Goal: Task Accomplishment & Management: Complete application form

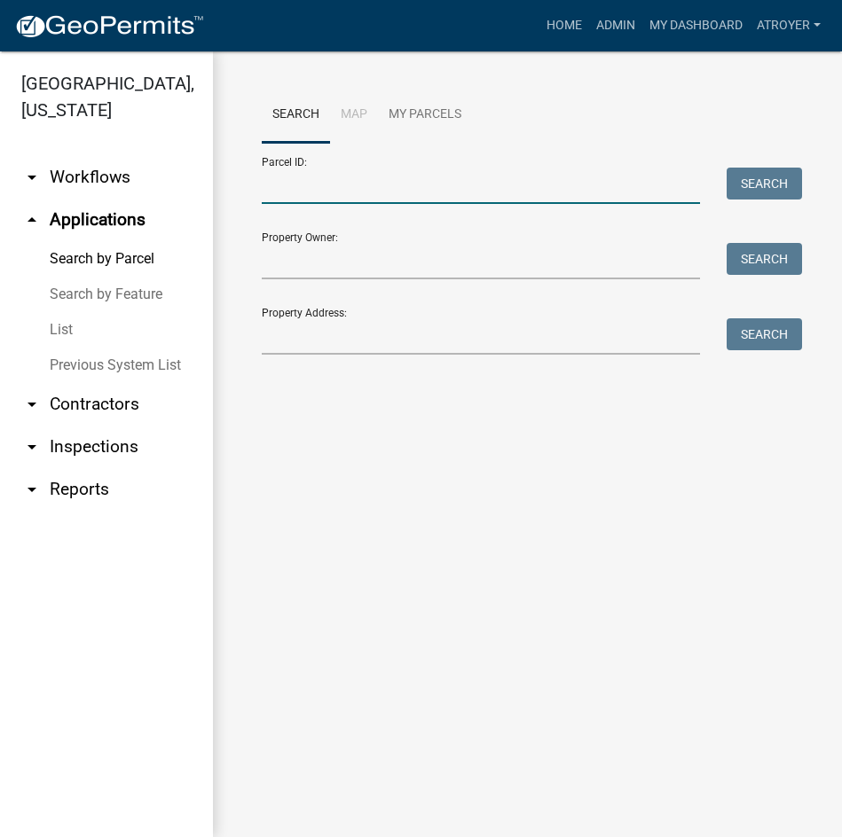
click at [377, 192] on input "Parcel ID:" at bounding box center [481, 186] width 438 height 36
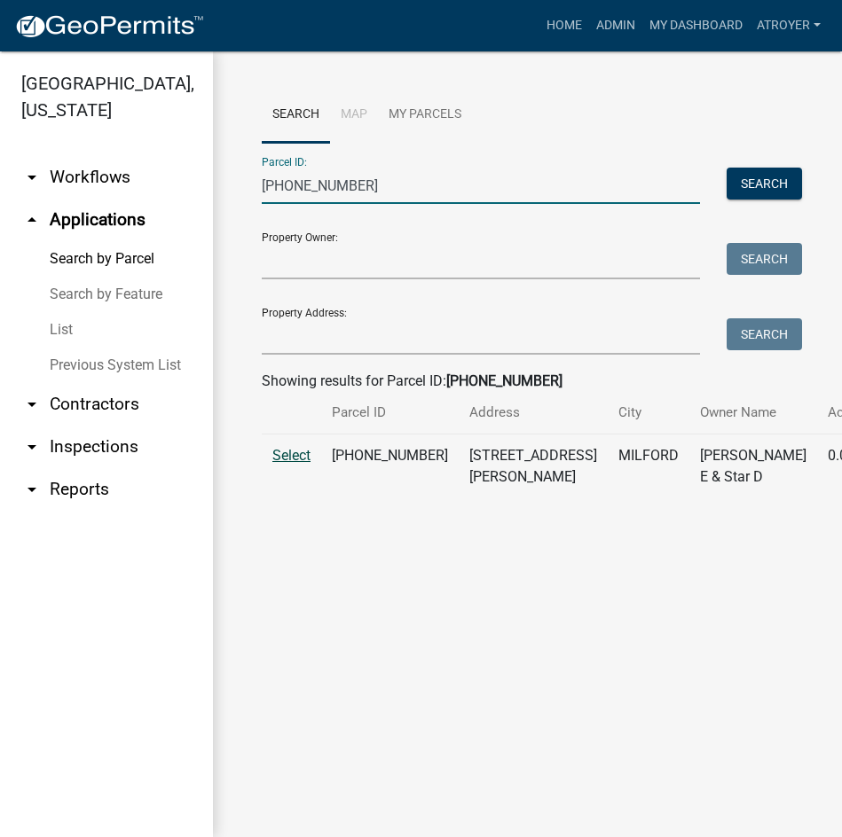
type input "020-032-183"
click at [288, 464] on span "Select" at bounding box center [291, 455] width 38 height 17
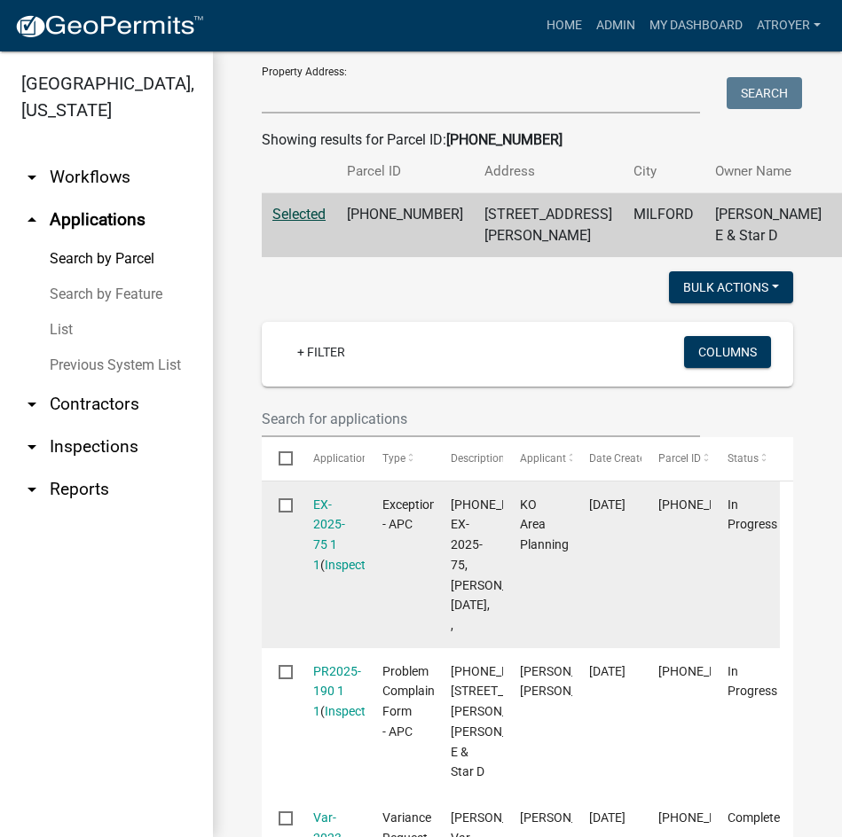
scroll to position [266, 0]
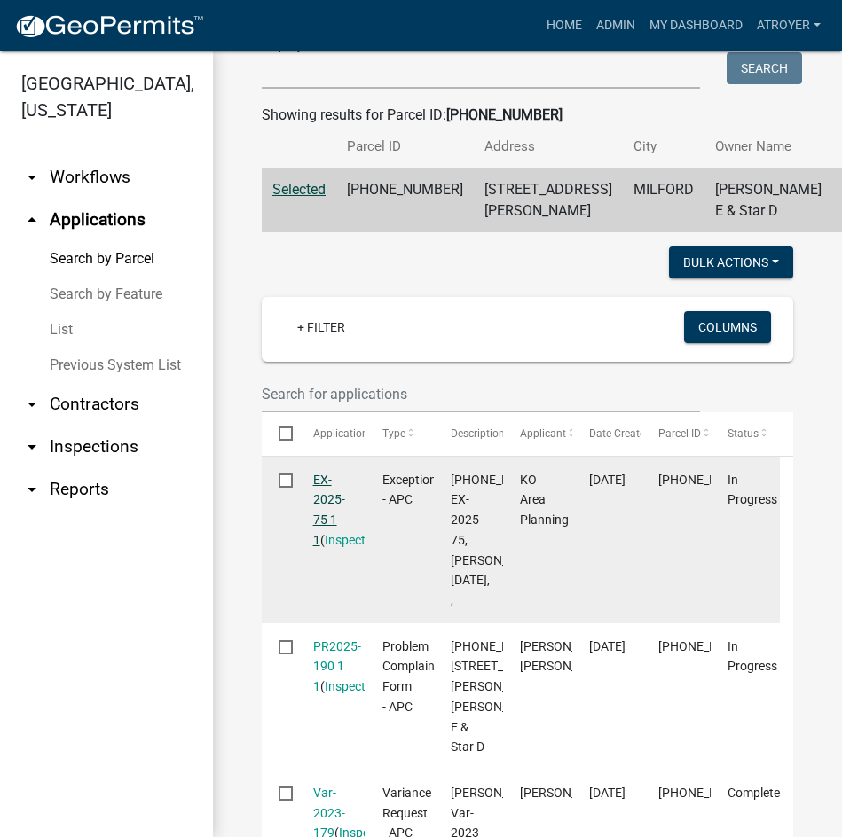
click at [328, 544] on link "EX-2025-75 1 1" at bounding box center [329, 510] width 32 height 75
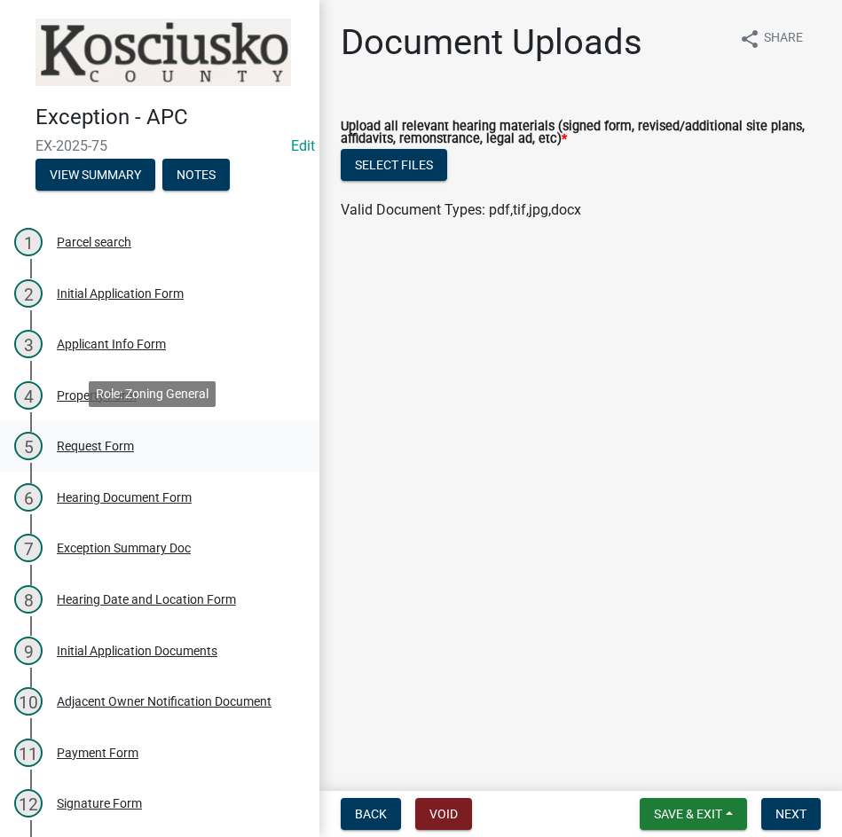
click at [92, 440] on div "Request Form" at bounding box center [95, 446] width 77 height 12
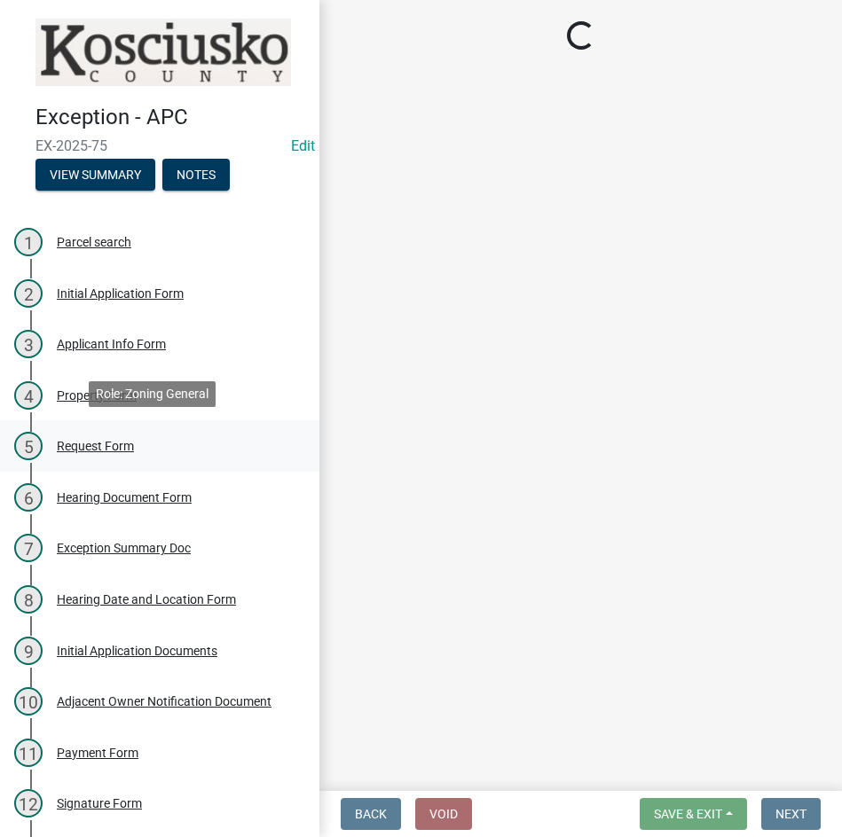
select select "cb04aff2-6c8f-41d8-b111-e695caa95fa9"
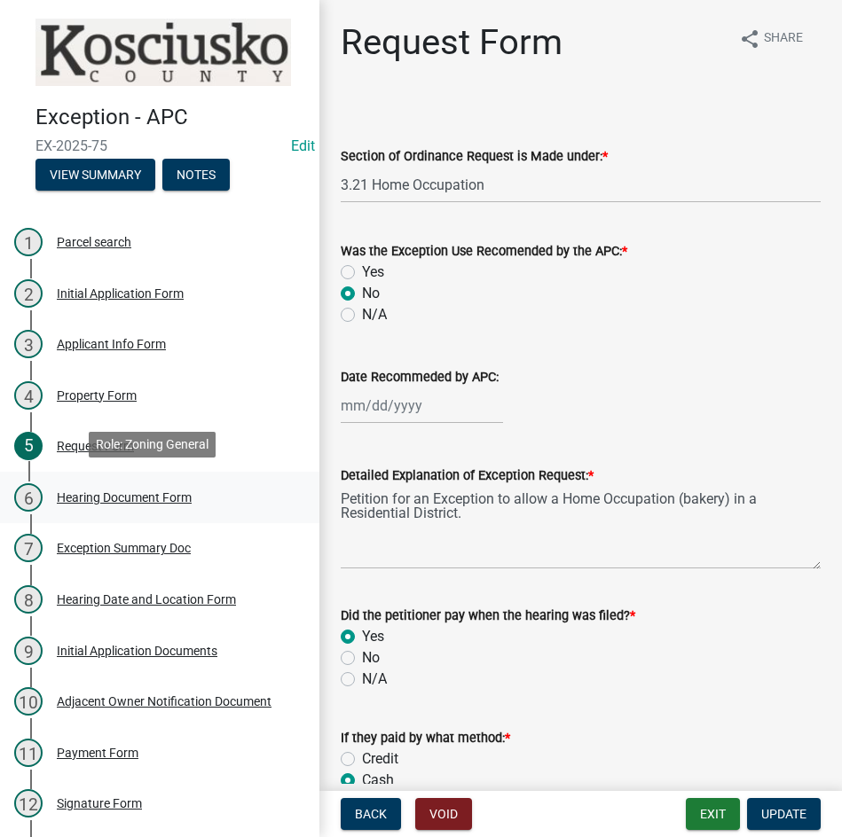
click at [106, 494] on div "Hearing Document Form" at bounding box center [124, 497] width 135 height 12
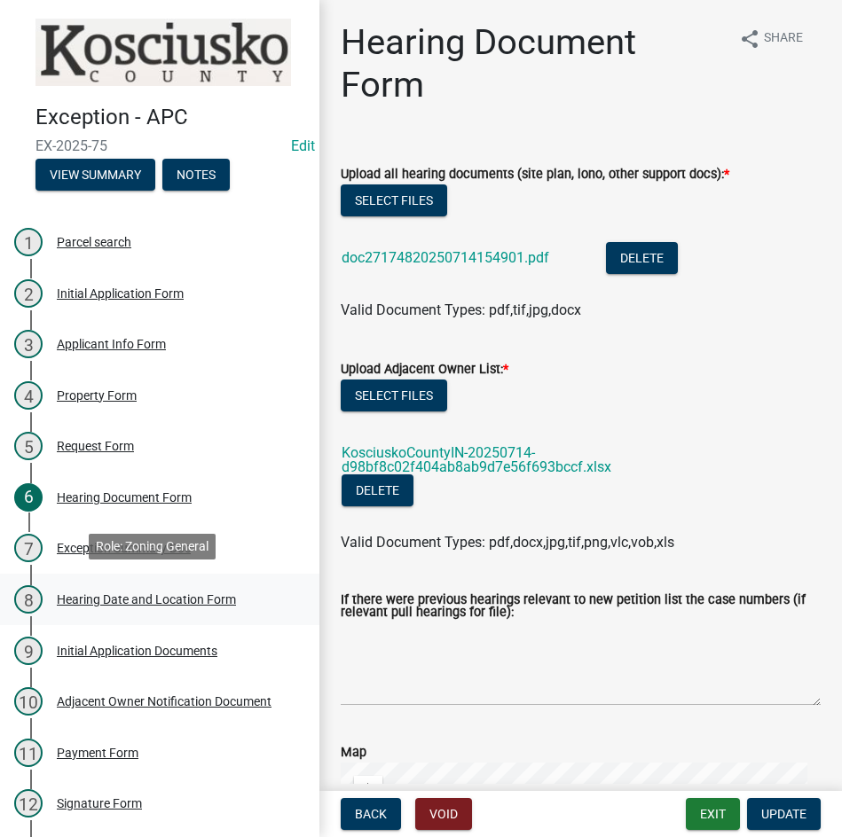
click at [122, 595] on div "Hearing Date and Location Form" at bounding box center [146, 599] width 179 height 12
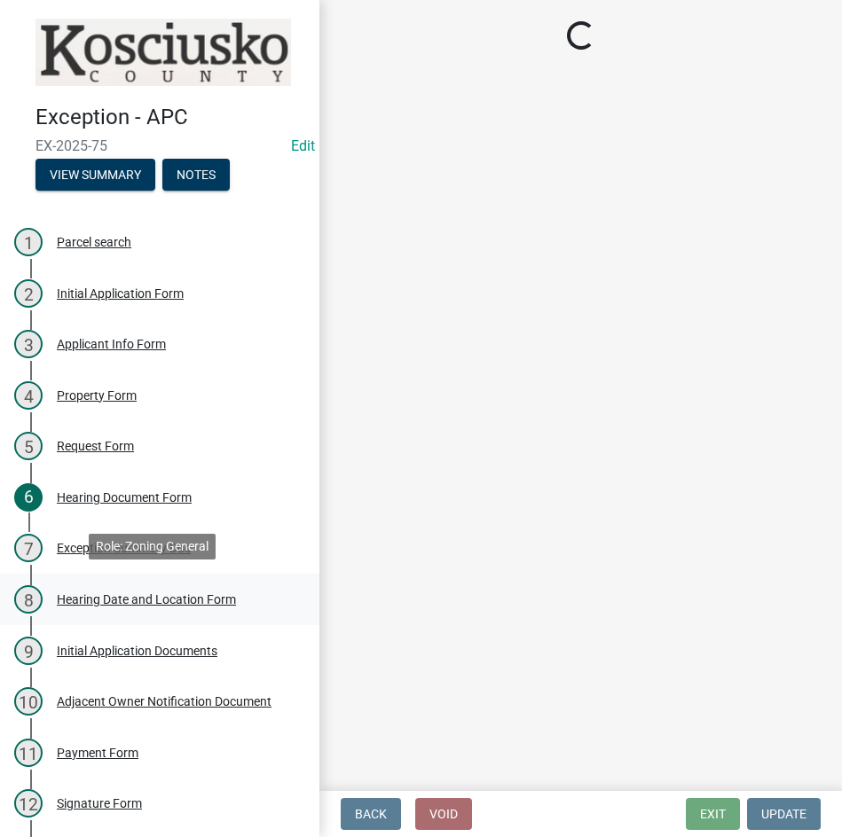
select select "561a16c8-198b-4fcd-8286-50f3971e9b88"
select select "9dcac0a2-b0c4-4f3b-8637-840d2209bdca"
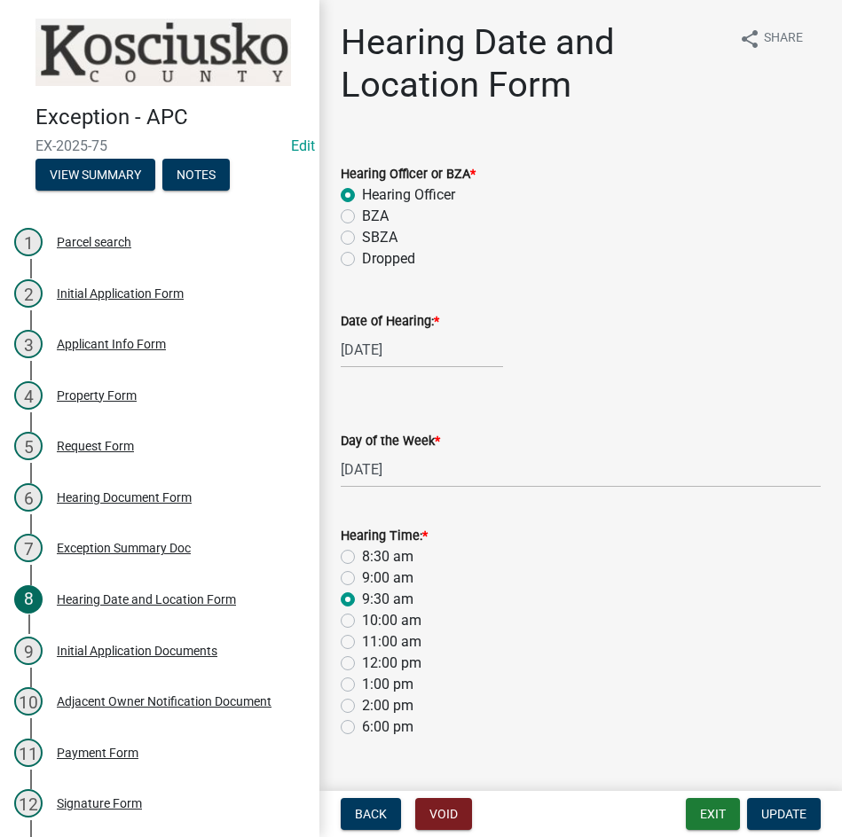
select select "8"
select select "2025"
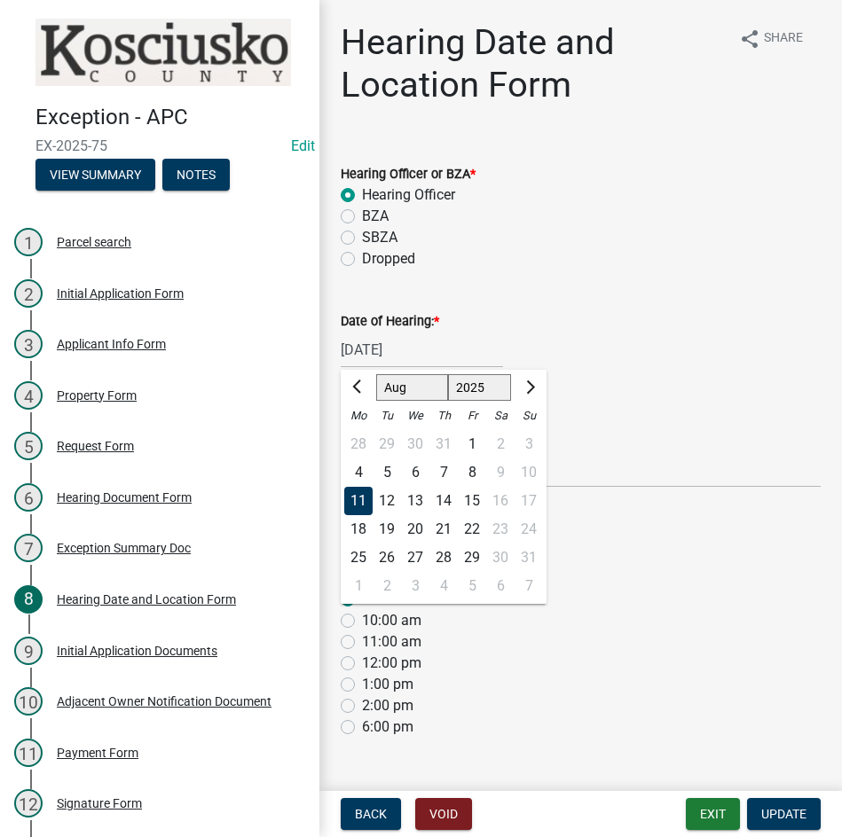
click at [449, 355] on div "08/11/2025 Jan Feb Mar Apr May Jun Jul Aug Sep Oct Nov Dec 2022 2023 2024 2025 …" at bounding box center [422, 350] width 162 height 36
click at [395, 389] on select "Jan Feb Mar Apr May Jun Jul Aug Sep Oct Nov Dec" at bounding box center [412, 387] width 72 height 27
select select "9"
click at [376, 374] on select "Jan Feb Mar Apr May Jun Jul Aug Sep Oct Nov Dec" at bounding box center [412, 387] width 72 height 27
click at [359, 473] on div "8" at bounding box center [358, 473] width 28 height 28
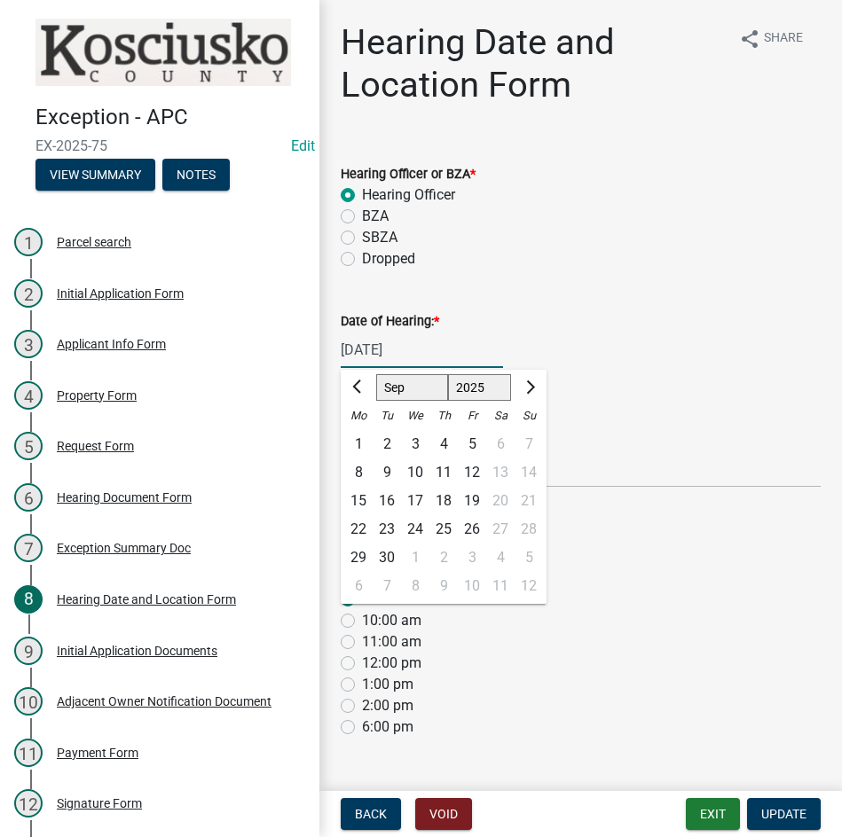
type input "09/08/2025"
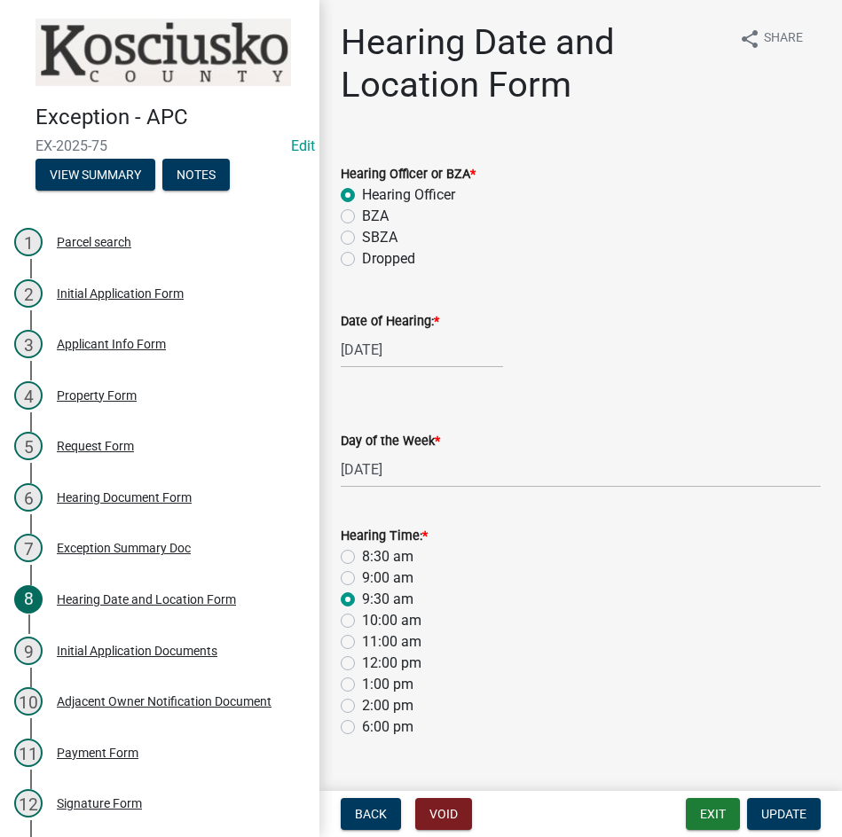
click at [362, 557] on label "8:30 am" at bounding box center [387, 556] width 51 height 21
click at [362, 557] on input "8:30 am" at bounding box center [368, 552] width 12 height 12
radio input "true"
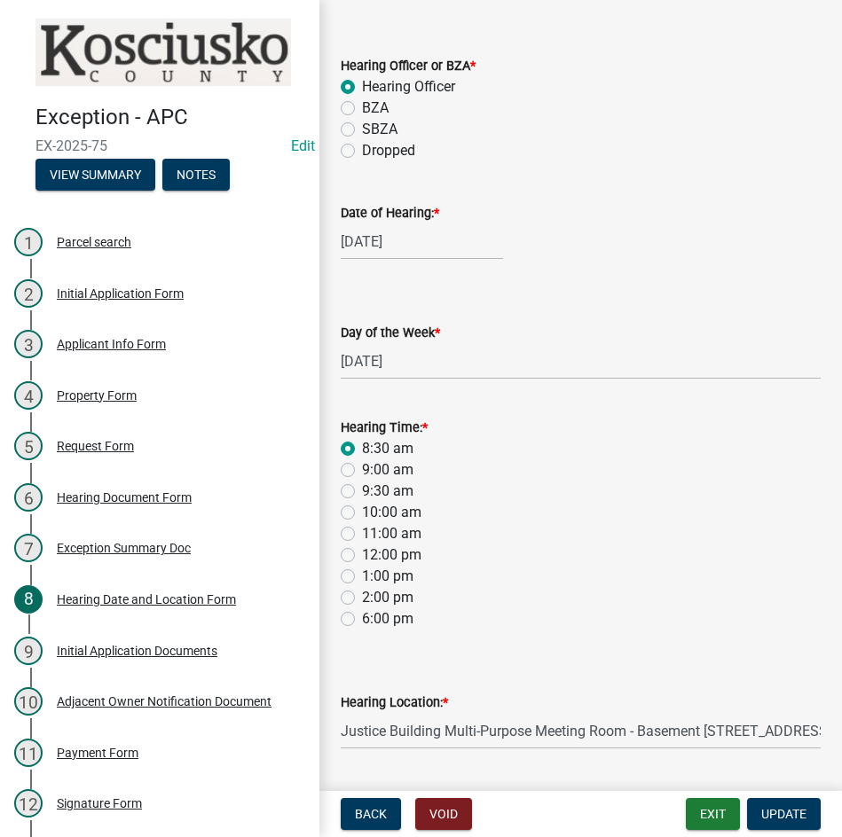
scroll to position [159, 0]
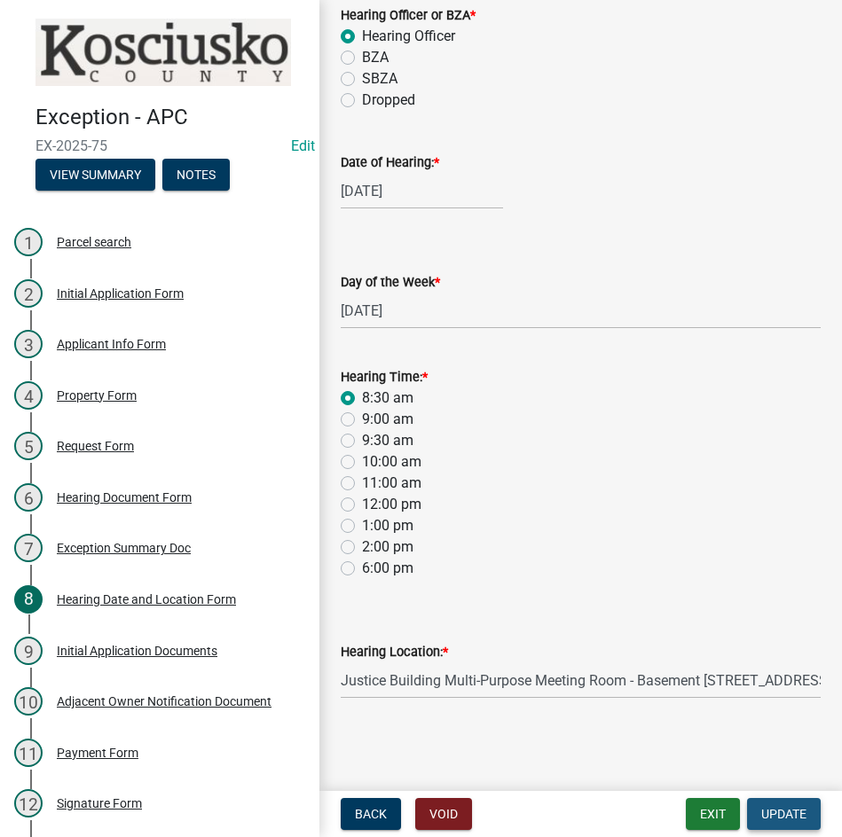
click at [779, 816] on span "Update" at bounding box center [783, 814] width 45 height 14
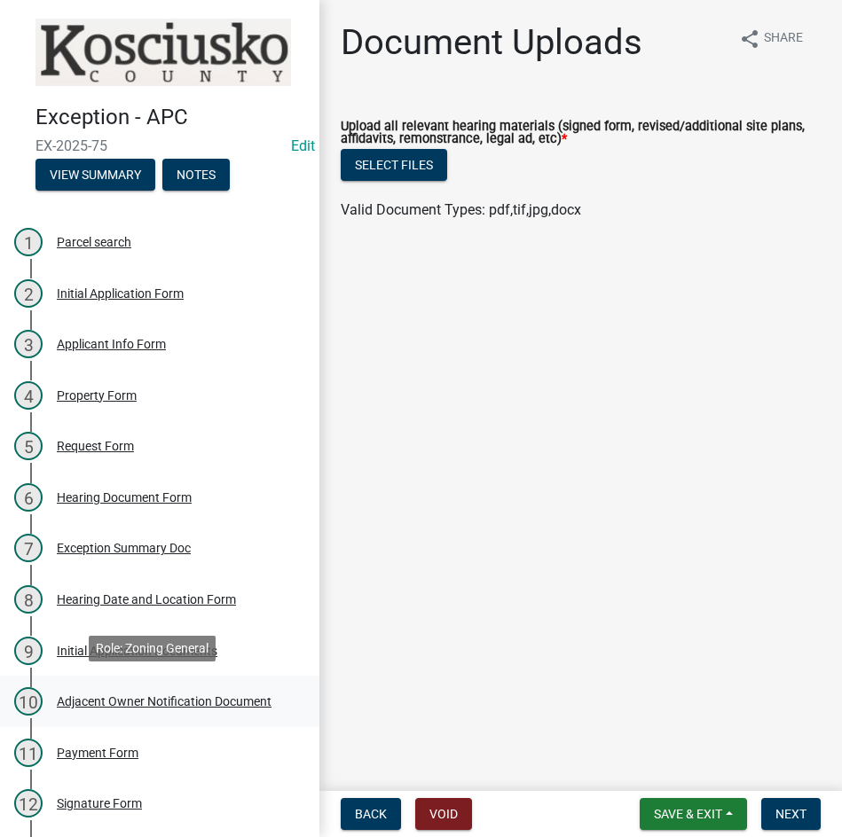
click at [162, 700] on div "Adjacent Owner Notification Document" at bounding box center [164, 701] width 215 height 12
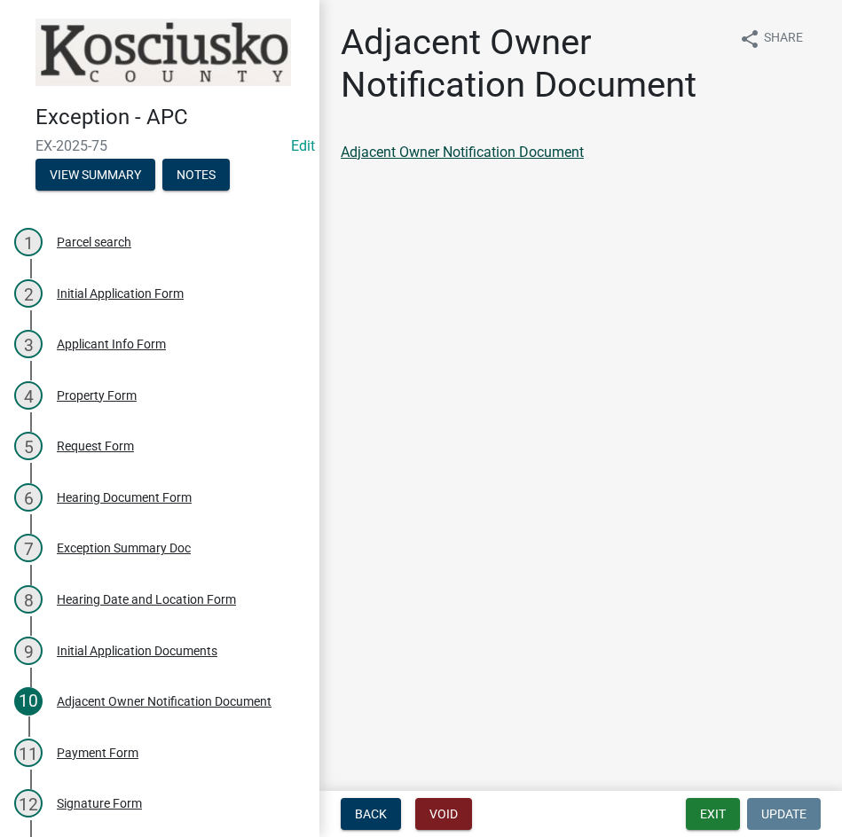
click at [492, 153] on link "Adjacent Owner Notification Document" at bounding box center [462, 152] width 243 height 17
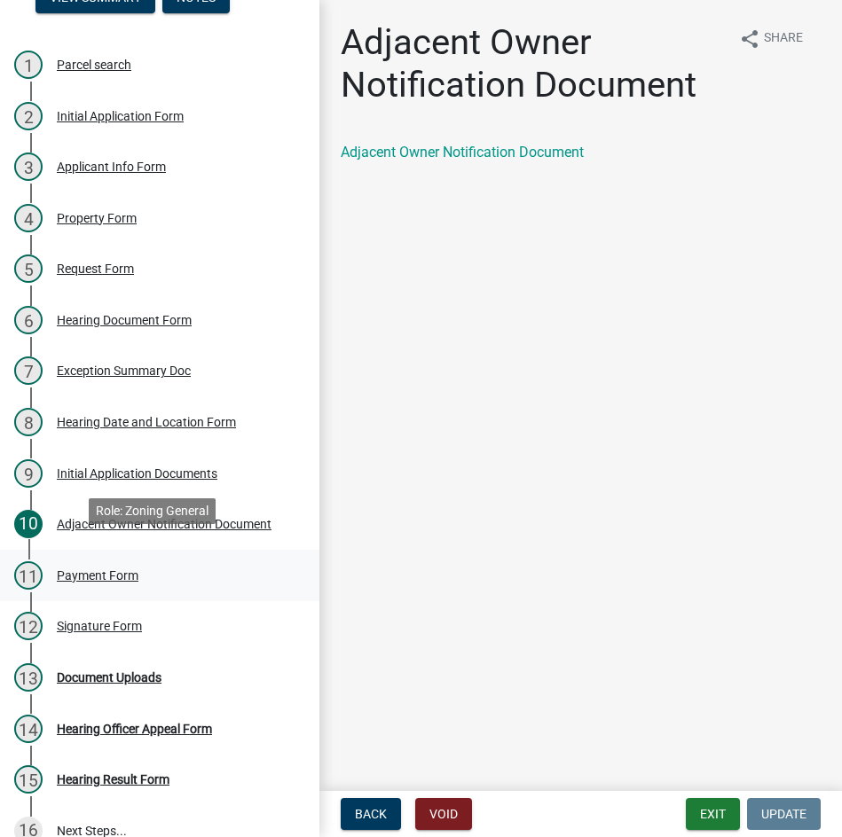
scroll to position [200, 0]
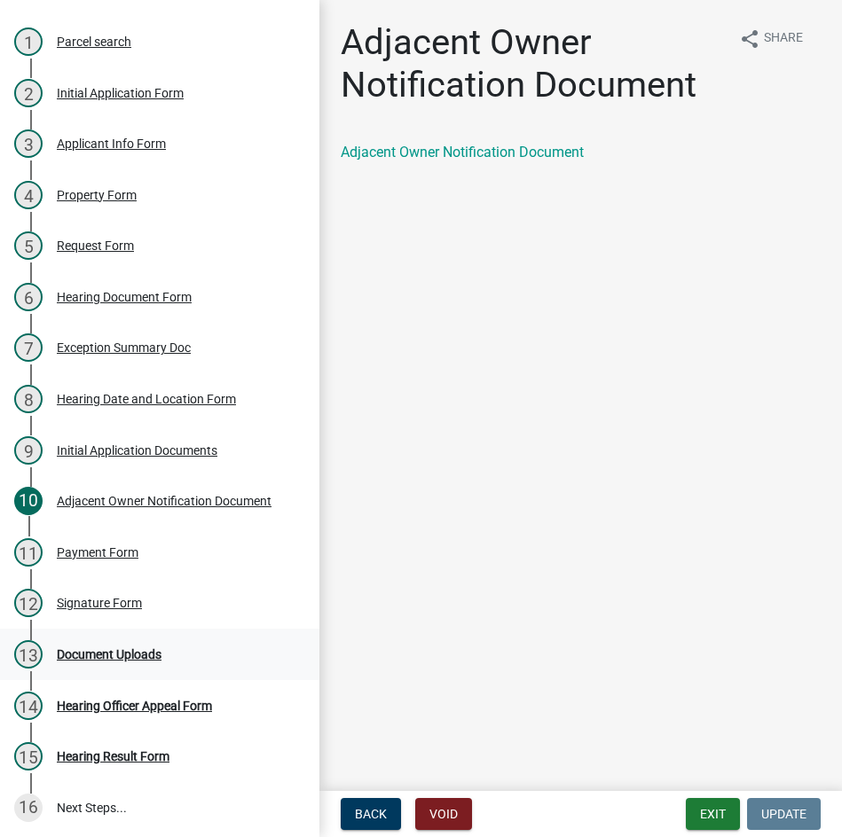
click at [132, 654] on div "Document Uploads" at bounding box center [109, 654] width 105 height 12
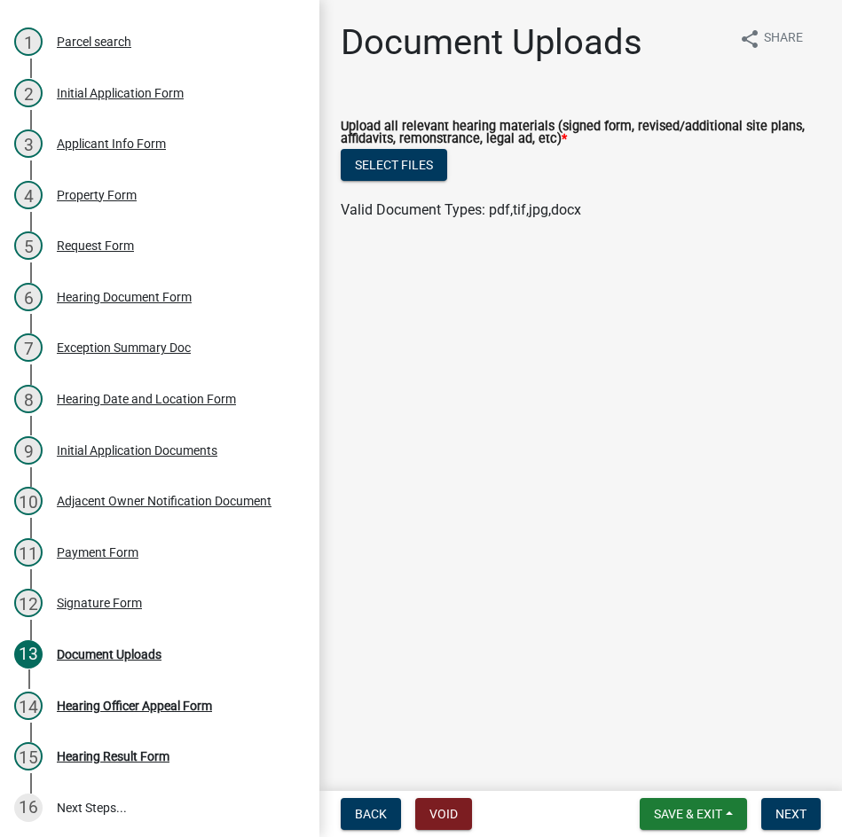
click at [673, 791] on nav "Back Void Save & Exit Save Save & Exit Next" at bounding box center [580, 814] width 522 height 46
click at [673, 809] on span "Save & Exit" at bounding box center [688, 814] width 68 height 14
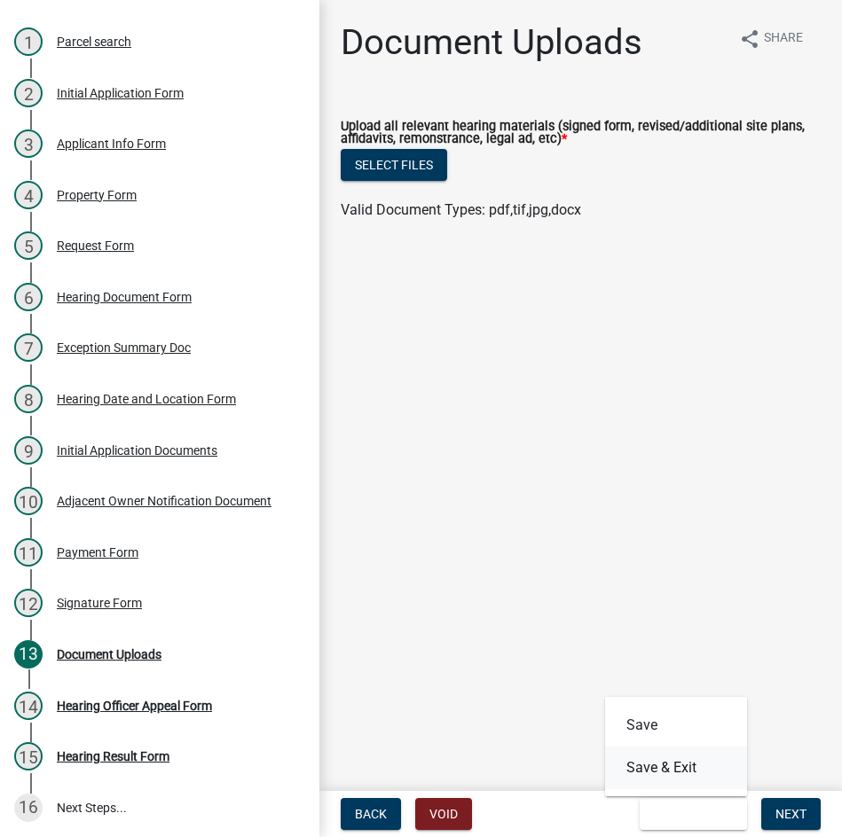
click at [668, 764] on button "Save & Exit" at bounding box center [676, 768] width 142 height 43
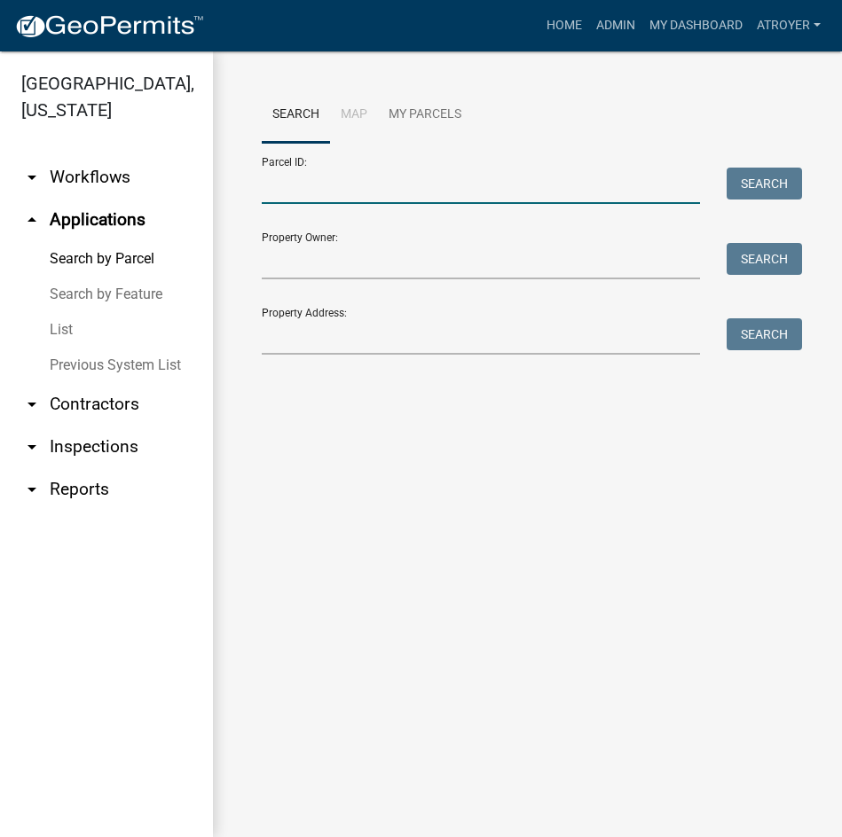
click at [464, 190] on input "Parcel ID:" at bounding box center [481, 186] width 438 height 36
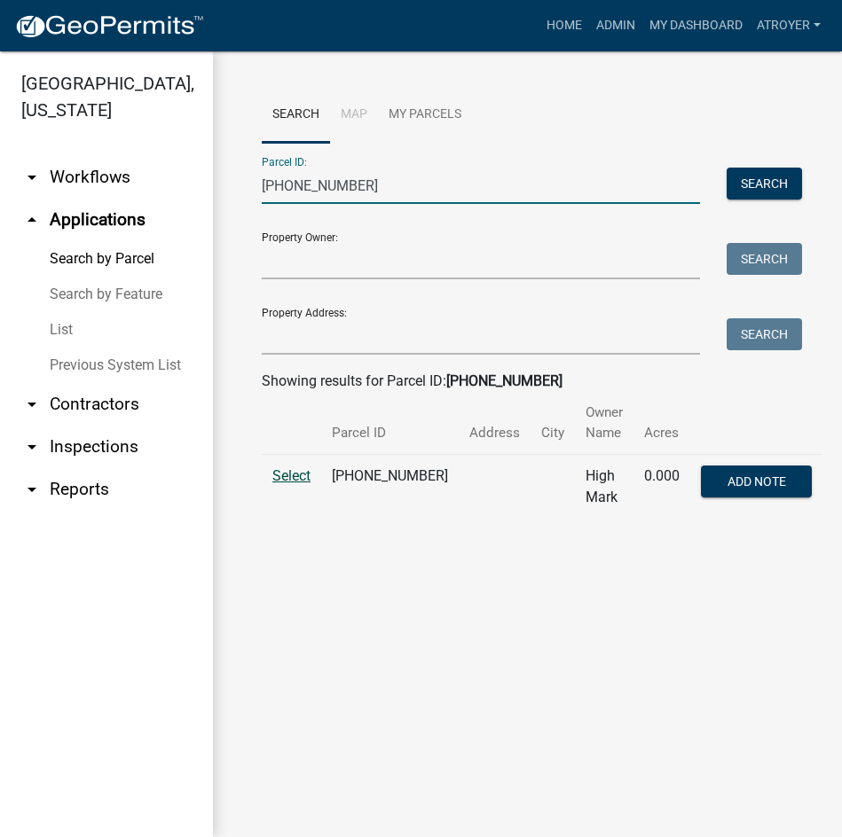
type input "025-075-129"
click at [287, 474] on span "Select" at bounding box center [291, 475] width 38 height 17
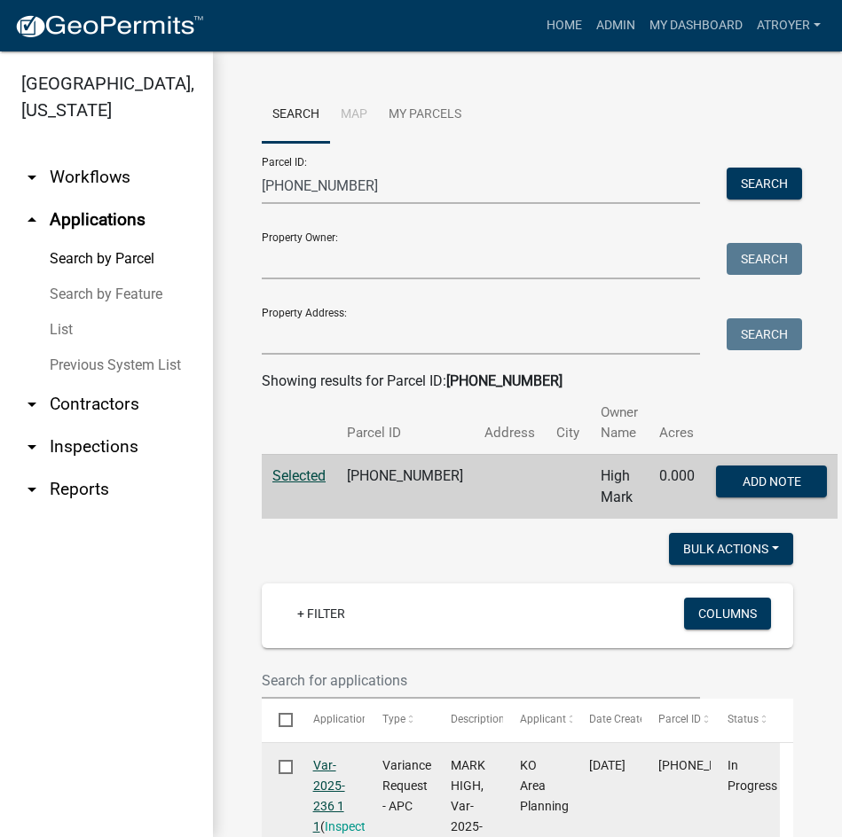
click at [321, 786] on link "Var-2025-236 1 1" at bounding box center [329, 795] width 32 height 75
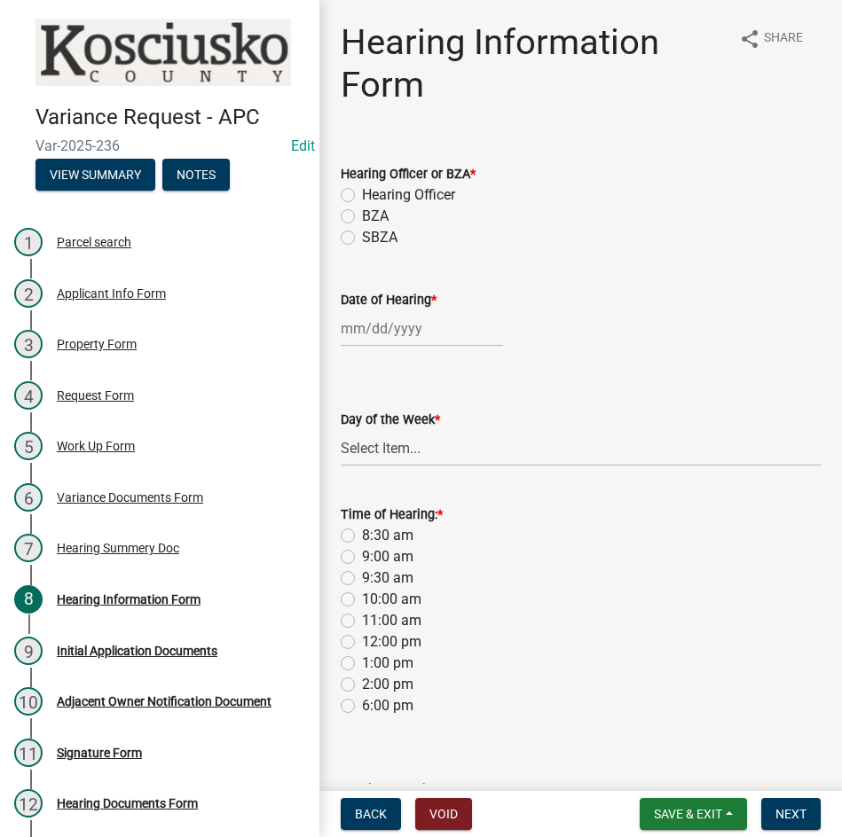
click at [362, 192] on label "Hearing Officer" at bounding box center [408, 195] width 93 height 21
click at [362, 192] on input "Hearing Officer" at bounding box center [368, 191] width 12 height 12
radio input "true"
click at [432, 328] on div at bounding box center [422, 328] width 162 height 36
select select "8"
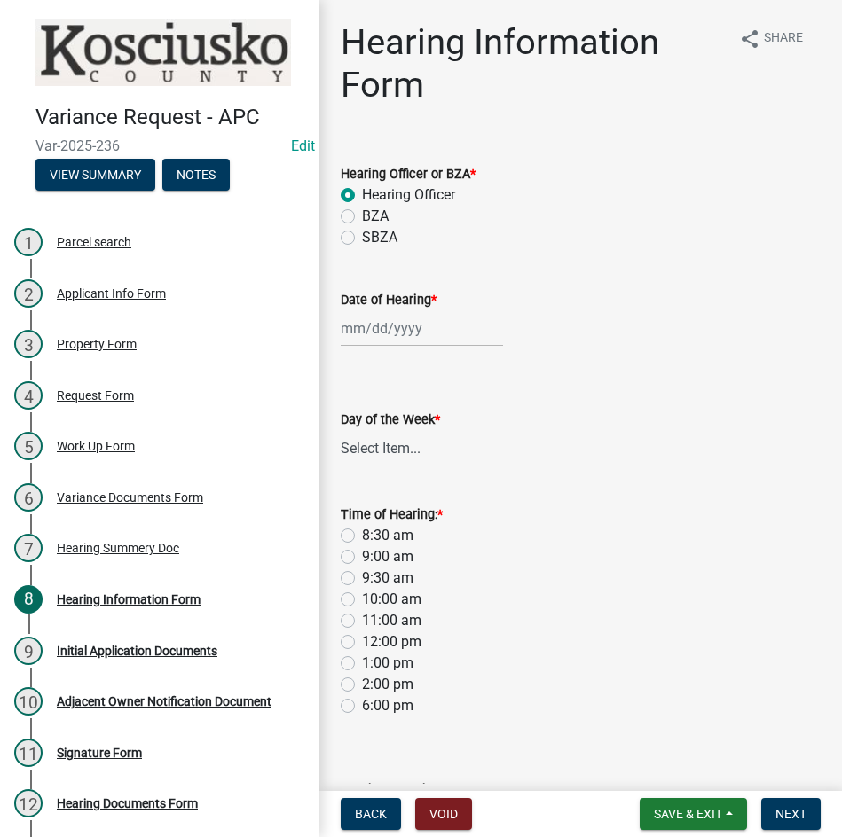
select select "2025"
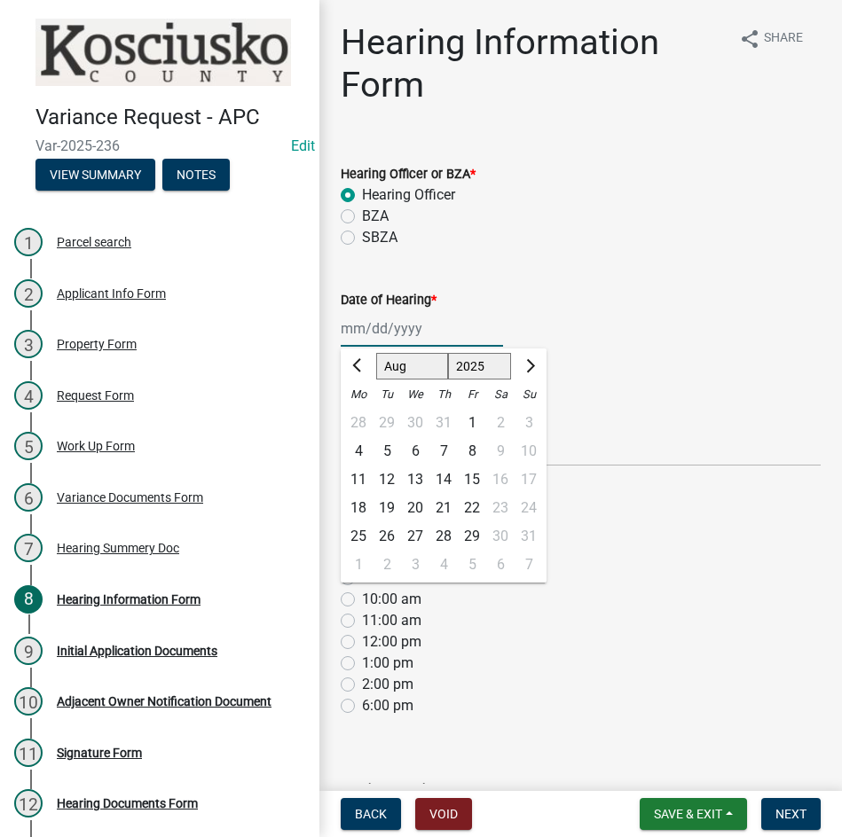
click at [411, 374] on select "Jan Feb Mar Apr May Jun Jul Aug Sep Oct Nov Dec" at bounding box center [412, 366] width 72 height 27
select select "9"
click at [376, 353] on select "Jan Feb Mar Apr May Jun Jul Aug Sep Oct Nov Dec" at bounding box center [412, 366] width 72 height 27
click at [383, 452] on div "9" at bounding box center [387, 451] width 28 height 28
type input "09/09/2025"
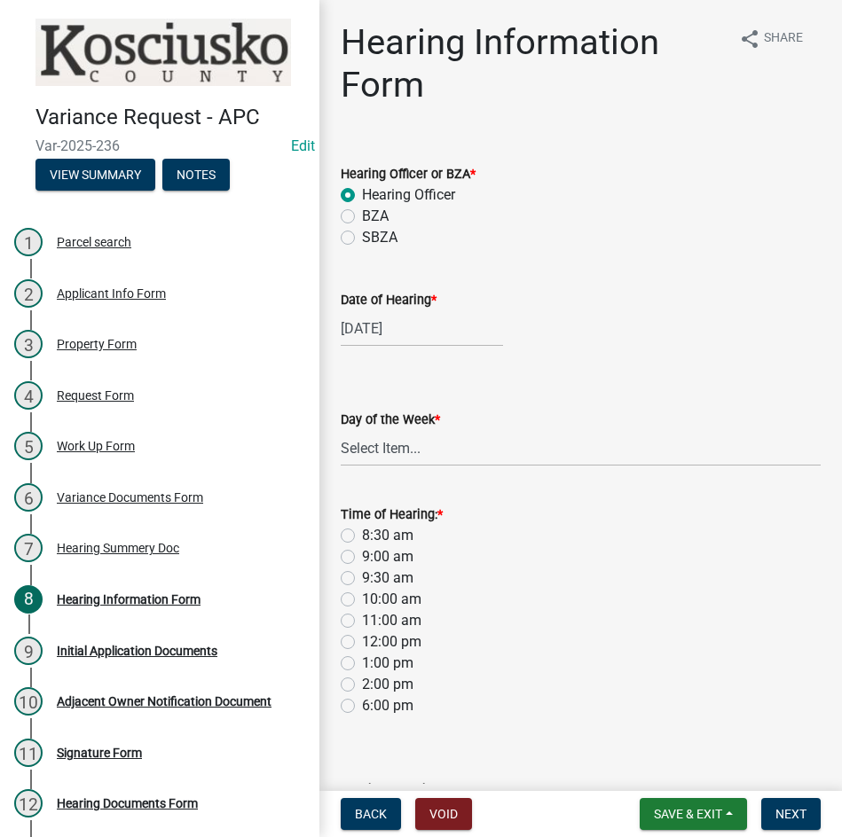
click at [431, 321] on div "09/09/2025" at bounding box center [422, 328] width 162 height 36
select select "9"
select select "2025"
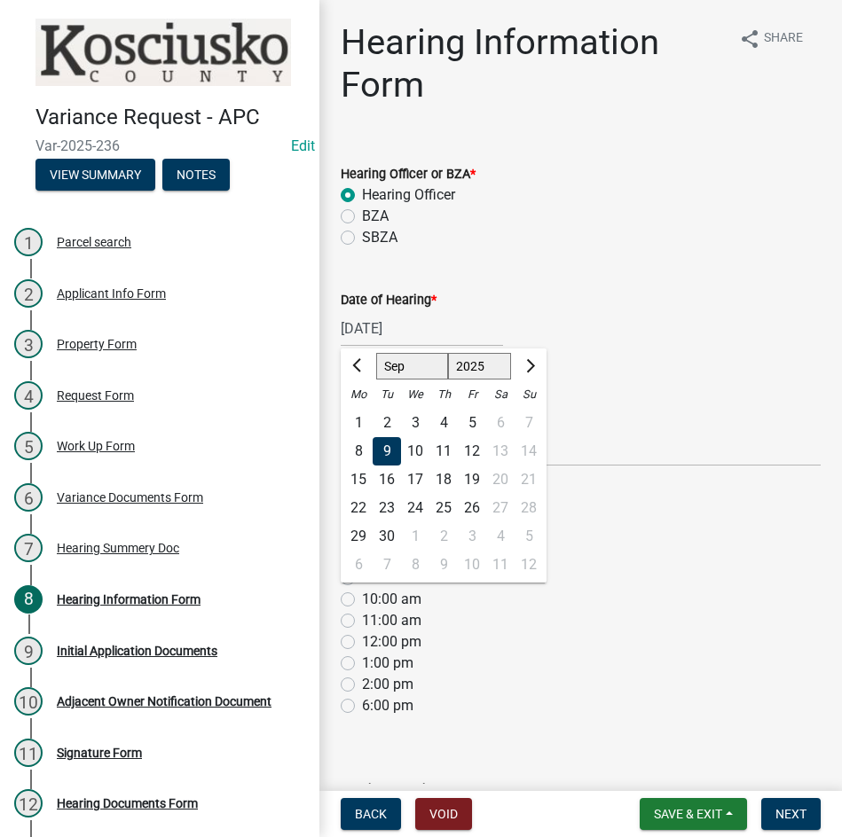
click at [352, 452] on div "8" at bounding box center [358, 451] width 28 height 28
type input "09/08/2025"
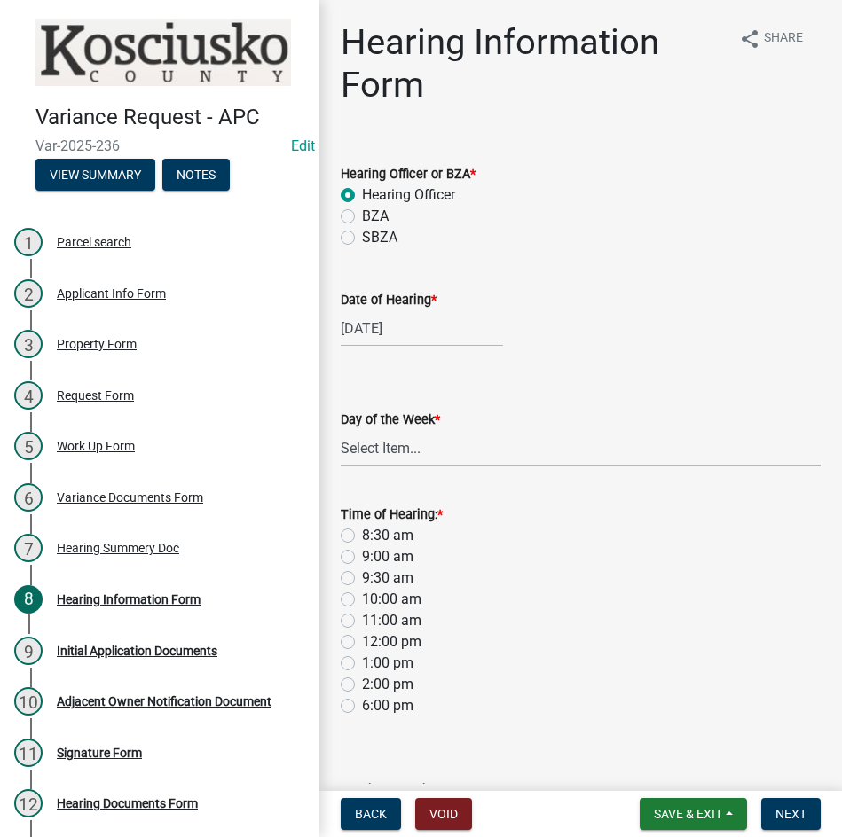
click at [365, 455] on select "Select Item... Monday Tuesday Wednesday Thursday Friday Saturday Sunday" at bounding box center [581, 448] width 480 height 36
click at [341, 430] on select "Select Item... Monday Tuesday Wednesday Thursday Friday Saturday Sunday" at bounding box center [581, 448] width 480 height 36
select select "61de0463-cc0d-410b-b5ab-11a135edeb29"
click at [362, 582] on label "9:30 am" at bounding box center [387, 578] width 51 height 21
click at [362, 579] on input "9:30 am" at bounding box center [368, 574] width 12 height 12
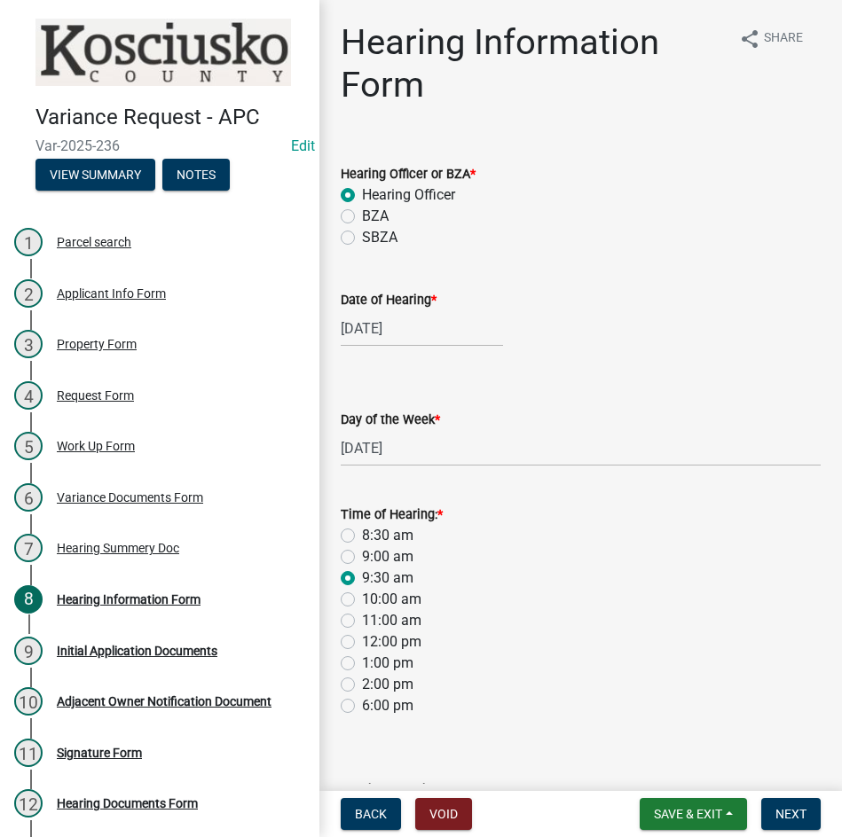
radio input "true"
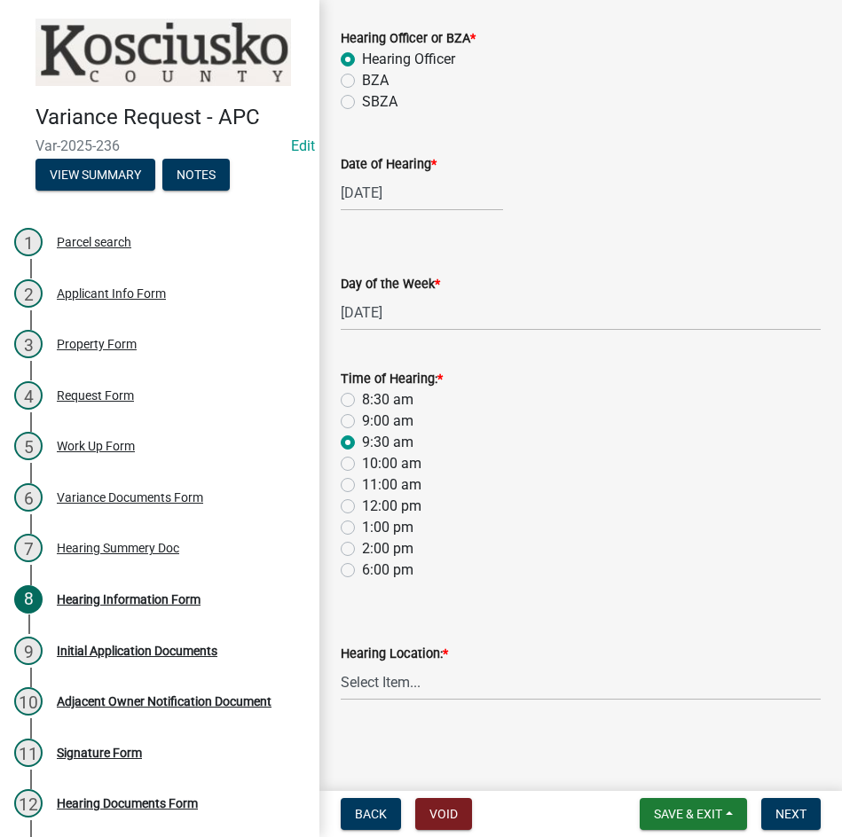
scroll to position [137, 0]
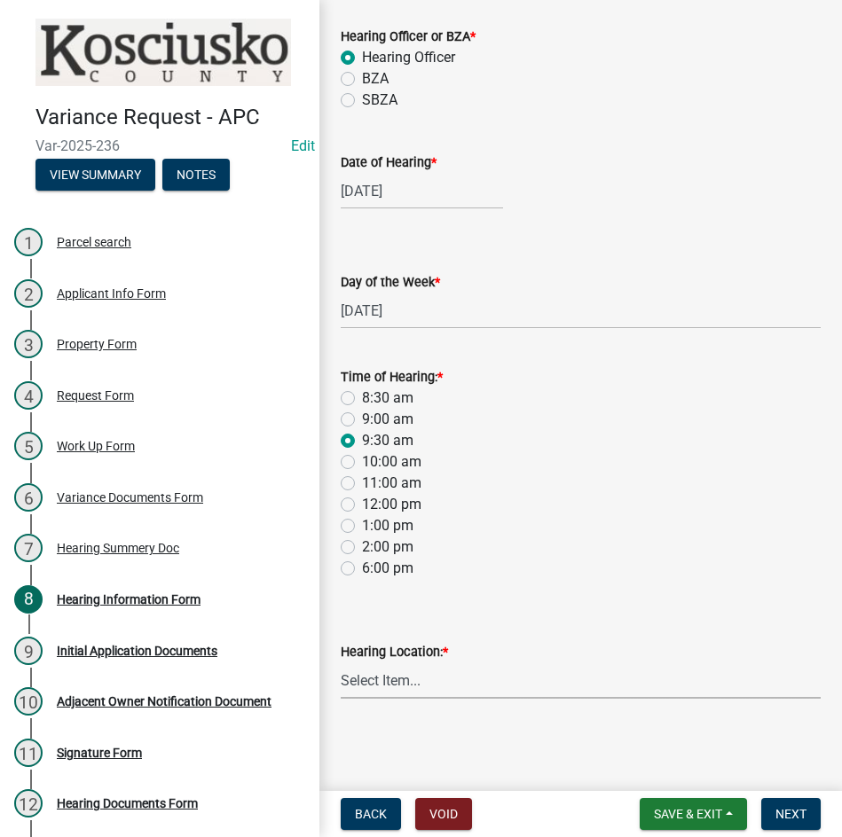
click at [448, 683] on select "Select Item... Area Plan Commission Office - 100 W Center St., Warsaw Justice B…" at bounding box center [581, 681] width 480 height 36
click at [341, 663] on select "Select Item... Area Plan Commission Office - 100 W Center St., Warsaw Justice B…" at bounding box center [581, 681] width 480 height 36
select select "9dcac0a2-b0c4-4f3b-8637-840d2209bdca"
click at [796, 810] on span "Next" at bounding box center [790, 814] width 31 height 14
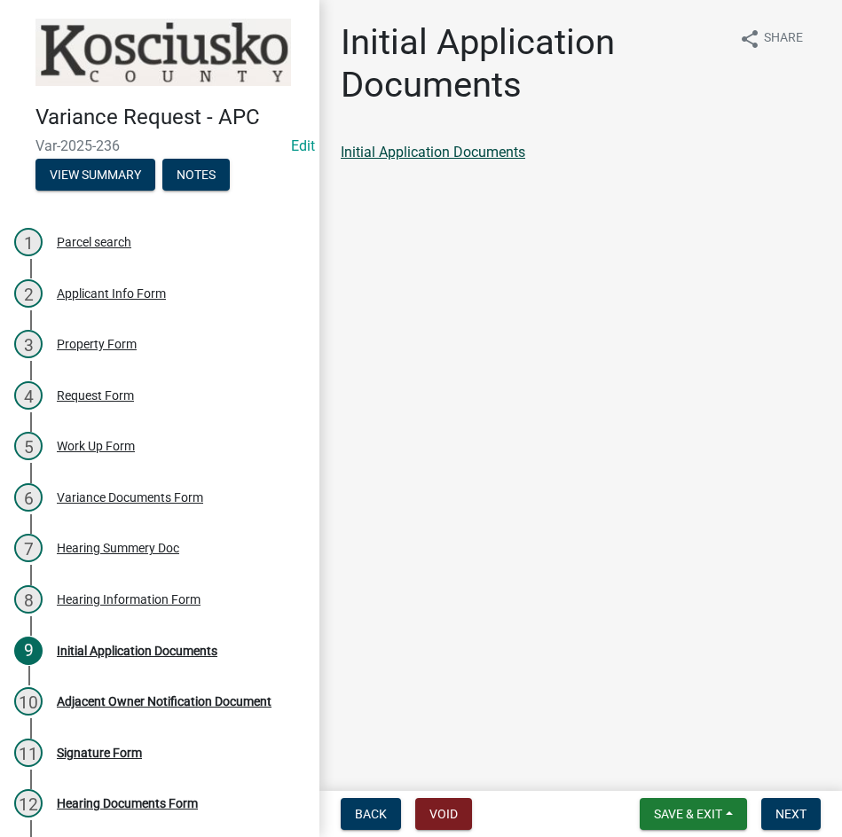
click at [456, 153] on link "Initial Application Documents" at bounding box center [433, 152] width 185 height 17
click at [765, 808] on button "Next" at bounding box center [790, 814] width 59 height 32
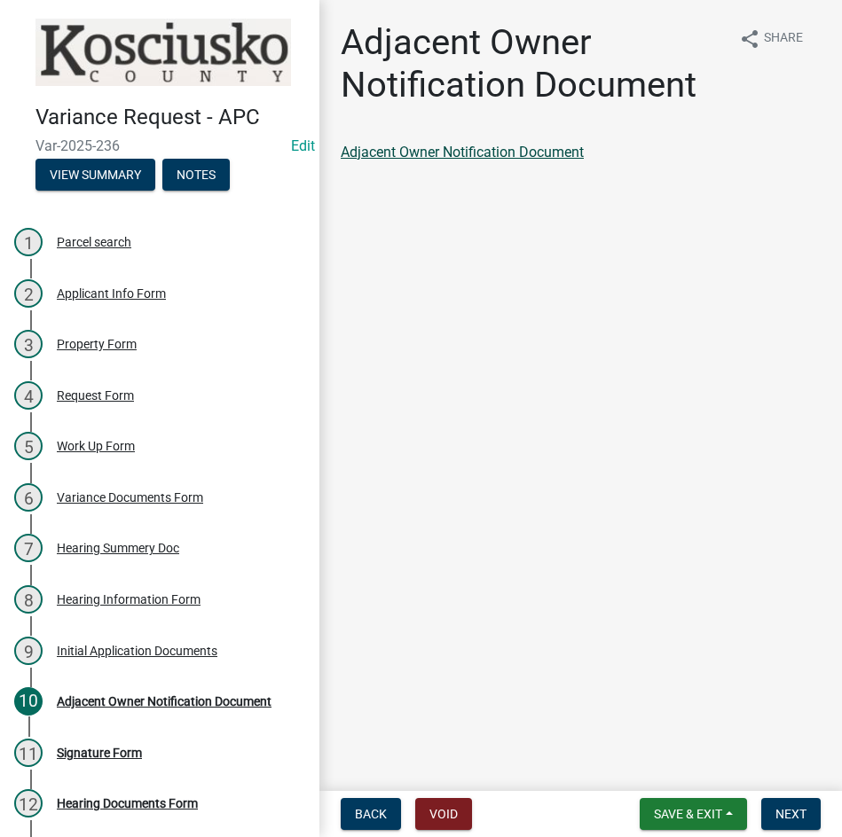
click at [490, 158] on link "Adjacent Owner Notification Document" at bounding box center [462, 152] width 243 height 17
click at [792, 810] on span "Next" at bounding box center [790, 814] width 31 height 14
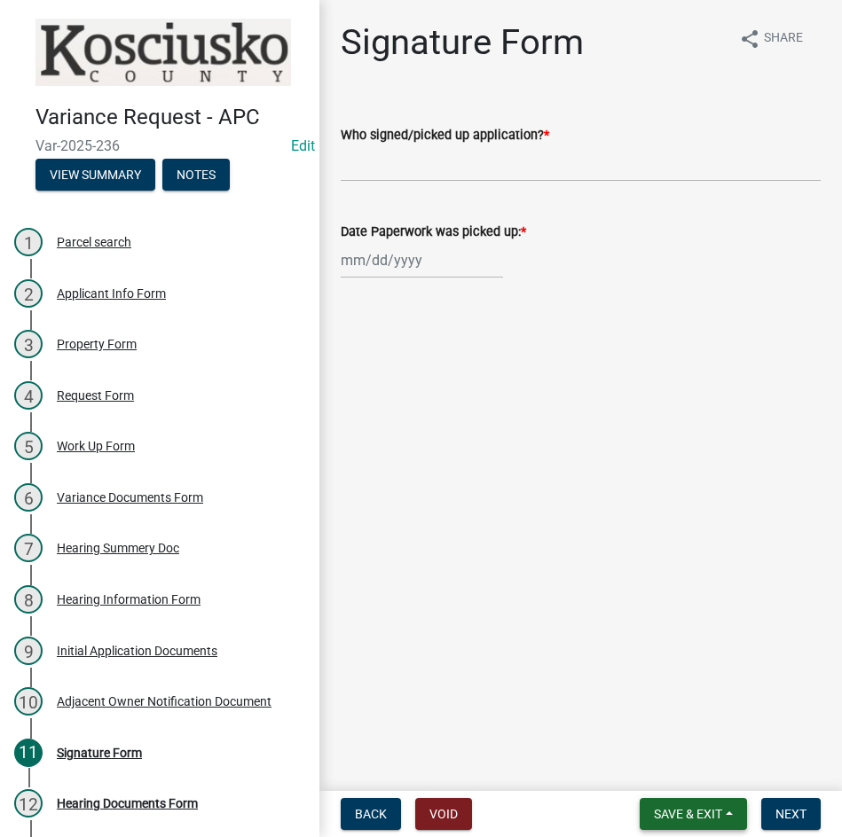
click at [689, 812] on span "Save & Exit" at bounding box center [688, 814] width 68 height 14
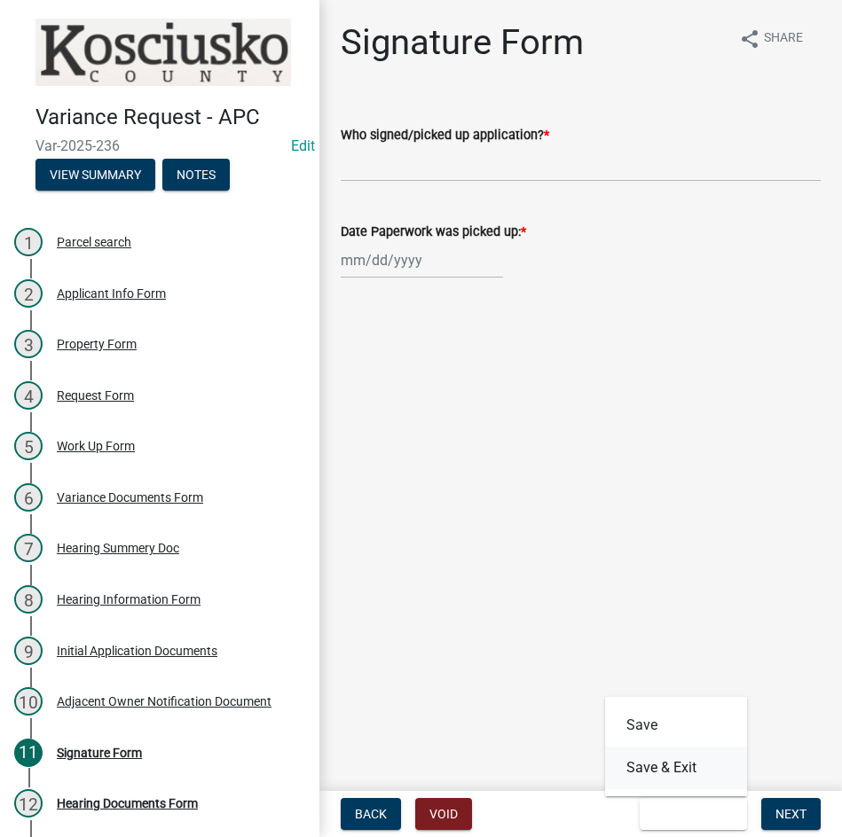
click at [688, 767] on button "Save & Exit" at bounding box center [676, 768] width 142 height 43
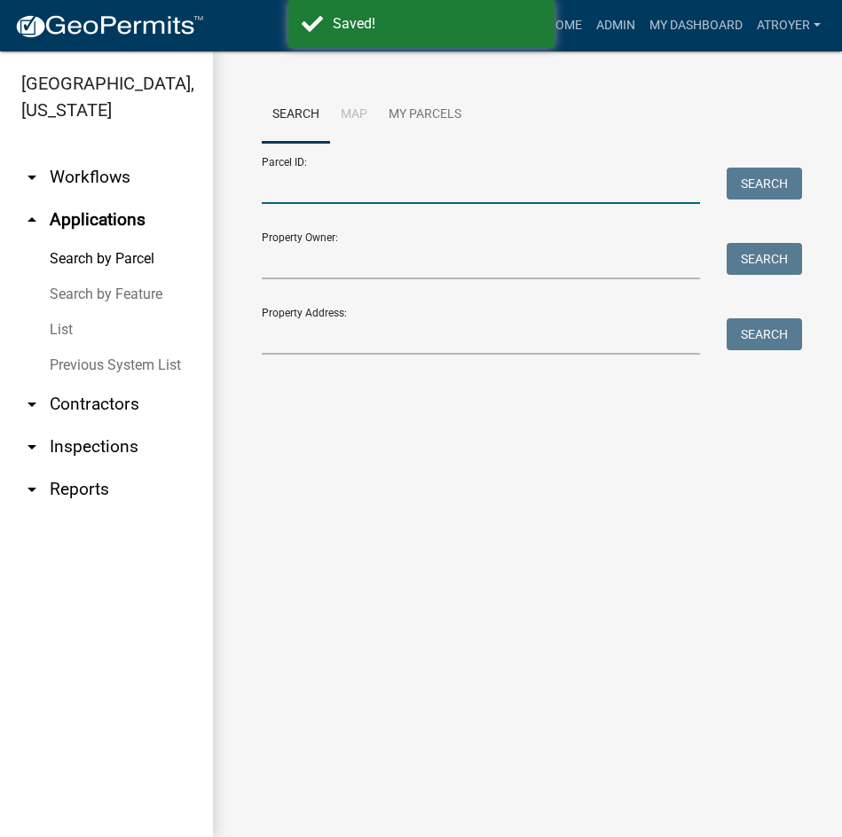
click at [436, 192] on input "Parcel ID:" at bounding box center [481, 186] width 438 height 36
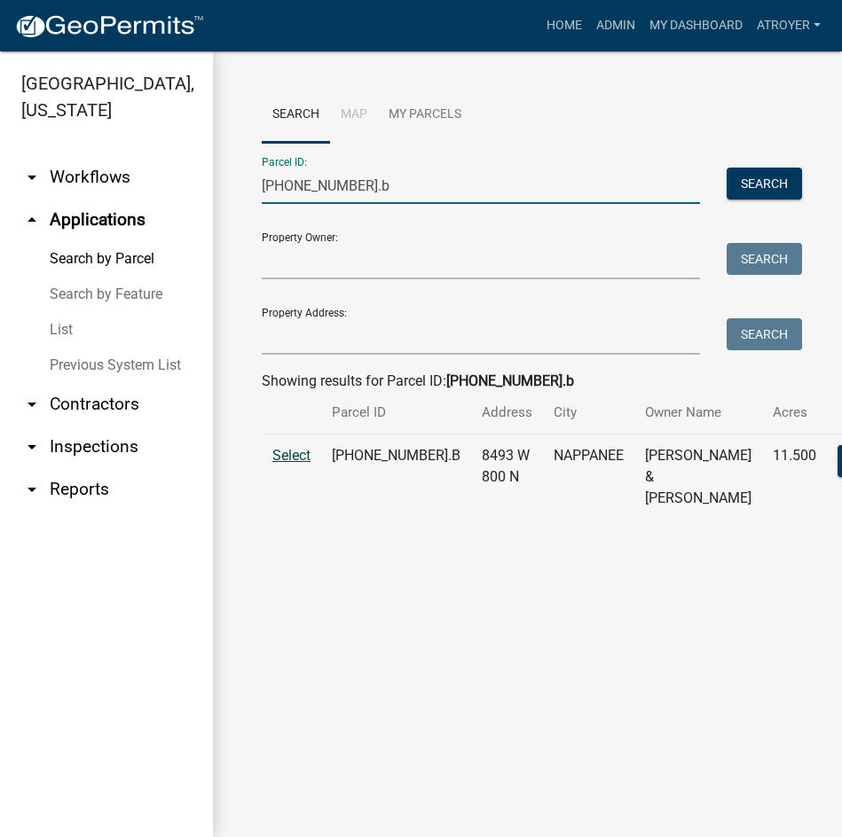
type input "011-001-001.b"
click at [293, 464] on span "Select" at bounding box center [291, 455] width 38 height 17
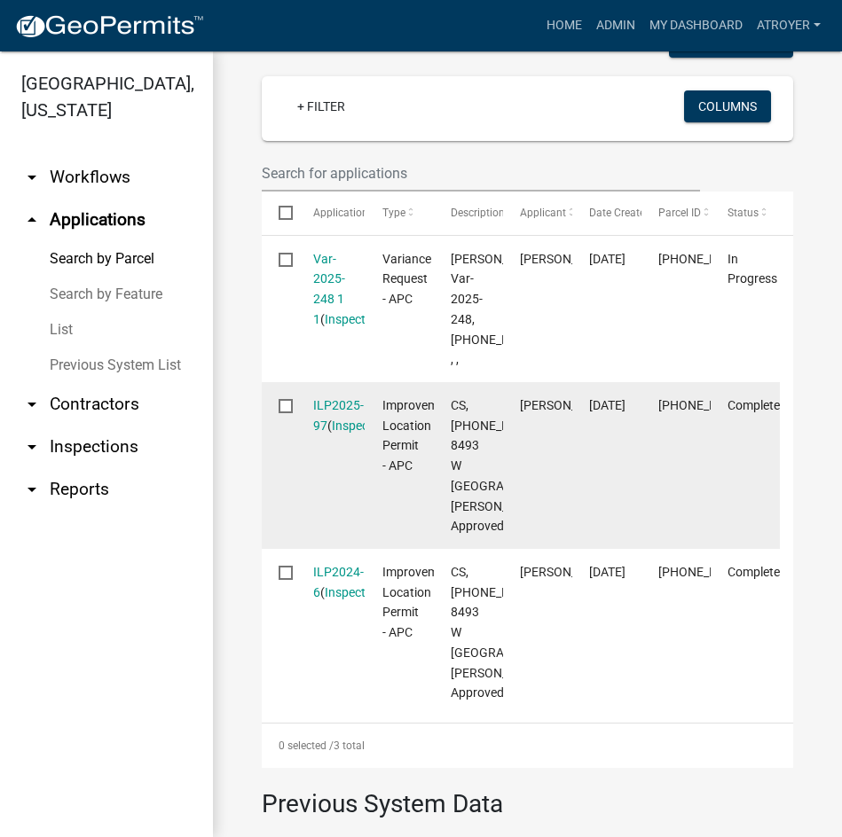
scroll to position [532, 0]
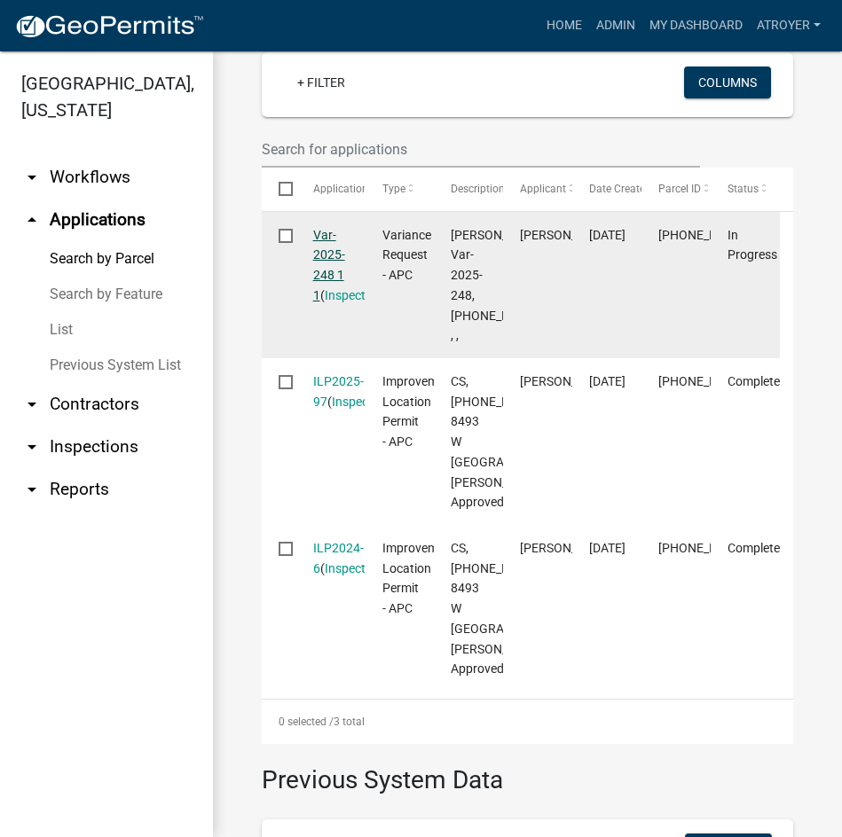
click at [327, 298] on link "Var-2025-248 1 1" at bounding box center [329, 265] width 32 height 75
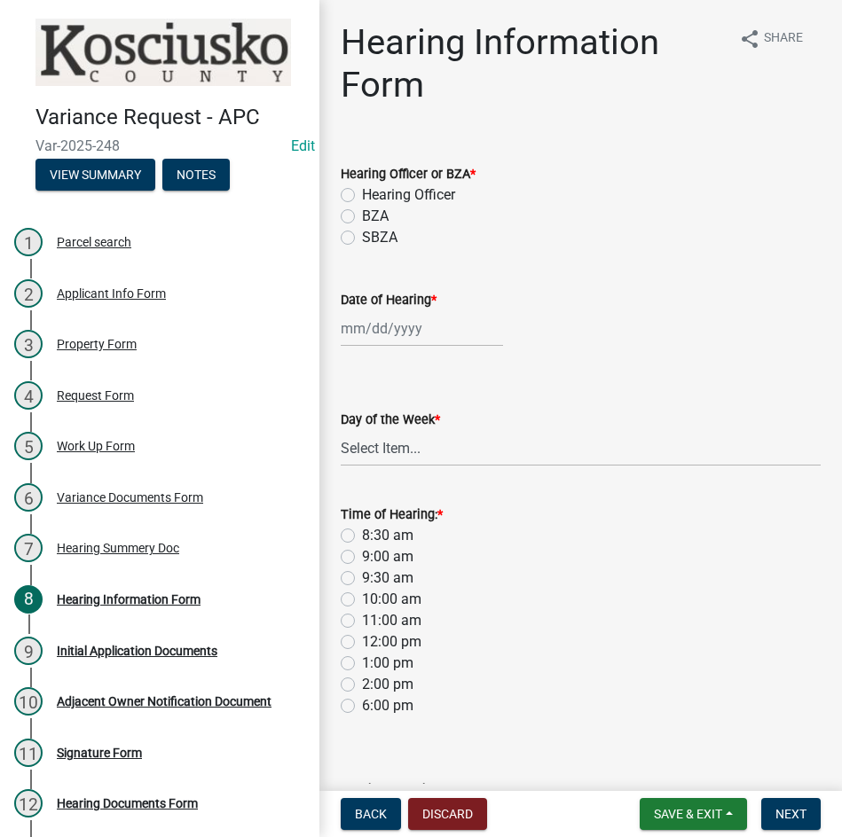
click at [362, 193] on label "Hearing Officer" at bounding box center [408, 195] width 93 height 21
click at [362, 193] on input "Hearing Officer" at bounding box center [368, 191] width 12 height 12
radio input "true"
click at [397, 342] on div at bounding box center [422, 328] width 162 height 36
select select "8"
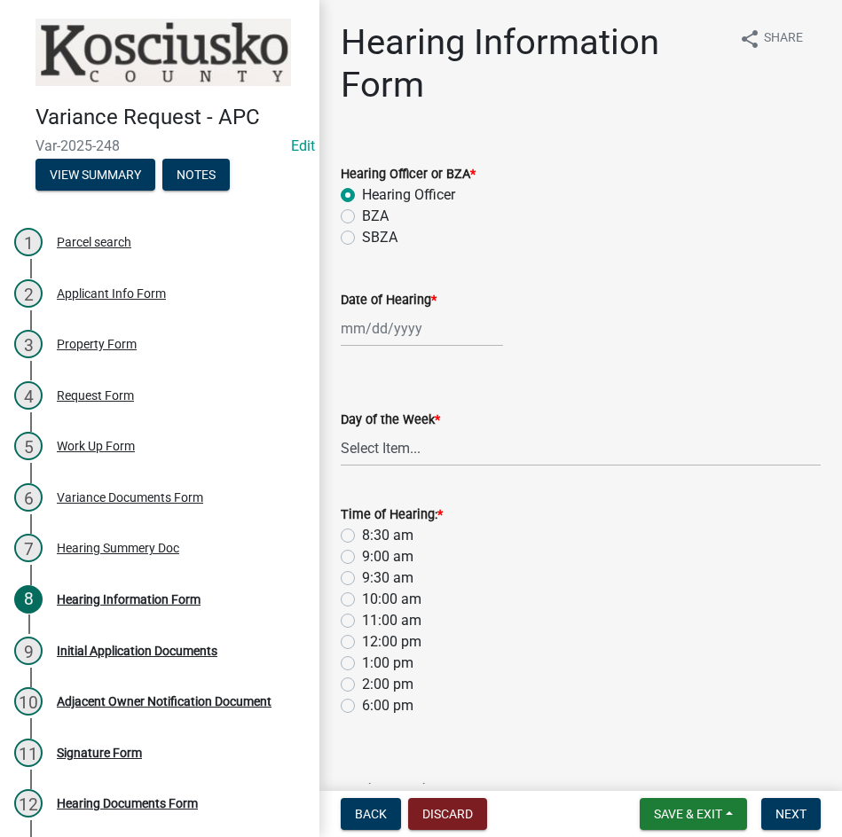
select select "2025"
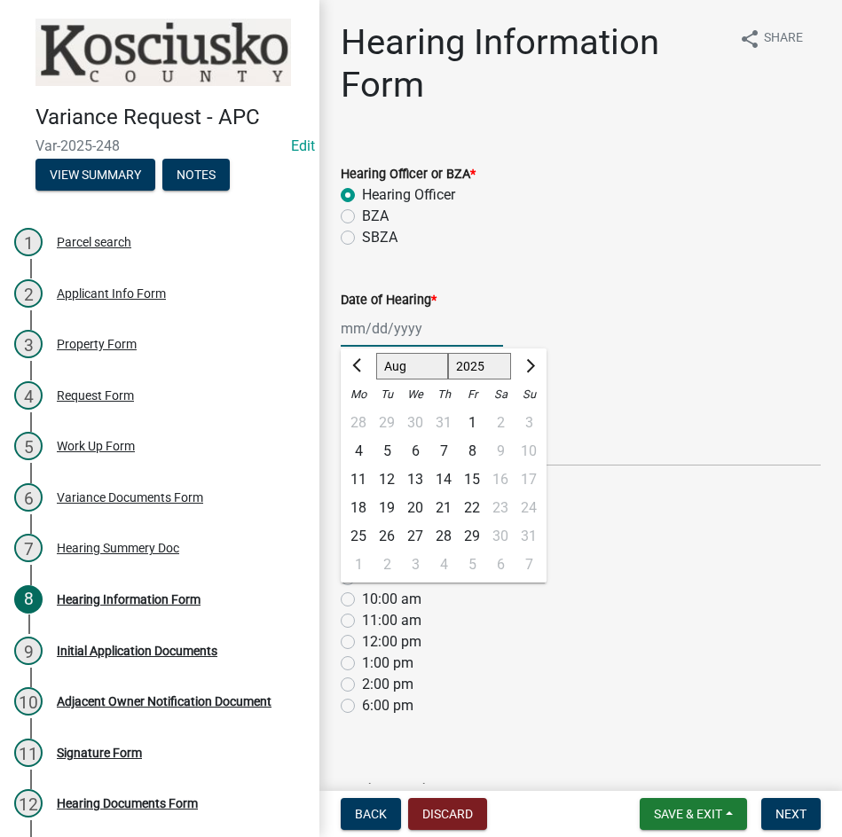
click at [401, 372] on select "Jan Feb Mar Apr May Jun Jul Aug Sep Oct Nov Dec" at bounding box center [412, 366] width 72 height 27
select select "9"
click at [376, 353] on select "Jan Feb Mar Apr May Jun Jul Aug Sep Oct Nov Dec" at bounding box center [412, 366] width 72 height 27
click at [359, 454] on div "8" at bounding box center [358, 451] width 28 height 28
type input "09/08/2025"
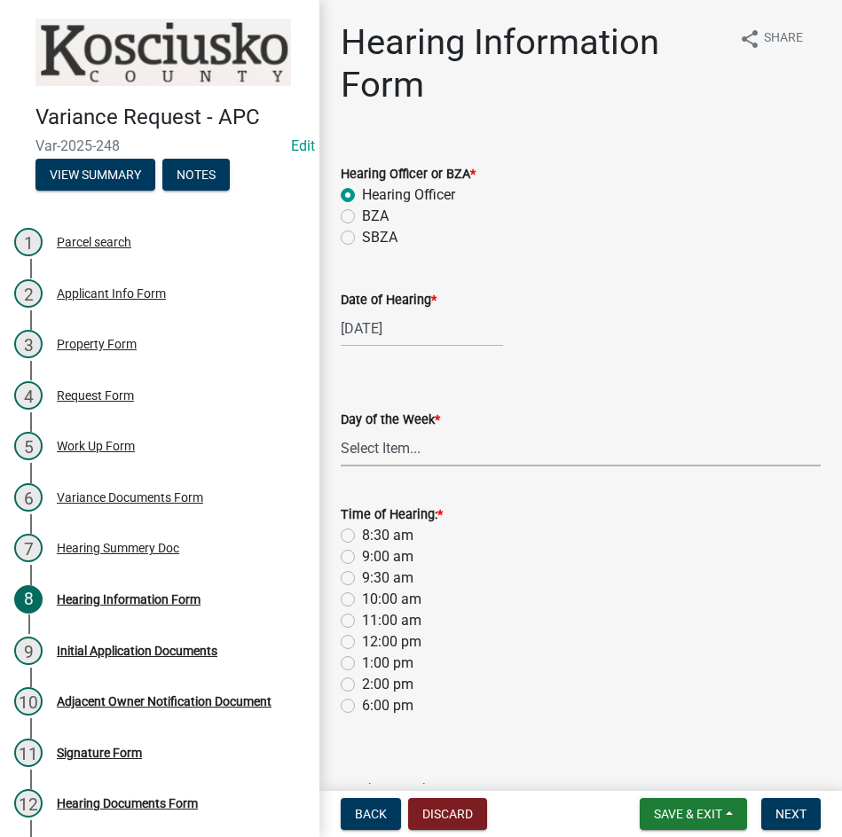
click at [451, 452] on select "Select Item... Monday Tuesday Wednesday Thursday Friday Saturday Sunday" at bounding box center [581, 448] width 480 height 36
click at [341, 430] on select "Select Item... Monday Tuesday Wednesday Thursday Friday Saturday Sunday" at bounding box center [581, 448] width 480 height 36
select select "61de0463-cc0d-410b-b5ab-11a135edeb29"
click at [362, 579] on label "9:30 am" at bounding box center [387, 578] width 51 height 21
click at [362, 579] on input "9:30 am" at bounding box center [368, 574] width 12 height 12
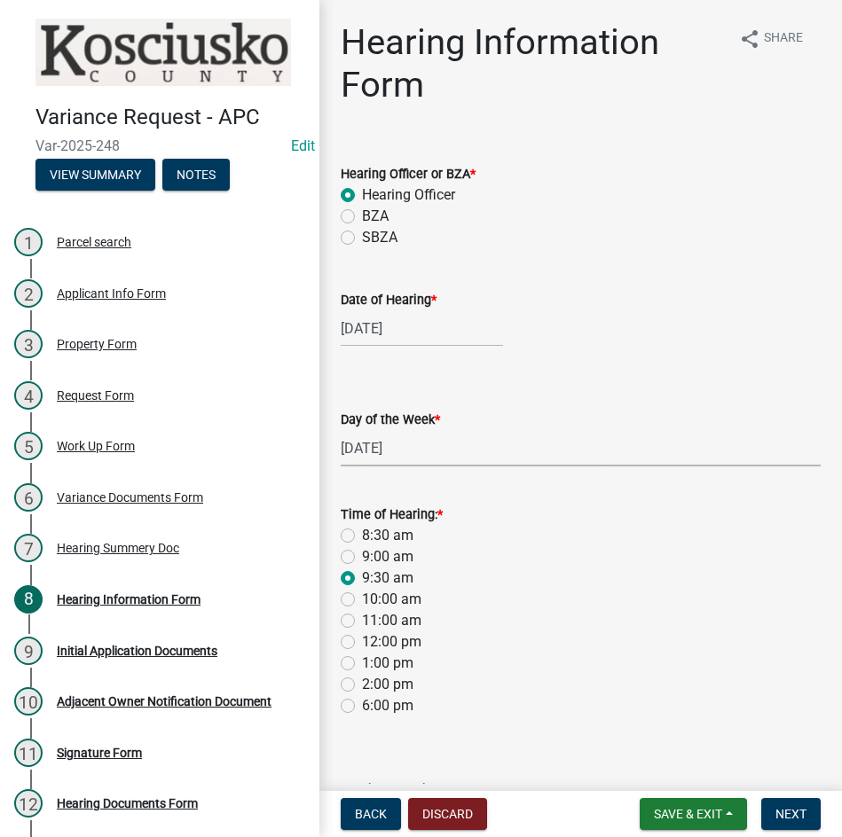
radio input "true"
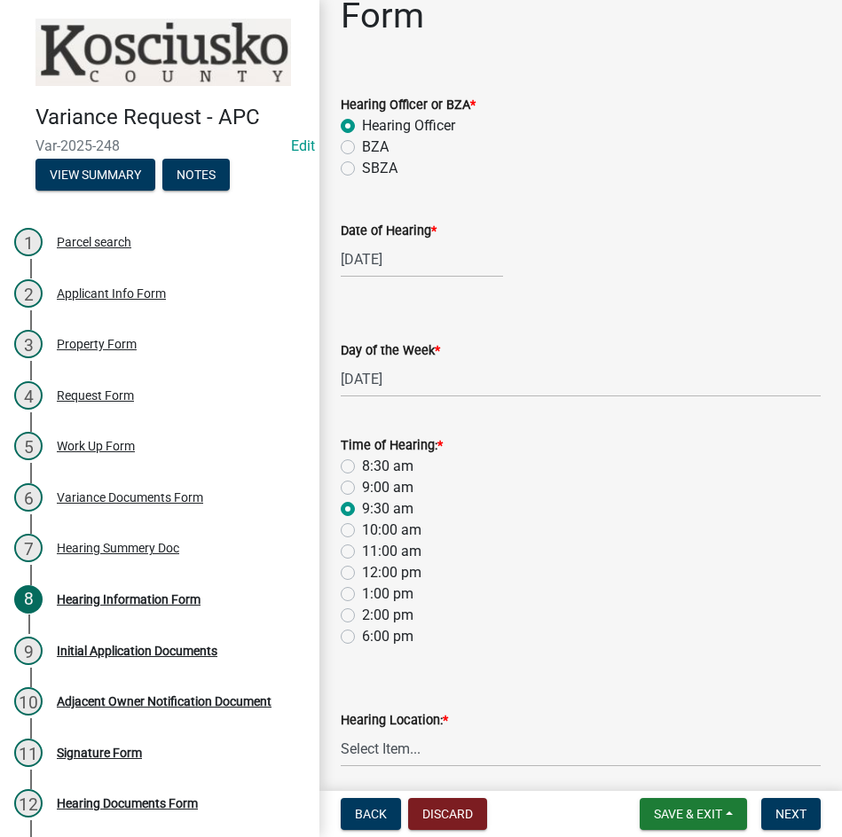
scroll to position [137, 0]
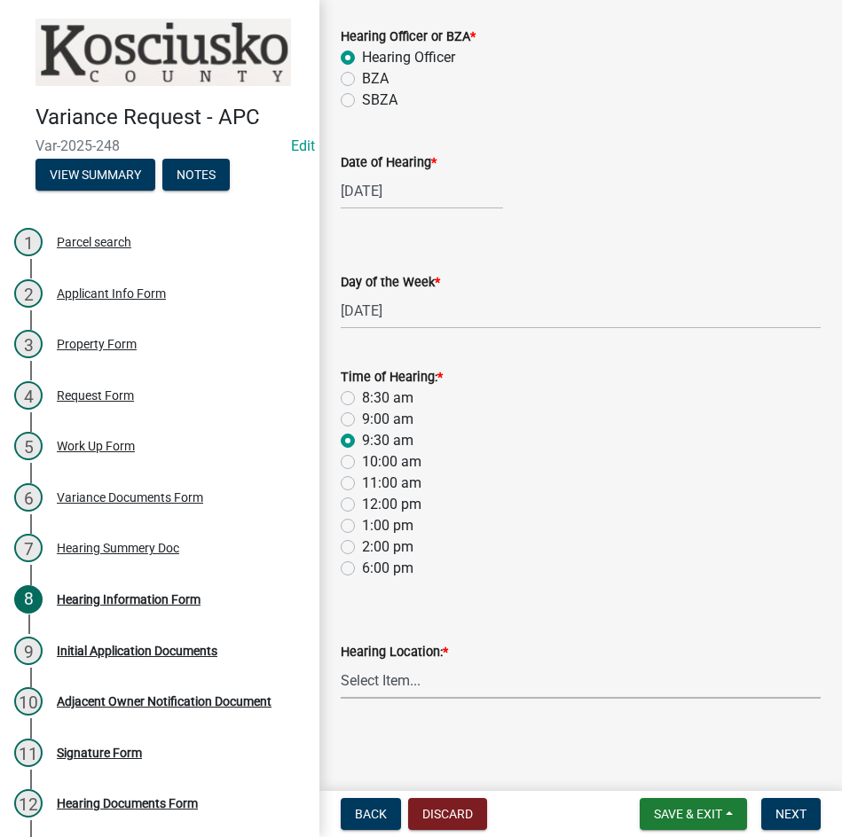
click at [559, 683] on select "Select Item... Area Plan Commission Office - 100 W Center St., Warsaw Justice B…" at bounding box center [581, 681] width 480 height 36
click at [341, 663] on select "Select Item... Area Plan Commission Office - 100 W Center St., Warsaw Justice B…" at bounding box center [581, 681] width 480 height 36
select select "9dcac0a2-b0c4-4f3b-8637-840d2209bdca"
click at [788, 817] on span "Next" at bounding box center [790, 814] width 31 height 14
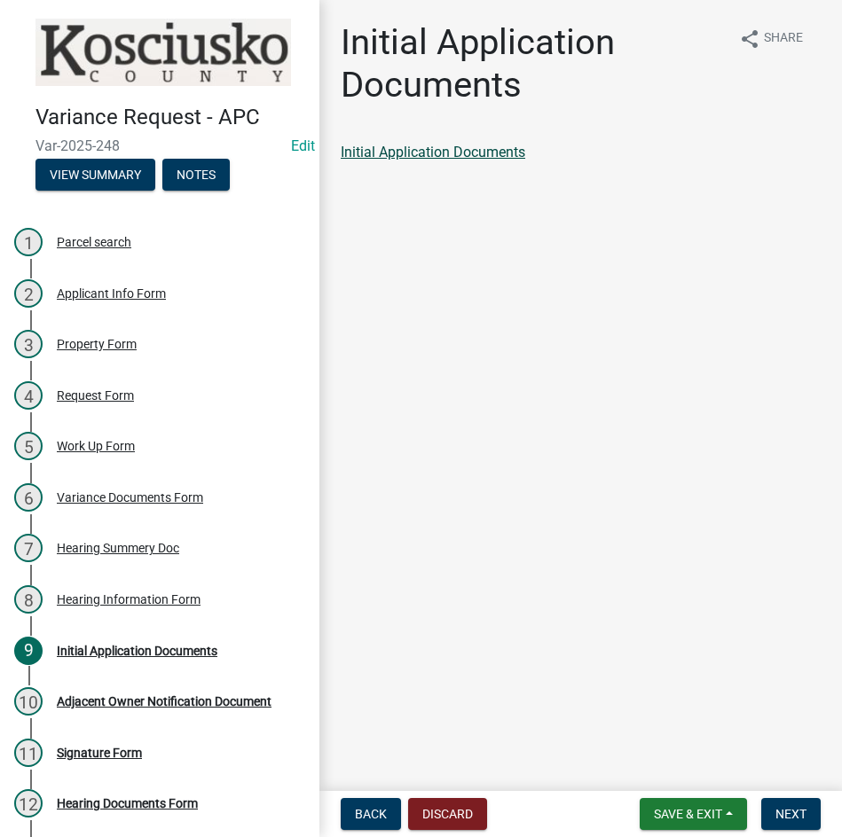
click at [444, 156] on link "Initial Application Documents" at bounding box center [433, 152] width 185 height 17
click at [803, 813] on span "Next" at bounding box center [790, 814] width 31 height 14
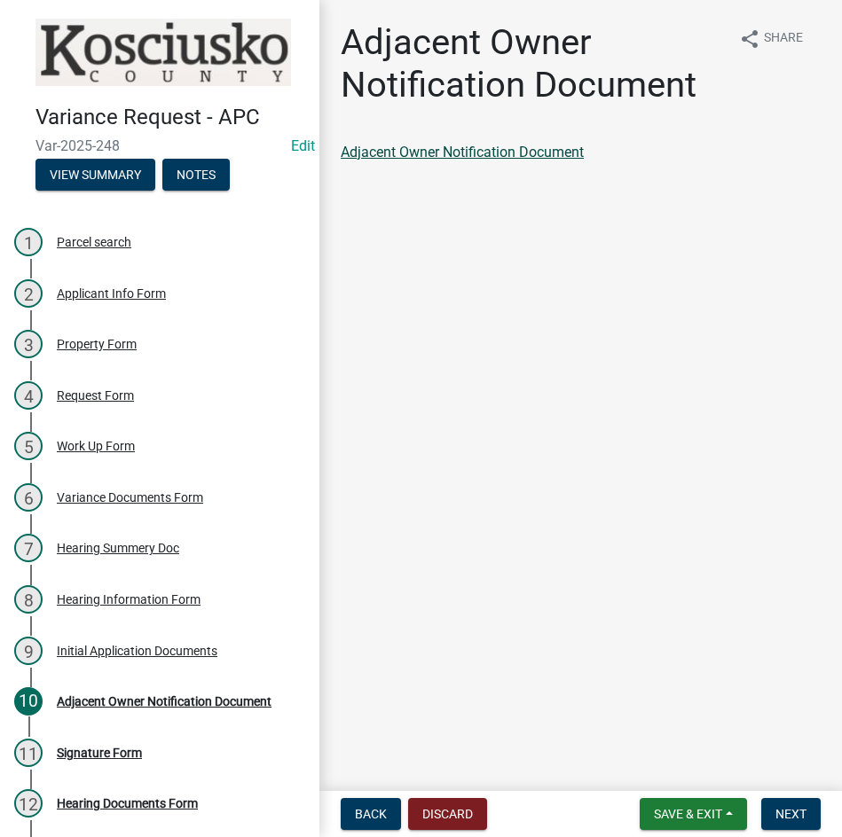
click at [479, 152] on link "Adjacent Owner Notification Document" at bounding box center [462, 152] width 243 height 17
click at [792, 817] on span "Next" at bounding box center [790, 814] width 31 height 14
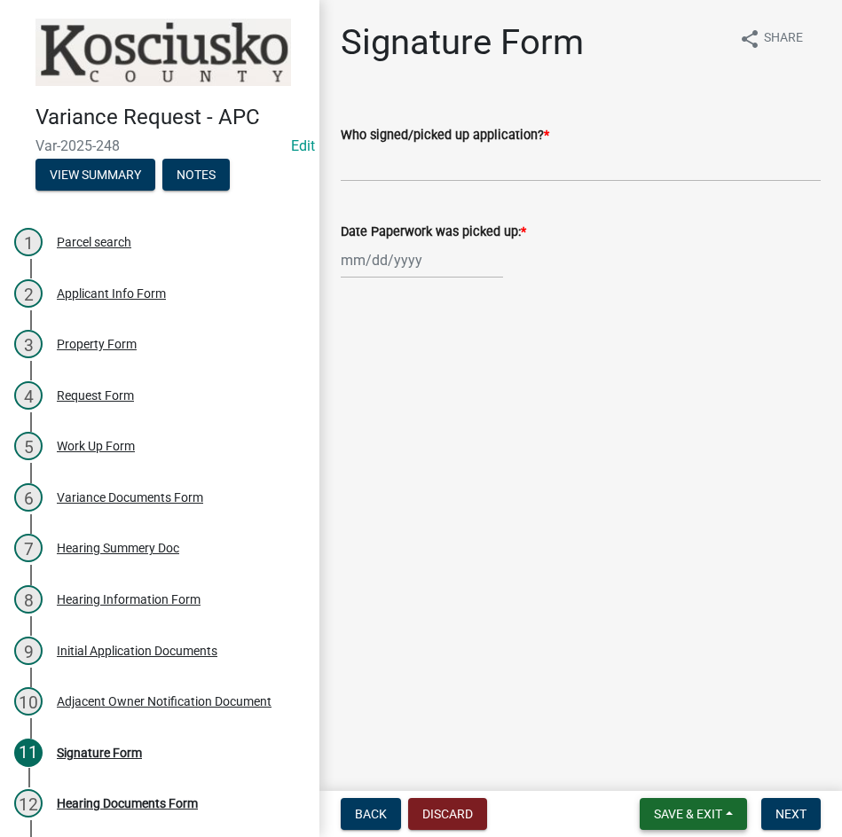
click at [695, 817] on span "Save & Exit" at bounding box center [688, 814] width 68 height 14
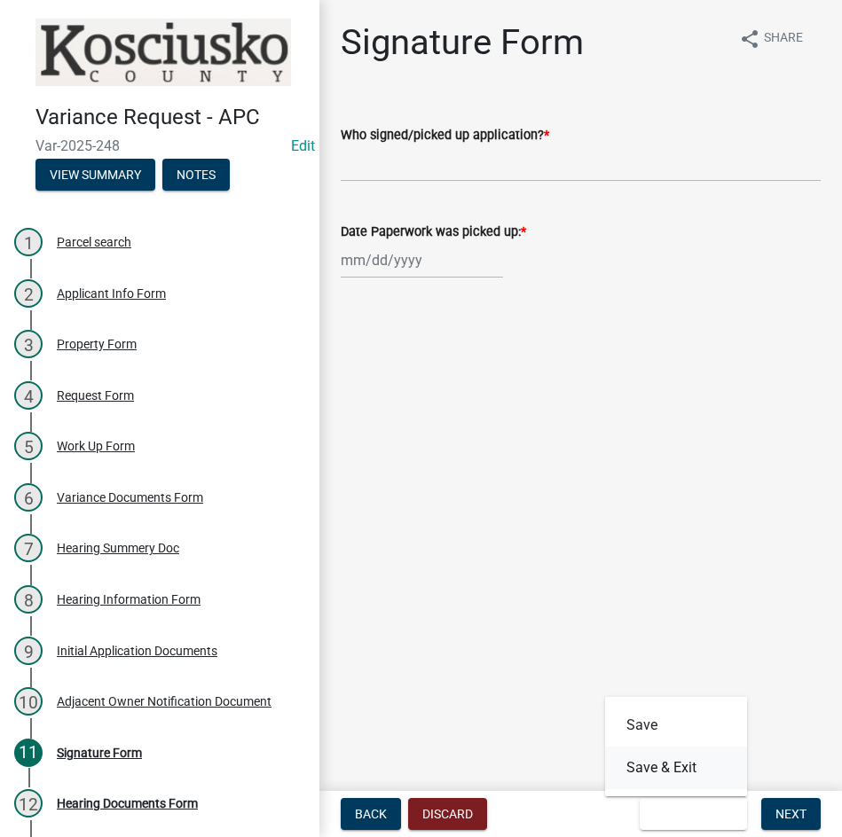
click at [679, 780] on button "Save & Exit" at bounding box center [676, 768] width 142 height 43
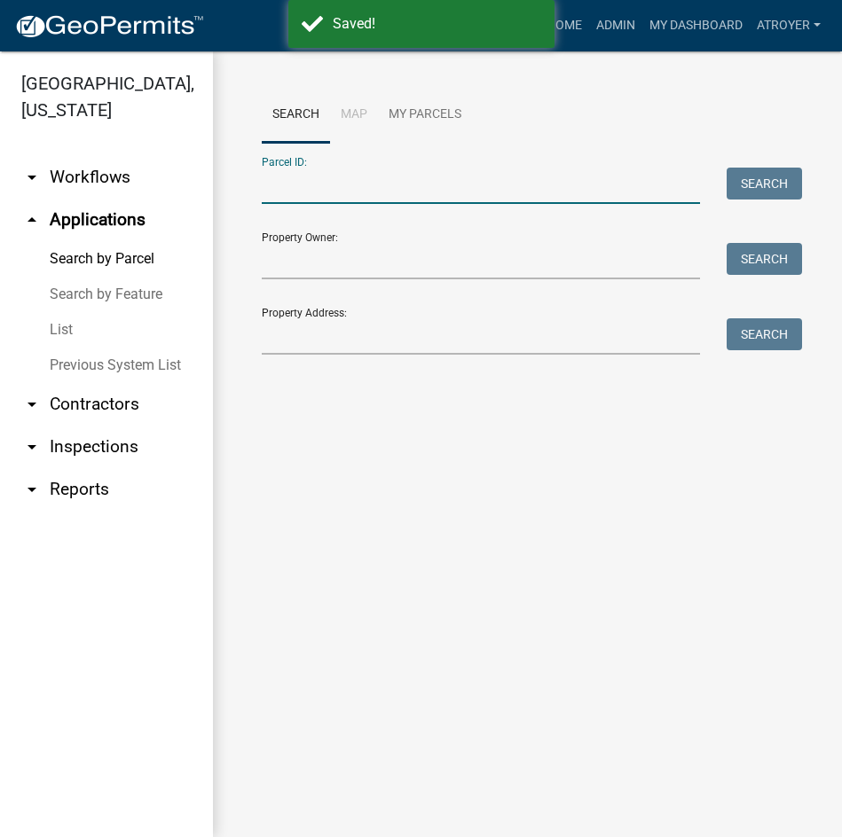
click at [405, 180] on input "Parcel ID:" at bounding box center [481, 186] width 438 height 36
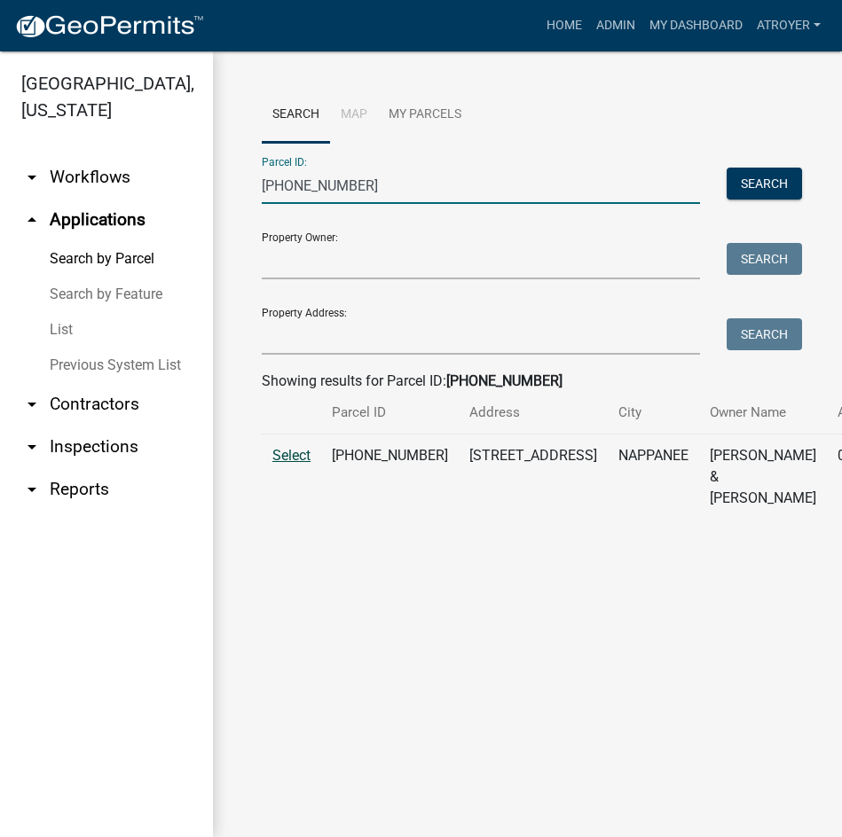
type input "033-013-085"
click at [293, 464] on span "Select" at bounding box center [291, 455] width 38 height 17
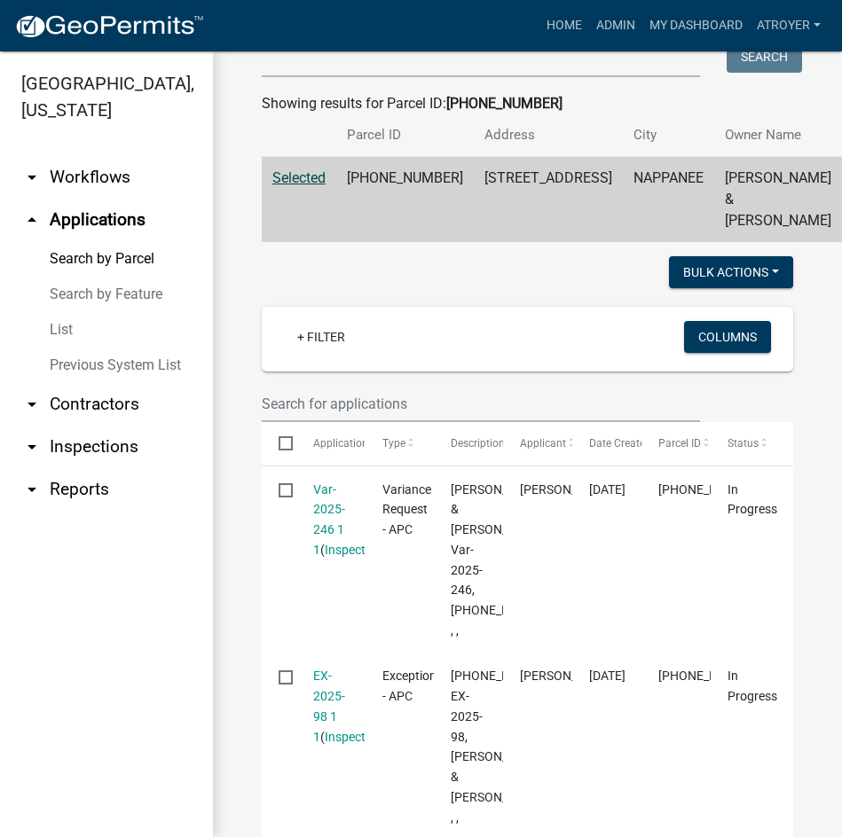
scroll to position [355, 0]
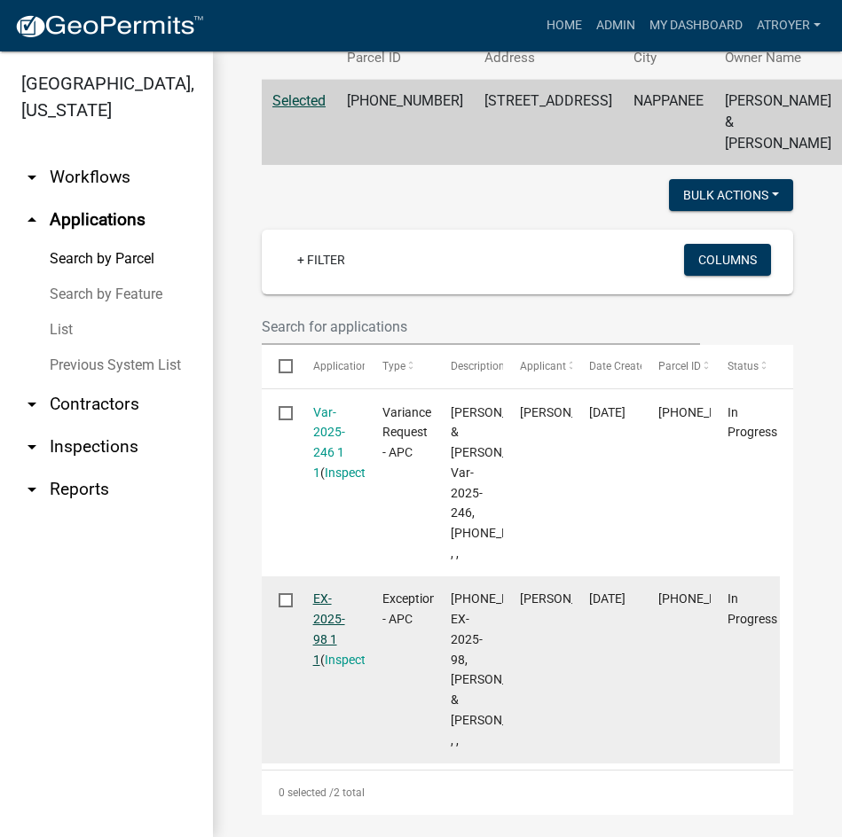
click at [314, 666] on link "EX-2025-98 1 1" at bounding box center [329, 629] width 32 height 75
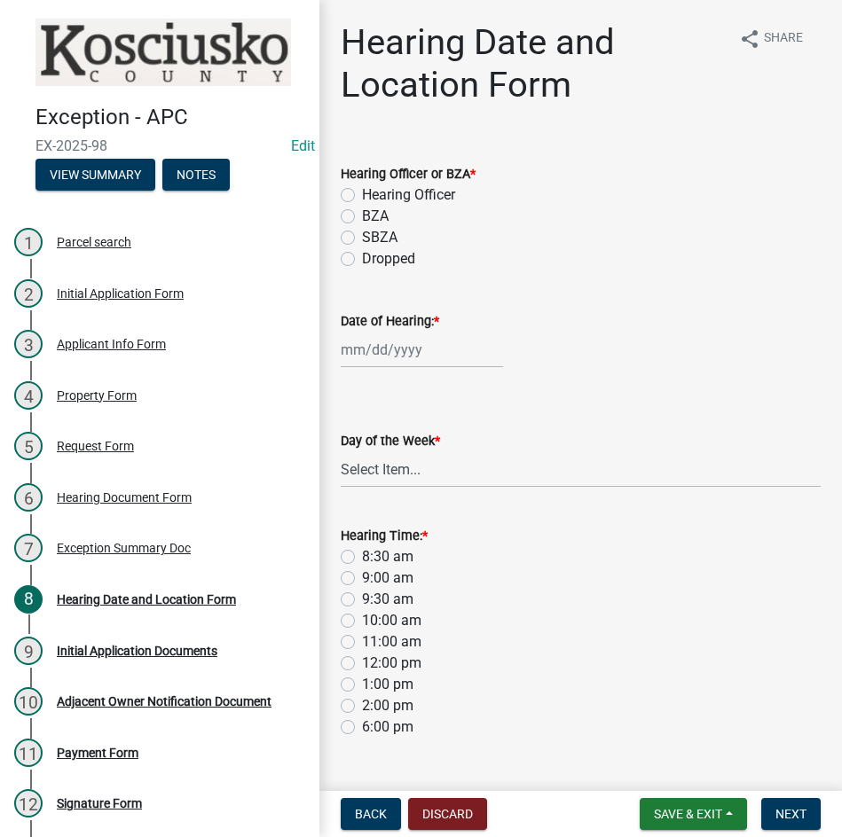
click at [362, 195] on label "Hearing Officer" at bounding box center [408, 195] width 93 height 21
click at [362, 195] on input "Hearing Officer" at bounding box center [368, 191] width 12 height 12
radio input "true"
click at [424, 350] on div at bounding box center [422, 350] width 162 height 36
select select "8"
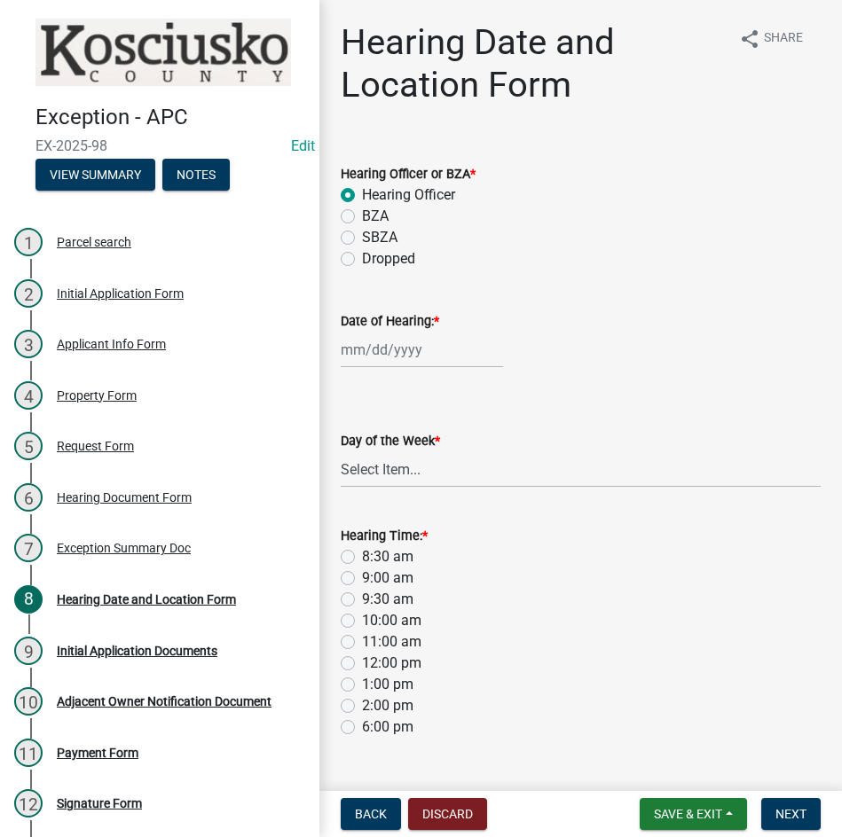
select select "2025"
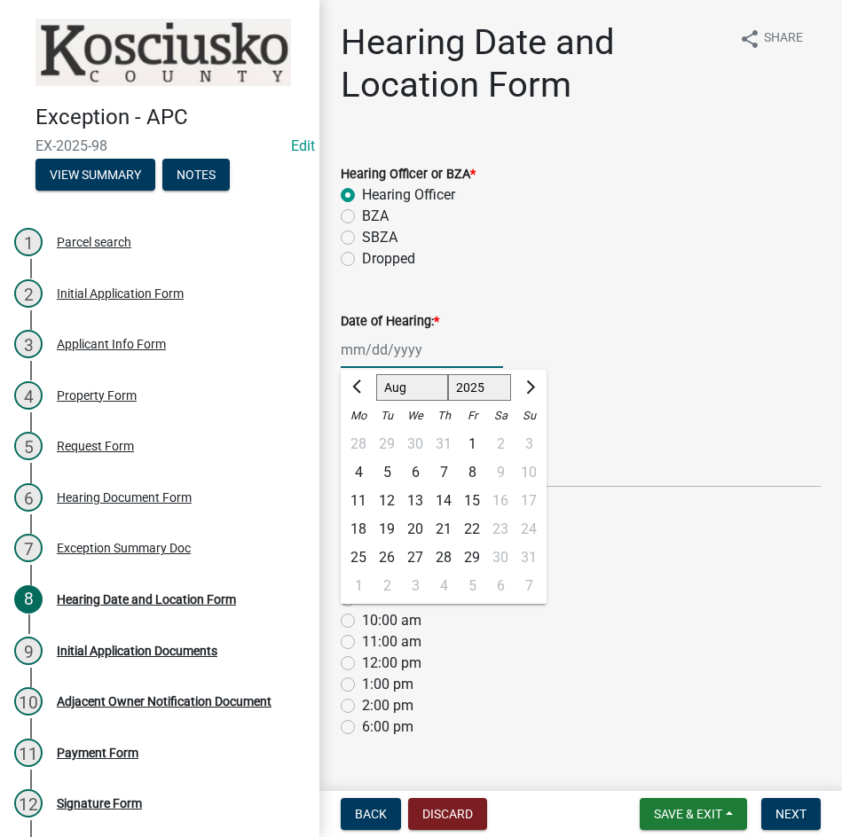
click at [399, 383] on select "Jan Feb Mar Apr May Jun Jul Aug Sep Oct Nov Dec" at bounding box center [412, 387] width 72 height 27
select select "9"
click at [376, 374] on select "Jan Feb Mar Apr May Jun Jul Aug Sep Oct Nov Dec" at bounding box center [412, 387] width 72 height 27
click at [354, 475] on div "8" at bounding box center [358, 473] width 28 height 28
type input "09/08/2025"
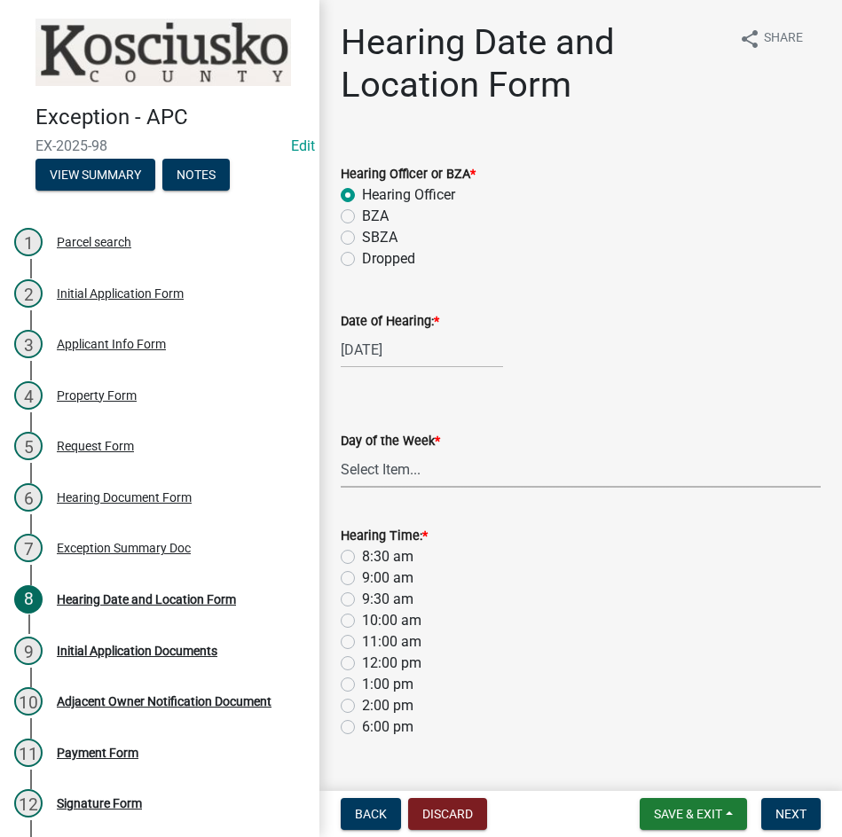
click at [444, 479] on select "Select Item... Monday Tuesday Wednesday Thursday Friday Saturday Sunday" at bounding box center [581, 470] width 480 height 36
click at [341, 452] on select "Select Item... Monday Tuesday Wednesday Thursday Friday Saturday Sunday" at bounding box center [581, 470] width 480 height 36
select select "561a16c8-198b-4fcd-8286-50f3971e9b88"
click at [362, 601] on label "9:30 am" at bounding box center [387, 599] width 51 height 21
click at [362, 601] on input "9:30 am" at bounding box center [368, 595] width 12 height 12
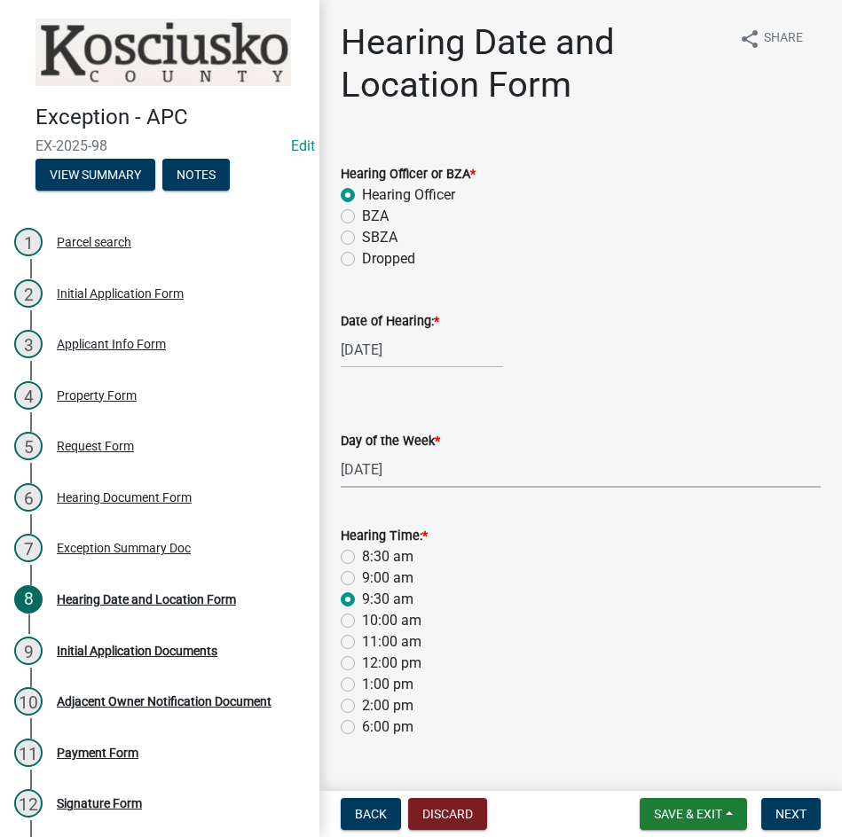
radio input "true"
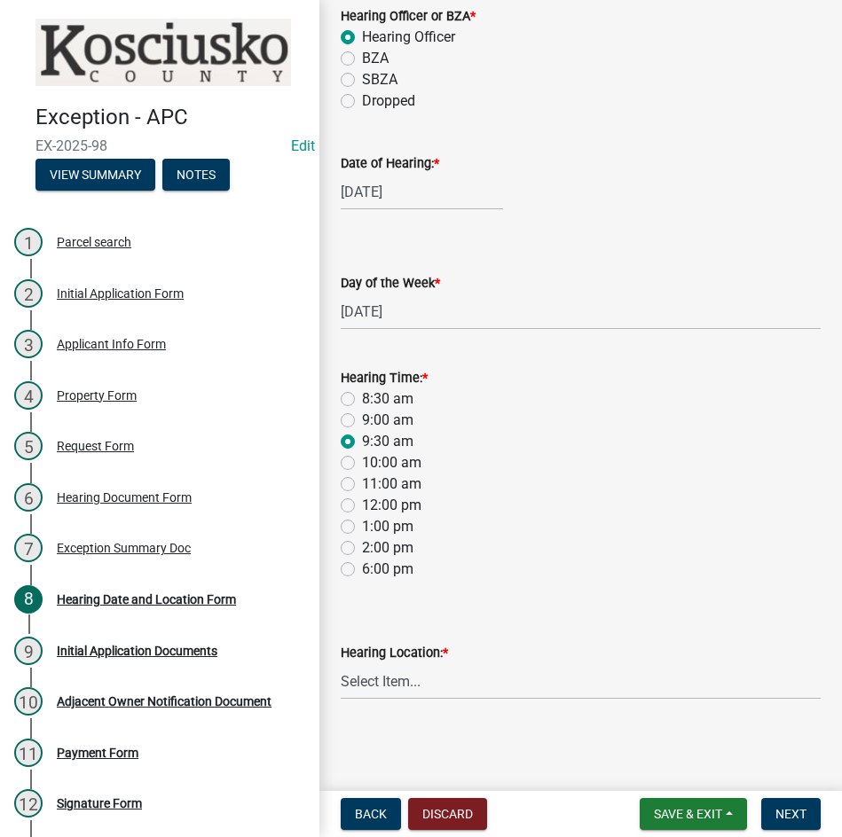
scroll to position [159, 0]
click at [557, 684] on select "Select Item... Area Plan Commission Office - 100 W Center St., Warsaw Justice B…" at bounding box center [581, 681] width 480 height 36
click at [341, 663] on select "Select Item... Area Plan Commission Office - 100 W Center St., Warsaw Justice B…" at bounding box center [581, 681] width 480 height 36
select select "9dcac0a2-b0c4-4f3b-8637-840d2209bdca"
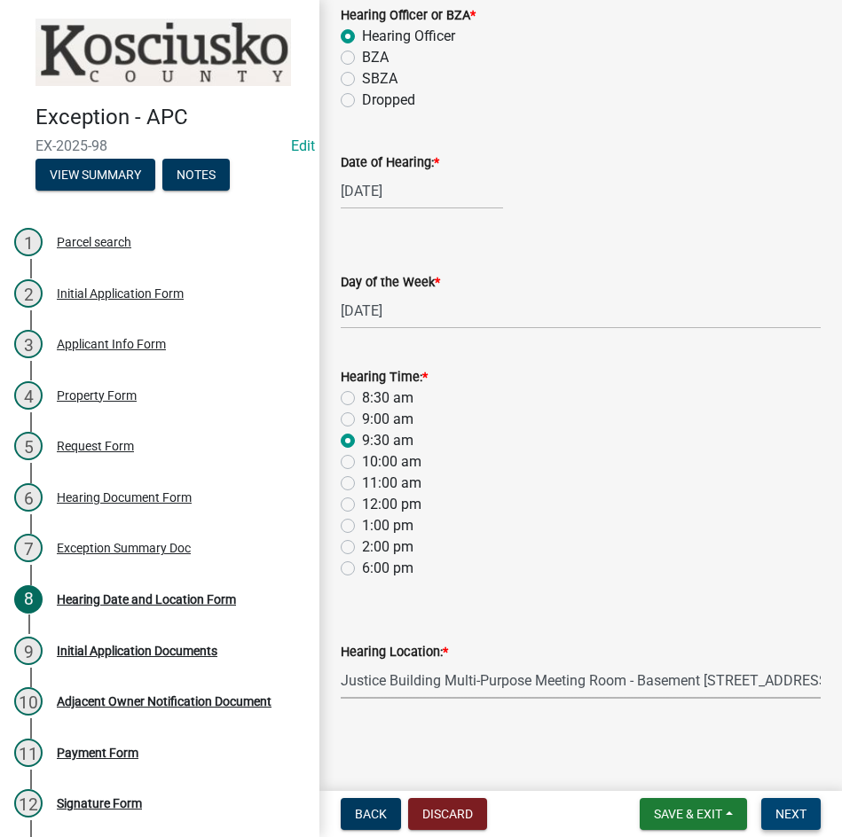
click at [796, 819] on span "Next" at bounding box center [790, 814] width 31 height 14
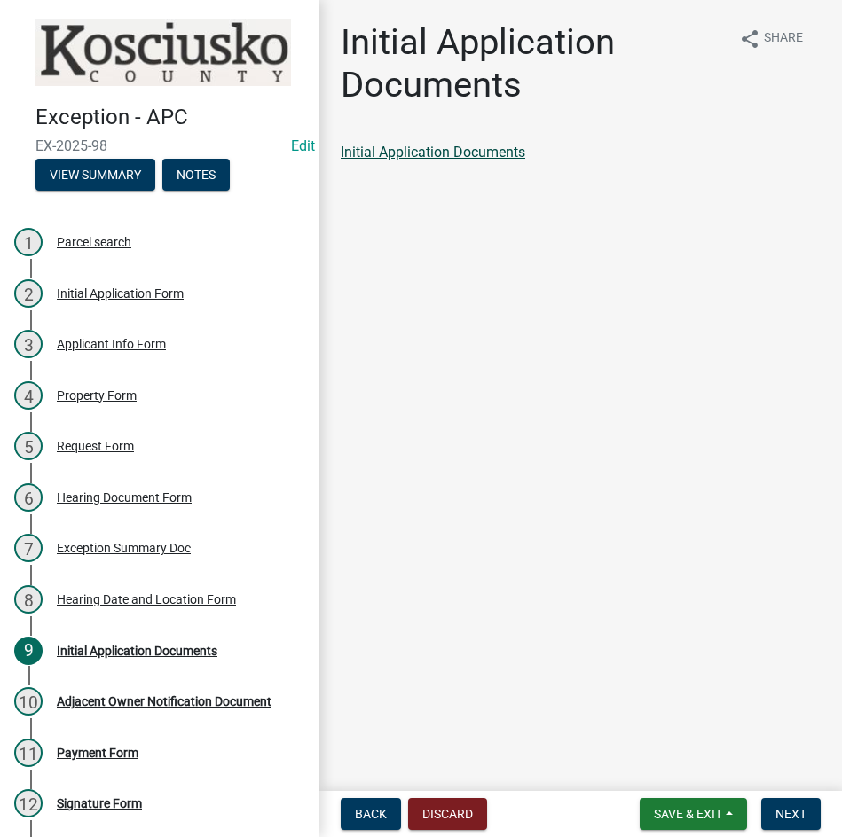
click at [448, 149] on link "Initial Application Documents" at bounding box center [433, 152] width 185 height 17
click at [786, 813] on span "Next" at bounding box center [790, 814] width 31 height 14
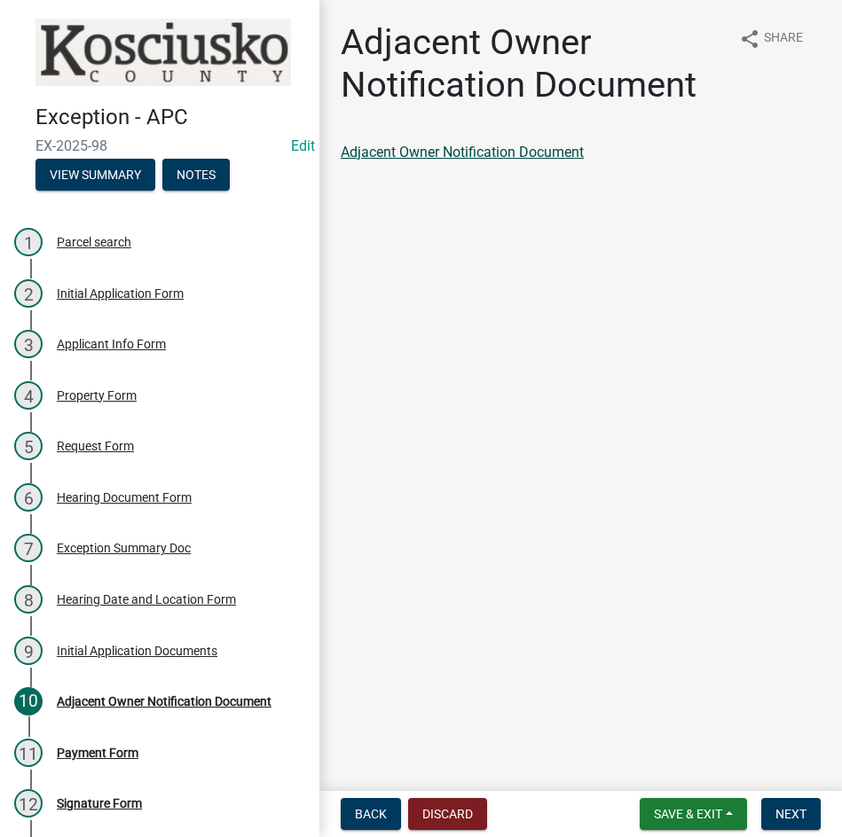
click at [479, 148] on link "Adjacent Owner Notification Document" at bounding box center [462, 152] width 243 height 17
click at [795, 809] on span "Next" at bounding box center [790, 814] width 31 height 14
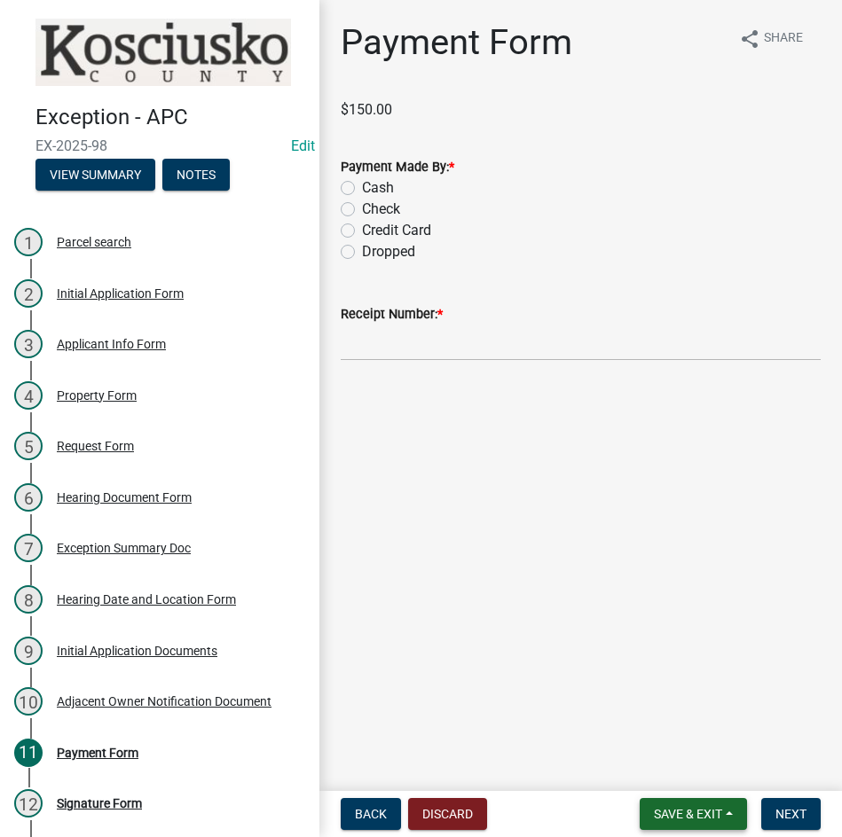
click at [678, 820] on span "Save & Exit" at bounding box center [688, 814] width 68 height 14
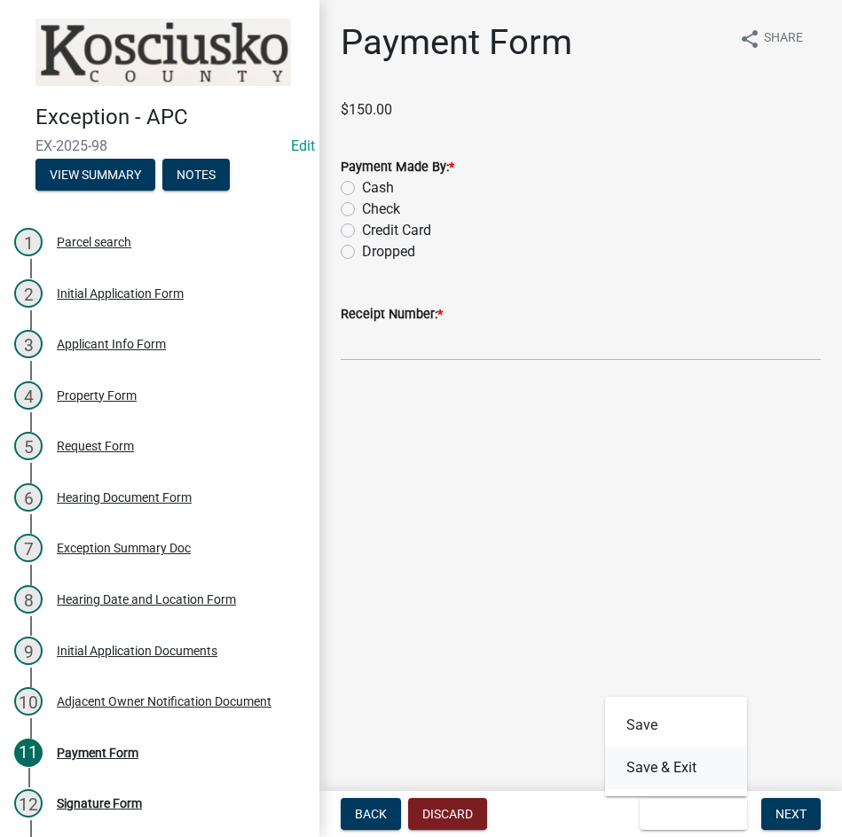
click at [661, 765] on button "Save & Exit" at bounding box center [676, 768] width 142 height 43
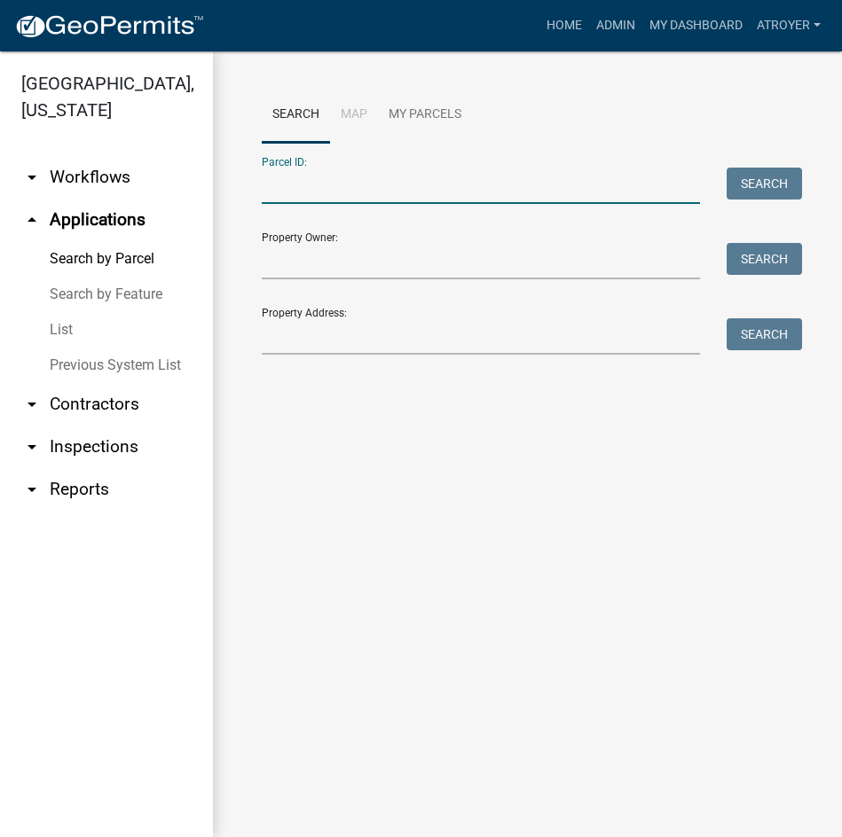
click at [371, 179] on input "Parcel ID:" at bounding box center [481, 186] width 438 height 36
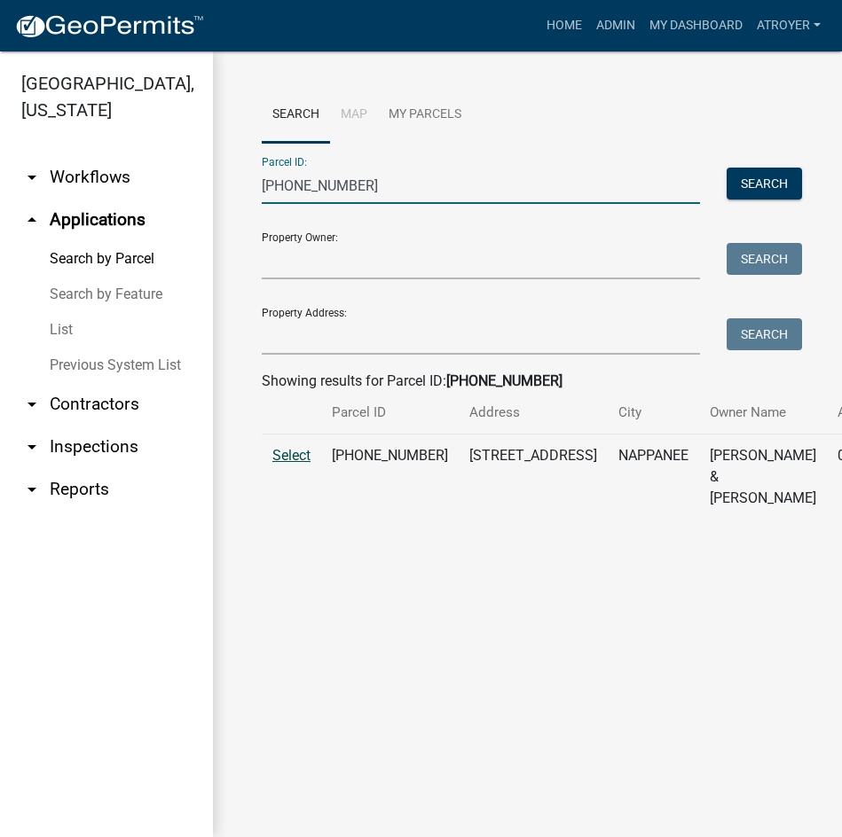
type input "033-013-085"
click at [282, 464] on span "Select" at bounding box center [291, 455] width 38 height 17
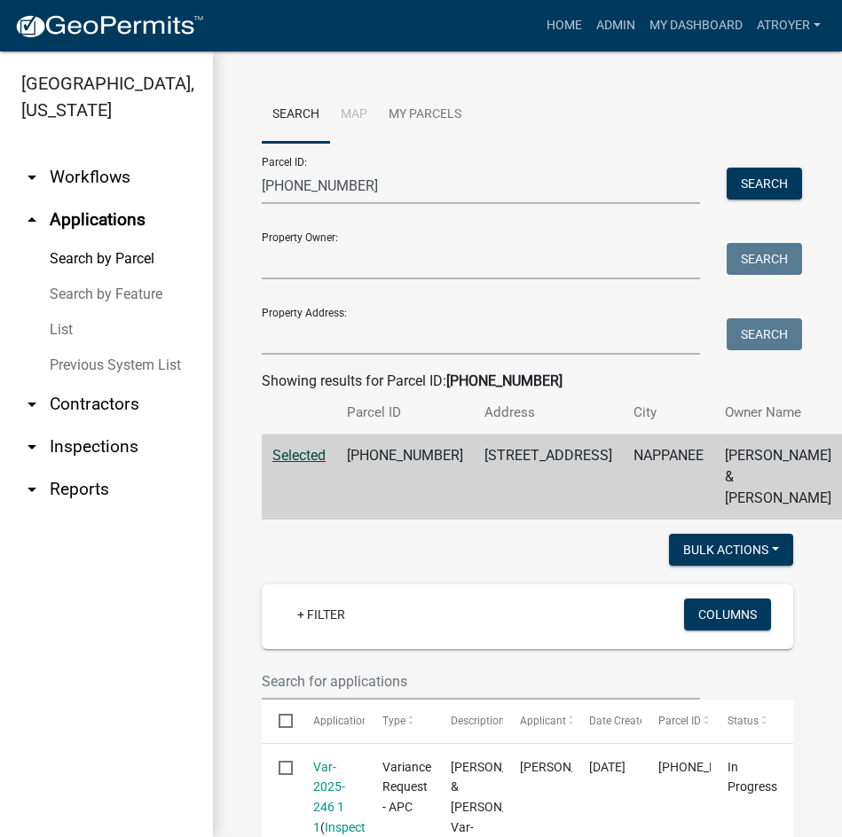
scroll to position [355, 0]
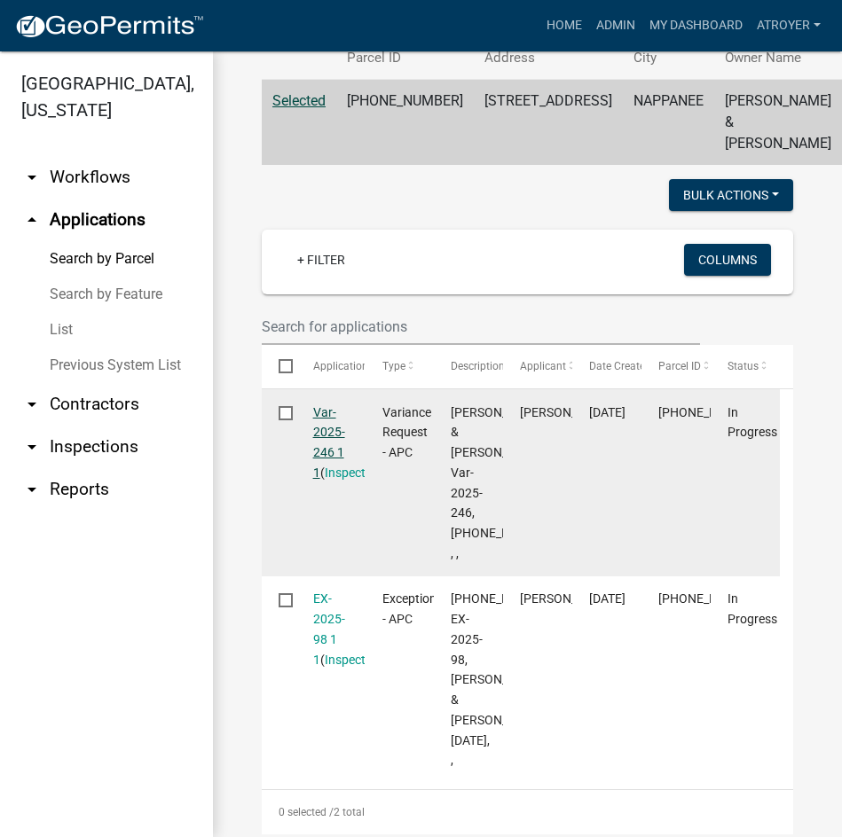
click at [325, 477] on link "Var-2025-246 1 1" at bounding box center [329, 442] width 32 height 75
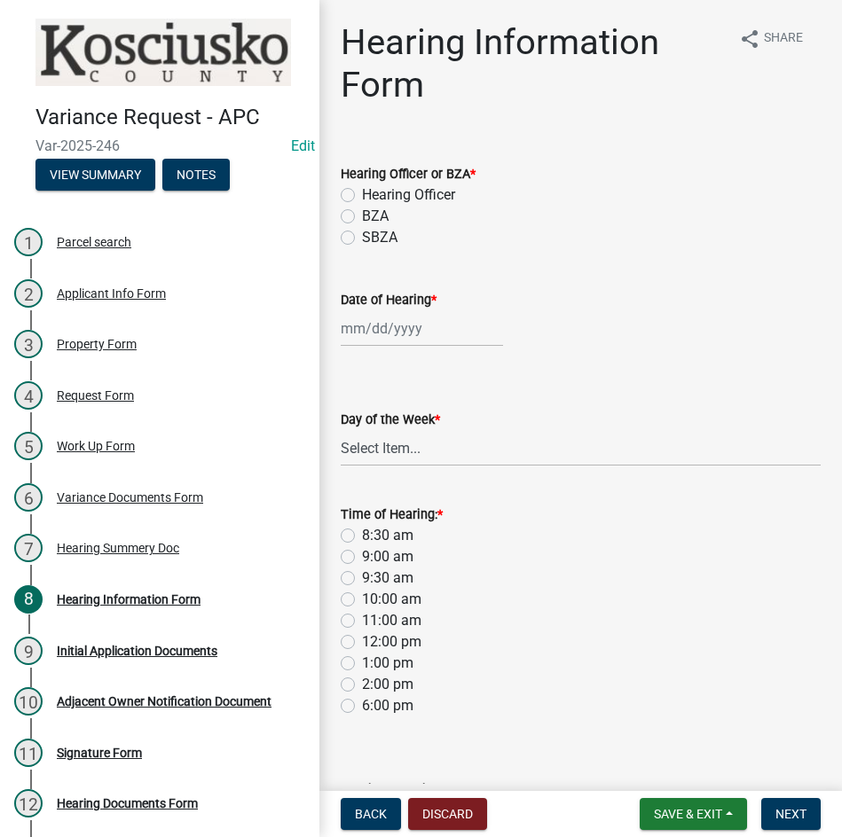
click at [362, 196] on label "Hearing Officer" at bounding box center [408, 195] width 93 height 21
click at [362, 196] on input "Hearing Officer" at bounding box center [368, 191] width 12 height 12
radio input "true"
click at [381, 332] on div at bounding box center [422, 328] width 162 height 36
select select "8"
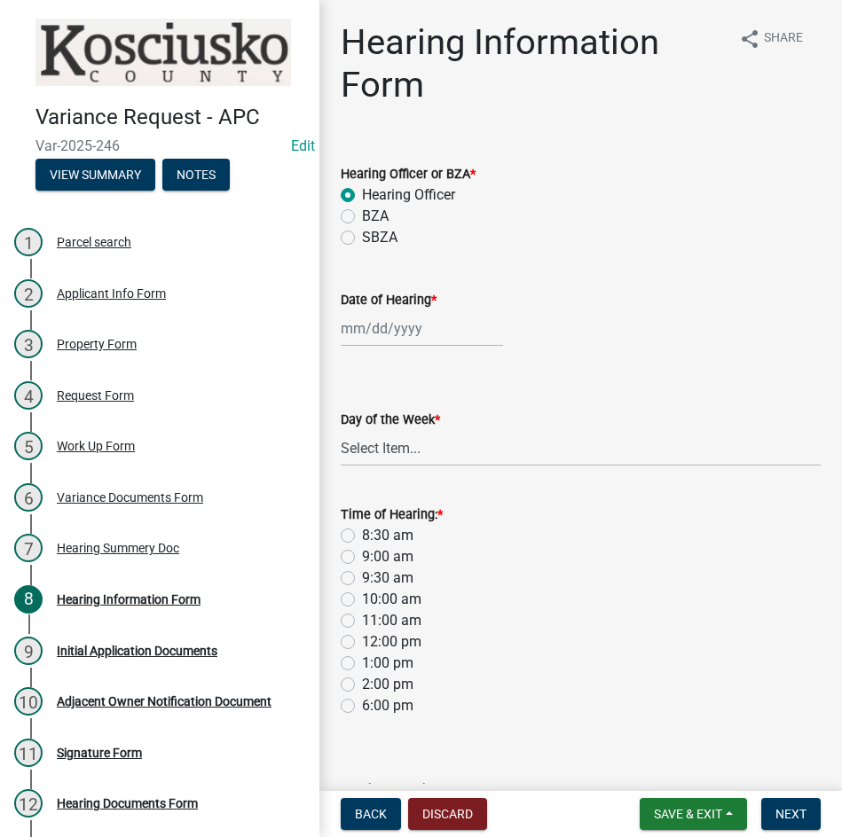
select select "2025"
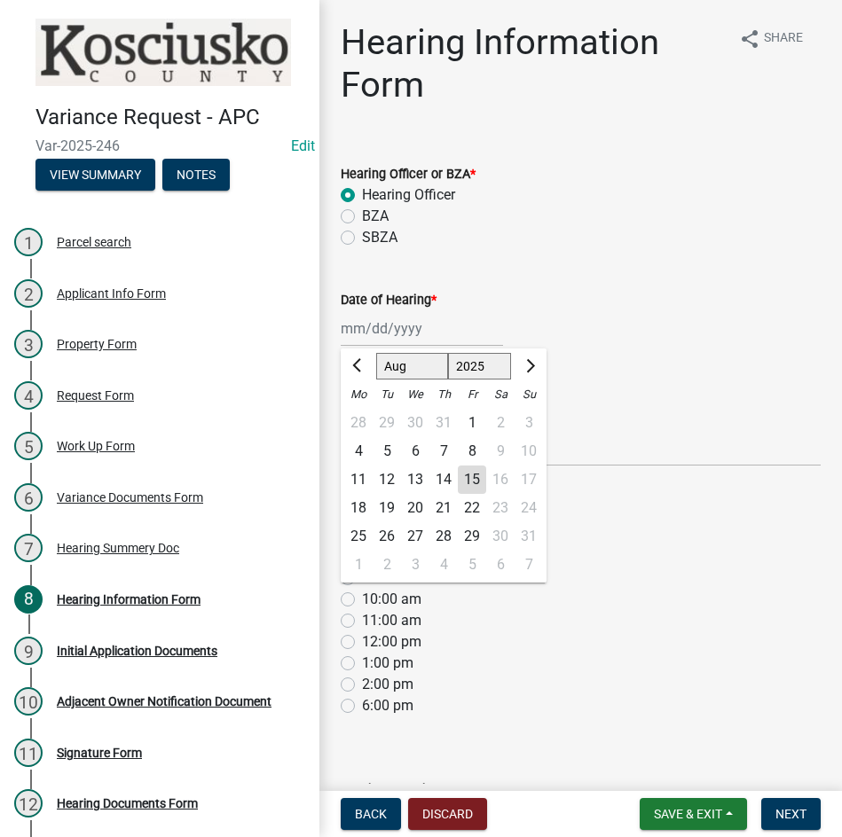
click at [393, 366] on select "Jan Feb Mar Apr May Jun Jul Aug Sep Oct Nov Dec" at bounding box center [412, 366] width 72 height 27
select select "9"
click at [376, 353] on select "Jan Feb Mar Apr May Jun Jul Aug Sep Oct Nov Dec" at bounding box center [412, 366] width 72 height 27
click at [353, 451] on div "8" at bounding box center [358, 451] width 28 height 28
type input "09/08/2025"
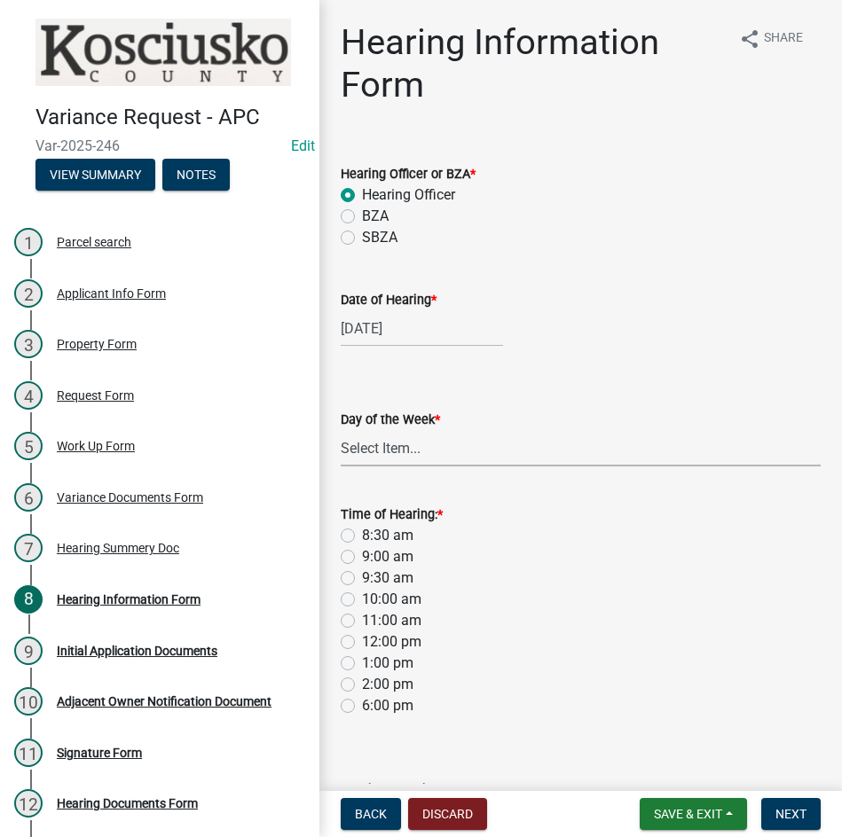
click at [365, 460] on select "Select Item... Monday Tuesday Wednesday Thursday Friday Saturday Sunday" at bounding box center [581, 448] width 480 height 36
click at [341, 430] on select "Select Item... Monday Tuesday Wednesday Thursday Friday Saturday Sunday" at bounding box center [581, 448] width 480 height 36
select select "61de0463-cc0d-410b-b5ab-11a135edeb29"
click at [362, 578] on label "9:30 am" at bounding box center [387, 578] width 51 height 21
click at [362, 578] on input "9:30 am" at bounding box center [368, 574] width 12 height 12
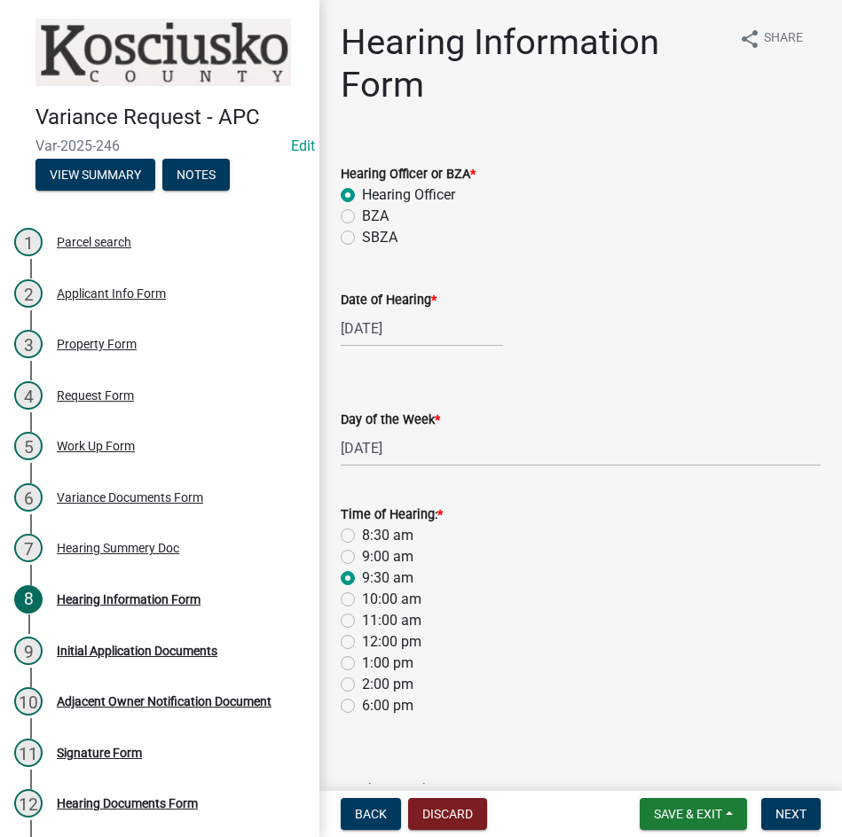
radio input "true"
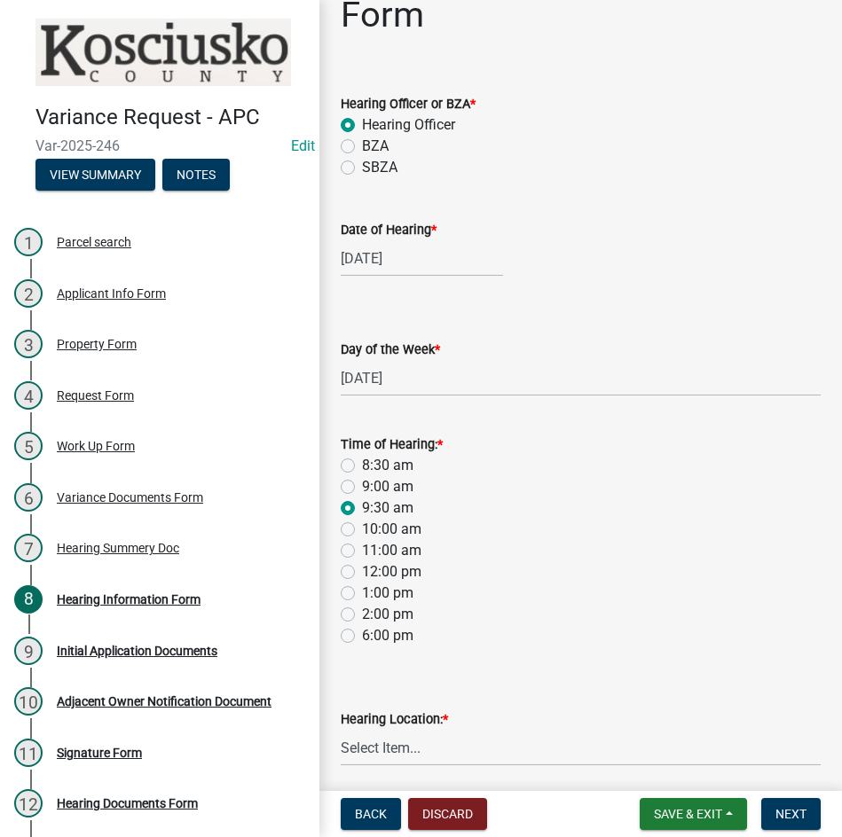
scroll to position [137, 0]
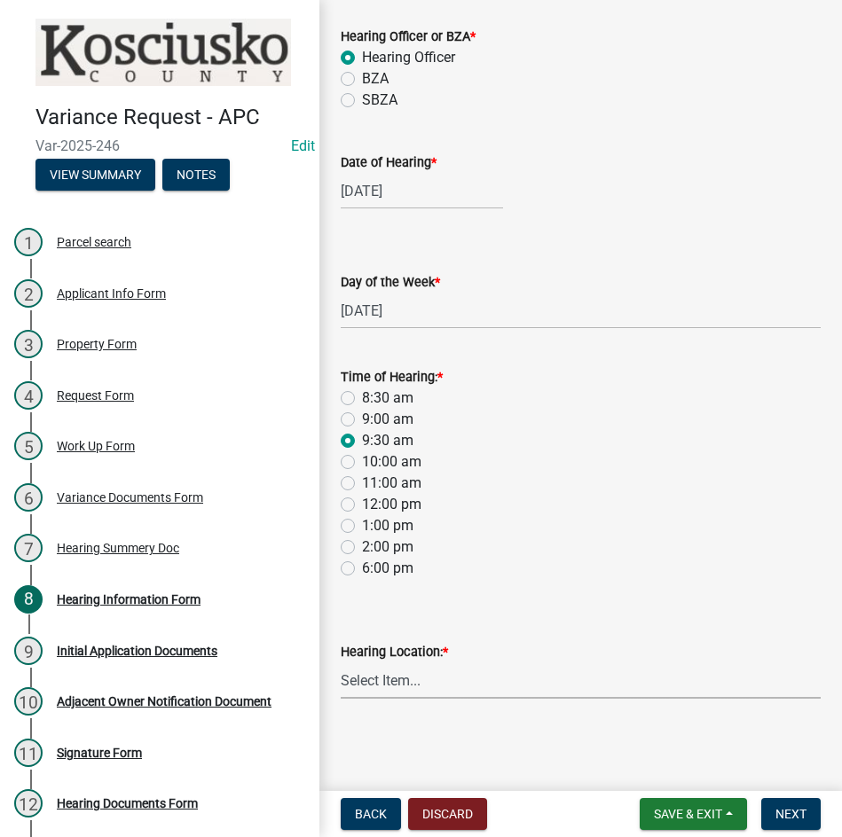
click at [530, 683] on select "Select Item... Area Plan Commission Office - 100 W Center St., Warsaw Justice B…" at bounding box center [581, 681] width 480 height 36
click at [341, 663] on select "Select Item... Area Plan Commission Office - 100 W Center St., Warsaw Justice B…" at bounding box center [581, 681] width 480 height 36
select select "9dcac0a2-b0c4-4f3b-8637-840d2209bdca"
click at [774, 818] on button "Next" at bounding box center [790, 814] width 59 height 32
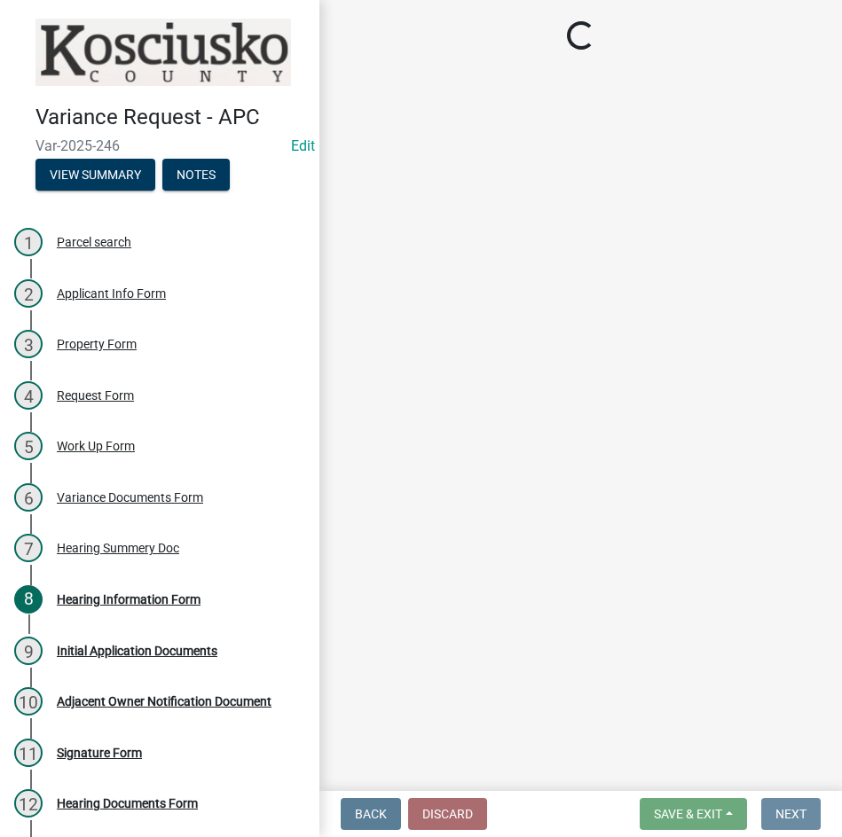
scroll to position [0, 0]
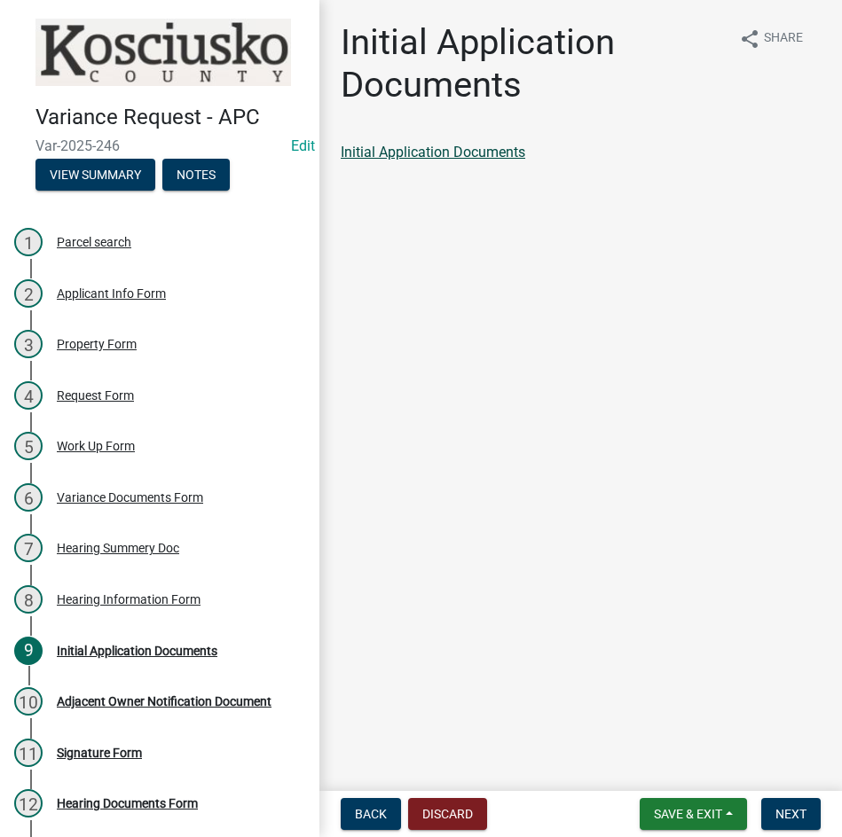
click at [446, 158] on link "Initial Application Documents" at bounding box center [433, 152] width 185 height 17
click at [783, 808] on span "Next" at bounding box center [790, 814] width 31 height 14
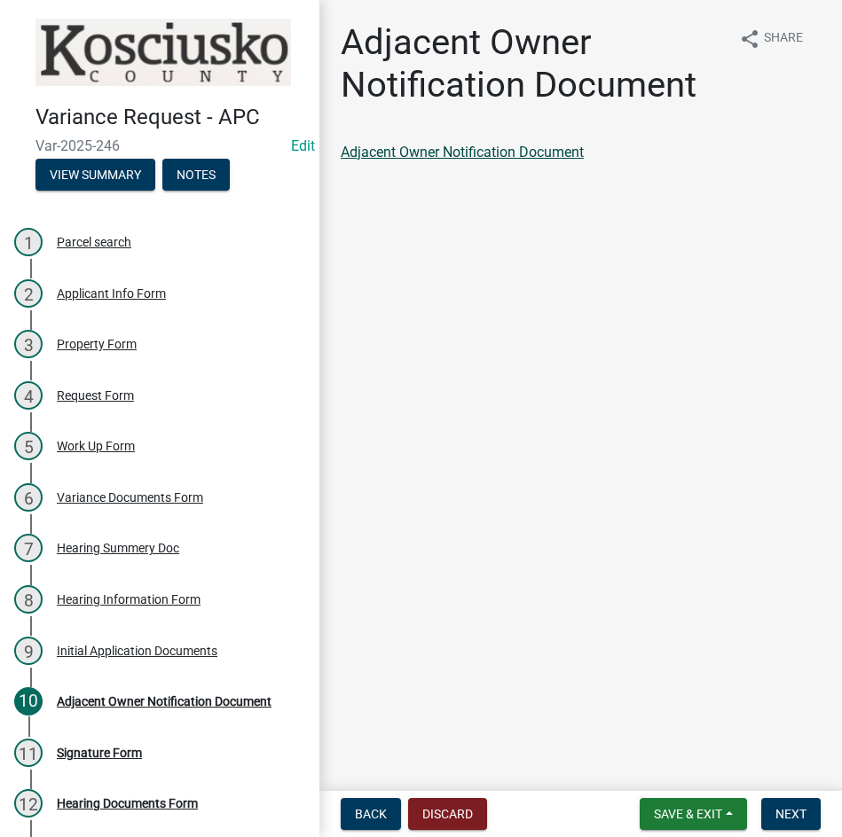
click at [483, 146] on link "Adjacent Owner Notification Document" at bounding box center [462, 152] width 243 height 17
click at [779, 802] on button "Next" at bounding box center [790, 814] width 59 height 32
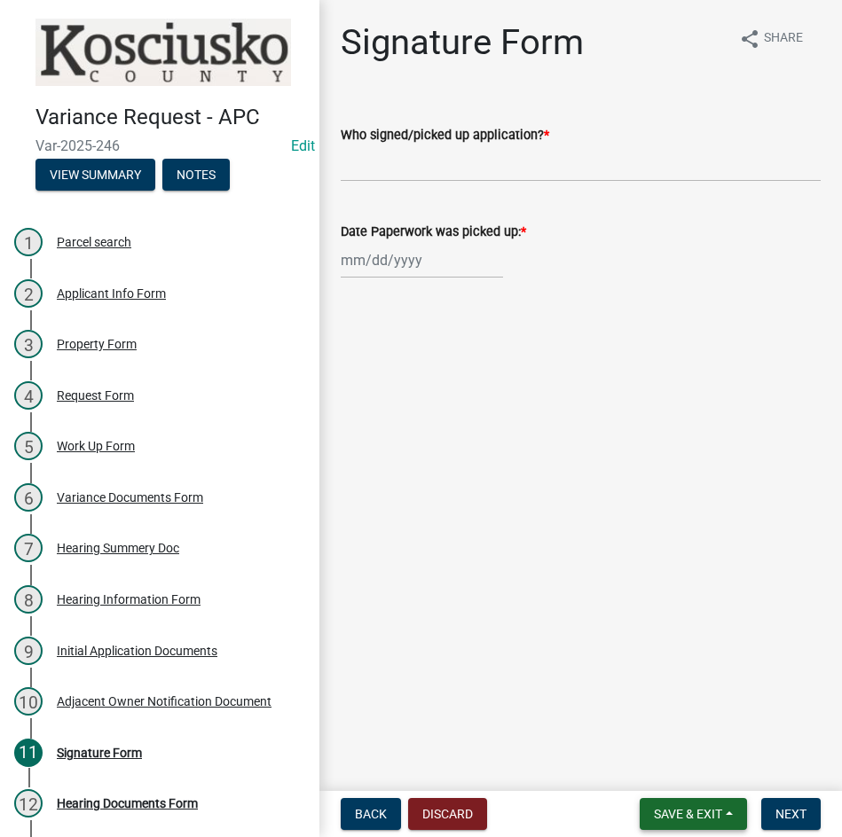
click at [670, 813] on span "Save & Exit" at bounding box center [688, 814] width 68 height 14
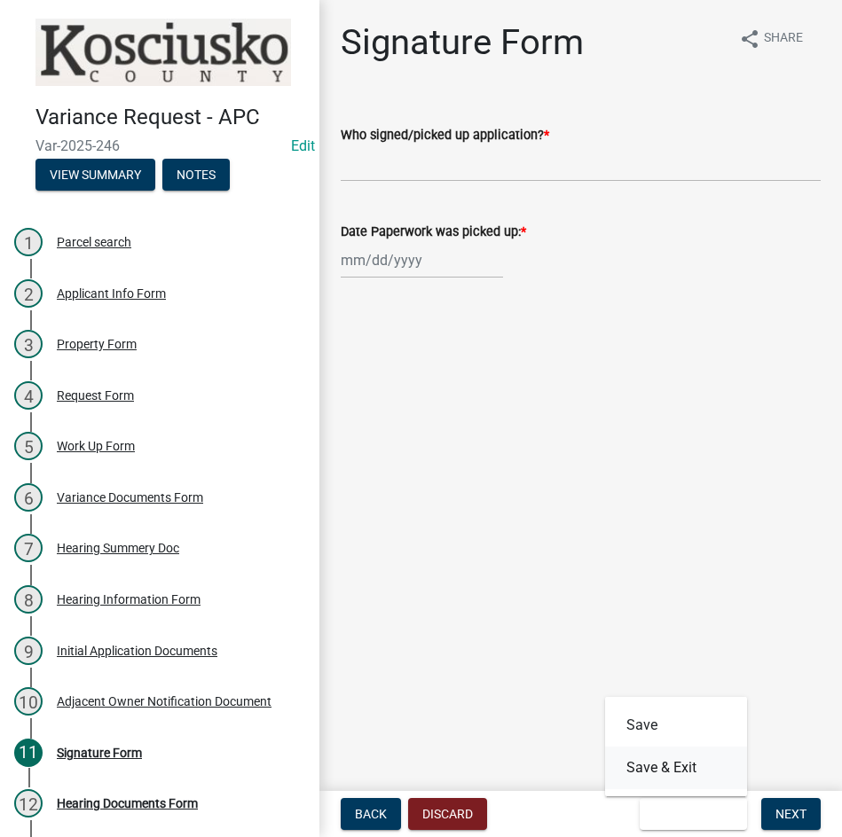
click at [684, 772] on button "Save & Exit" at bounding box center [676, 768] width 142 height 43
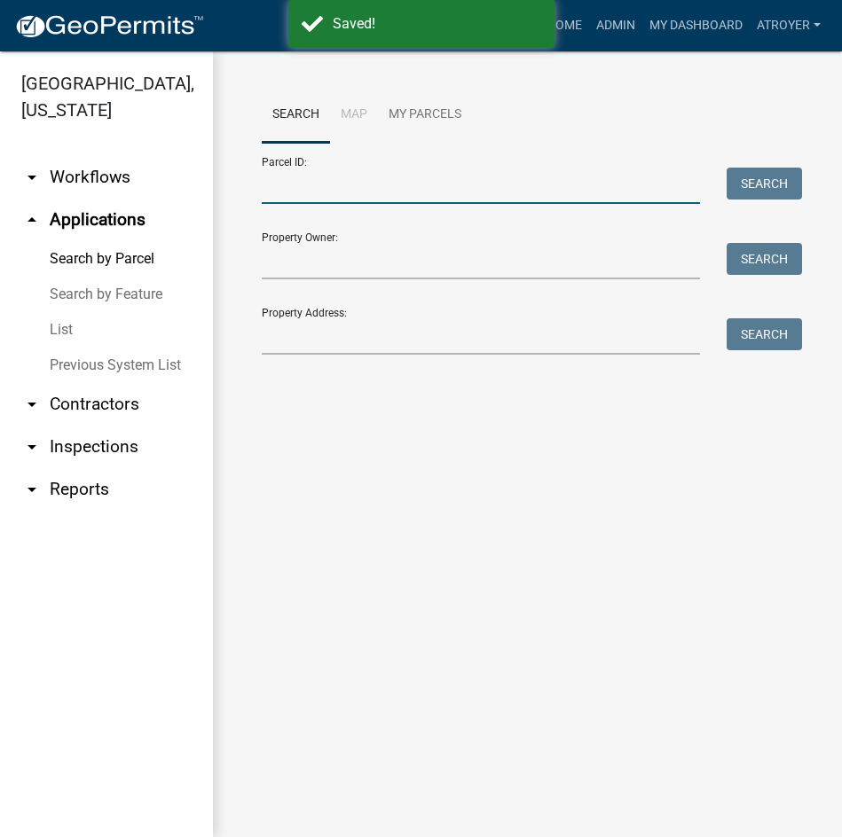
click at [410, 193] on input "Parcel ID:" at bounding box center [481, 186] width 438 height 36
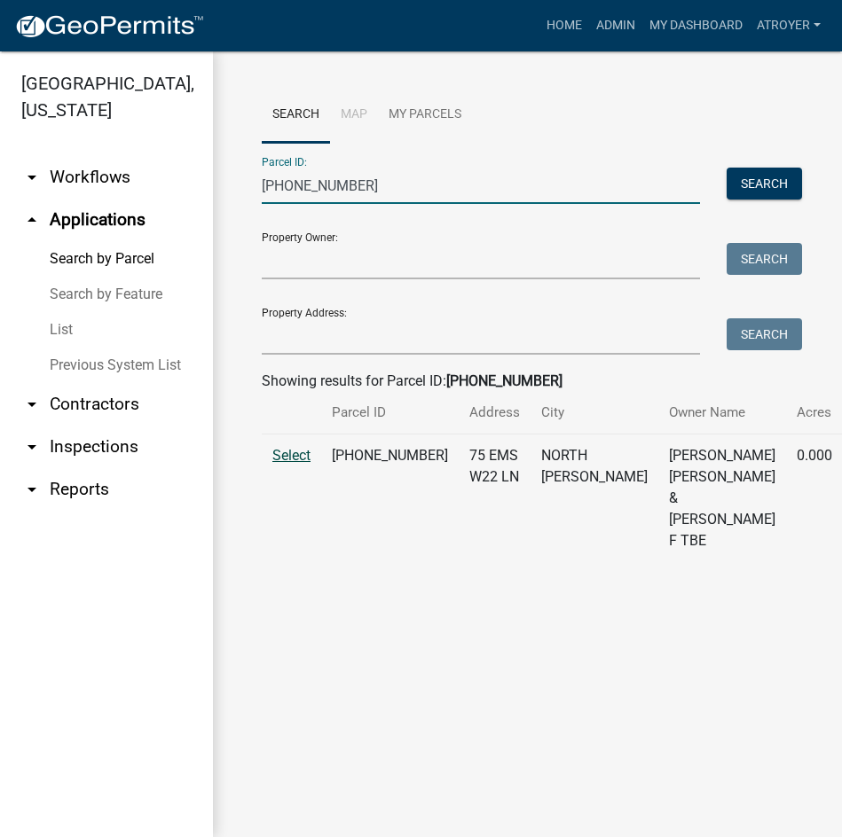
type input "005-050-027"
click at [280, 464] on span "Select" at bounding box center [291, 455] width 38 height 17
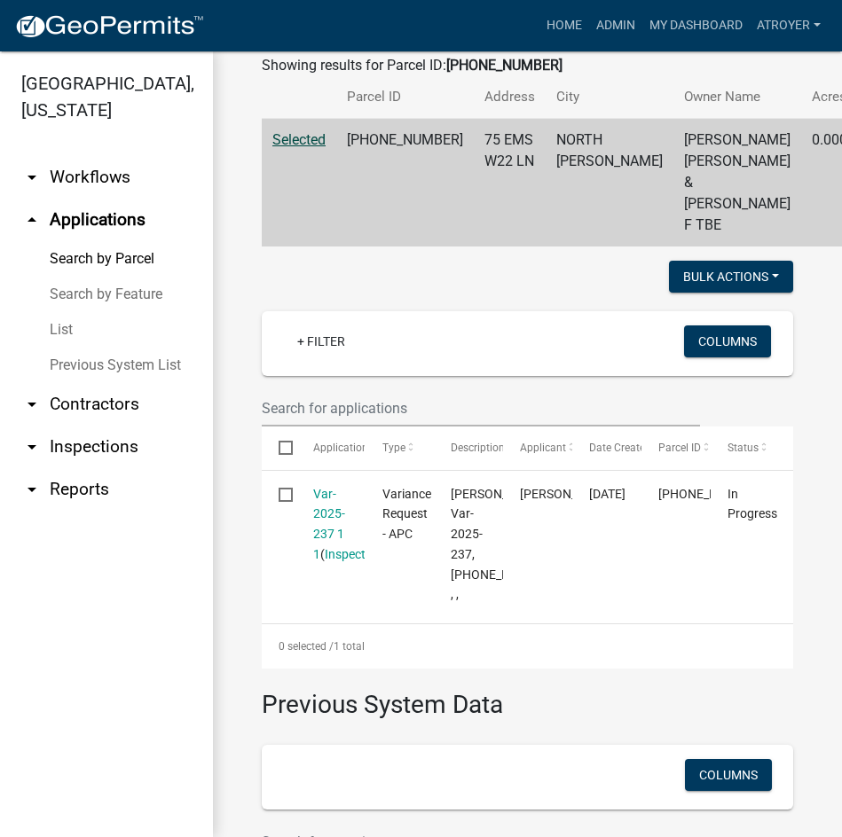
scroll to position [355, 0]
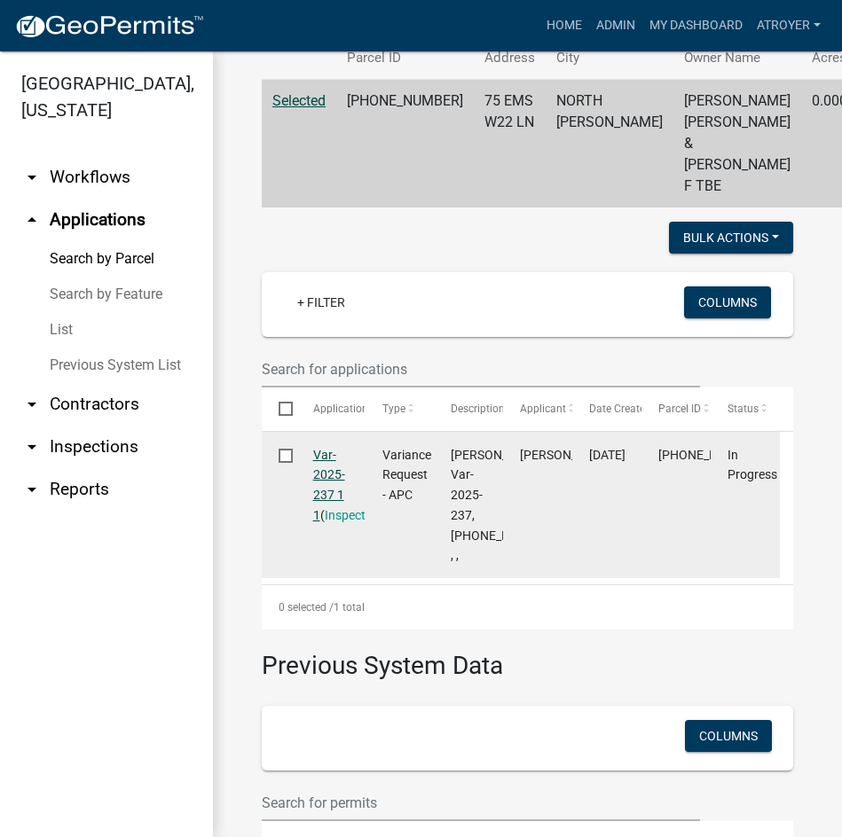
click at [326, 454] on link "Var-2025-237 1 1" at bounding box center [329, 485] width 32 height 75
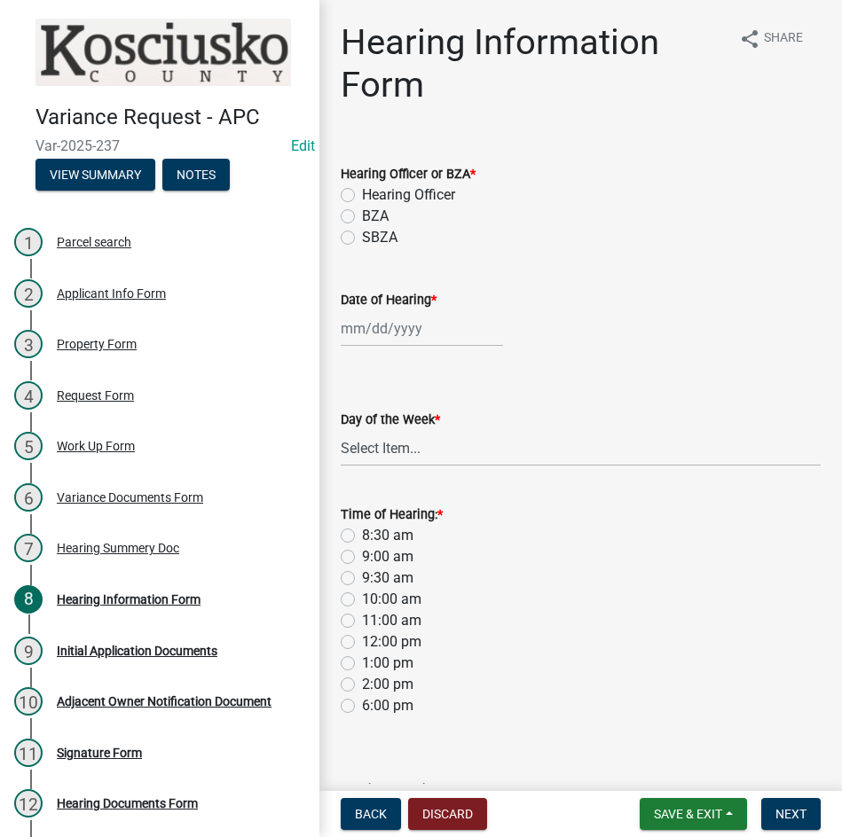
click at [362, 198] on label "Hearing Officer" at bounding box center [408, 195] width 93 height 21
click at [362, 196] on input "Hearing Officer" at bounding box center [368, 191] width 12 height 12
radio input "true"
click at [368, 331] on div at bounding box center [422, 328] width 162 height 36
select select "8"
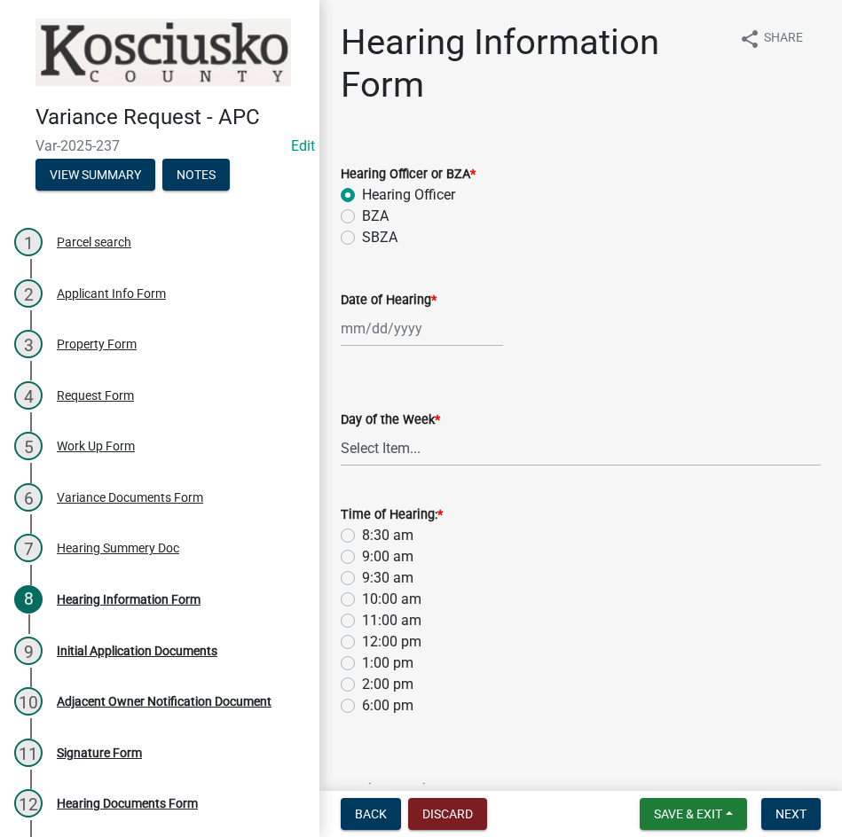
select select "2025"
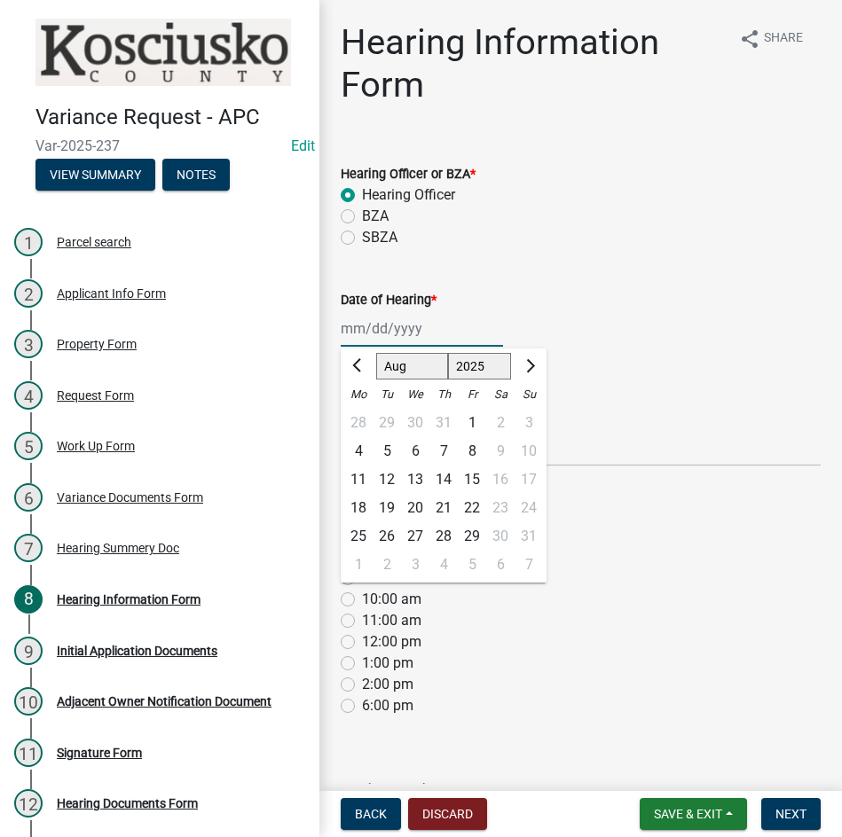
click at [391, 370] on select "Jan Feb Mar Apr May Jun Jul Aug Sep Oct Nov Dec" at bounding box center [412, 366] width 72 height 27
select select "9"
click at [376, 353] on select "Jan Feb Mar Apr May Jun Jul Aug Sep Oct Nov Dec" at bounding box center [412, 366] width 72 height 27
click at [354, 452] on div "8" at bounding box center [358, 451] width 28 height 28
type input "09/08/2025"
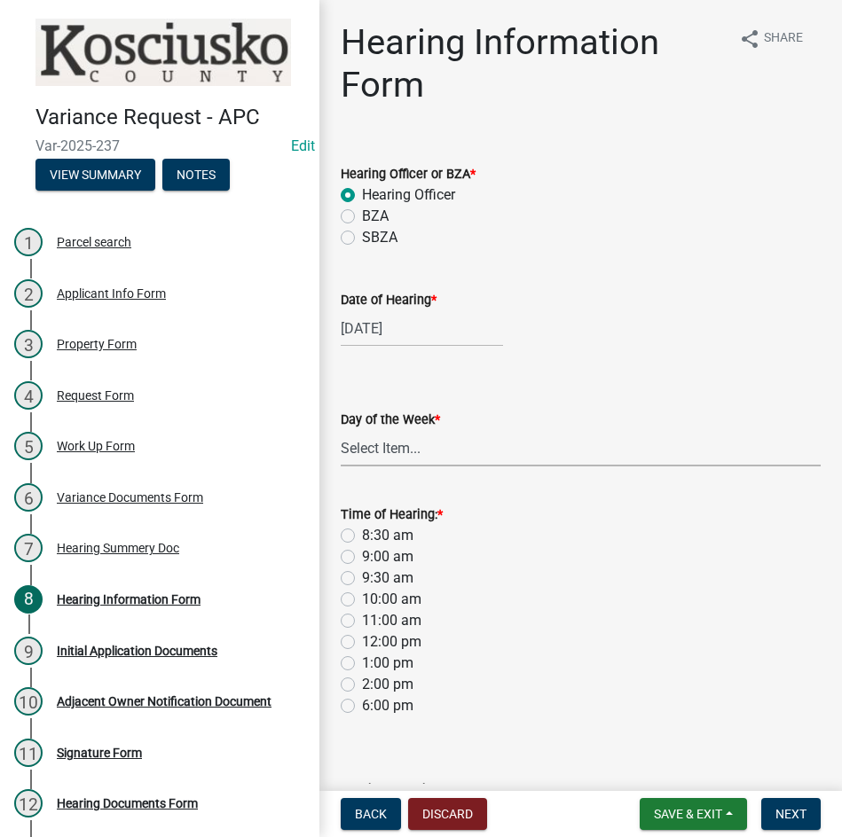
click at [397, 460] on select "Select Item... Monday Tuesday Wednesday Thursday Friday Saturday Sunday" at bounding box center [581, 448] width 480 height 36
click at [341, 430] on select "Select Item... Monday Tuesday Wednesday Thursday Friday Saturday Sunday" at bounding box center [581, 448] width 480 height 36
select select "61de0463-cc0d-410b-b5ab-11a135edeb29"
click at [362, 579] on label "9:30 am" at bounding box center [387, 578] width 51 height 21
click at [362, 579] on input "9:30 am" at bounding box center [368, 574] width 12 height 12
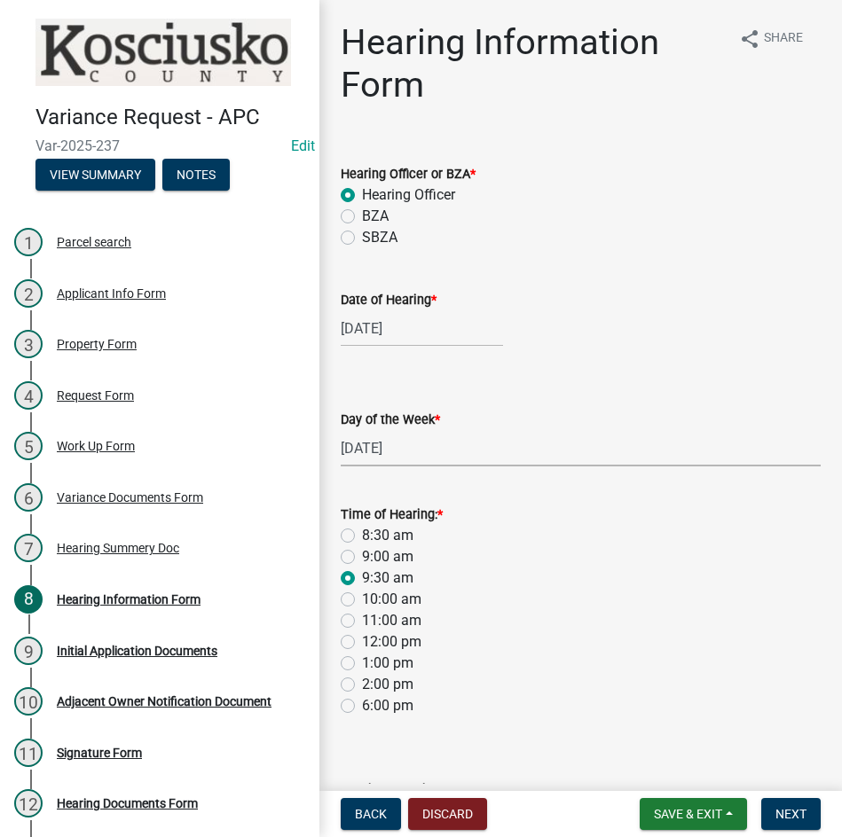
radio input "true"
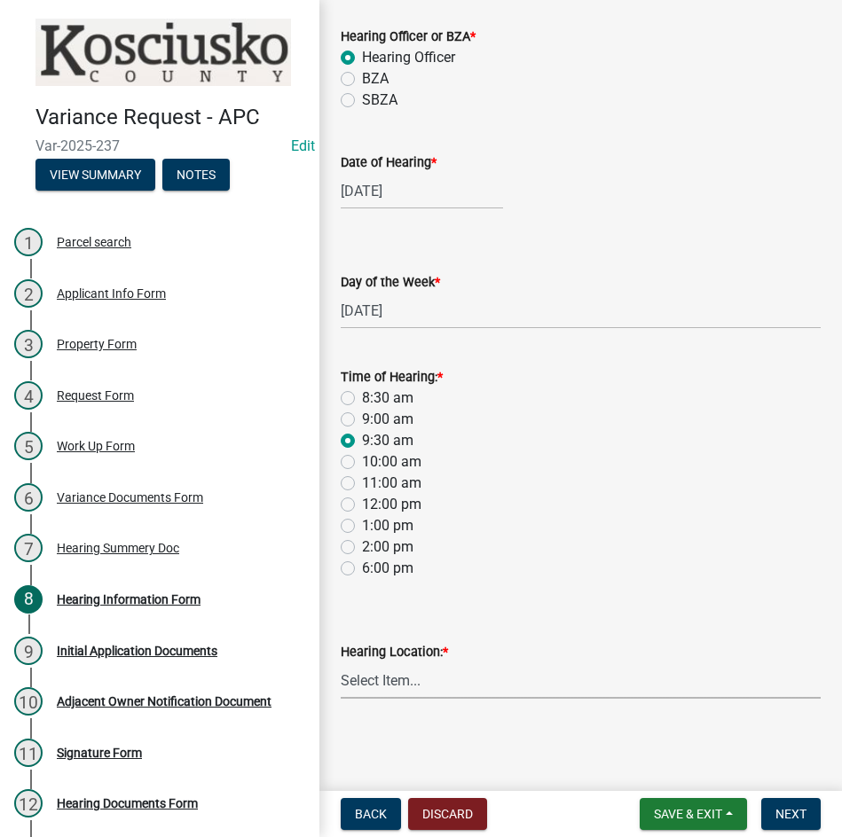
click at [491, 688] on select "Select Item... Area Plan Commission Office - 100 W Center St., Warsaw Justice B…" at bounding box center [581, 681] width 480 height 36
click at [341, 663] on select "Select Item... Area Plan Commission Office - 100 W Center St., Warsaw Justice B…" at bounding box center [581, 681] width 480 height 36
select select "9dcac0a2-b0c4-4f3b-8637-840d2209bdca"
click at [787, 813] on span "Next" at bounding box center [790, 814] width 31 height 14
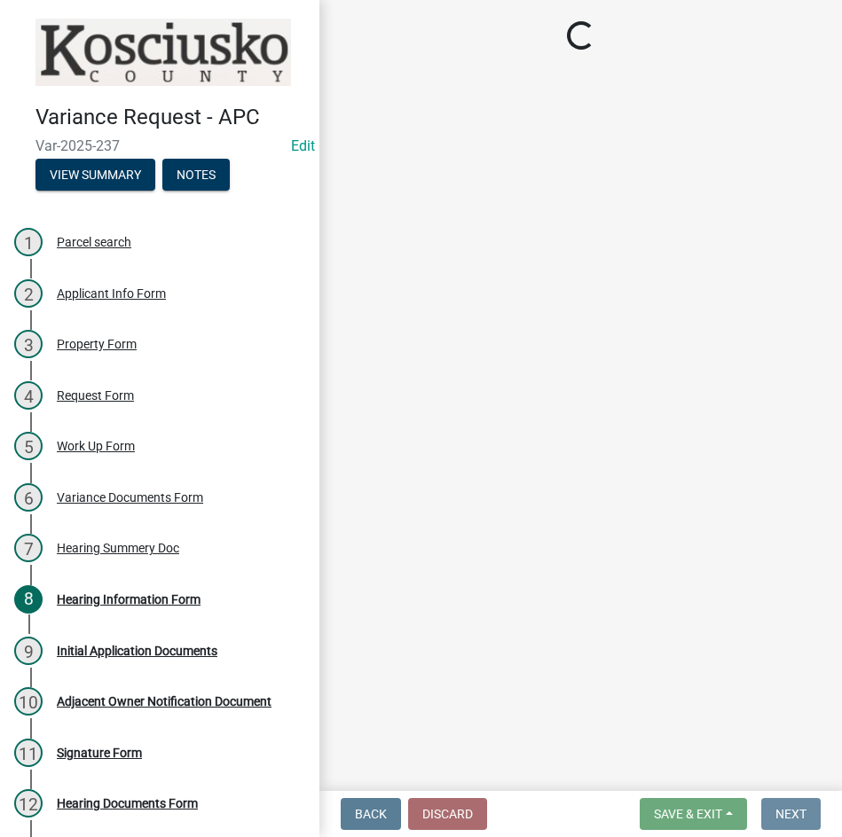
scroll to position [0, 0]
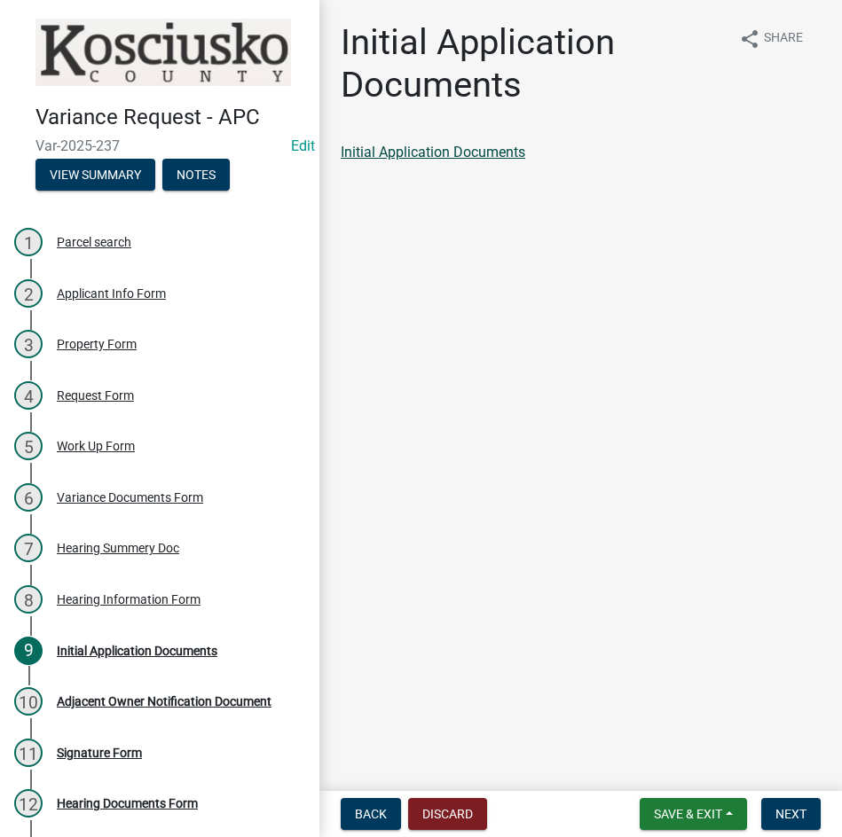
click at [427, 151] on link "Initial Application Documents" at bounding box center [433, 152] width 185 height 17
click at [796, 813] on span "Next" at bounding box center [790, 814] width 31 height 14
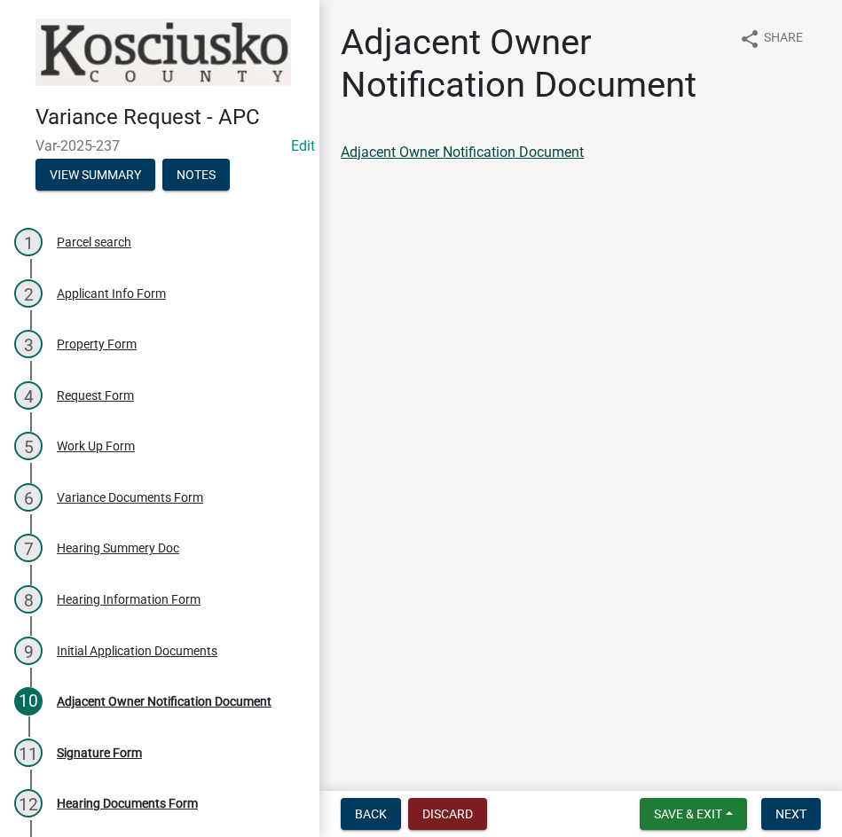
click at [447, 149] on link "Adjacent Owner Notification Document" at bounding box center [462, 152] width 243 height 17
click at [781, 811] on span "Next" at bounding box center [790, 814] width 31 height 14
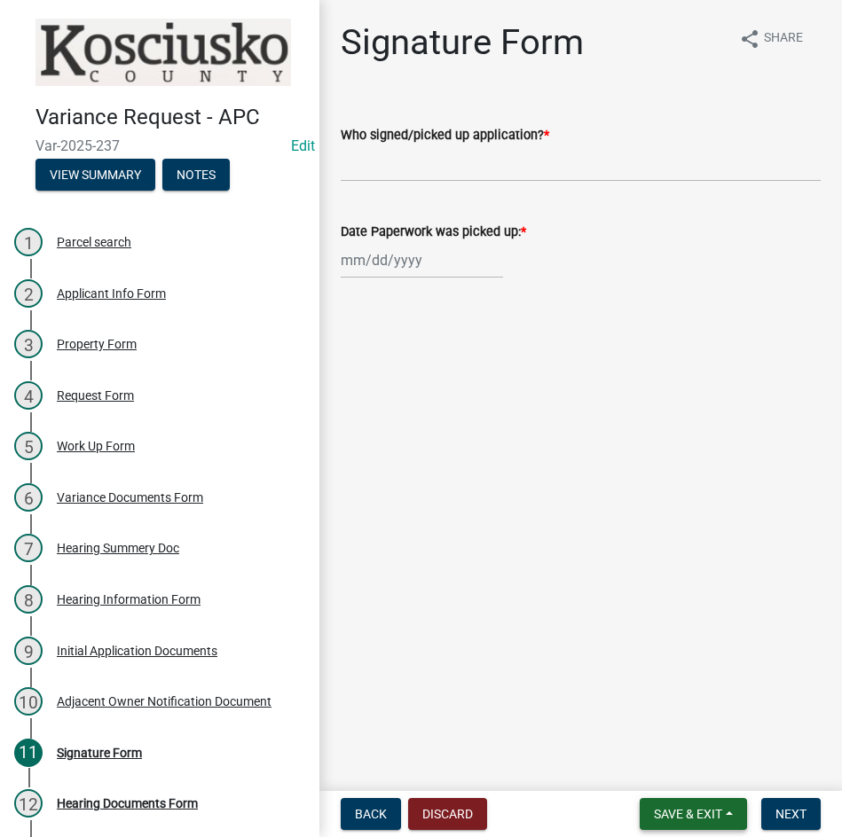
click at [664, 818] on span "Save & Exit" at bounding box center [688, 814] width 68 height 14
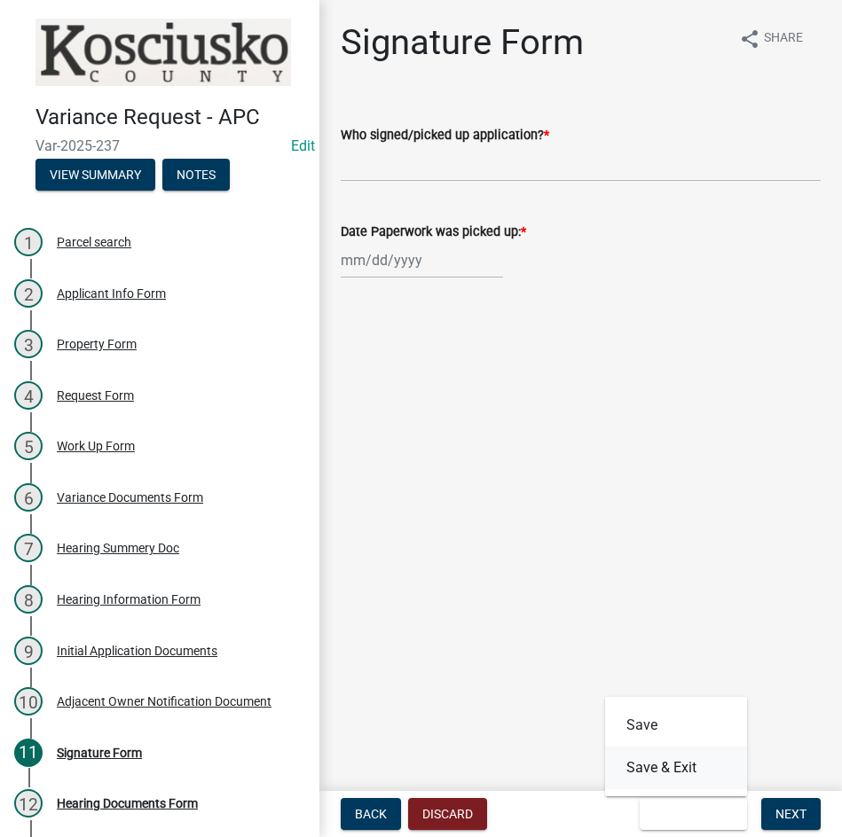
click at [665, 775] on button "Save & Exit" at bounding box center [676, 768] width 142 height 43
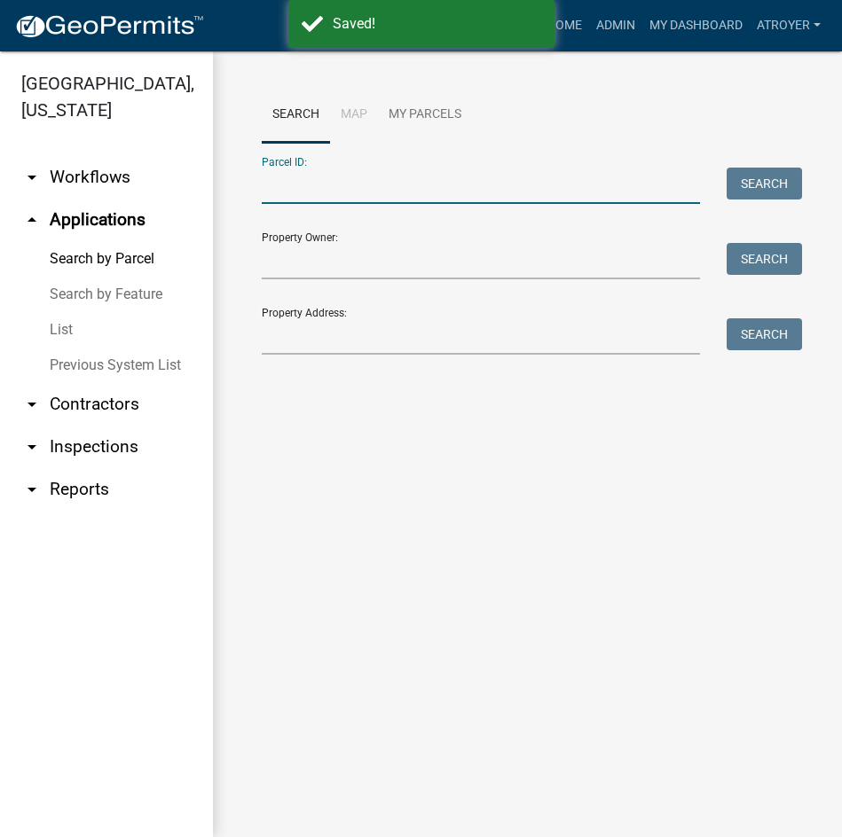
click at [459, 186] on input "Parcel ID:" at bounding box center [481, 186] width 438 height 36
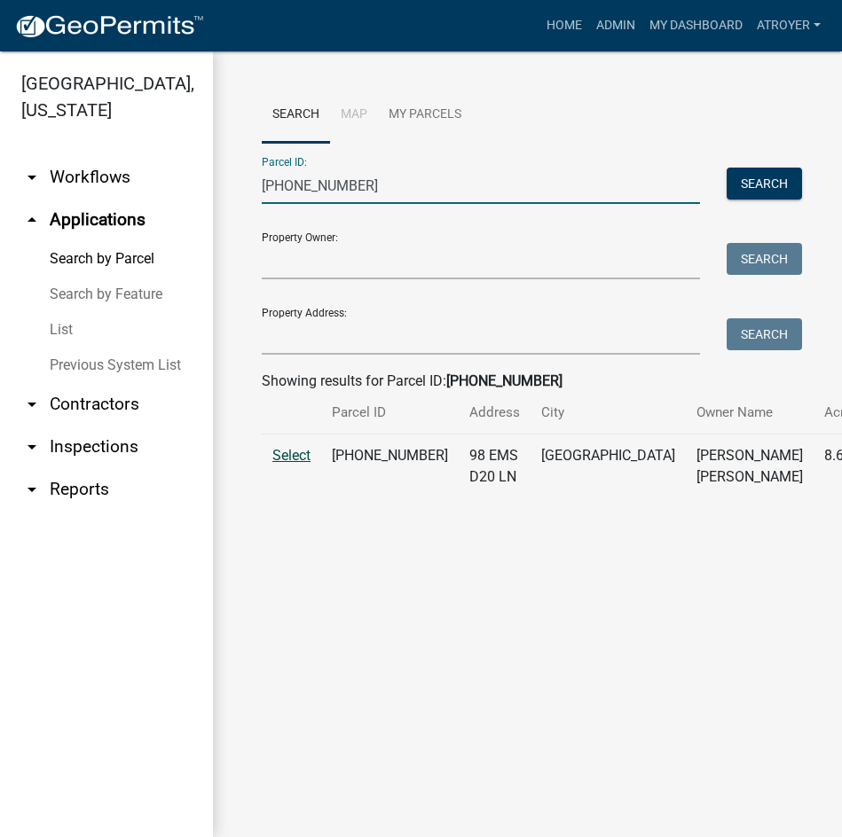
type input "027-099-012"
click at [290, 464] on span "Select" at bounding box center [291, 455] width 38 height 17
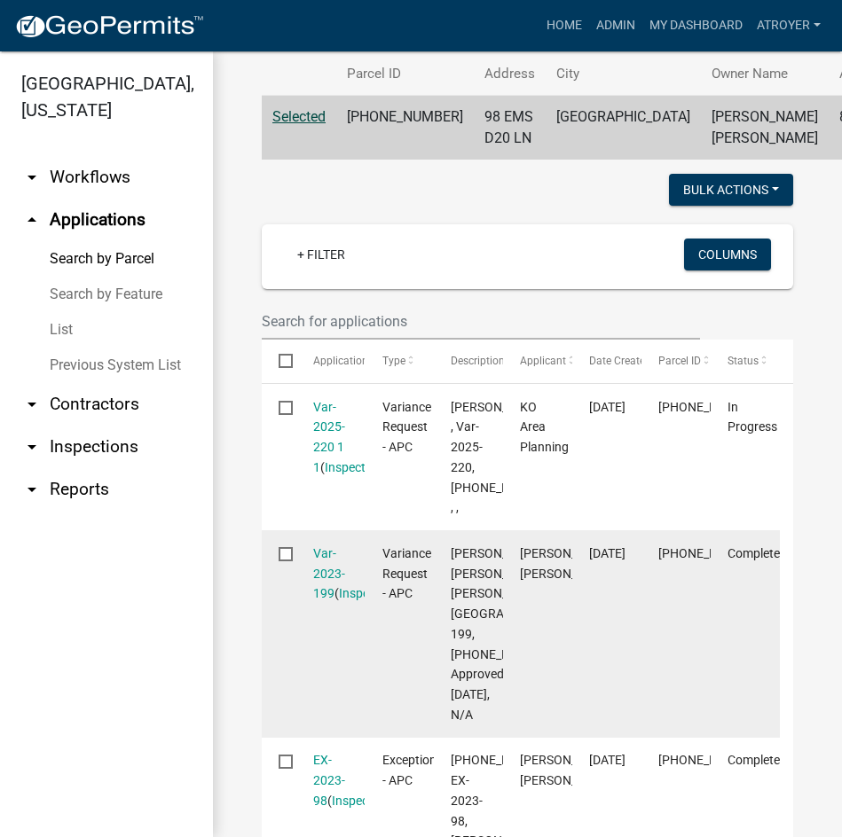
scroll to position [355, 0]
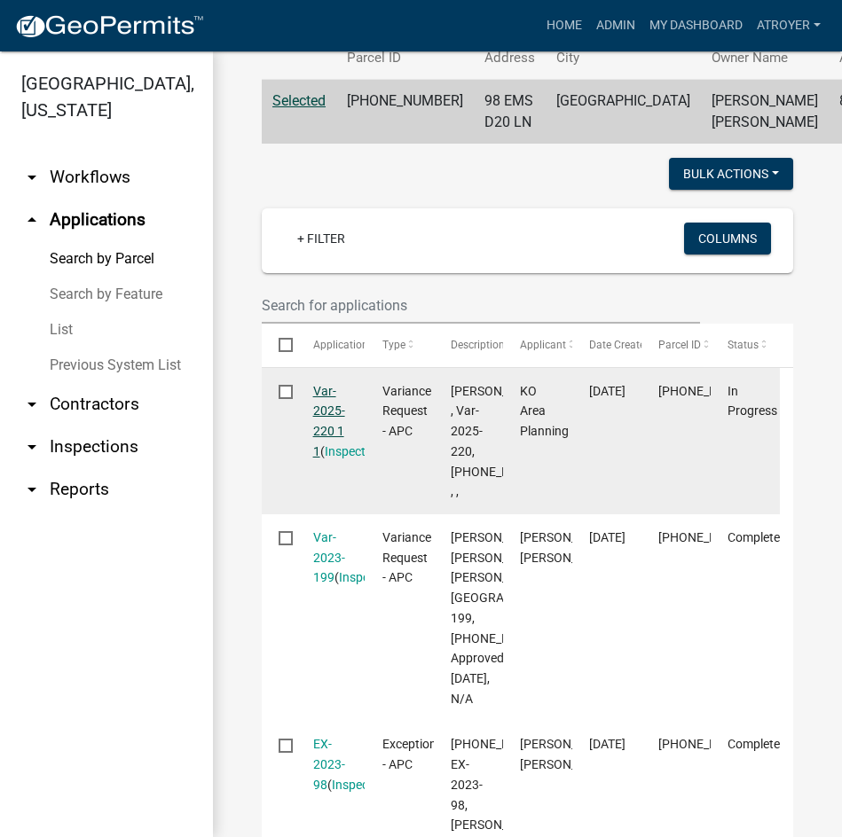
click at [328, 435] on link "Var-2025-220 1 1" at bounding box center [329, 421] width 32 height 75
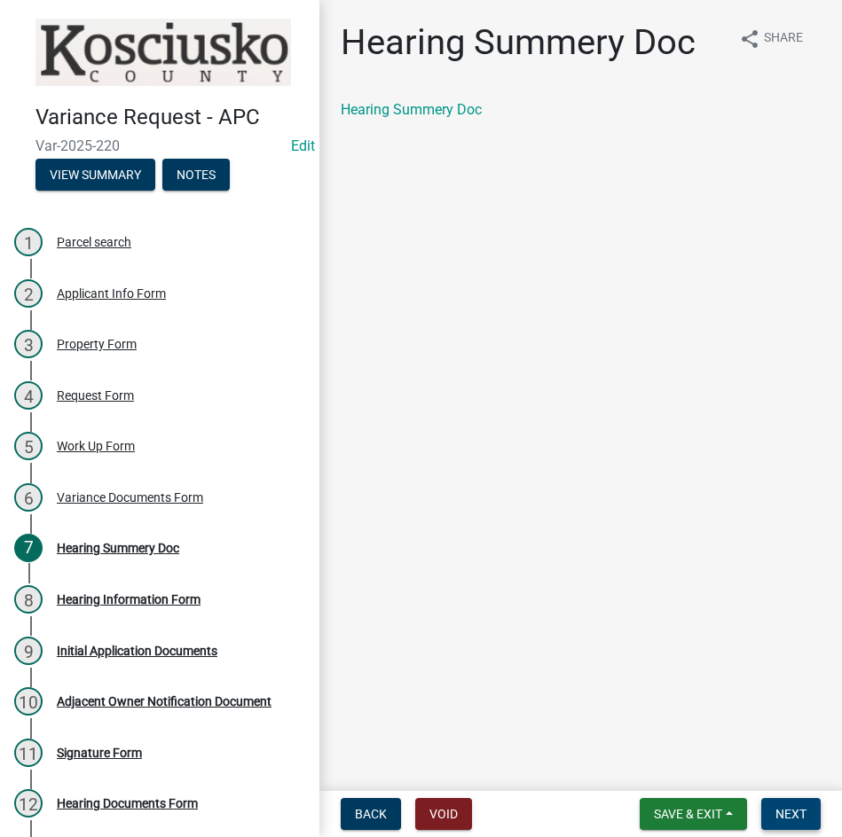
click at [783, 821] on span "Next" at bounding box center [790, 814] width 31 height 14
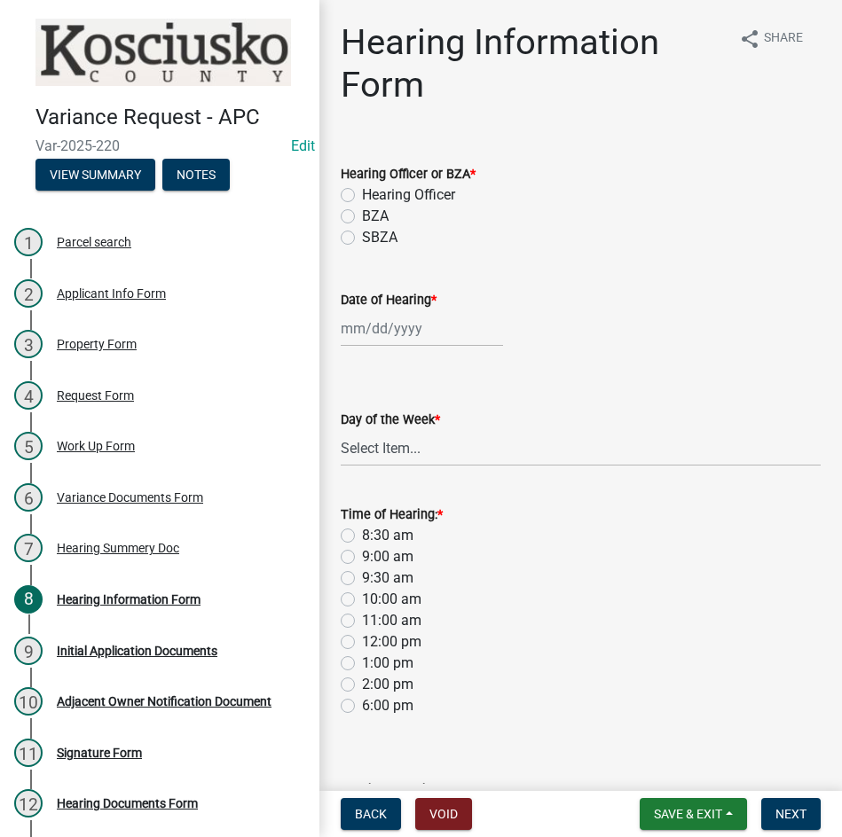
click at [362, 196] on label "Hearing Officer" at bounding box center [408, 195] width 93 height 21
click at [362, 196] on input "Hearing Officer" at bounding box center [368, 191] width 12 height 12
radio input "true"
select select "8"
select select "2025"
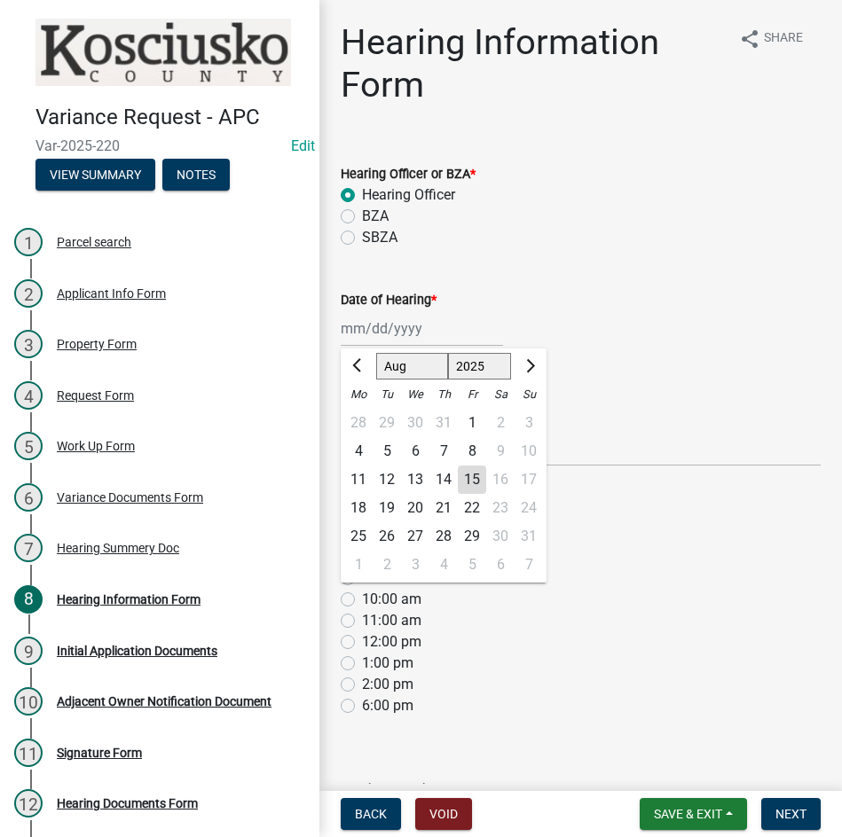
click at [424, 337] on div "Jan Feb Mar Apr May Jun Jul Aug Sep Oct Nov Dec 1525 1526 1527 1528 1529 1530 1…" at bounding box center [422, 328] width 162 height 36
click at [398, 363] on select "Jan Feb Mar Apr May Jun Jul Aug Sep Oct Nov Dec" at bounding box center [412, 366] width 72 height 27
select select "9"
click at [376, 353] on select "Jan Feb Mar Apr May Jun Jul Aug Sep Oct Nov Dec" at bounding box center [412, 366] width 72 height 27
click at [357, 444] on div "8" at bounding box center [358, 451] width 28 height 28
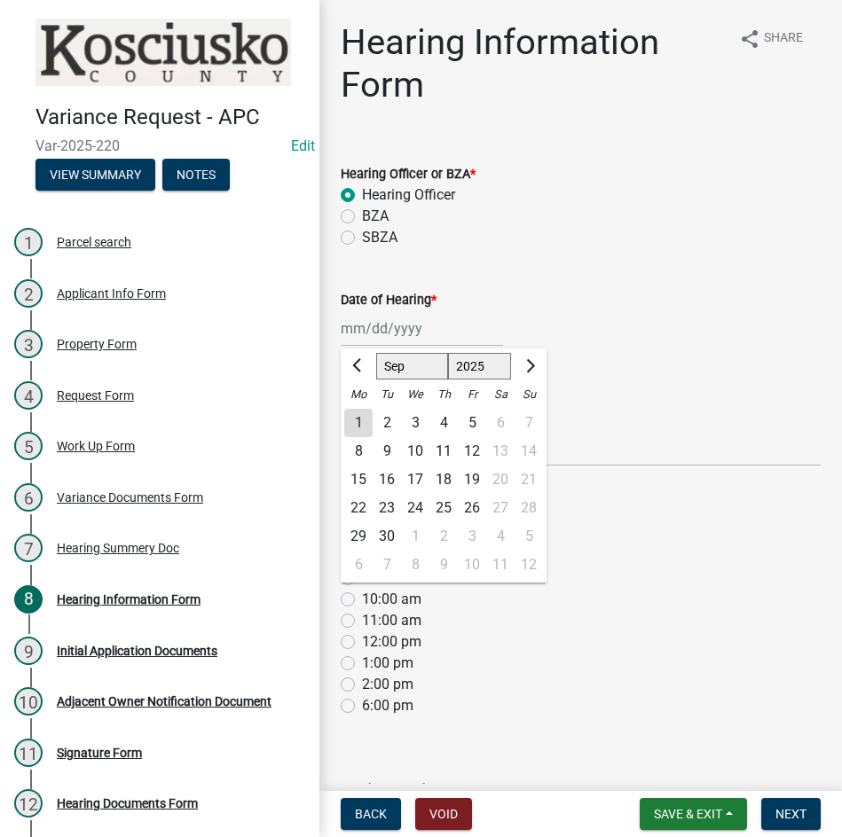
type input "09/08/2025"
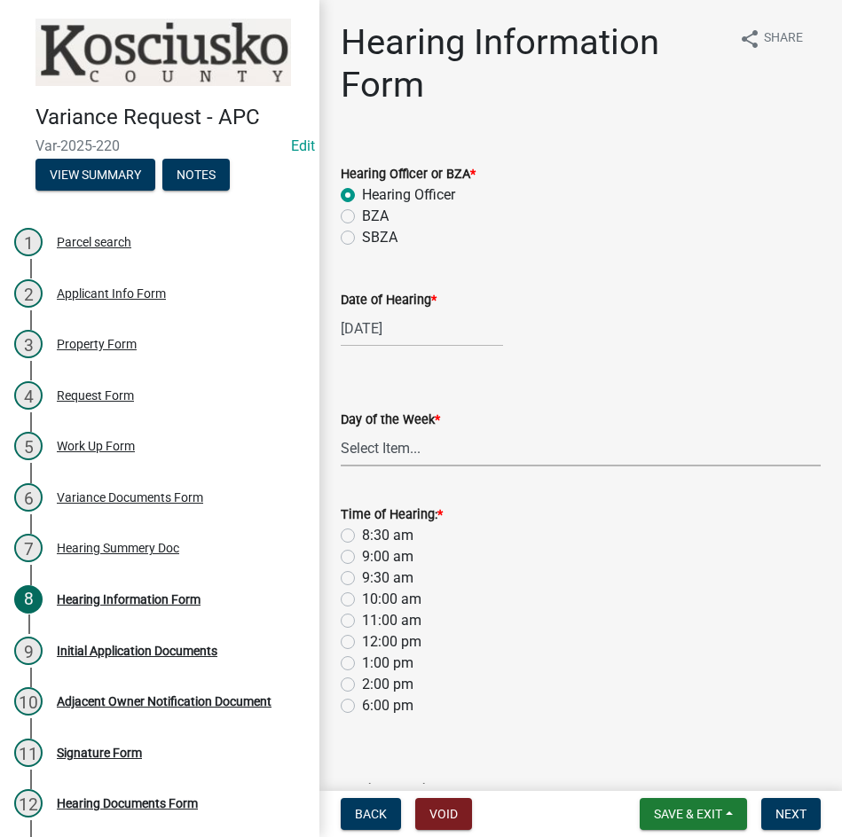
click at [406, 456] on select "Select Item... Monday Tuesday Wednesday Thursday Friday Saturday Sunday" at bounding box center [581, 448] width 480 height 36
click at [341, 430] on select "Select Item... Monday Tuesday Wednesday Thursday Friday Saturday Sunday" at bounding box center [581, 448] width 480 height 36
select select "61de0463-cc0d-410b-b5ab-11a135edeb29"
click at [362, 535] on label "8:30 am" at bounding box center [387, 535] width 51 height 21
click at [362, 535] on input "8:30 am" at bounding box center [368, 531] width 12 height 12
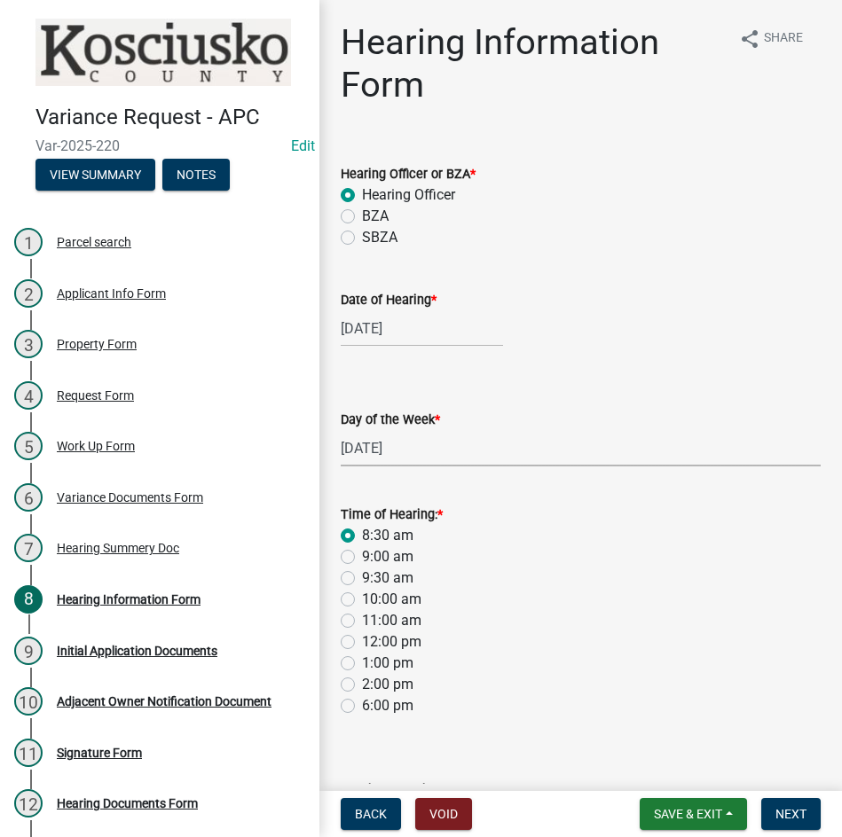
radio input "true"
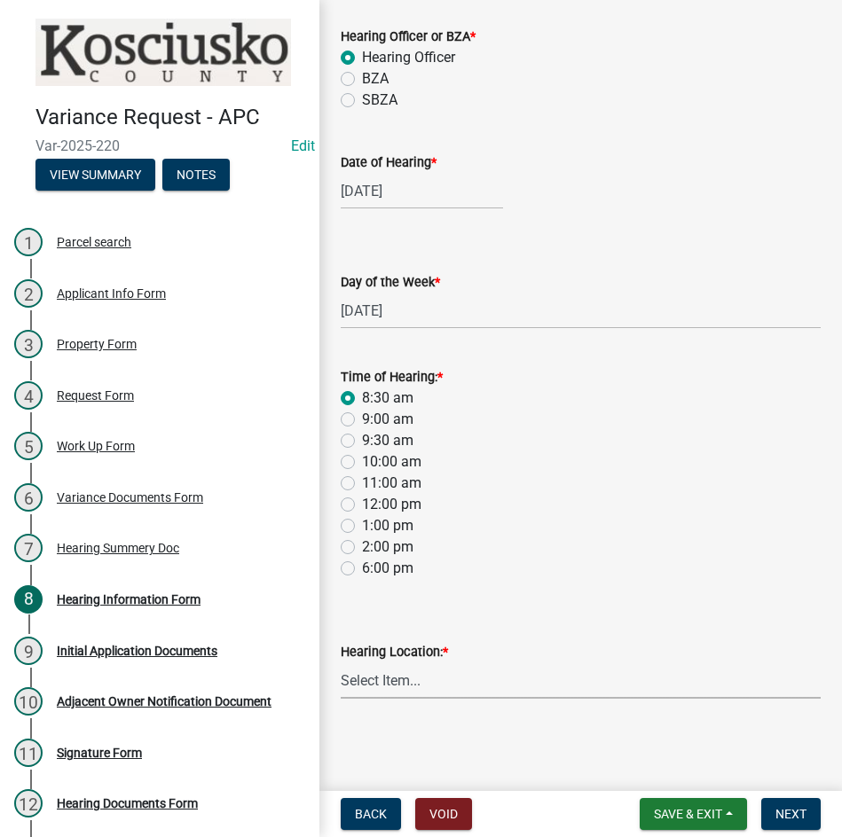
click at [547, 687] on select "Select Item... Area Plan Commission Office - 100 W Center St., Warsaw Justice B…" at bounding box center [581, 681] width 480 height 36
click at [341, 663] on select "Select Item... Area Plan Commission Office - 100 W Center St., Warsaw Justice B…" at bounding box center [581, 681] width 480 height 36
select select "9dcac0a2-b0c4-4f3b-8637-840d2209bdca"
click at [777, 805] on button "Next" at bounding box center [790, 814] width 59 height 32
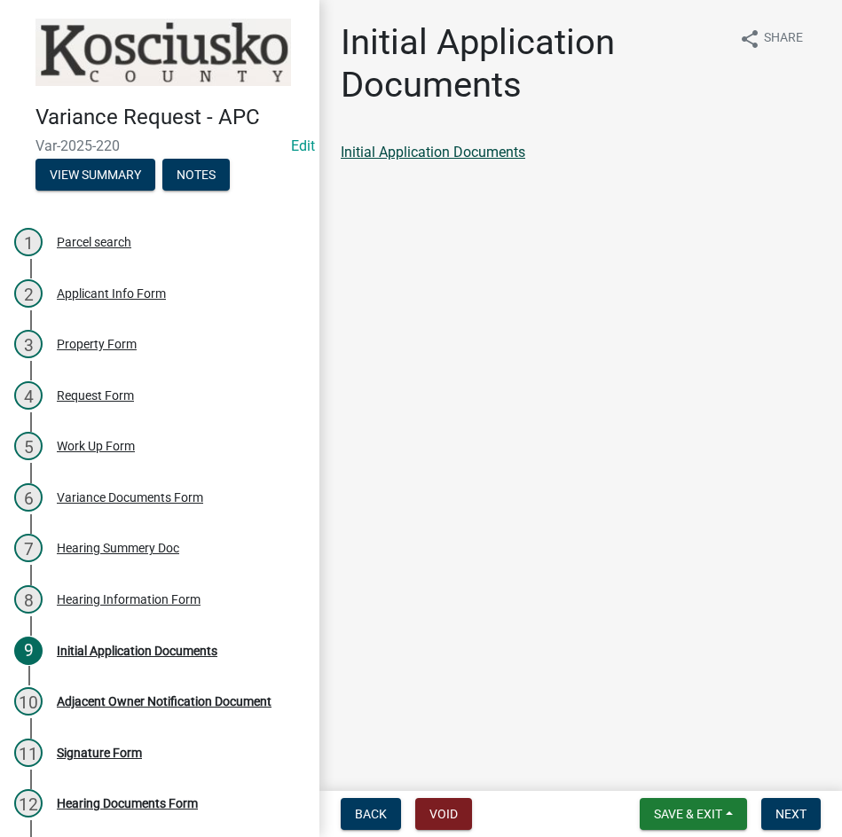
click at [420, 149] on link "Initial Application Documents" at bounding box center [433, 152] width 185 height 17
click at [779, 816] on span "Next" at bounding box center [790, 814] width 31 height 14
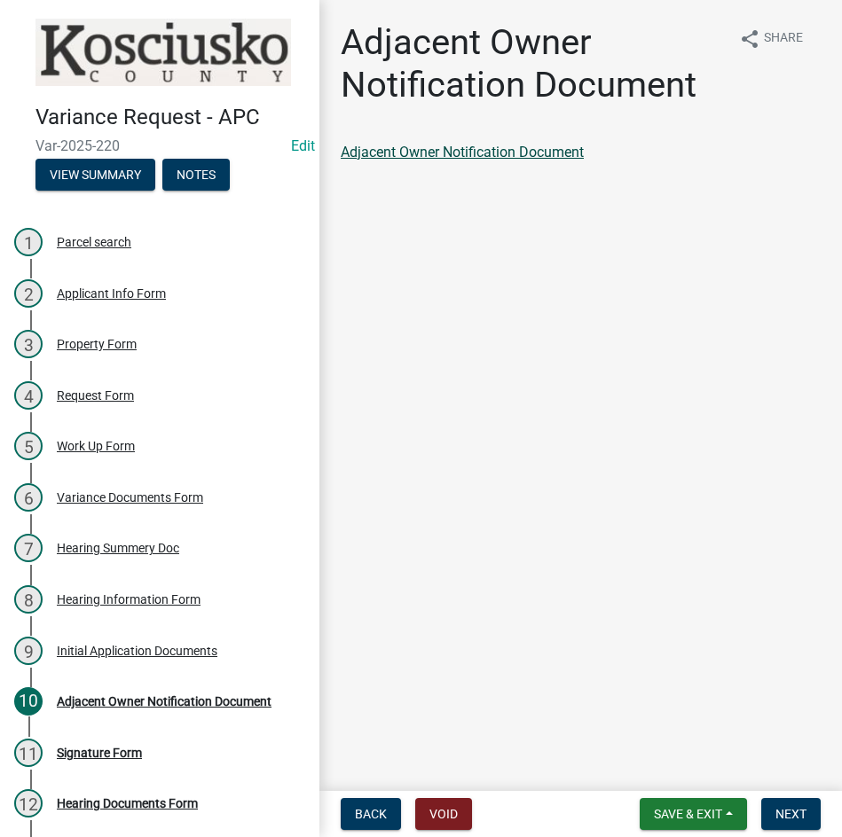
click at [521, 145] on link "Adjacent Owner Notification Document" at bounding box center [462, 152] width 243 height 17
click at [782, 818] on span "Next" at bounding box center [790, 814] width 31 height 14
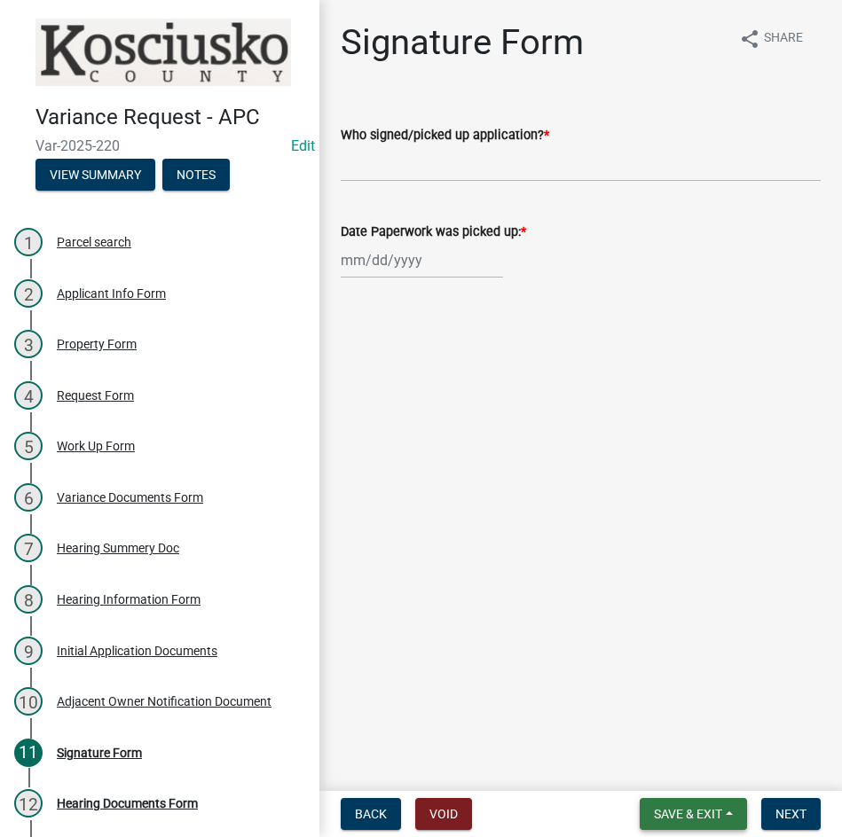
click at [689, 805] on button "Save & Exit" at bounding box center [693, 814] width 107 height 32
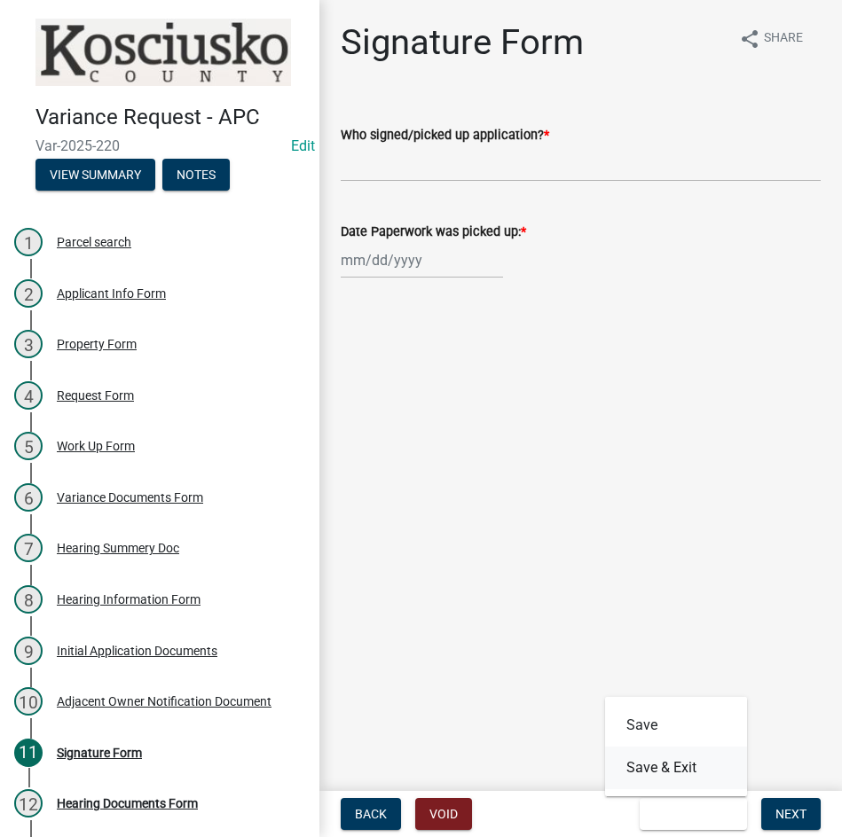
click at [682, 774] on button "Save & Exit" at bounding box center [676, 768] width 142 height 43
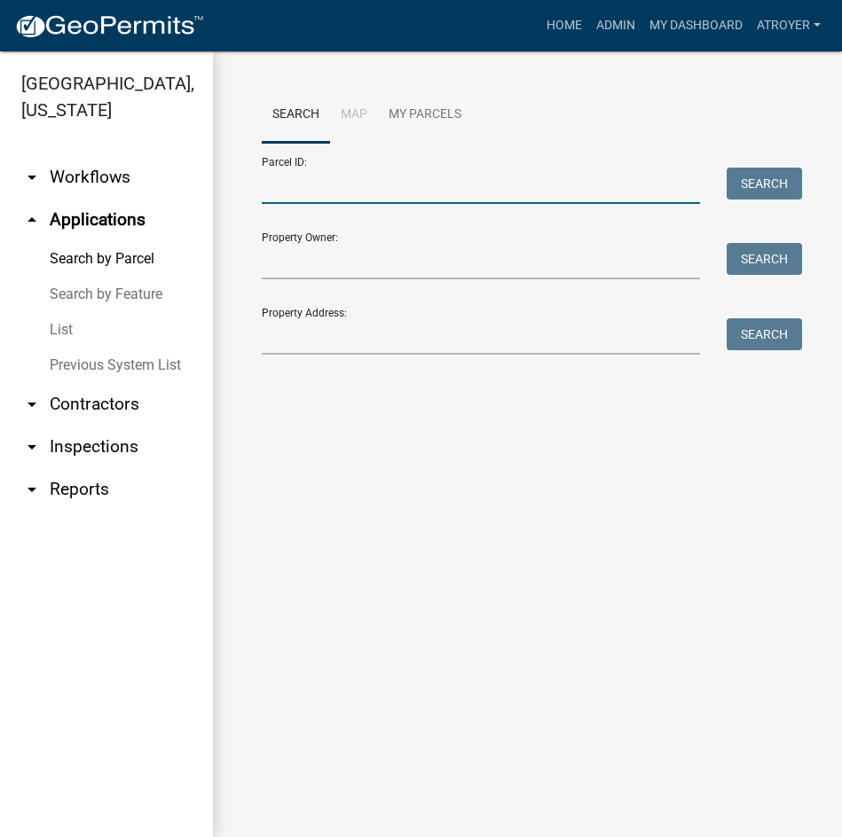
click at [499, 195] on input "Parcel ID:" at bounding box center [481, 186] width 438 height 36
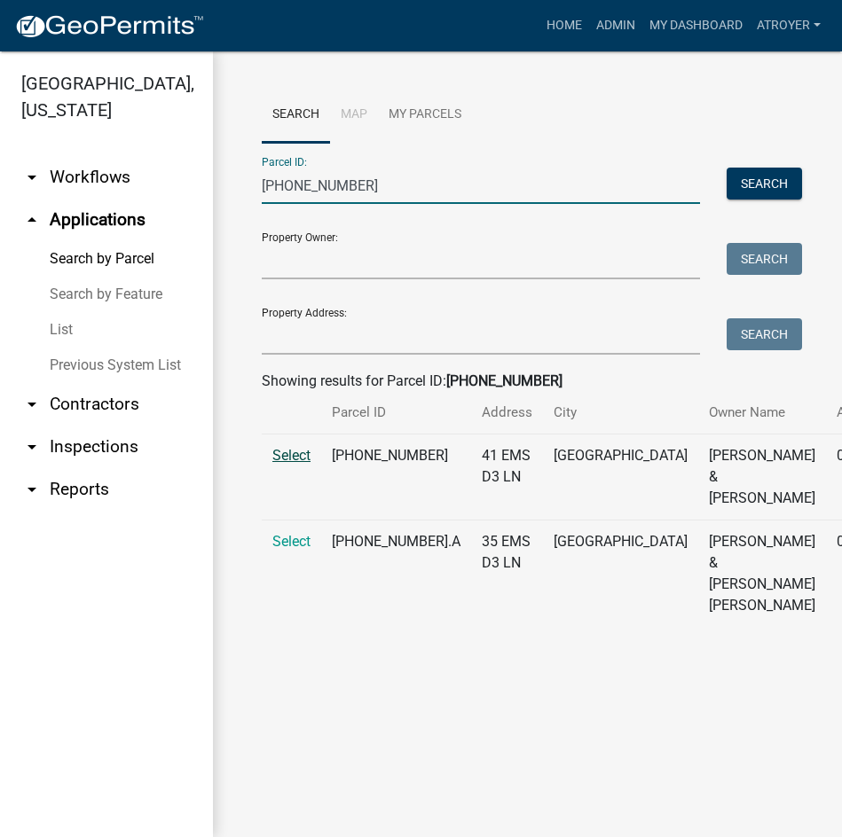
type input "027-098-093"
click at [299, 464] on span "Select" at bounding box center [291, 455] width 38 height 17
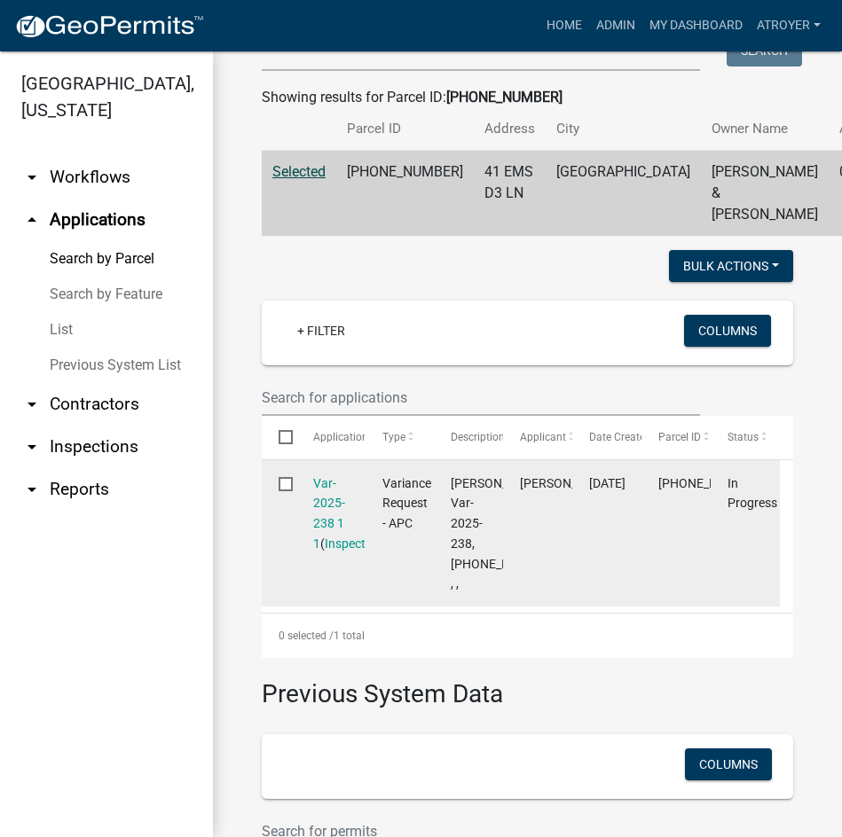
scroll to position [355, 0]
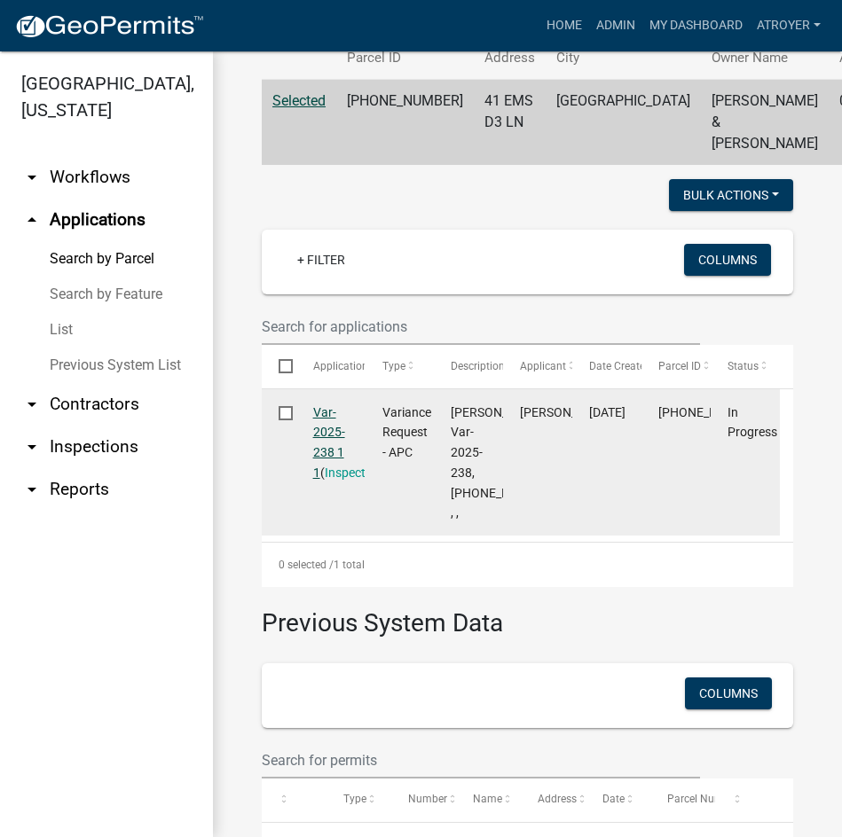
click at [322, 454] on link "Var-2025-238 1 1" at bounding box center [329, 442] width 32 height 75
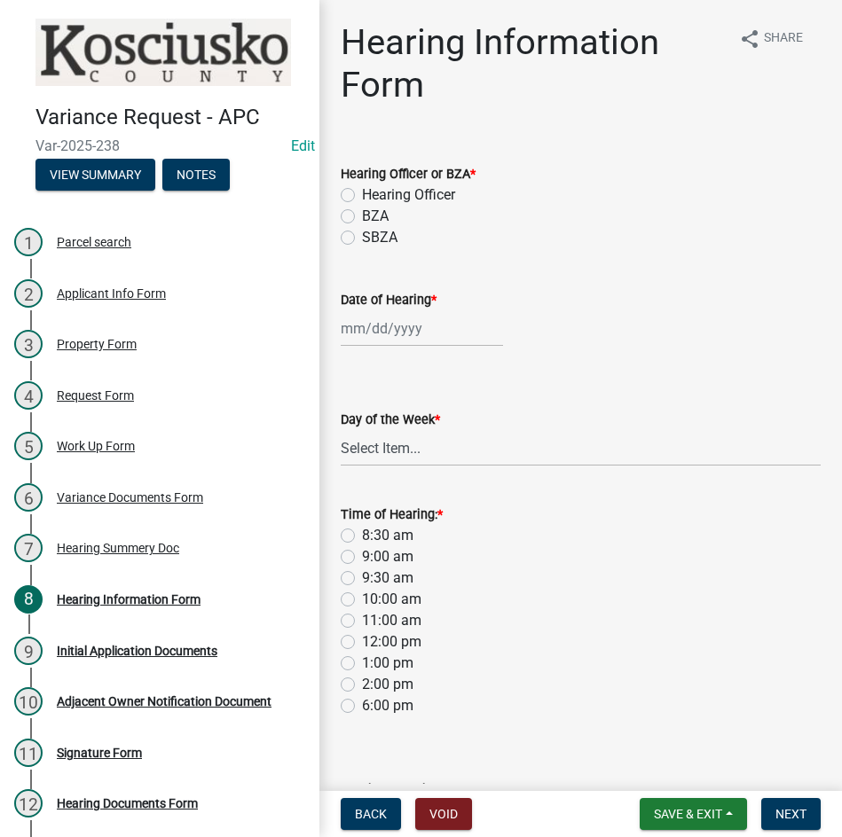
click at [362, 196] on label "Hearing Officer" at bounding box center [408, 195] width 93 height 21
click at [362, 196] on input "Hearing Officer" at bounding box center [368, 191] width 12 height 12
radio input "true"
click at [412, 328] on div at bounding box center [422, 328] width 162 height 36
select select "8"
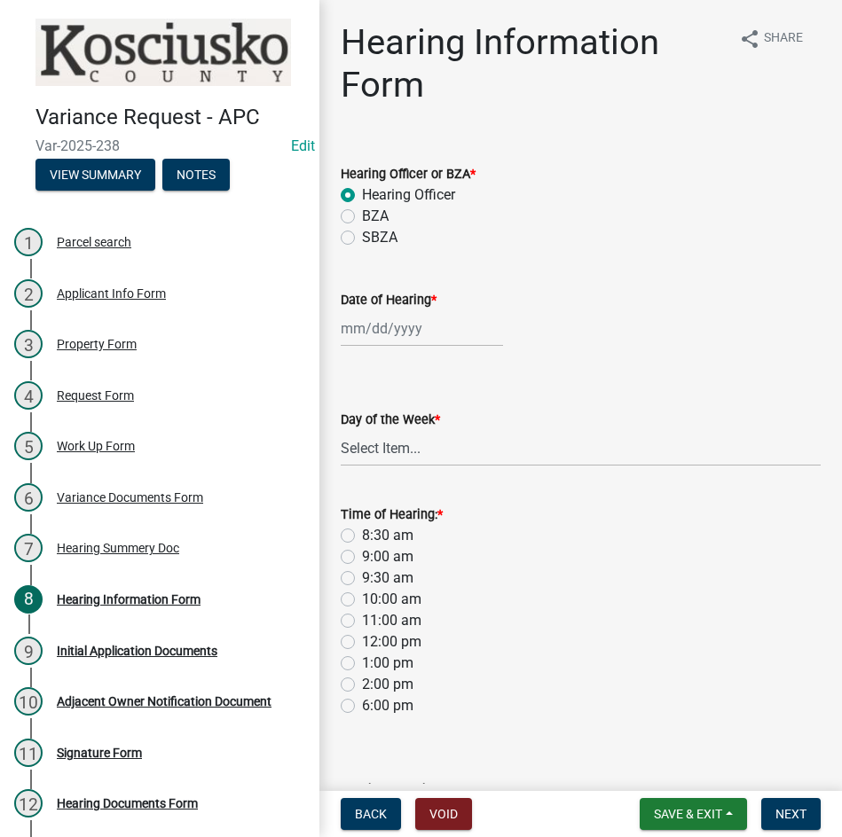
select select "2025"
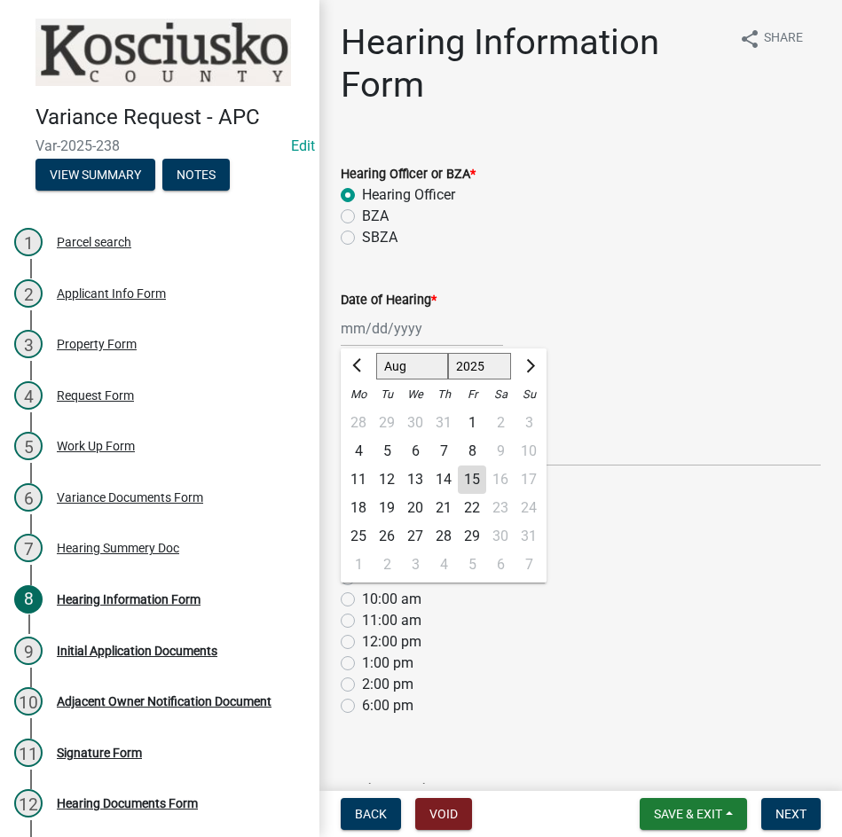
click at [392, 364] on select "Jan Feb Mar Apr May Jun Jul Aug Sep Oct Nov Dec" at bounding box center [412, 366] width 72 height 27
select select "9"
click at [376, 353] on select "Jan Feb Mar Apr May Jun Jul Aug Sep Oct Nov Dec" at bounding box center [412, 366] width 72 height 27
click at [359, 450] on div "8" at bounding box center [358, 451] width 28 height 28
type input "09/08/2025"
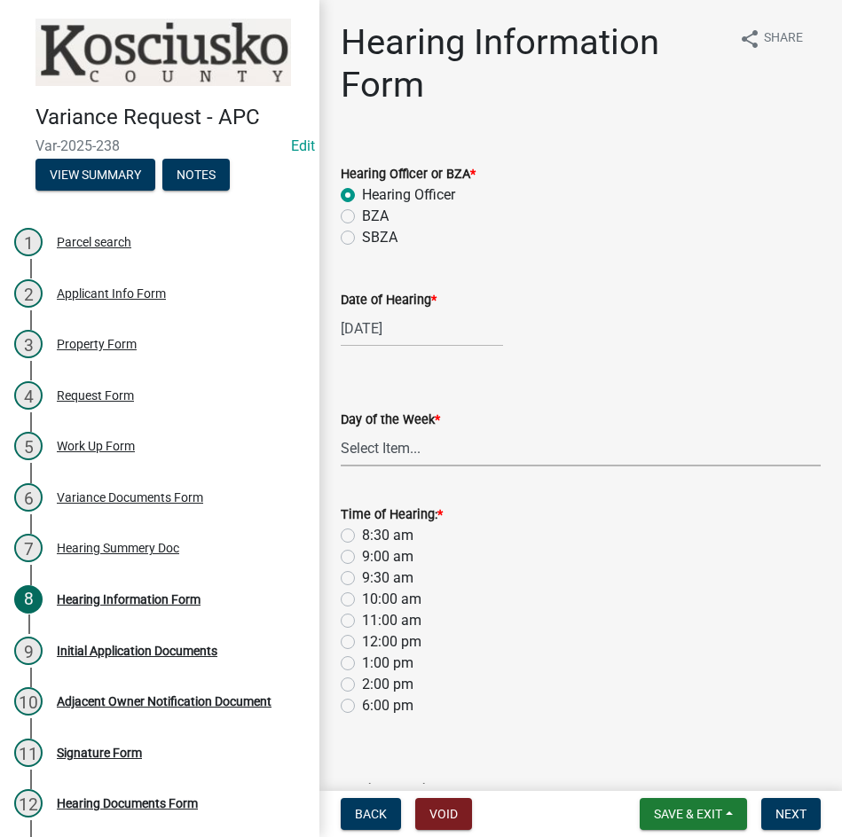
click at [421, 460] on select "Select Item... Monday Tuesday Wednesday Thursday Friday Saturday Sunday" at bounding box center [581, 448] width 480 height 36
click at [341, 430] on select "Select Item... Monday Tuesday Wednesday Thursday Friday Saturday Sunday" at bounding box center [581, 448] width 480 height 36
select select "61de0463-cc0d-410b-b5ab-11a135edeb29"
click at [362, 580] on label "9:30 am" at bounding box center [387, 578] width 51 height 21
click at [362, 579] on input "9:30 am" at bounding box center [368, 574] width 12 height 12
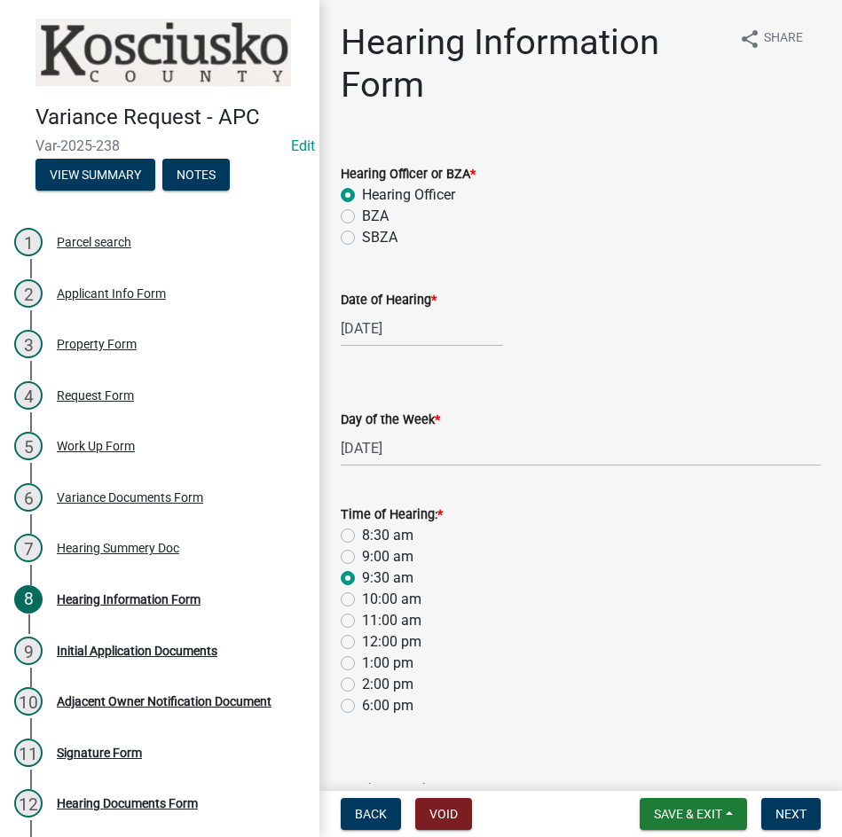
radio input "true"
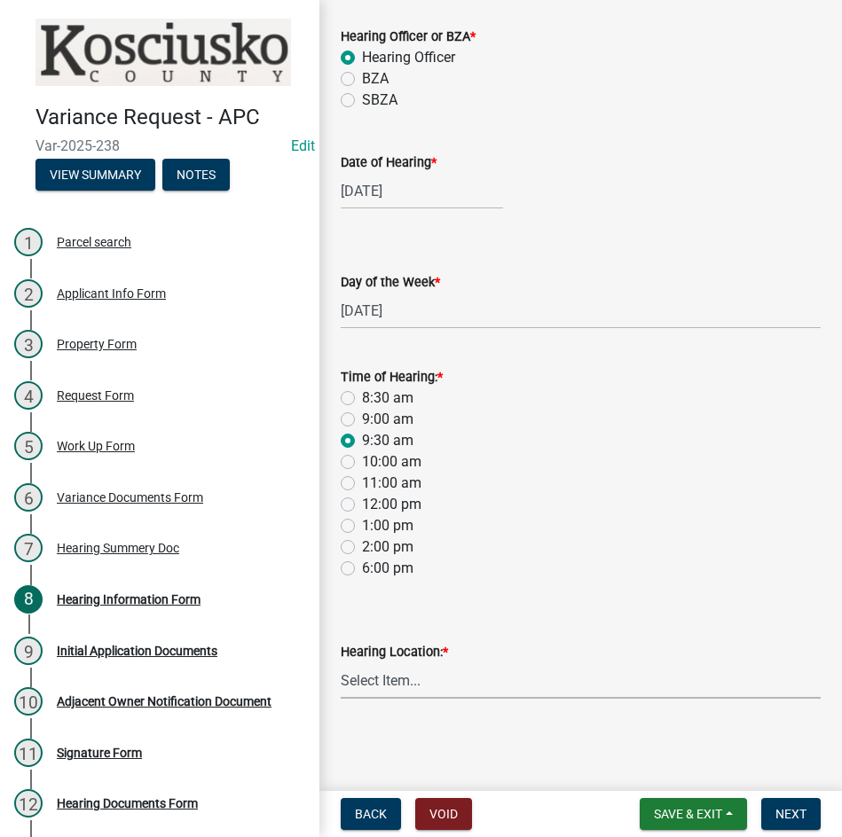
click at [502, 676] on select "Select Item... Area Plan Commission Office - 100 W Center St., Warsaw Justice B…" at bounding box center [581, 681] width 480 height 36
click at [341, 663] on select "Select Item... Area Plan Commission Office - 100 W Center St., Warsaw Justice B…" at bounding box center [581, 681] width 480 height 36
select select "9dcac0a2-b0c4-4f3b-8637-840d2209bdca"
click at [791, 808] on span "Next" at bounding box center [790, 814] width 31 height 14
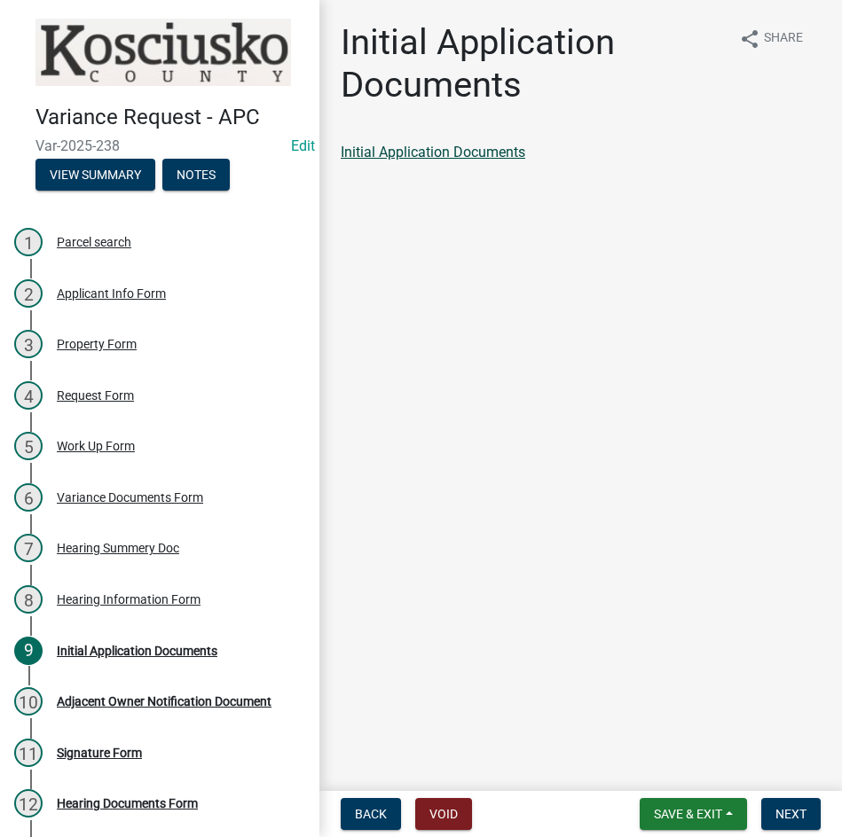
click at [415, 153] on link "Initial Application Documents" at bounding box center [433, 152] width 185 height 17
click at [786, 819] on span "Next" at bounding box center [790, 814] width 31 height 14
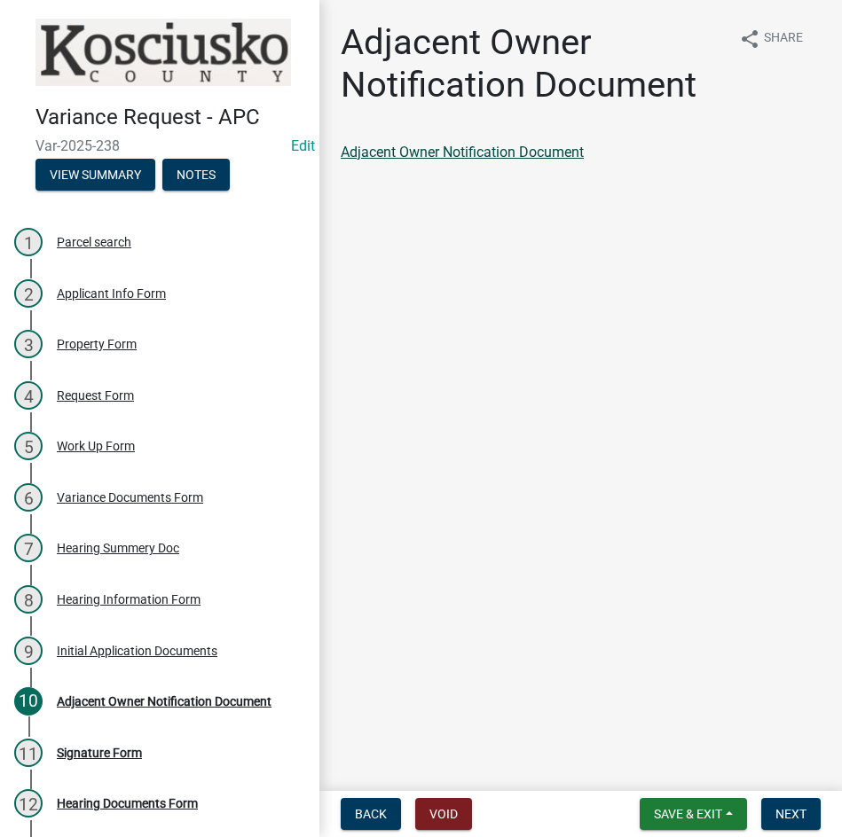
click at [457, 146] on link "Adjacent Owner Notification Document" at bounding box center [462, 152] width 243 height 17
click at [782, 813] on span "Next" at bounding box center [790, 814] width 31 height 14
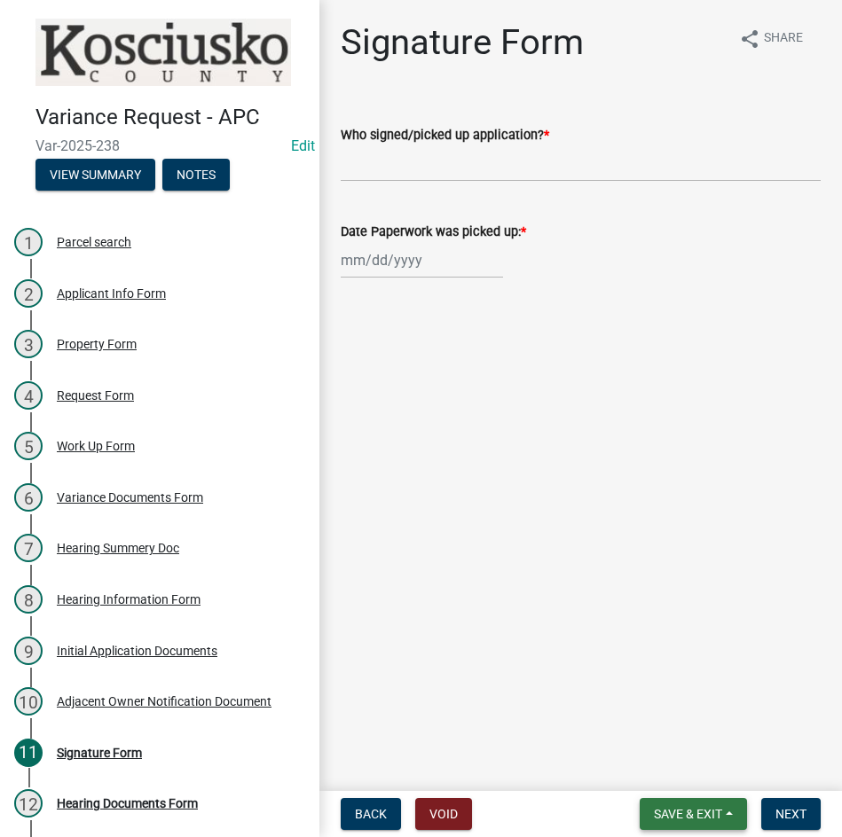
click at [667, 813] on span "Save & Exit" at bounding box center [688, 814] width 68 height 14
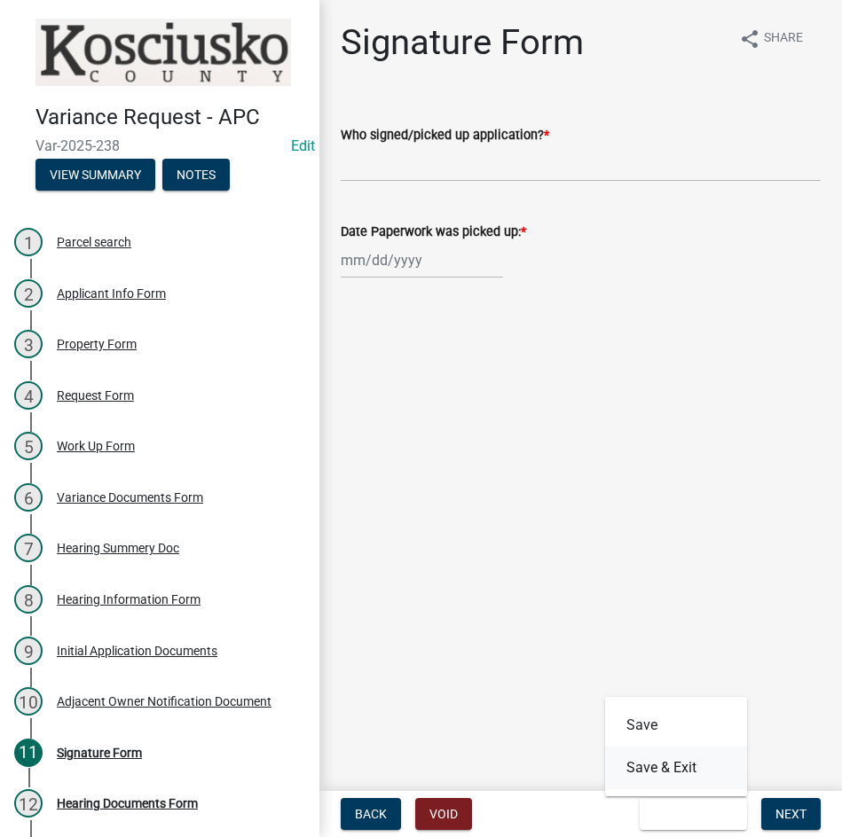
click at [669, 766] on button "Save & Exit" at bounding box center [676, 768] width 142 height 43
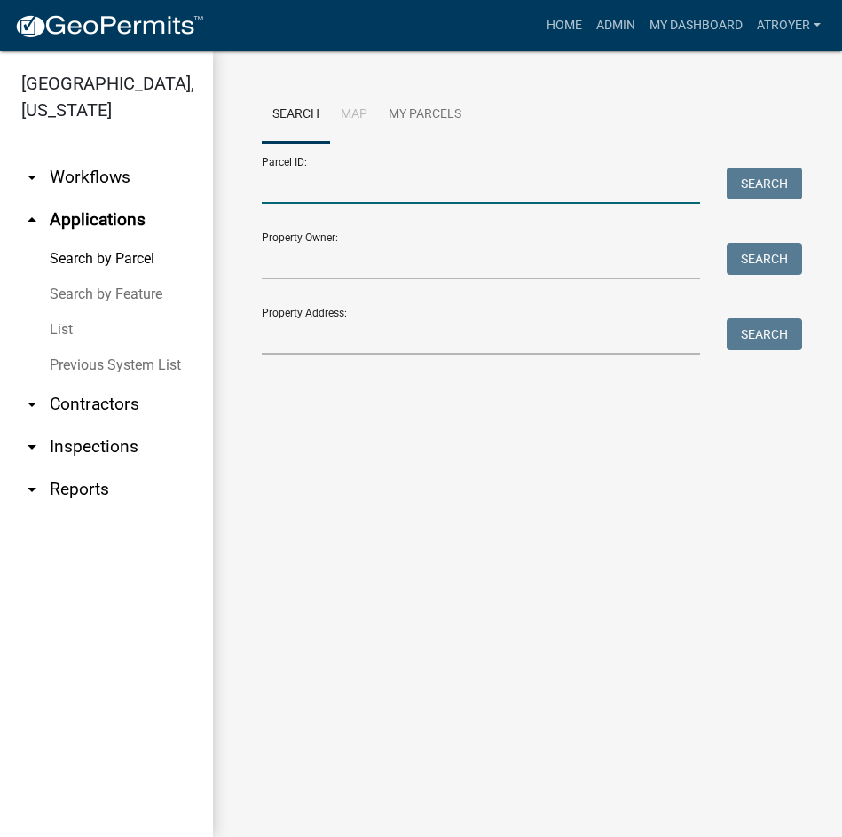
click at [420, 192] on input "Parcel ID:" at bounding box center [481, 186] width 438 height 36
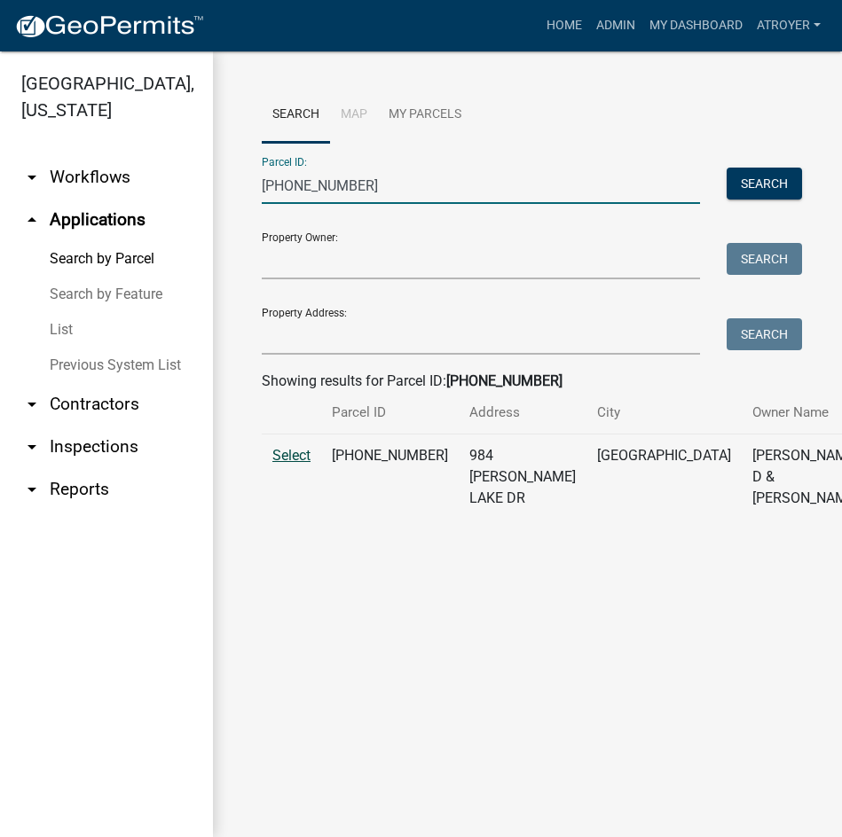
type input "029-099-015"
click at [296, 464] on span "Select" at bounding box center [291, 455] width 38 height 17
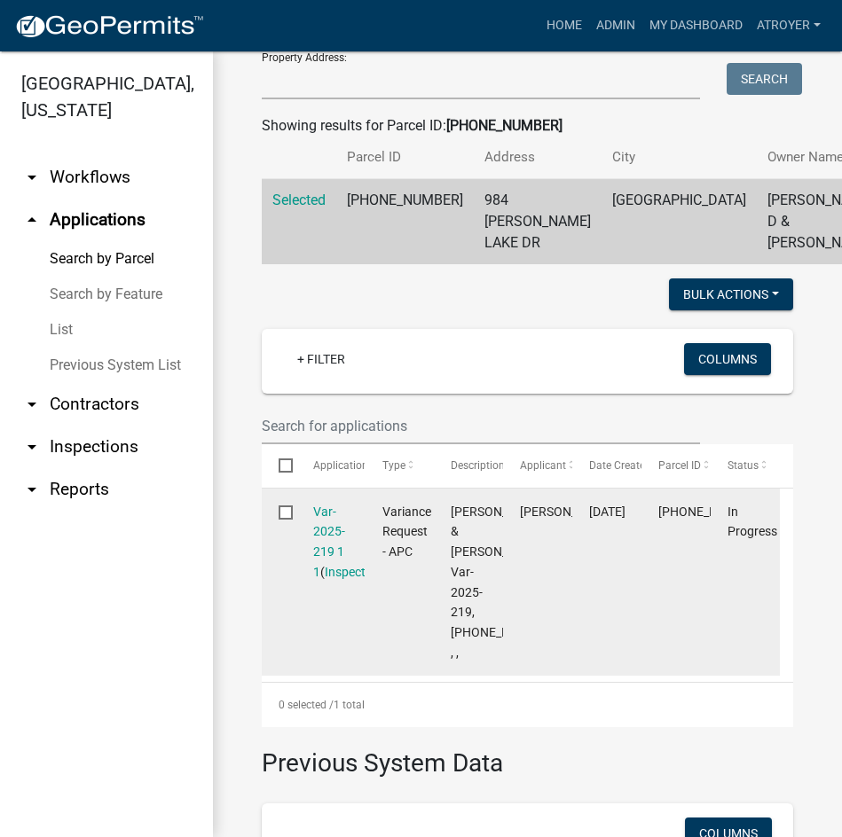
scroll to position [266, 0]
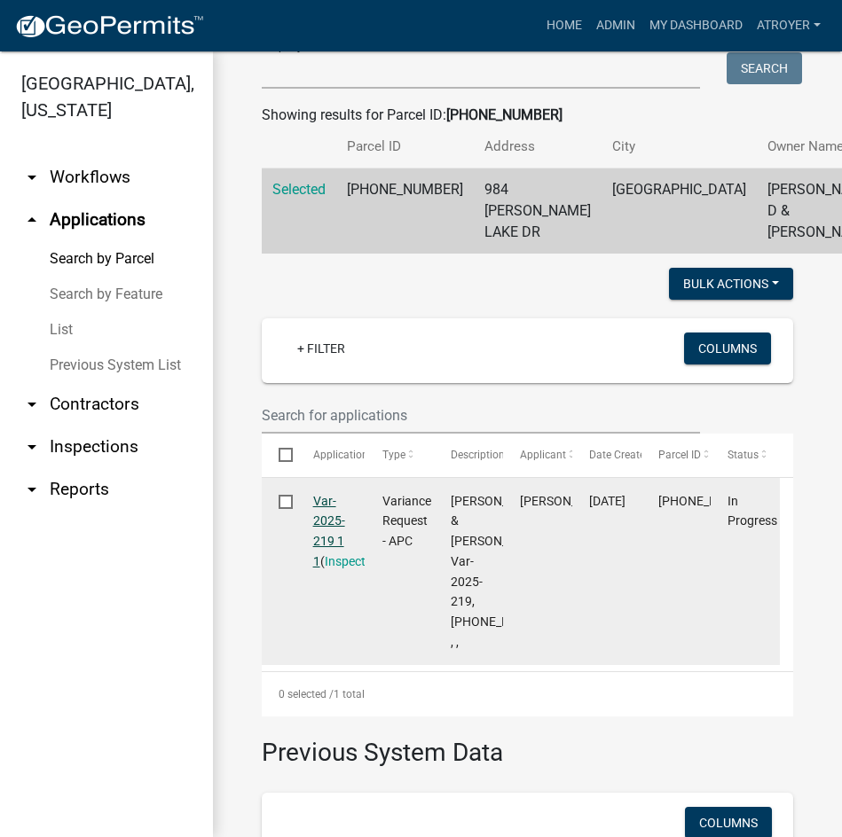
click at [334, 563] on link "Var-2025-219 1 1" at bounding box center [329, 531] width 32 height 75
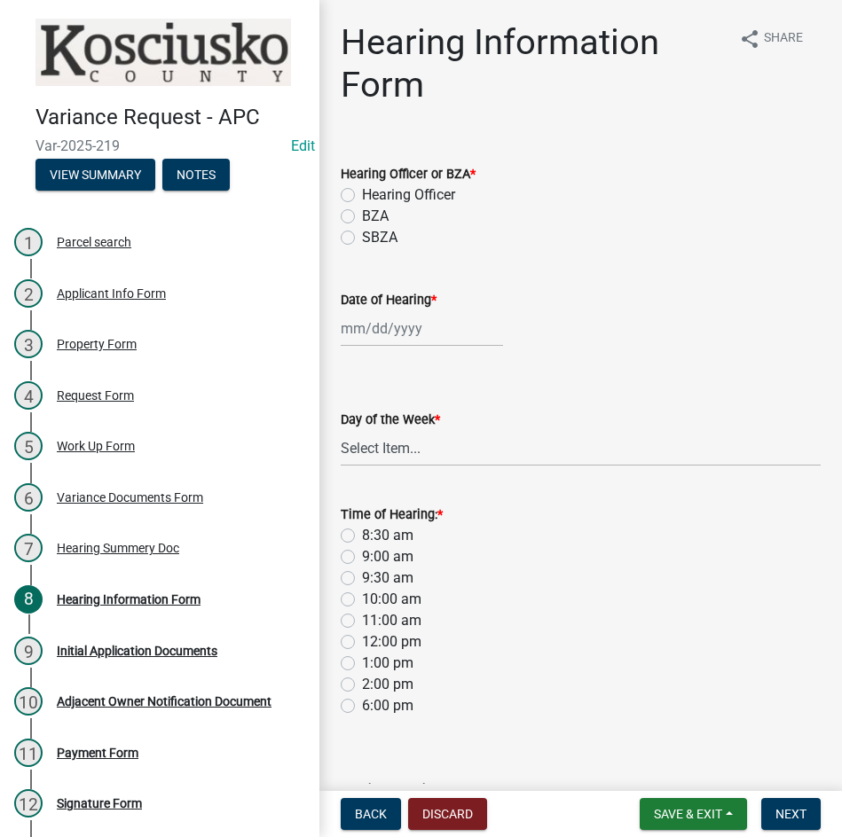
click at [362, 196] on label "Hearing Officer" at bounding box center [408, 195] width 93 height 21
click at [362, 196] on input "Hearing Officer" at bounding box center [368, 191] width 12 height 12
radio input "true"
click at [359, 333] on div at bounding box center [422, 328] width 162 height 36
select select "8"
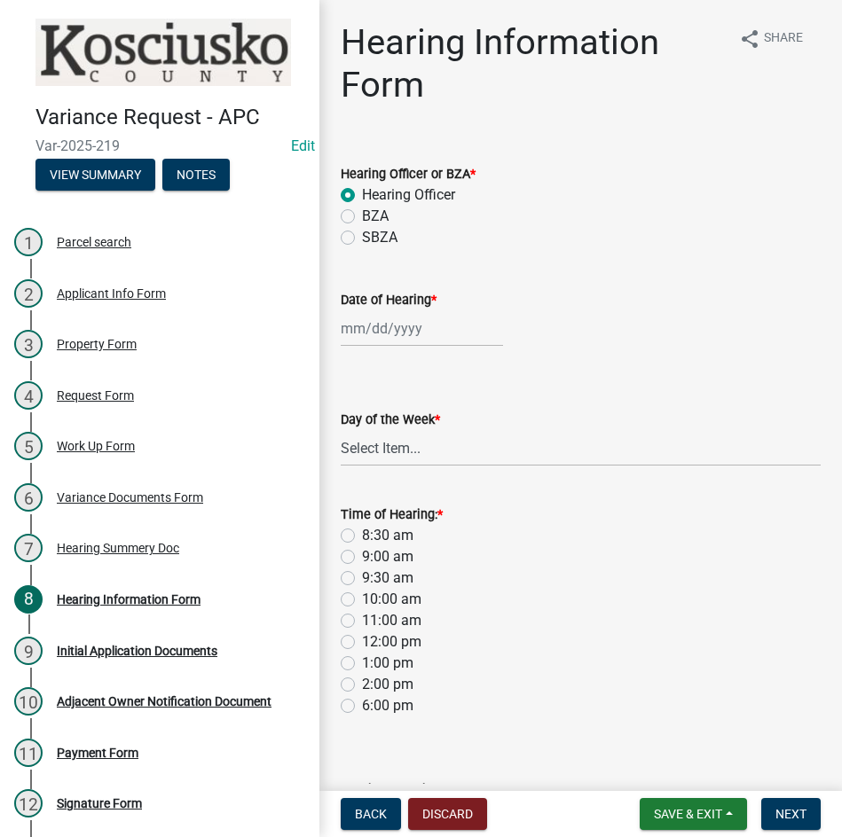
select select "2025"
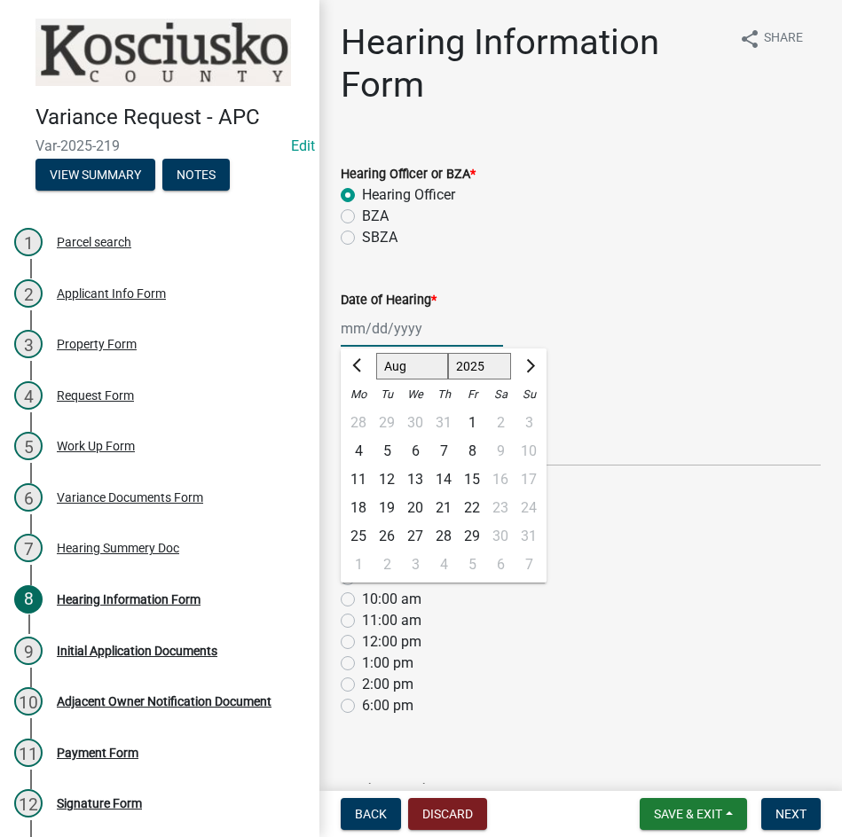
click at [401, 371] on select "Jan Feb Mar Apr May Jun Jul Aug Sep Oct Nov Dec" at bounding box center [412, 366] width 72 height 27
select select "9"
click at [376, 353] on select "Jan Feb Mar Apr May Jun Jul Aug Sep Oct Nov Dec" at bounding box center [412, 366] width 72 height 27
click at [351, 452] on div "8" at bounding box center [358, 451] width 28 height 28
type input "09/08/2025"
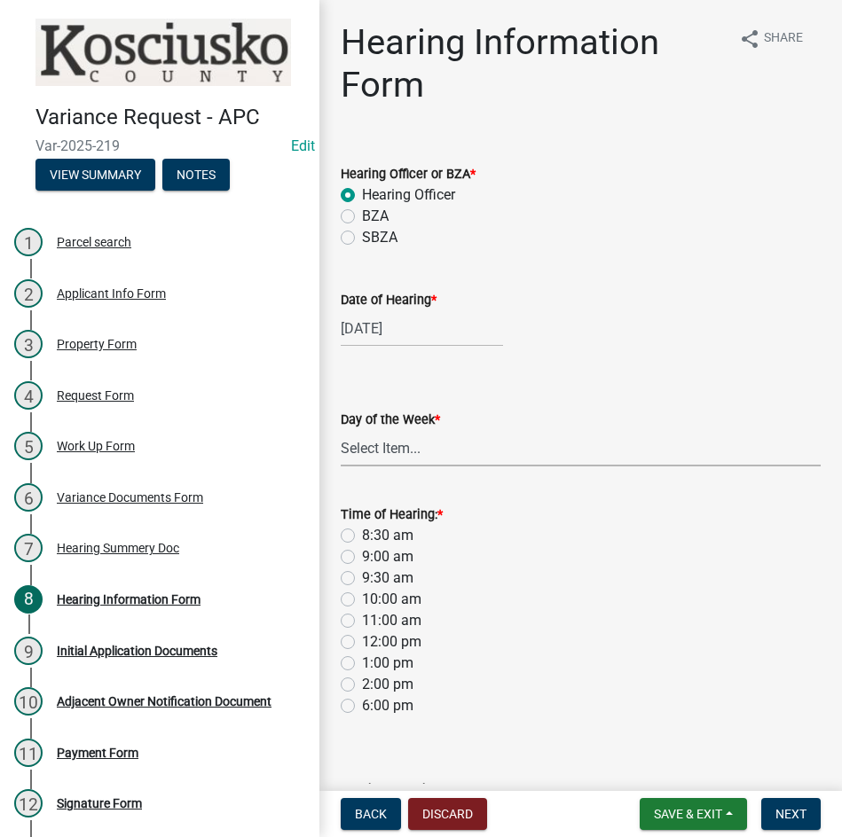
click at [365, 460] on select "Select Item... Monday Tuesday Wednesday Thursday Friday Saturday Sunday" at bounding box center [581, 448] width 480 height 36
click at [341, 430] on select "Select Item... Monday Tuesday Wednesday Thursday Friday Saturday Sunday" at bounding box center [581, 448] width 480 height 36
select select "61de0463-cc0d-410b-b5ab-11a135edeb29"
click at [362, 532] on label "8:30 am" at bounding box center [387, 535] width 51 height 21
click at [362, 532] on input "8:30 am" at bounding box center [368, 531] width 12 height 12
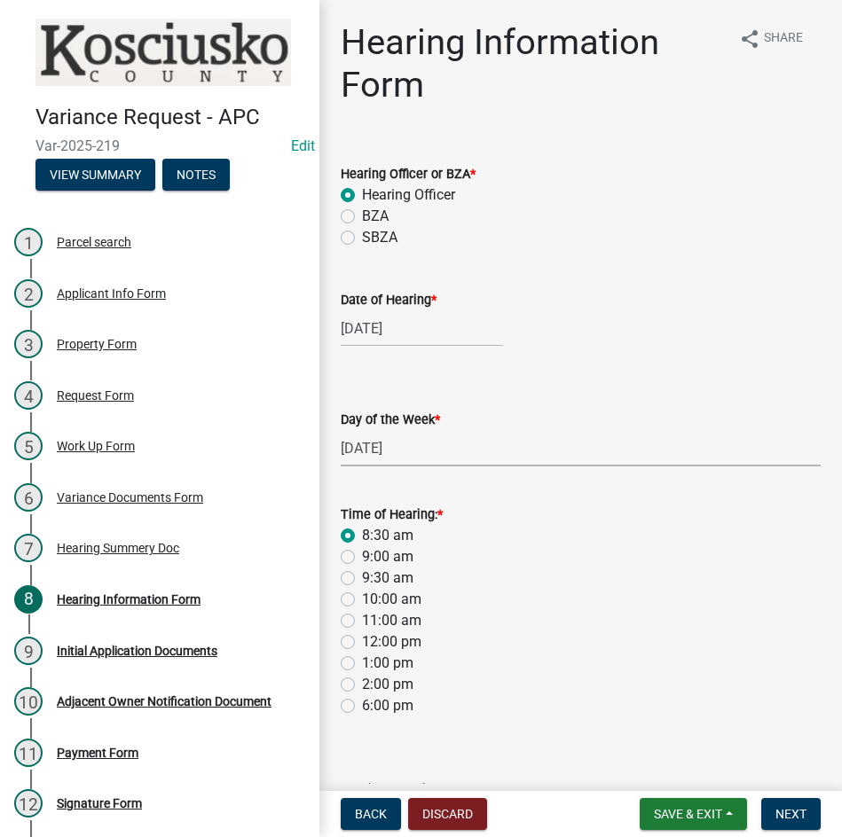
radio input "true"
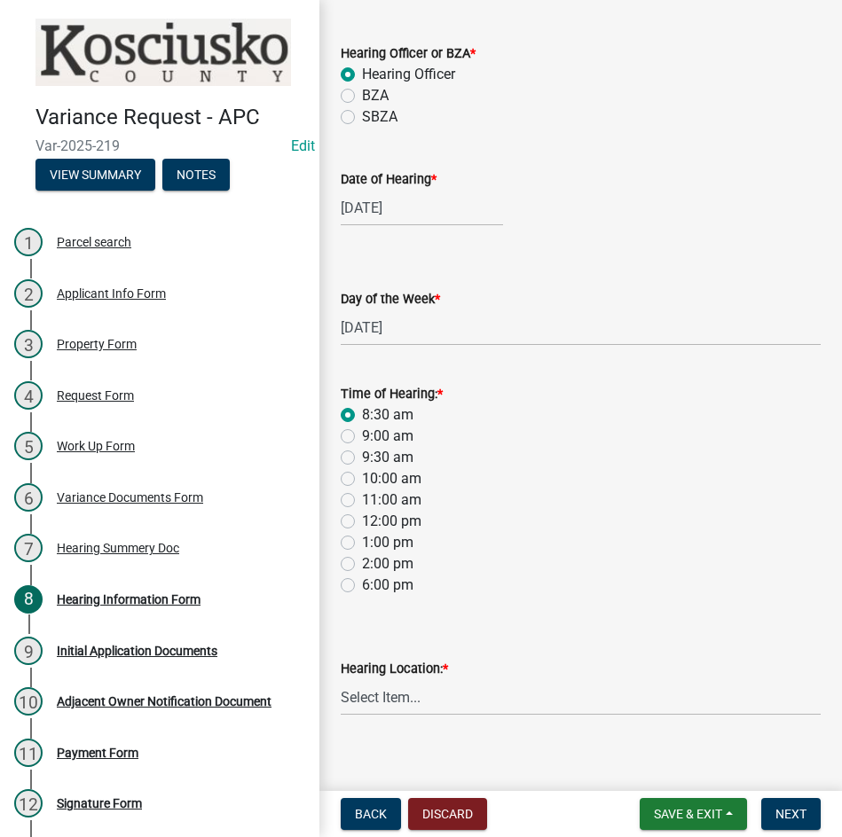
scroll to position [137, 0]
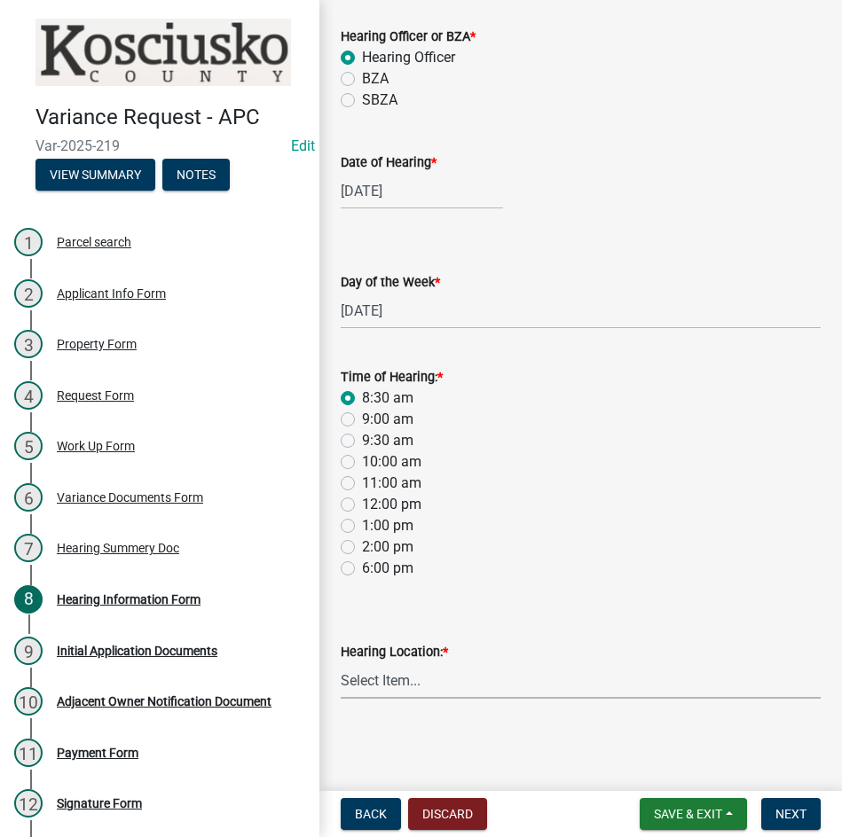
click at [461, 695] on select "Select Item... Area Plan Commission Office - 100 W Center St., Warsaw Justice B…" at bounding box center [581, 681] width 480 height 36
click at [341, 663] on select "Select Item... Area Plan Commission Office - 100 W Center St., Warsaw Justice B…" at bounding box center [581, 681] width 480 height 36
select select "9dcac0a2-b0c4-4f3b-8637-840d2209bdca"
click at [792, 807] on span "Next" at bounding box center [790, 814] width 31 height 14
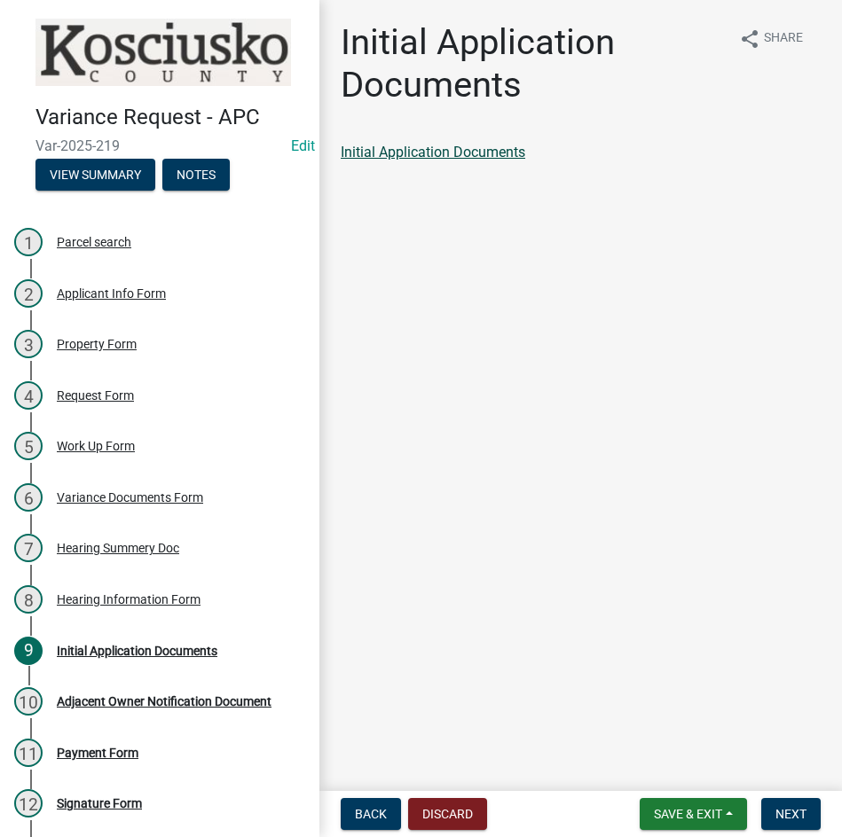
click at [423, 153] on link "Initial Application Documents" at bounding box center [433, 152] width 185 height 17
click at [780, 810] on span "Next" at bounding box center [790, 814] width 31 height 14
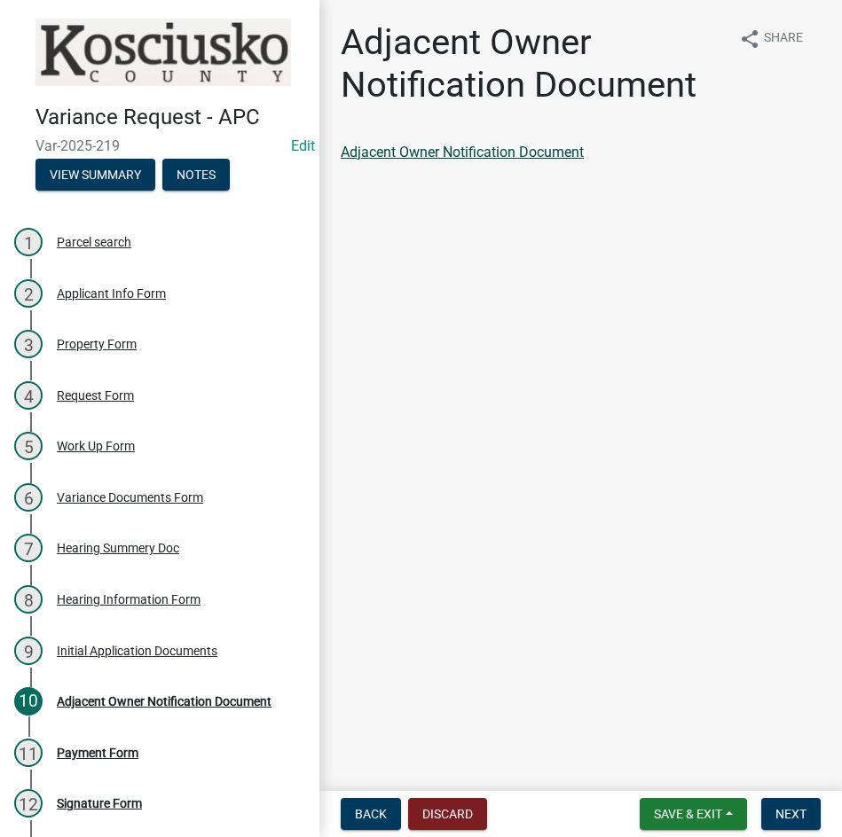
click at [420, 151] on link "Adjacent Owner Notification Document" at bounding box center [462, 152] width 243 height 17
click at [767, 807] on button "Next" at bounding box center [790, 814] width 59 height 32
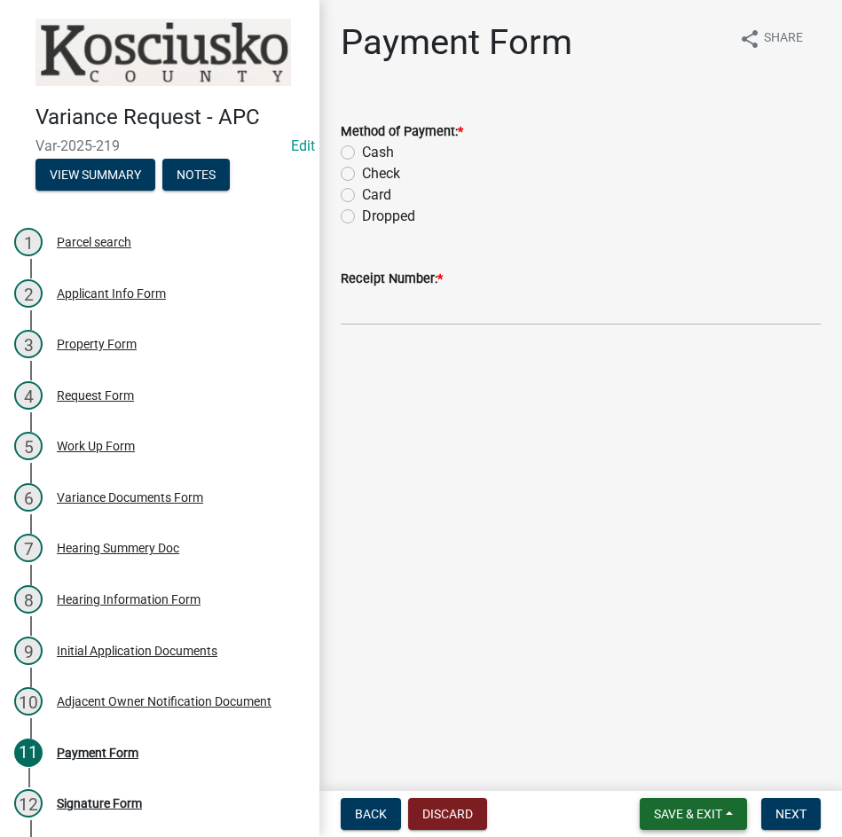
click at [692, 816] on span "Save & Exit" at bounding box center [688, 814] width 68 height 14
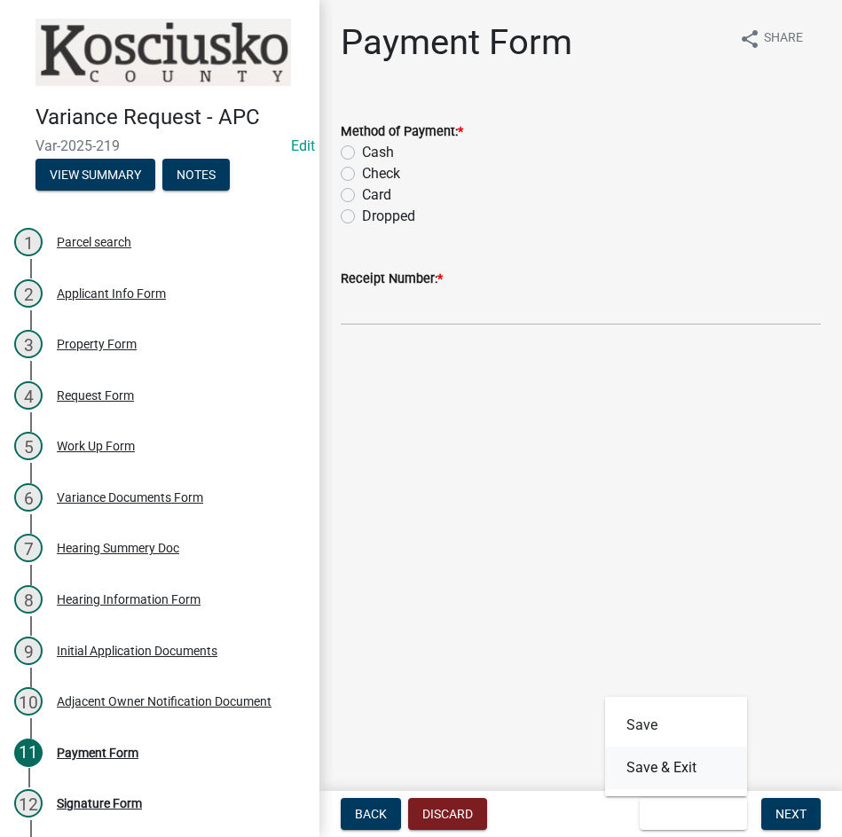
click at [675, 774] on button "Save & Exit" at bounding box center [676, 768] width 142 height 43
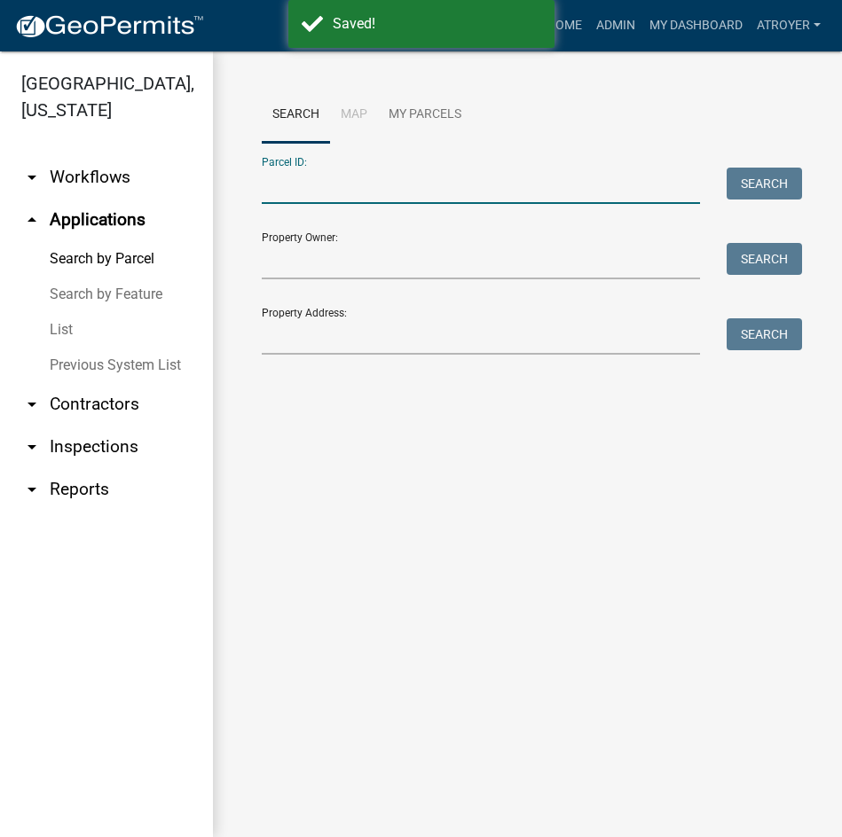
click at [430, 192] on input "Parcel ID:" at bounding box center [481, 186] width 438 height 36
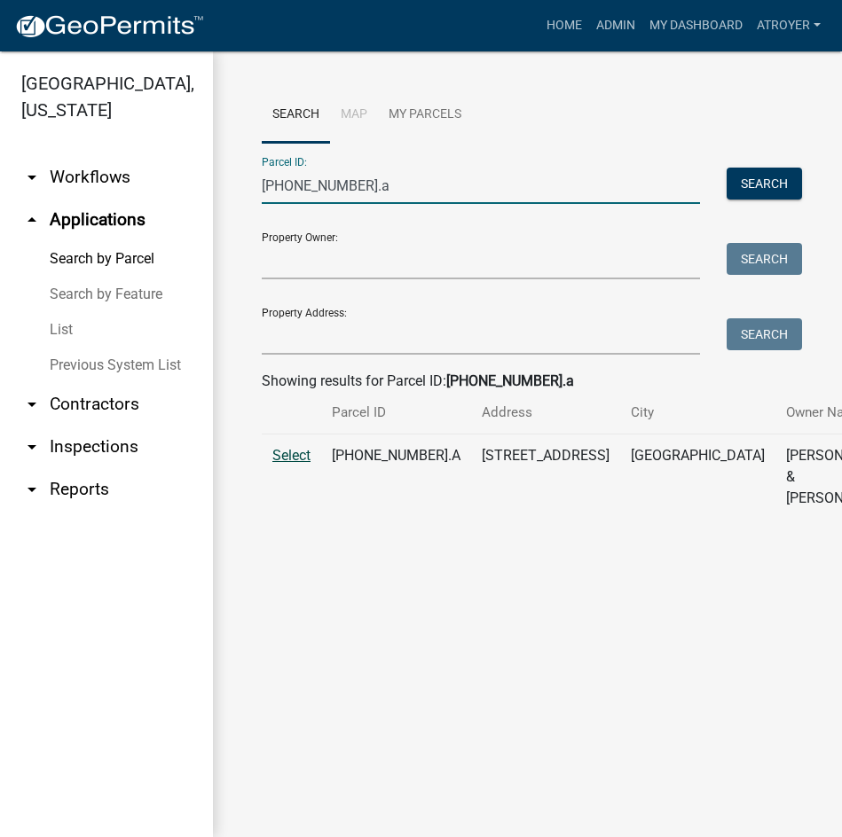
type input "003-144-028.a"
click at [295, 464] on span "Select" at bounding box center [291, 455] width 38 height 17
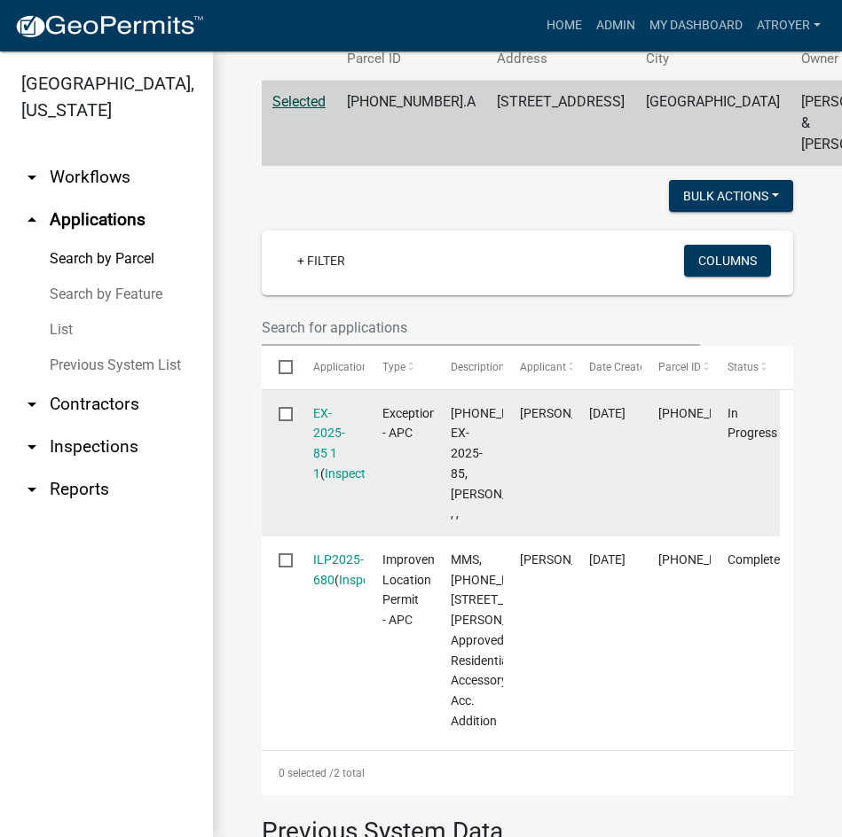
scroll to position [355, 0]
click at [315, 452] on link "EX-2025-85 1 1" at bounding box center [329, 442] width 32 height 75
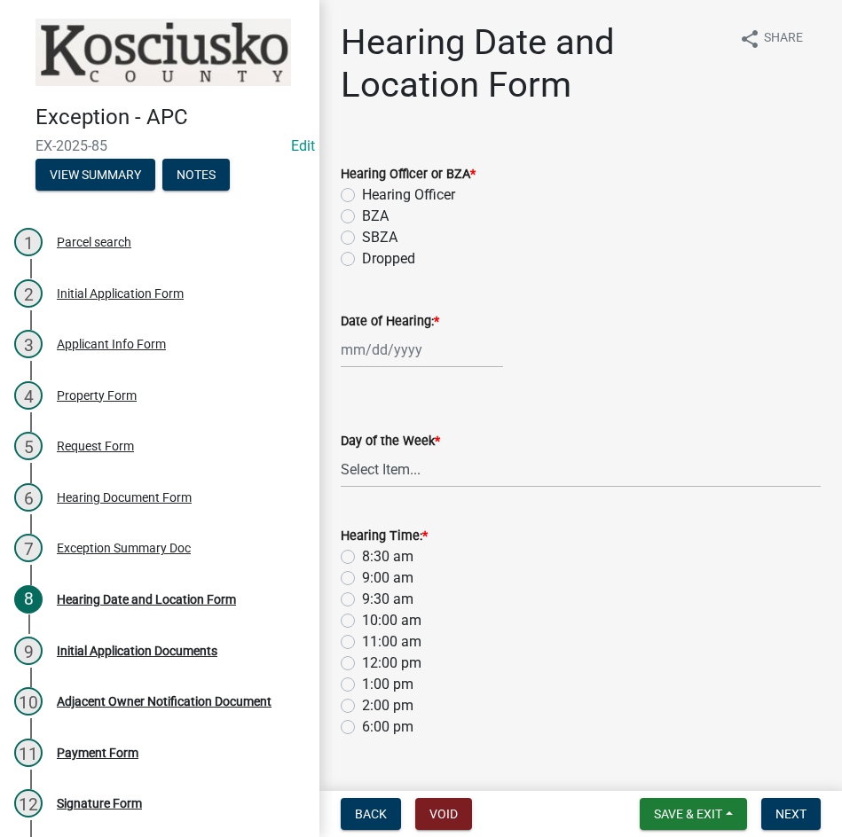
click at [362, 193] on label "Hearing Officer" at bounding box center [408, 195] width 93 height 21
click at [362, 193] on input "Hearing Officer" at bounding box center [368, 191] width 12 height 12
radio input "true"
click at [392, 344] on div at bounding box center [422, 350] width 162 height 36
select select "8"
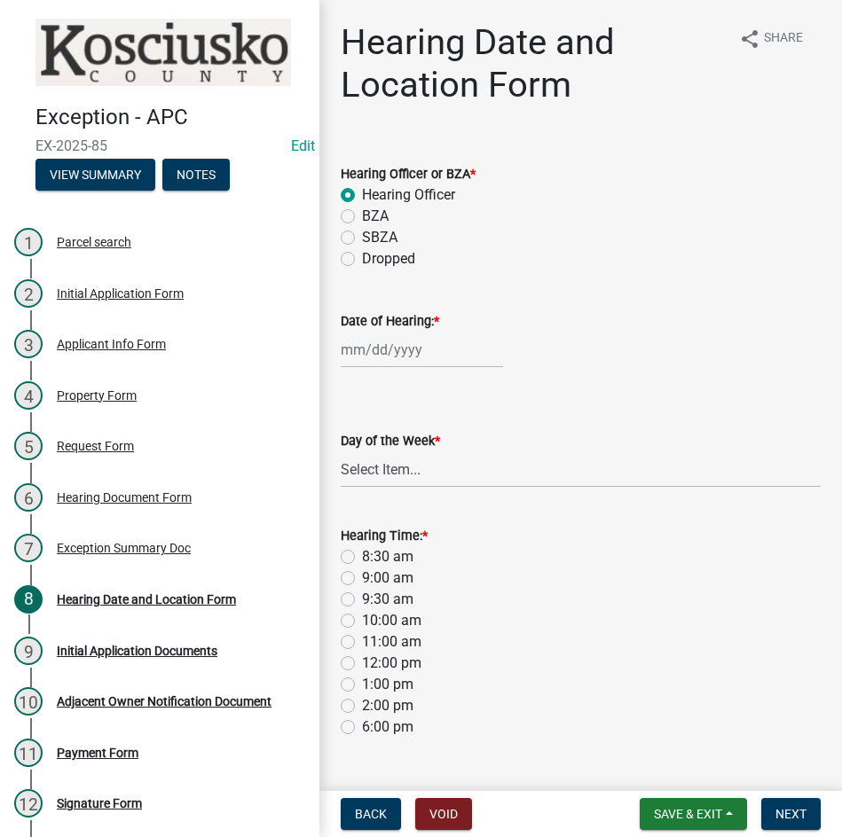
select select "2025"
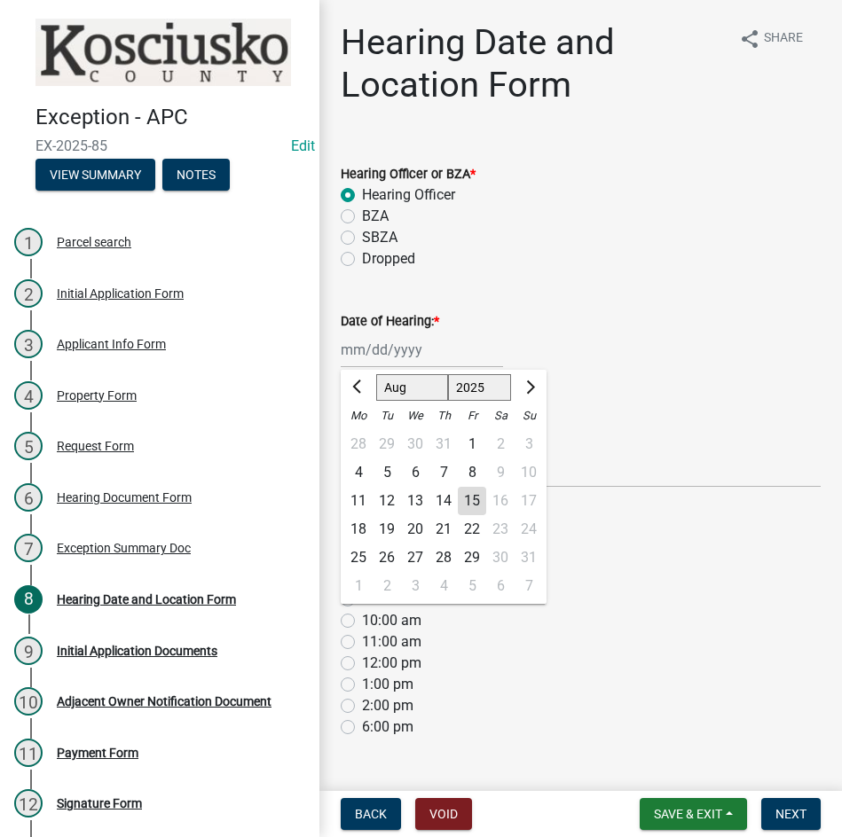
click at [395, 388] on select "Jan Feb Mar Apr May Jun Jul Aug Sep Oct Nov Dec" at bounding box center [412, 387] width 72 height 27
select select "9"
click at [376, 374] on select "Jan Feb Mar Apr May Jun Jul Aug Sep Oct Nov Dec" at bounding box center [412, 387] width 72 height 27
click at [357, 468] on div "8" at bounding box center [358, 473] width 28 height 28
type input "09/08/2025"
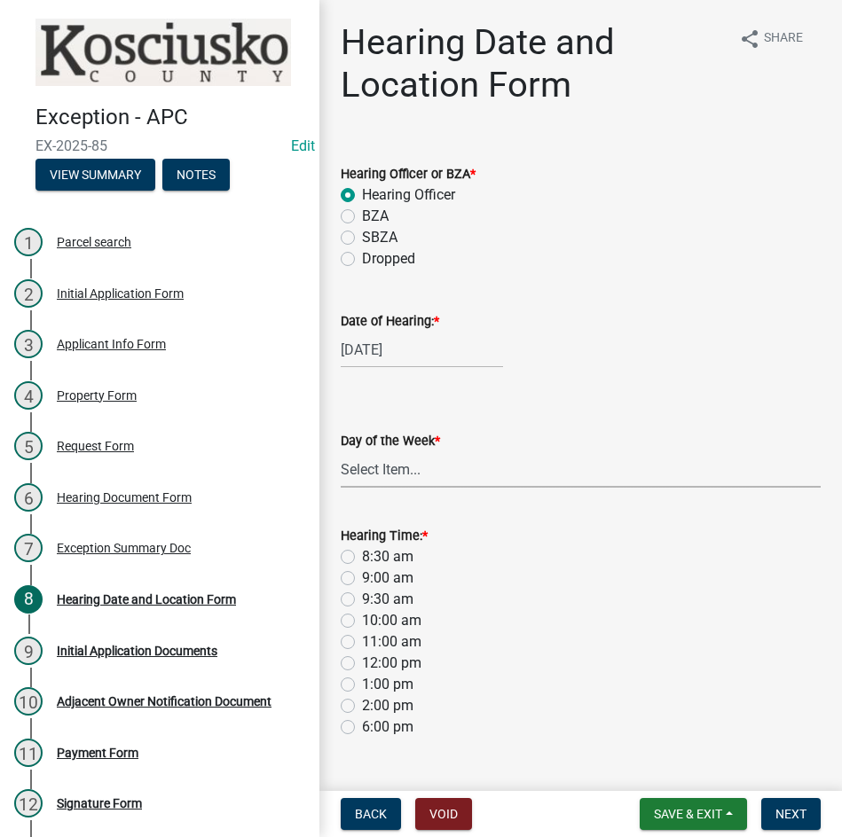
click at [367, 474] on select "Select Item... Monday Tuesday Wednesday Thursday Friday Saturday Sunday" at bounding box center [581, 470] width 480 height 36
click at [341, 452] on select "Select Item... Monday Tuesday Wednesday Thursday Friday Saturday Sunday" at bounding box center [581, 470] width 480 height 36
select select "561a16c8-198b-4fcd-8286-50f3971e9b88"
click at [362, 559] on label "8:30 am" at bounding box center [387, 556] width 51 height 21
click at [362, 558] on input "8:30 am" at bounding box center [368, 552] width 12 height 12
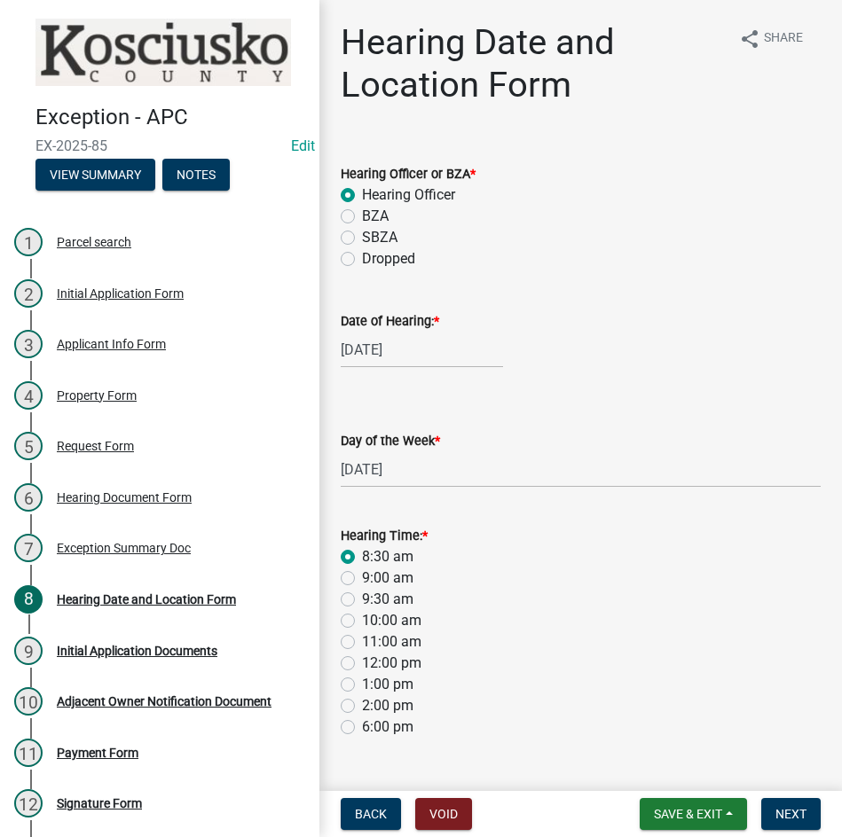
radio input "true"
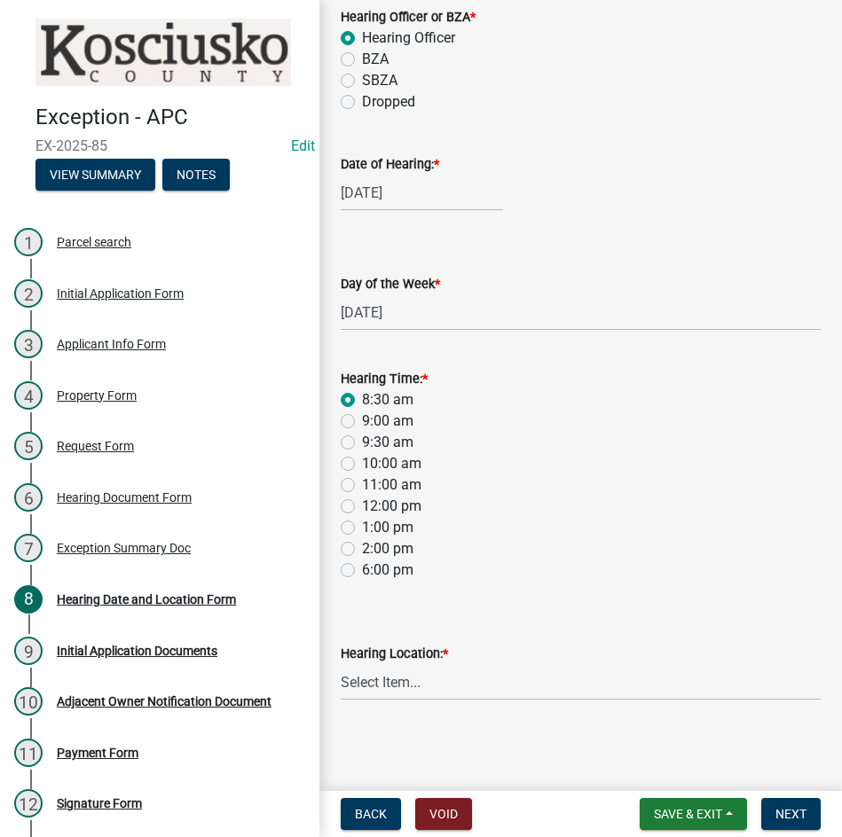
scroll to position [159, 0]
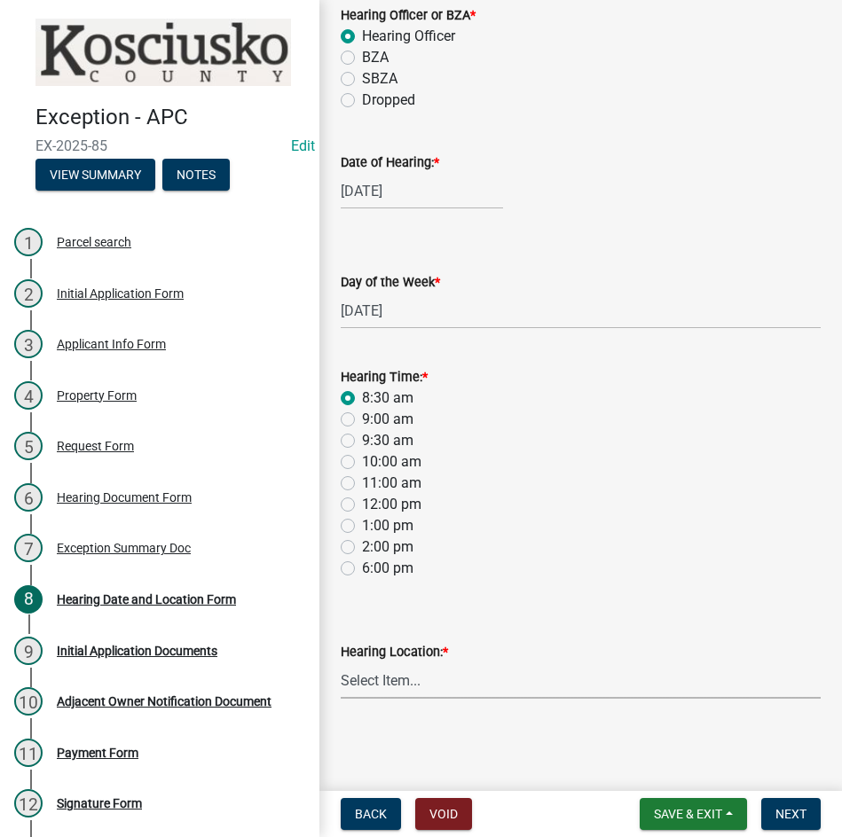
click at [554, 687] on select "Select Item... Area Plan Commission Office - 100 W Center St., Warsaw Justice B…" at bounding box center [581, 681] width 480 height 36
click at [341, 663] on select "Select Item... Area Plan Commission Office - 100 W Center St., Warsaw Justice B…" at bounding box center [581, 681] width 480 height 36
select select "9dcac0a2-b0c4-4f3b-8637-840d2209bdca"
click at [783, 807] on span "Next" at bounding box center [790, 814] width 31 height 14
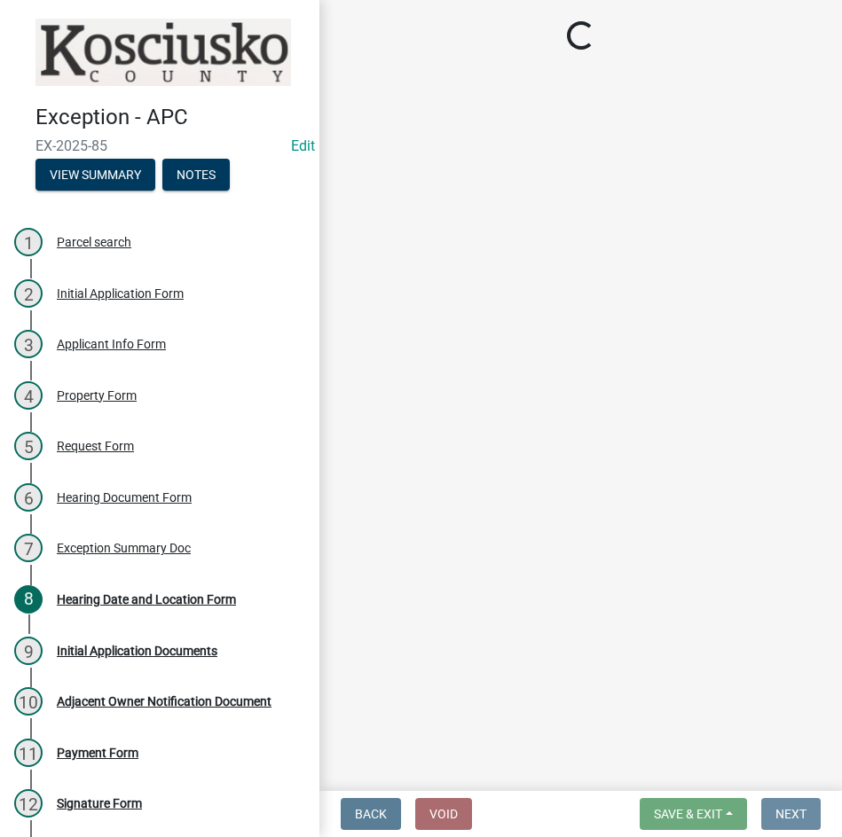
scroll to position [0, 0]
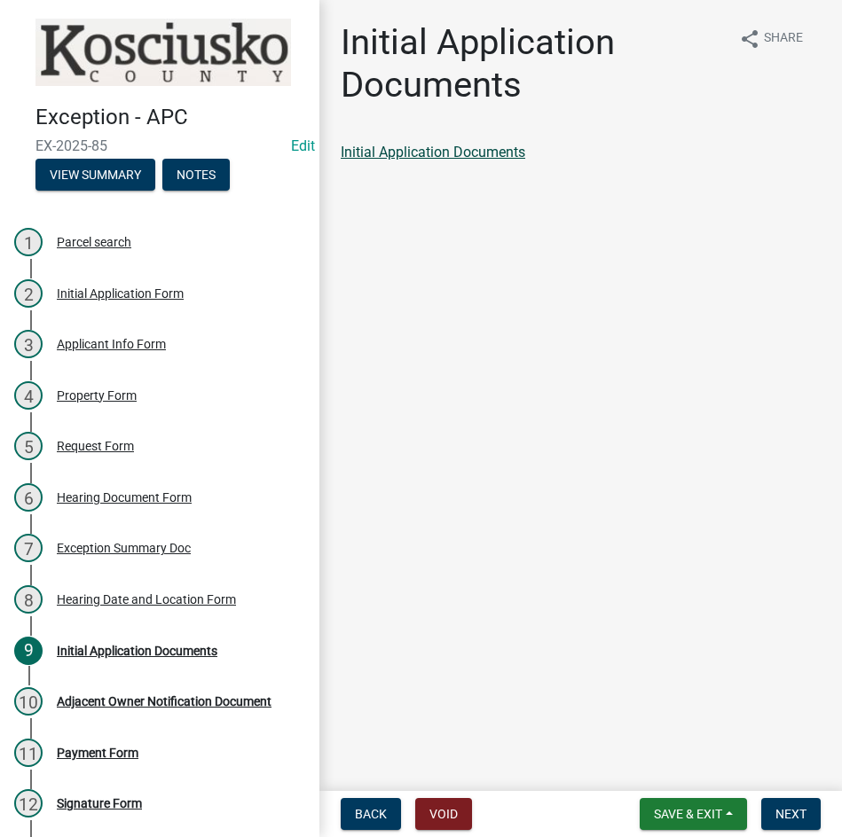
click at [457, 147] on link "Initial Application Documents" at bounding box center [433, 152] width 185 height 17
click at [795, 818] on span "Next" at bounding box center [790, 814] width 31 height 14
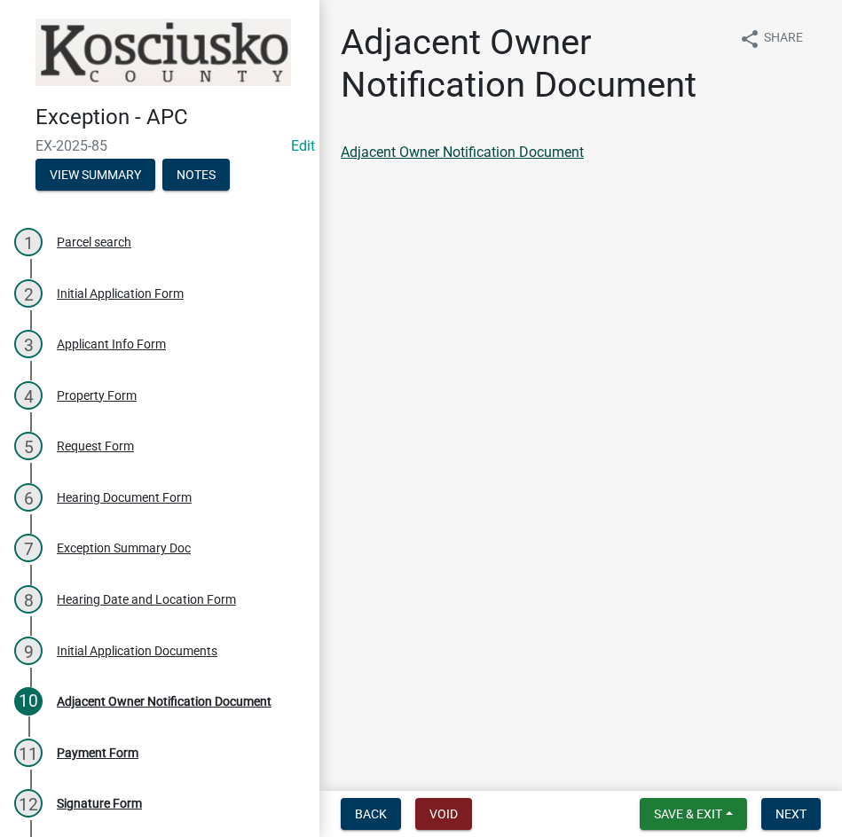
click at [400, 151] on link "Adjacent Owner Notification Document" at bounding box center [462, 152] width 243 height 17
click at [797, 814] on span "Next" at bounding box center [790, 814] width 31 height 14
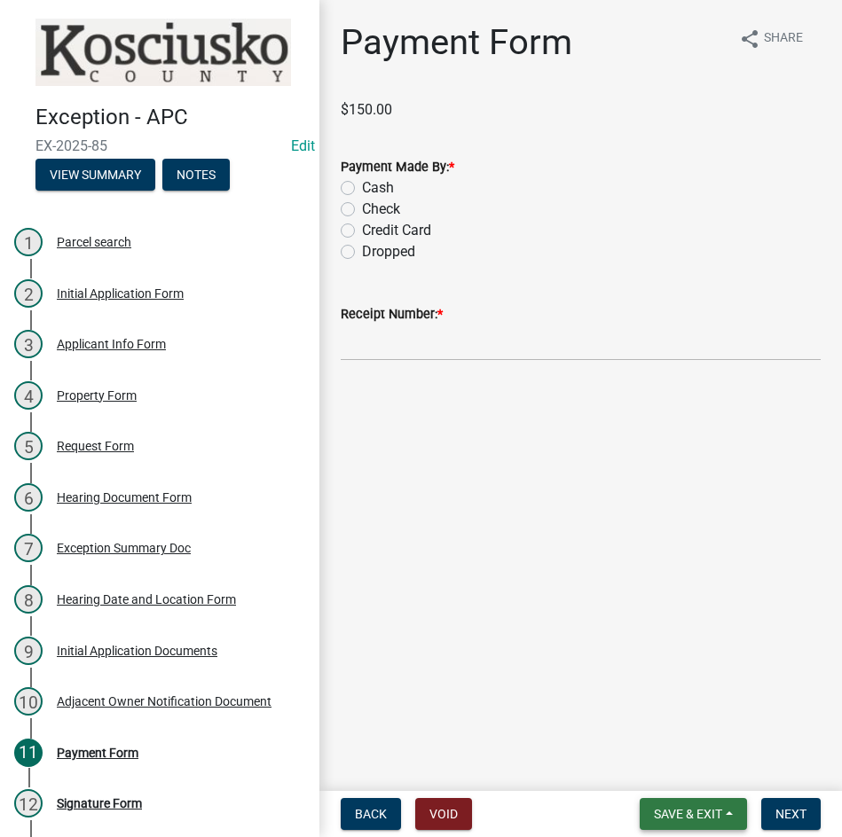
click at [695, 805] on button "Save & Exit" at bounding box center [693, 814] width 107 height 32
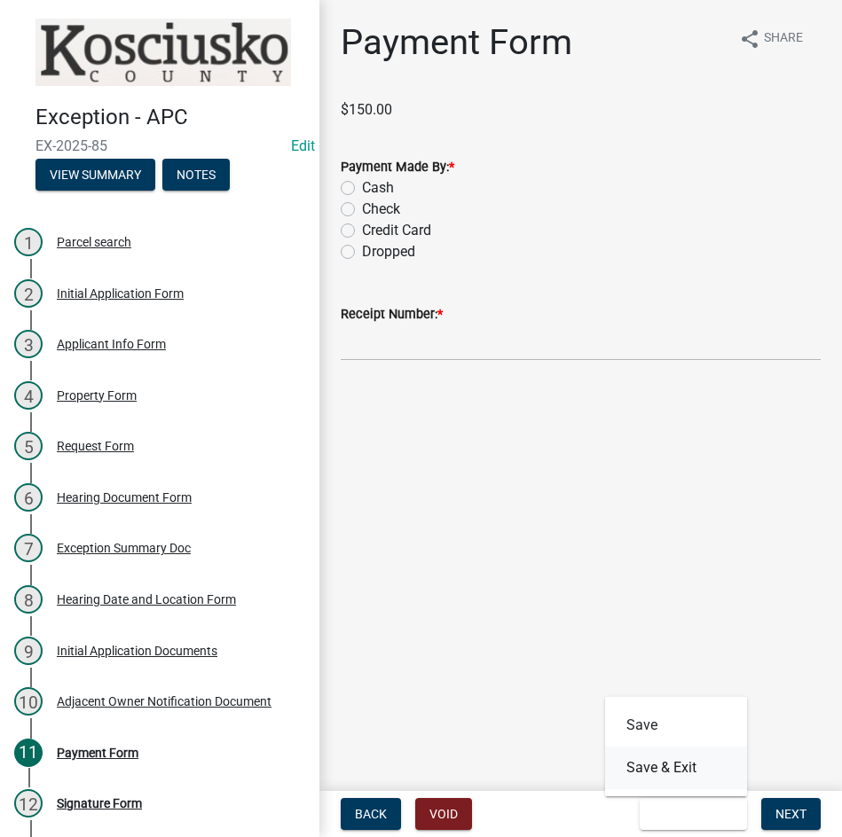
click at [686, 773] on button "Save & Exit" at bounding box center [676, 768] width 142 height 43
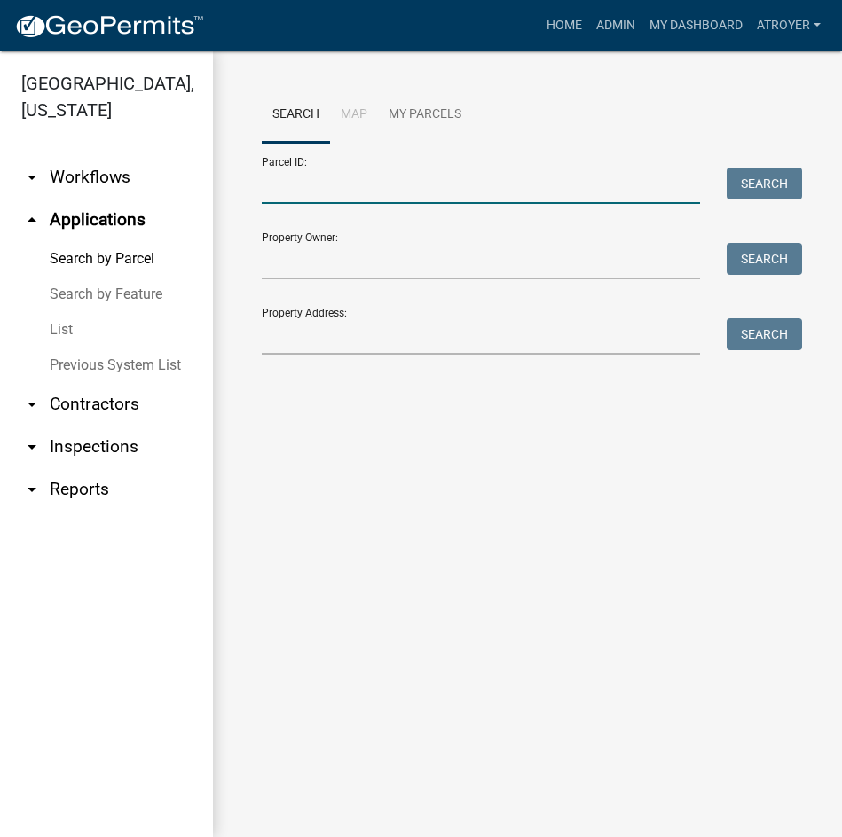
click at [439, 186] on input "Parcel ID:" at bounding box center [481, 186] width 438 height 36
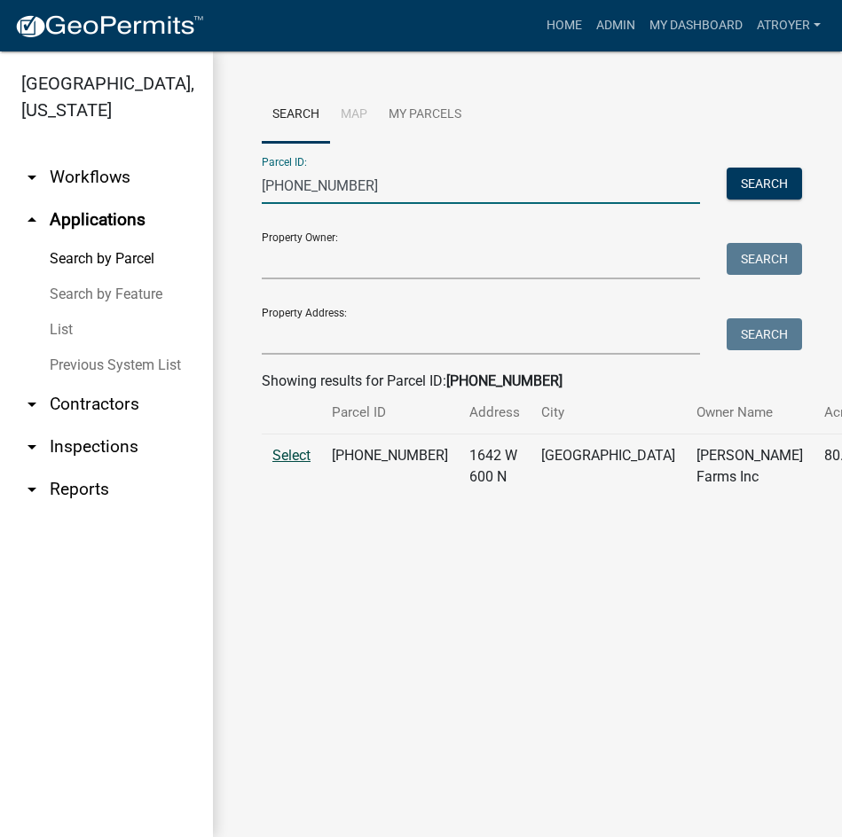
type input "029-027-002"
click at [283, 464] on span "Select" at bounding box center [291, 455] width 38 height 17
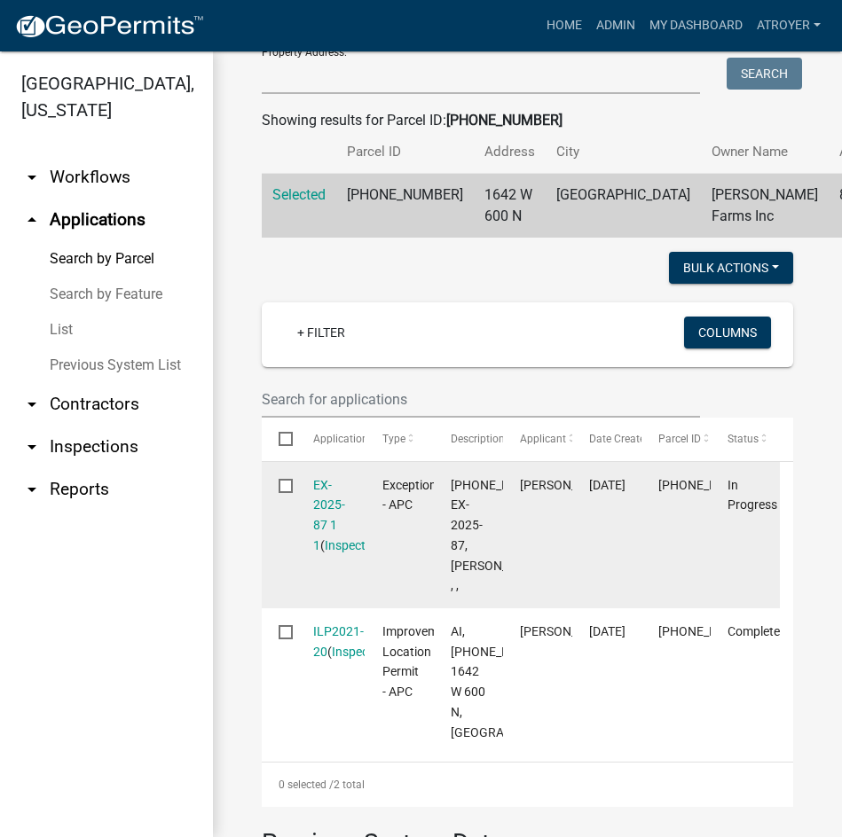
scroll to position [266, 0]
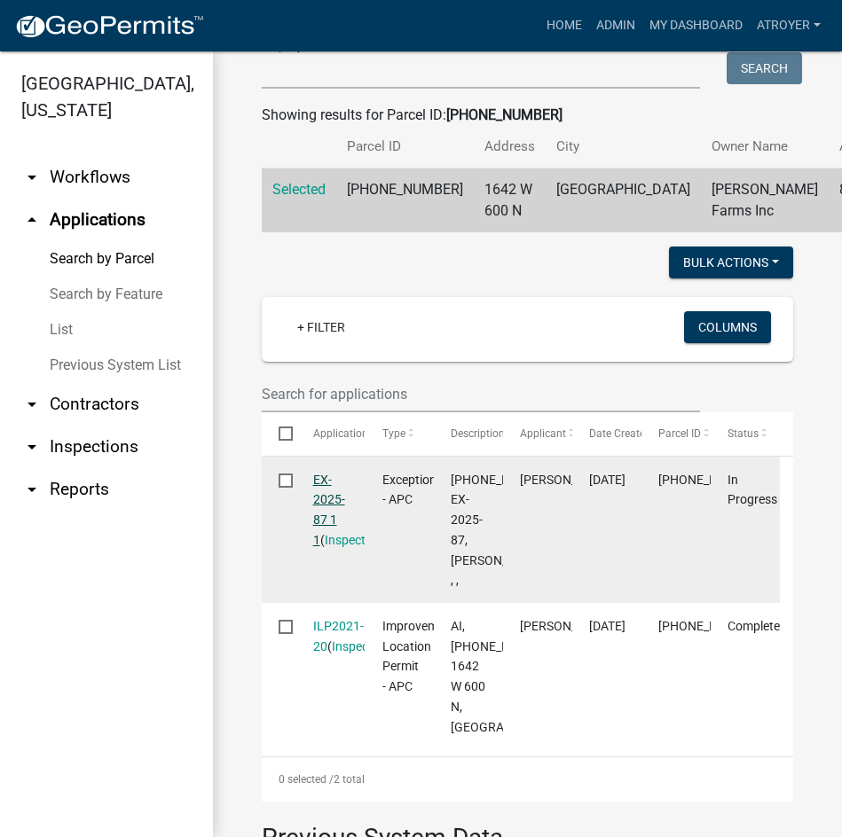
click at [318, 519] on link "EX-2025-87 1 1" at bounding box center [329, 510] width 32 height 75
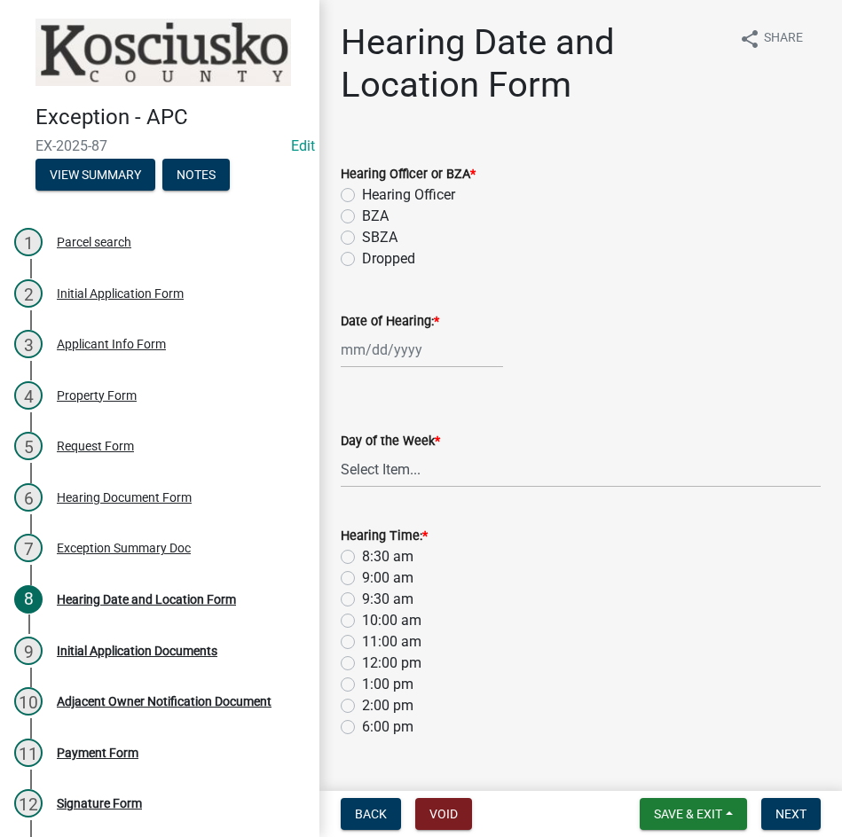
click at [362, 193] on label "Hearing Officer" at bounding box center [408, 195] width 93 height 21
click at [362, 193] on input "Hearing Officer" at bounding box center [368, 191] width 12 height 12
radio input "true"
click at [418, 358] on div at bounding box center [422, 350] width 162 height 36
select select "8"
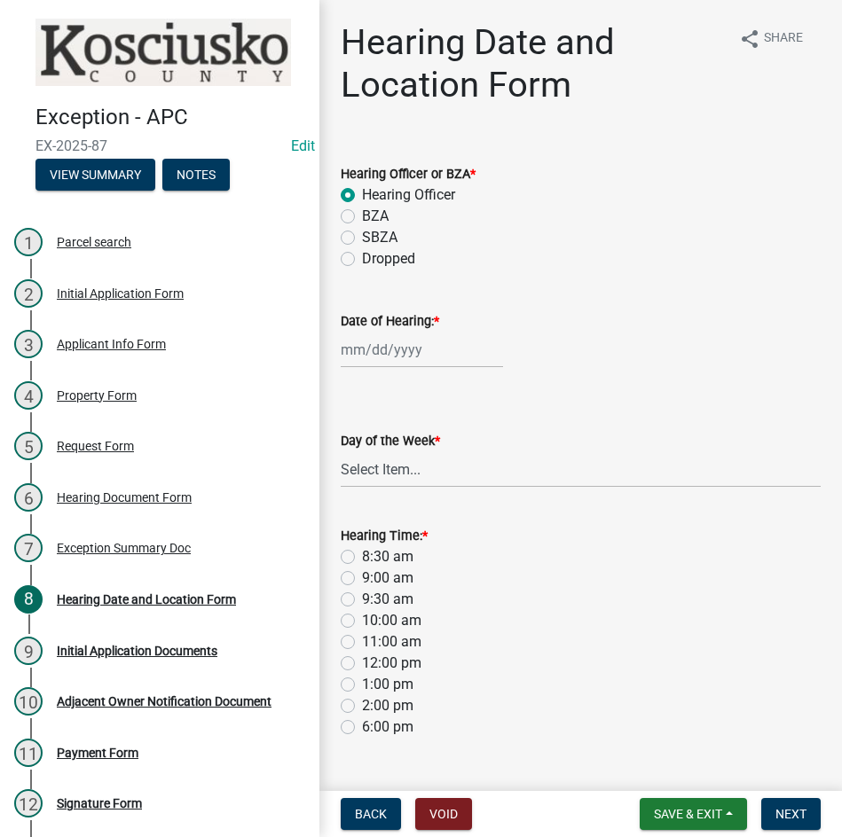
select select "2025"
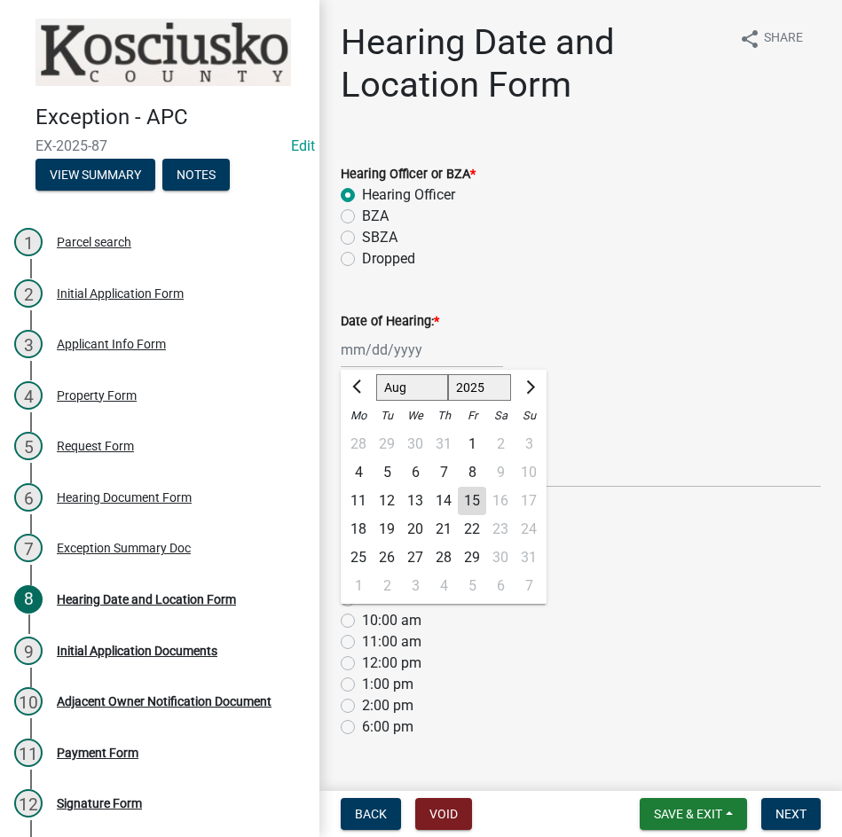
click at [400, 394] on select "Jan Feb Mar Apr May Jun Jul Aug Sep Oct Nov Dec" at bounding box center [412, 387] width 72 height 27
select select "9"
click at [376, 374] on select "Jan Feb Mar Apr May Jun Jul Aug Sep Oct Nov Dec" at bounding box center [412, 387] width 72 height 27
click at [359, 469] on div "8" at bounding box center [358, 473] width 28 height 28
type input "09/08/2025"
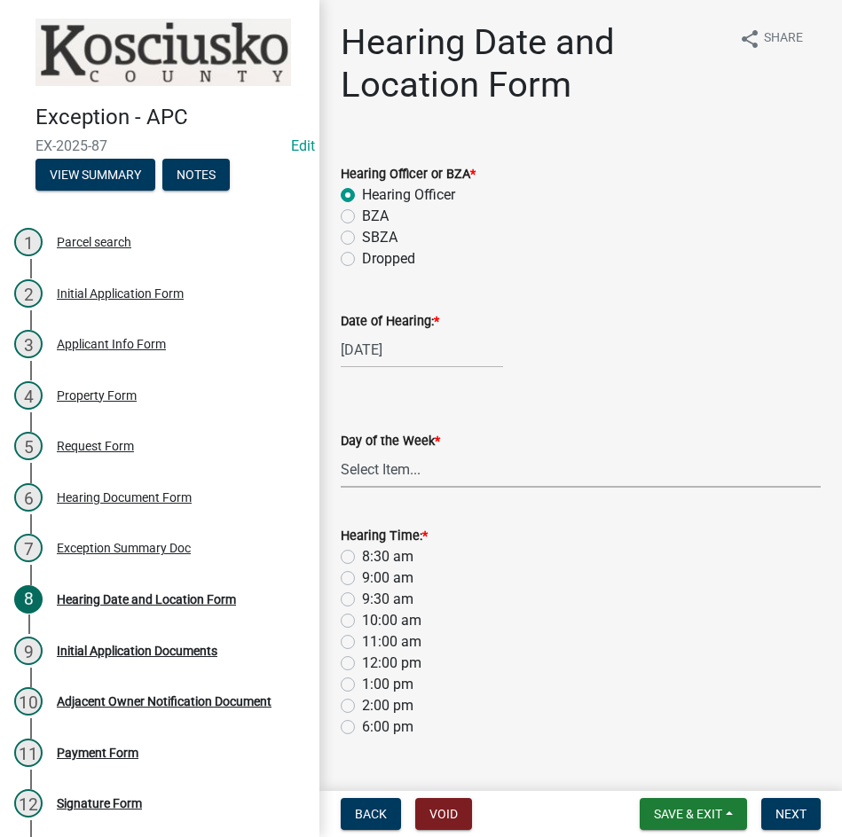
click at [383, 472] on select "Select Item... Monday Tuesday Wednesday Thursday Friday Saturday Sunday" at bounding box center [581, 470] width 480 height 36
click at [341, 452] on select "Select Item... Monday Tuesday Wednesday Thursday Friday Saturday Sunday" at bounding box center [581, 470] width 480 height 36
select select "561a16c8-198b-4fcd-8286-50f3971e9b88"
click at [362, 561] on label "8:30 am" at bounding box center [387, 556] width 51 height 21
click at [362, 558] on input "8:30 am" at bounding box center [368, 552] width 12 height 12
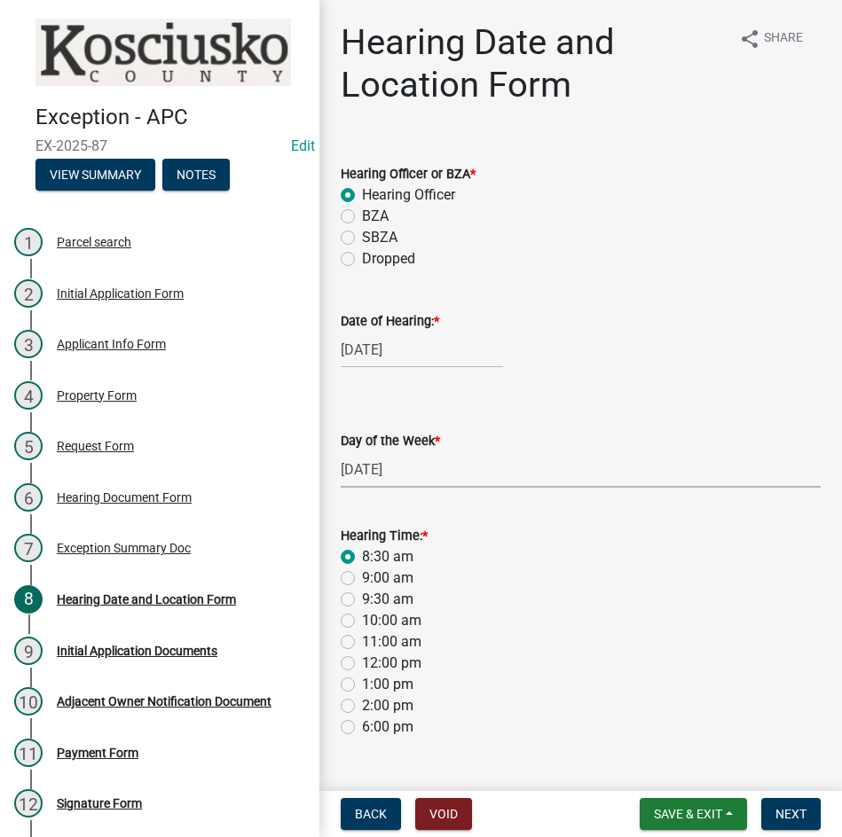
radio input "true"
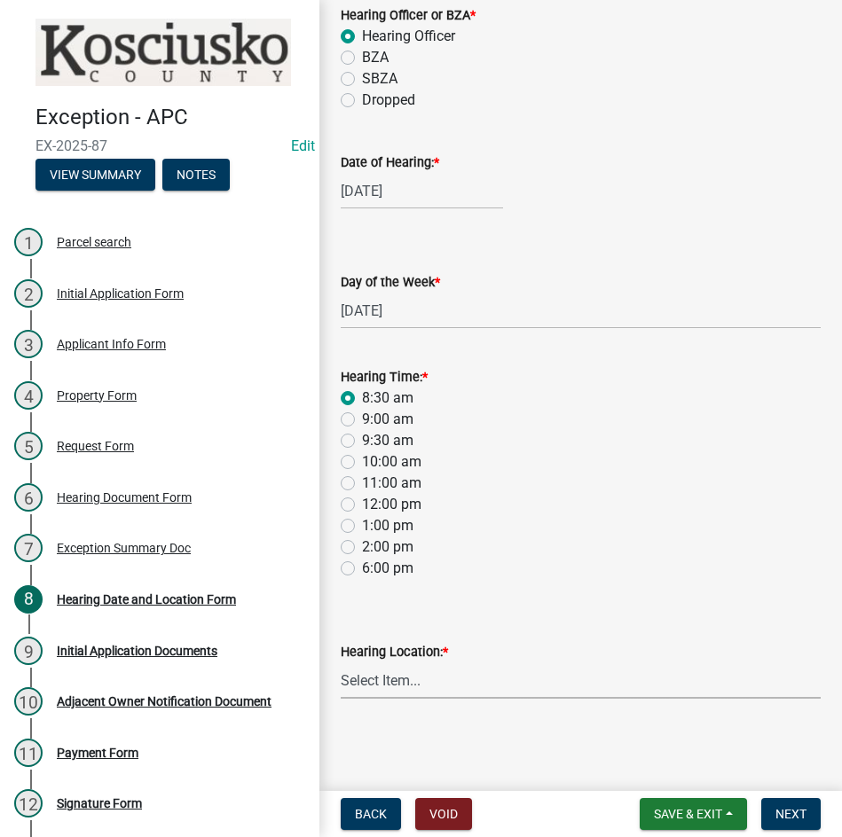
click at [487, 689] on select "Select Item... Area Plan Commission Office - 100 W Center St., Warsaw Justice B…" at bounding box center [581, 681] width 480 height 36
click at [341, 663] on select "Select Item... Area Plan Commission Office - 100 W Center St., Warsaw Justice B…" at bounding box center [581, 681] width 480 height 36
select select "9dcac0a2-b0c4-4f3b-8637-840d2209bdca"
click at [800, 810] on span "Next" at bounding box center [790, 814] width 31 height 14
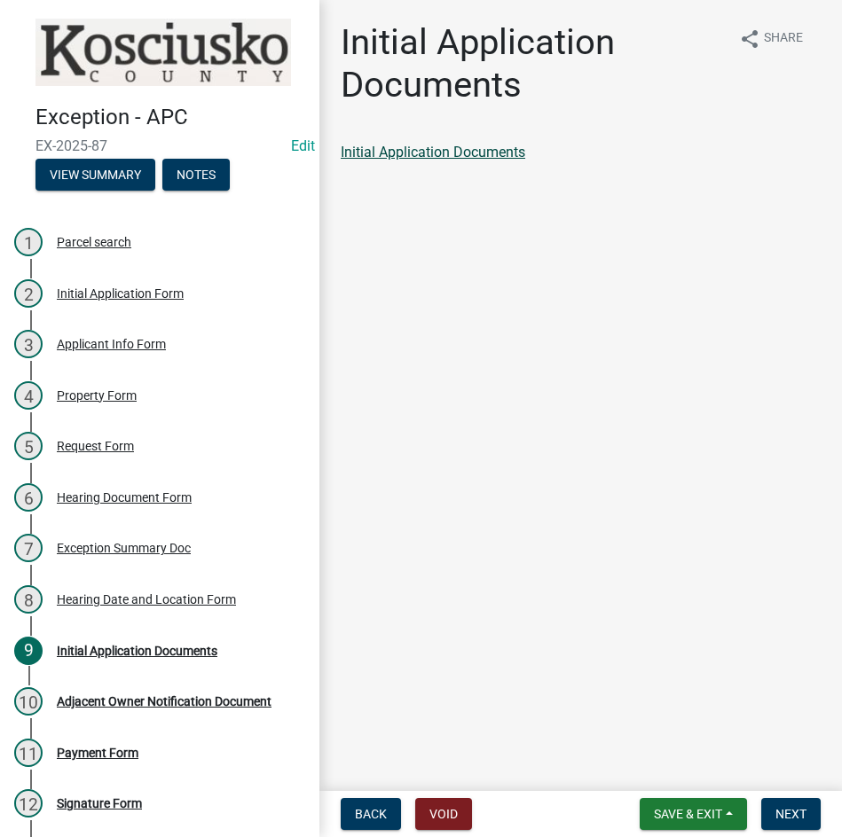
click at [426, 145] on link "Initial Application Documents" at bounding box center [433, 152] width 185 height 17
click at [783, 813] on span "Next" at bounding box center [790, 814] width 31 height 14
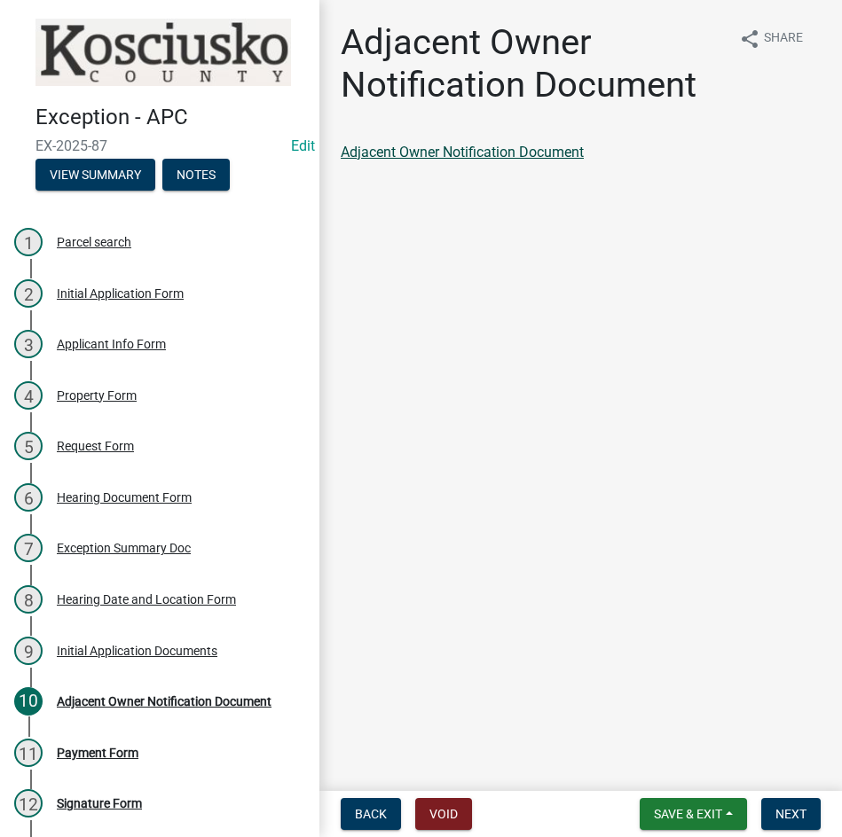
click at [477, 156] on link "Adjacent Owner Notification Document" at bounding box center [462, 152] width 243 height 17
click at [799, 808] on span "Next" at bounding box center [790, 814] width 31 height 14
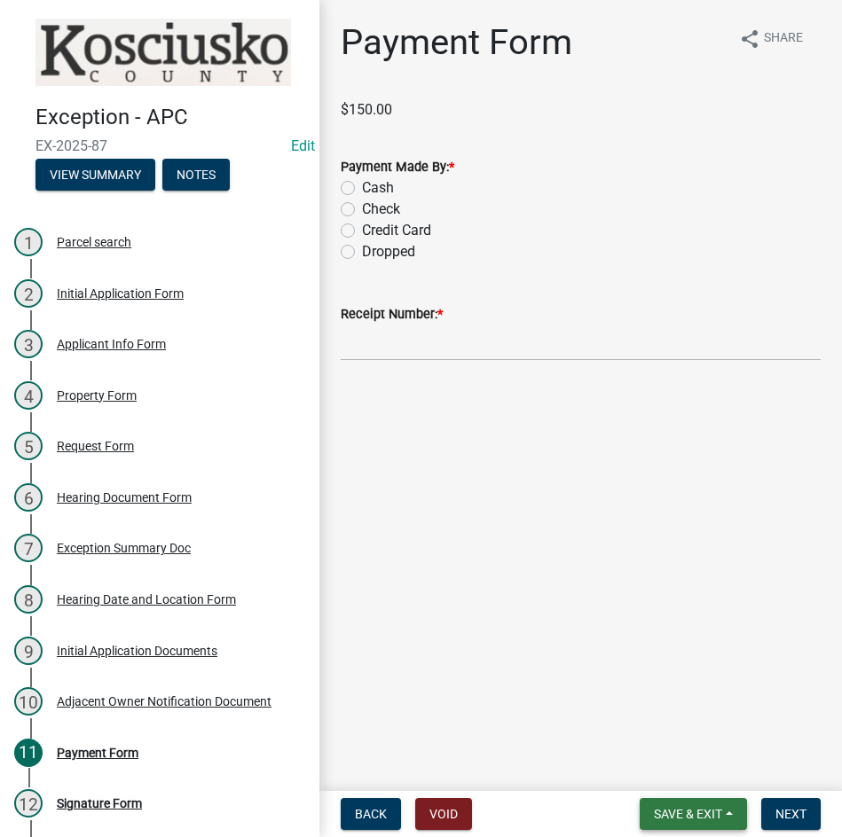
click at [697, 802] on button "Save & Exit" at bounding box center [693, 814] width 107 height 32
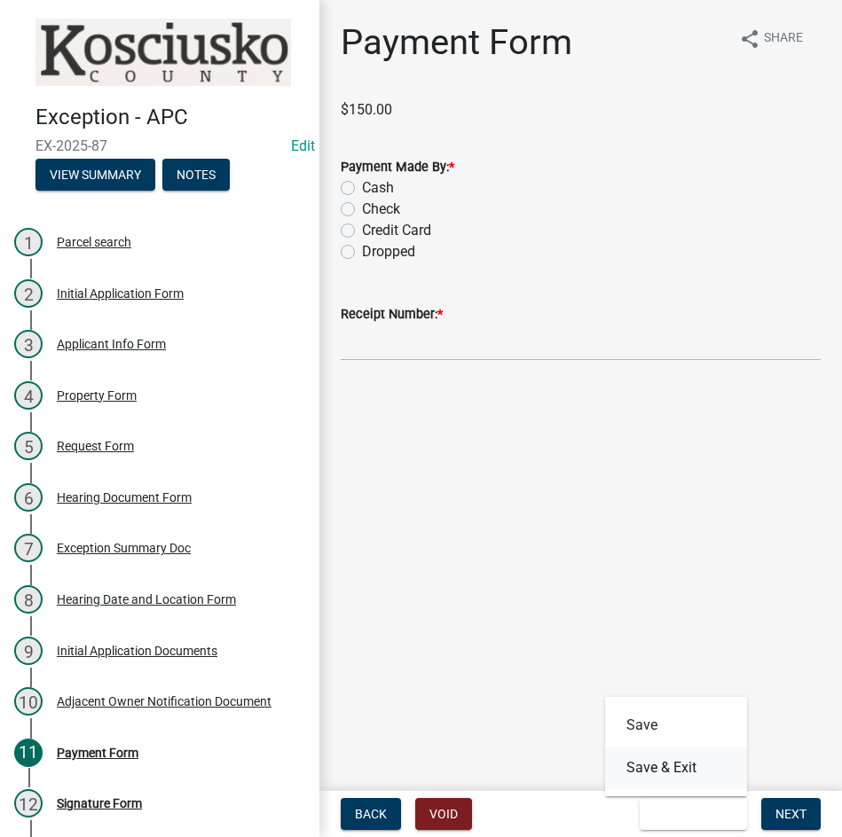
click at [695, 760] on button "Save & Exit" at bounding box center [676, 768] width 142 height 43
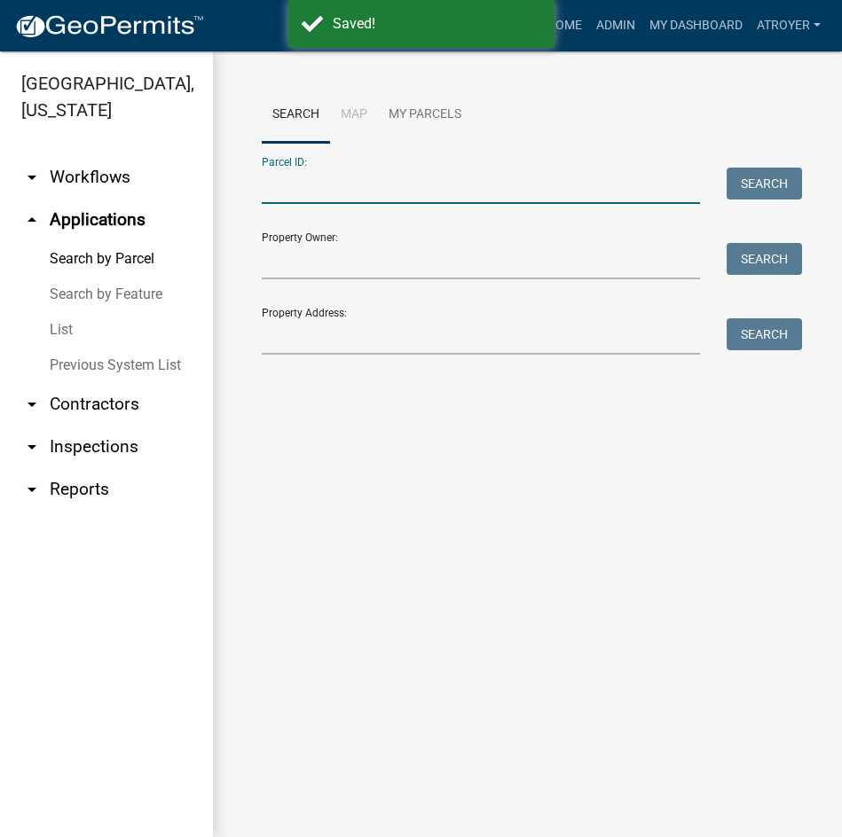
click at [571, 184] on input "Parcel ID:" at bounding box center [481, 186] width 438 height 36
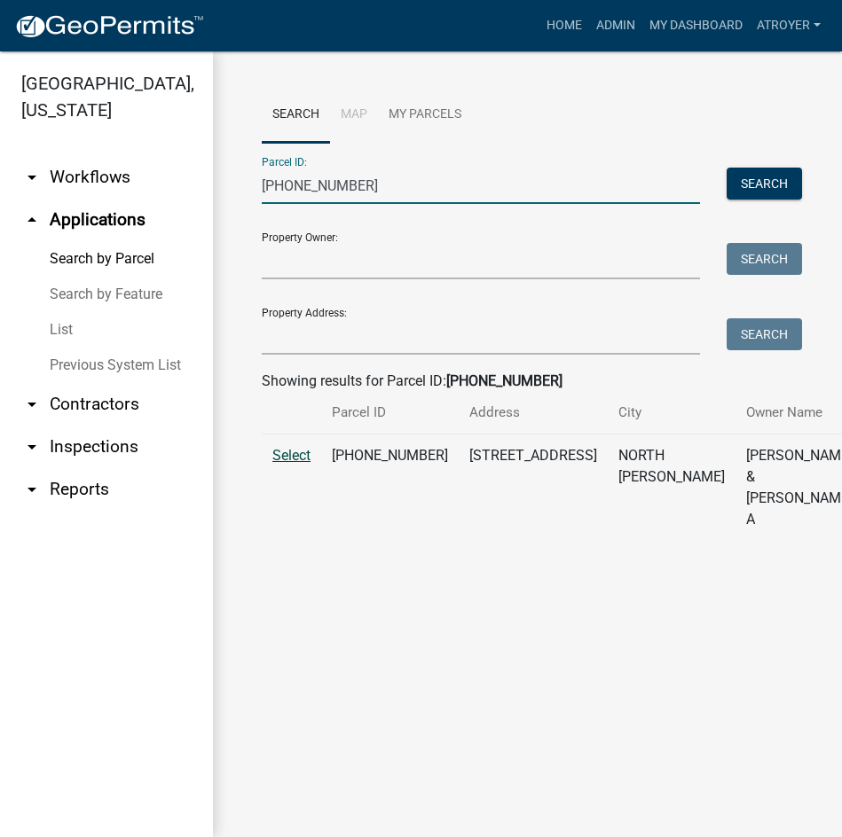
type input "005-047-132"
click at [292, 464] on span "Select" at bounding box center [291, 455] width 38 height 17
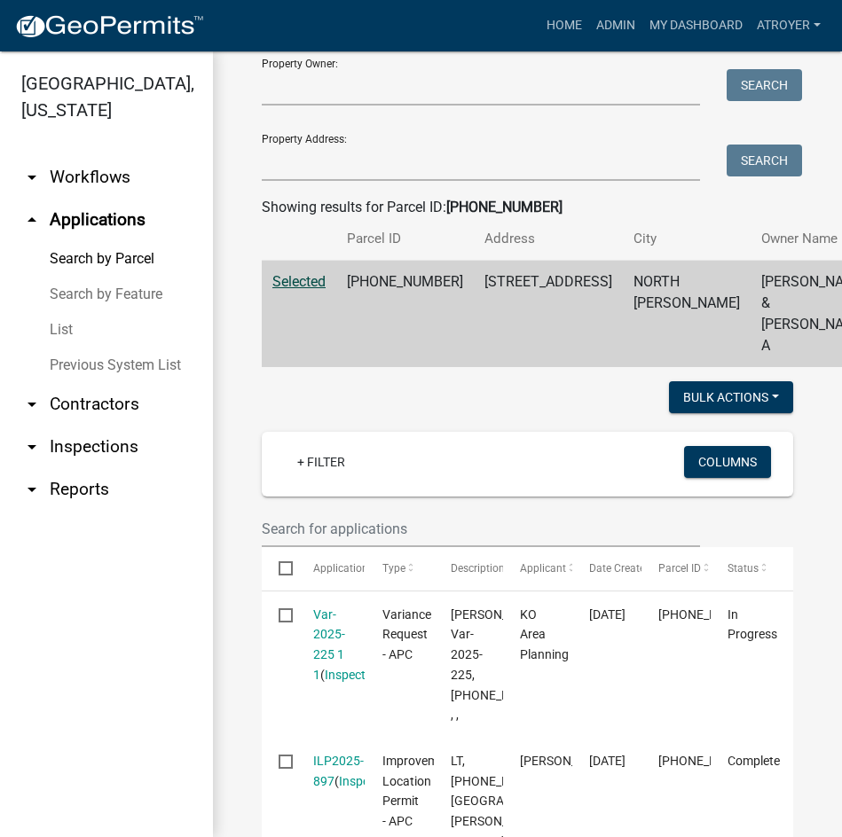
scroll to position [177, 0]
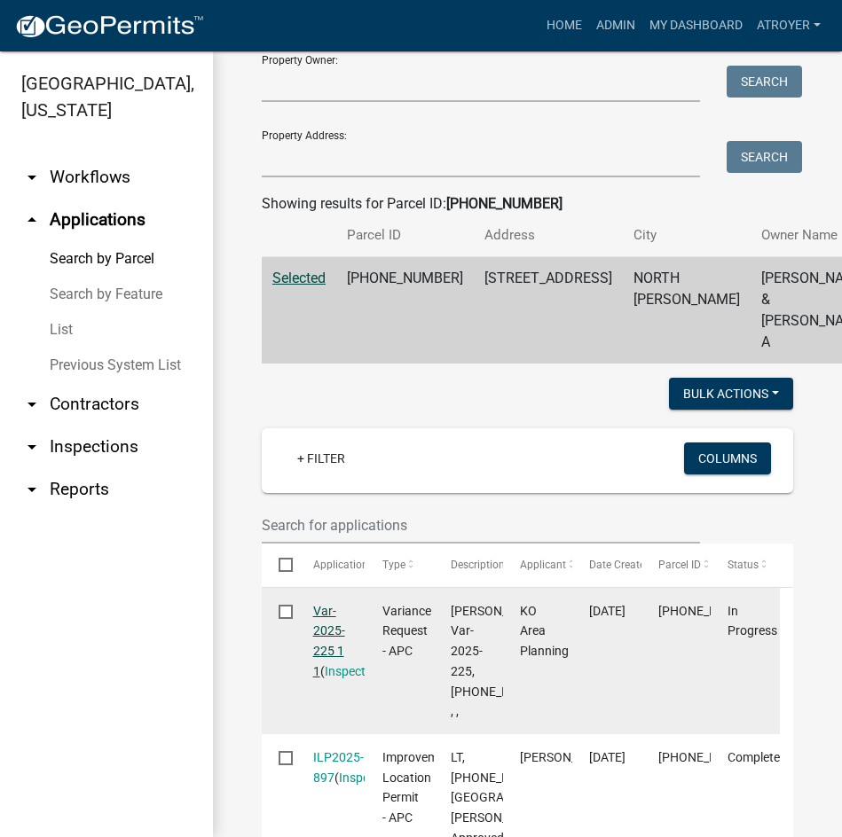
click at [322, 626] on link "Var-2025-225 1 1" at bounding box center [329, 641] width 32 height 75
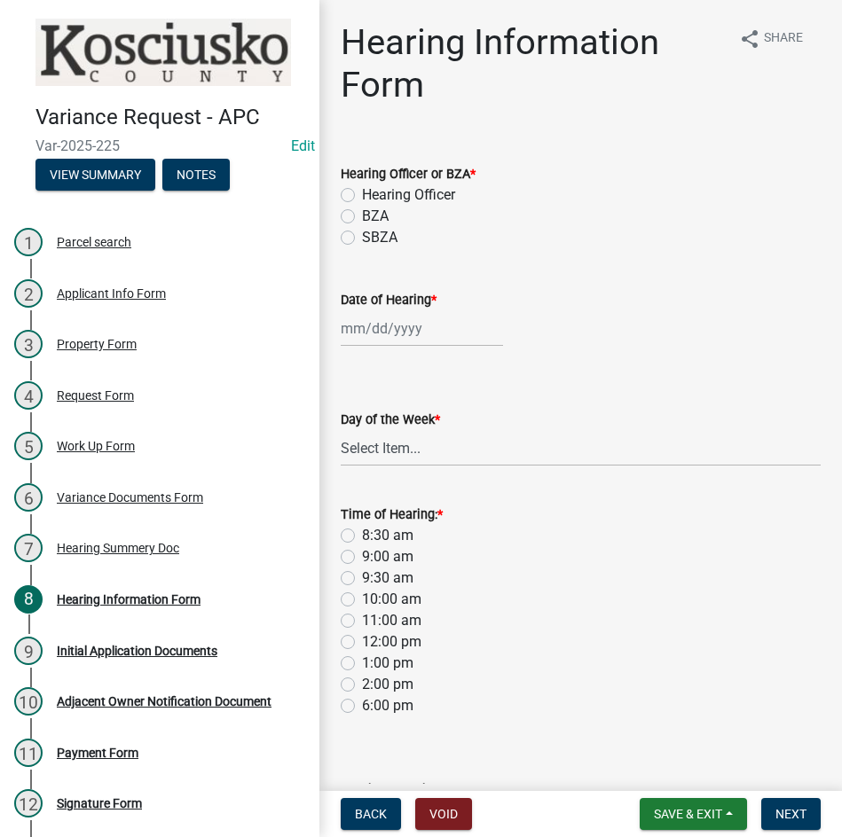
click at [362, 198] on label "Hearing Officer" at bounding box center [408, 195] width 93 height 21
click at [362, 196] on input "Hearing Officer" at bounding box center [368, 191] width 12 height 12
radio input "true"
click at [434, 340] on div at bounding box center [422, 328] width 162 height 36
select select "8"
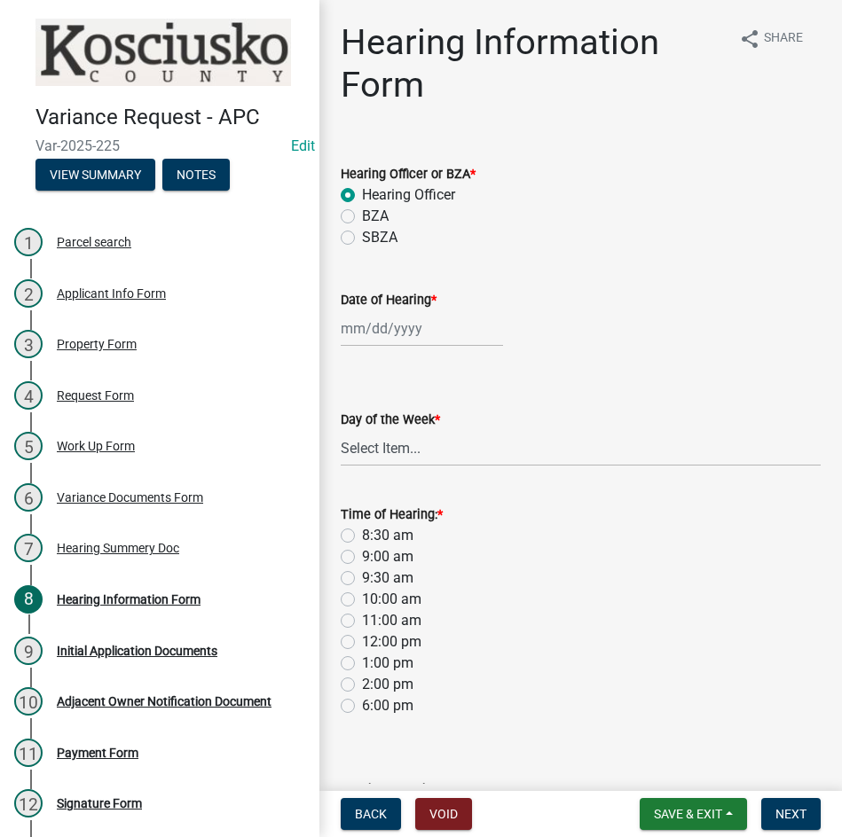
select select "2025"
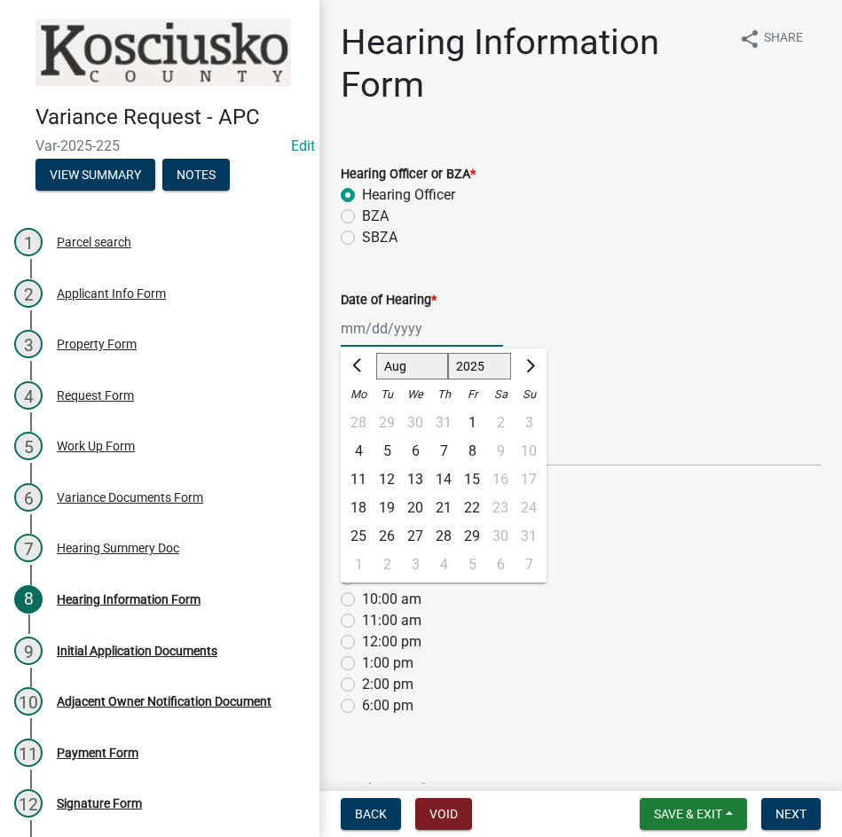
click at [396, 365] on select "Jan Feb Mar Apr May Jun Jul Aug Sep Oct Nov Dec" at bounding box center [412, 366] width 72 height 27
select select "9"
click at [376, 353] on select "Jan Feb Mar Apr May Jun Jul Aug Sep Oct Nov Dec" at bounding box center [412, 366] width 72 height 27
click at [360, 450] on div "8" at bounding box center [358, 451] width 28 height 28
type input "09/08/2025"
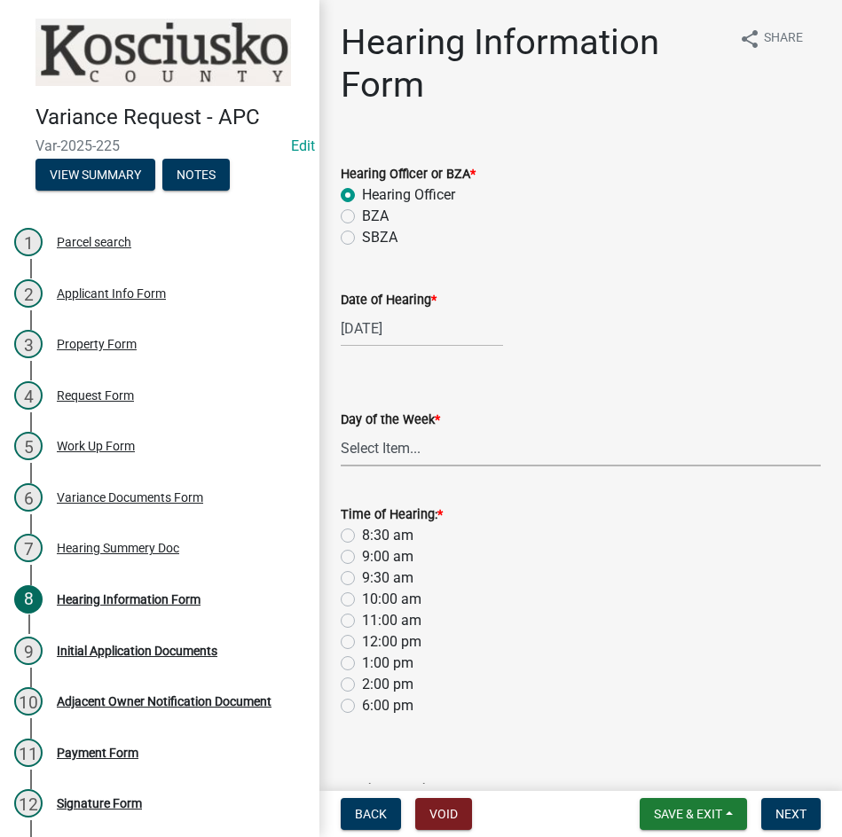
click at [433, 459] on select "Select Item... Monday Tuesday Wednesday Thursday Friday Saturday Sunday" at bounding box center [581, 448] width 480 height 36
click at [341, 430] on select "Select Item... Monday Tuesday Wednesday Thursday Friday Saturday Sunday" at bounding box center [581, 448] width 480 height 36
select select "61de0463-cc0d-410b-b5ab-11a135edeb29"
click at [362, 538] on label "8:30 am" at bounding box center [387, 535] width 51 height 21
click at [362, 537] on input "8:30 am" at bounding box center [368, 531] width 12 height 12
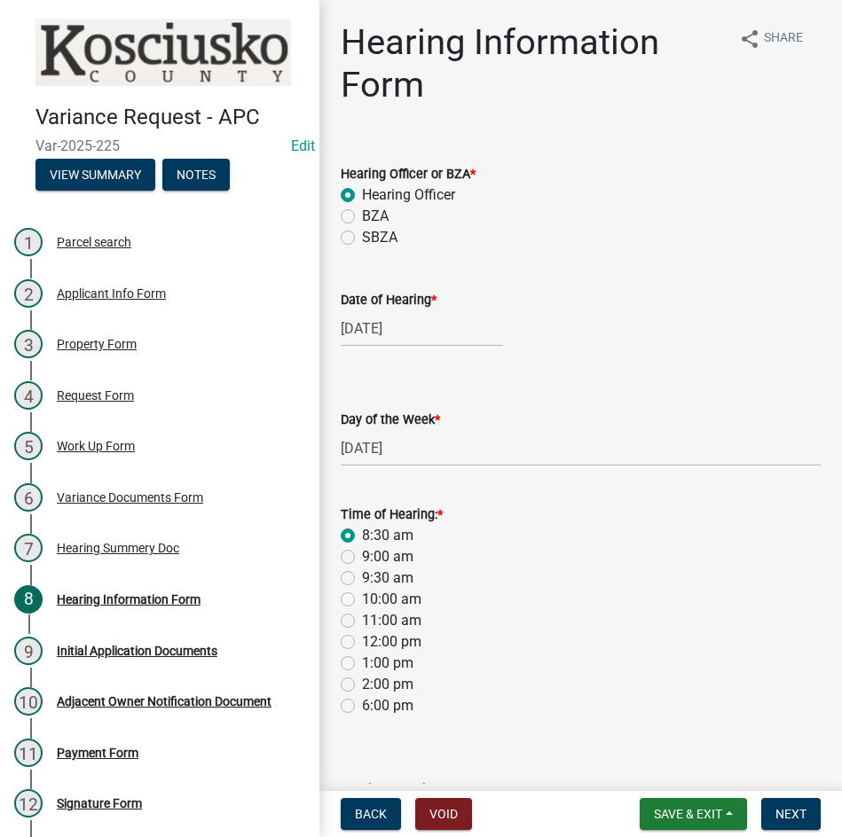
radio input "true"
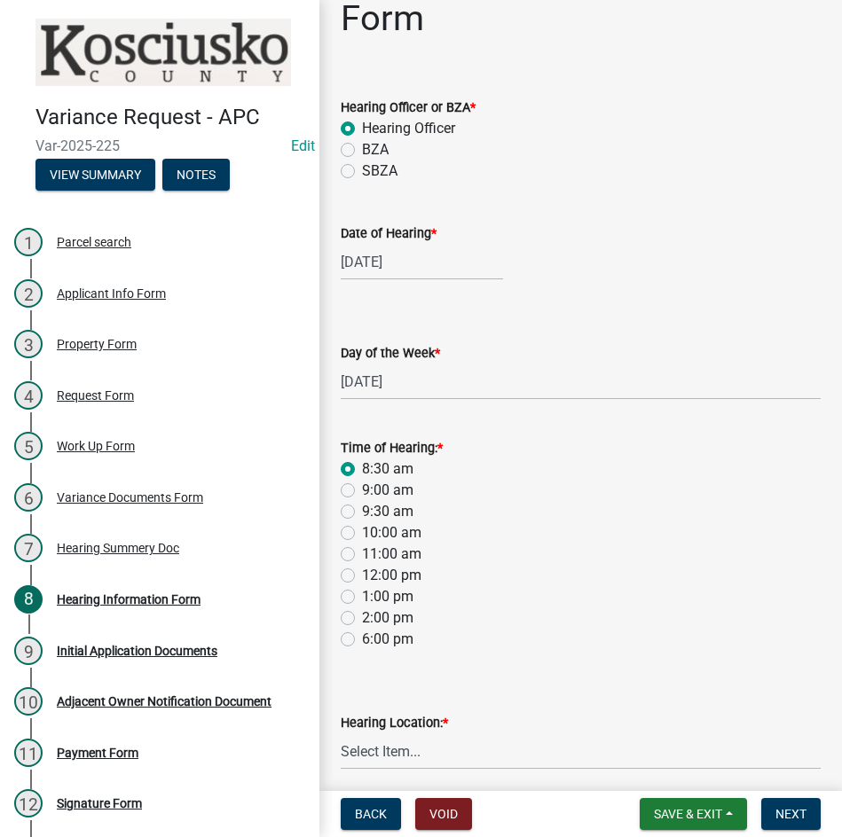
scroll to position [137, 0]
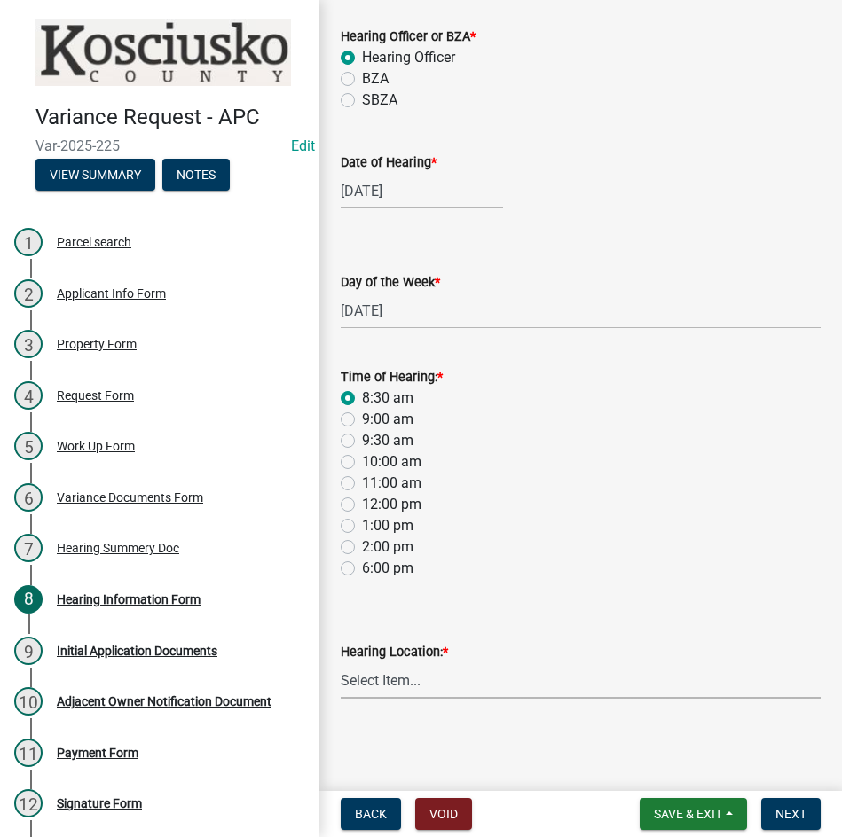
click at [512, 684] on select "Select Item... Area Plan Commission Office - 100 W Center St., Warsaw Justice B…" at bounding box center [581, 681] width 480 height 36
click at [341, 663] on select "Select Item... Area Plan Commission Office - 100 W Center St., Warsaw Justice B…" at bounding box center [581, 681] width 480 height 36
select select "9dcac0a2-b0c4-4f3b-8637-840d2209bdca"
click at [790, 817] on span "Next" at bounding box center [790, 814] width 31 height 14
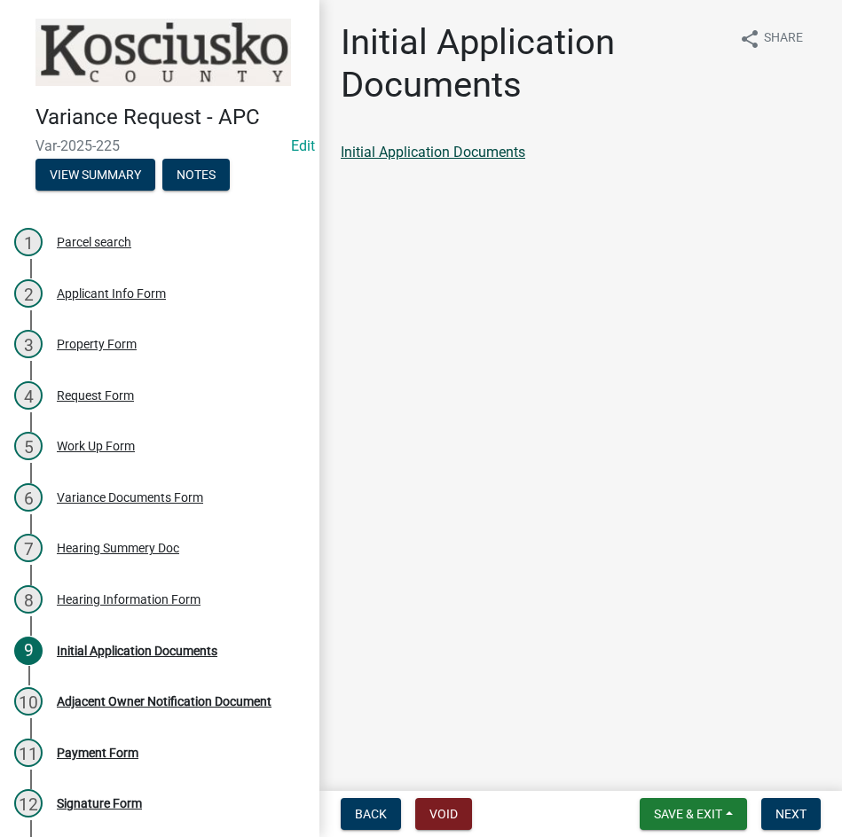
click at [448, 156] on link "Initial Application Documents" at bounding box center [433, 152] width 185 height 17
click at [783, 812] on span "Next" at bounding box center [790, 814] width 31 height 14
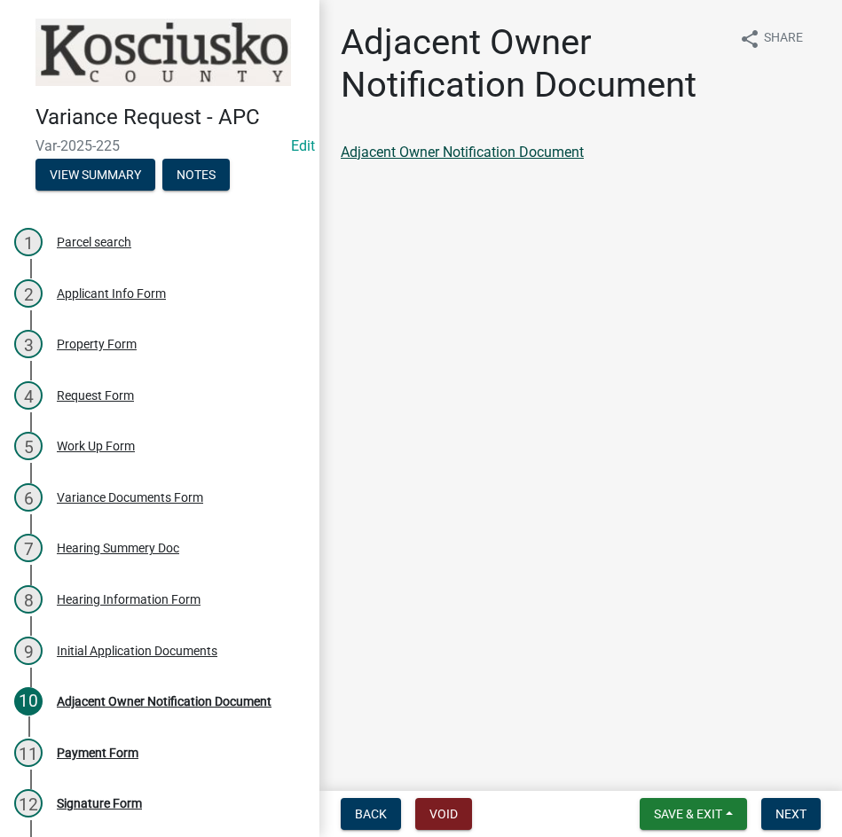
click at [473, 153] on link "Adjacent Owner Notification Document" at bounding box center [462, 152] width 243 height 17
click at [780, 815] on span "Next" at bounding box center [790, 814] width 31 height 14
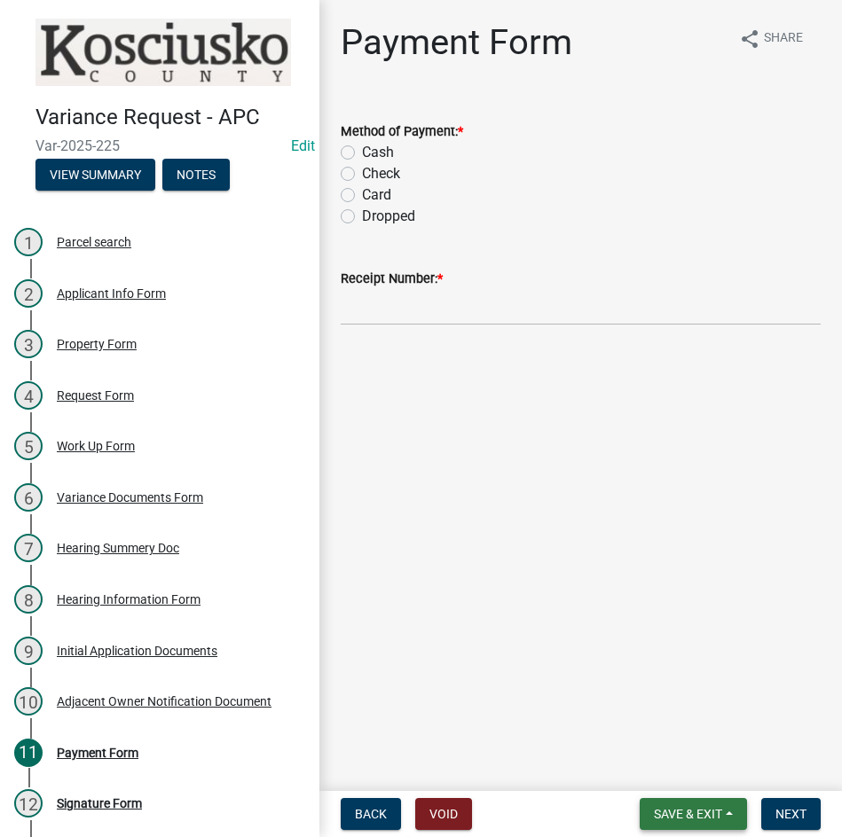
click at [678, 818] on span "Save & Exit" at bounding box center [688, 814] width 68 height 14
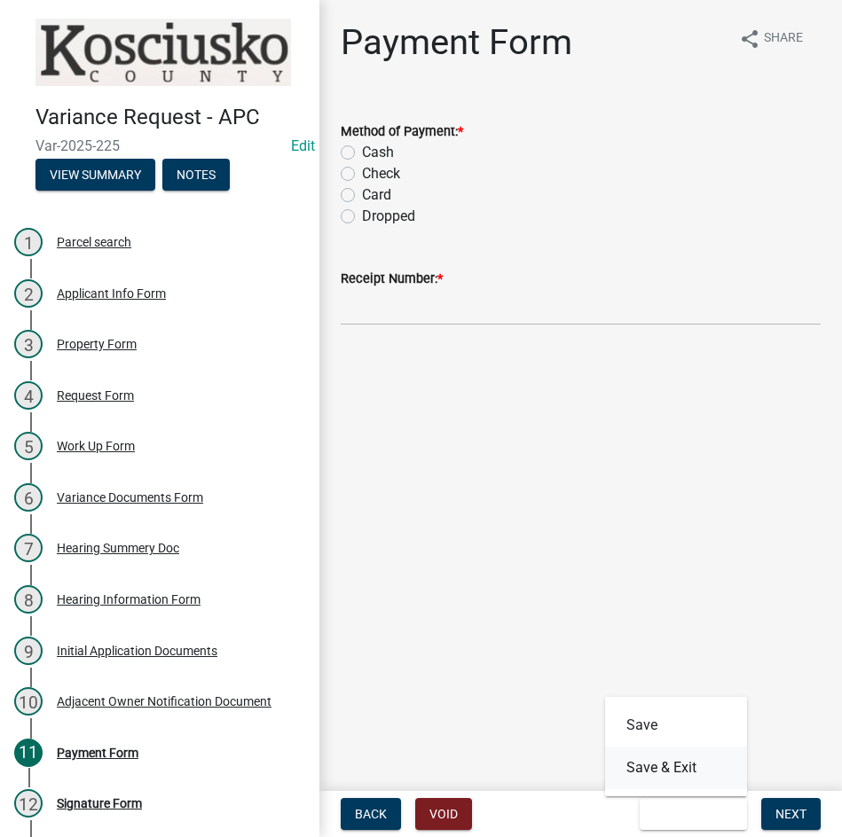
click at [662, 769] on button "Save & Exit" at bounding box center [676, 768] width 142 height 43
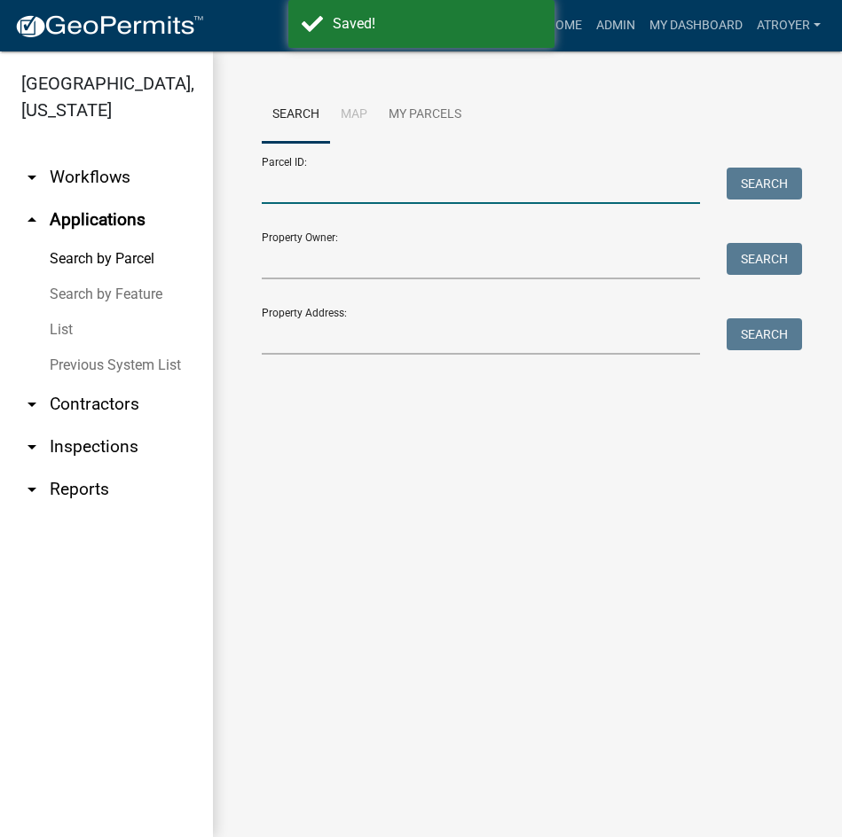
click at [412, 196] on input "Parcel ID:" at bounding box center [481, 186] width 438 height 36
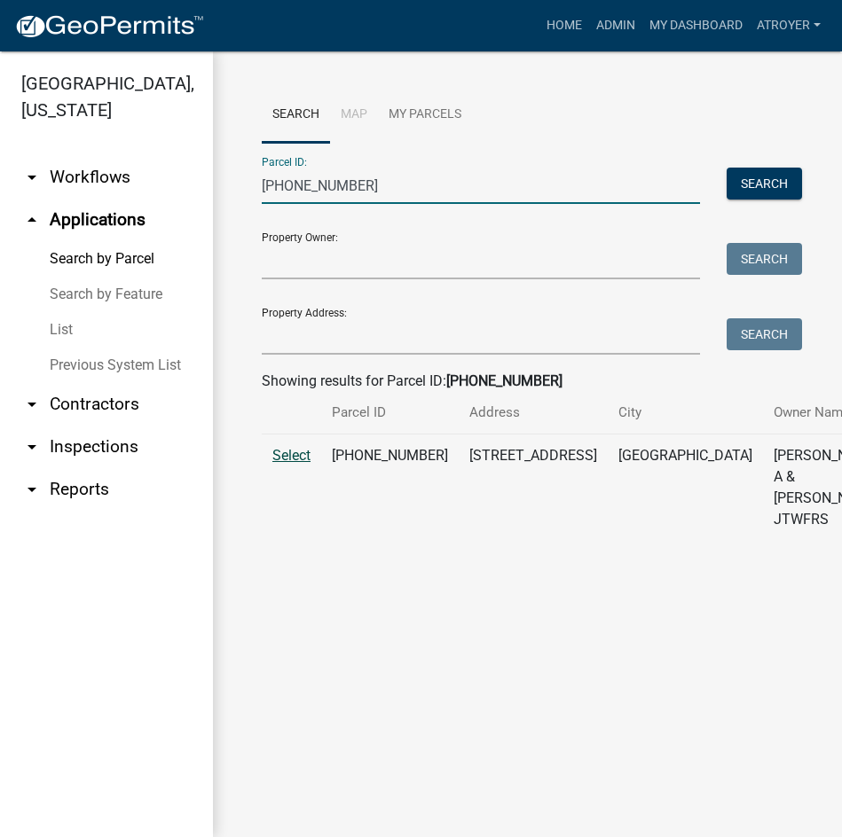
type input "003-105-024"
click at [293, 464] on span "Select" at bounding box center [291, 455] width 38 height 17
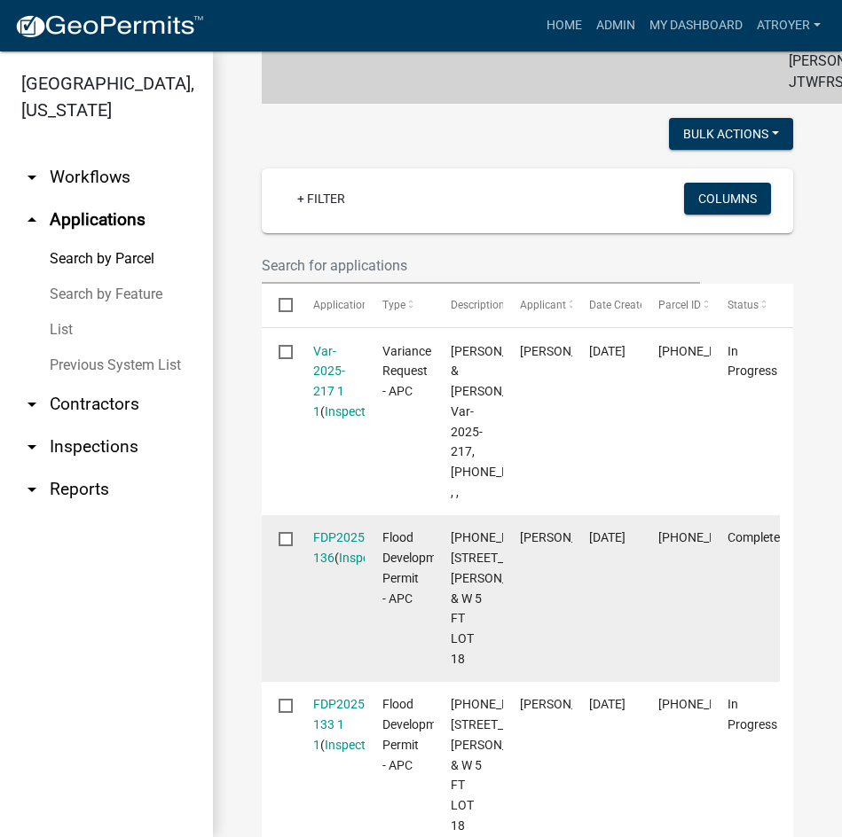
scroll to position [444, 0]
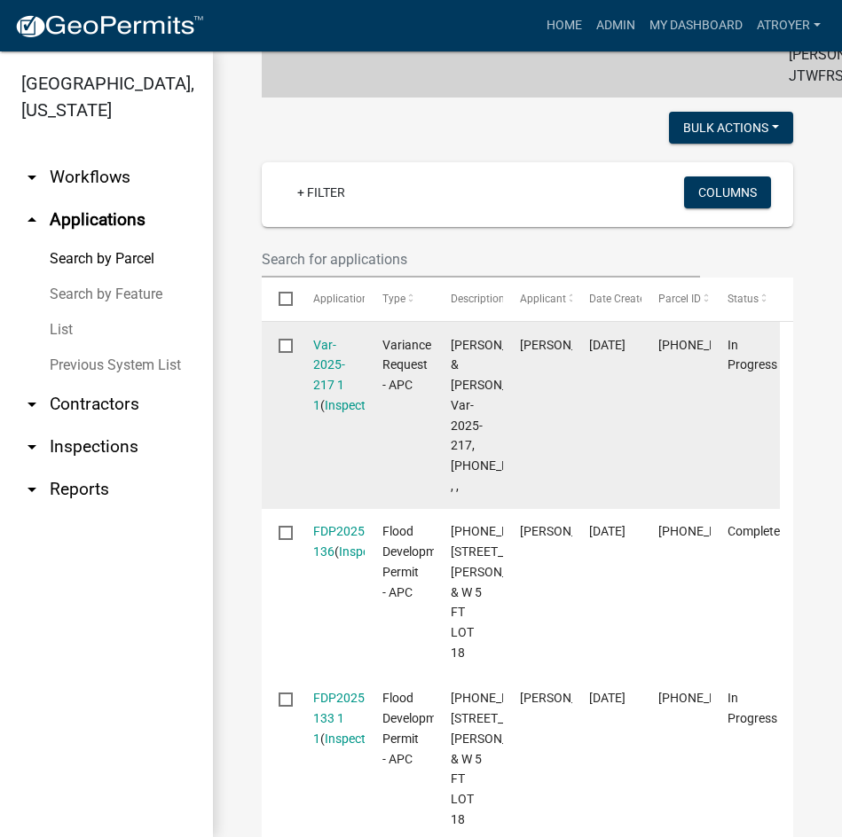
click at [322, 355] on div "Var-2025-217 1 1 ( Inspections )" at bounding box center [330, 375] width 35 height 81
click at [326, 365] on link "Var-2025-217 1 1" at bounding box center [329, 375] width 32 height 75
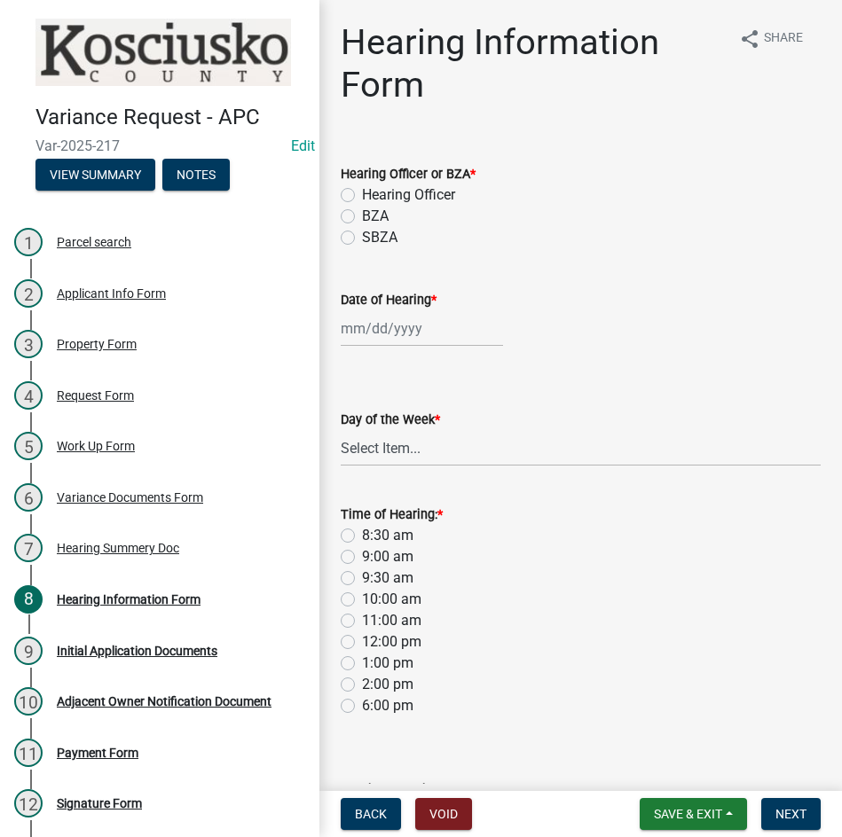
click at [362, 191] on label "Hearing Officer" at bounding box center [408, 195] width 93 height 21
click at [362, 191] on input "Hearing Officer" at bounding box center [368, 191] width 12 height 12
radio input "true"
select select "8"
select select "2025"
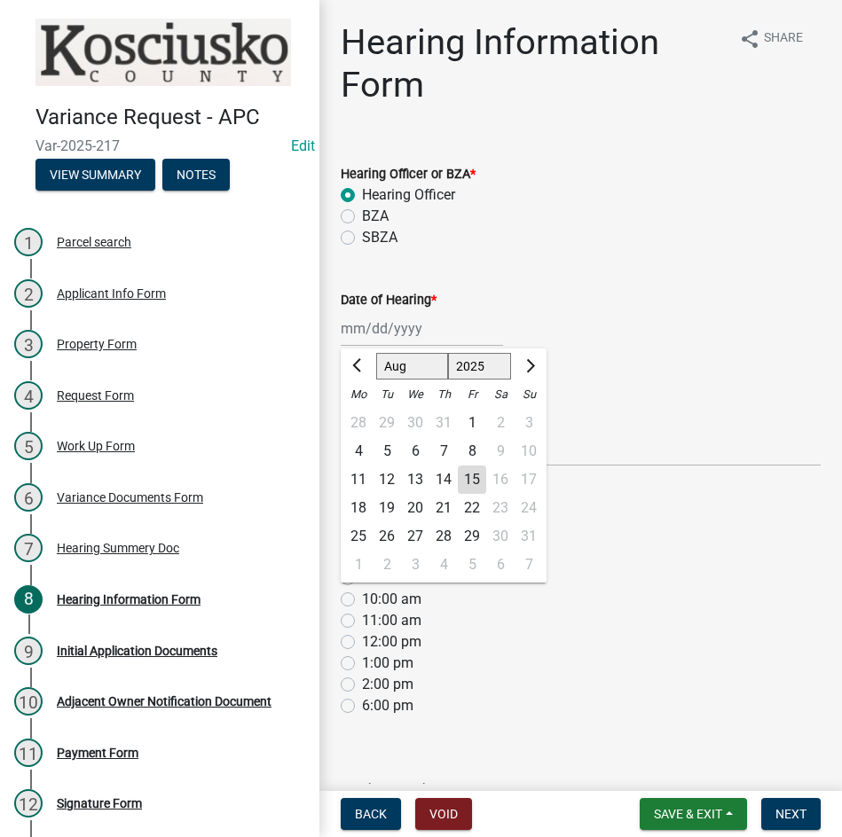
click at [402, 329] on div "Jan Feb Mar Apr May Jun Jul Aug Sep Oct Nov Dec 1525 1526 1527 1528 1529 1530 1…" at bounding box center [422, 328] width 162 height 36
click at [390, 361] on select "Jan Feb Mar Apr May Jun Jul Aug Sep Oct Nov Dec" at bounding box center [412, 366] width 72 height 27
select select "9"
click at [376, 353] on select "Jan Feb Mar Apr May Jun Jul Aug Sep Oct Nov Dec" at bounding box center [412, 366] width 72 height 27
click at [359, 449] on div "8" at bounding box center [358, 451] width 28 height 28
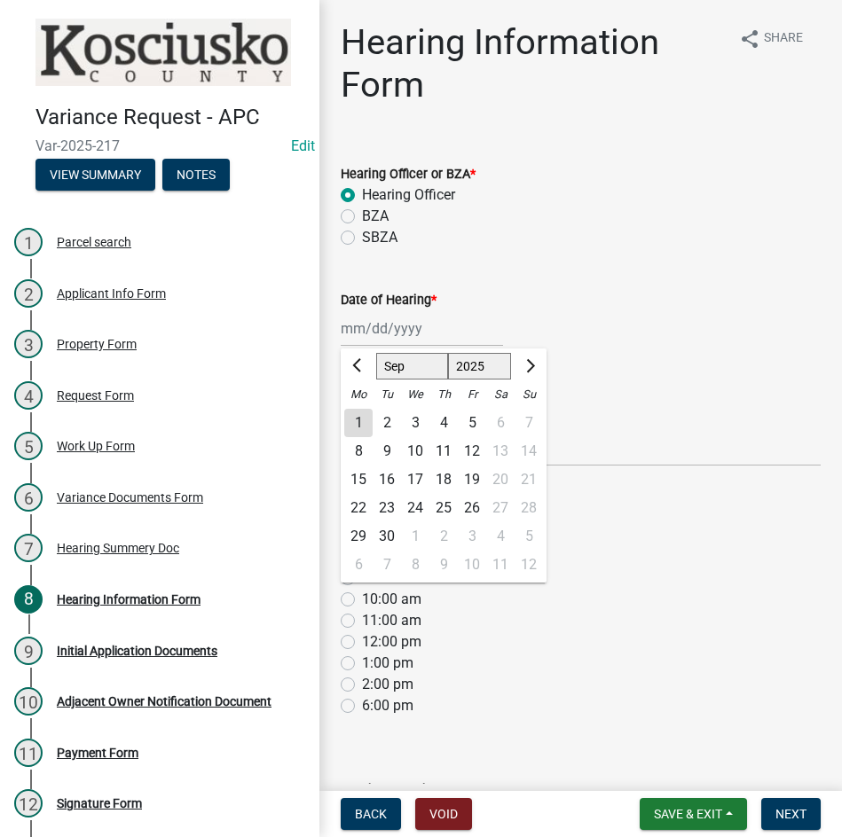
type input "09/08/2025"
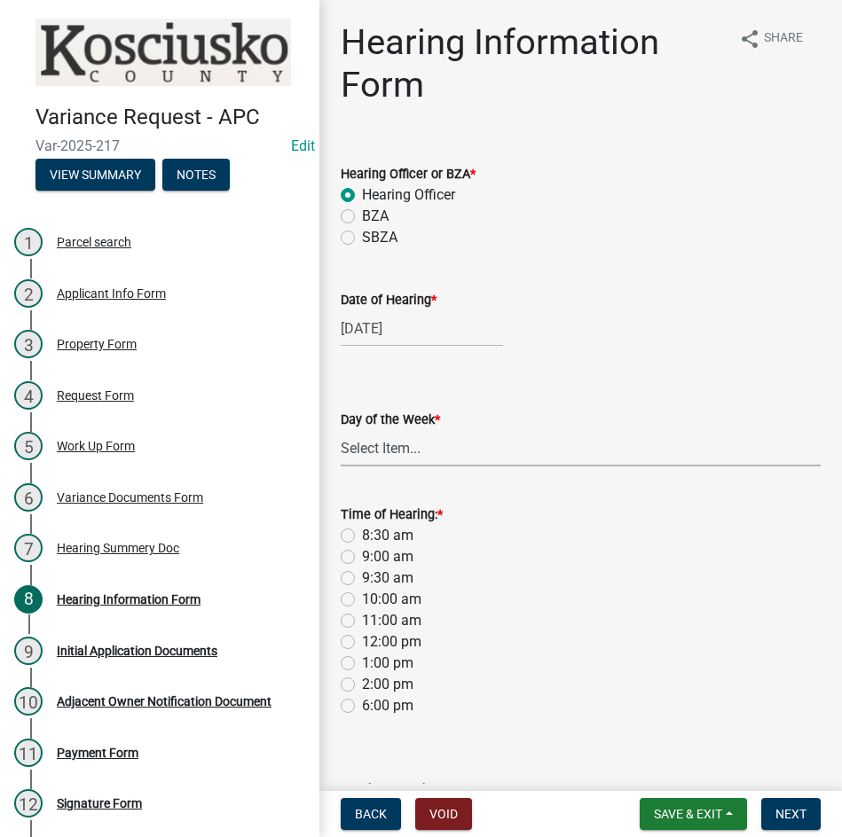
click at [445, 452] on select "Select Item... Monday Tuesday Wednesday Thursday Friday Saturday Sunday" at bounding box center [581, 448] width 480 height 36
click at [341, 430] on select "Select Item... Monday Tuesday Wednesday Thursday Friday Saturday Sunday" at bounding box center [581, 448] width 480 height 36
select select "61de0463-cc0d-410b-b5ab-11a135edeb29"
click at [362, 535] on label "8:30 am" at bounding box center [387, 535] width 51 height 21
click at [362, 535] on input "8:30 am" at bounding box center [368, 531] width 12 height 12
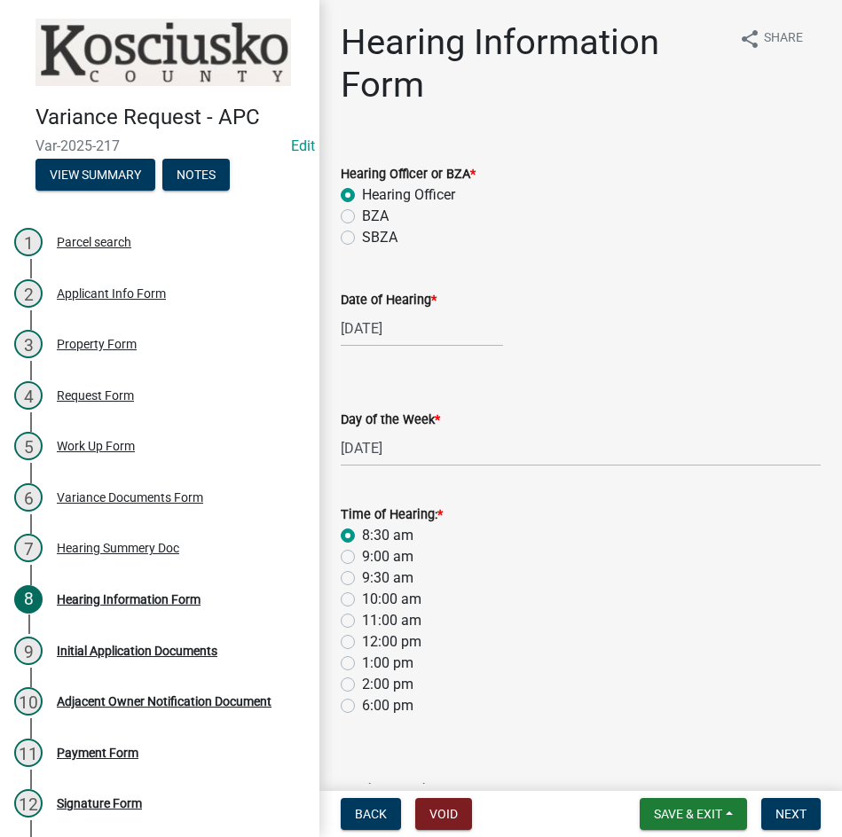
radio input "true"
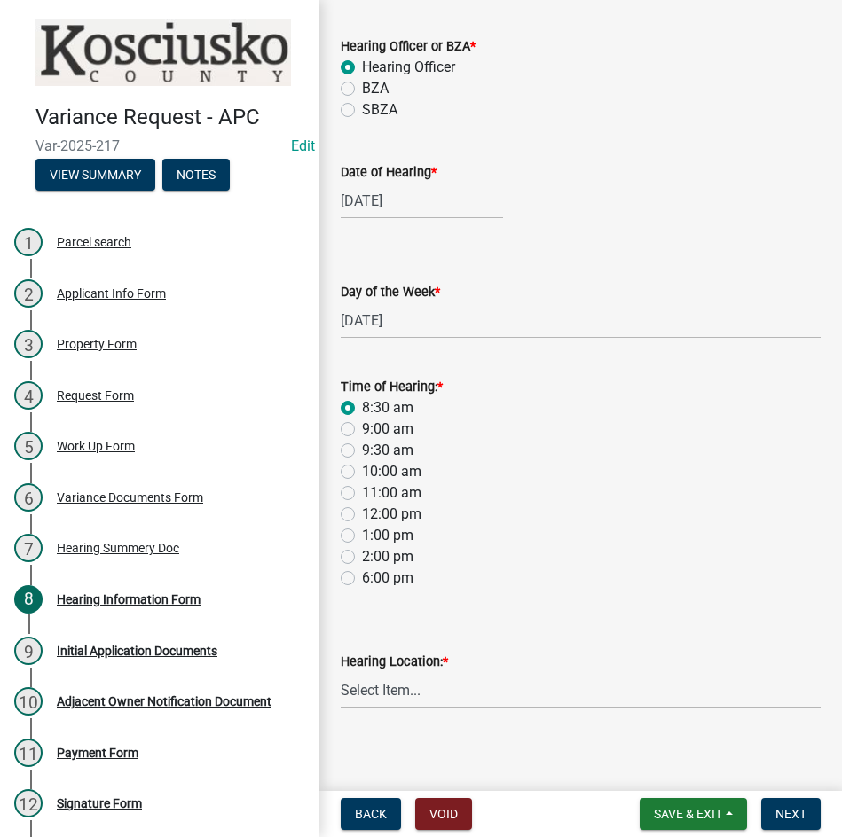
scroll to position [137, 0]
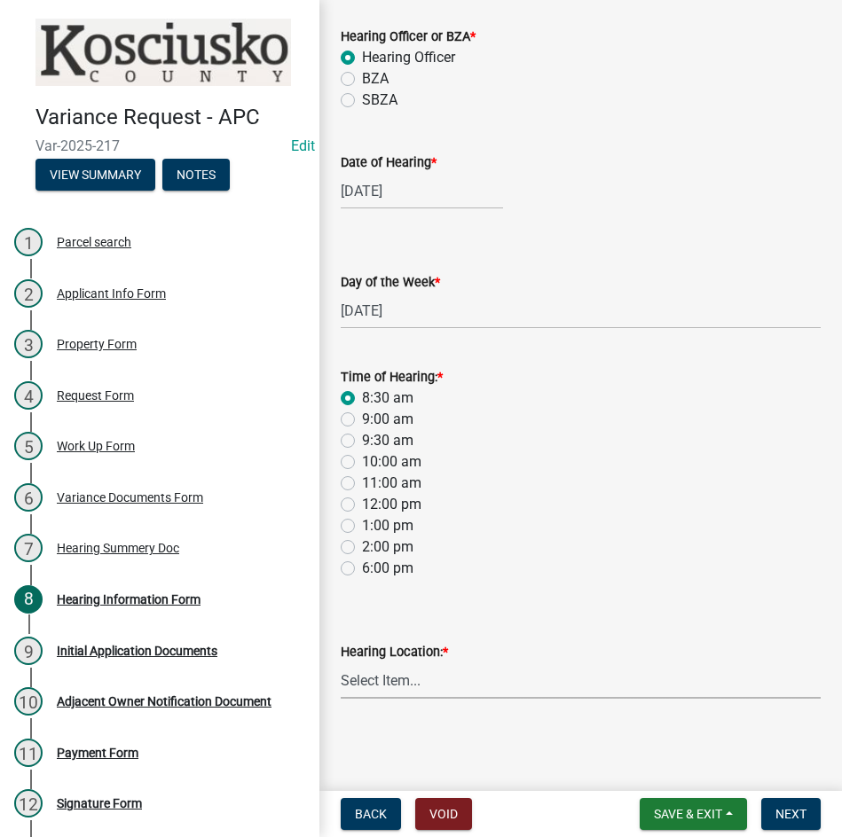
click at [540, 682] on select "Select Item... Area Plan Commission Office - 100 W Center St., Warsaw Justice B…" at bounding box center [581, 681] width 480 height 36
click at [341, 663] on select "Select Item... Area Plan Commission Office - 100 W Center St., Warsaw Justice B…" at bounding box center [581, 681] width 480 height 36
select select "9dcac0a2-b0c4-4f3b-8637-840d2209bdca"
click at [786, 813] on span "Next" at bounding box center [790, 814] width 31 height 14
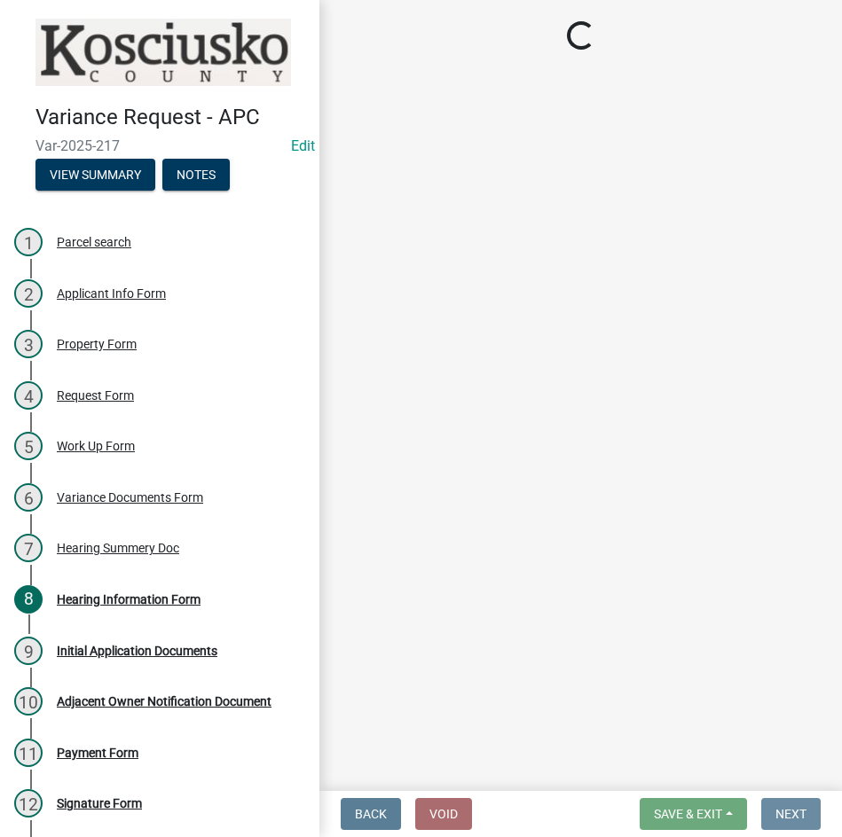
scroll to position [0, 0]
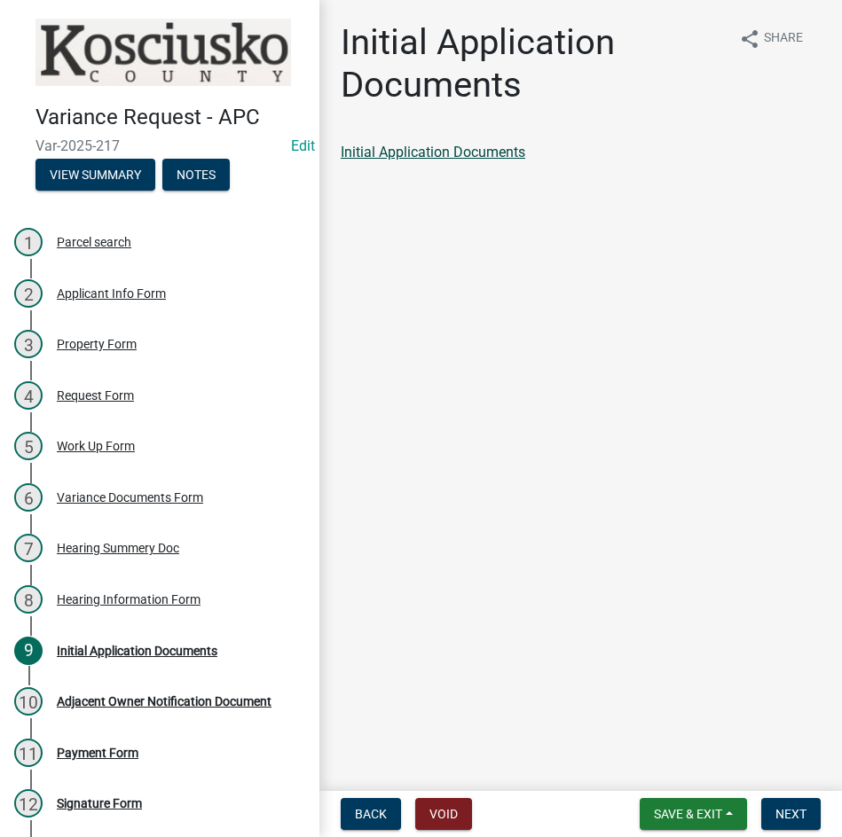
click at [432, 152] on link "Initial Application Documents" at bounding box center [433, 152] width 185 height 17
click at [789, 813] on span "Next" at bounding box center [790, 814] width 31 height 14
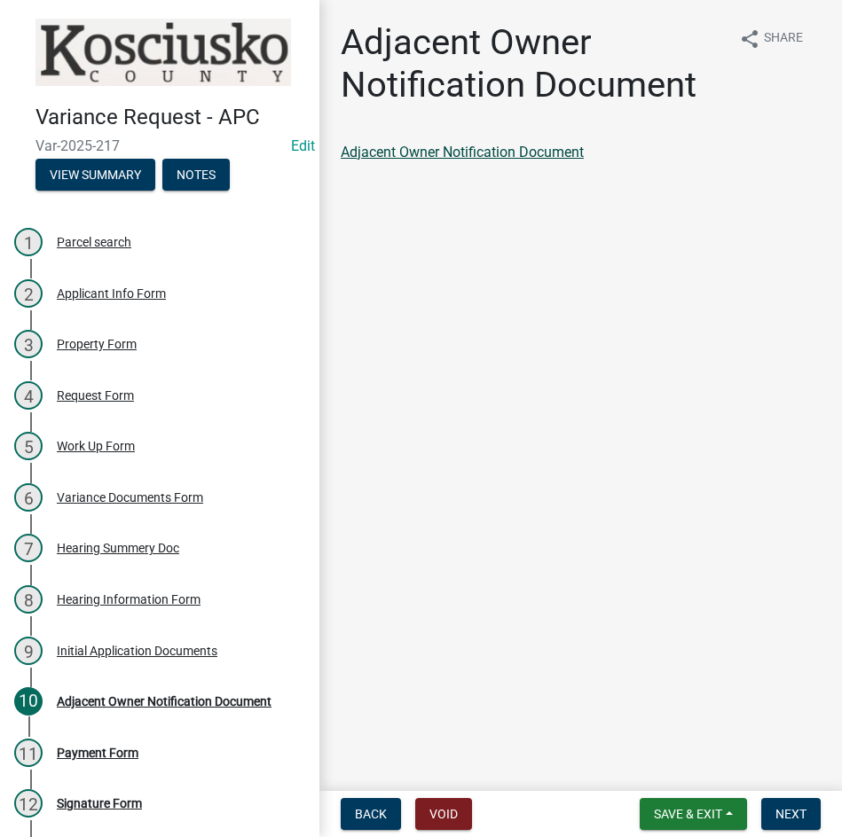
click at [539, 151] on link "Adjacent Owner Notification Document" at bounding box center [462, 152] width 243 height 17
click at [775, 814] on span "Next" at bounding box center [790, 814] width 31 height 14
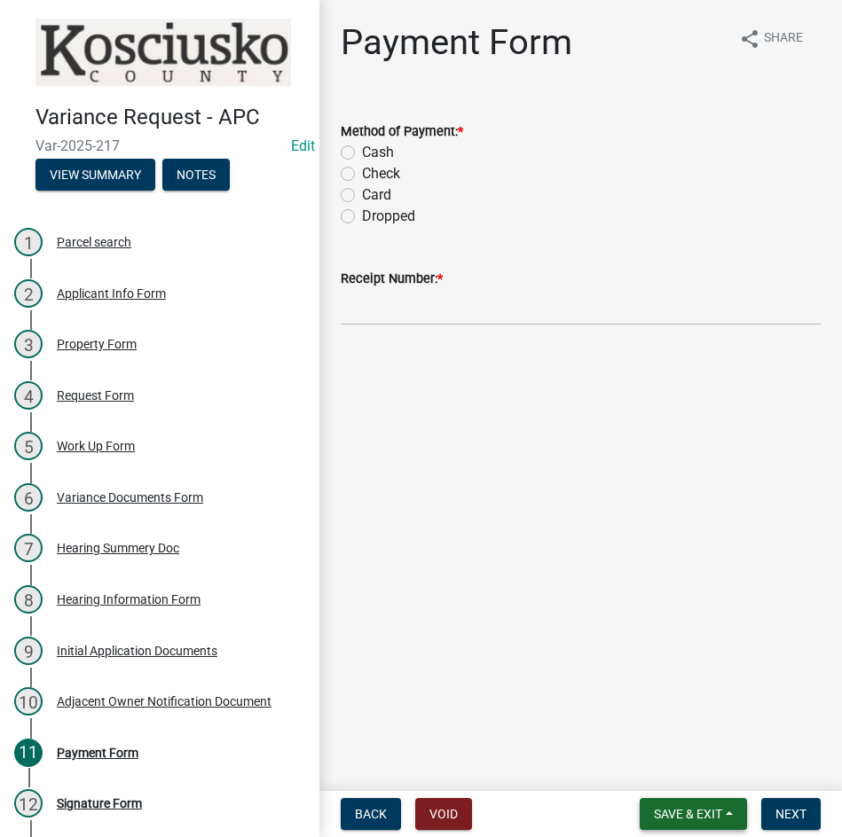
click at [689, 818] on span "Save & Exit" at bounding box center [688, 814] width 68 height 14
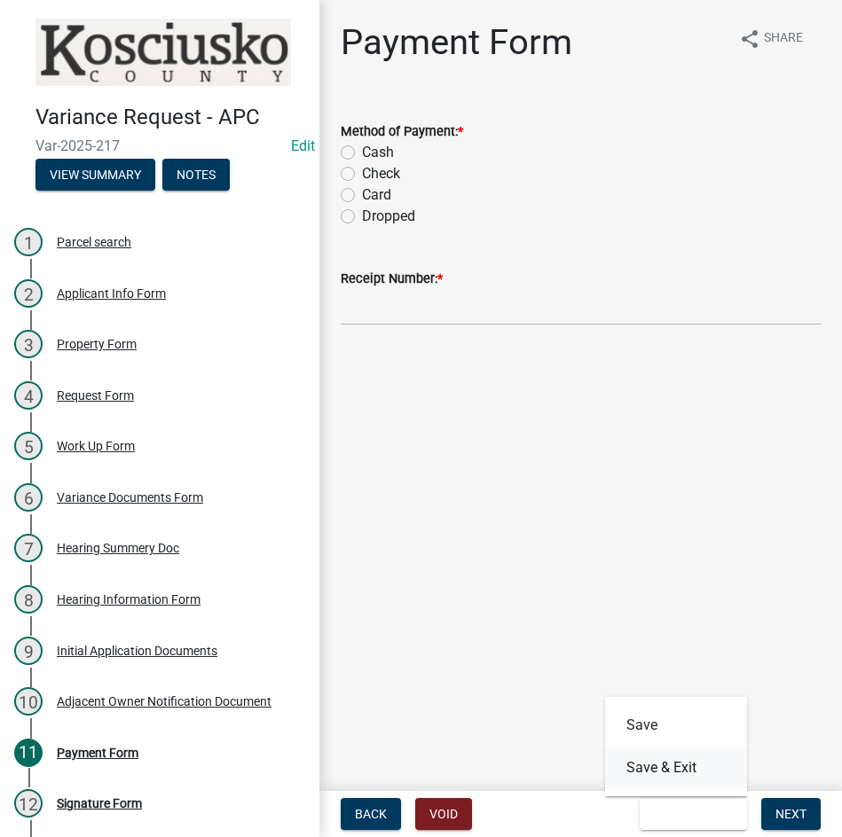
click at [661, 769] on button "Save & Exit" at bounding box center [676, 768] width 142 height 43
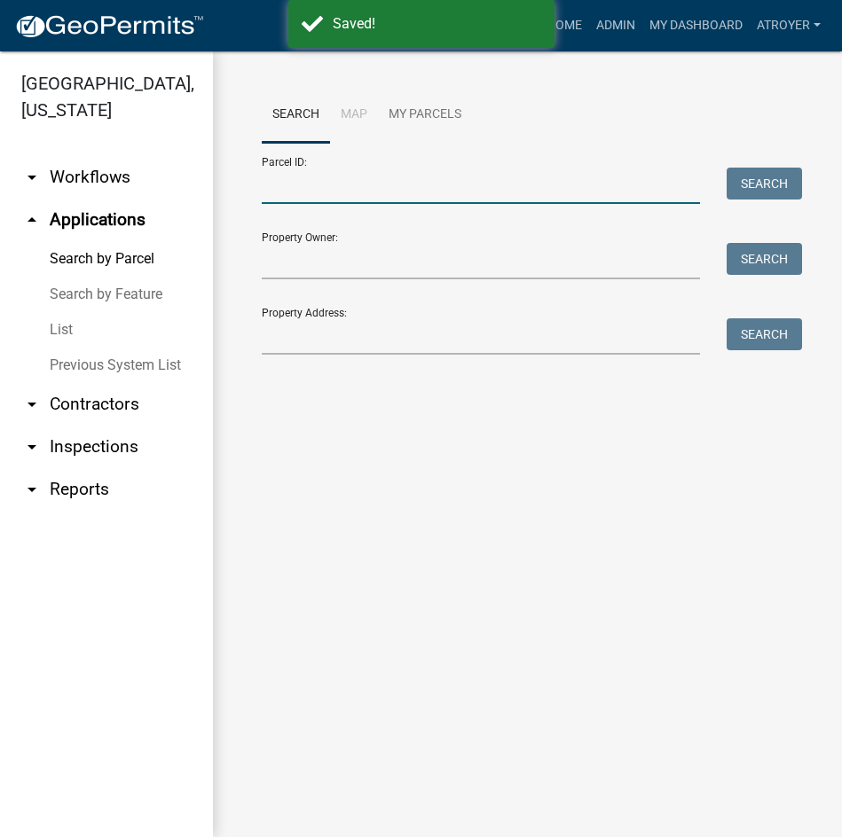
click at [454, 185] on input "Parcel ID:" at bounding box center [481, 186] width 438 height 36
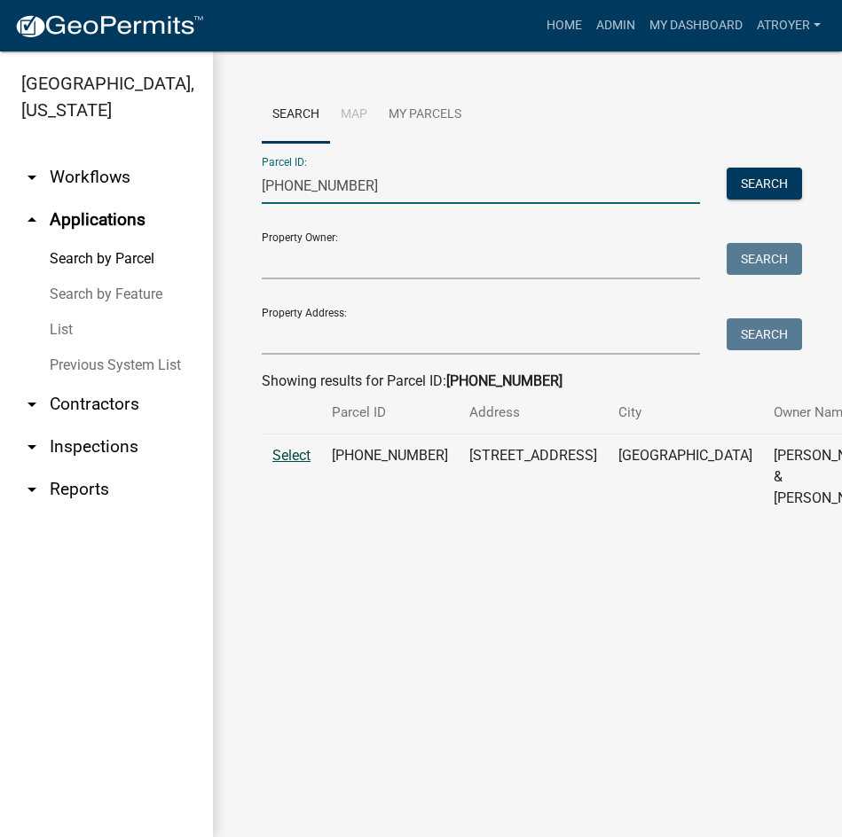
type input "018-025-017"
click at [301, 464] on span "Select" at bounding box center [291, 455] width 38 height 17
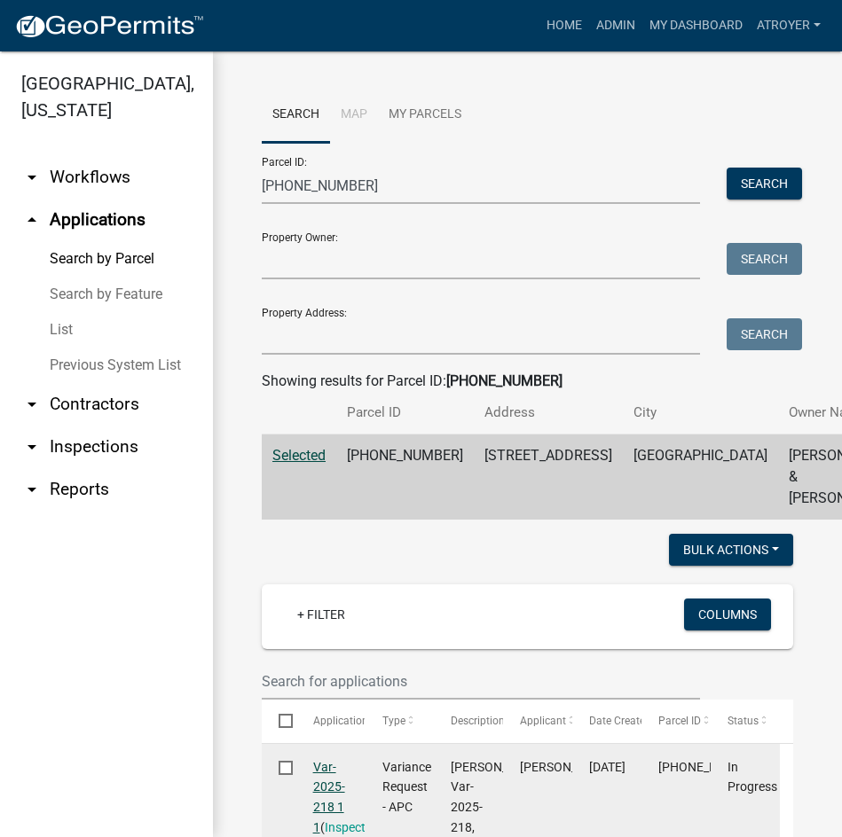
click at [326, 785] on link "Var-2025-218 1 1" at bounding box center [329, 797] width 32 height 75
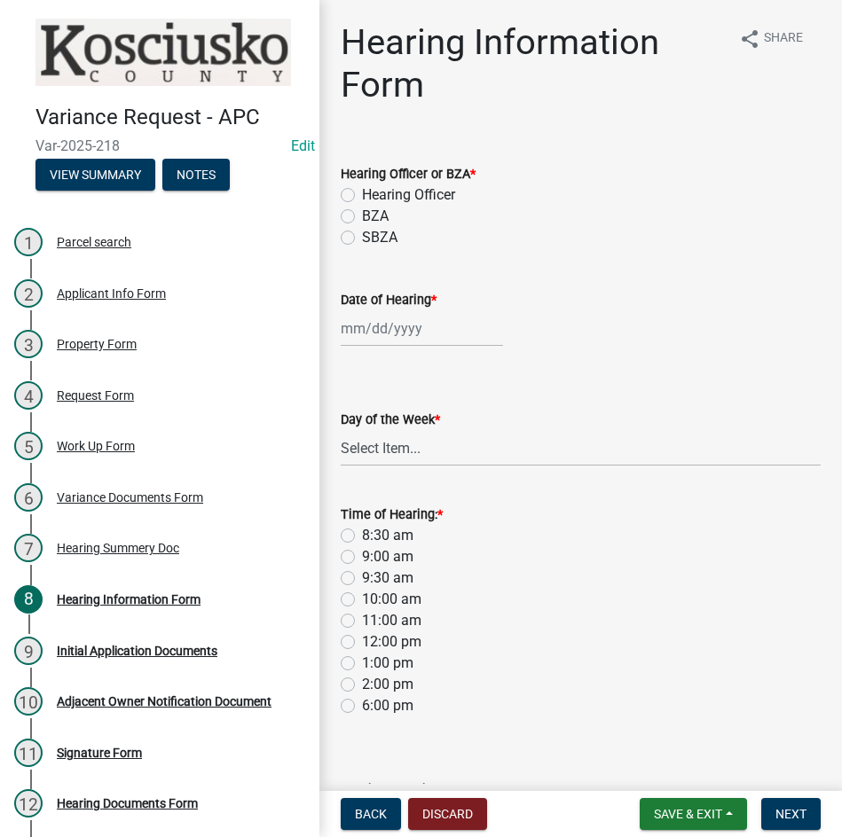
click at [362, 192] on label "Hearing Officer" at bounding box center [408, 195] width 93 height 21
click at [362, 192] on input "Hearing Officer" at bounding box center [368, 191] width 12 height 12
radio input "true"
click at [436, 334] on div at bounding box center [422, 328] width 162 height 36
select select "8"
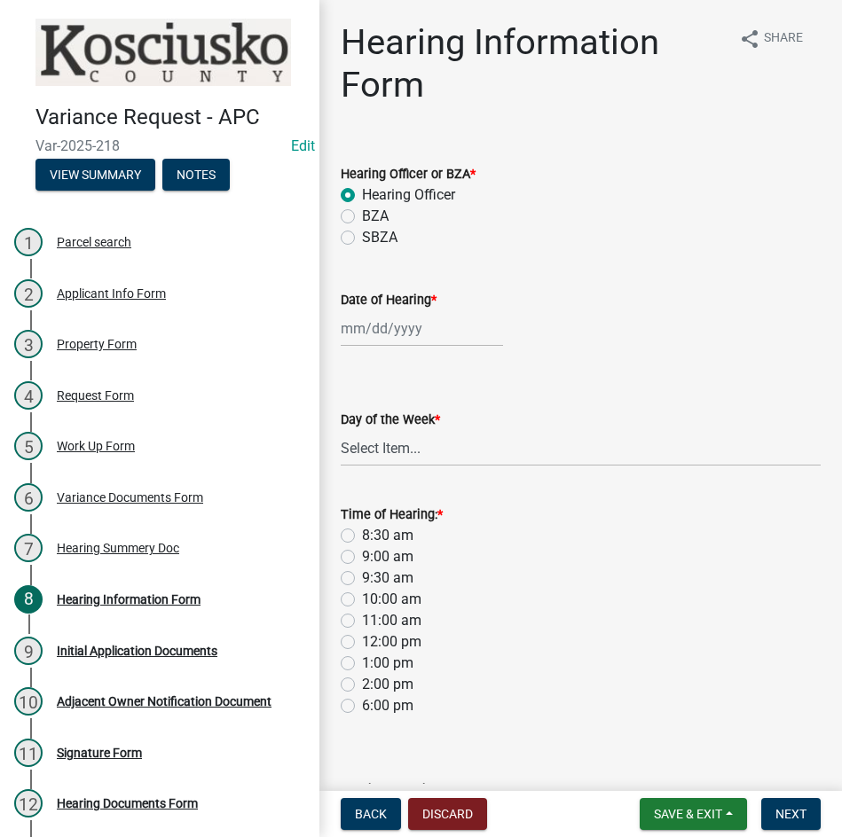
select select "2025"
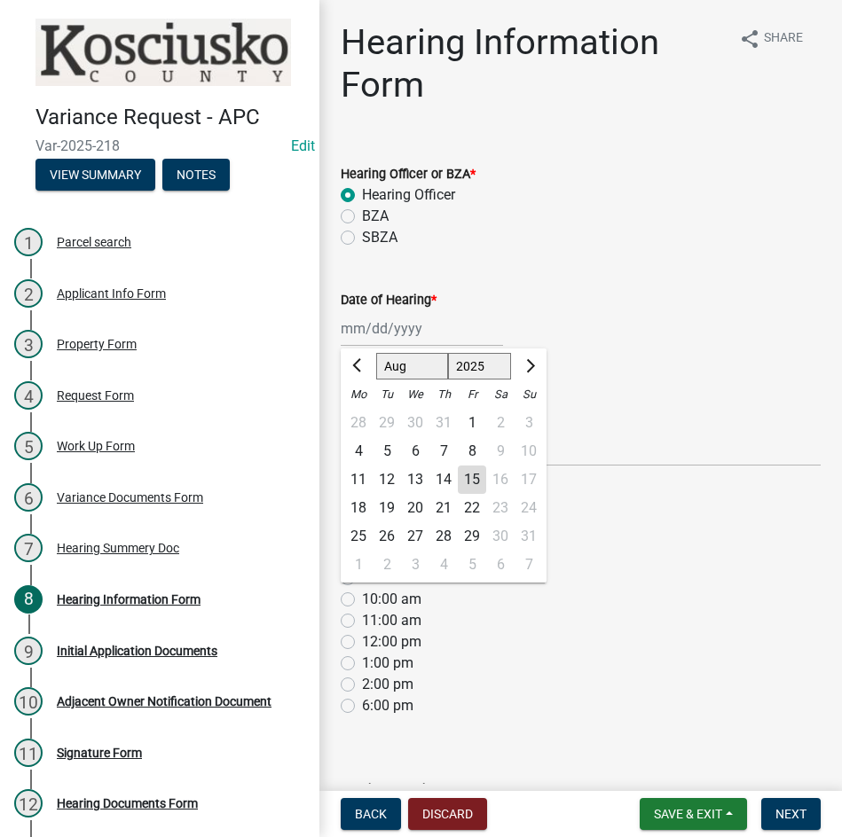
click at [398, 365] on select "Jan Feb Mar Apr May Jun Jul Aug Sep Oct Nov Dec" at bounding box center [412, 366] width 72 height 27
select select "9"
click at [376, 353] on select "Jan Feb Mar Apr May Jun Jul Aug Sep Oct Nov Dec" at bounding box center [412, 366] width 72 height 27
click at [358, 450] on div "8" at bounding box center [358, 451] width 28 height 28
type input "09/08/2025"
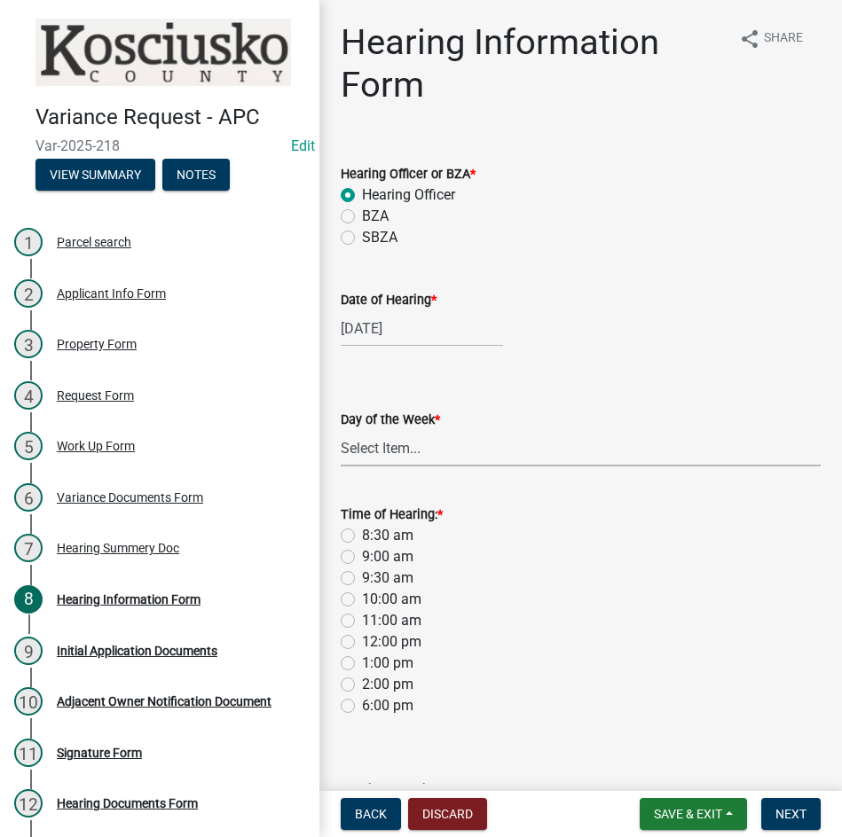
click at [405, 450] on select "Select Item... Monday Tuesday Wednesday Thursday Friday Saturday Sunday" at bounding box center [581, 448] width 480 height 36
click at [341, 430] on select "Select Item... Monday Tuesday Wednesday Thursday Friday Saturday Sunday" at bounding box center [581, 448] width 480 height 36
select select "61de0463-cc0d-410b-b5ab-11a135edeb29"
click at [362, 537] on label "8:30 am" at bounding box center [387, 535] width 51 height 21
click at [362, 537] on input "8:30 am" at bounding box center [368, 531] width 12 height 12
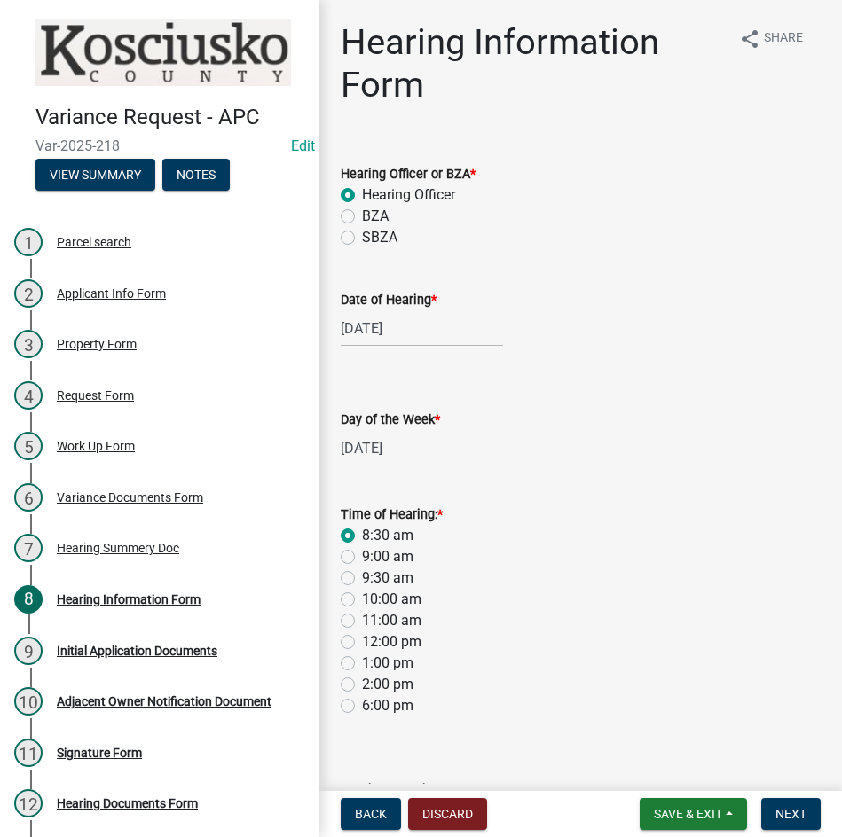
radio input "true"
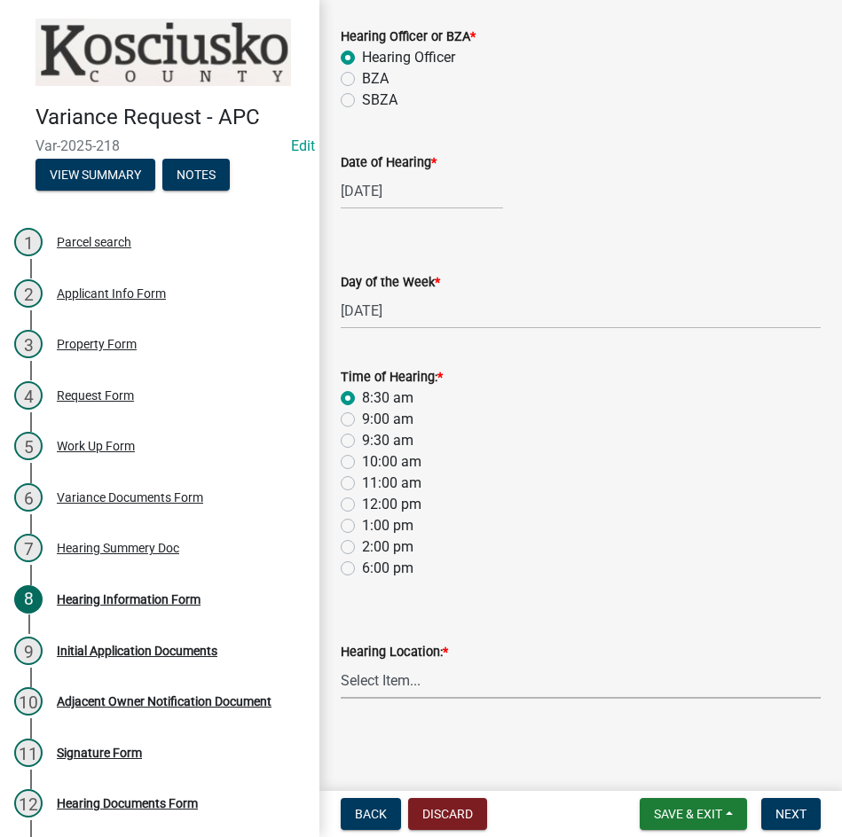
click at [488, 686] on select "Select Item... Area Plan Commission Office - 100 W Center St., Warsaw Justice B…" at bounding box center [581, 681] width 480 height 36
click at [341, 663] on select "Select Item... Area Plan Commission Office - 100 W Center St., Warsaw Justice B…" at bounding box center [581, 681] width 480 height 36
select select "9dcac0a2-b0c4-4f3b-8637-840d2209bdca"
click at [789, 815] on span "Next" at bounding box center [790, 814] width 31 height 14
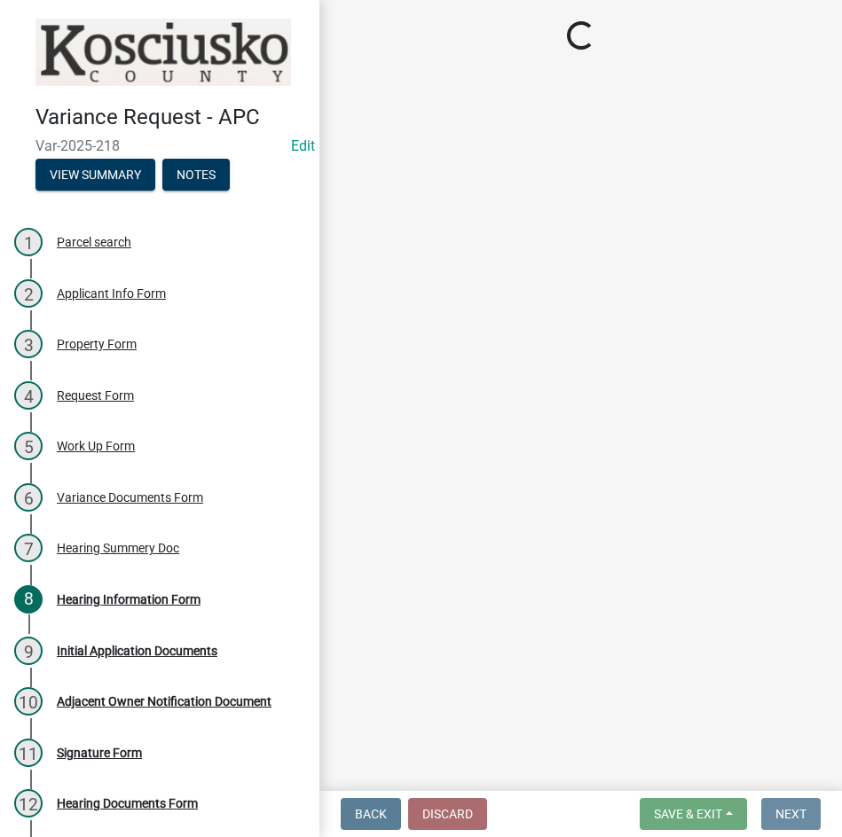
scroll to position [0, 0]
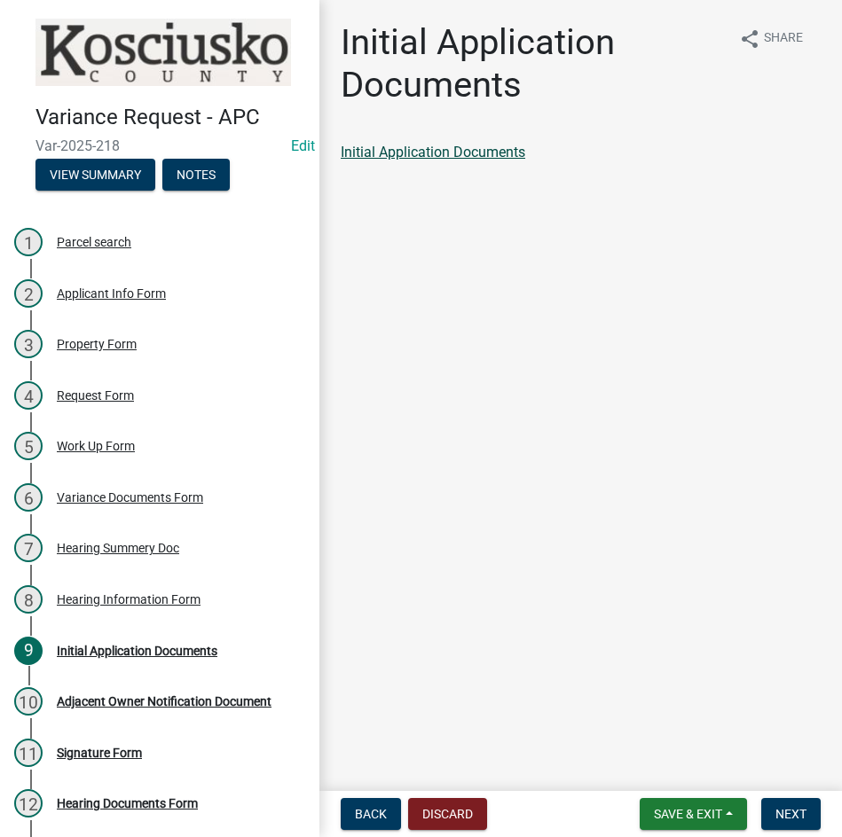
click at [405, 147] on link "Initial Application Documents" at bounding box center [433, 152] width 185 height 17
click at [781, 817] on span "Next" at bounding box center [790, 814] width 31 height 14
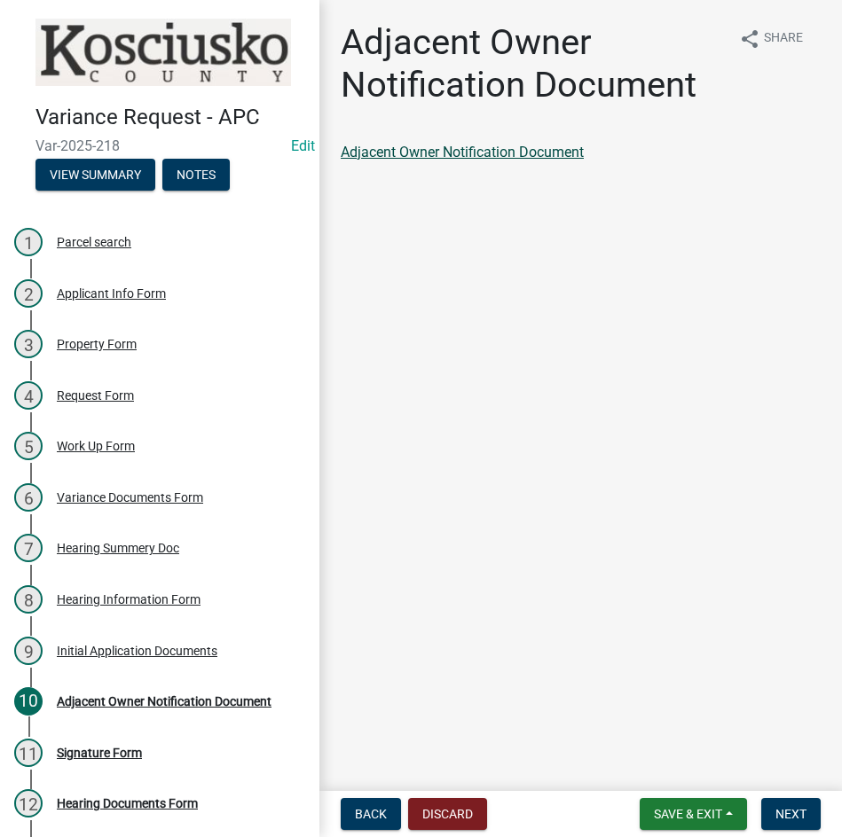
click at [448, 155] on link "Adjacent Owner Notification Document" at bounding box center [462, 152] width 243 height 17
click at [797, 814] on span "Next" at bounding box center [790, 814] width 31 height 14
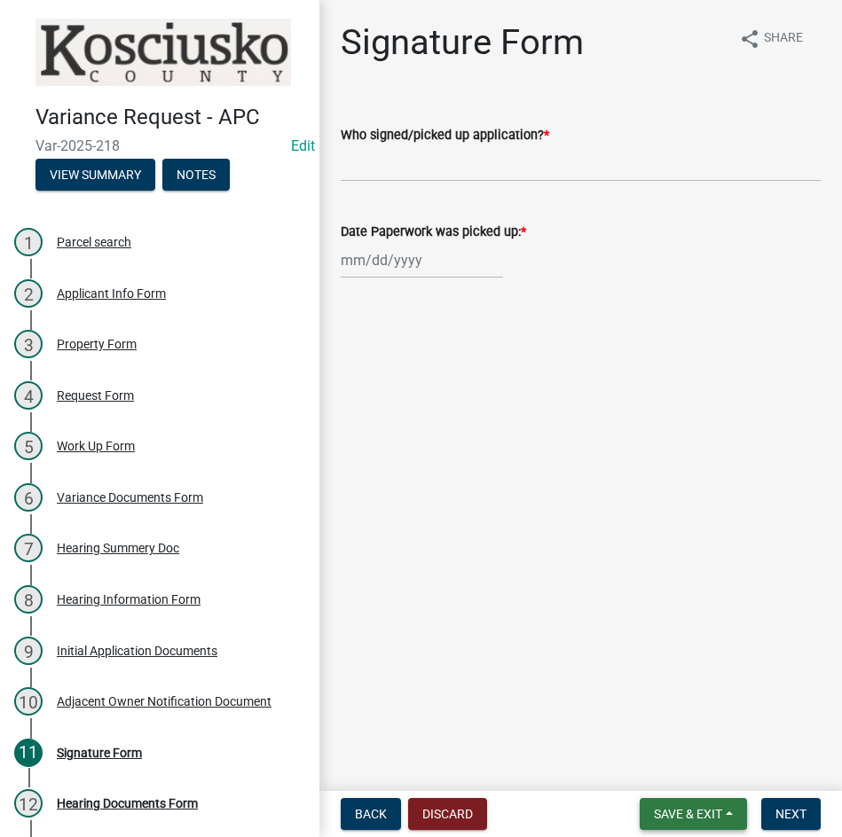
click at [666, 816] on span "Save & Exit" at bounding box center [688, 814] width 68 height 14
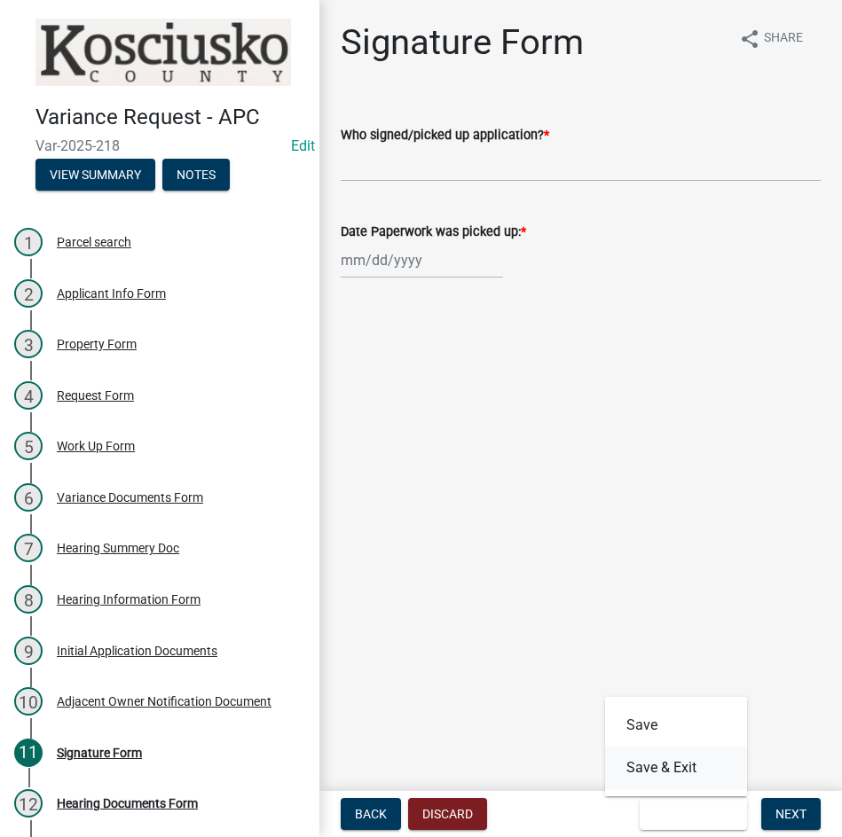
click at [664, 774] on button "Save & Exit" at bounding box center [676, 768] width 142 height 43
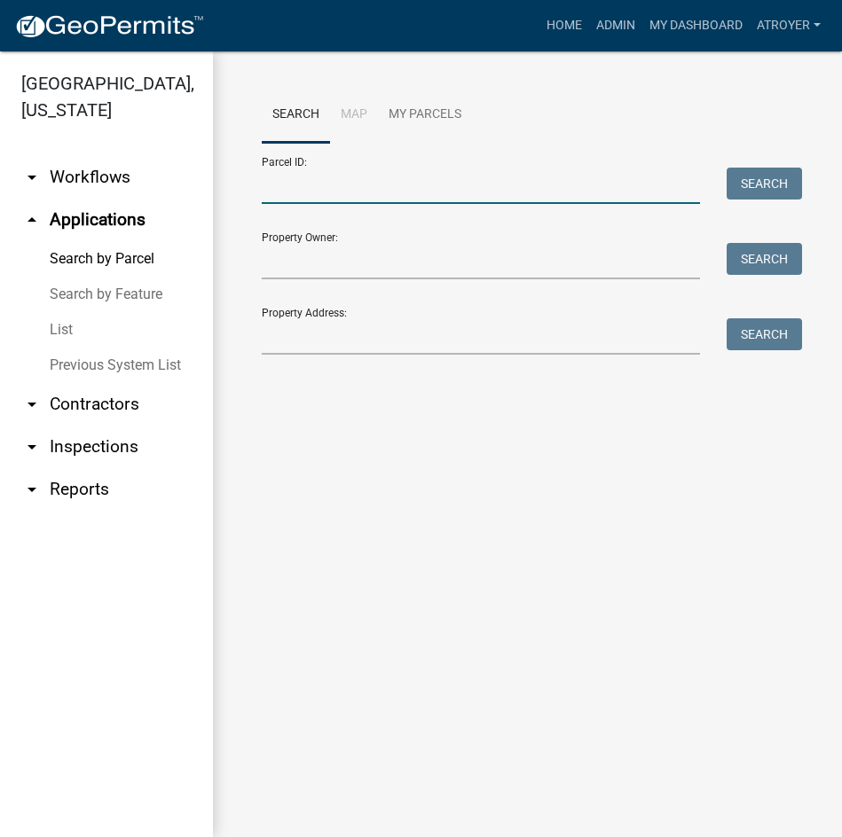
click at [386, 188] on input "Parcel ID:" at bounding box center [481, 186] width 438 height 36
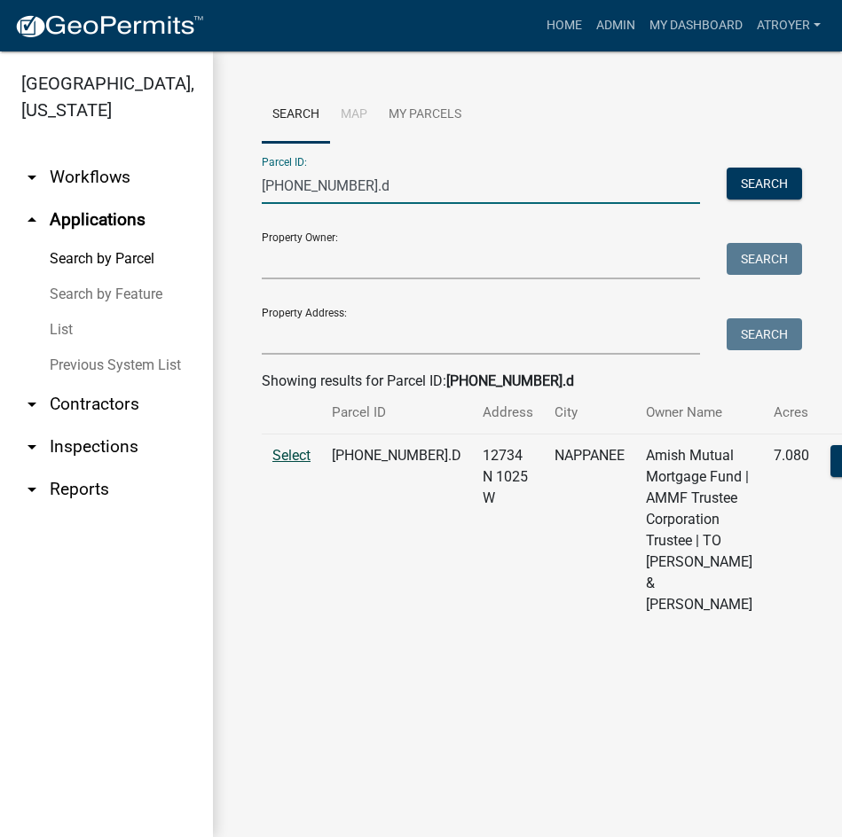
type input "023-013-003.d"
click at [294, 464] on span "Select" at bounding box center [291, 455] width 38 height 17
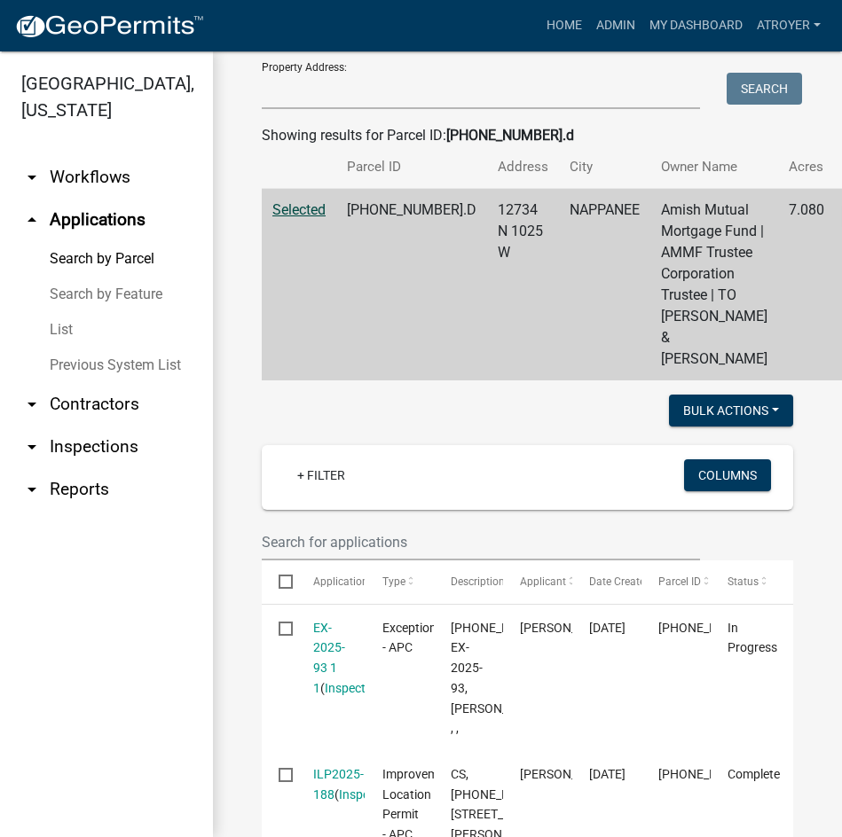
scroll to position [266, 0]
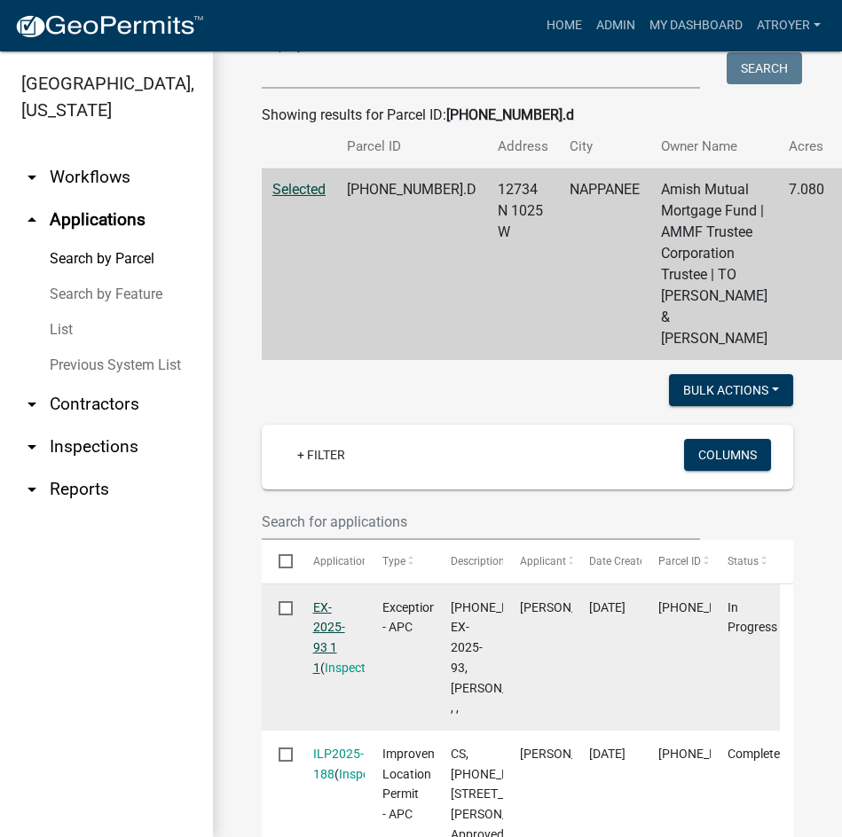
click at [325, 675] on link "EX-2025-93 1 1" at bounding box center [329, 638] width 32 height 75
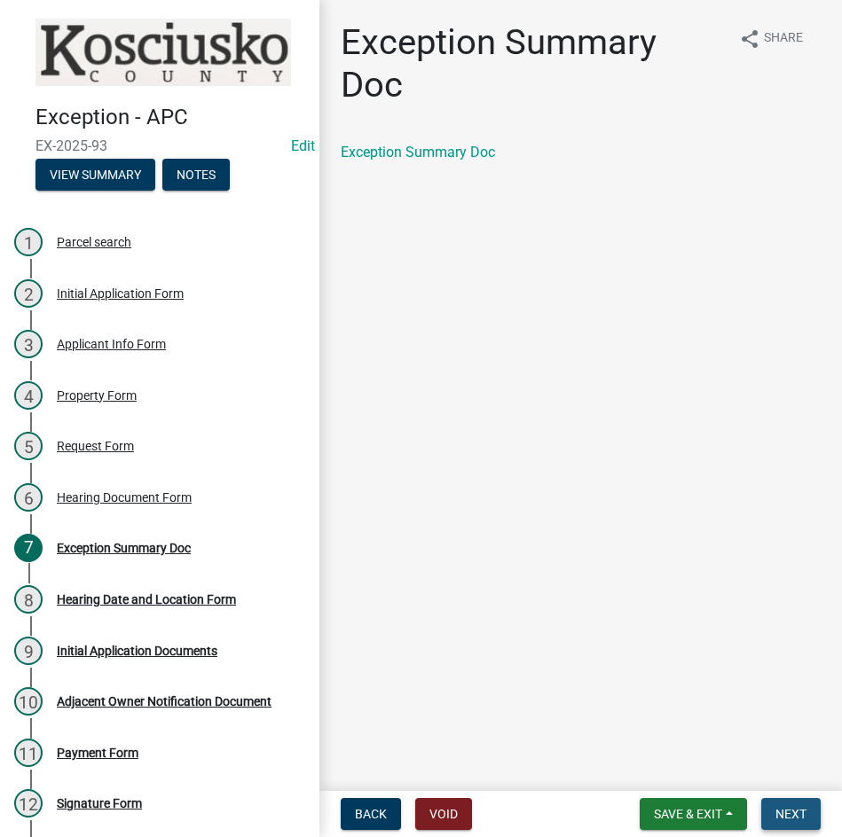
click at [787, 821] on span "Next" at bounding box center [790, 814] width 31 height 14
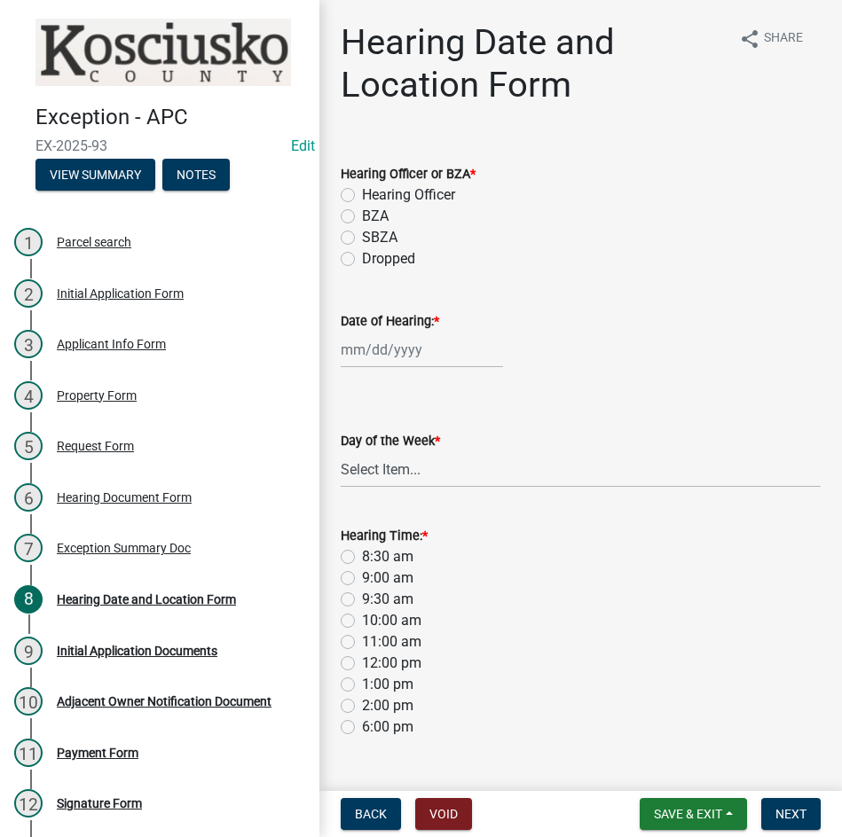
click at [362, 196] on label "Hearing Officer" at bounding box center [408, 195] width 93 height 21
click at [362, 196] on input "Hearing Officer" at bounding box center [368, 191] width 12 height 12
radio input "true"
click at [421, 351] on div at bounding box center [422, 350] width 162 height 36
select select "8"
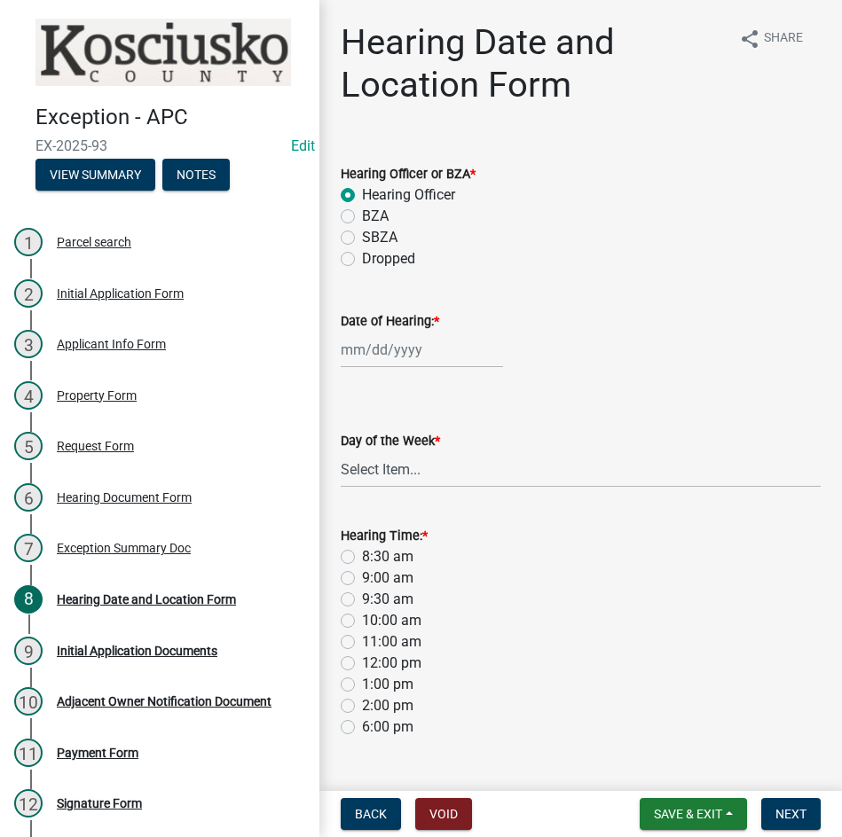
select select "2025"
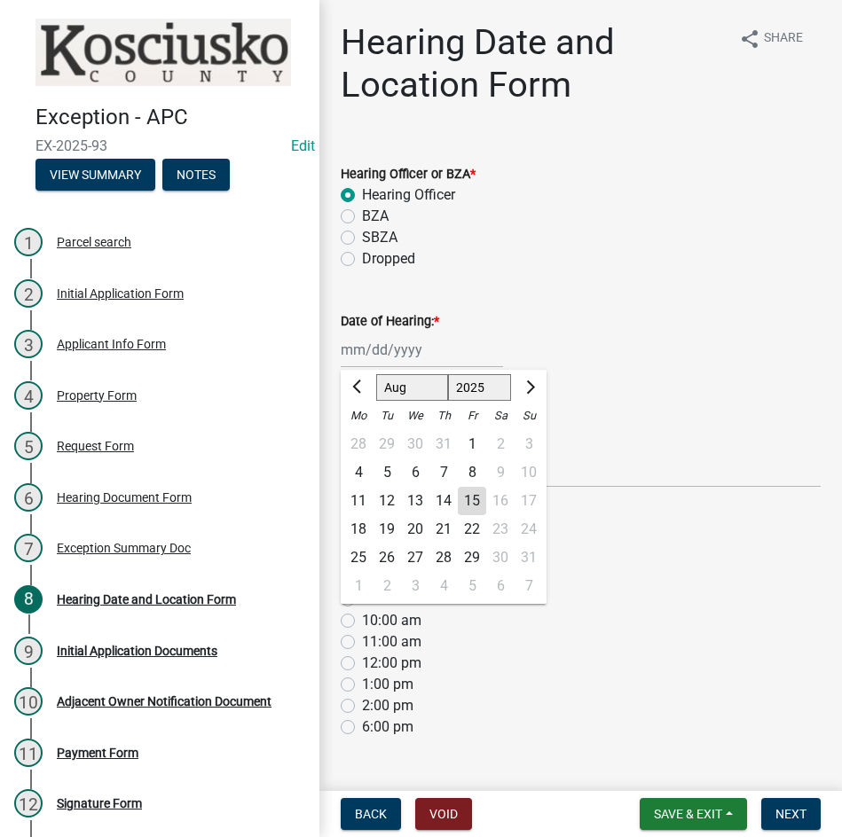
click at [393, 381] on select "Jan Feb Mar Apr May Jun Jul Aug Sep Oct Nov Dec" at bounding box center [412, 387] width 72 height 27
select select "9"
click at [376, 374] on select "Jan Feb Mar Apr May Jun Jul Aug Sep Oct Nov Dec" at bounding box center [412, 387] width 72 height 27
click at [359, 464] on div "8" at bounding box center [358, 473] width 28 height 28
type input "09/08/2025"
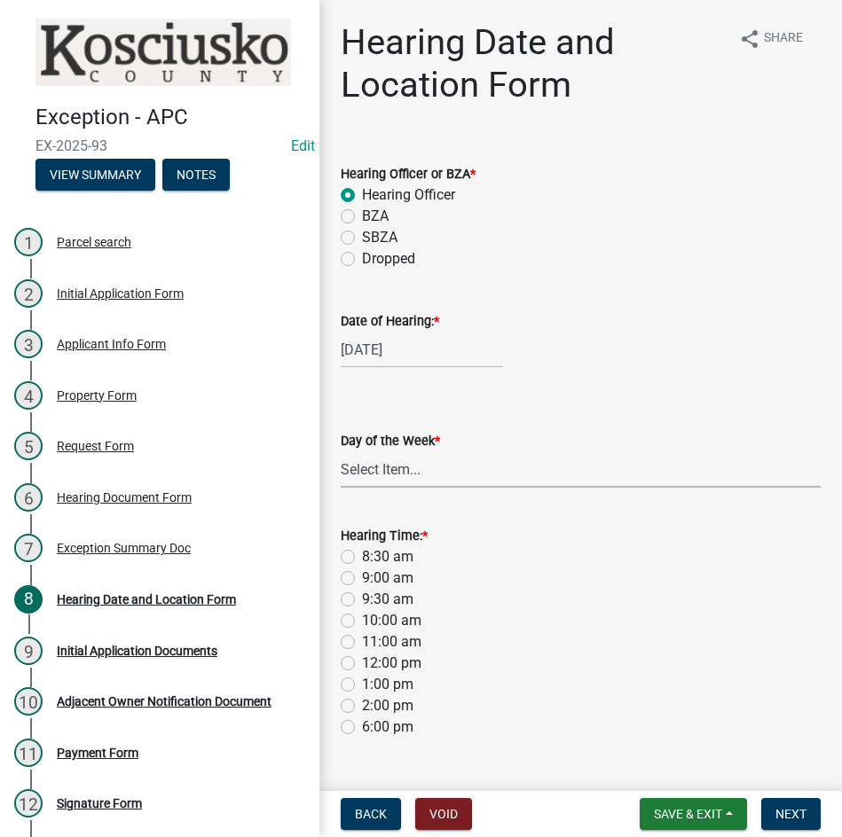
click at [369, 473] on select "Select Item... Monday Tuesday Wednesday Thursday Friday Saturday Sunday" at bounding box center [581, 470] width 480 height 36
click at [341, 452] on select "Select Item... Monday Tuesday Wednesday Thursday Friday Saturday Sunday" at bounding box center [581, 470] width 480 height 36
select select "561a16c8-198b-4fcd-8286-50f3971e9b88"
click at [362, 598] on label "9:30 am" at bounding box center [387, 599] width 51 height 21
click at [362, 598] on input "9:30 am" at bounding box center [368, 595] width 12 height 12
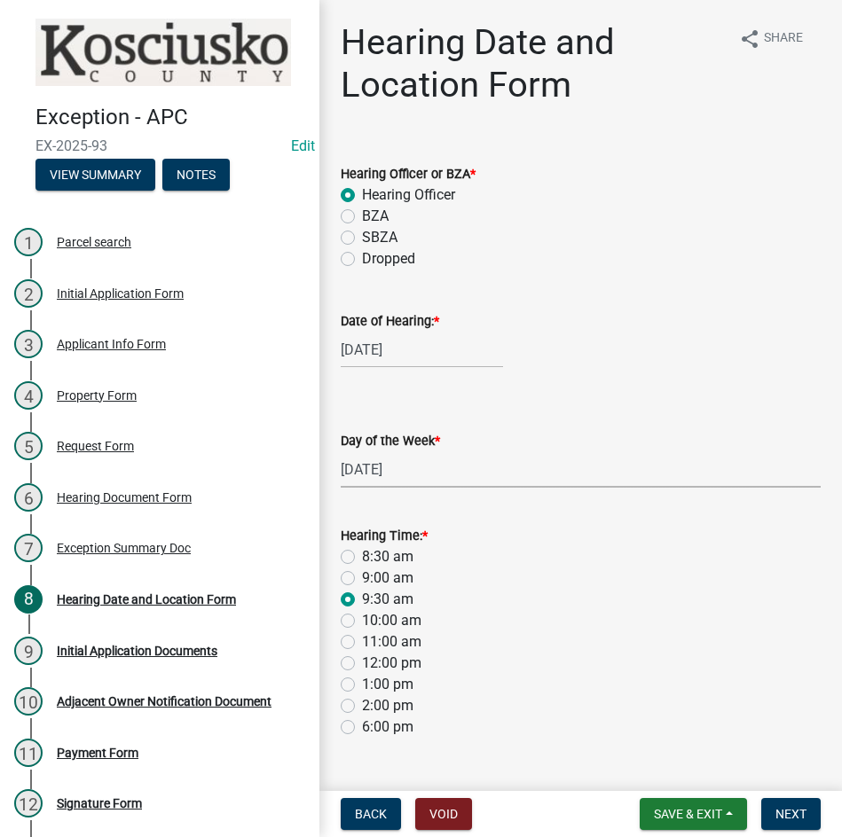
radio input "true"
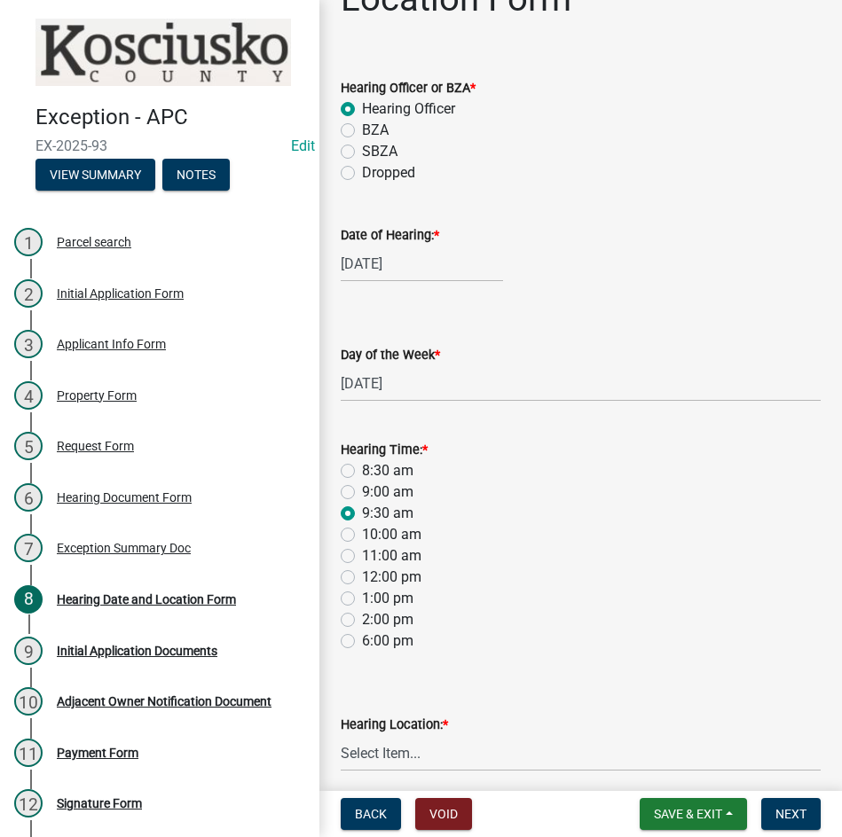
scroll to position [159, 0]
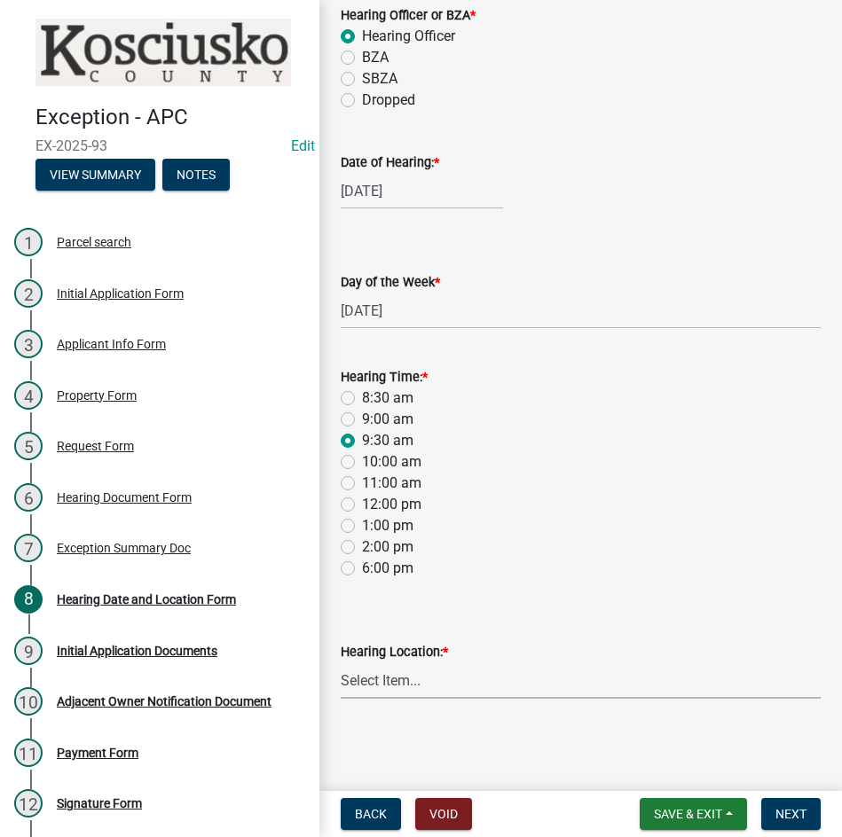
click at [549, 688] on select "Select Item... Area Plan Commission Office - 100 W Center St., Warsaw Justice B…" at bounding box center [581, 681] width 480 height 36
click at [341, 663] on select "Select Item... Area Plan Commission Office - 100 W Center St., Warsaw Justice B…" at bounding box center [581, 681] width 480 height 36
select select "9dcac0a2-b0c4-4f3b-8637-840d2209bdca"
drag, startPoint x: 795, startPoint y: 813, endPoint x: 778, endPoint y: 813, distance: 16.9
click at [796, 814] on span "Next" at bounding box center [790, 814] width 31 height 14
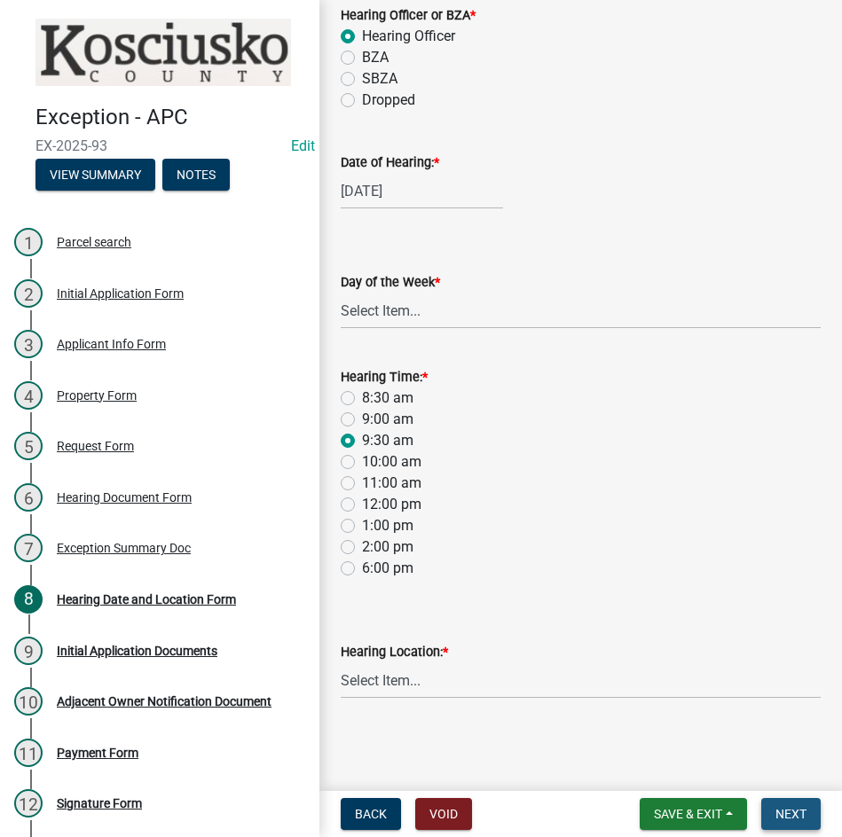
scroll to position [0, 0]
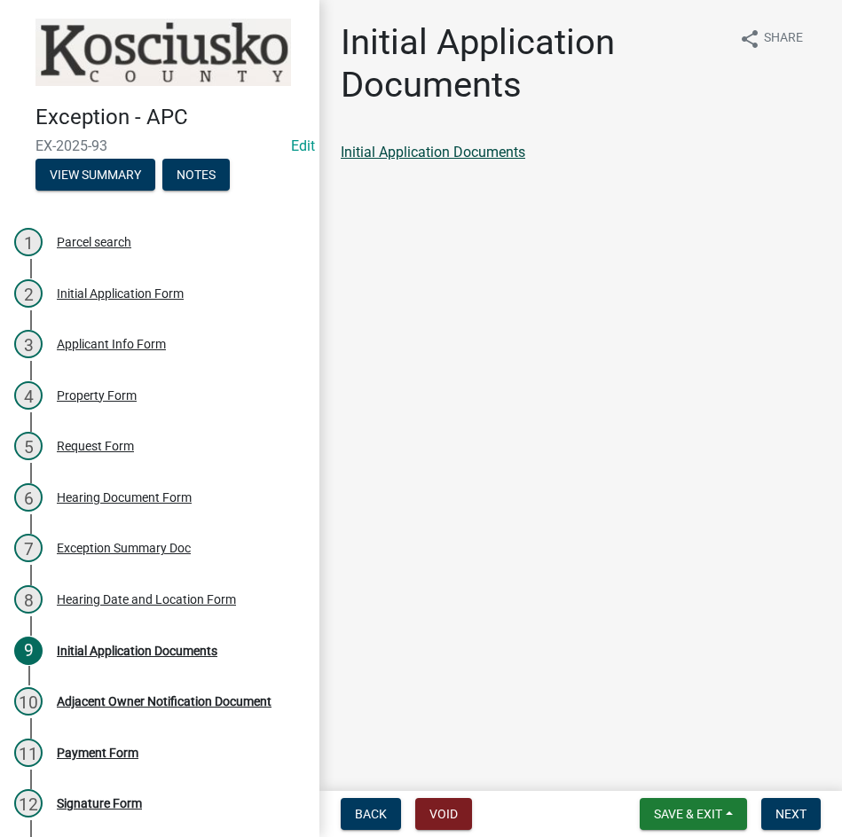
click at [474, 149] on link "Initial Application Documents" at bounding box center [433, 152] width 185 height 17
click at [790, 807] on span "Next" at bounding box center [790, 814] width 31 height 14
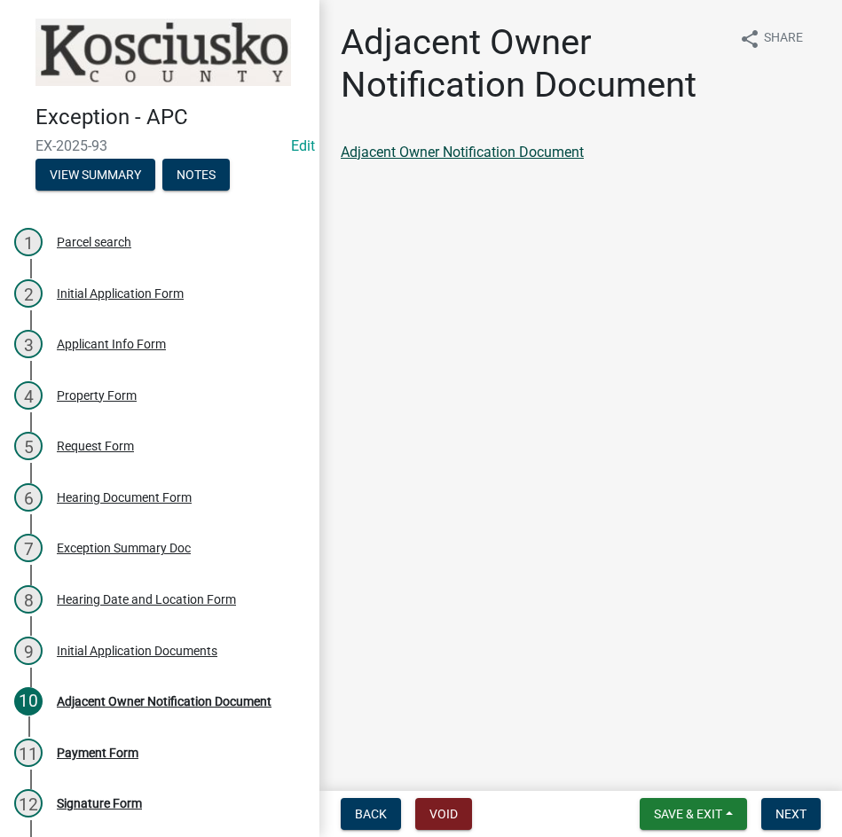
click at [473, 154] on link "Adjacent Owner Notification Document" at bounding box center [462, 152] width 243 height 17
drag, startPoint x: 788, startPoint y: 815, endPoint x: 773, endPoint y: 813, distance: 15.3
click at [788, 815] on span "Next" at bounding box center [790, 814] width 31 height 14
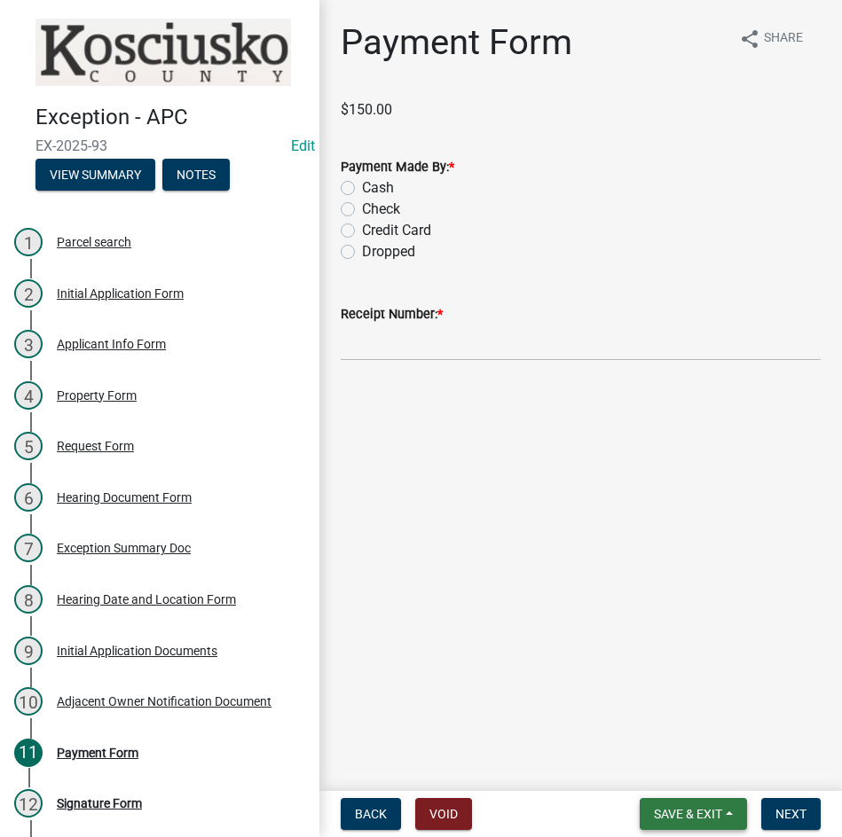
click at [656, 809] on span "Save & Exit" at bounding box center [688, 814] width 68 height 14
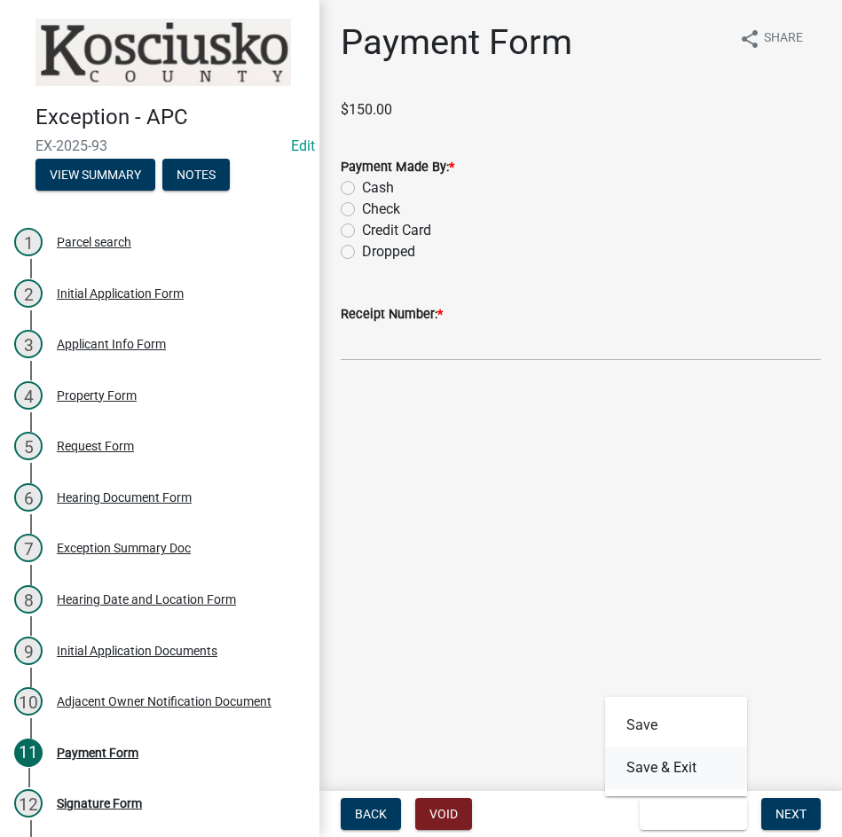
click at [650, 758] on button "Save & Exit" at bounding box center [676, 768] width 142 height 43
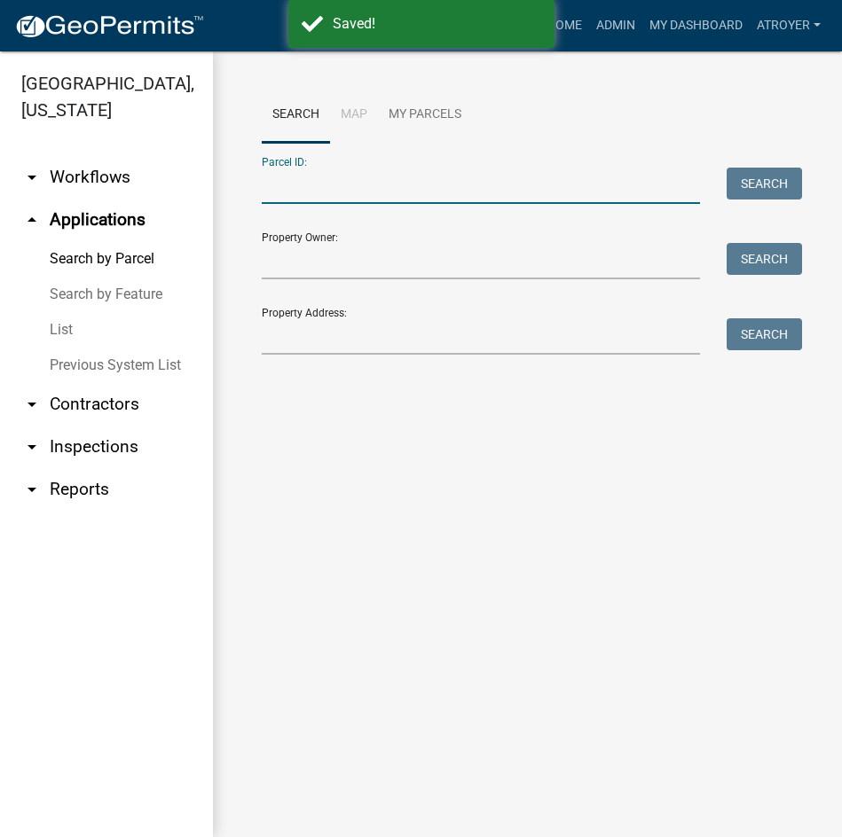
click at [414, 188] on input "Parcel ID:" at bounding box center [481, 186] width 438 height 36
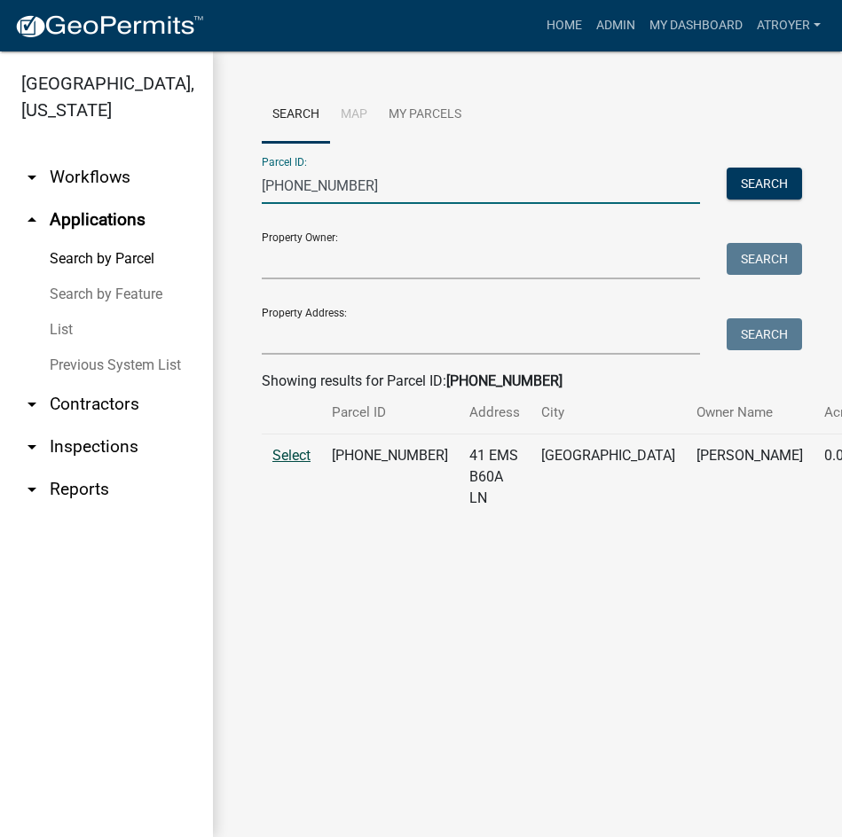
type input "005-109-086"
click at [284, 464] on span "Select" at bounding box center [291, 455] width 38 height 17
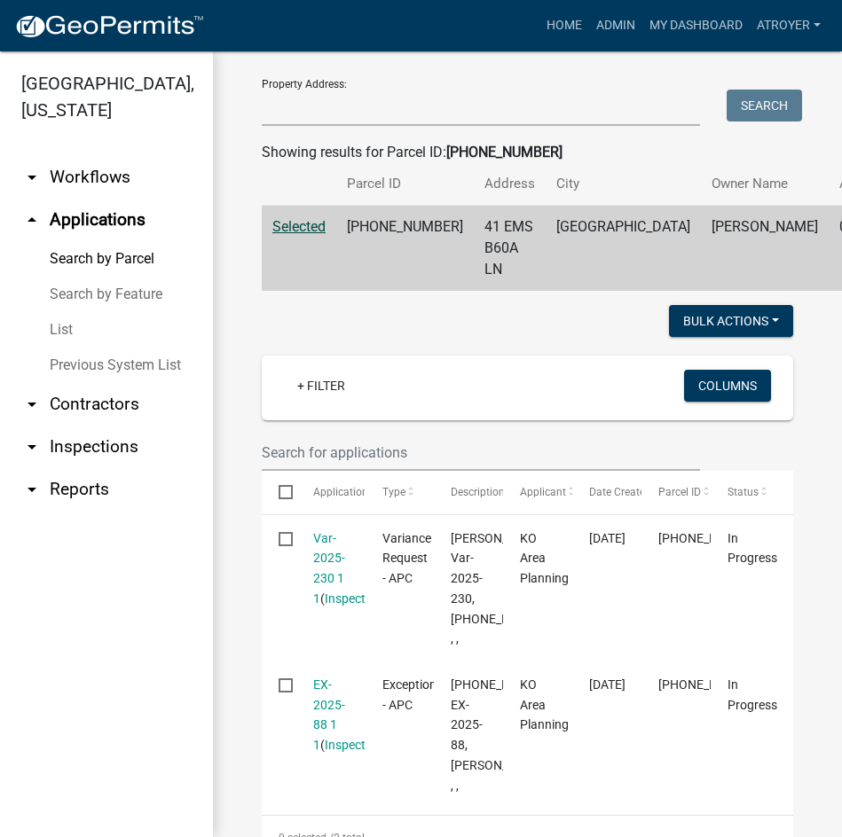
scroll to position [266, 0]
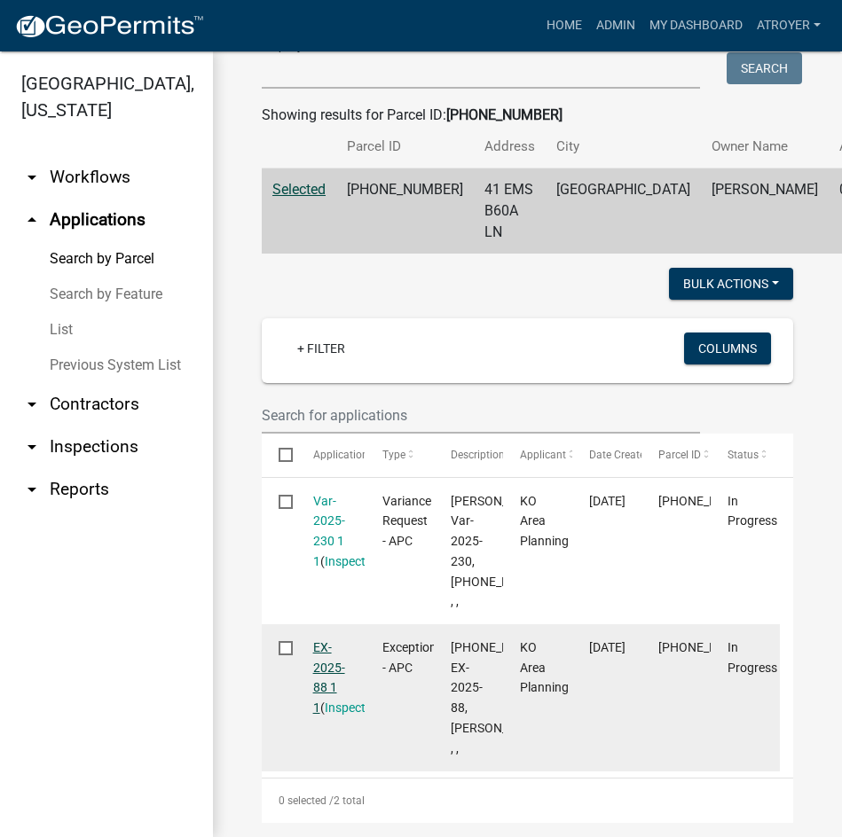
click at [326, 707] on link "EX-2025-88 1 1" at bounding box center [329, 677] width 32 height 75
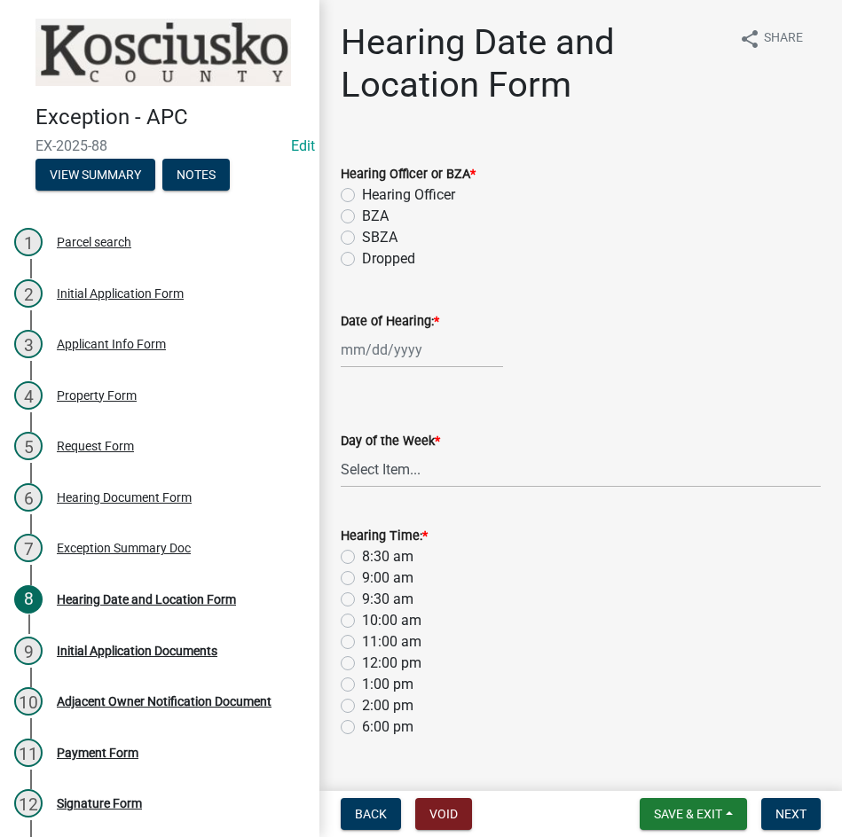
click at [362, 195] on label "Hearing Officer" at bounding box center [408, 195] width 93 height 21
click at [362, 195] on input "Hearing Officer" at bounding box center [368, 191] width 12 height 12
radio input "true"
select select "8"
select select "2025"
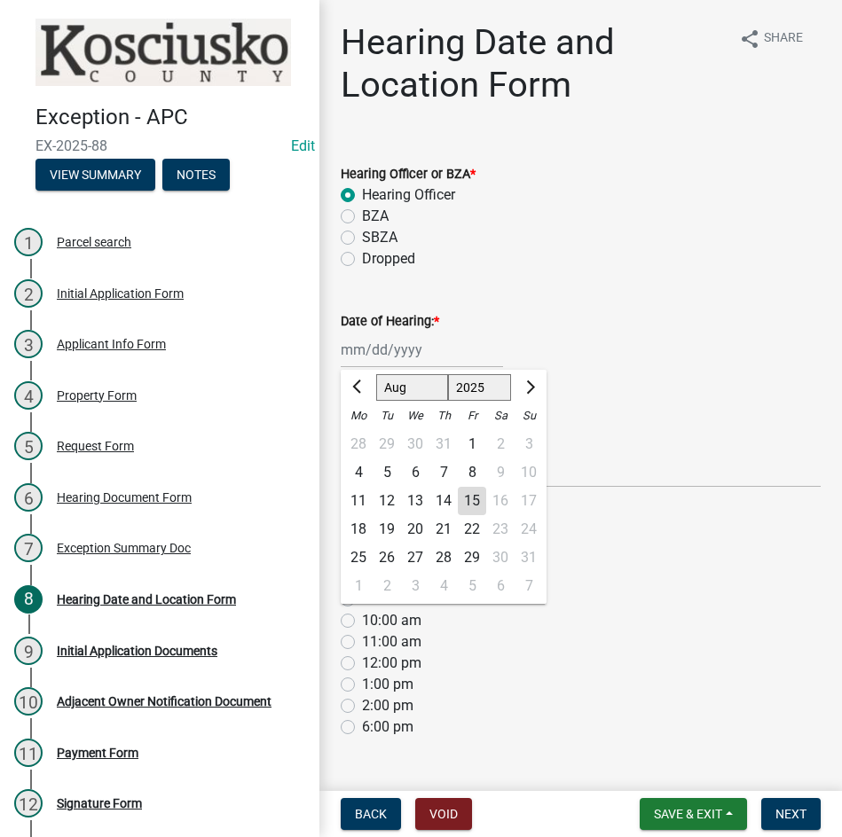
click at [392, 351] on div "Jan Feb Mar Apr May Jun Jul Aug Sep Oct Nov Dec 2022 2023 2024 2025 2026 2027 2…" at bounding box center [422, 350] width 162 height 36
click at [390, 391] on select "Jan Feb Mar Apr May Jun Jul Aug Sep Oct Nov Dec" at bounding box center [412, 387] width 72 height 27
select select "9"
click at [376, 374] on select "Jan Feb Mar Apr May Jun Jul Aug Sep Oct Nov Dec" at bounding box center [412, 387] width 72 height 27
click at [356, 474] on div "8" at bounding box center [358, 473] width 28 height 28
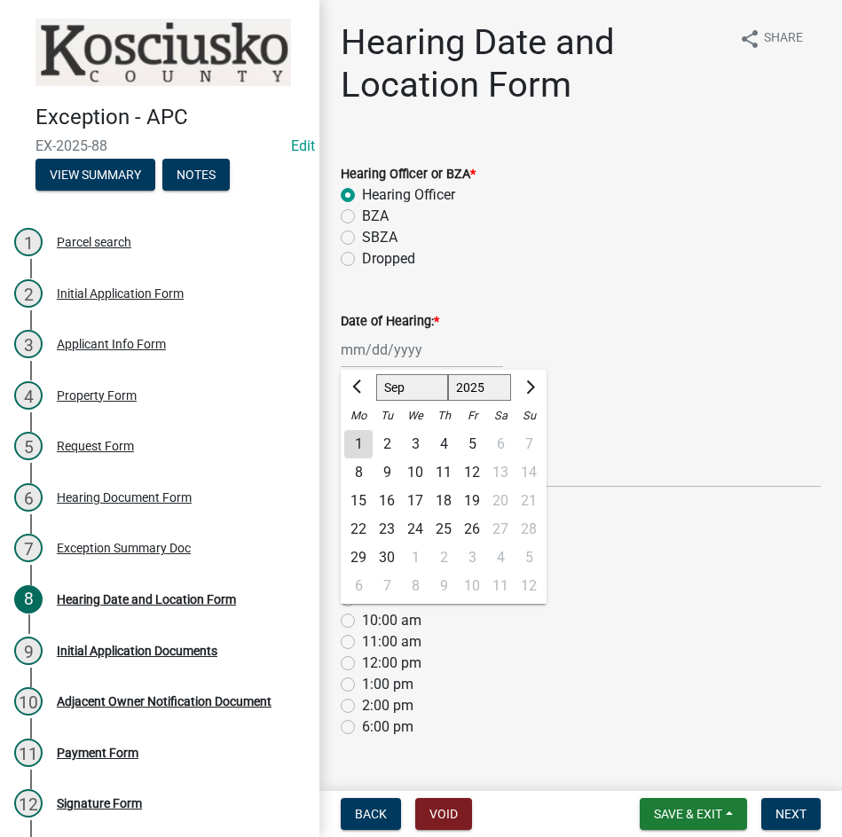
type input "09/08/2025"
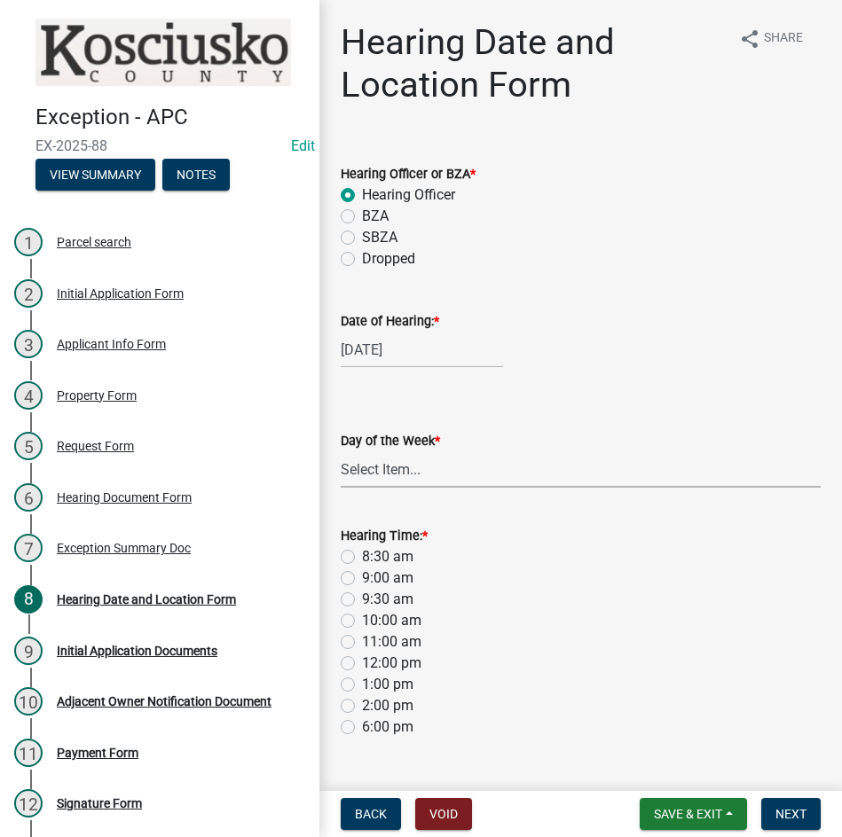
click at [384, 460] on select "Select Item... Monday Tuesday Wednesday Thursday Friday Saturday Sunday" at bounding box center [581, 470] width 480 height 36
click at [341, 452] on select "Select Item... Monday Tuesday Wednesday Thursday Friday Saturday Sunday" at bounding box center [581, 470] width 480 height 36
select select "561a16c8-198b-4fcd-8286-50f3971e9b88"
click at [362, 560] on label "8:30 am" at bounding box center [387, 556] width 51 height 21
click at [362, 558] on input "8:30 am" at bounding box center [368, 552] width 12 height 12
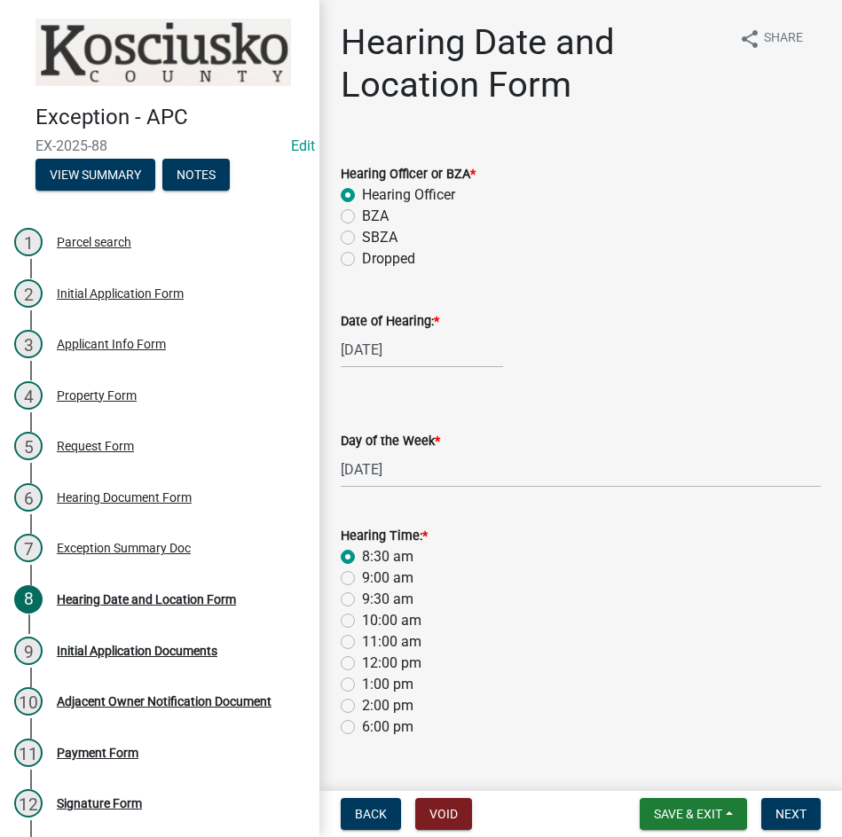
radio input "true"
click at [789, 812] on span "Next" at bounding box center [790, 814] width 31 height 14
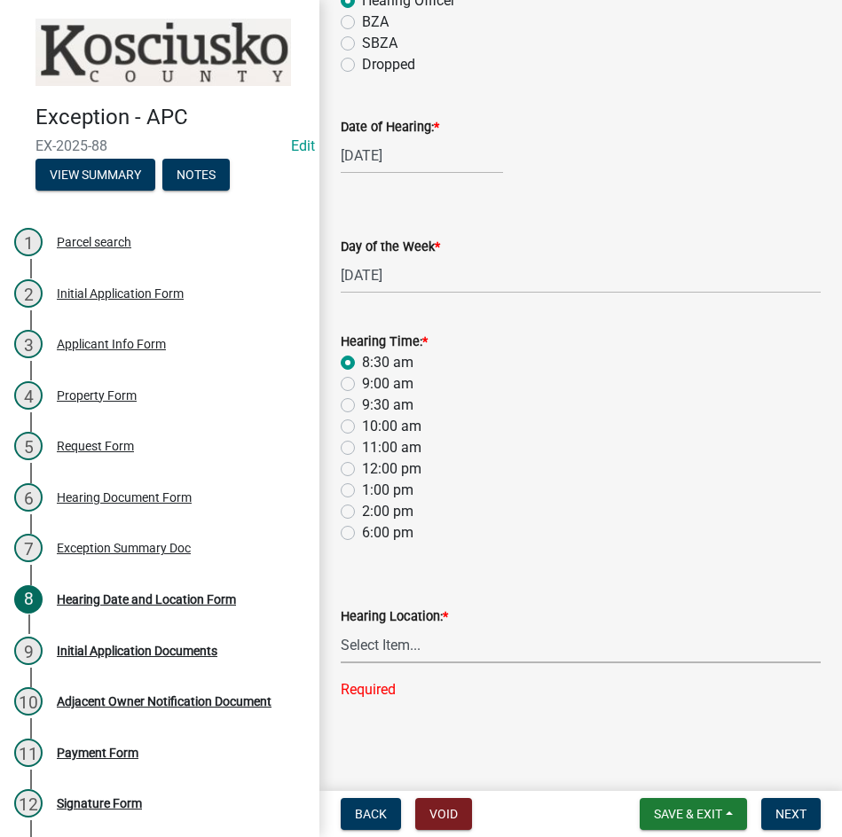
click at [485, 650] on select "Select Item... Area Plan Commission Office - 100 W Center St., Warsaw Justice B…" at bounding box center [581, 645] width 480 height 36
click at [341, 663] on select "Select Item... Area Plan Commission Office - 100 W Center St., Warsaw Justice B…" at bounding box center [581, 645] width 480 height 36
select select "9dcac0a2-b0c4-4f3b-8637-840d2209bdca"
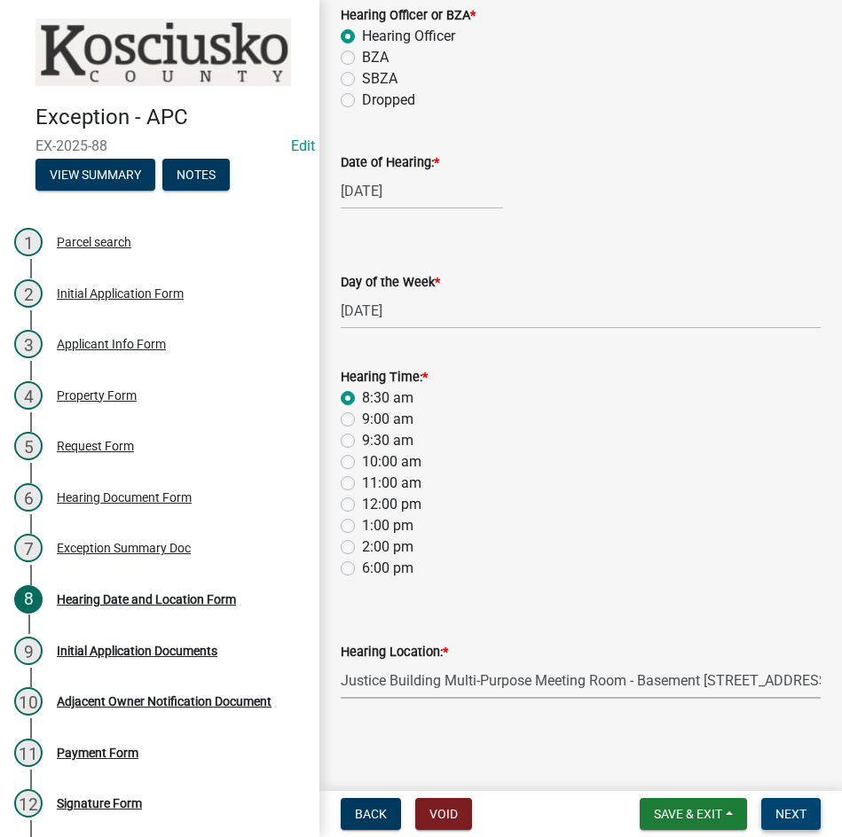
click at [785, 809] on span "Next" at bounding box center [790, 814] width 31 height 14
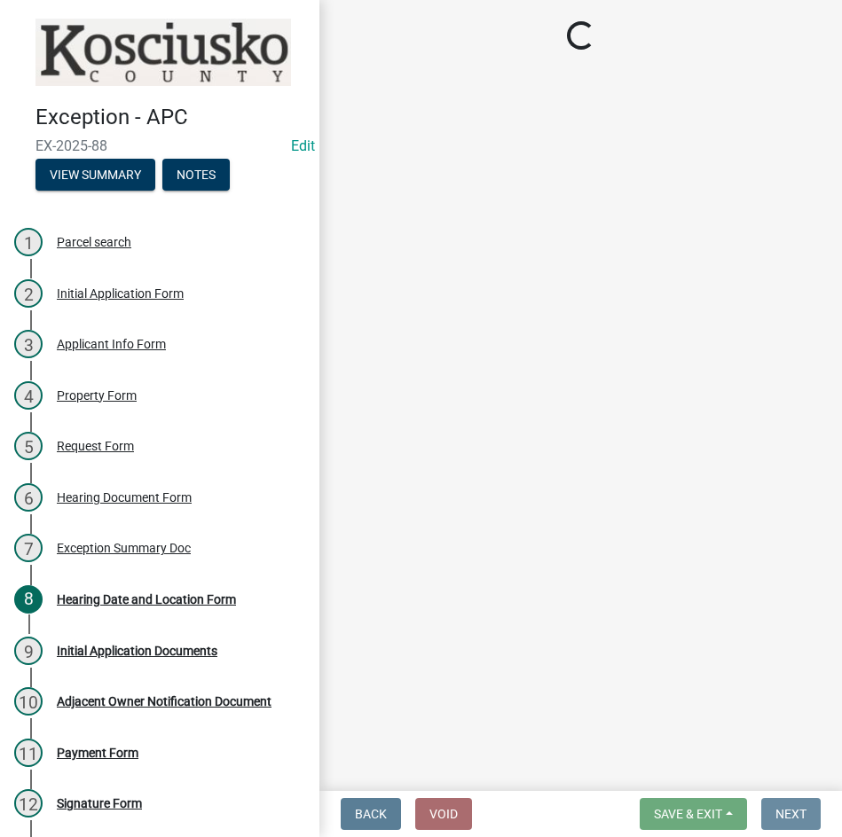
scroll to position [0, 0]
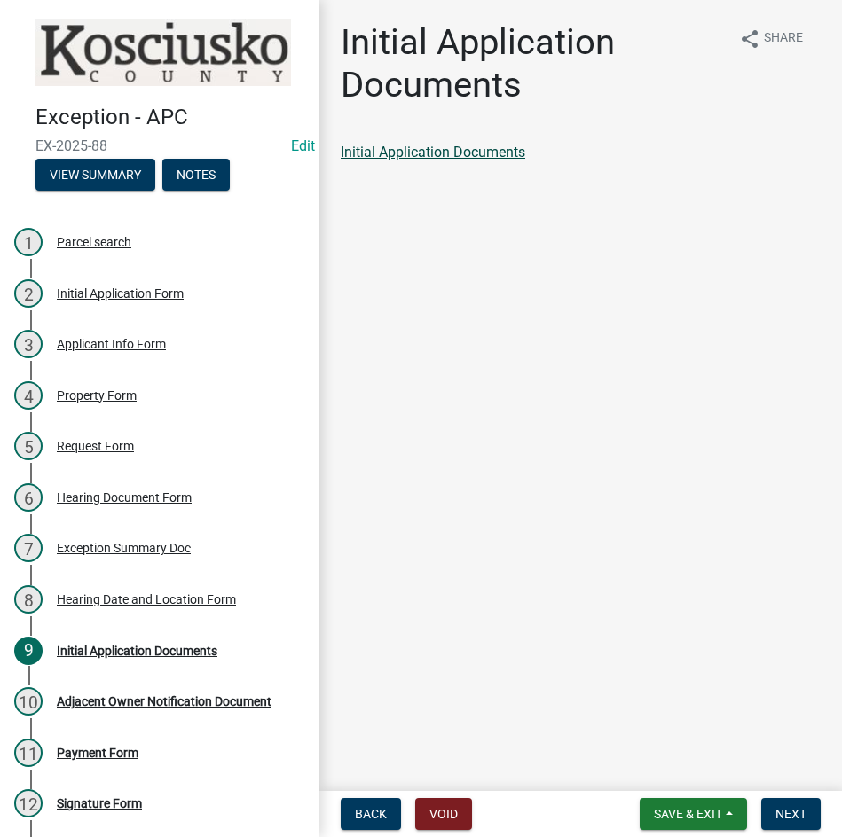
click at [467, 147] on link "Initial Application Documents" at bounding box center [433, 152] width 185 height 17
click at [788, 807] on span "Next" at bounding box center [790, 814] width 31 height 14
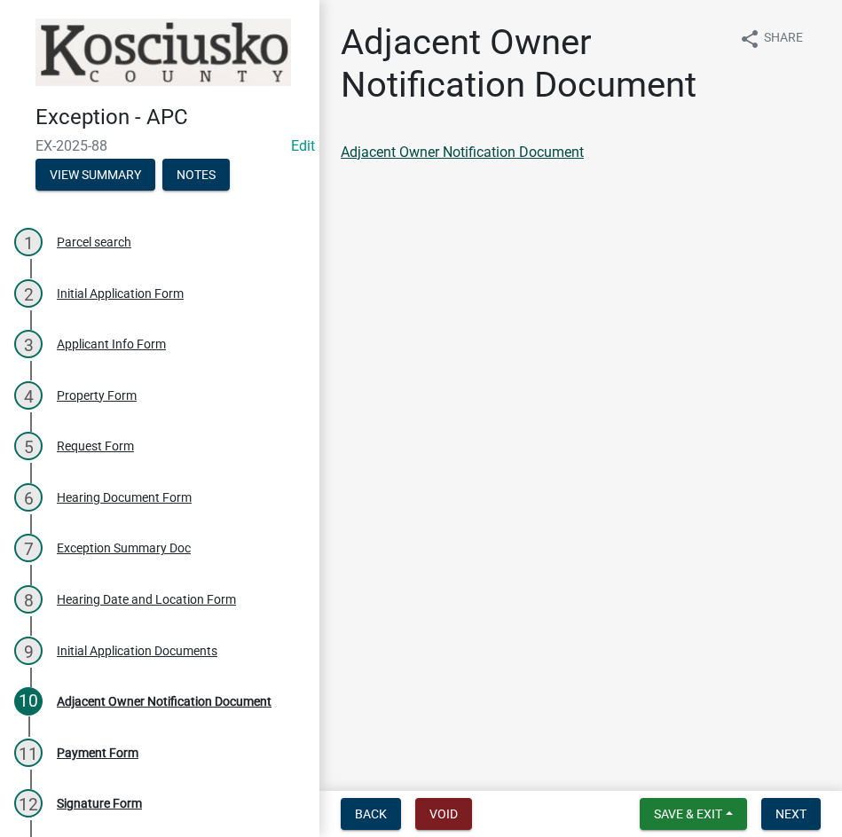
click at [461, 150] on link "Adjacent Owner Notification Document" at bounding box center [462, 152] width 243 height 17
click at [784, 824] on button "Next" at bounding box center [790, 814] width 59 height 32
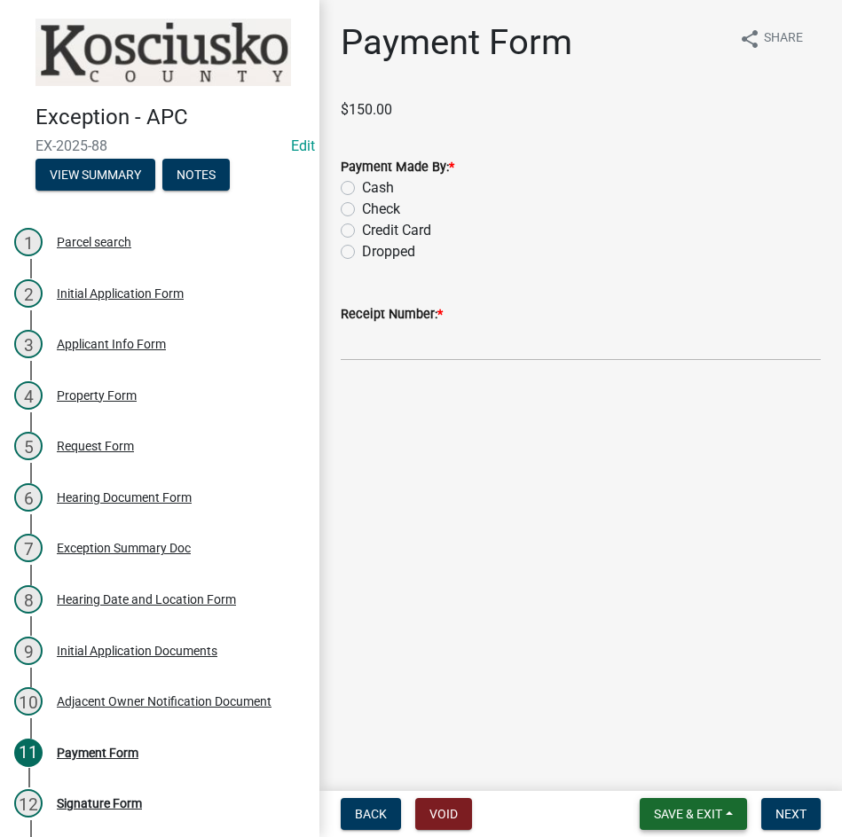
click at [675, 821] on span "Save & Exit" at bounding box center [688, 814] width 68 height 14
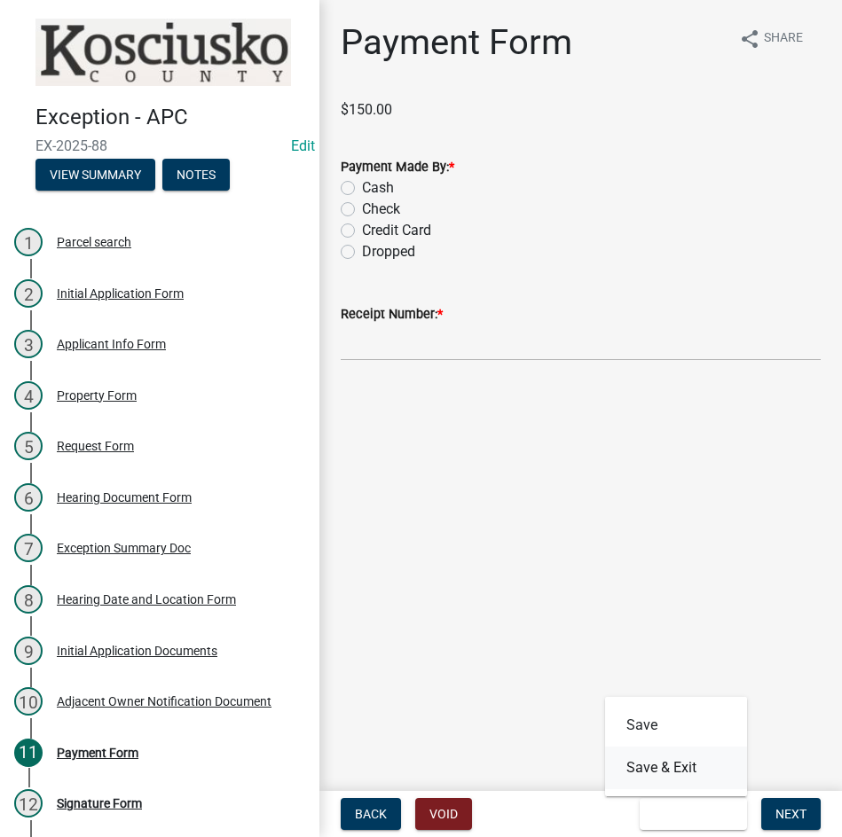
click at [676, 774] on button "Save & Exit" at bounding box center [676, 768] width 142 height 43
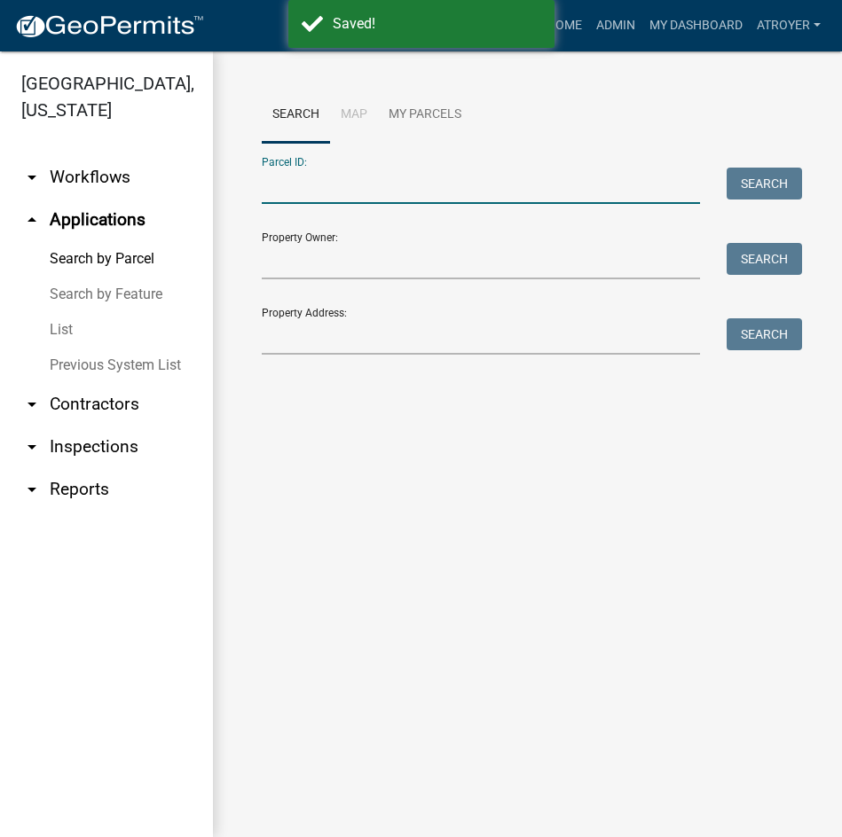
click at [445, 180] on input "Parcel ID:" at bounding box center [481, 186] width 438 height 36
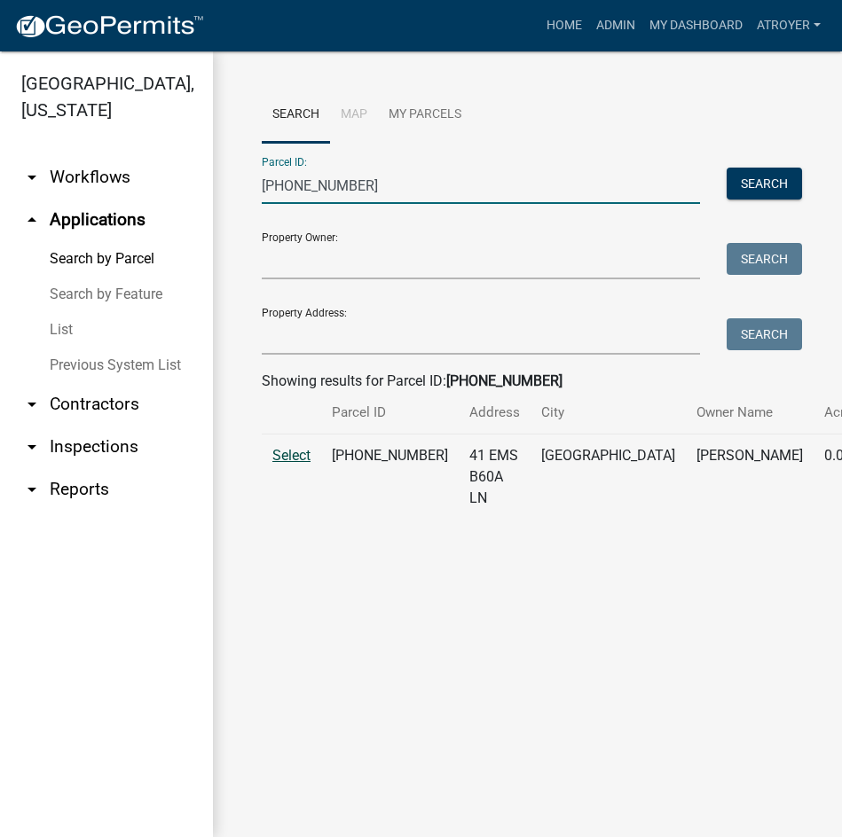
type input "005-109-086"
click at [284, 464] on span "Select" at bounding box center [291, 455] width 38 height 17
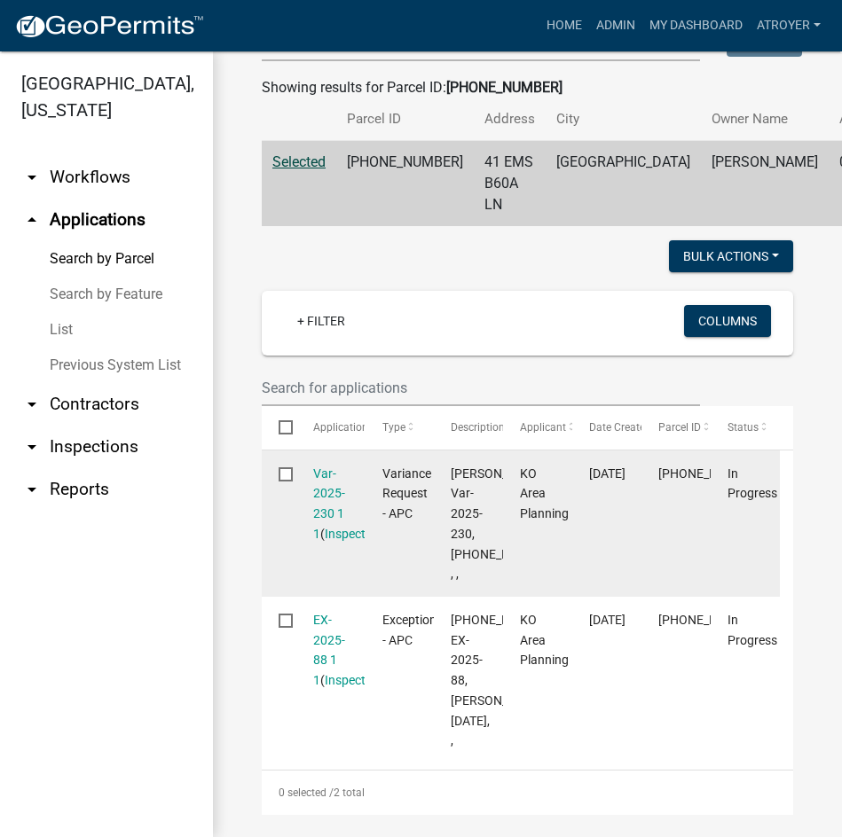
scroll to position [355, 0]
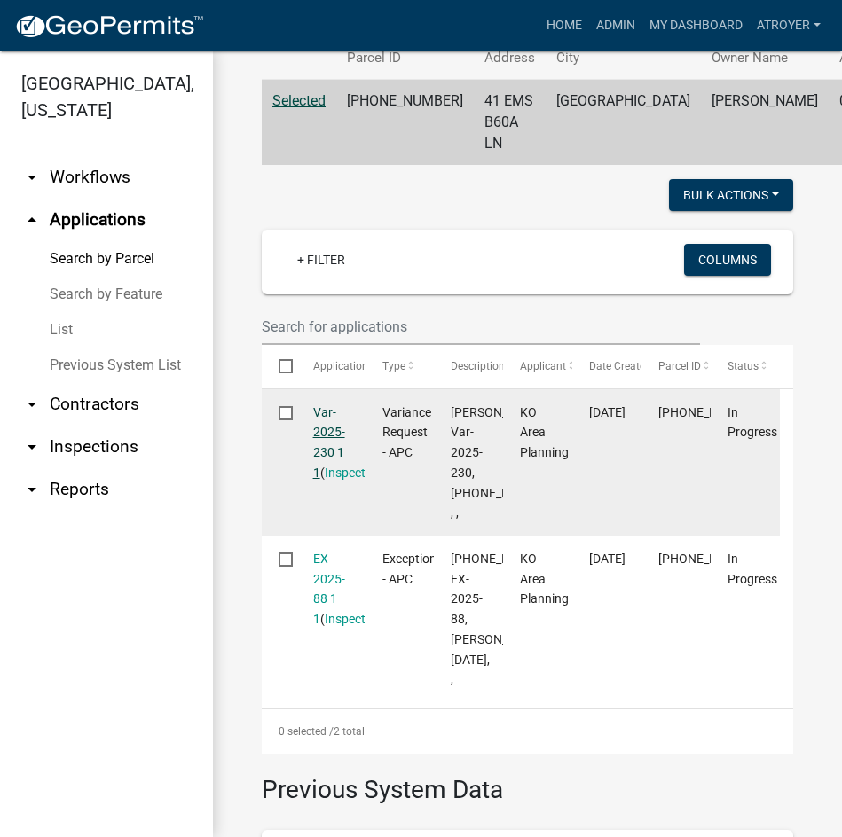
click at [326, 434] on link "Var-2025-230 1 1" at bounding box center [329, 442] width 32 height 75
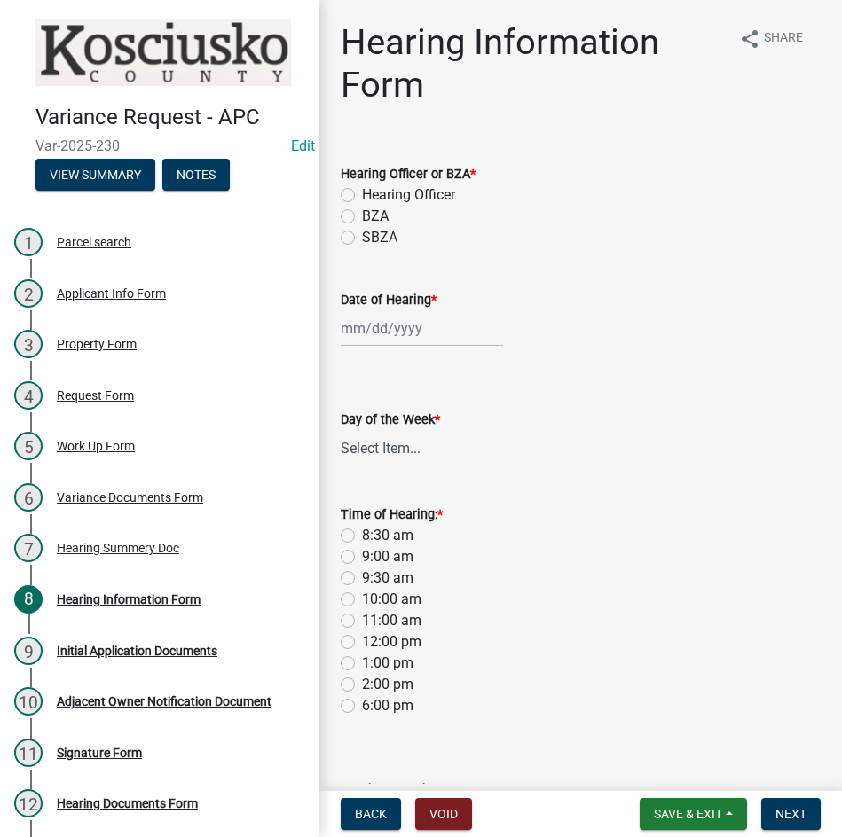
click at [362, 193] on label "Hearing Officer" at bounding box center [408, 195] width 93 height 21
click at [362, 193] on input "Hearing Officer" at bounding box center [368, 191] width 12 height 12
radio input "true"
click at [373, 318] on div at bounding box center [422, 328] width 162 height 36
select select "8"
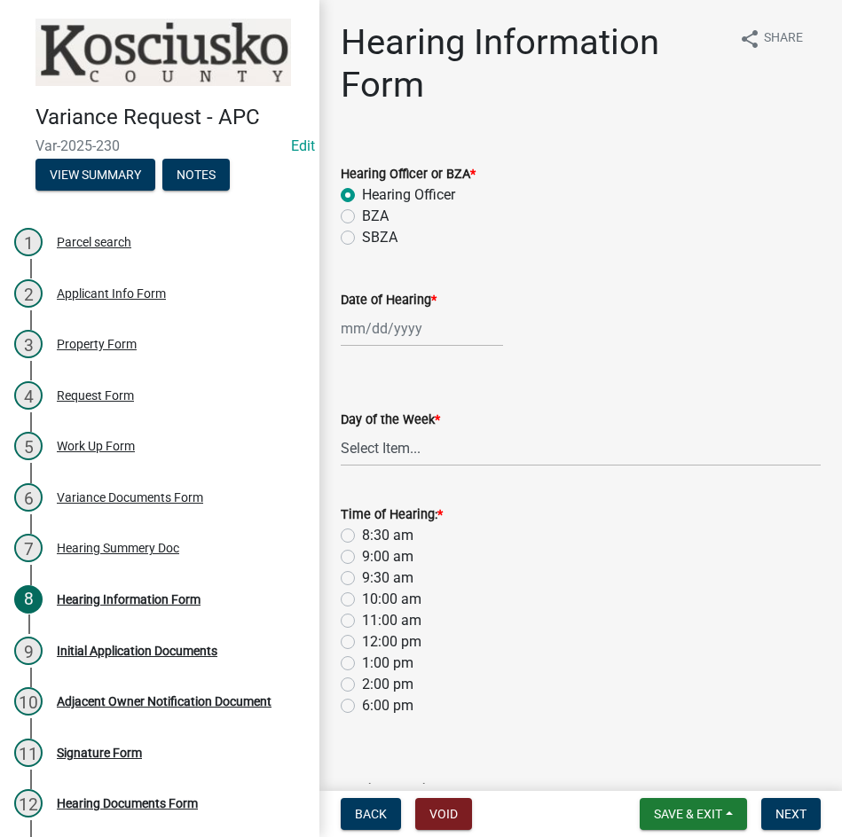
select select "2025"
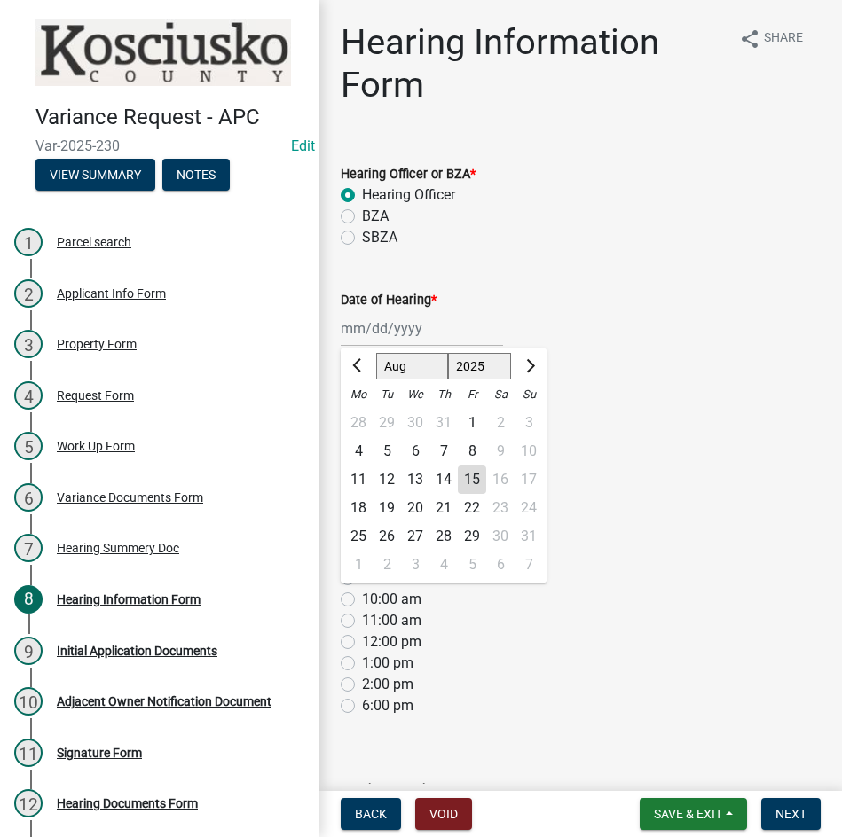
click at [382, 363] on select "Jan Feb Mar Apr May Jun Jul Aug Sep Oct Nov Dec" at bounding box center [412, 366] width 72 height 27
select select "9"
click at [376, 353] on select "Jan Feb Mar Apr May Jun Jul Aug Sep Oct Nov Dec" at bounding box center [412, 366] width 72 height 27
click at [359, 451] on div "8" at bounding box center [358, 451] width 28 height 28
type input "09/08/2025"
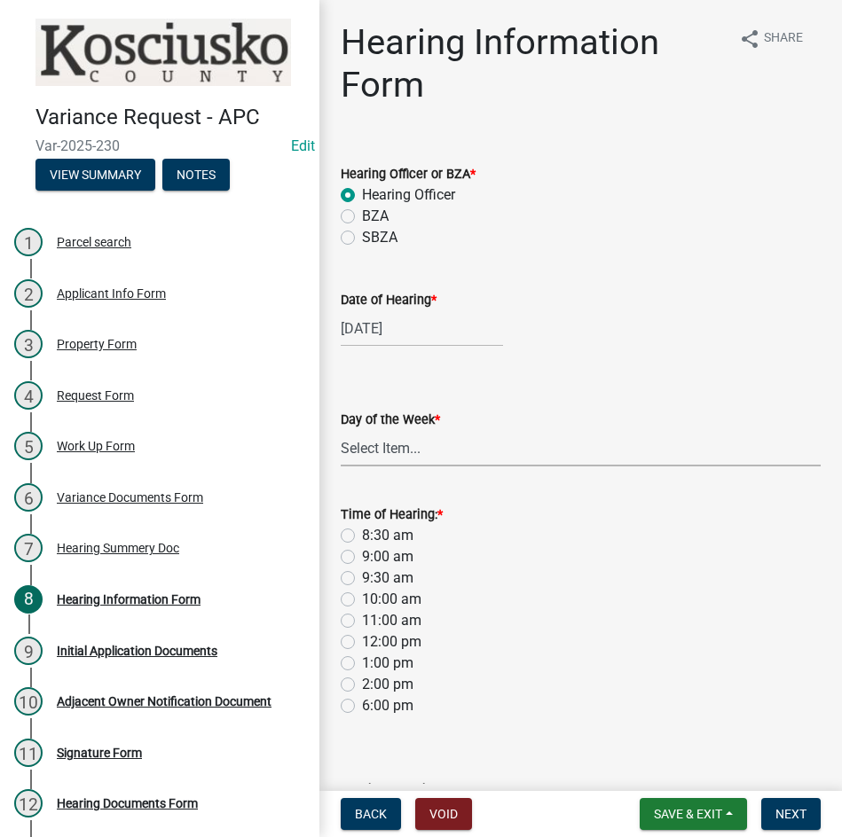
click at [413, 439] on select "Select Item... Monday Tuesday Wednesday Thursday Friday Saturday Sunday" at bounding box center [581, 448] width 480 height 36
click at [341, 430] on select "Select Item... Monday Tuesday Wednesday Thursday Friday Saturday Sunday" at bounding box center [581, 448] width 480 height 36
select select "61de0463-cc0d-410b-b5ab-11a135edeb29"
click at [362, 534] on label "8:30 am" at bounding box center [387, 535] width 51 height 21
click at [362, 534] on input "8:30 am" at bounding box center [368, 531] width 12 height 12
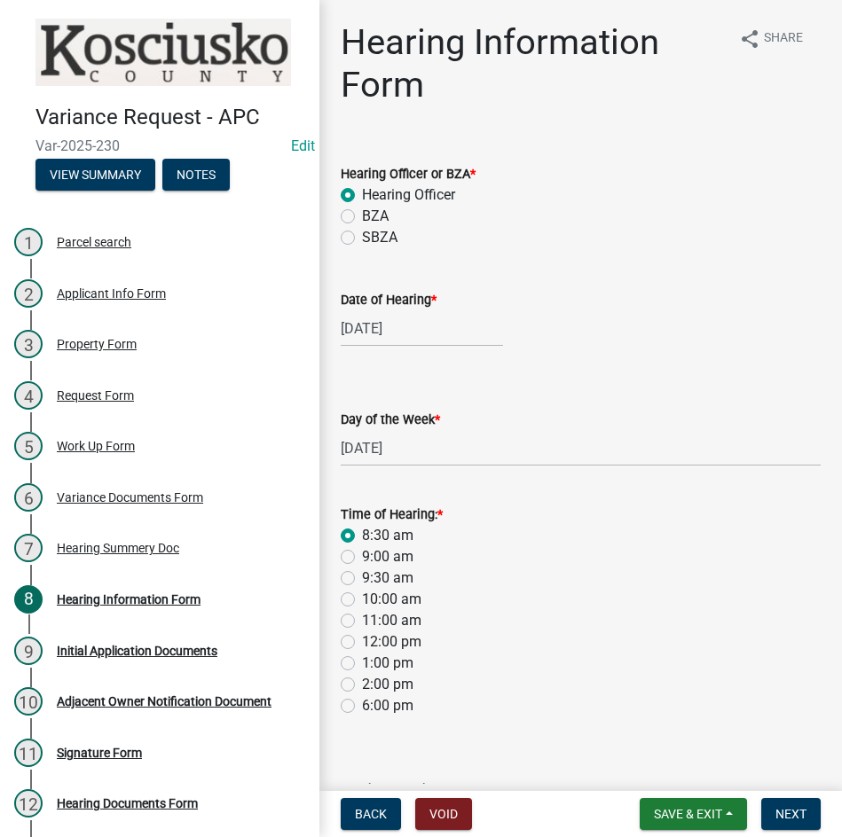
radio input "true"
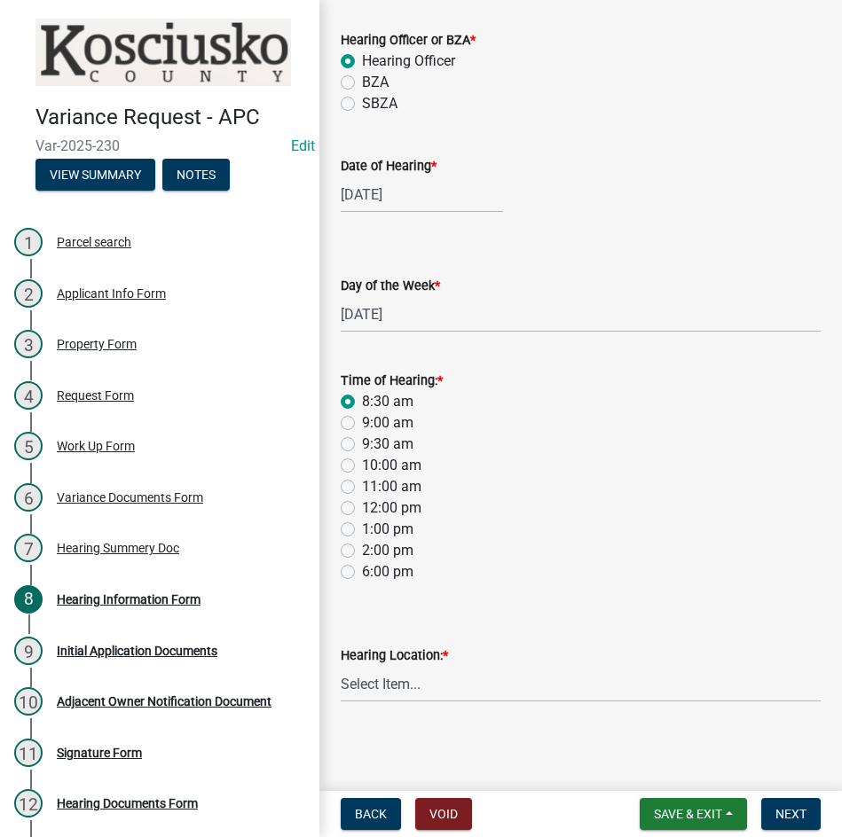
scroll to position [137, 0]
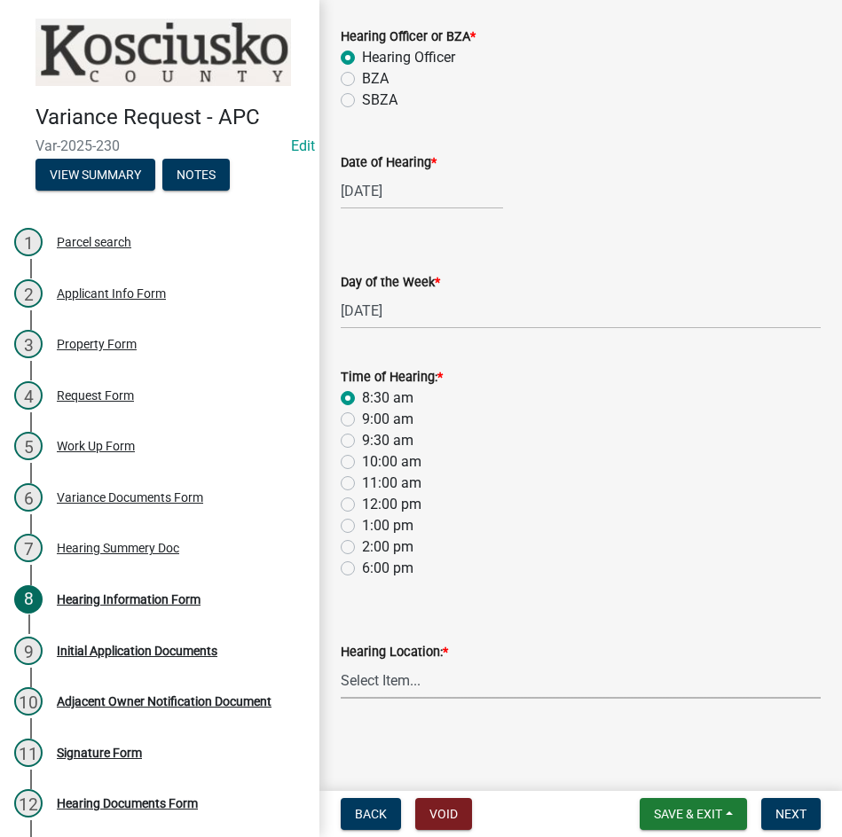
click at [526, 679] on select "Select Item... Area Plan Commission Office - 100 W Center St., Warsaw Justice B…" at bounding box center [581, 681] width 480 height 36
click at [341, 663] on select "Select Item... Area Plan Commission Office - 100 W Center St., Warsaw Justice B…" at bounding box center [581, 681] width 480 height 36
select select "9dcac0a2-b0c4-4f3b-8637-840d2209bdca"
click at [802, 812] on span "Next" at bounding box center [790, 814] width 31 height 14
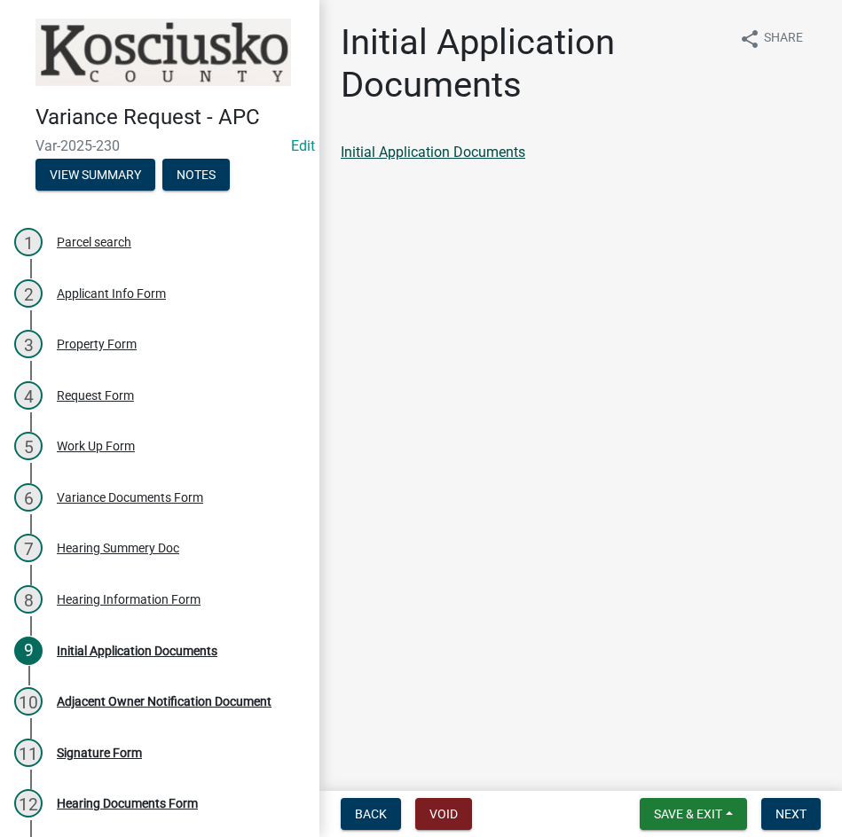
click at [445, 146] on link "Initial Application Documents" at bounding box center [433, 152] width 185 height 17
click at [801, 816] on span "Next" at bounding box center [790, 814] width 31 height 14
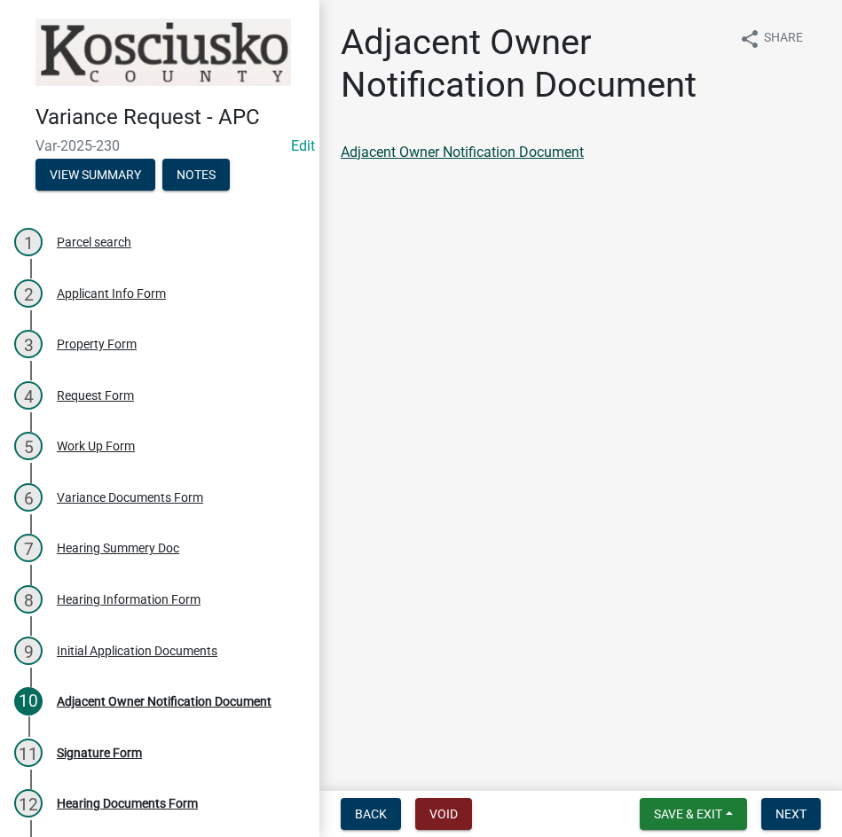
click at [521, 156] on link "Adjacent Owner Notification Document" at bounding box center [462, 152] width 243 height 17
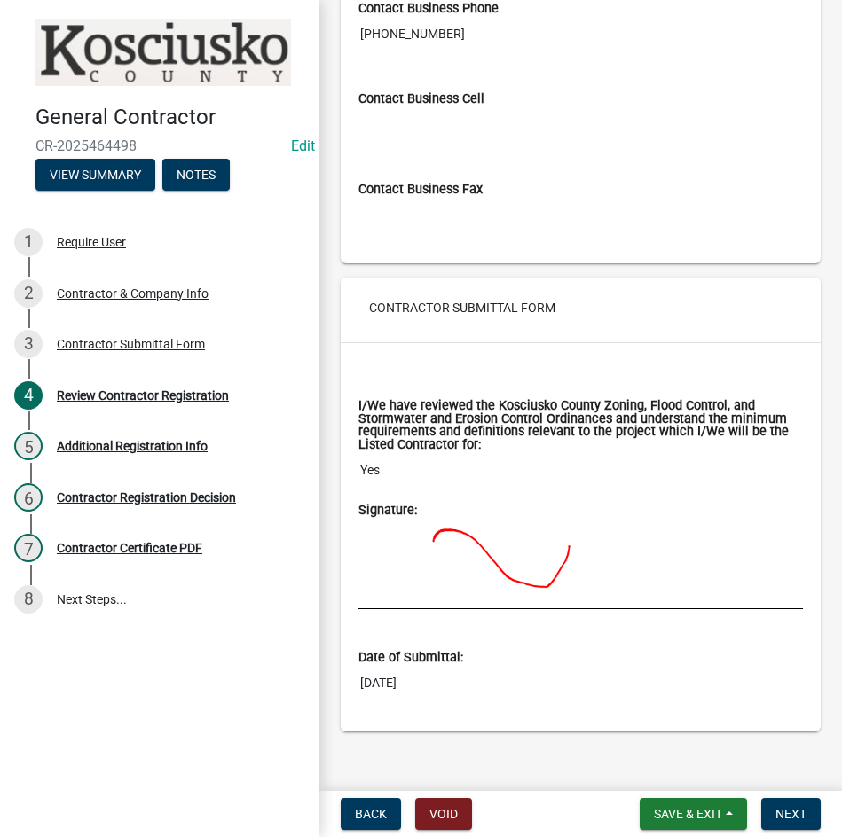
scroll to position [1740, 0]
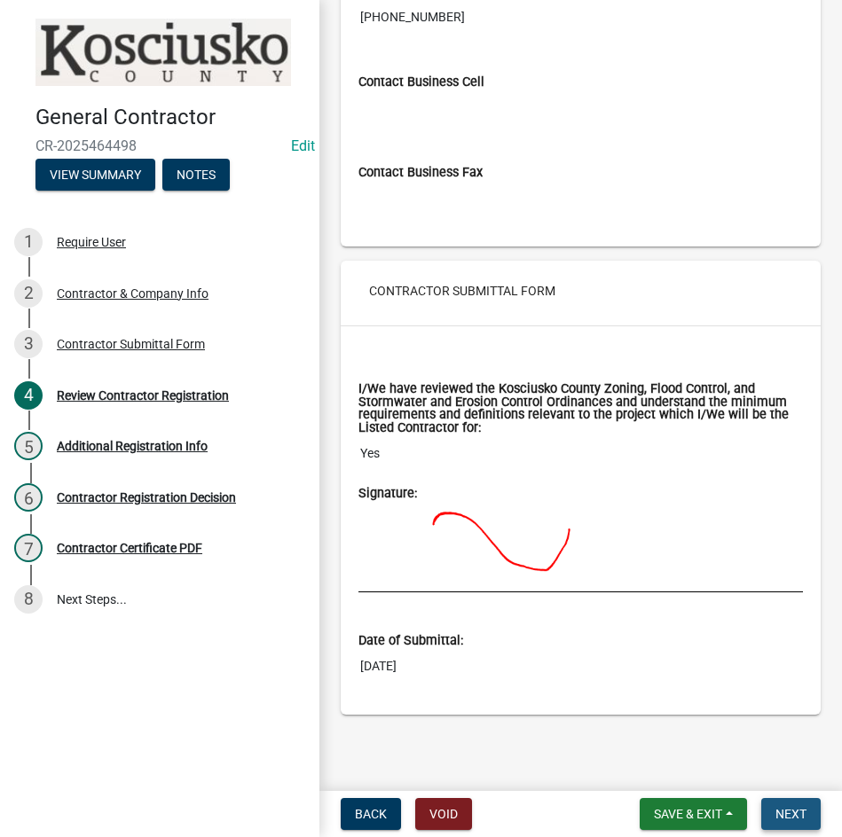
click at [782, 813] on span "Next" at bounding box center [790, 814] width 31 height 14
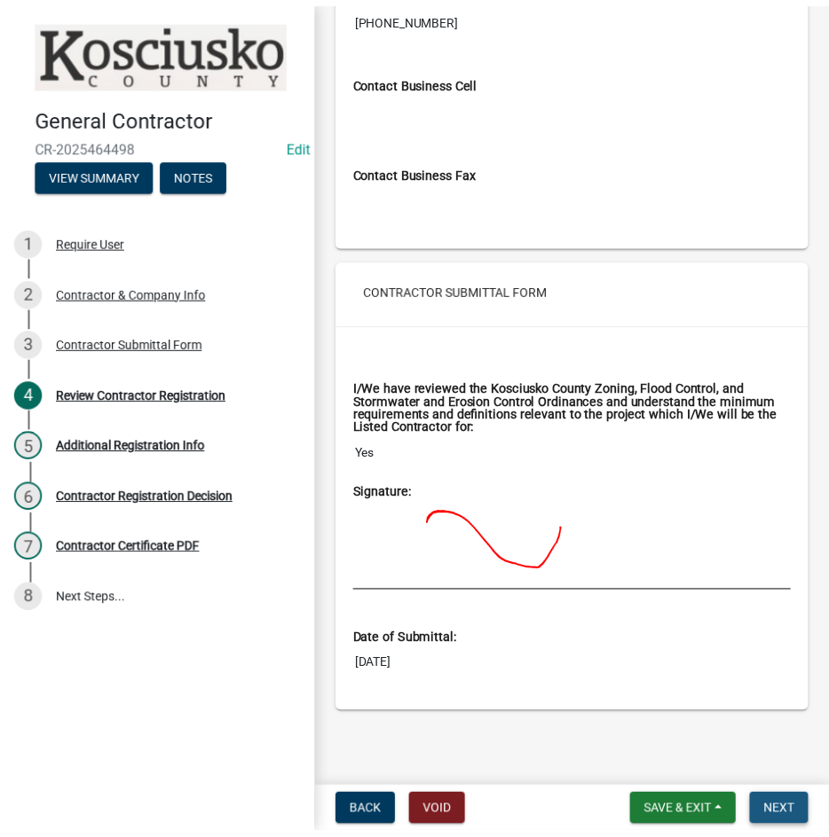
scroll to position [0, 0]
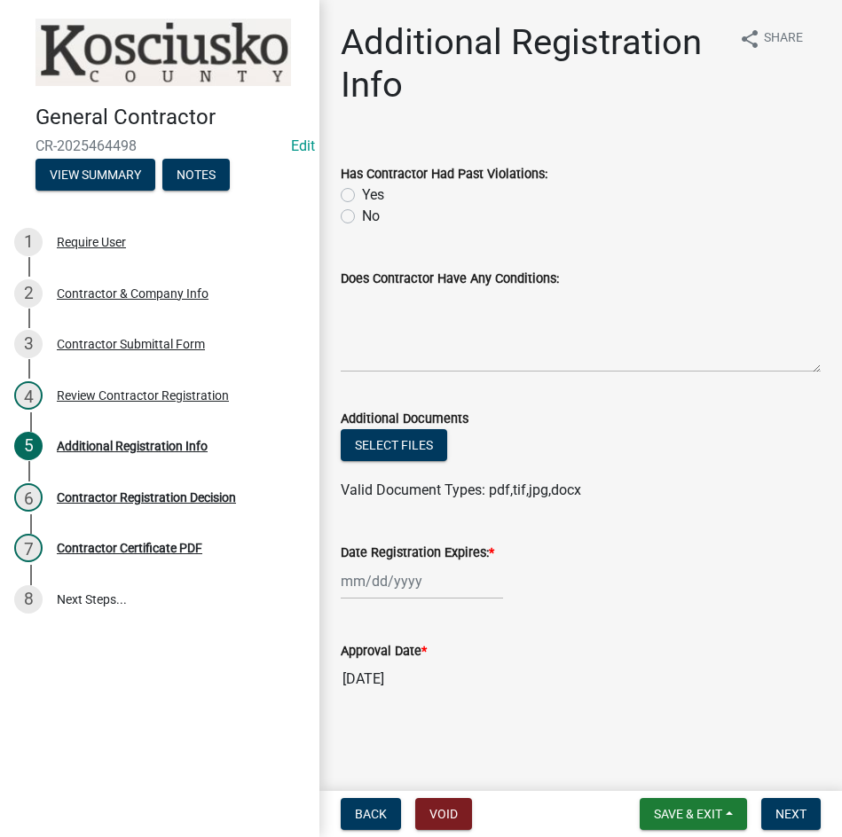
click at [362, 216] on label "No" at bounding box center [371, 216] width 18 height 21
click at [362, 216] on input "No" at bounding box center [368, 212] width 12 height 12
radio input "true"
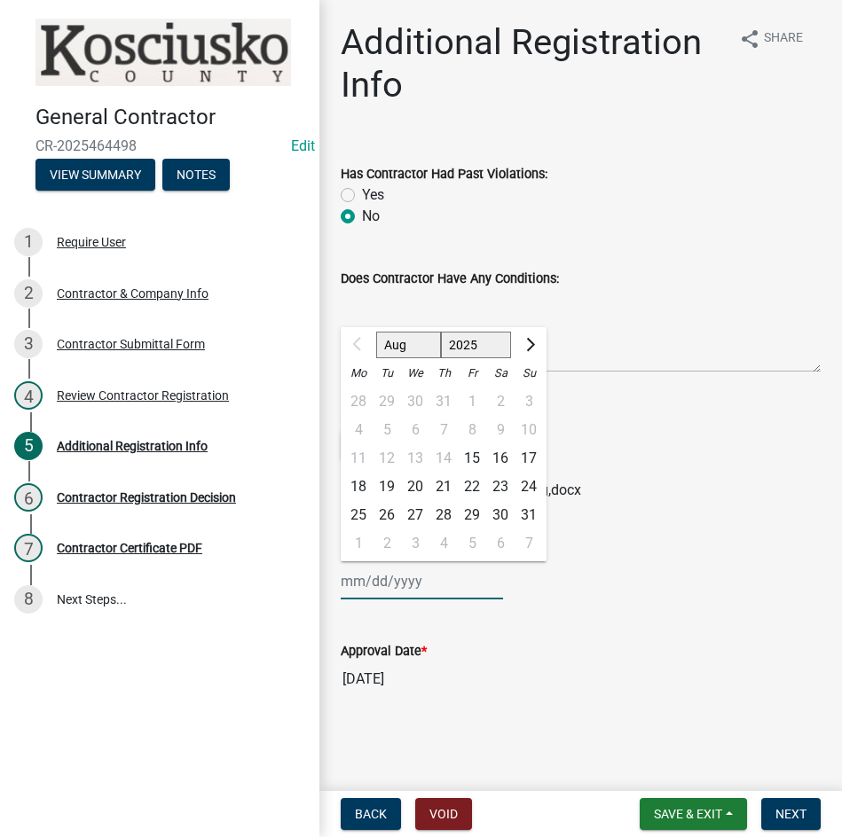
click at [448, 590] on div "Aug Sep Oct Nov Dec 2025 2026 2027 2028 2029 2030 2031 2032 2033 2034 2035 2036…" at bounding box center [422, 581] width 162 height 36
click at [483, 346] on select "2025 2026 2027 2028 2029 2030 2031 2032 2033 2034 2035 2036 2037 2038 2039 2040…" at bounding box center [476, 345] width 71 height 27
select select "2026"
click at [441, 332] on select "2025 2026 2027 2028 2029 2030 2031 2032 2033 2034 2035 2036 2037 2038 2039 2040…" at bounding box center [476, 345] width 71 height 27
click at [496, 460] on div "15" at bounding box center [500, 458] width 28 height 28
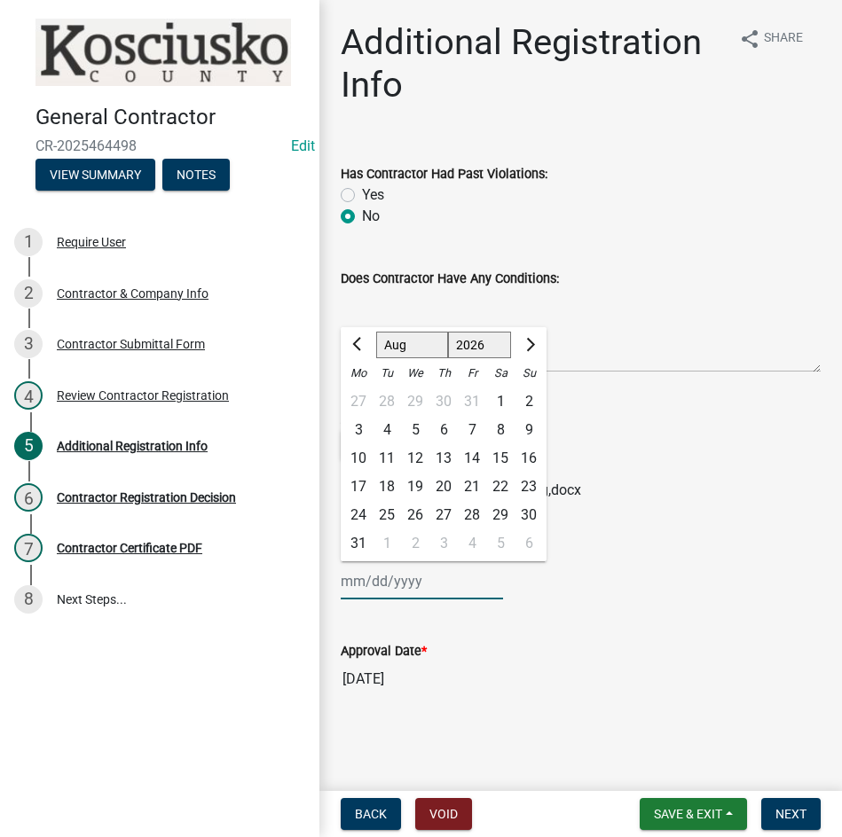
type input "[DATE]"
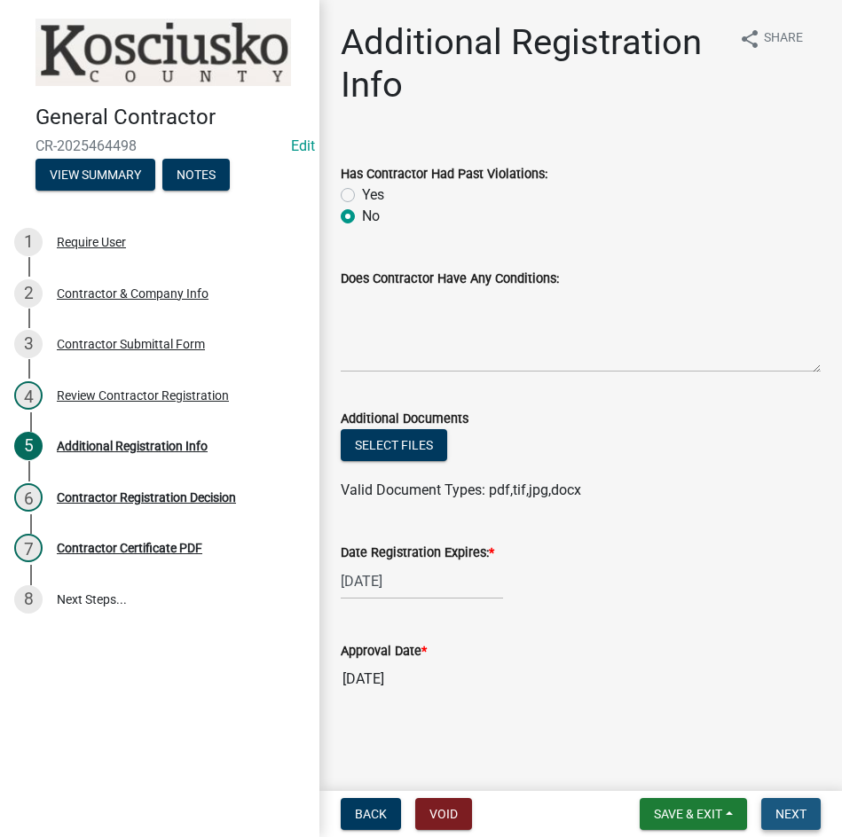
click at [784, 805] on button "Next" at bounding box center [790, 814] width 59 height 32
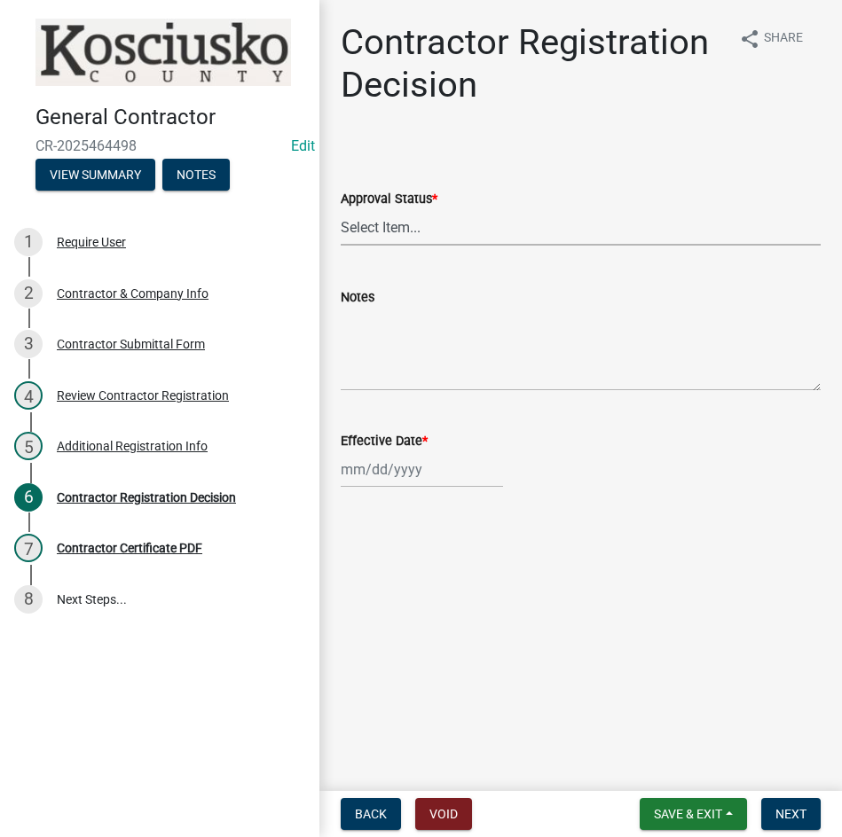
click at [509, 237] on select "Select Item... Approved Denied" at bounding box center [581, 227] width 480 height 36
click at [341, 209] on select "Select Item... Approved Denied" at bounding box center [581, 227] width 480 height 36
select select "8e4351d7-4ebf-4714-a7c9-c8187f00e083"
select select "8"
select select "2025"
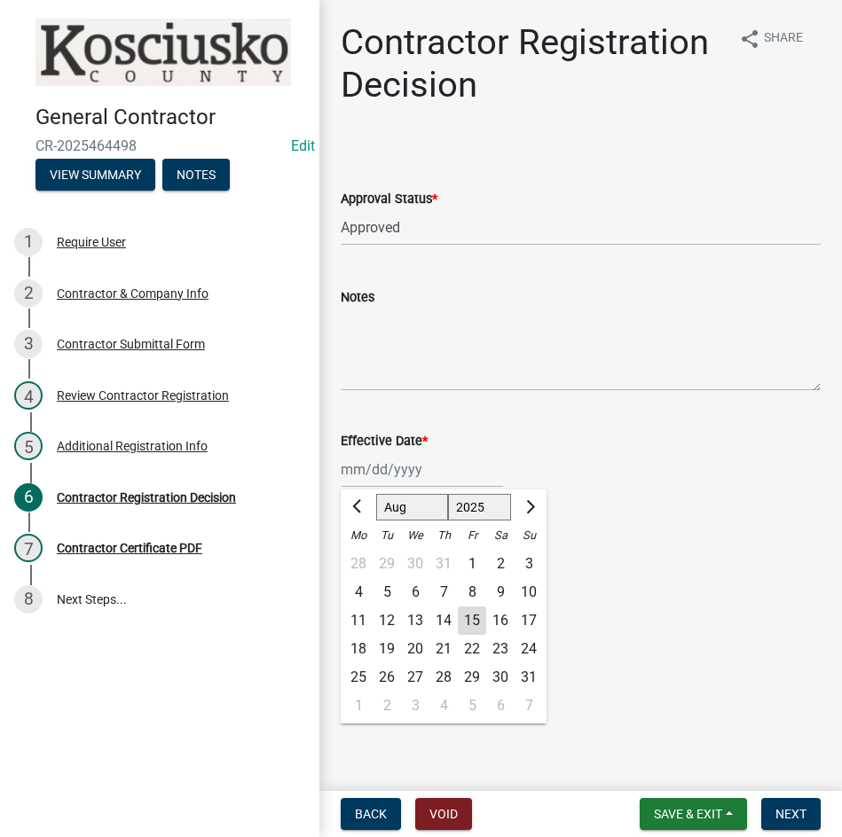
click at [457, 475] on div "[PERSON_NAME] Feb Mar Apr [PERSON_NAME][DATE] Oct Nov [DATE] 1526 1527 1528 152…" at bounding box center [422, 470] width 162 height 36
click at [470, 614] on div "15" at bounding box center [472, 621] width 28 height 28
type input "[DATE]"
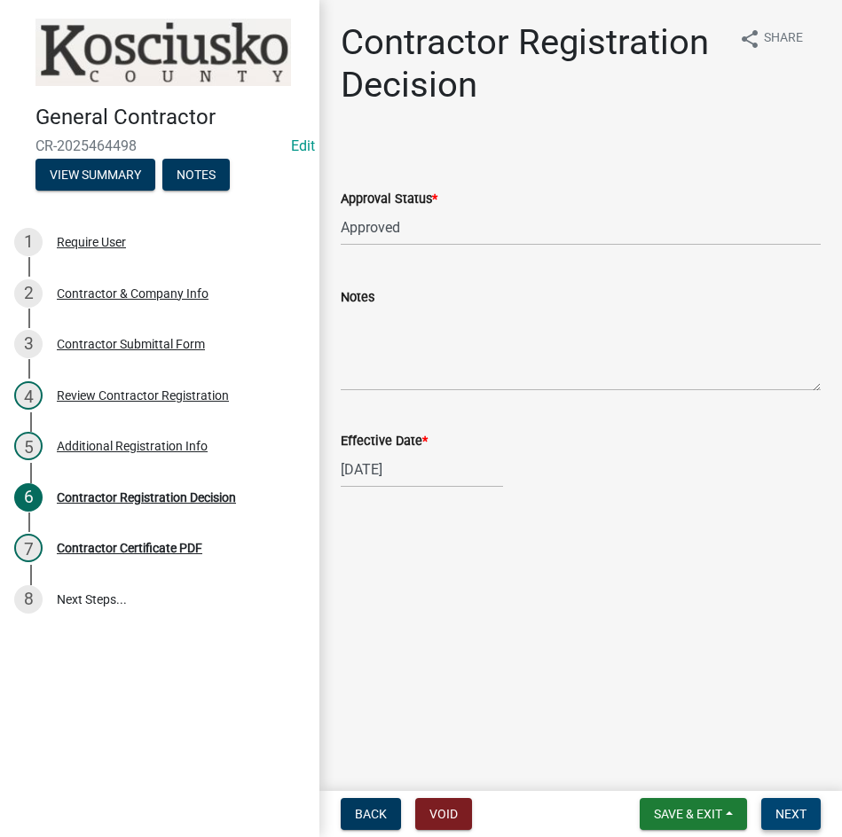
click at [780, 813] on span "Next" at bounding box center [790, 814] width 31 height 14
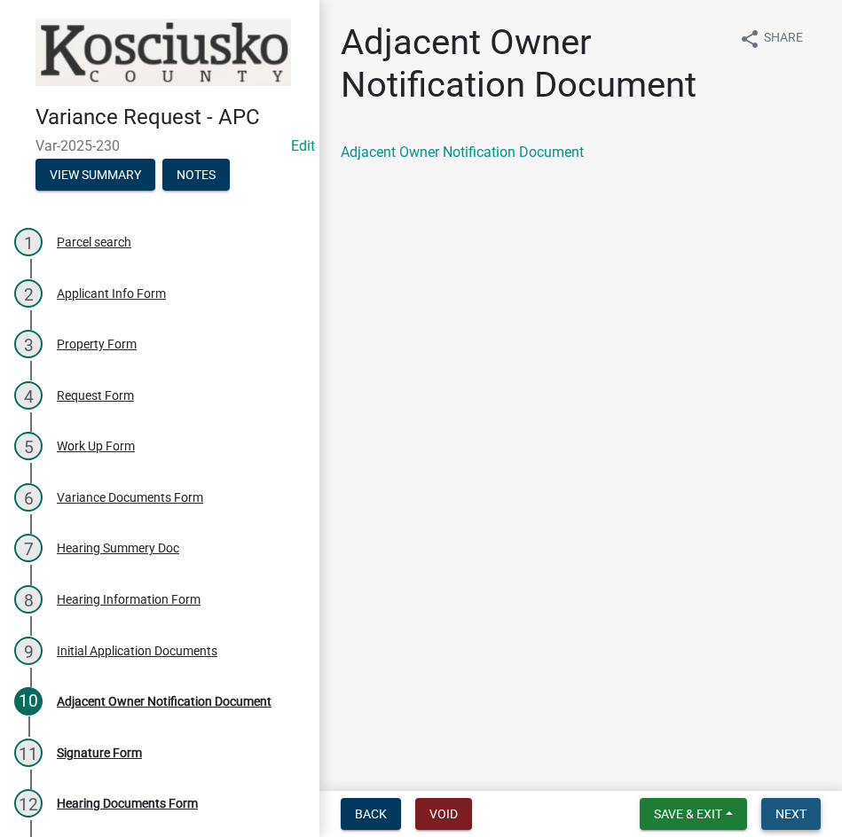
click at [781, 809] on span "Next" at bounding box center [790, 814] width 31 height 14
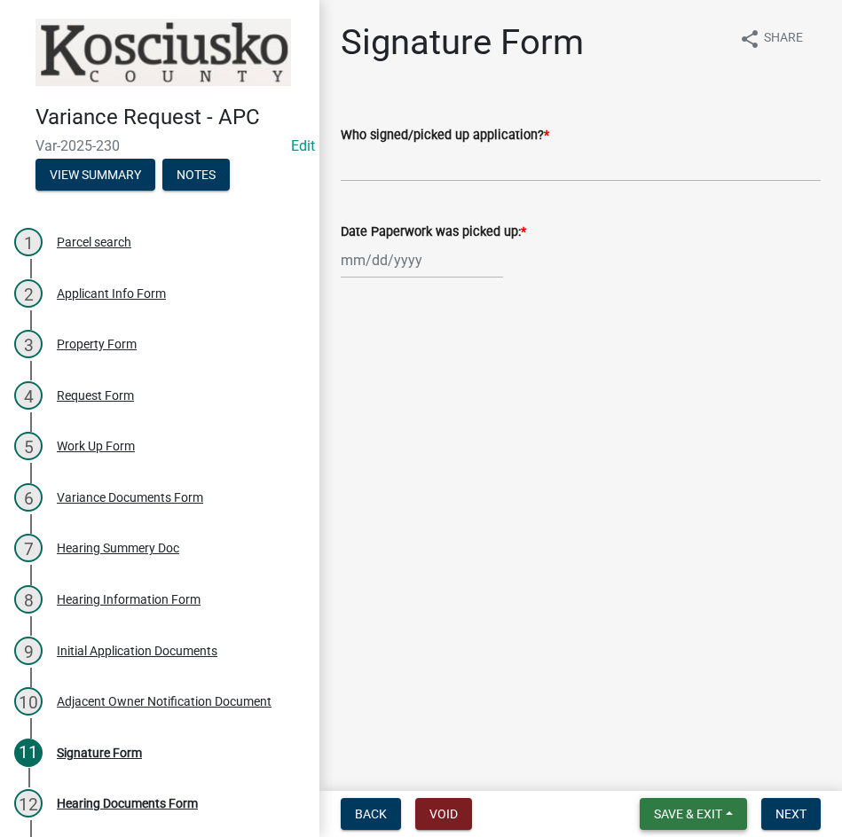
click at [696, 818] on span "Save & Exit" at bounding box center [688, 814] width 68 height 14
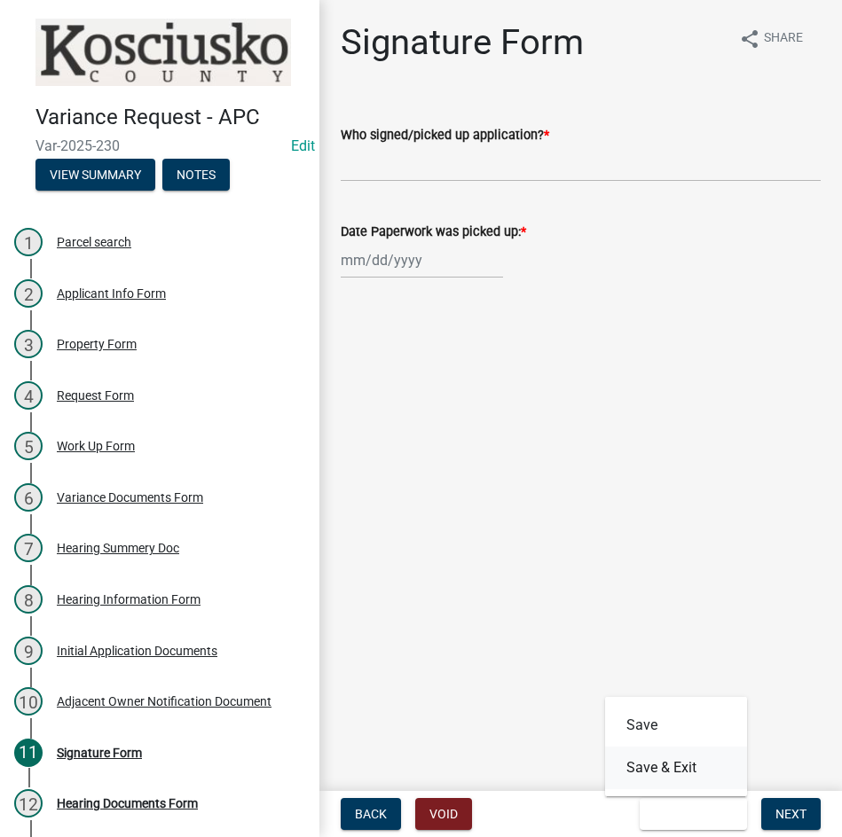
click at [655, 773] on button "Save & Exit" at bounding box center [676, 768] width 142 height 43
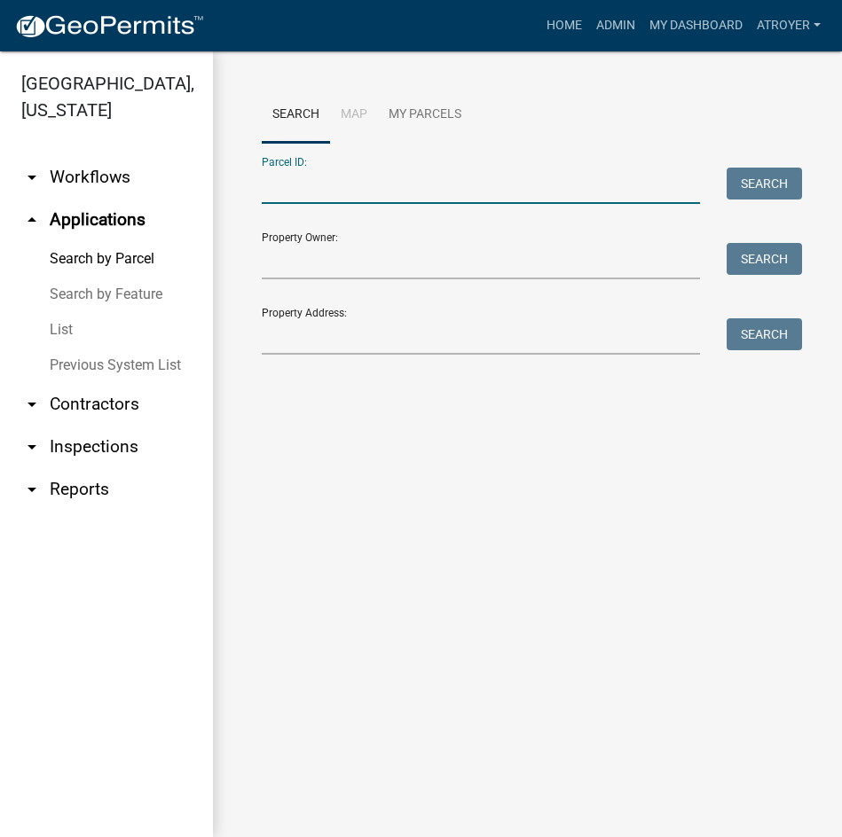
click at [381, 184] on input "Parcel ID:" at bounding box center [481, 186] width 438 height 36
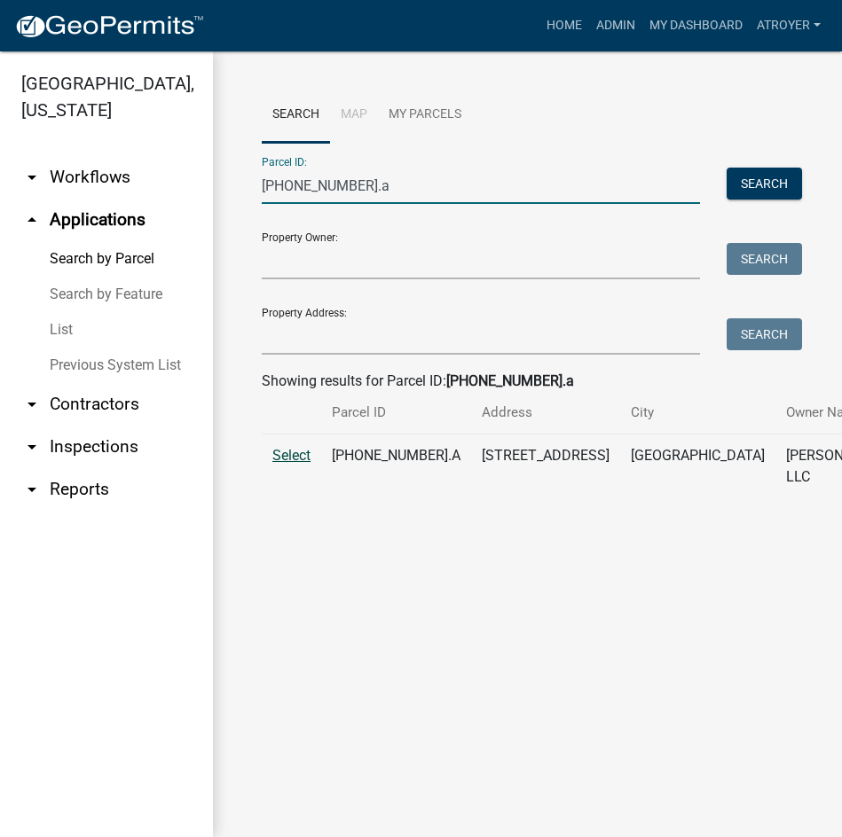
type input "007-051-314.a"
click at [292, 464] on span "Select" at bounding box center [291, 455] width 38 height 17
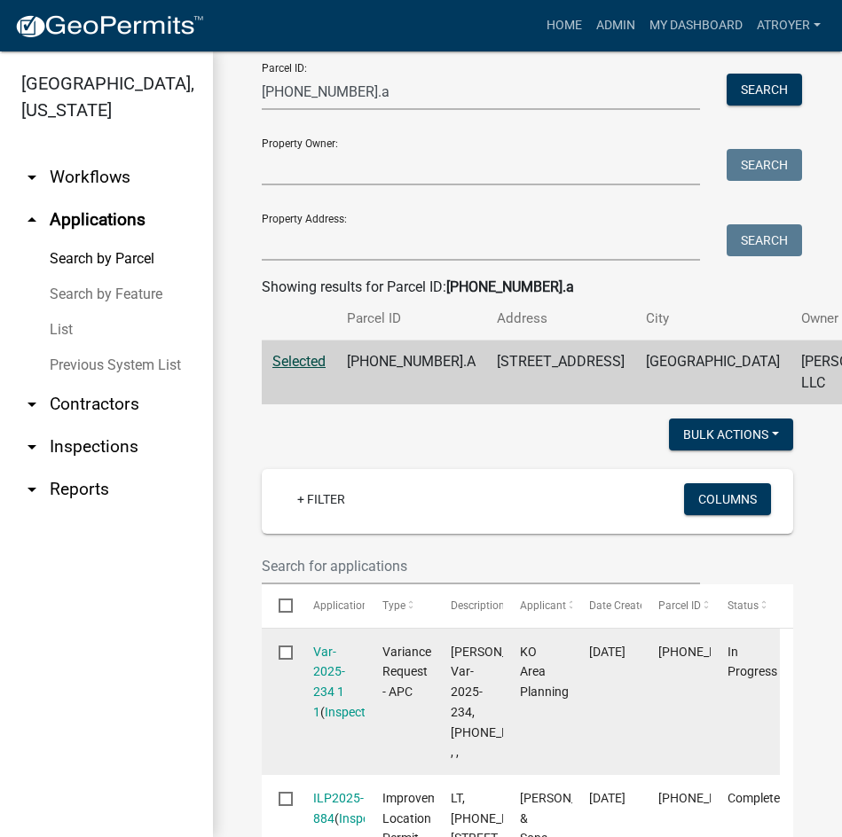
scroll to position [177, 0]
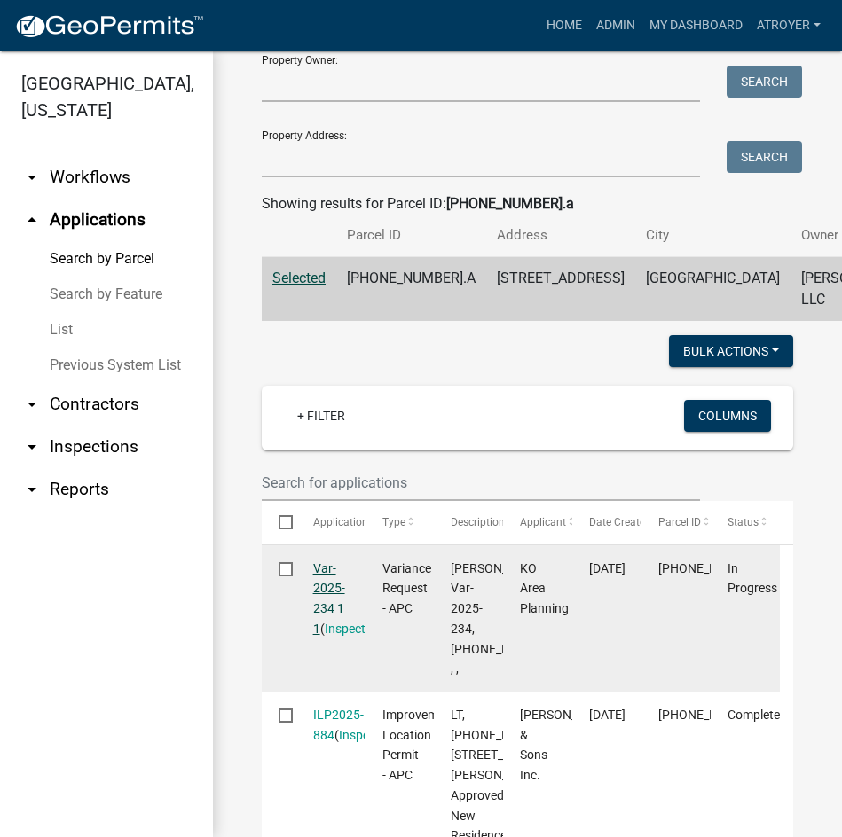
click at [321, 632] on link "Var-2025-234 1 1" at bounding box center [329, 599] width 32 height 75
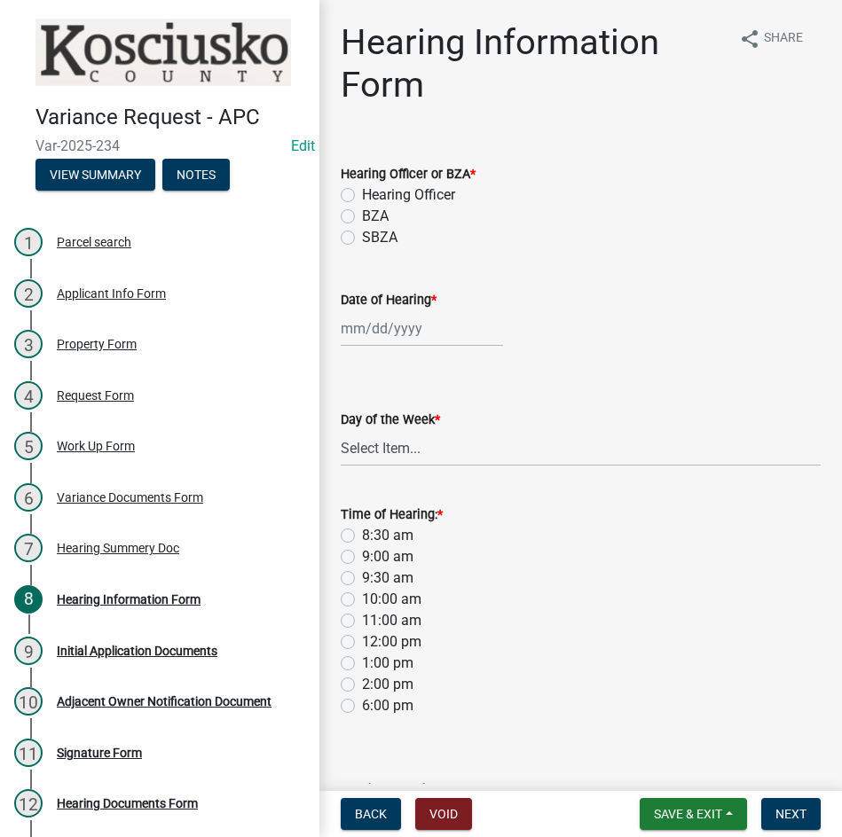
click at [362, 193] on label "Hearing Officer" at bounding box center [408, 195] width 93 height 21
click at [362, 193] on input "Hearing Officer" at bounding box center [368, 191] width 12 height 12
radio input "true"
select select "8"
select select "2025"
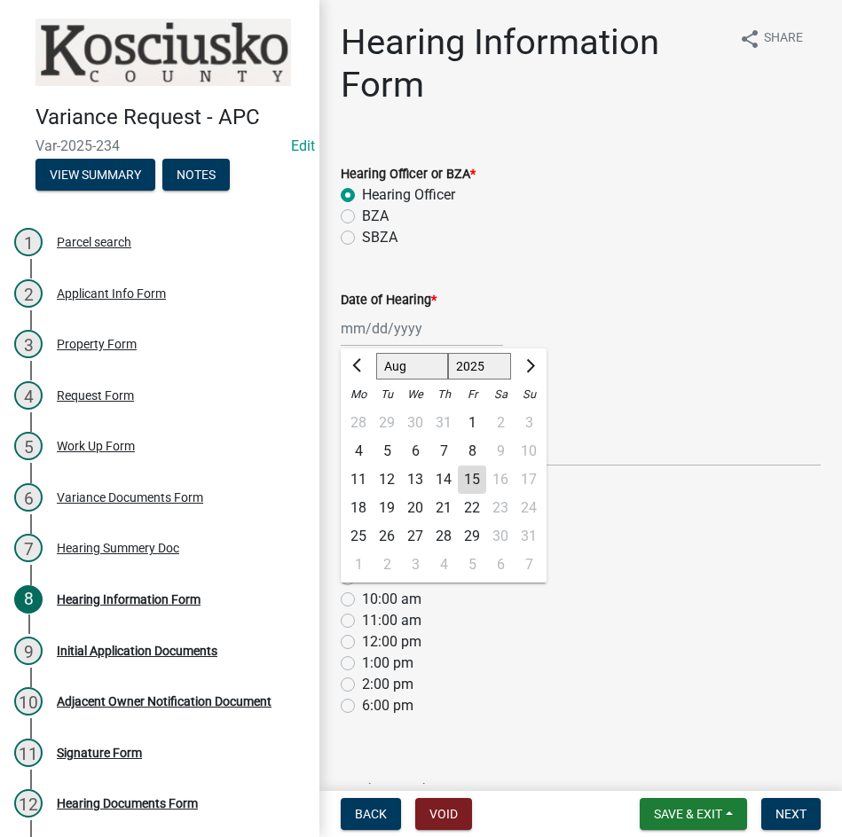
click at [430, 330] on div "Jan Feb Mar Apr May Jun Jul Aug Sep Oct Nov Dec 1525 1526 1527 1528 1529 1530 1…" at bounding box center [422, 328] width 162 height 36
click at [408, 365] on select "Jan Feb Mar Apr May Jun Jul Aug Sep Oct Nov Dec" at bounding box center [412, 366] width 72 height 27
select select "9"
click at [376, 353] on select "Jan Feb Mar Apr May Jun Jul Aug Sep Oct Nov Dec" at bounding box center [412, 366] width 72 height 27
click at [359, 446] on div "8" at bounding box center [358, 451] width 28 height 28
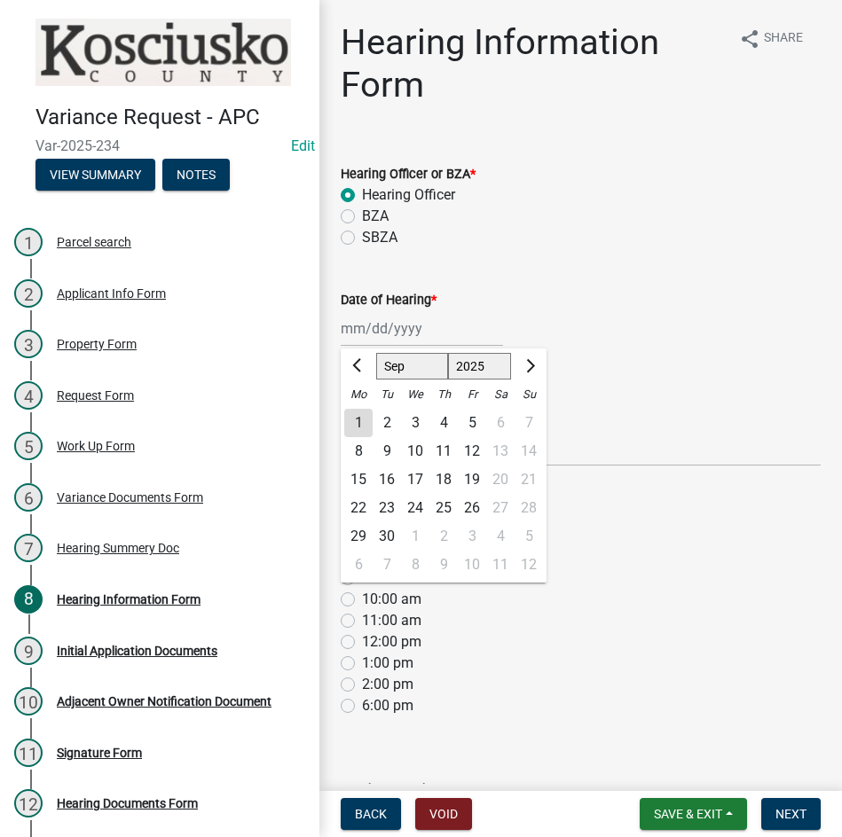
type input "09/08/2025"
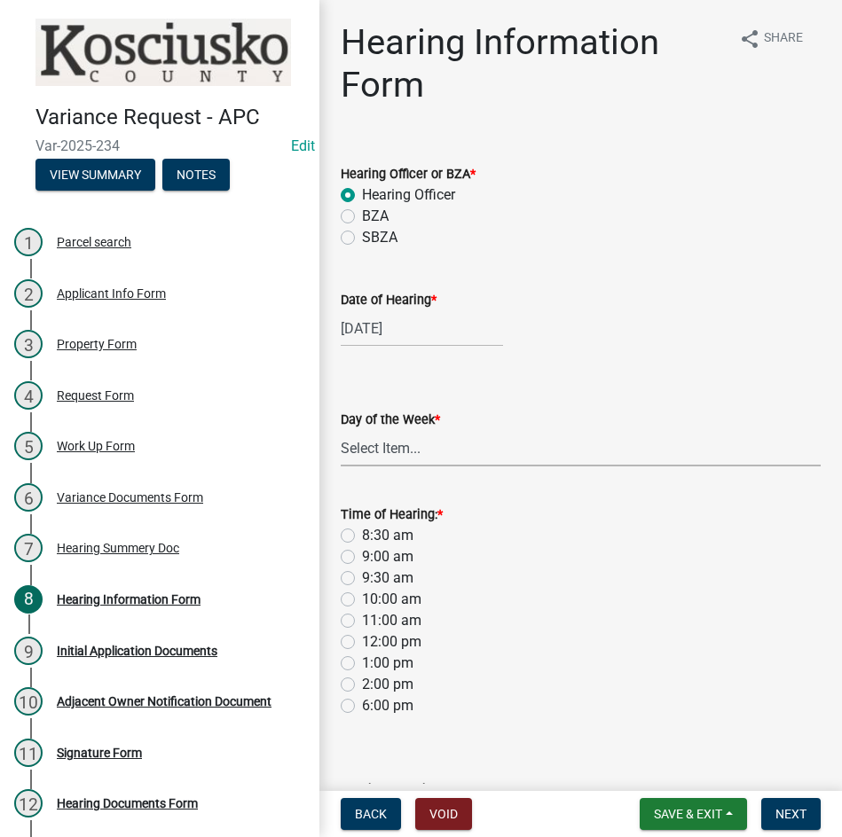
click at [389, 453] on select "Select Item... Monday Tuesday Wednesday Thursday Friday Saturday Sunday" at bounding box center [581, 448] width 480 height 36
click at [341, 430] on select "Select Item... Monday Tuesday Wednesday Thursday Friday Saturday Sunday" at bounding box center [581, 448] width 480 height 36
select select "61de0463-cc0d-410b-b5ab-11a135edeb29"
click at [362, 573] on label "9:30 am" at bounding box center [387, 578] width 51 height 21
click at [362, 573] on input "9:30 am" at bounding box center [368, 574] width 12 height 12
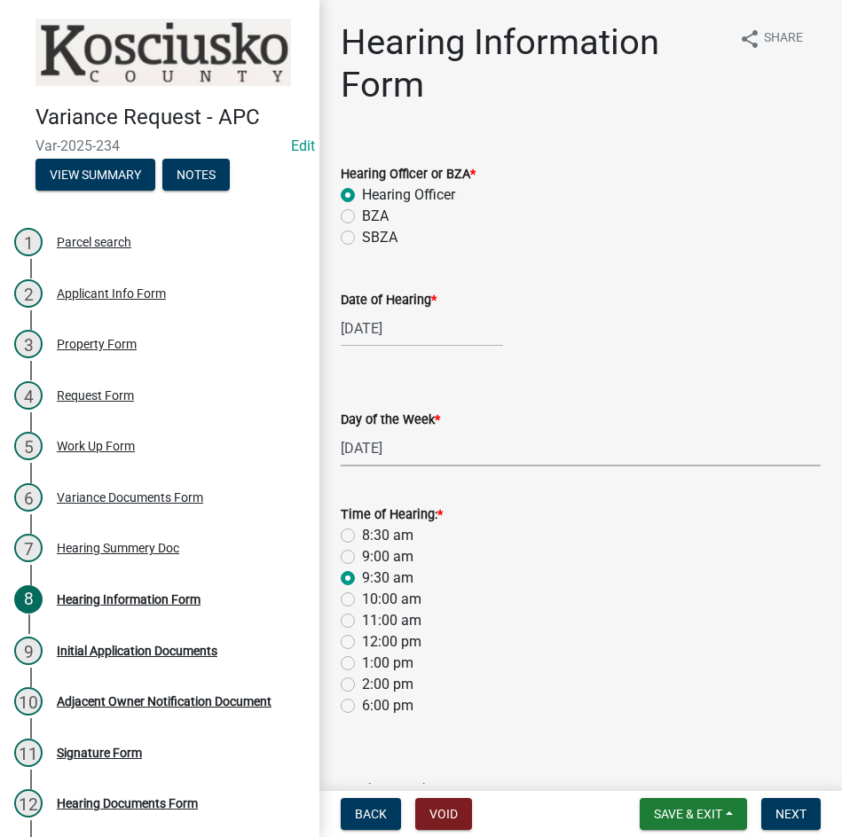
radio input "true"
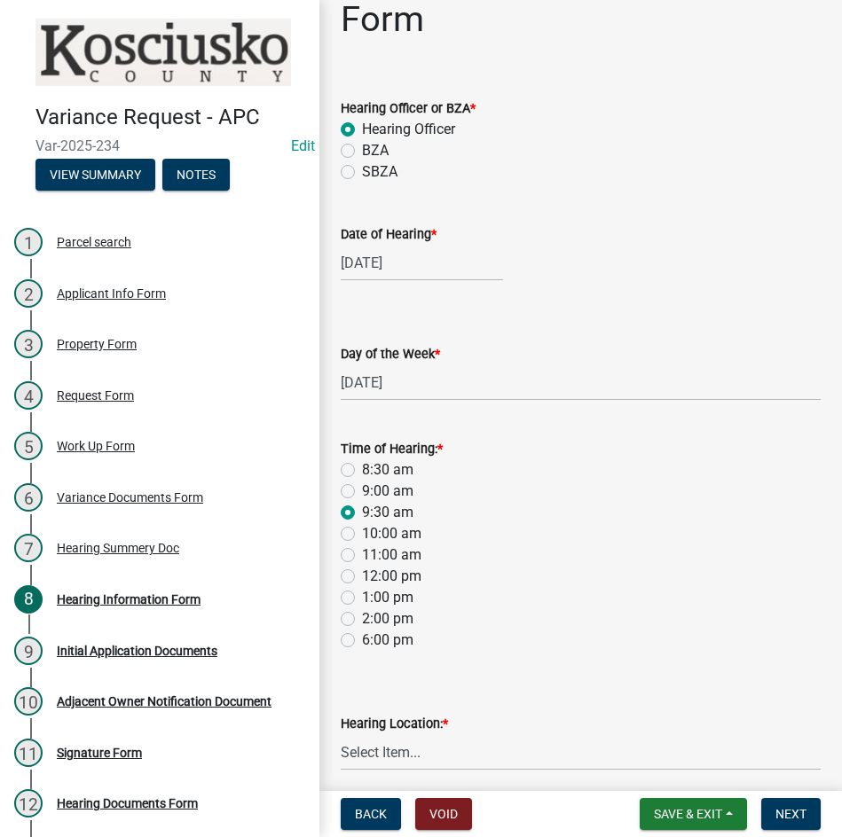
scroll to position [137, 0]
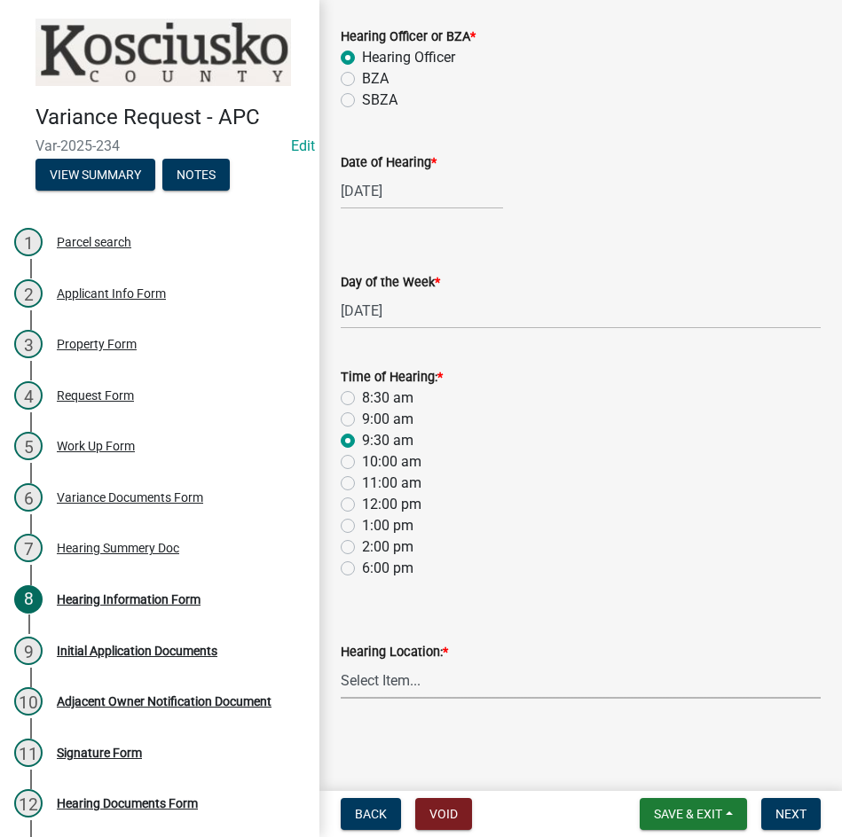
click at [528, 686] on select "Select Item... Area Plan Commission Office - 100 W Center St., Warsaw Justice B…" at bounding box center [581, 681] width 480 height 36
click at [341, 663] on select "Select Item... Area Plan Commission Office - 100 W Center St., Warsaw Justice B…" at bounding box center [581, 681] width 480 height 36
select select "9dcac0a2-b0c4-4f3b-8637-840d2209bdca"
click at [792, 812] on span "Next" at bounding box center [790, 814] width 31 height 14
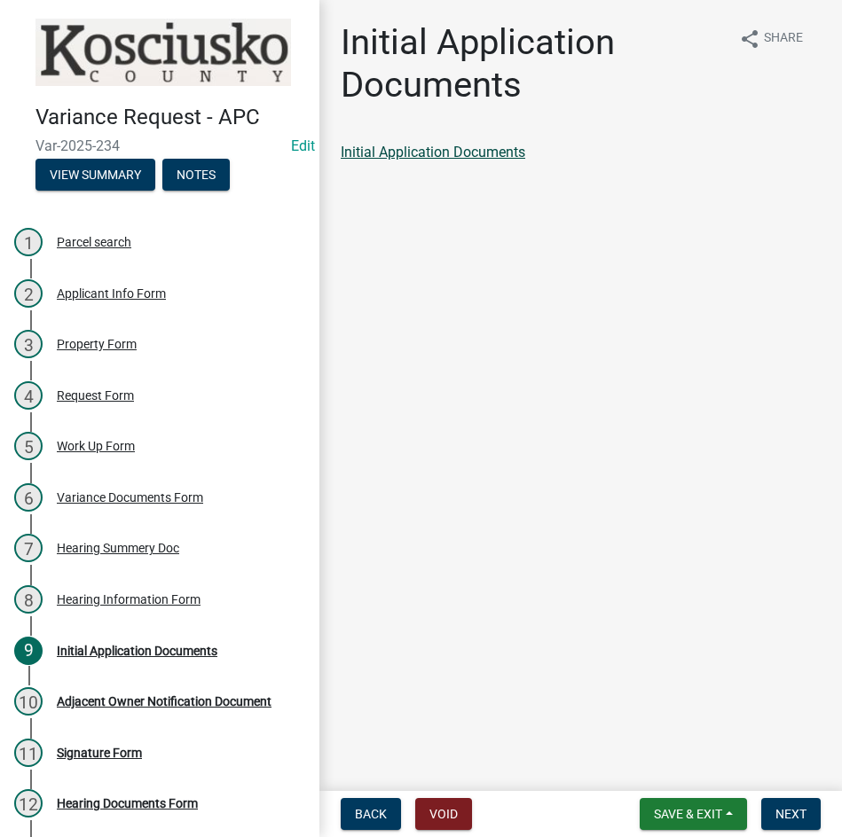
click at [481, 151] on link "Initial Application Documents" at bounding box center [433, 152] width 185 height 17
click at [783, 813] on span "Next" at bounding box center [790, 814] width 31 height 14
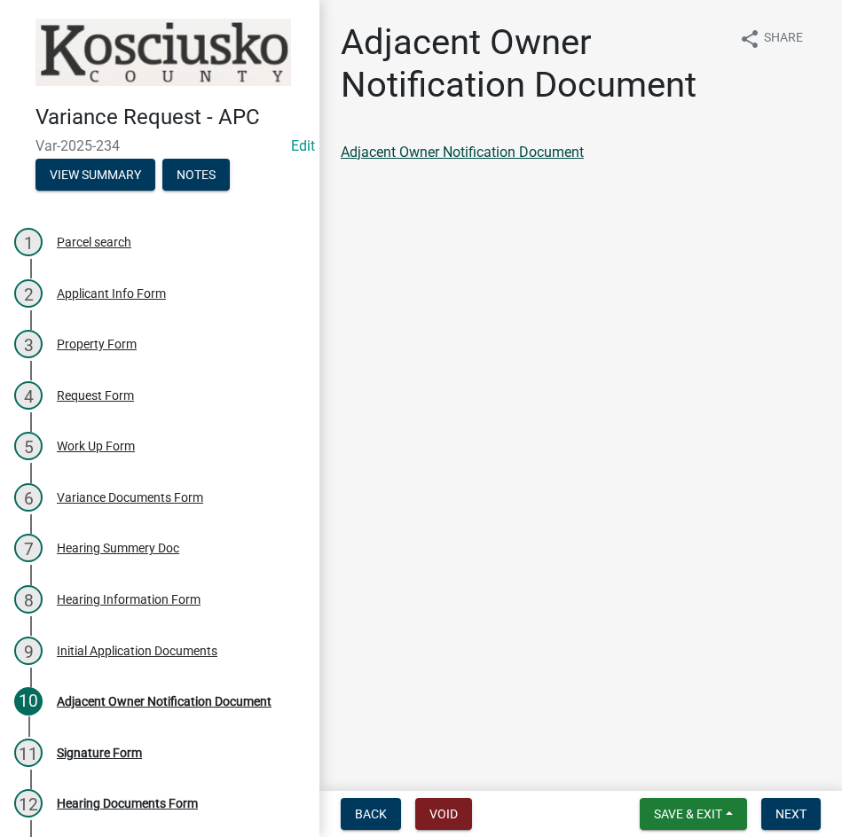
click at [492, 151] on link "Adjacent Owner Notification Document" at bounding box center [462, 152] width 243 height 17
click at [791, 815] on span "Next" at bounding box center [790, 814] width 31 height 14
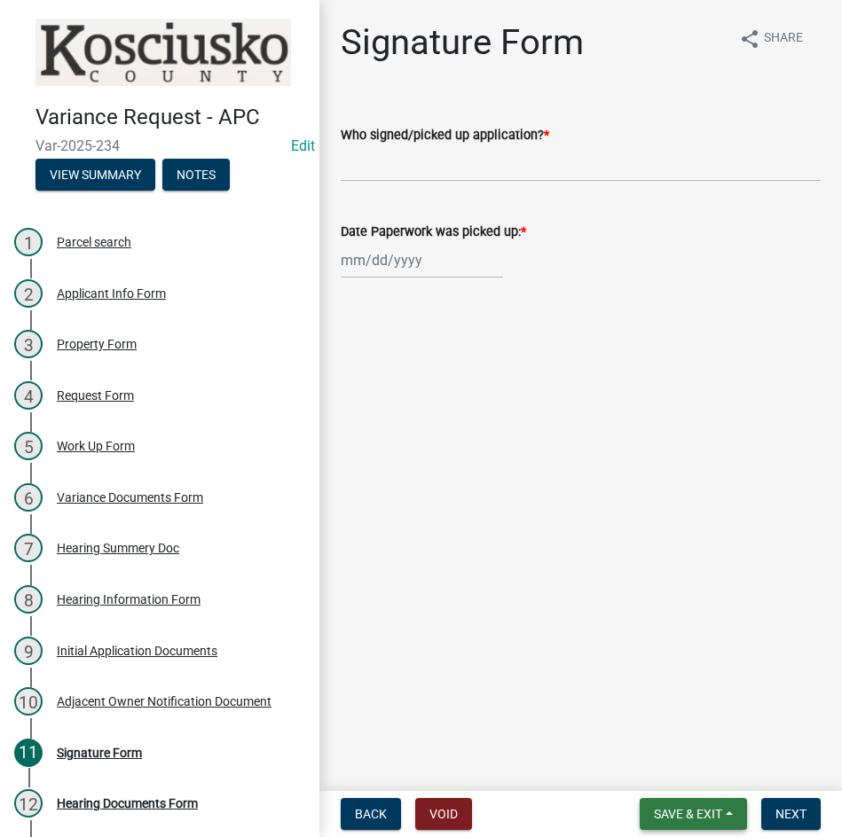
click at [684, 819] on span "Save & Exit" at bounding box center [688, 814] width 68 height 14
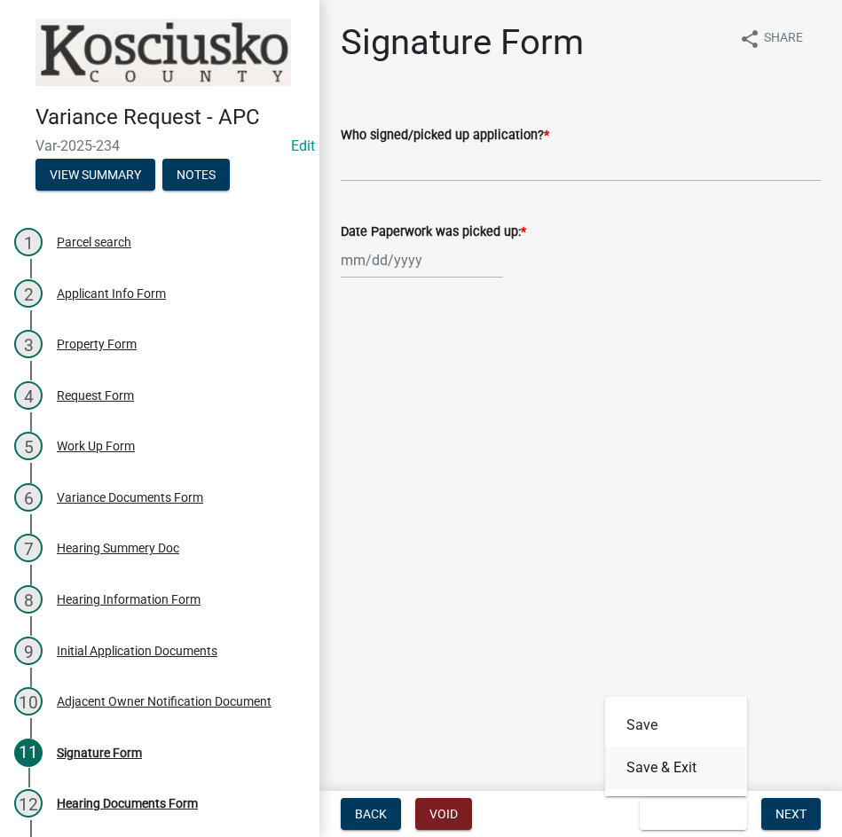
click at [672, 768] on button "Save & Exit" at bounding box center [676, 768] width 142 height 43
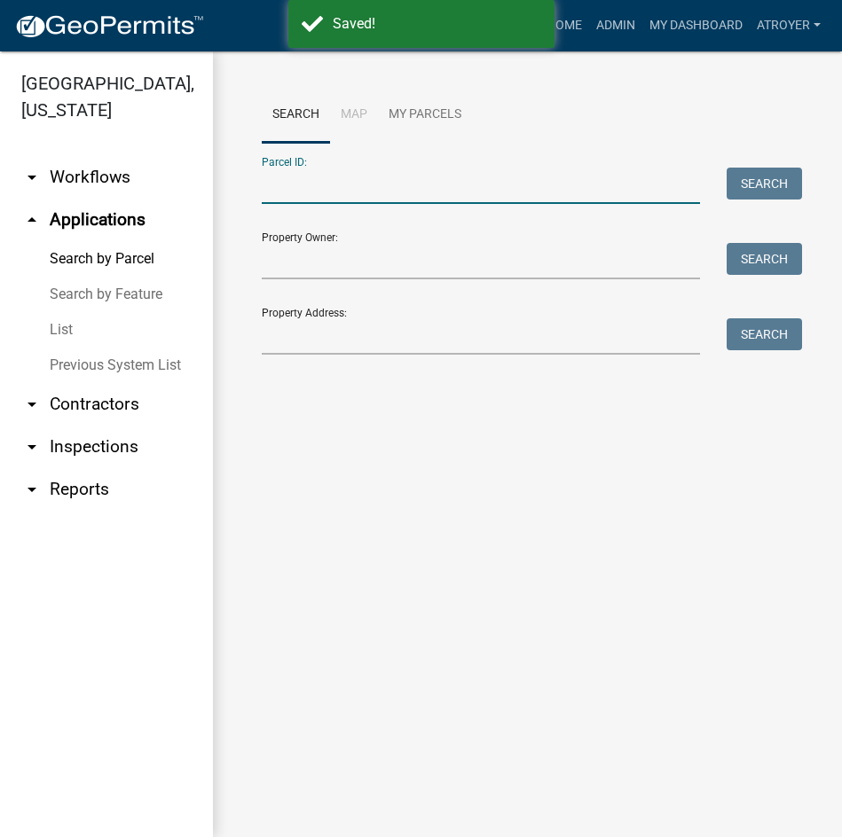
click at [521, 198] on input "Parcel ID:" at bounding box center [481, 186] width 438 height 36
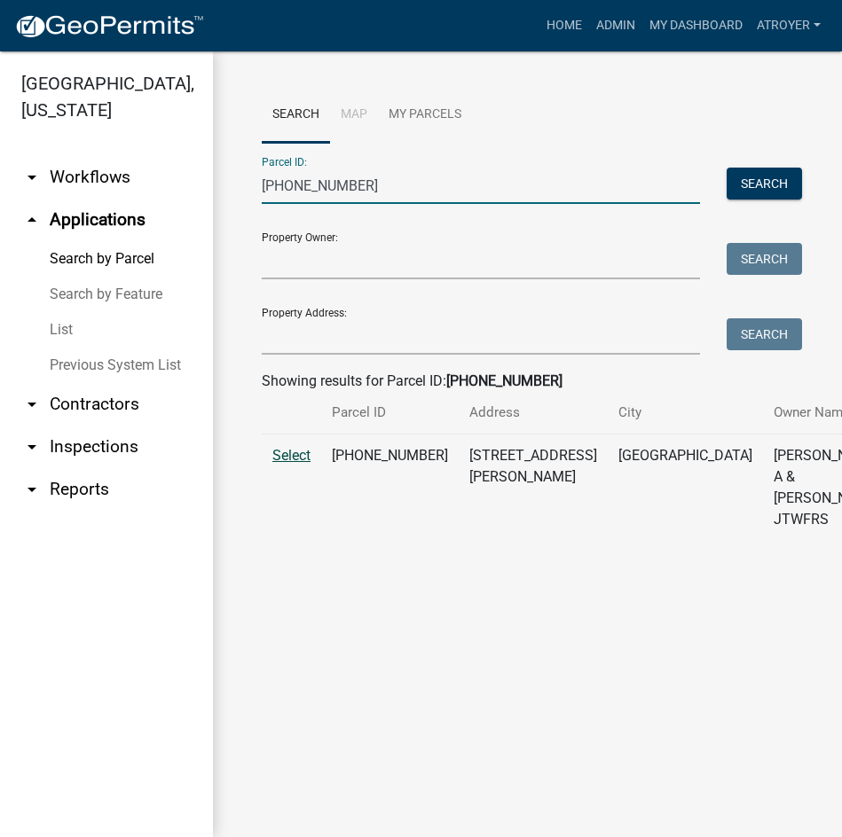
type input "007-094-082"
click at [279, 464] on span "Select" at bounding box center [291, 455] width 38 height 17
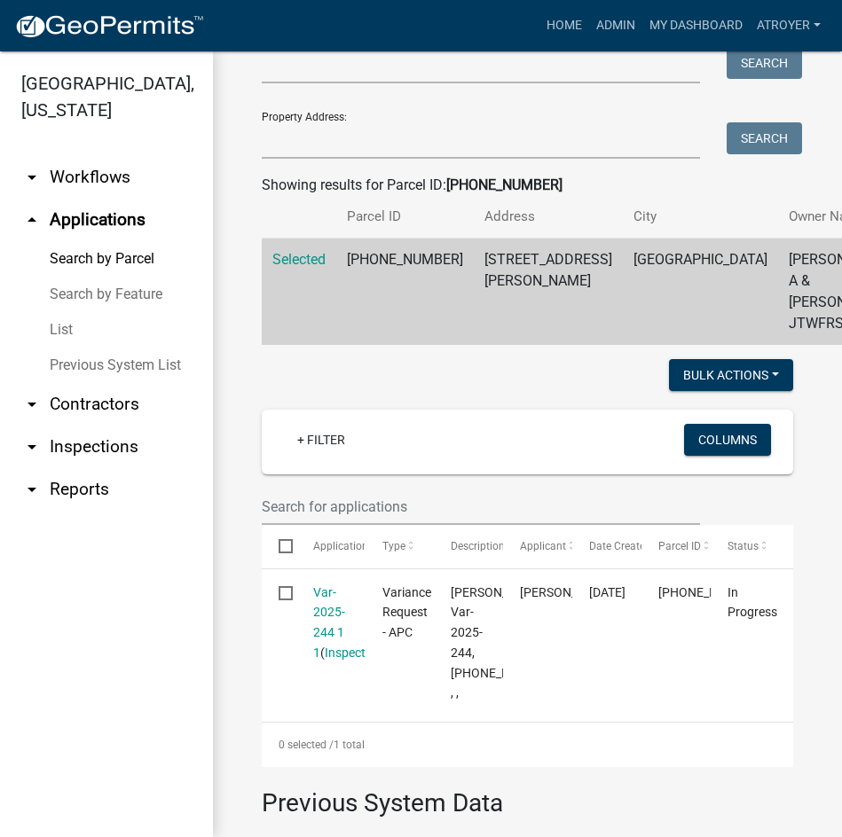
scroll to position [355, 0]
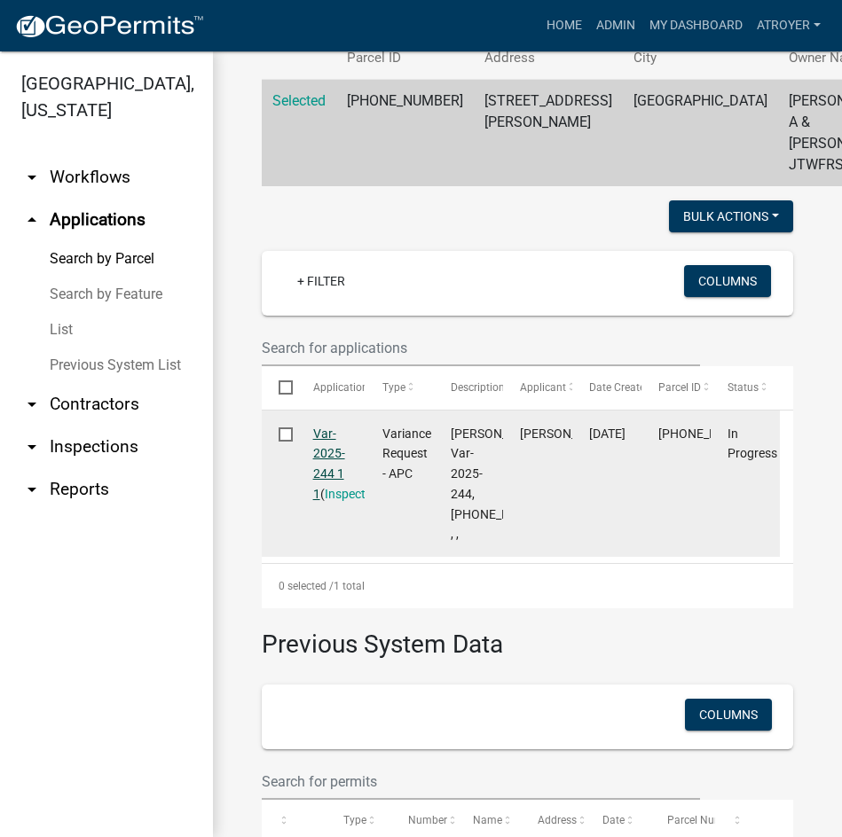
click at [325, 490] on link "Var-2025-244 1 1" at bounding box center [329, 464] width 32 height 75
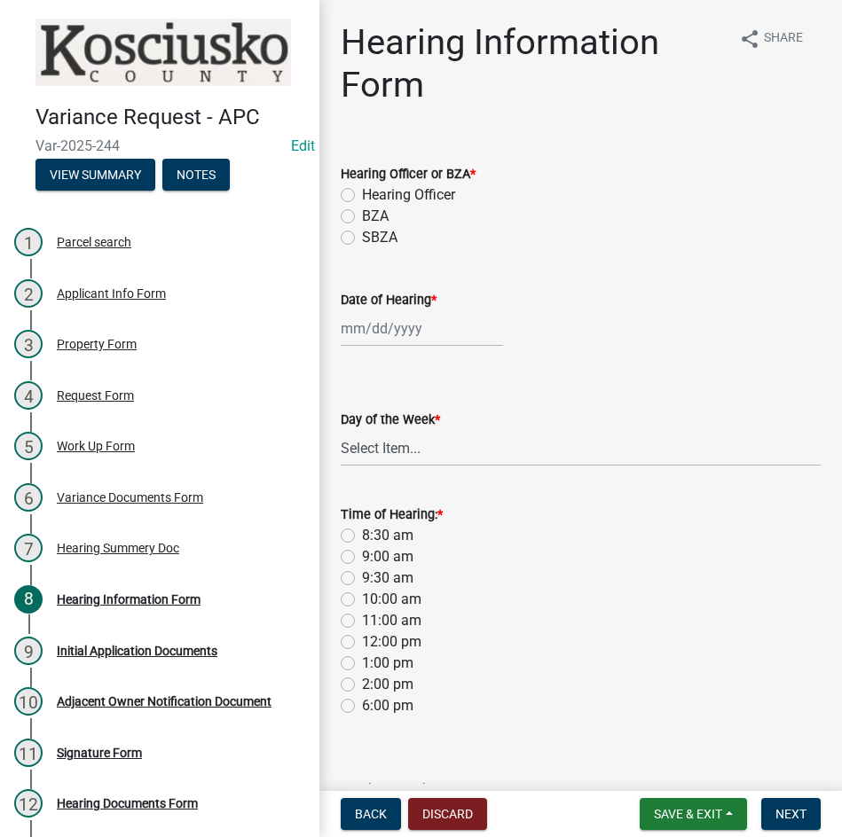
click at [362, 190] on label "Hearing Officer" at bounding box center [408, 195] width 93 height 21
click at [362, 190] on input "Hearing Officer" at bounding box center [368, 191] width 12 height 12
radio input "true"
click at [431, 326] on div at bounding box center [422, 328] width 162 height 36
select select "8"
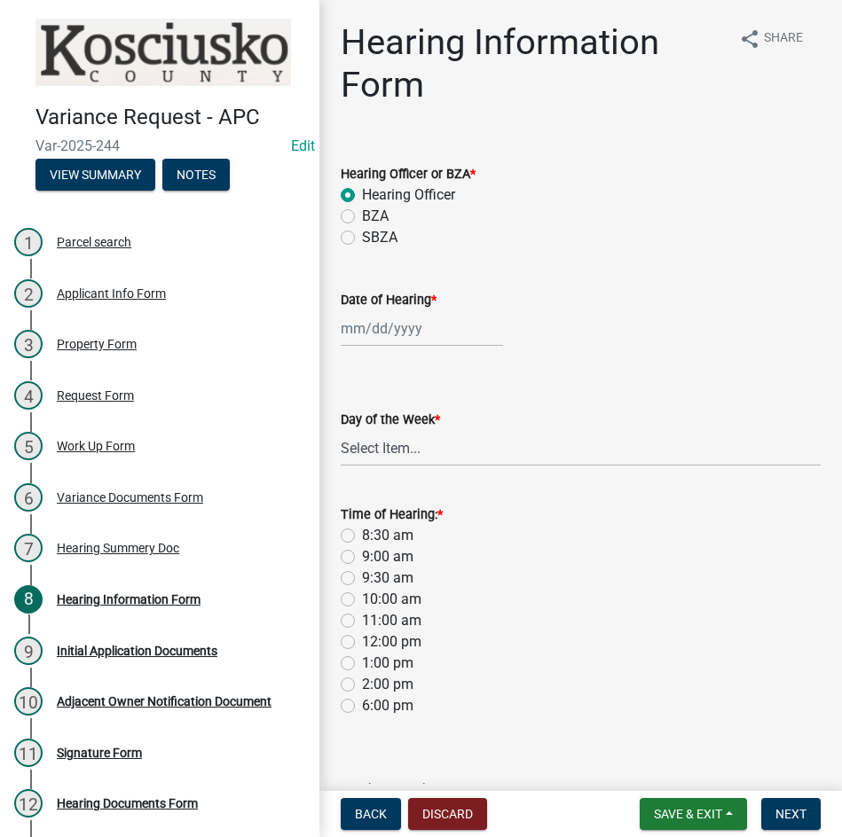
select select "2025"
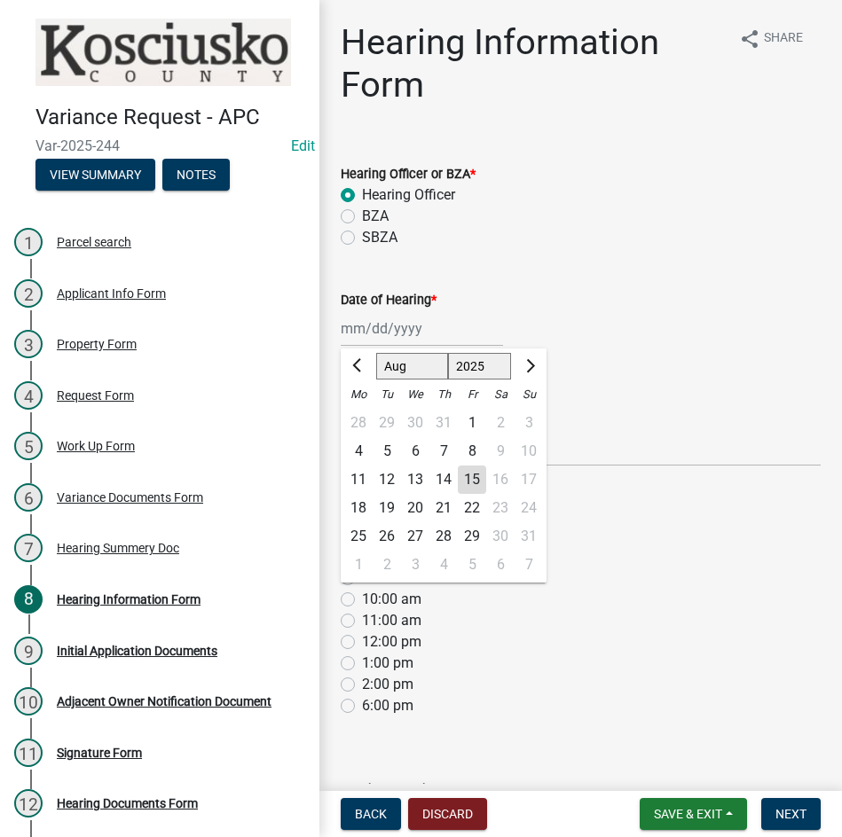
click at [399, 370] on select "Jan Feb Mar Apr May Jun Jul Aug Sep Oct Nov Dec" at bounding box center [412, 366] width 72 height 27
select select "9"
click at [376, 353] on select "Jan Feb Mar Apr May Jun Jul Aug Sep Oct Nov Dec" at bounding box center [412, 366] width 72 height 27
click at [357, 452] on div "8" at bounding box center [358, 451] width 28 height 28
type input "09/08/2025"
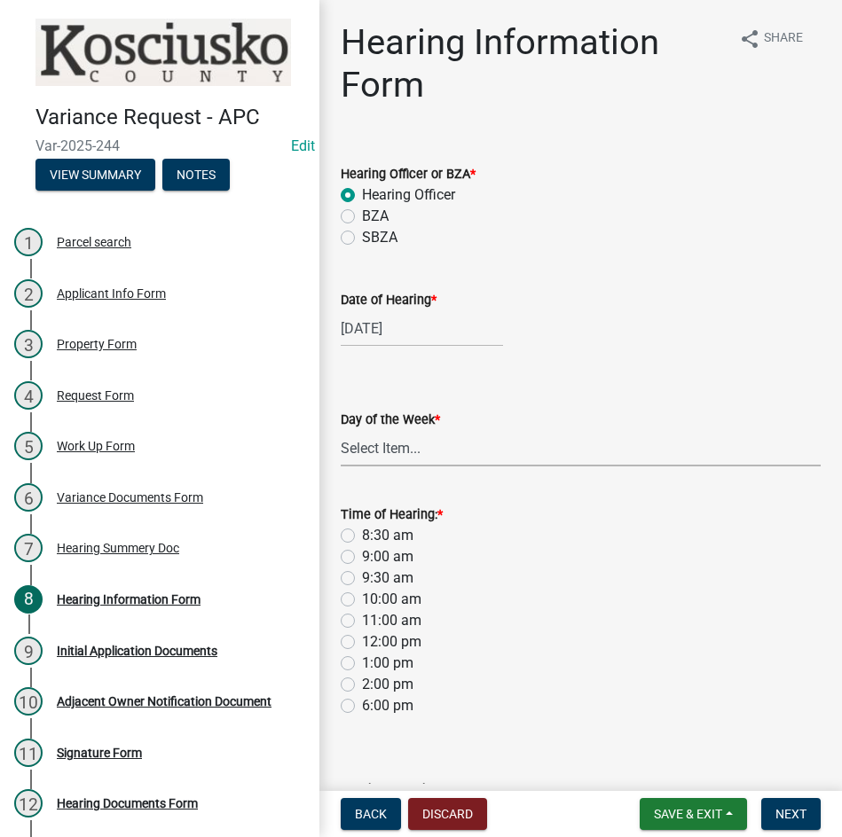
click at [384, 460] on select "Select Item... Monday Tuesday Wednesday Thursday Friday Saturday Sunday" at bounding box center [581, 448] width 480 height 36
click at [341, 430] on select "Select Item... Monday Tuesday Wednesday Thursday Friday Saturday Sunday" at bounding box center [581, 448] width 480 height 36
select select "61de0463-cc0d-410b-b5ab-11a135edeb29"
click at [362, 577] on label "9:30 am" at bounding box center [387, 578] width 51 height 21
click at [362, 577] on input "9:30 am" at bounding box center [368, 574] width 12 height 12
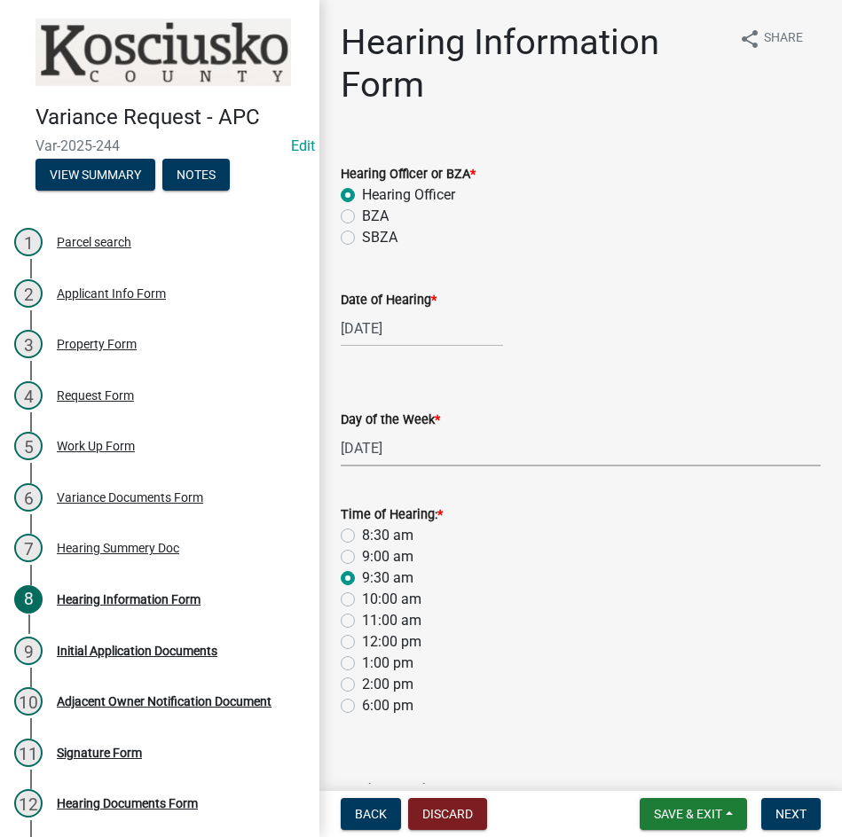
radio input "true"
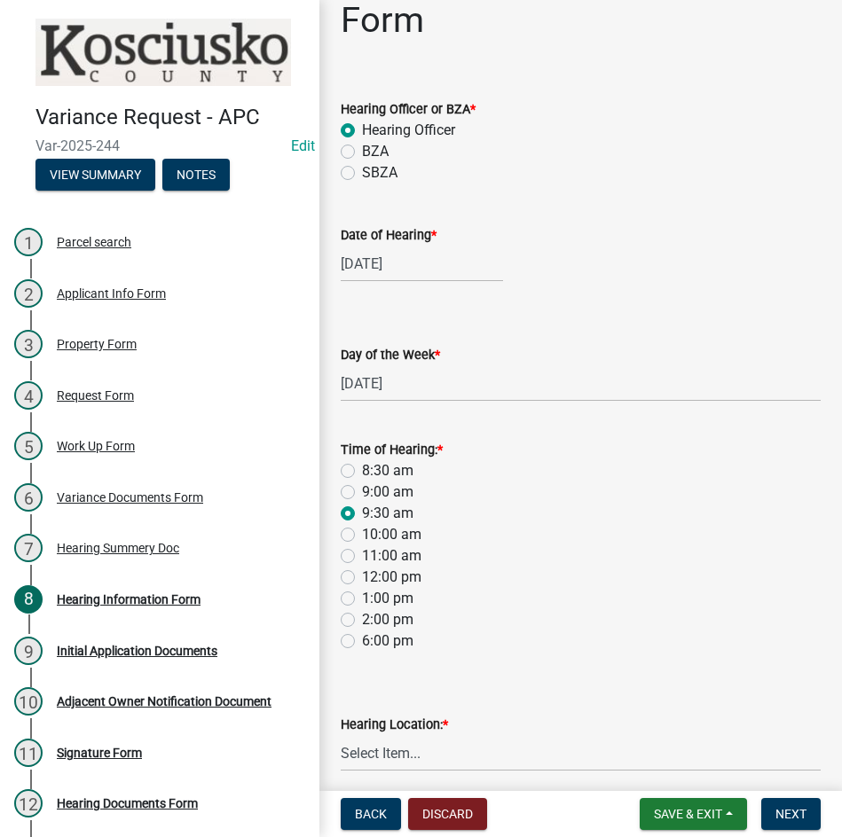
scroll to position [137, 0]
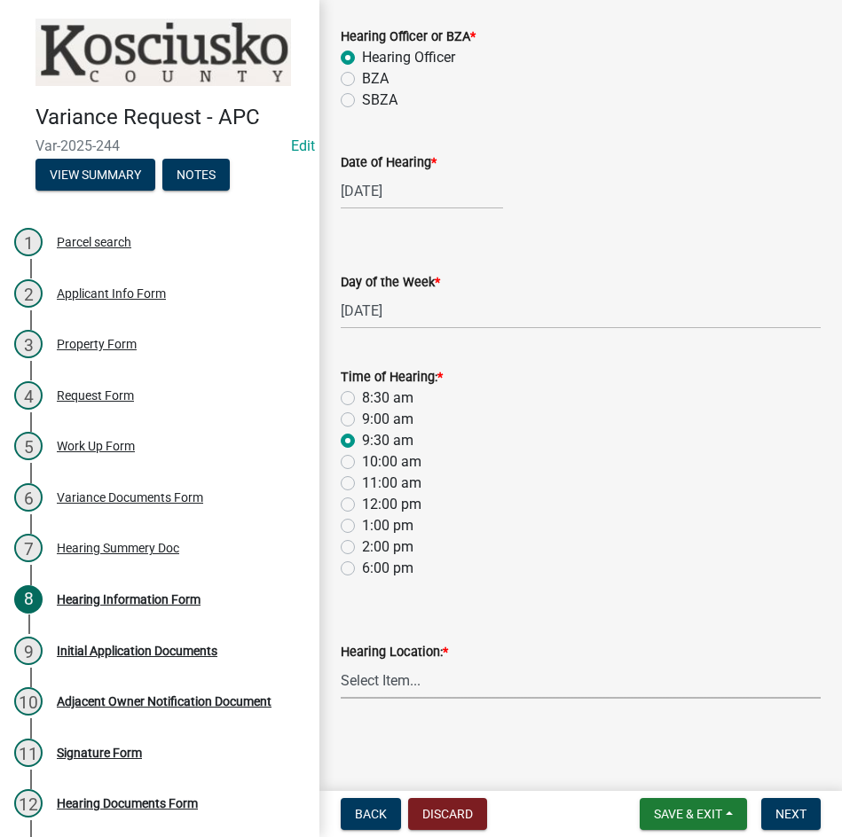
click at [527, 689] on select "Select Item... Area Plan Commission Office - 100 W Center St., Warsaw Justice B…" at bounding box center [581, 681] width 480 height 36
click at [341, 663] on select "Select Item... Area Plan Commission Office - 100 W Center St., Warsaw Justice B…" at bounding box center [581, 681] width 480 height 36
select select "9dcac0a2-b0c4-4f3b-8637-840d2209bdca"
click at [802, 811] on span "Next" at bounding box center [790, 814] width 31 height 14
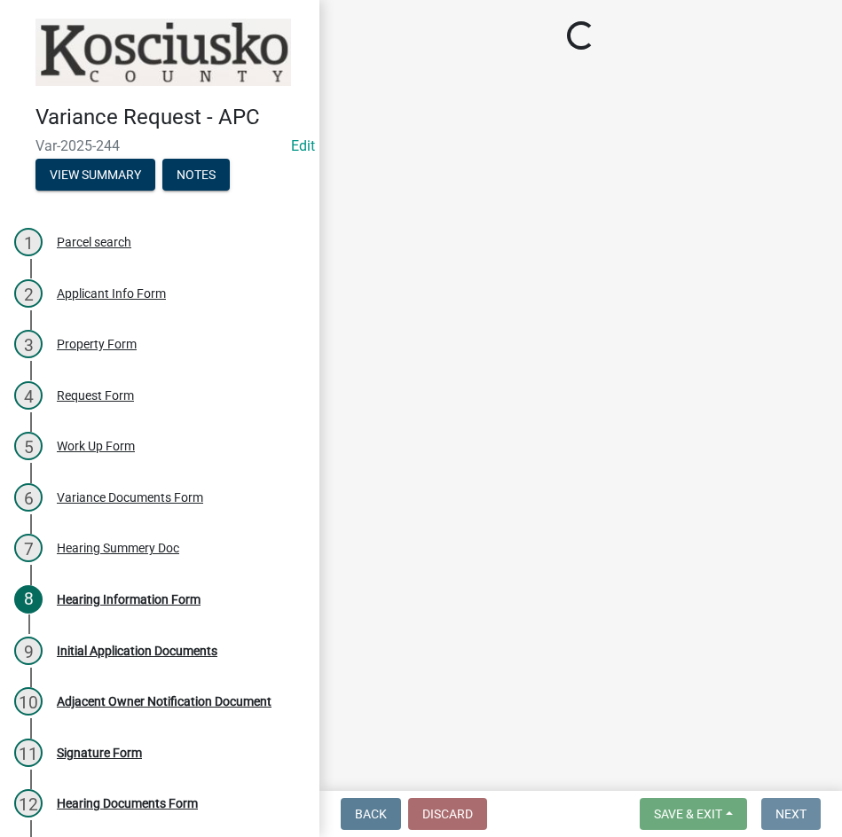
scroll to position [0, 0]
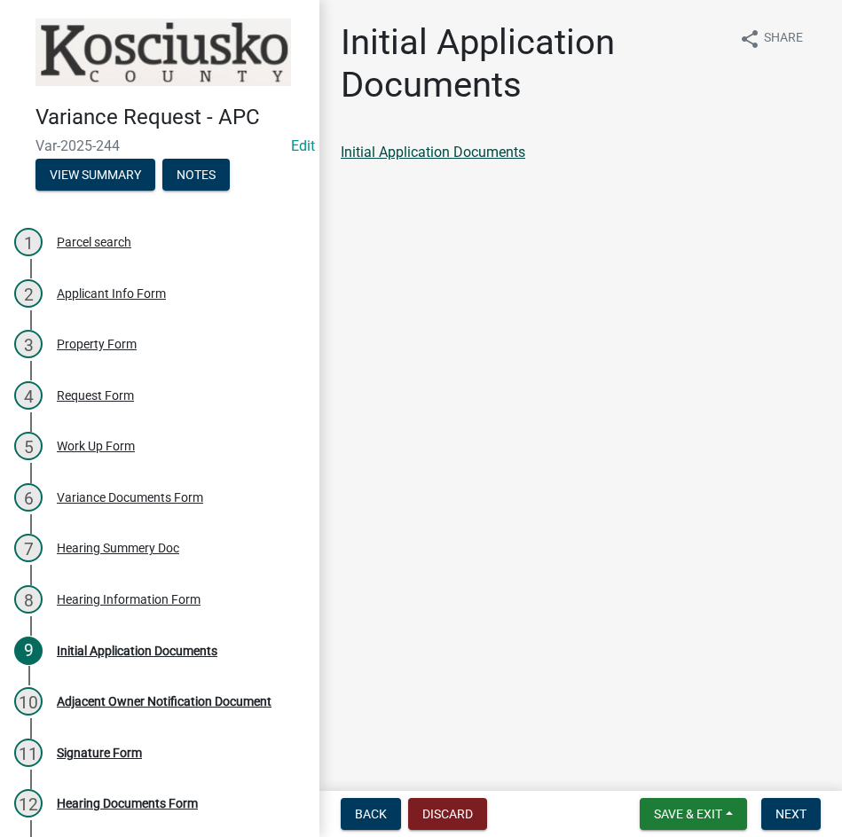
click at [466, 149] on link "Initial Application Documents" at bounding box center [433, 152] width 185 height 17
click at [783, 811] on span "Next" at bounding box center [790, 814] width 31 height 14
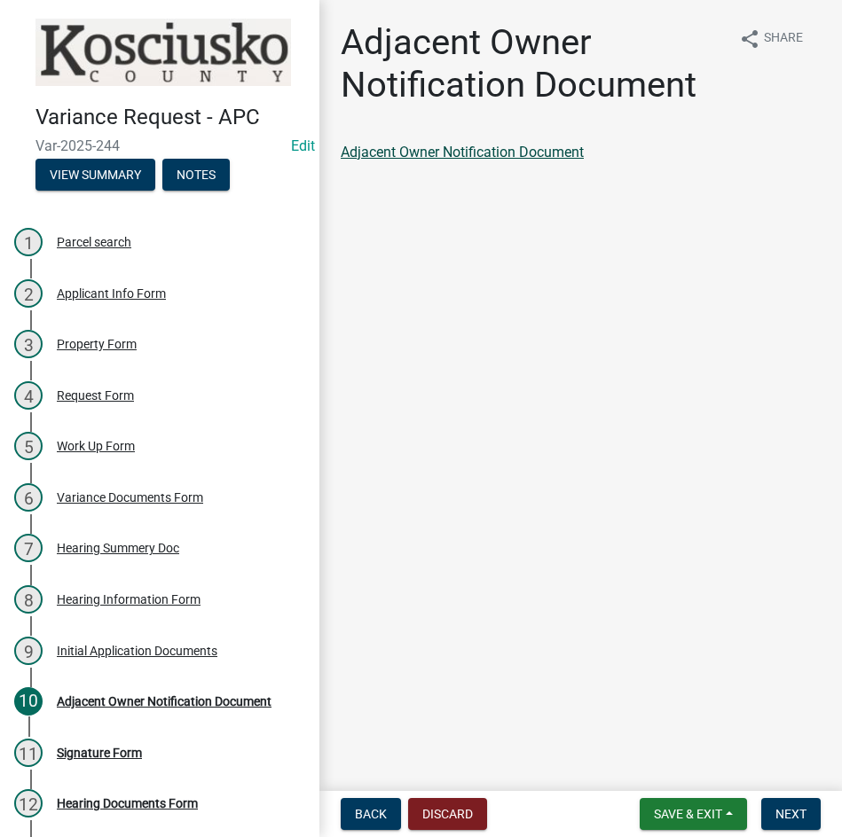
click at [453, 152] on link "Adjacent Owner Notification Document" at bounding box center [462, 152] width 243 height 17
drag, startPoint x: 781, startPoint y: 809, endPoint x: 780, endPoint y: 800, distance: 8.9
click at [781, 809] on span "Next" at bounding box center [790, 814] width 31 height 14
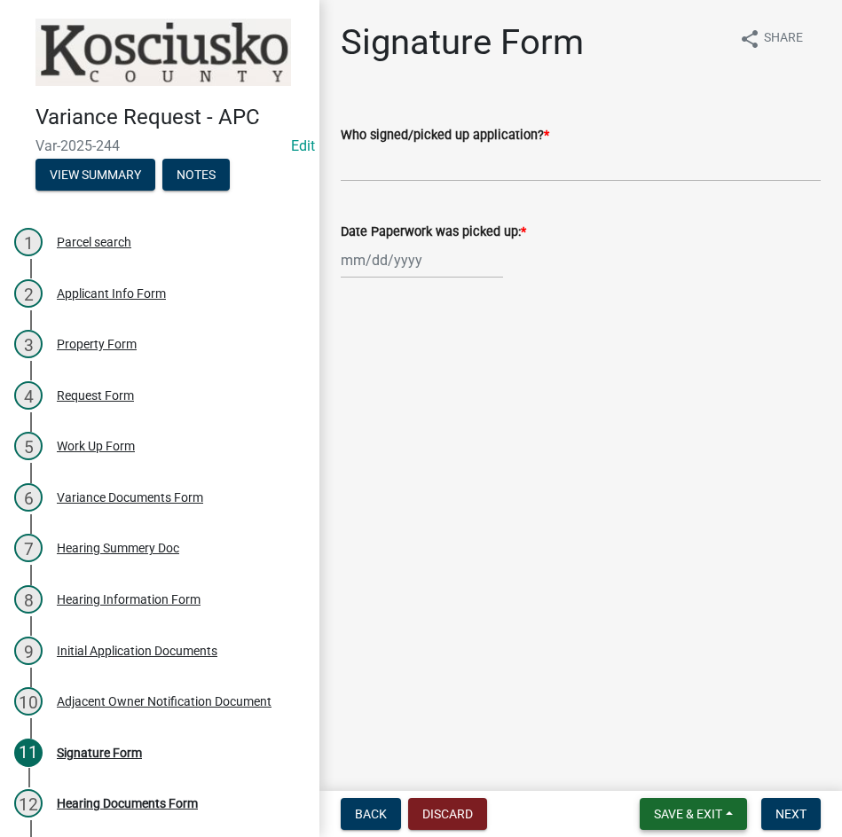
click at [671, 814] on span "Save & Exit" at bounding box center [688, 814] width 68 height 14
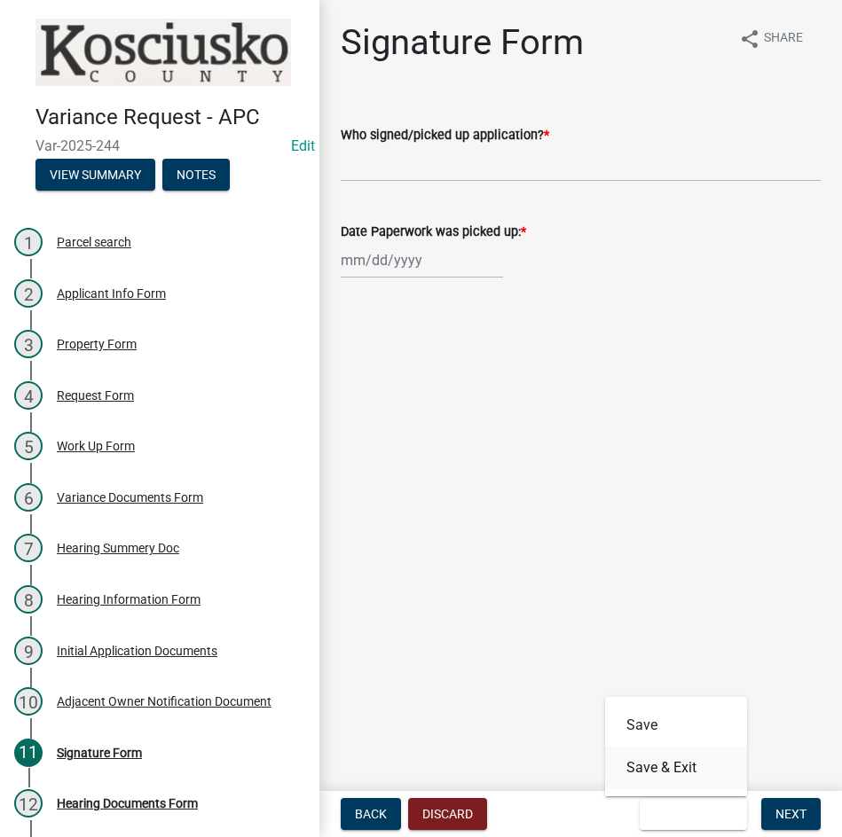
click at [662, 775] on button "Save & Exit" at bounding box center [676, 768] width 142 height 43
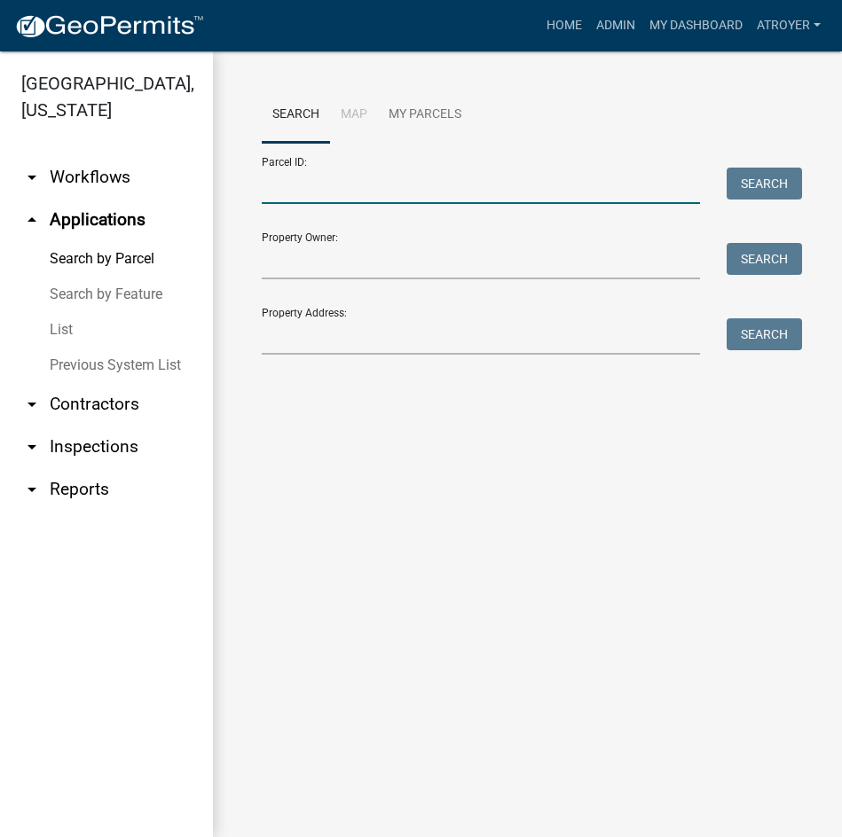
click at [400, 196] on input "Parcel ID:" at bounding box center [481, 186] width 438 height 36
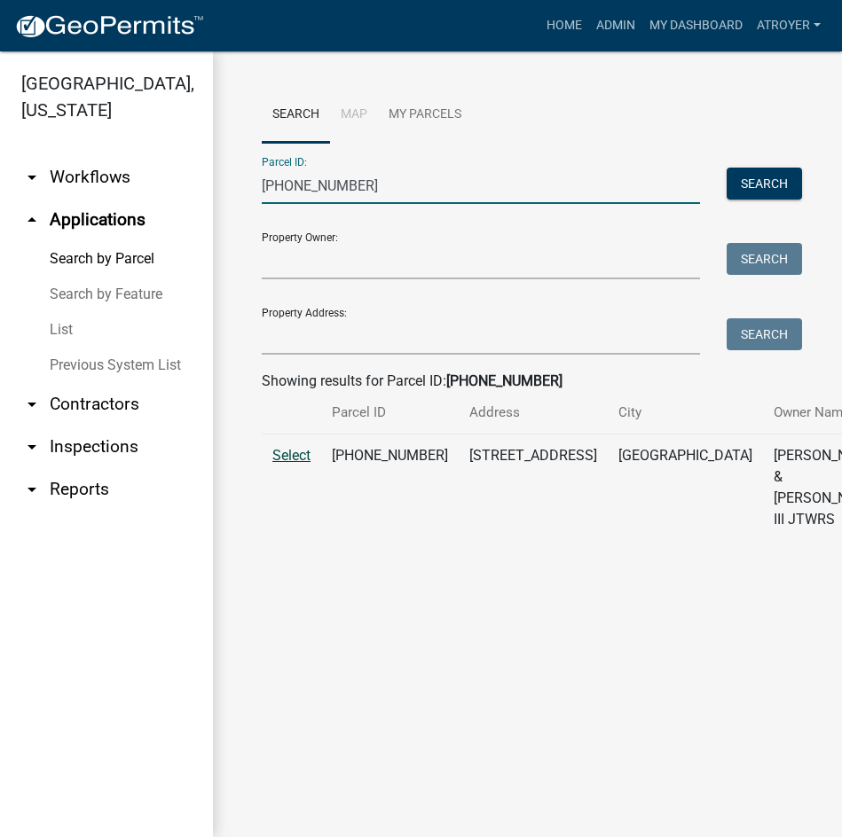
type input "021-056-006"
click at [289, 464] on span "Select" at bounding box center [291, 455] width 38 height 17
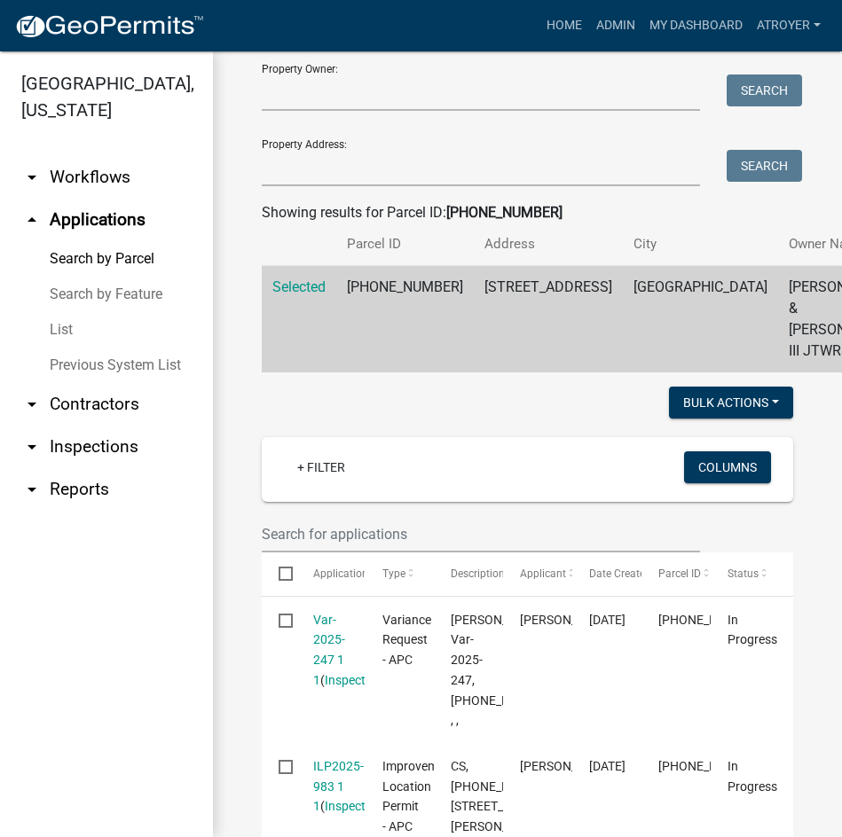
scroll to position [266, 0]
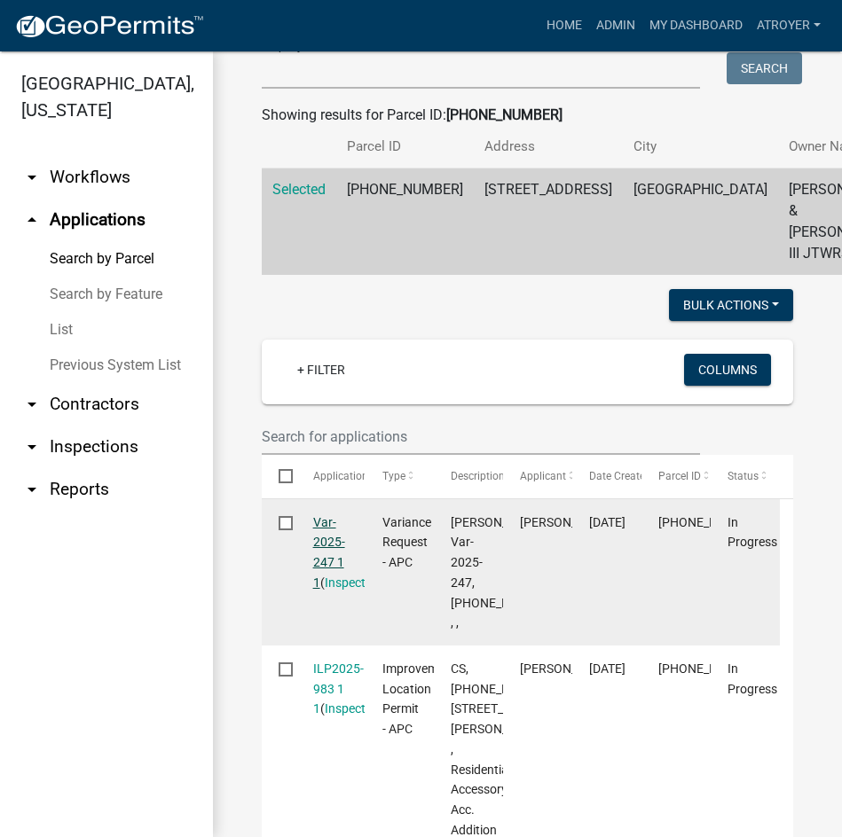
click at [326, 581] on link "Var-2025-247 1 1" at bounding box center [329, 552] width 32 height 75
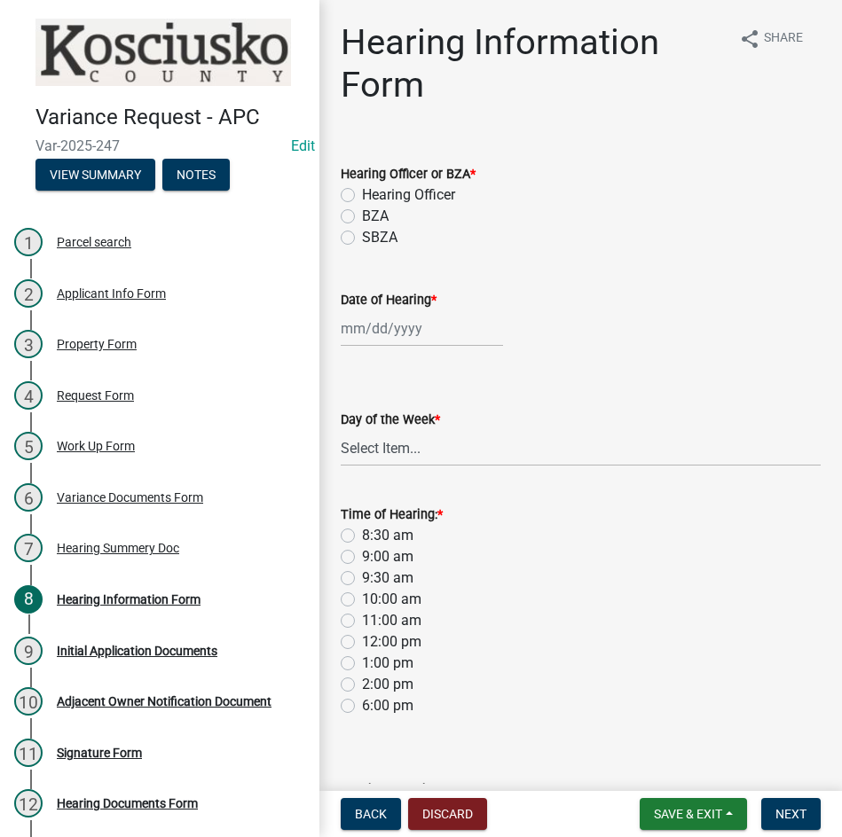
click at [362, 197] on label "Hearing Officer" at bounding box center [408, 195] width 93 height 21
click at [362, 196] on input "Hearing Officer" at bounding box center [368, 191] width 12 height 12
radio input "true"
click at [447, 331] on div at bounding box center [422, 328] width 162 height 36
select select "8"
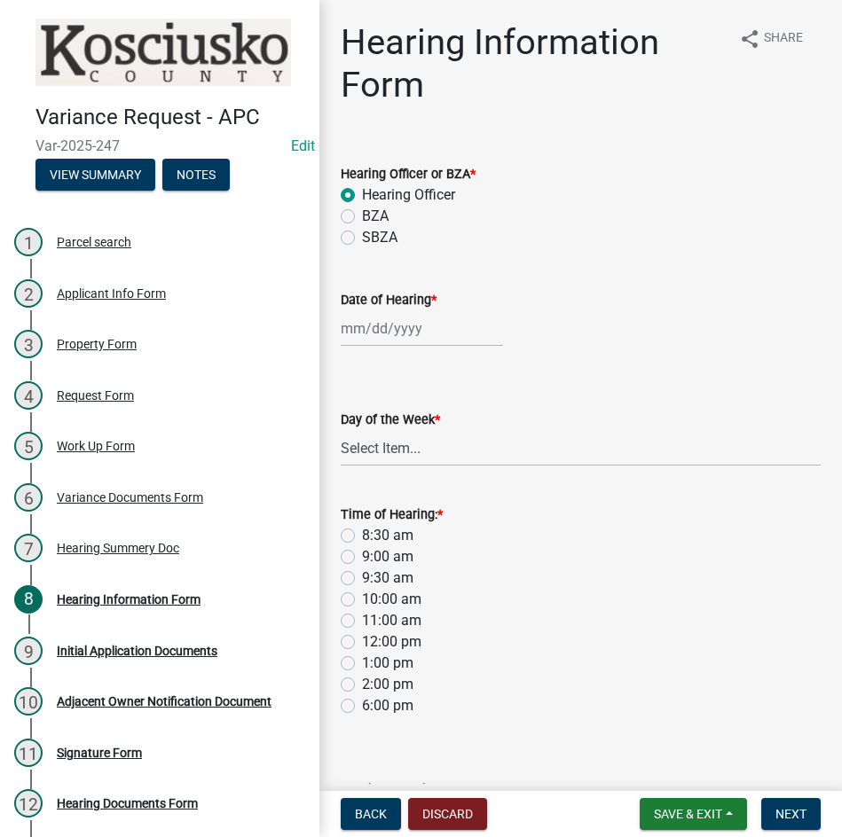
select select "2025"
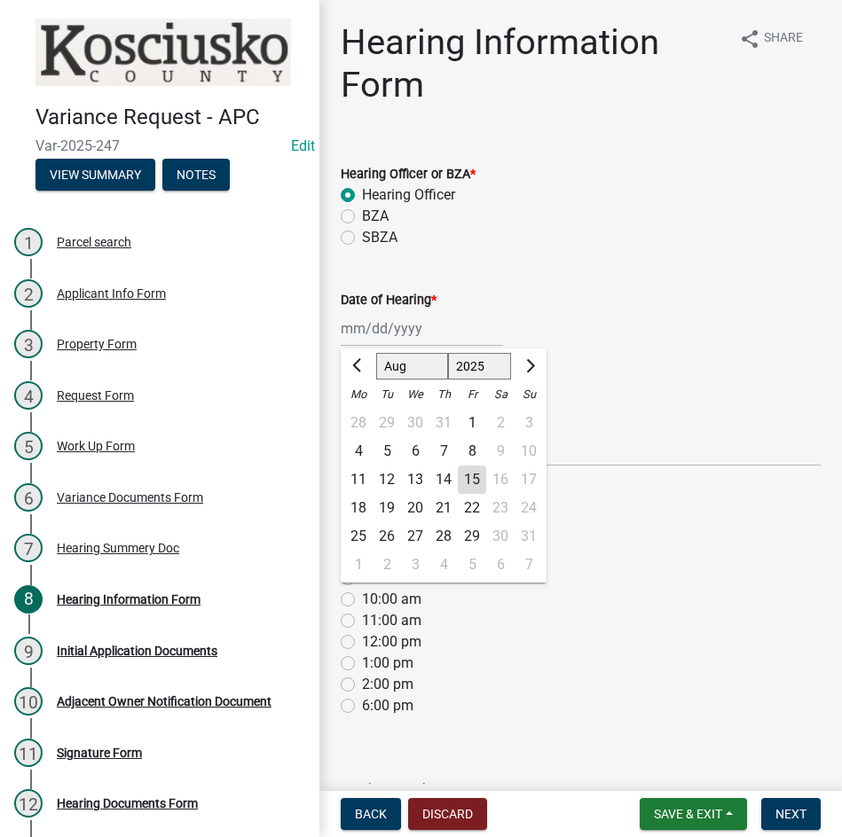
click at [397, 367] on select "Jan Feb Mar Apr May Jun Jul Aug Sep Oct Nov Dec" at bounding box center [412, 366] width 72 height 27
select select "9"
click at [376, 353] on select "Jan Feb Mar Apr May Jun Jul Aug Sep Oct Nov Dec" at bounding box center [412, 366] width 72 height 27
click at [357, 444] on div "8" at bounding box center [358, 451] width 28 height 28
type input "09/08/2025"
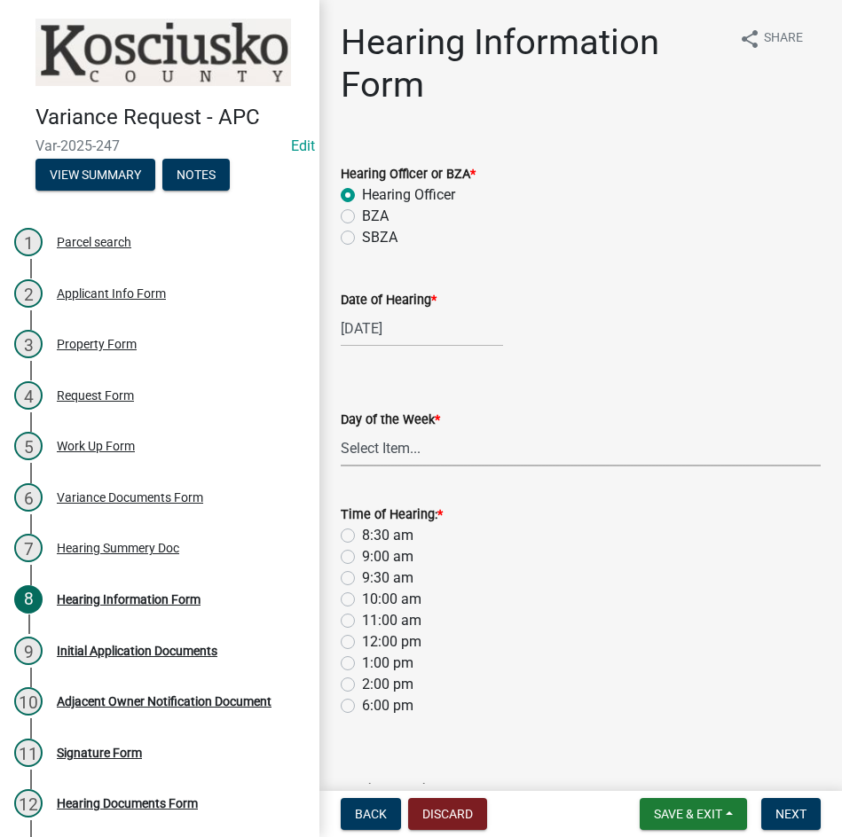
click at [375, 456] on select "Select Item... Monday Tuesday Wednesday Thursday Friday Saturday Sunday" at bounding box center [581, 448] width 480 height 36
click at [341, 430] on select "Select Item... Monday Tuesday Wednesday Thursday Friday Saturday Sunday" at bounding box center [581, 448] width 480 height 36
select select "61de0463-cc0d-410b-b5ab-11a135edeb29"
click at [362, 581] on label "9:30 am" at bounding box center [387, 578] width 51 height 21
click at [362, 579] on input "9:30 am" at bounding box center [368, 574] width 12 height 12
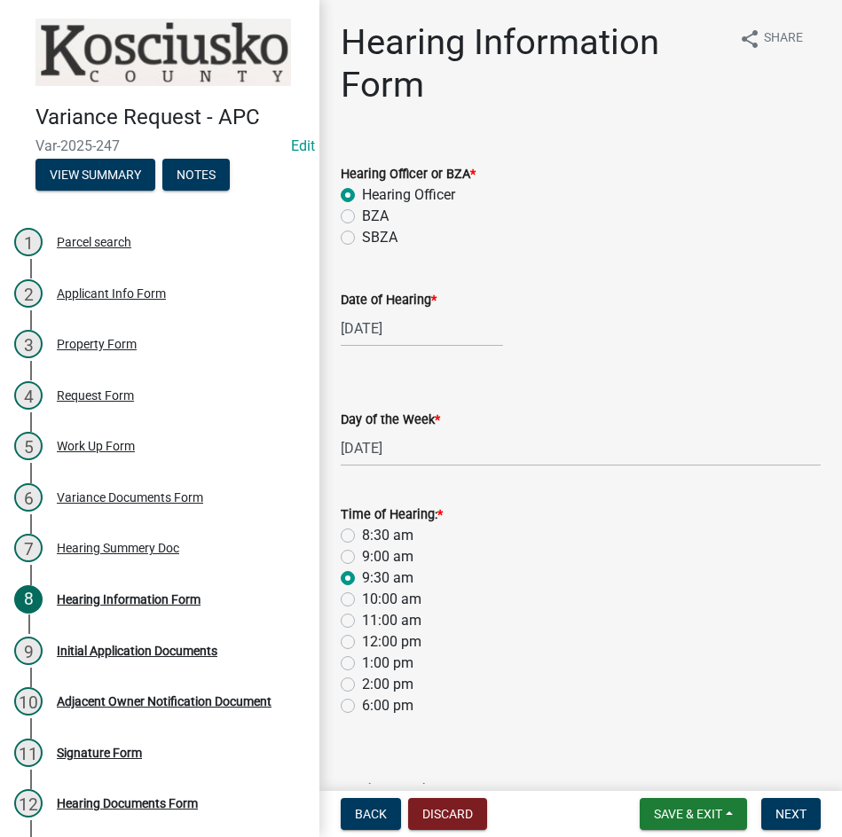
radio input "true"
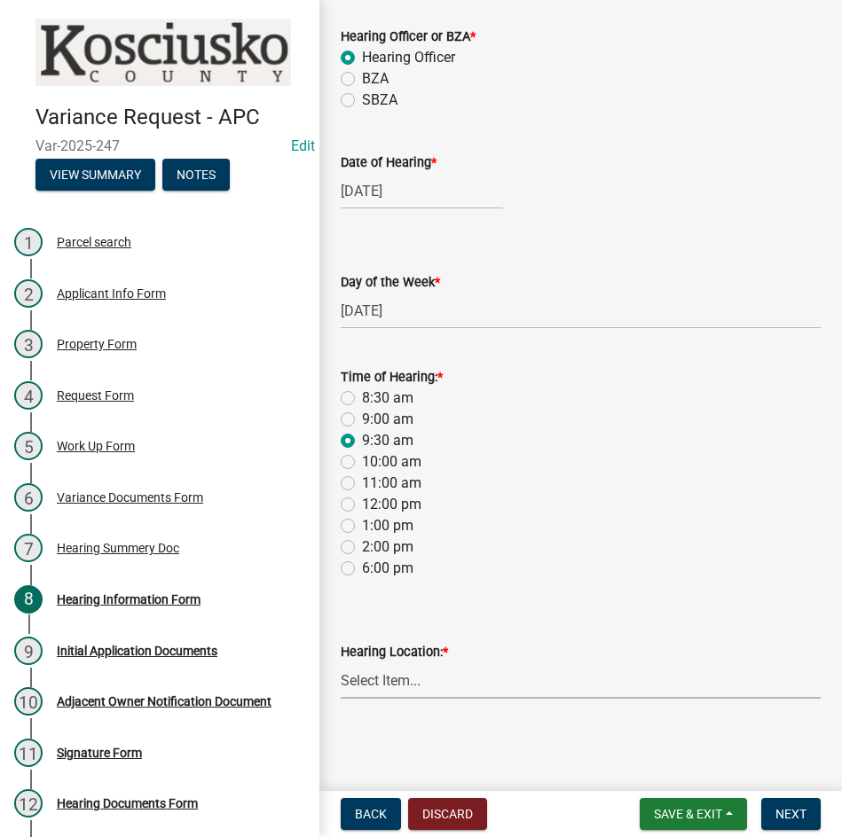
click at [499, 680] on select "Select Item... Area Plan Commission Office - 100 W Center St., Warsaw Justice B…" at bounding box center [581, 681] width 480 height 36
click at [341, 663] on select "Select Item... Area Plan Commission Office - 100 W Center St., Warsaw Justice B…" at bounding box center [581, 681] width 480 height 36
select select "9dcac0a2-b0c4-4f3b-8637-840d2209bdca"
click at [790, 807] on span "Next" at bounding box center [790, 814] width 31 height 14
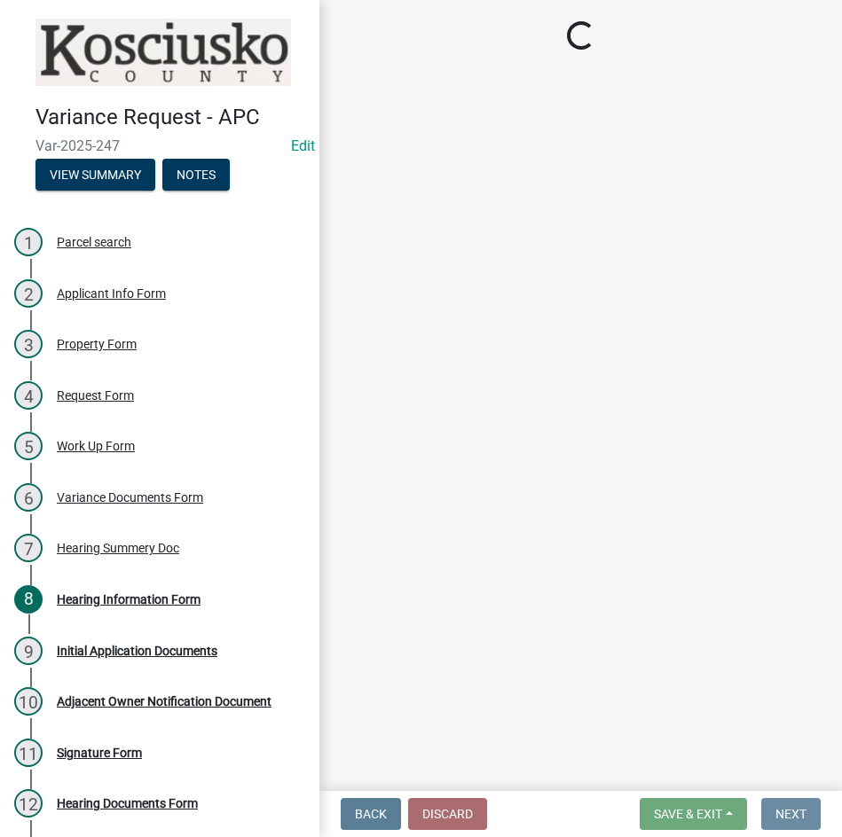
scroll to position [0, 0]
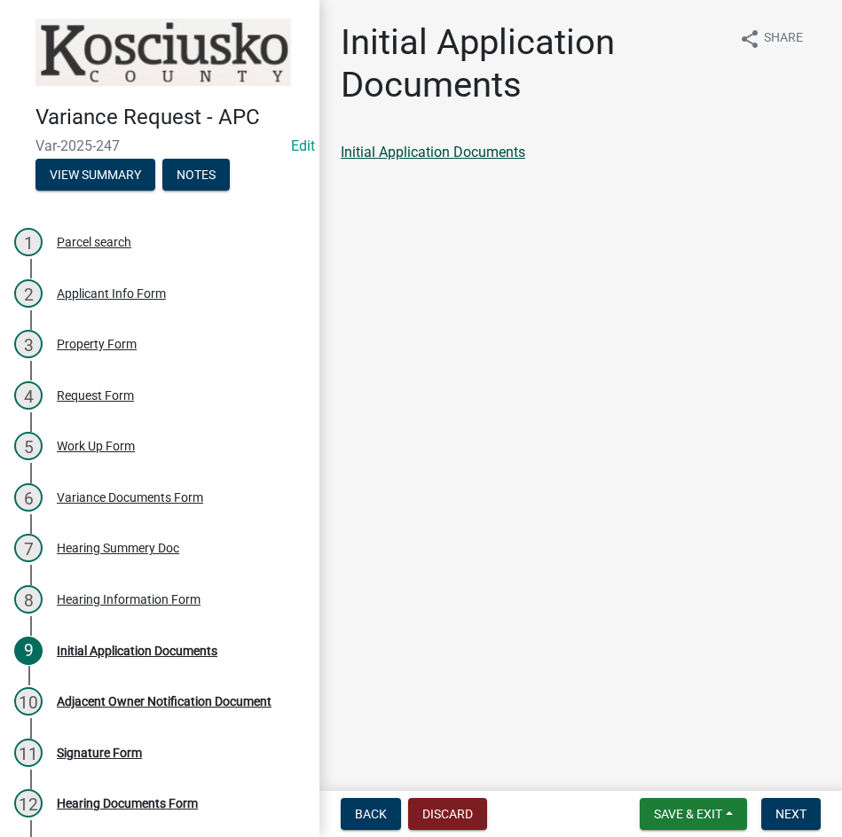
click at [417, 150] on link "Initial Application Documents" at bounding box center [433, 152] width 185 height 17
click at [774, 805] on button "Next" at bounding box center [790, 814] width 59 height 32
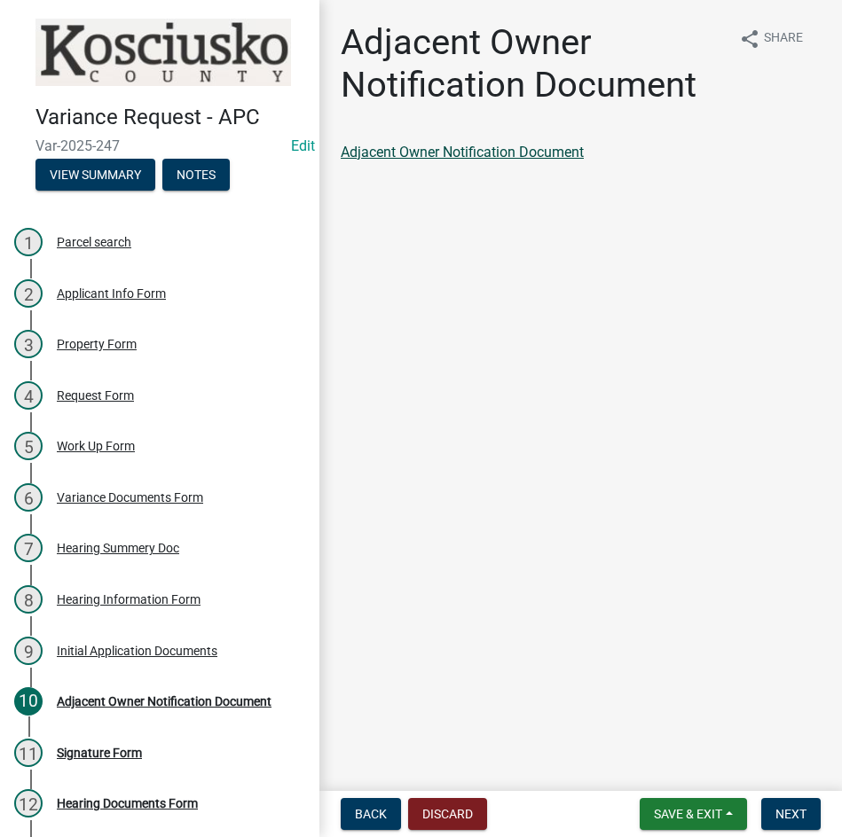
click at [489, 156] on link "Adjacent Owner Notification Document" at bounding box center [462, 152] width 243 height 17
click at [797, 805] on button "Next" at bounding box center [790, 814] width 59 height 32
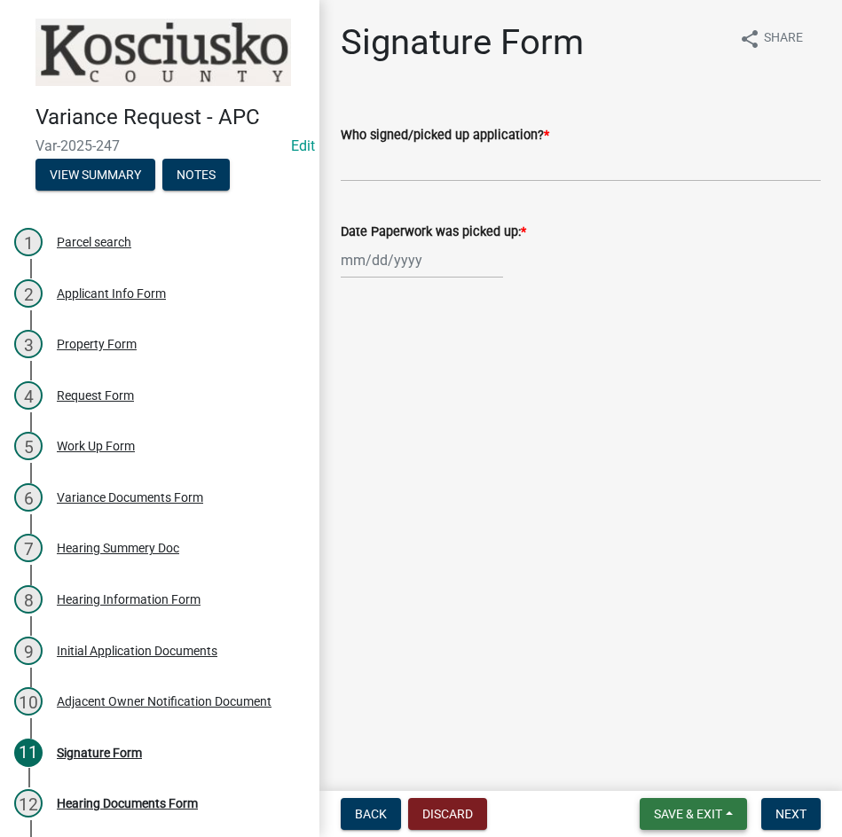
click at [679, 810] on span "Save & Exit" at bounding box center [688, 814] width 68 height 14
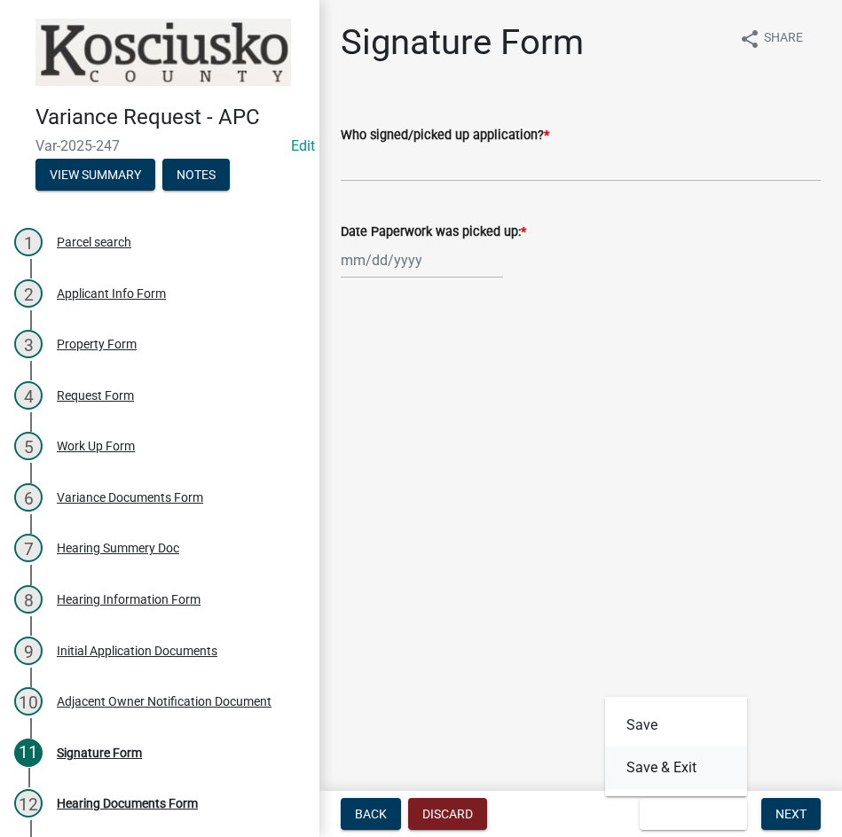
click at [667, 765] on button "Save & Exit" at bounding box center [676, 768] width 142 height 43
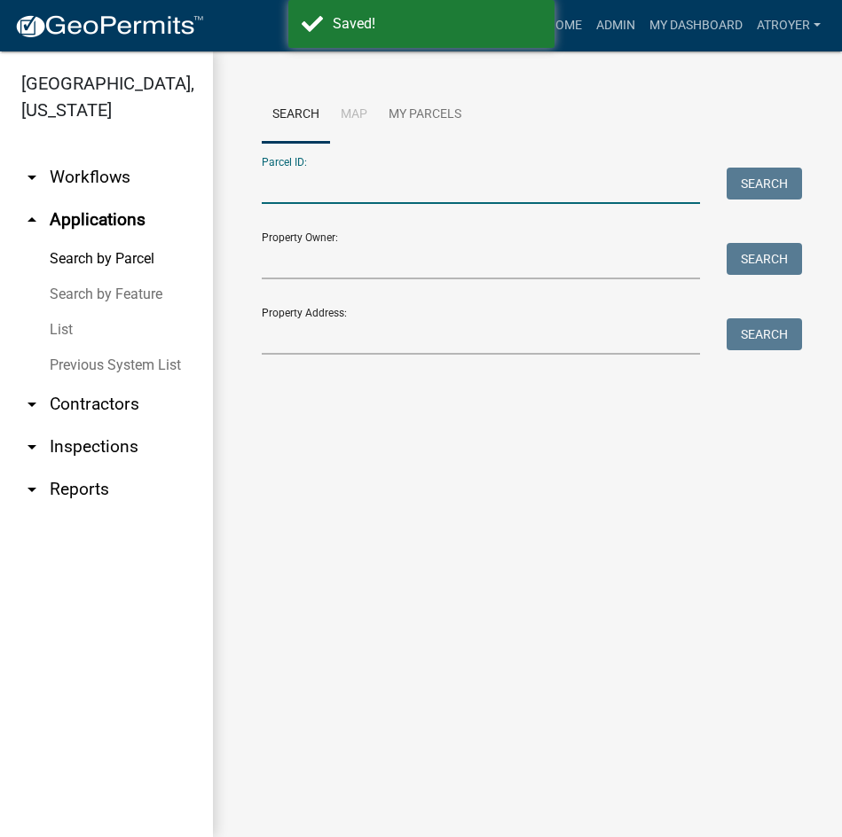
click at [530, 175] on input "Parcel ID:" at bounding box center [481, 186] width 438 height 36
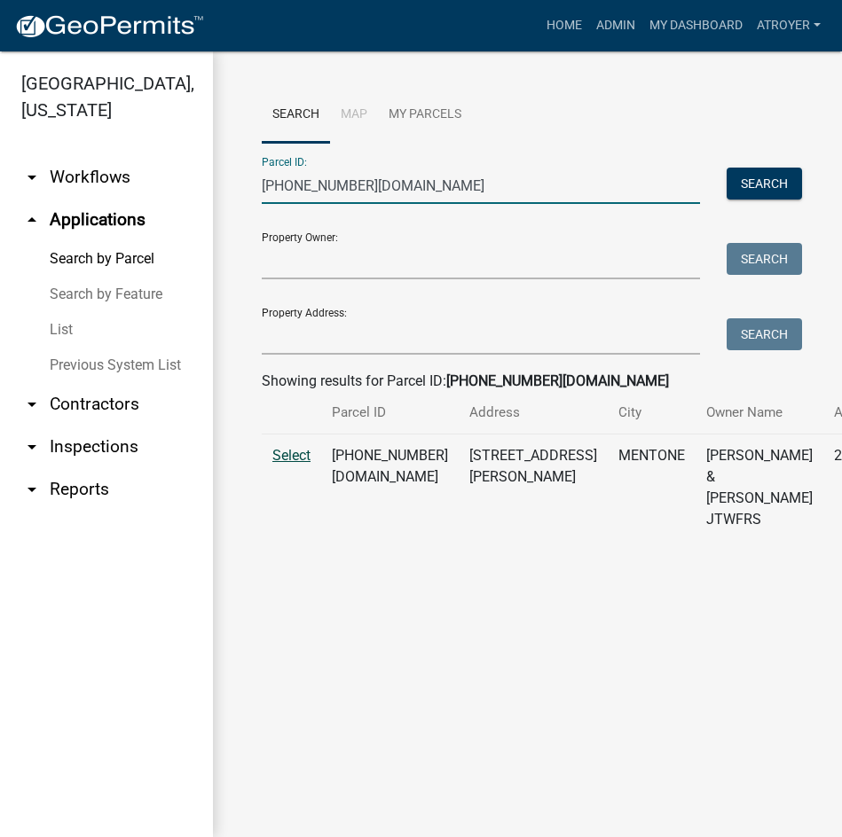
type input "013-160-002.ba"
click at [284, 464] on span "Select" at bounding box center [291, 455] width 38 height 17
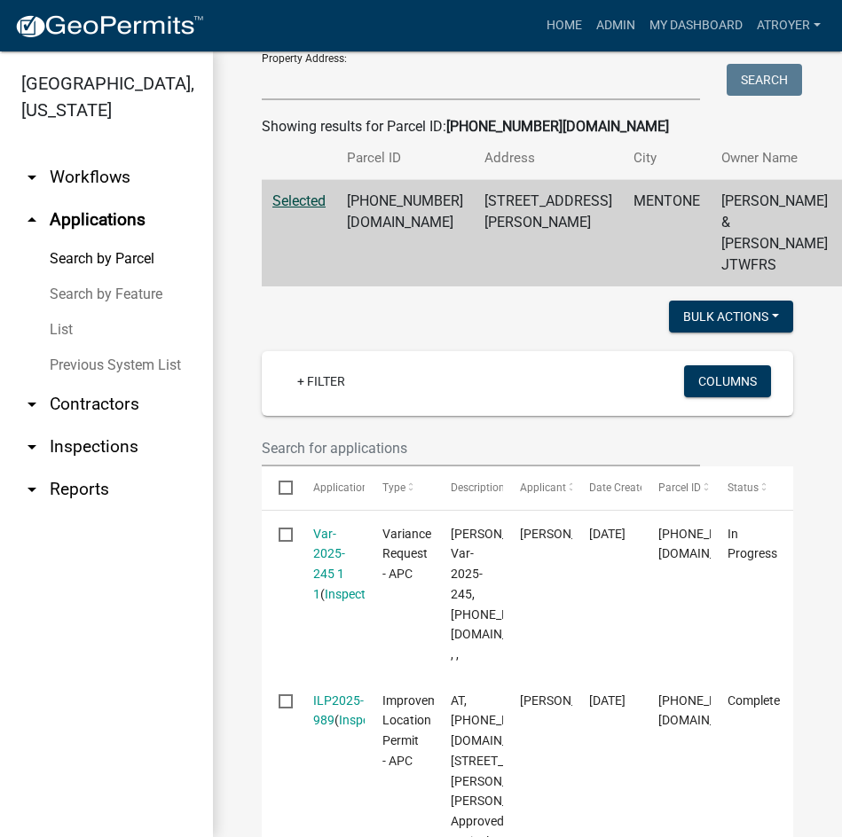
scroll to position [266, 0]
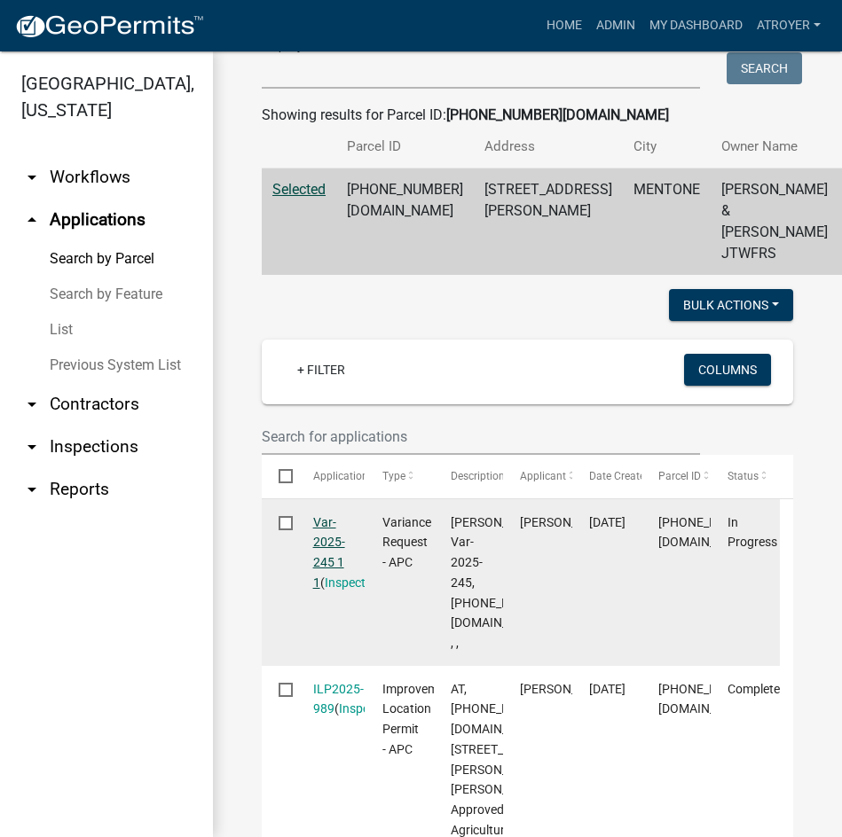
click at [315, 585] on link "Var-2025-245 1 1" at bounding box center [329, 552] width 32 height 75
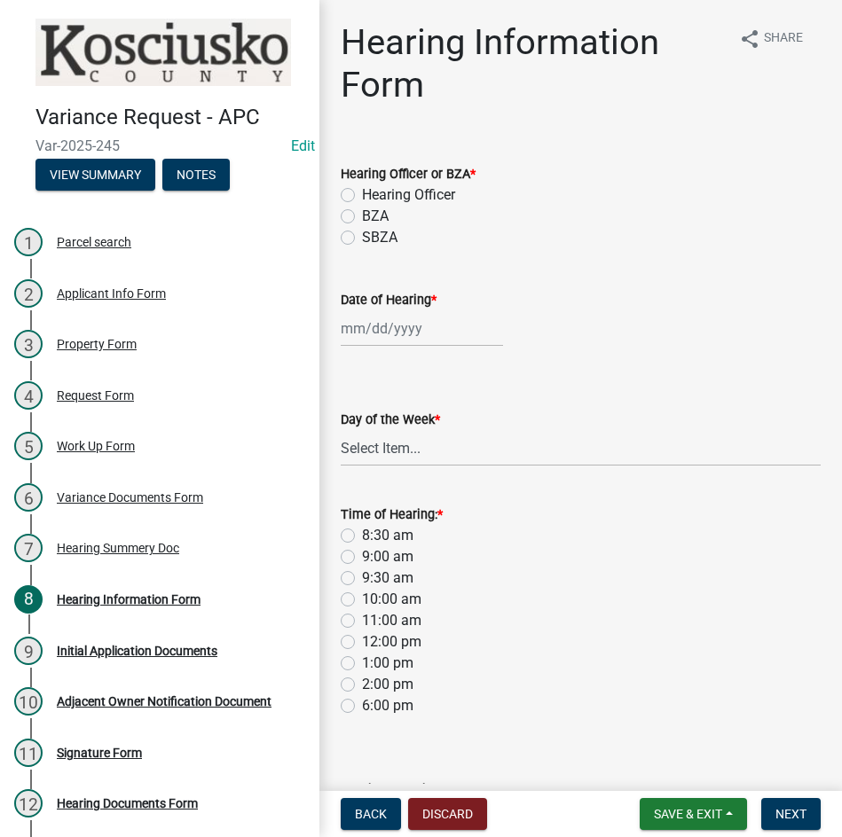
click at [362, 195] on label "Hearing Officer" at bounding box center [408, 195] width 93 height 21
click at [362, 195] on input "Hearing Officer" at bounding box center [368, 191] width 12 height 12
radio input "true"
click at [395, 333] on div at bounding box center [422, 328] width 162 height 36
select select "8"
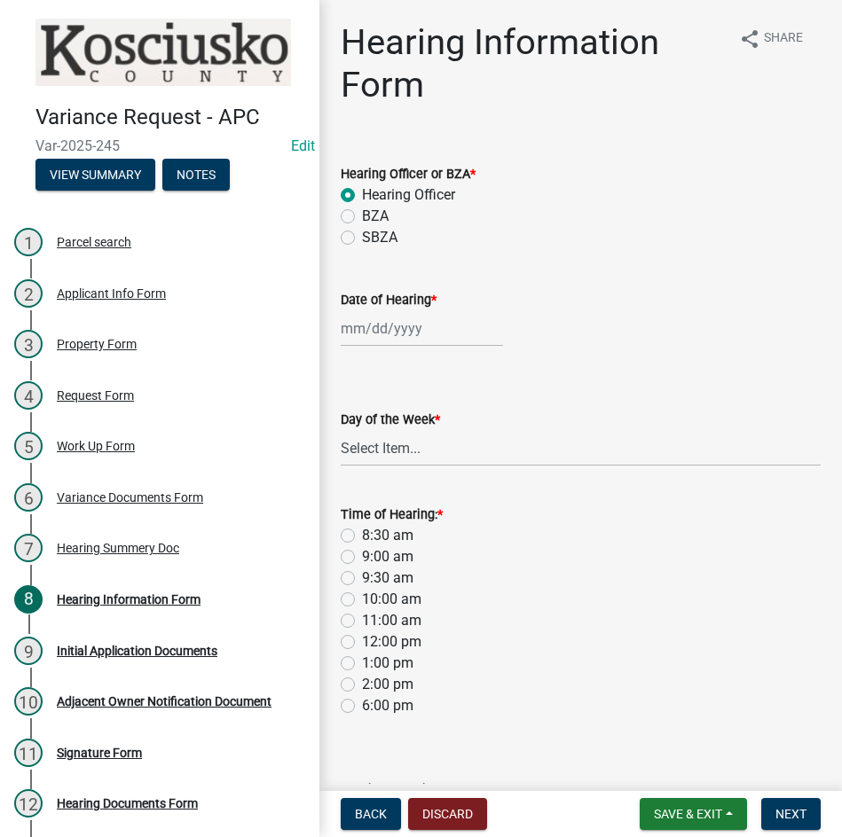
select select "2025"
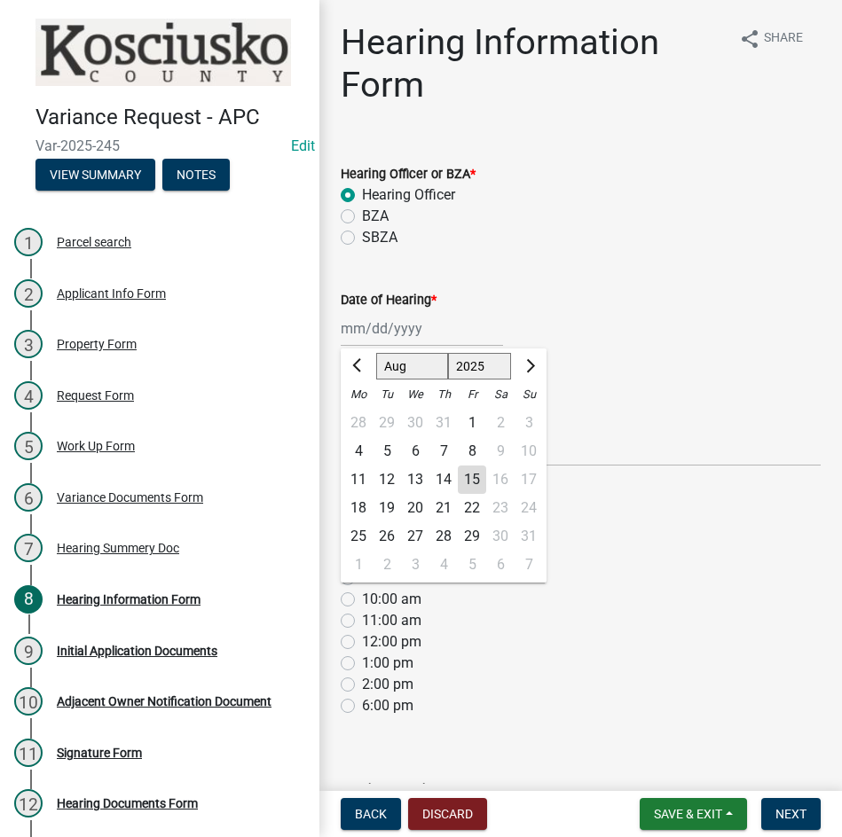
click at [401, 366] on select "Jan Feb Mar Apr May Jun Jul Aug Sep Oct Nov Dec" at bounding box center [412, 366] width 72 height 27
select select "9"
click at [376, 353] on select "Jan Feb Mar Apr May Jun Jul Aug Sep Oct Nov Dec" at bounding box center [412, 366] width 72 height 27
click at [360, 445] on div "8" at bounding box center [358, 451] width 28 height 28
type input "09/08/2025"
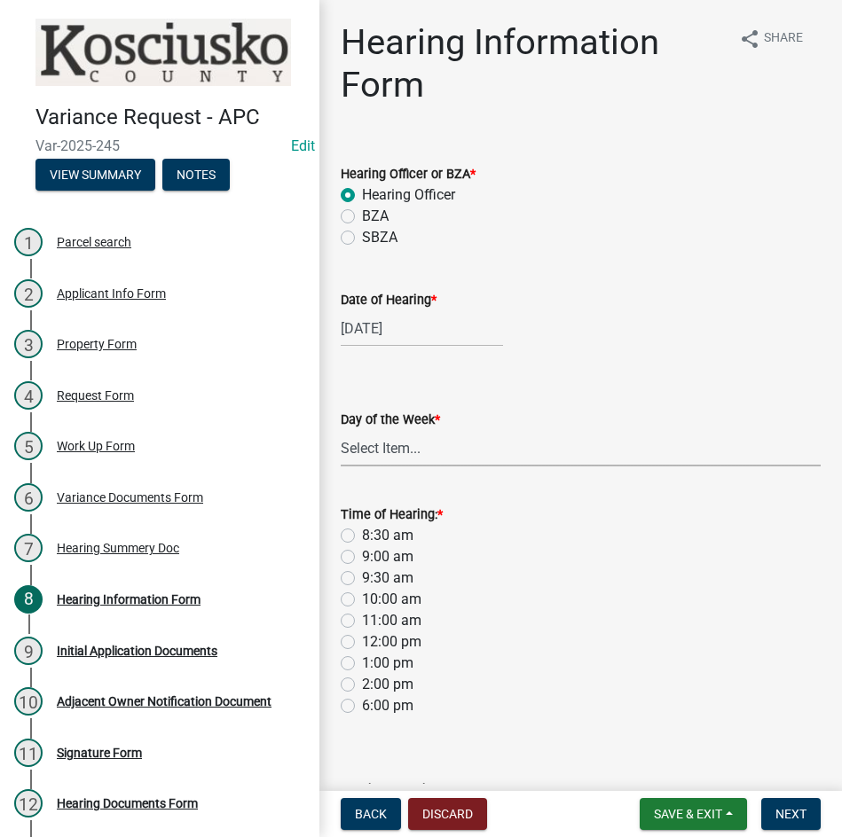
click at [390, 444] on select "Select Item... Monday Tuesday Wednesday Thursday Friday Saturday Sunday" at bounding box center [581, 448] width 480 height 36
click at [341, 430] on select "Select Item... Monday Tuesday Wednesday Thursday Friday Saturday Sunday" at bounding box center [581, 448] width 480 height 36
select select "61de0463-cc0d-410b-b5ab-11a135edeb29"
click at [362, 577] on label "9:30 am" at bounding box center [387, 578] width 51 height 21
click at [362, 577] on input "9:30 am" at bounding box center [368, 574] width 12 height 12
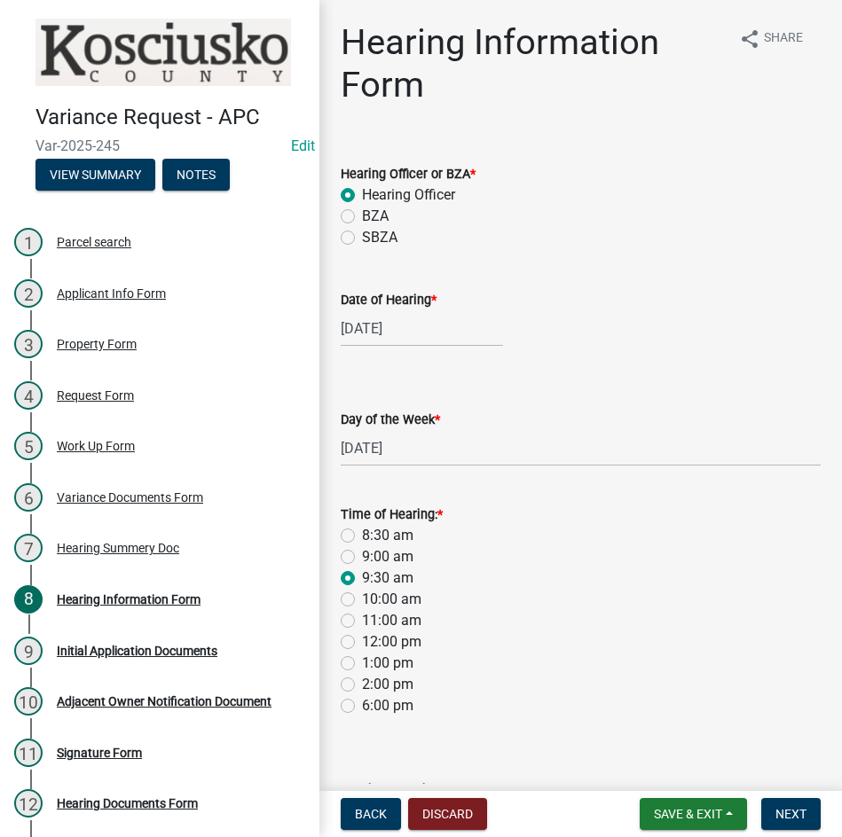
radio input "true"
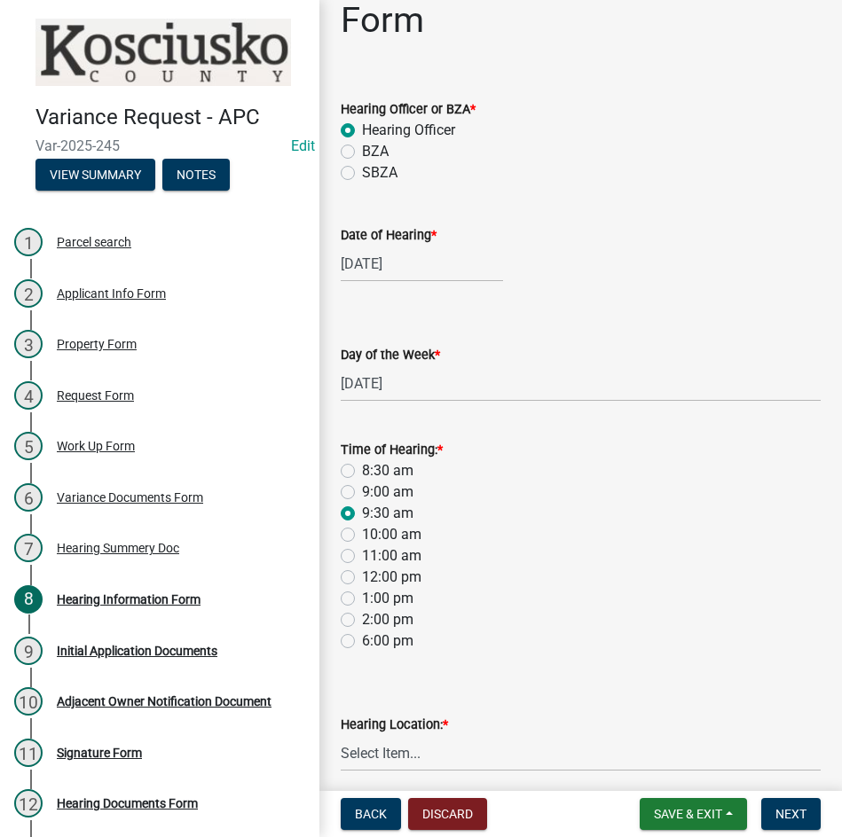
scroll to position [137, 0]
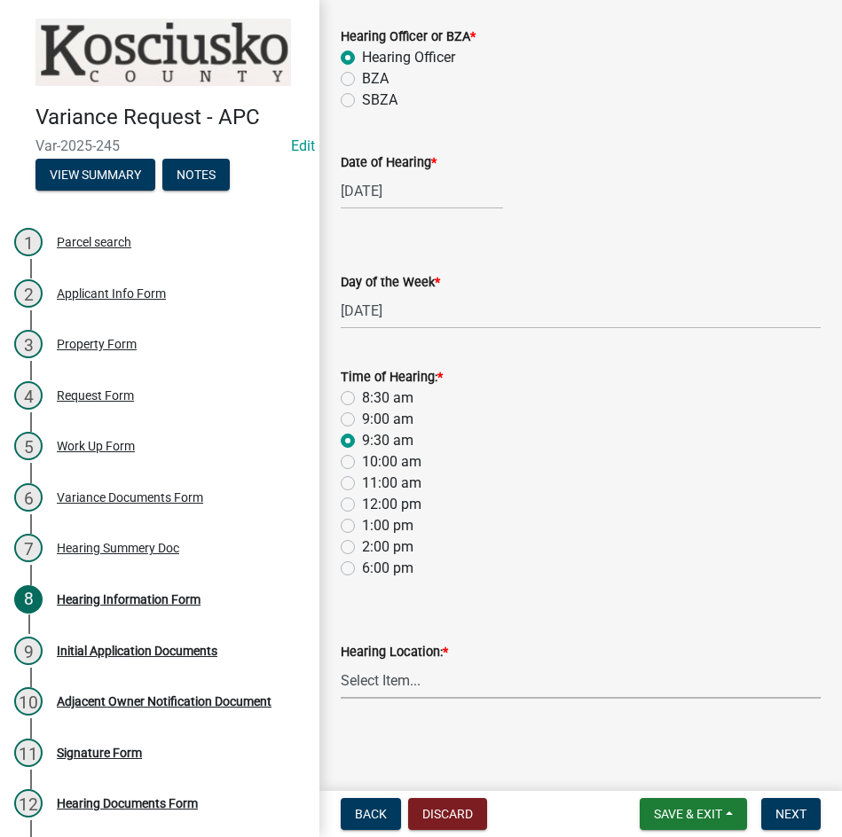
click at [546, 683] on select "Select Item... Area Plan Commission Office - 100 W Center St., Warsaw Justice B…" at bounding box center [581, 681] width 480 height 36
click at [341, 663] on select "Select Item... Area Plan Commission Office - 100 W Center St., Warsaw Justice B…" at bounding box center [581, 681] width 480 height 36
select select "9dcac0a2-b0c4-4f3b-8637-840d2209bdca"
click at [778, 815] on span "Next" at bounding box center [790, 814] width 31 height 14
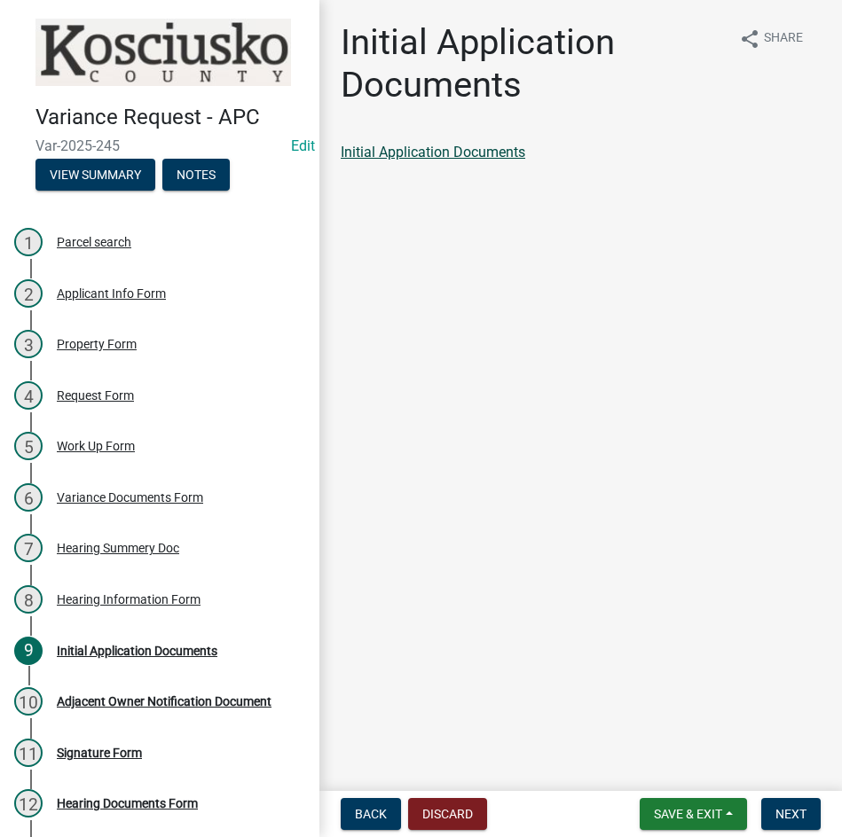
click at [428, 151] on link "Initial Application Documents" at bounding box center [433, 152] width 185 height 17
click at [776, 809] on span "Next" at bounding box center [790, 814] width 31 height 14
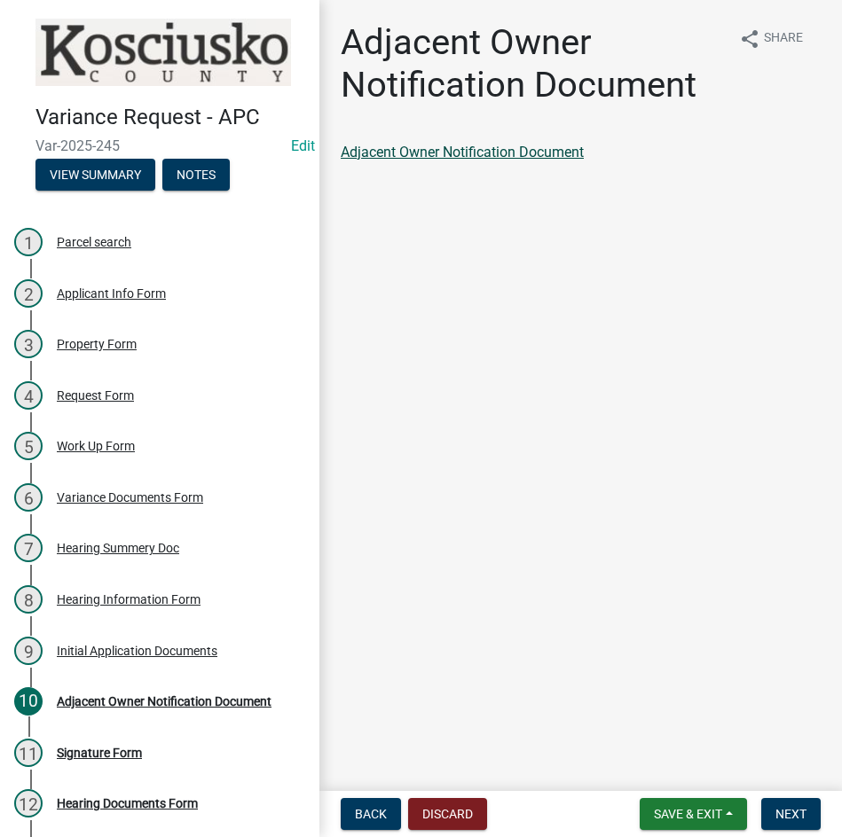
click at [473, 152] on link "Adjacent Owner Notification Document" at bounding box center [462, 152] width 243 height 17
click at [772, 808] on button "Next" at bounding box center [790, 814] width 59 height 32
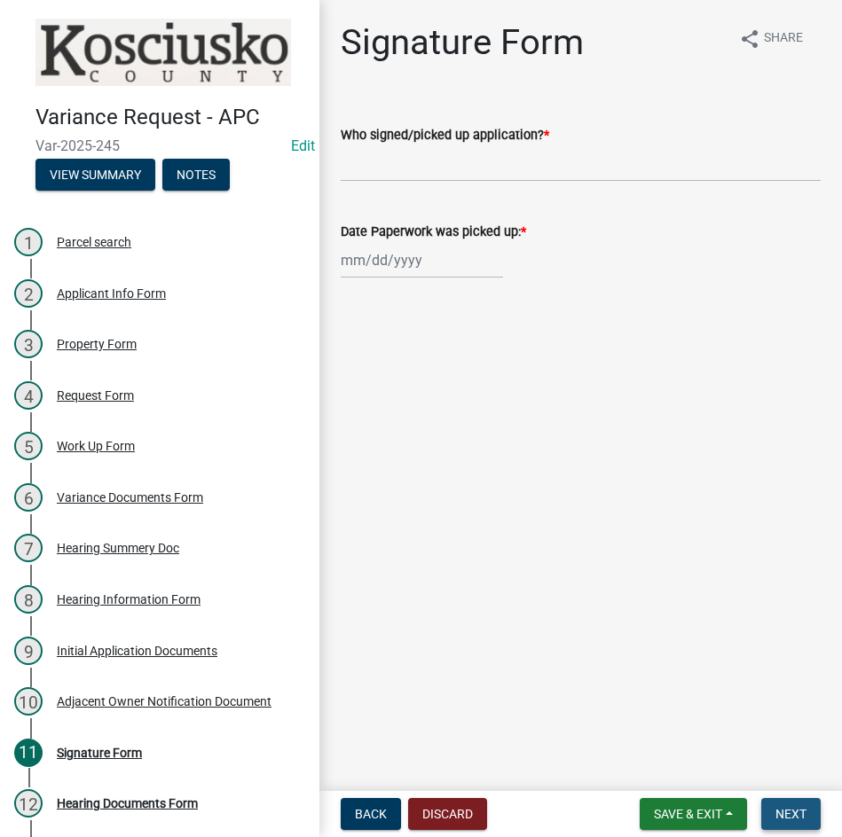
click at [784, 810] on span "Next" at bounding box center [790, 814] width 31 height 14
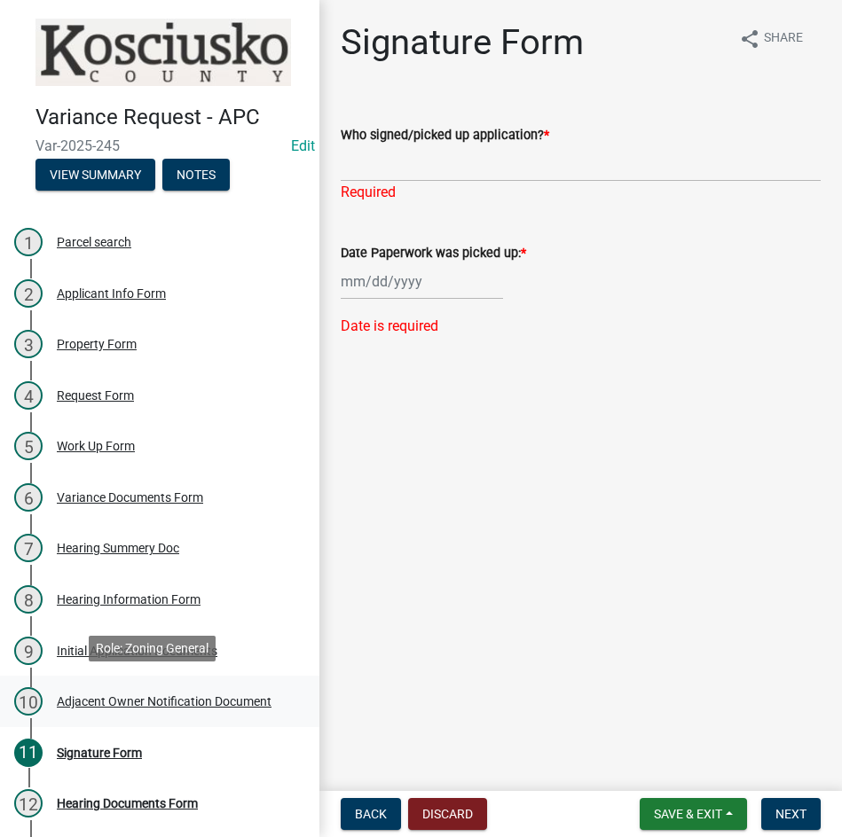
click at [144, 700] on div "Adjacent Owner Notification Document" at bounding box center [164, 701] width 215 height 12
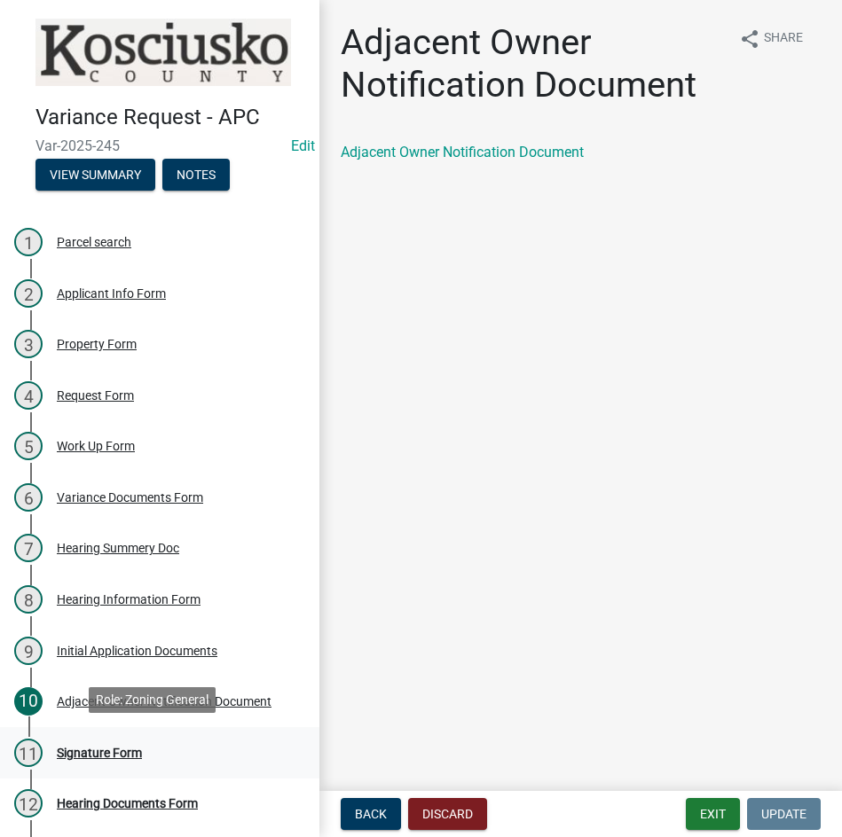
click at [79, 747] on div "Signature Form" at bounding box center [99, 753] width 85 height 12
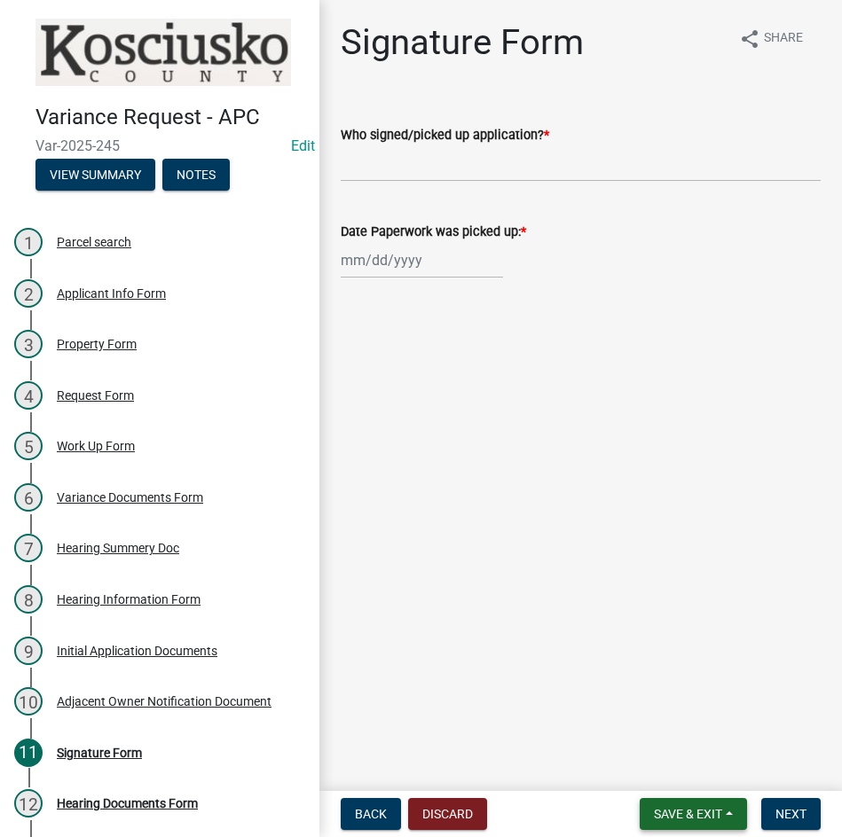
click at [673, 817] on span "Save & Exit" at bounding box center [688, 814] width 68 height 14
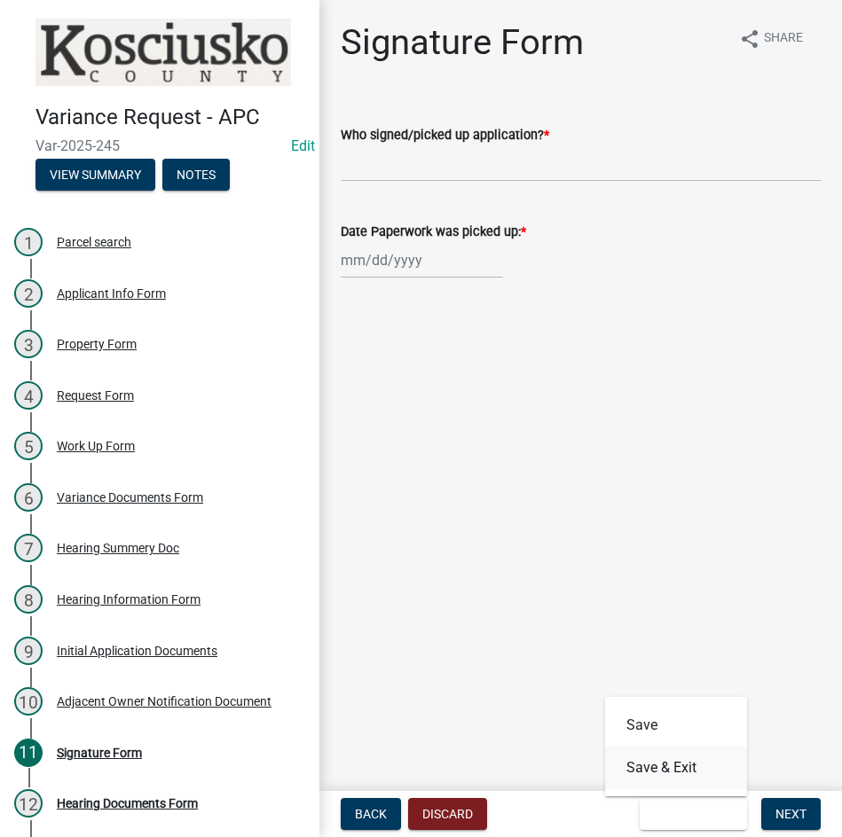
click at [671, 769] on button "Save & Exit" at bounding box center [676, 768] width 142 height 43
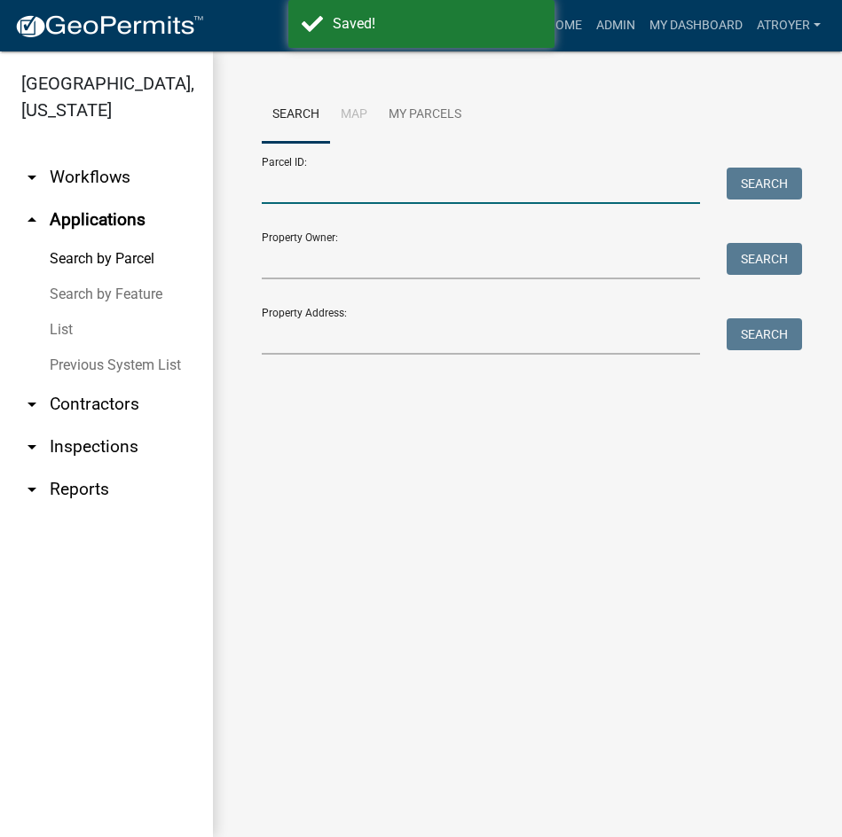
click at [446, 185] on input "Parcel ID:" at bounding box center [481, 186] width 438 height 36
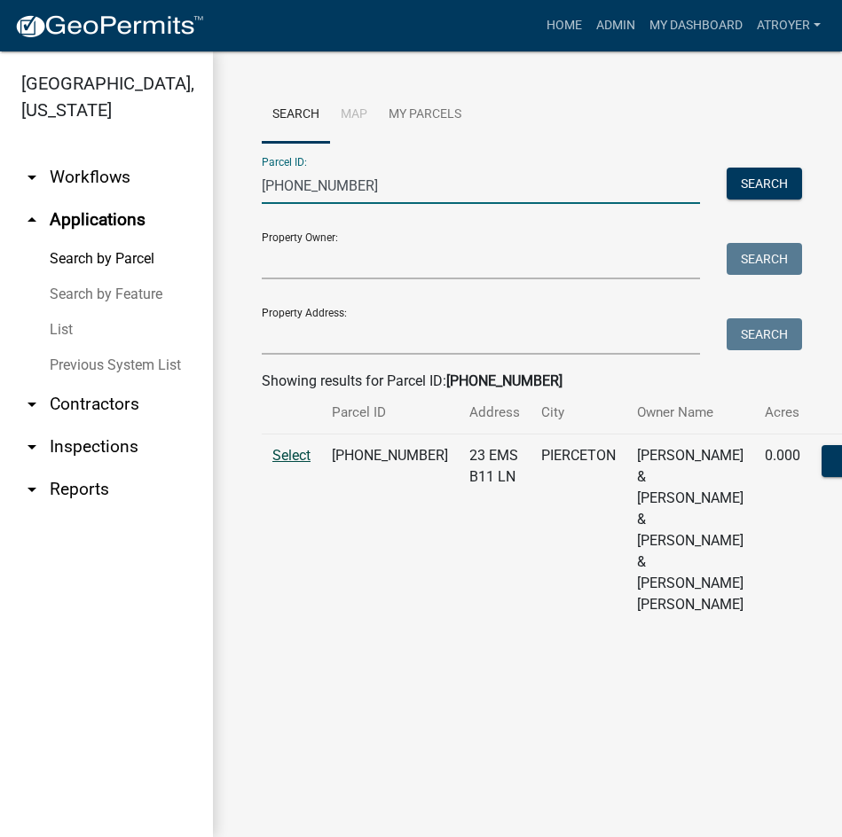
type input "005-103-056"
click at [285, 464] on span "Select" at bounding box center [291, 455] width 38 height 17
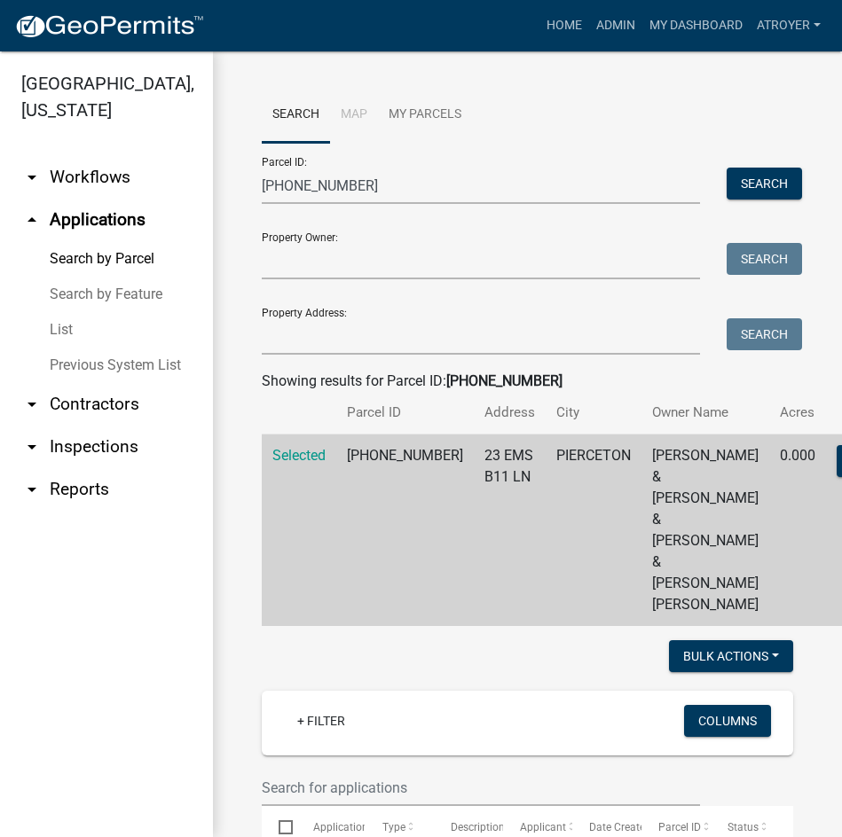
scroll to position [355, 0]
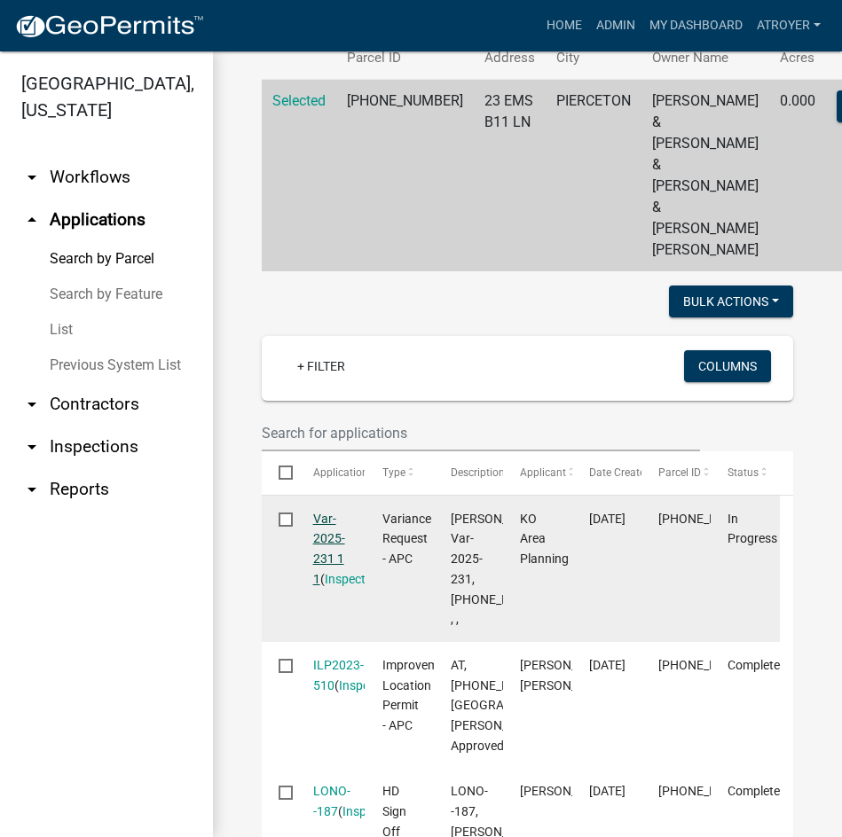
click at [326, 586] on link "Var-2025-231 1 1" at bounding box center [329, 549] width 32 height 75
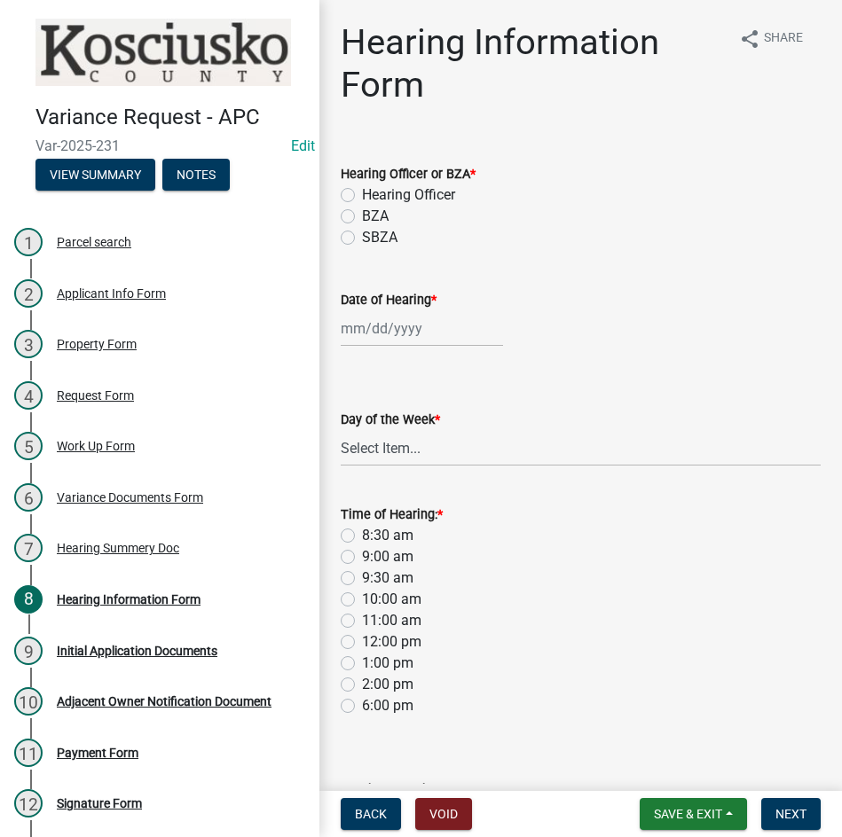
click at [362, 190] on label "Hearing Officer" at bounding box center [408, 195] width 93 height 21
click at [362, 190] on input "Hearing Officer" at bounding box center [368, 191] width 12 height 12
radio input "true"
click at [419, 330] on div at bounding box center [422, 328] width 162 height 36
select select "8"
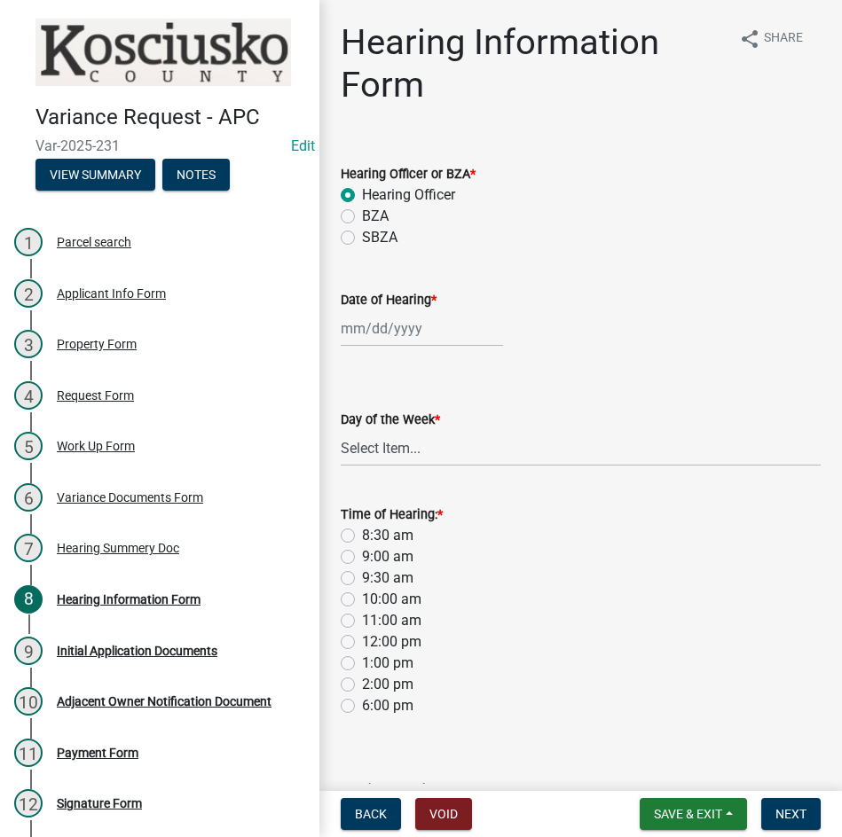
select select "2025"
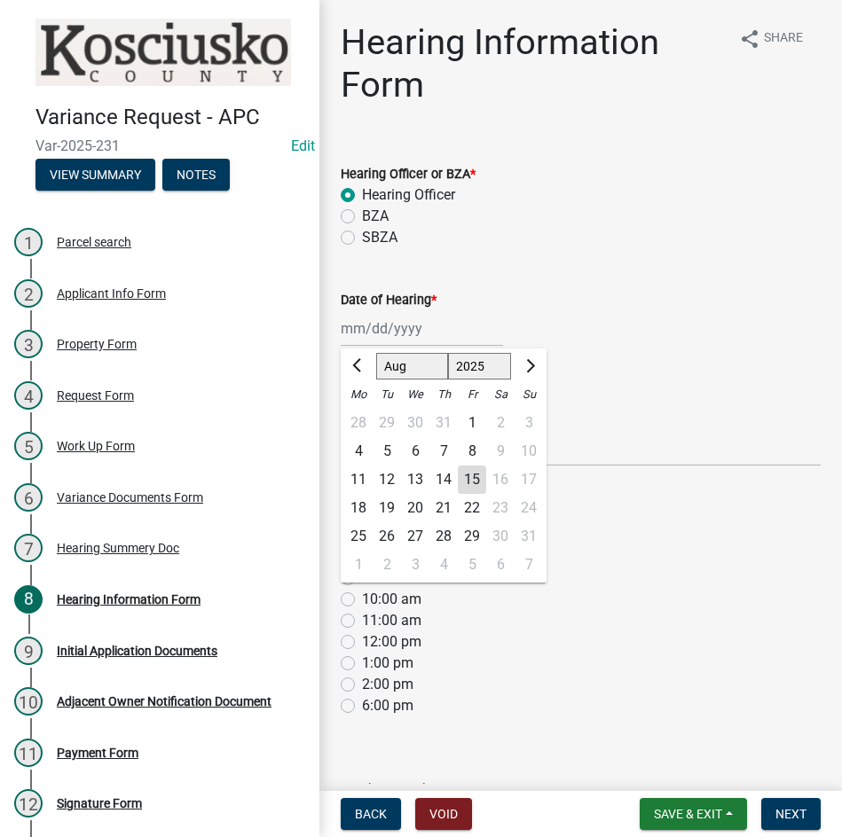
click at [409, 365] on select "Jan Feb Mar Apr May Jun Jul Aug Sep Oct Nov Dec" at bounding box center [412, 366] width 72 height 27
select select "9"
click at [376, 353] on select "Jan Feb Mar Apr May Jun Jul Aug Sep Oct Nov Dec" at bounding box center [412, 366] width 72 height 27
click at [358, 452] on div "8" at bounding box center [358, 451] width 28 height 28
type input "09/08/2025"
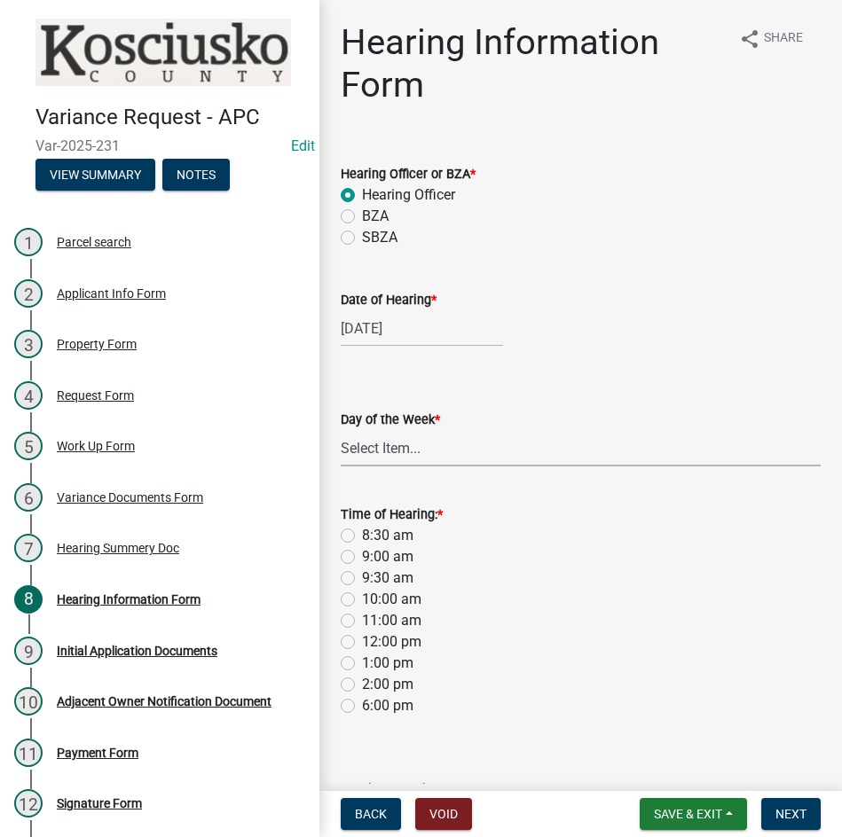
click at [391, 457] on select "Select Item... Monday Tuesday Wednesday Thursday Friday Saturday Sunday" at bounding box center [581, 448] width 480 height 36
click at [341, 430] on select "Select Item... Monday Tuesday Wednesday Thursday Friday Saturday Sunday" at bounding box center [581, 448] width 480 height 36
select select "61de0463-cc0d-410b-b5ab-11a135edeb29"
click at [362, 535] on label "8:30 am" at bounding box center [387, 535] width 51 height 21
click at [362, 535] on input "8:30 am" at bounding box center [368, 531] width 12 height 12
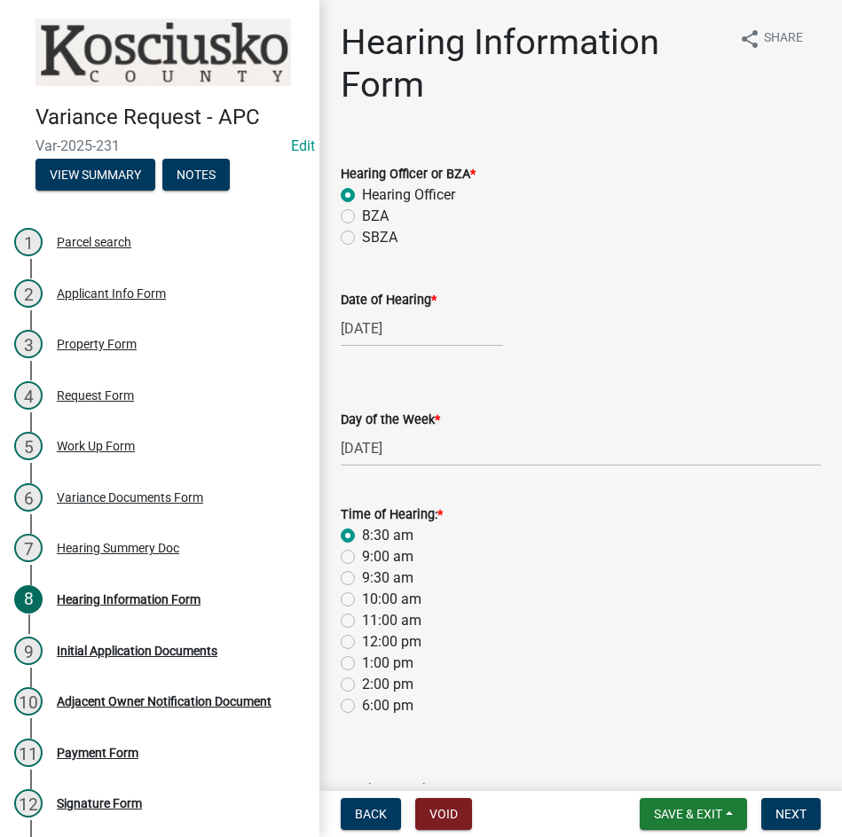
radio input "true"
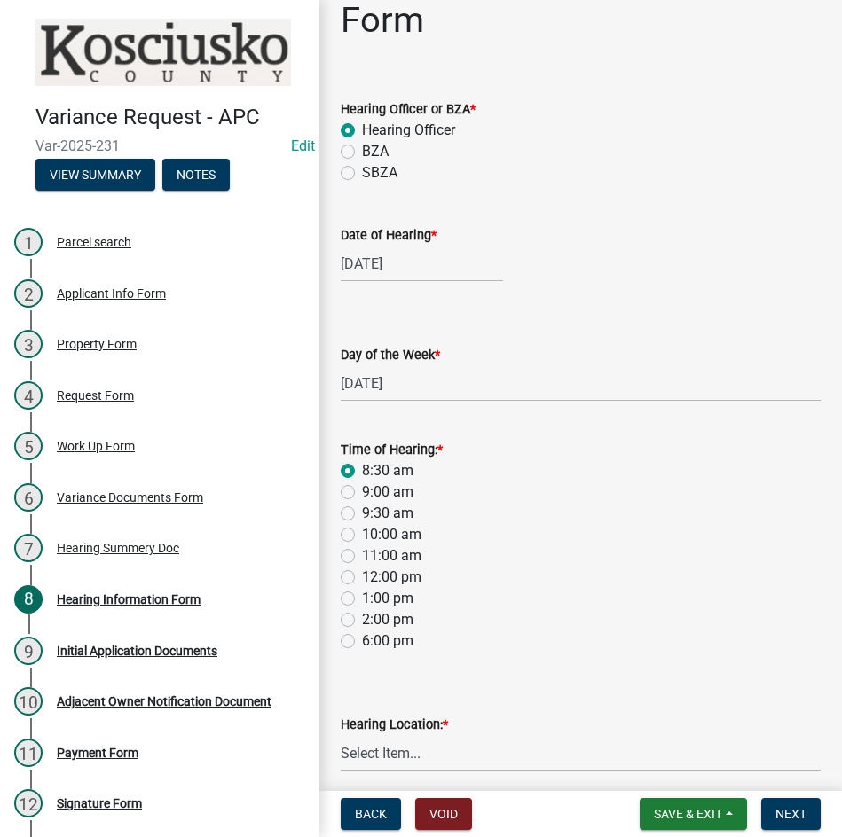
scroll to position [137, 0]
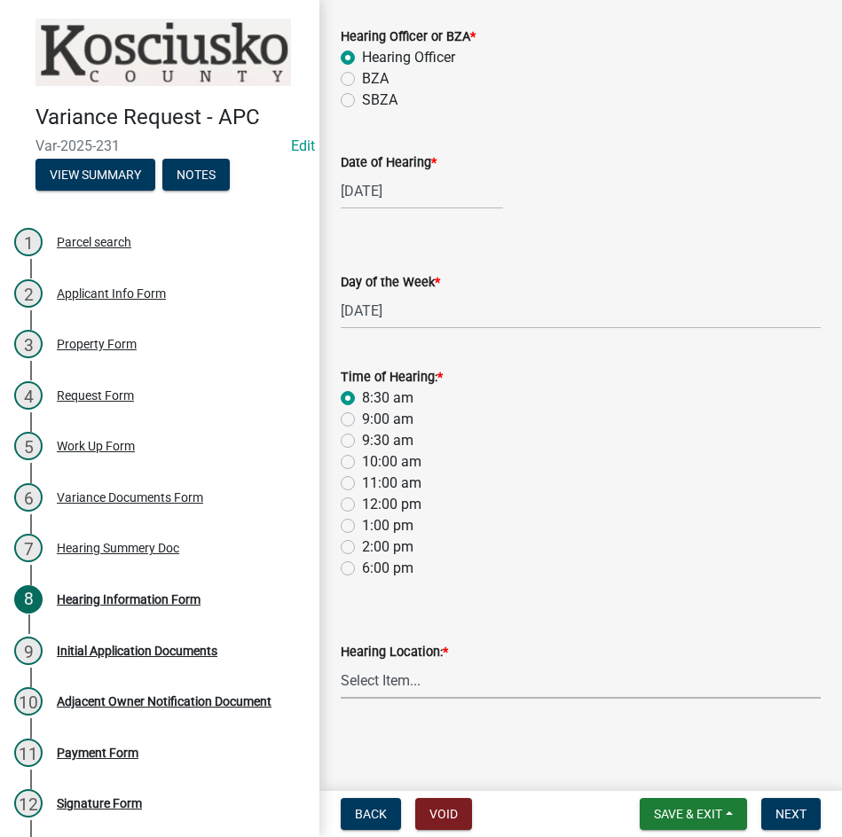
click at [499, 689] on select "Select Item... Area Plan Commission Office - 100 W Center St., Warsaw Justice B…" at bounding box center [581, 681] width 480 height 36
click at [341, 663] on select "Select Item... Area Plan Commission Office - 100 W Center St., Warsaw Justice B…" at bounding box center [581, 681] width 480 height 36
select select "9dcac0a2-b0c4-4f3b-8637-840d2209bdca"
click at [789, 805] on button "Next" at bounding box center [790, 814] width 59 height 32
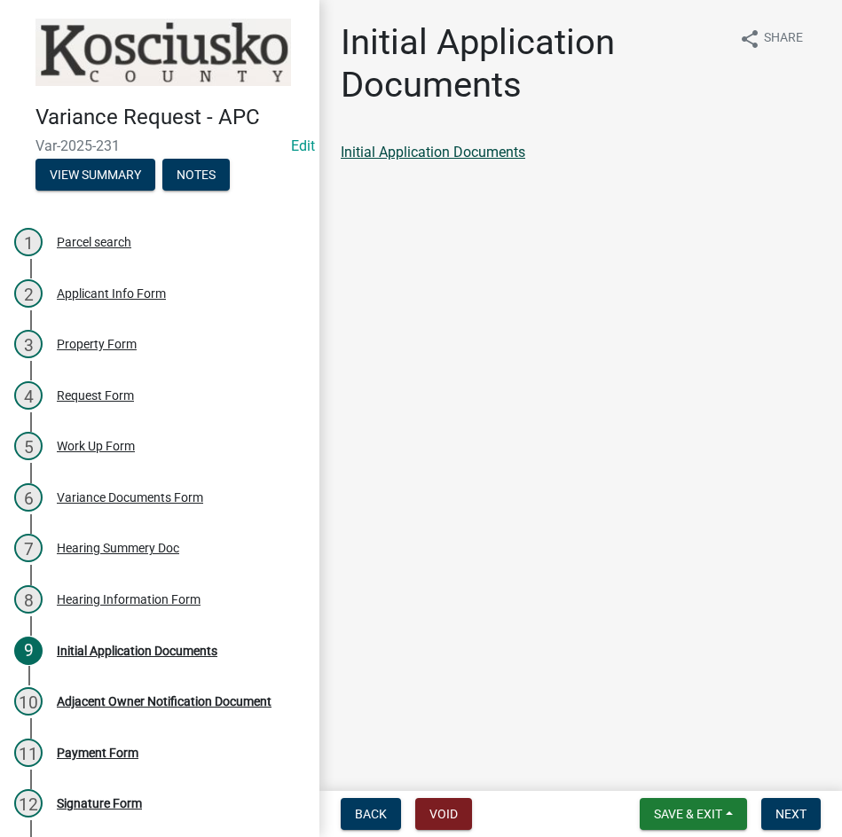
click at [424, 153] on link "Initial Application Documents" at bounding box center [433, 152] width 185 height 17
click at [790, 819] on span "Next" at bounding box center [790, 814] width 31 height 14
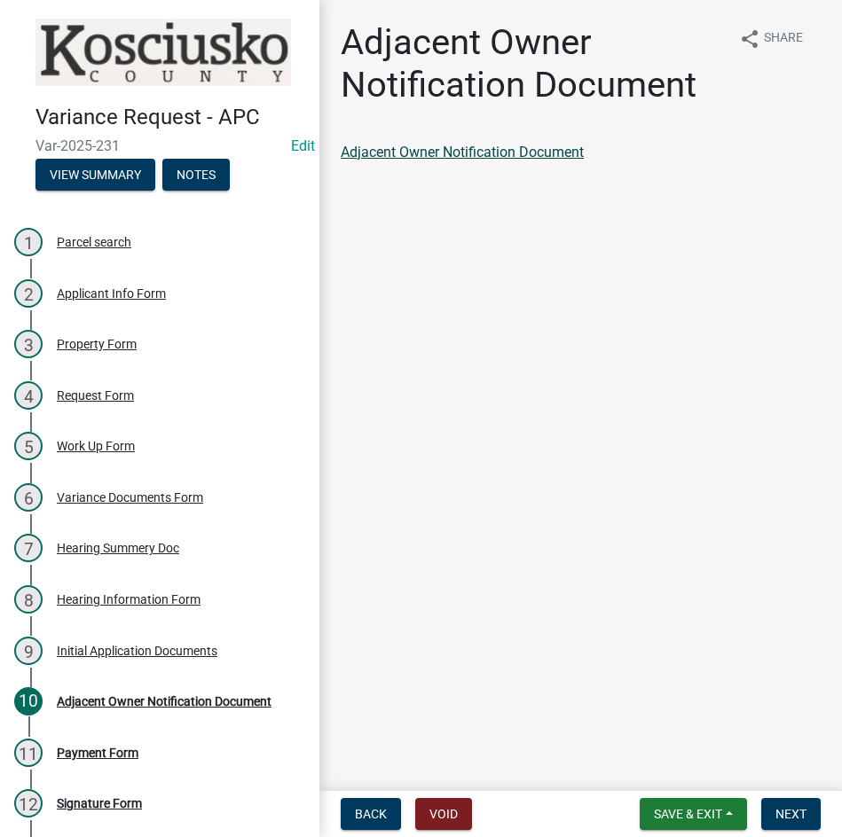
click at [495, 159] on link "Adjacent Owner Notification Document" at bounding box center [462, 152] width 243 height 17
click at [792, 813] on span "Next" at bounding box center [790, 814] width 31 height 14
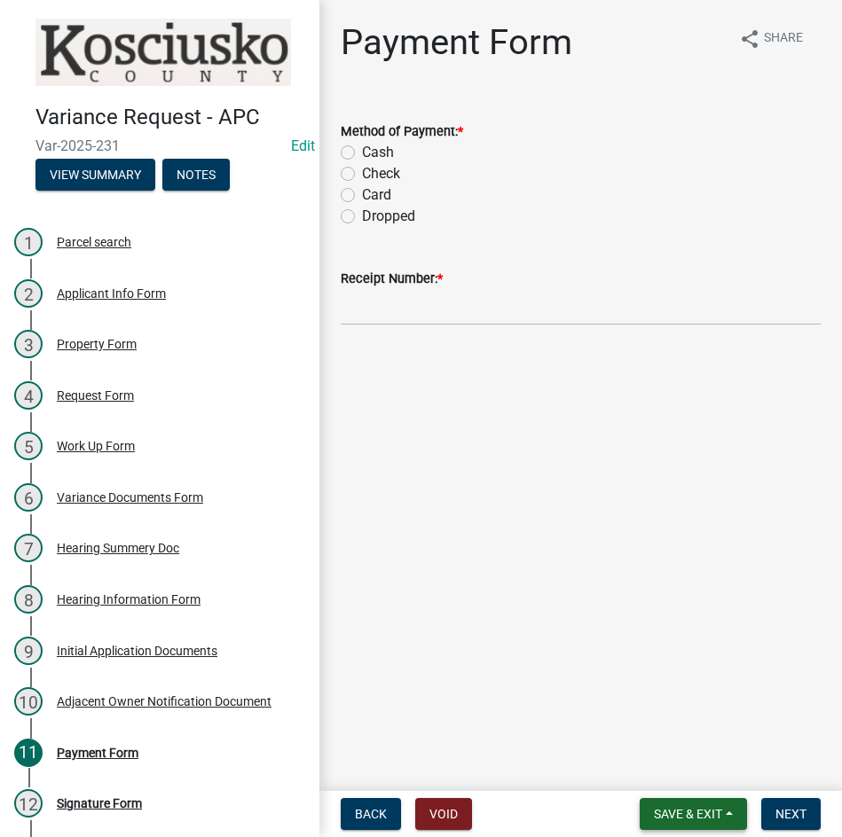
click at [655, 804] on button "Save & Exit" at bounding box center [693, 814] width 107 height 32
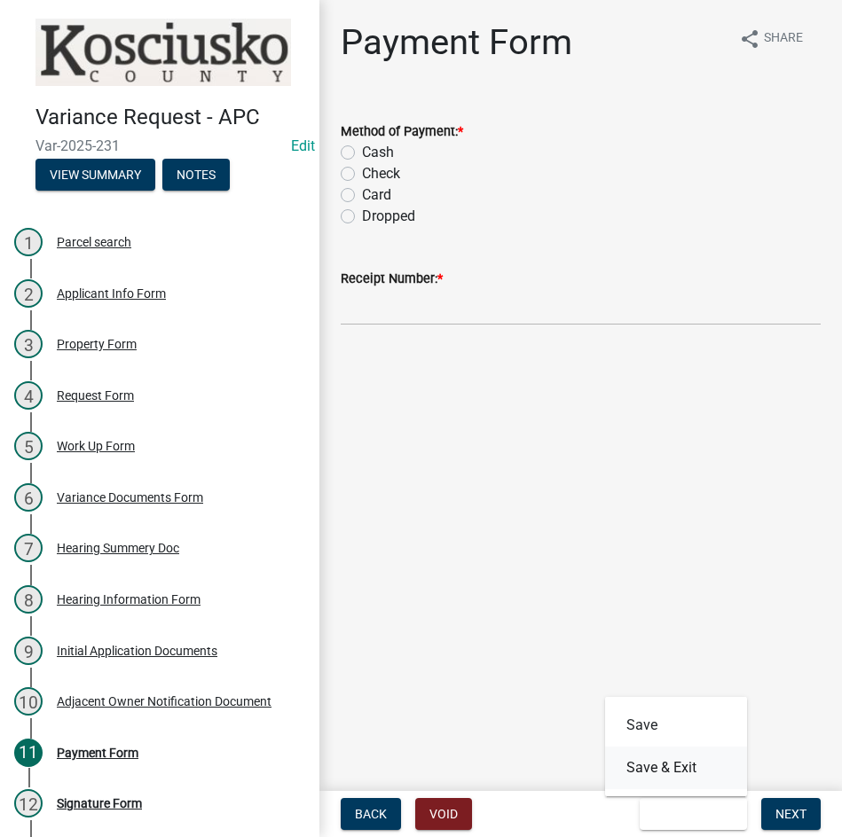
click at [653, 768] on button "Save & Exit" at bounding box center [676, 768] width 142 height 43
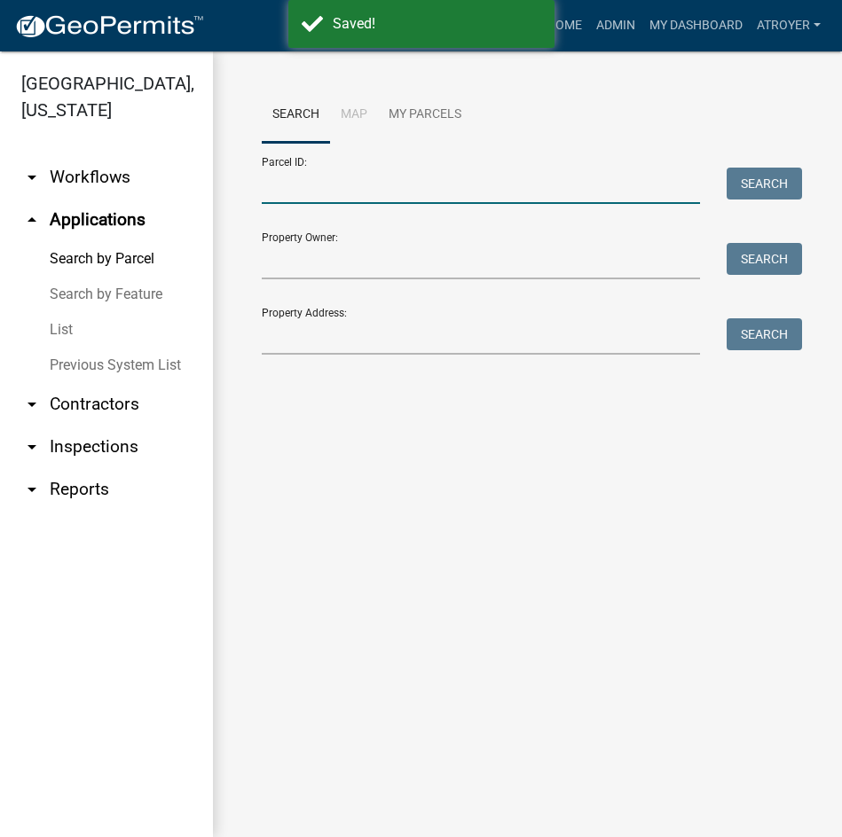
click at [443, 186] on input "Parcel ID:" at bounding box center [481, 186] width 438 height 36
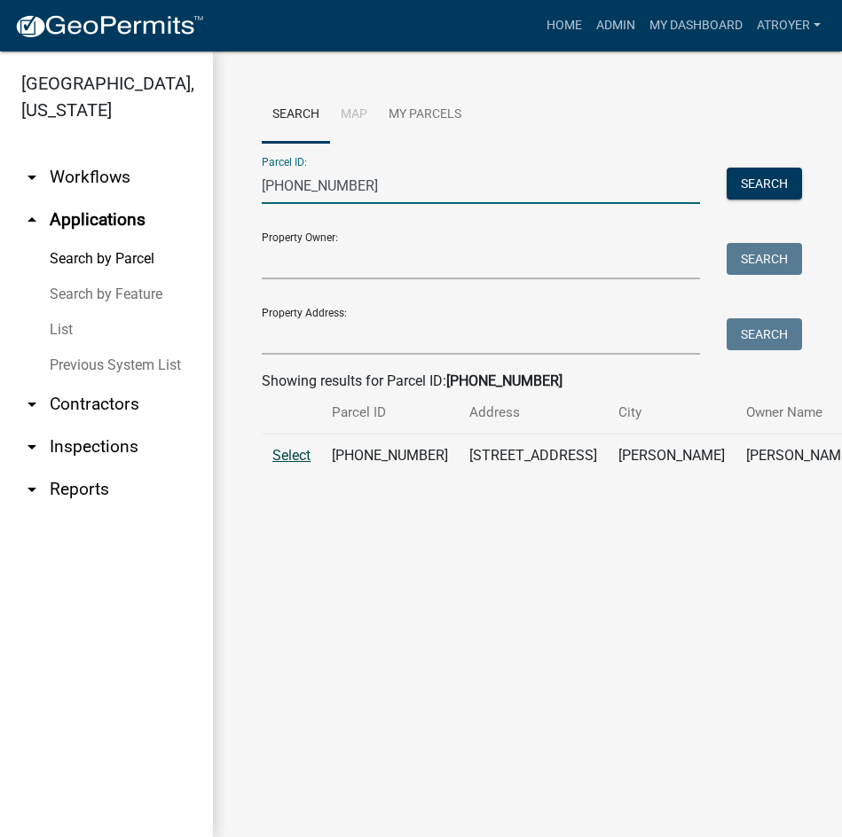
type input "025-084-090"
click at [294, 464] on span "Select" at bounding box center [291, 455] width 38 height 17
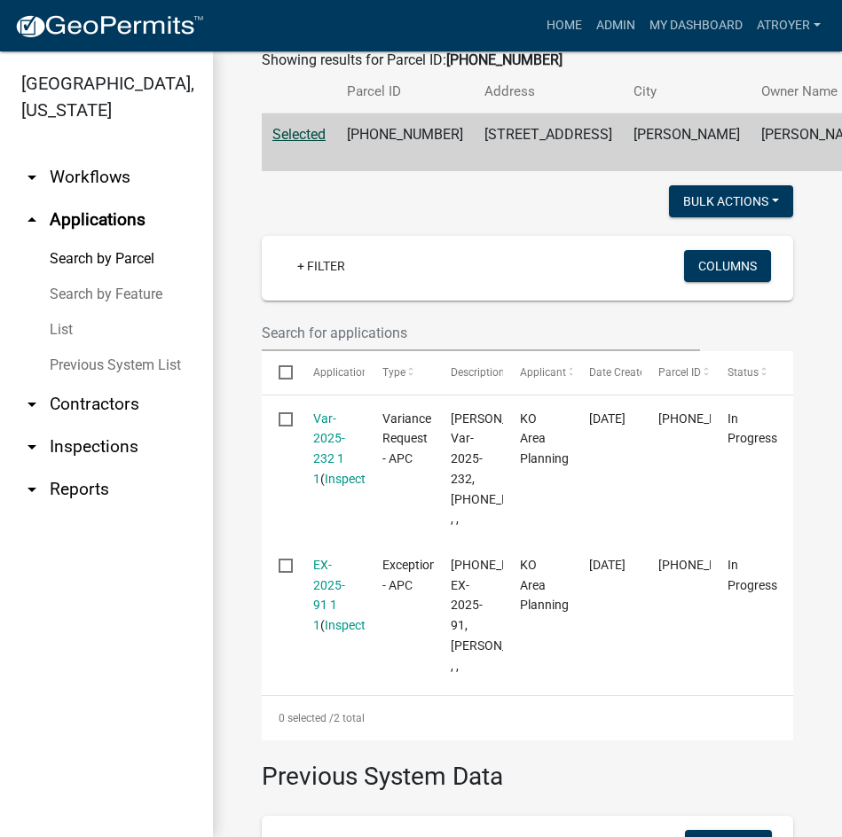
scroll to position [444, 0]
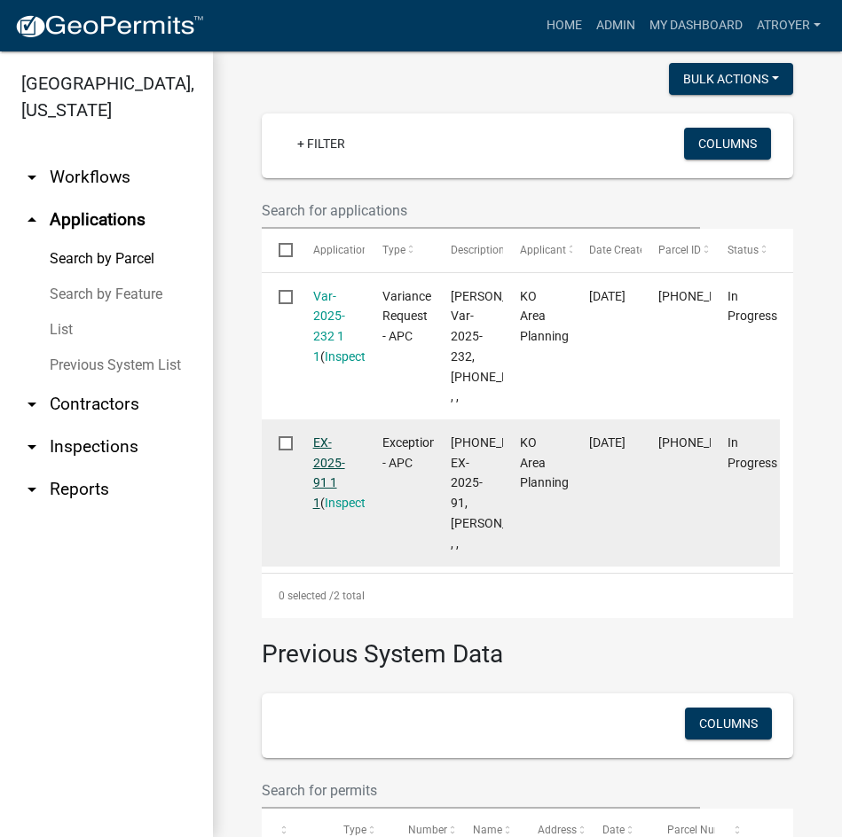
click at [326, 510] on link "EX-2025-91 1 1" at bounding box center [329, 473] width 32 height 75
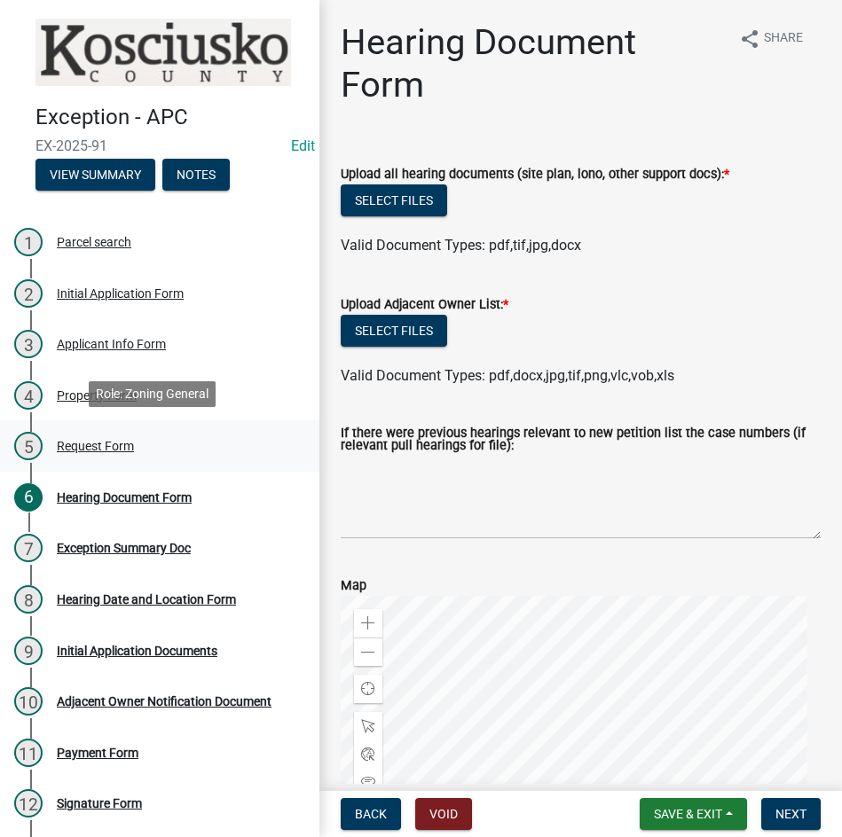
click at [98, 441] on div "Request Form" at bounding box center [95, 446] width 77 height 12
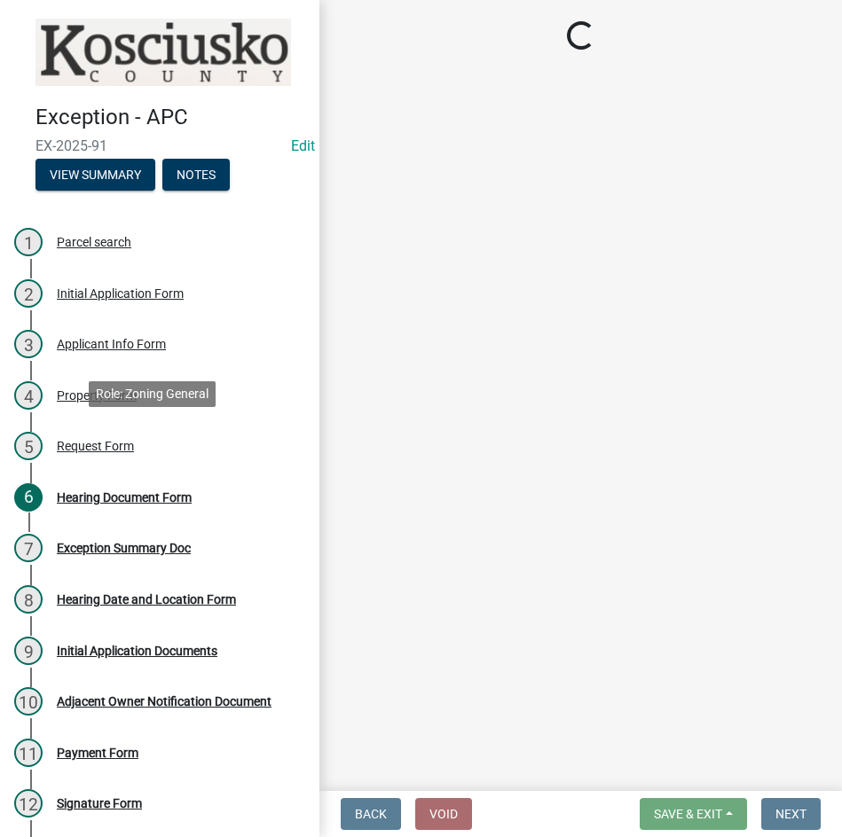
select select "9da28ccc-0fc1-43c9-ada2-91e100e3be32"
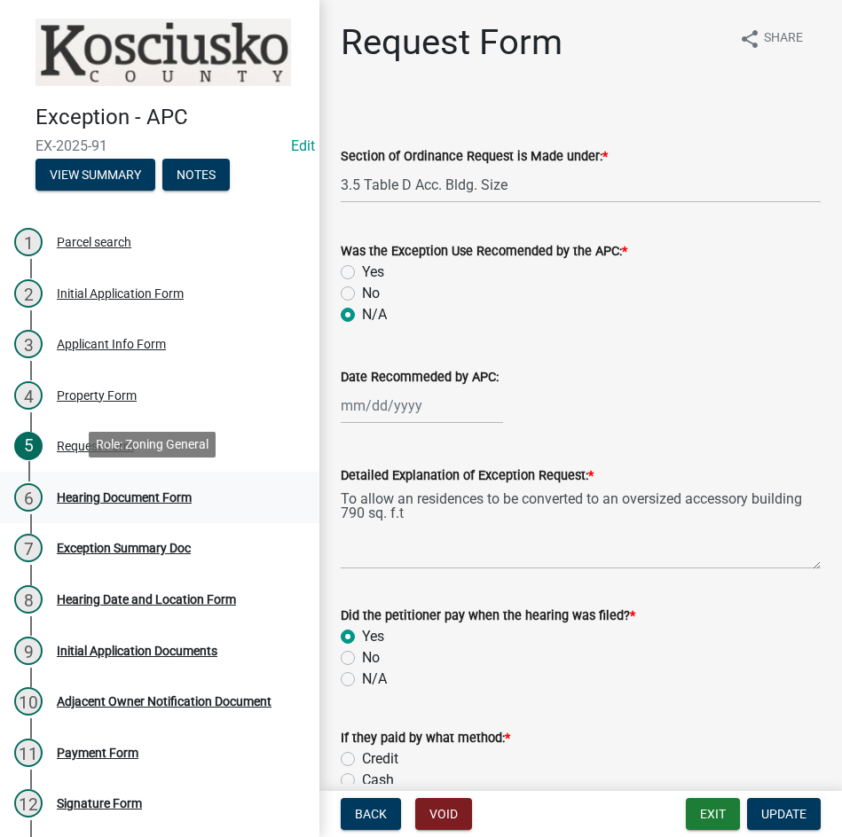
click at [133, 491] on div "Hearing Document Form" at bounding box center [124, 497] width 135 height 12
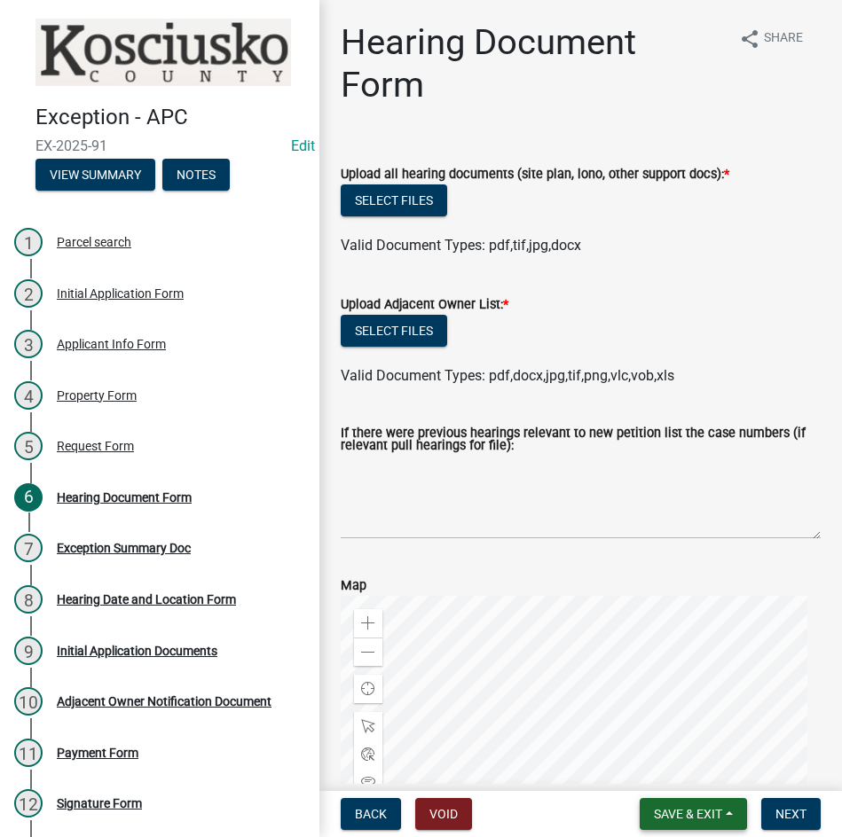
click at [669, 809] on span "Save & Exit" at bounding box center [688, 814] width 68 height 14
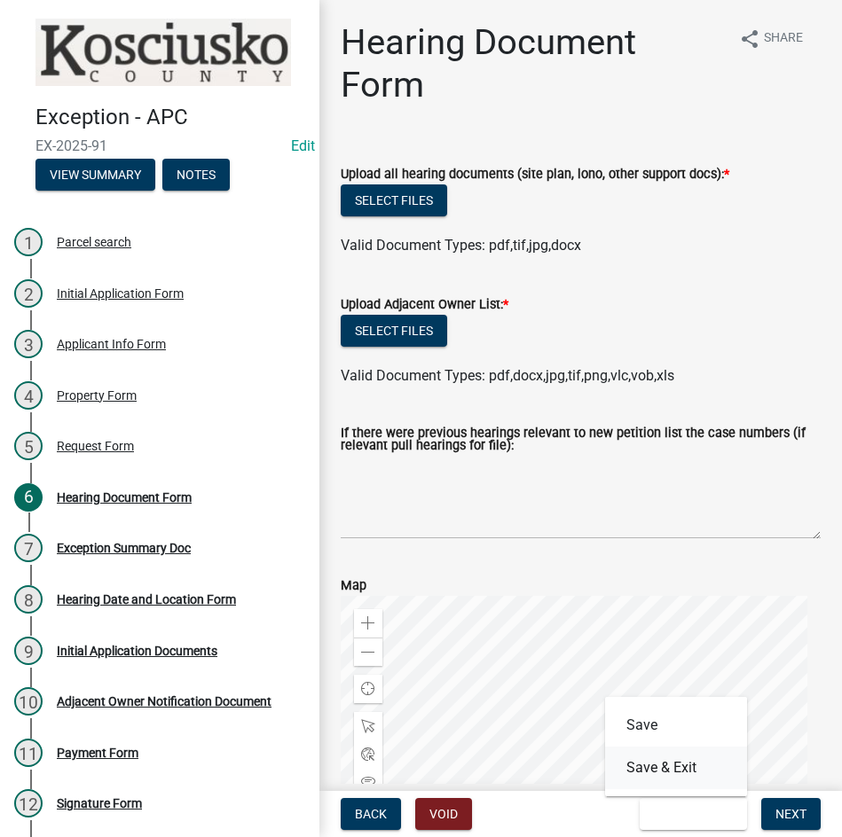
click at [667, 766] on button "Save & Exit" at bounding box center [676, 768] width 142 height 43
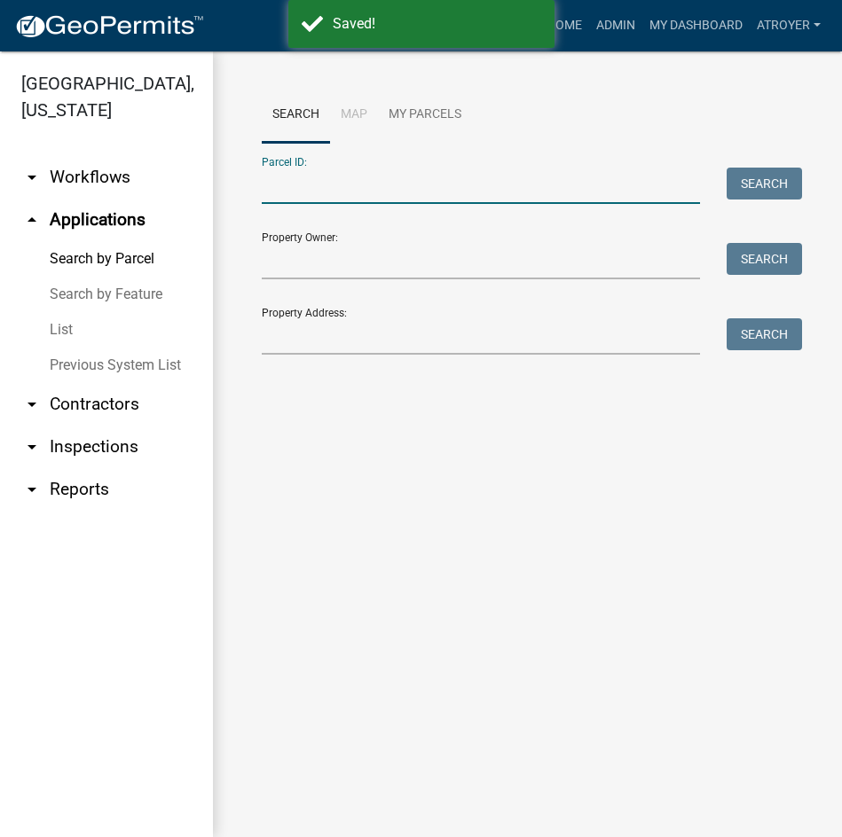
click at [418, 197] on input "Parcel ID:" at bounding box center [481, 186] width 438 height 36
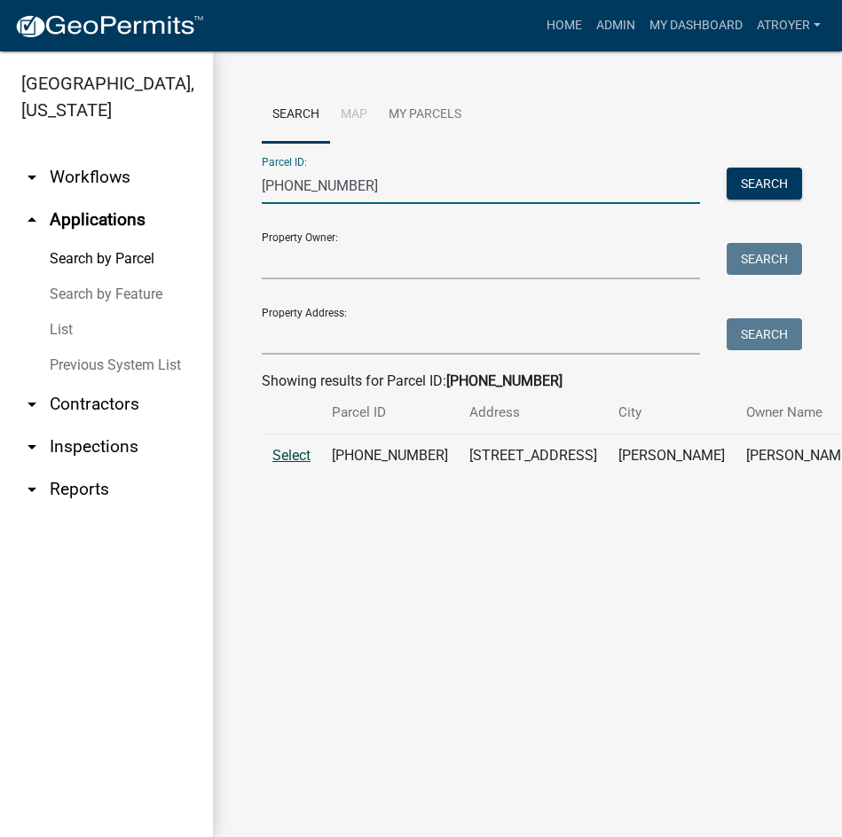
type input "025-084-090"
click at [279, 464] on span "Select" at bounding box center [291, 455] width 38 height 17
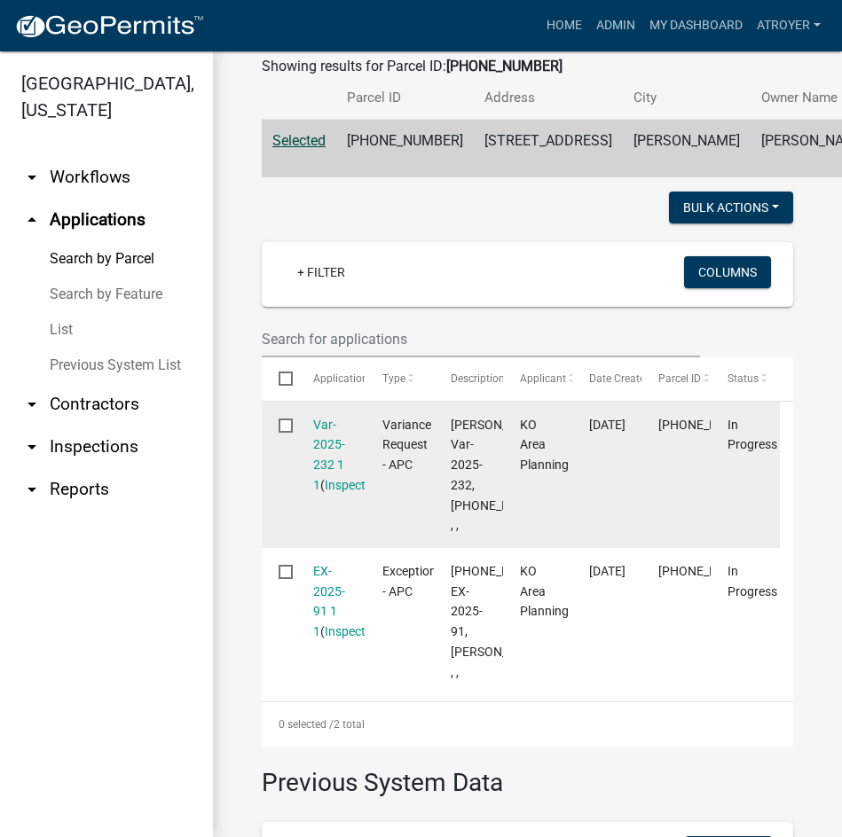
scroll to position [355, 0]
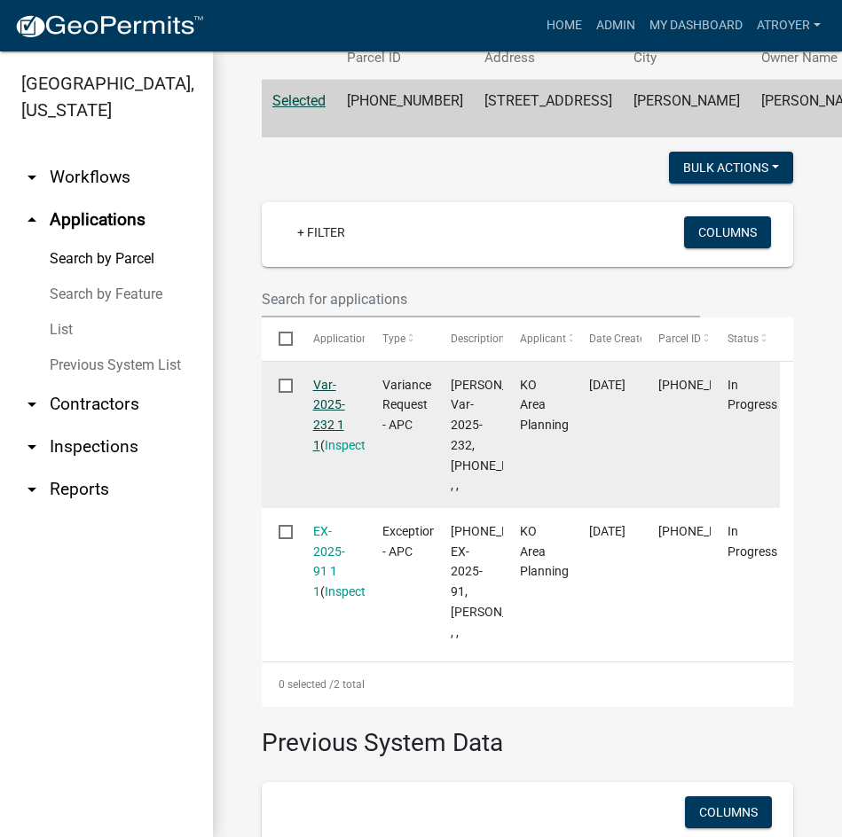
click at [321, 452] on link "Var-2025-232 1 1" at bounding box center [329, 415] width 32 height 75
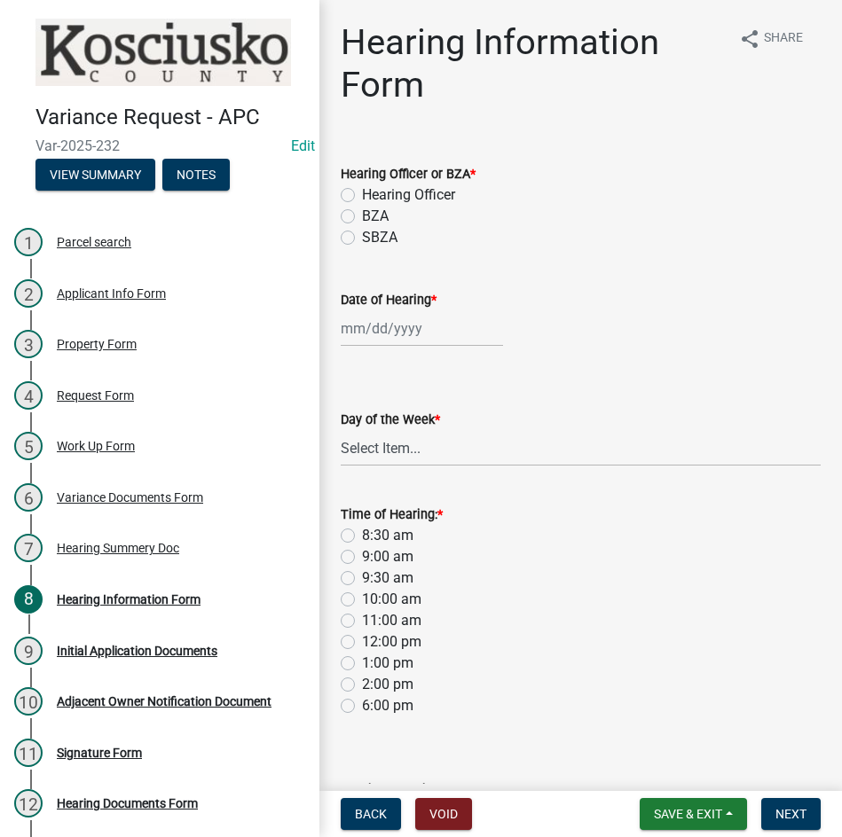
click at [362, 193] on label "Hearing Officer" at bounding box center [408, 195] width 93 height 21
click at [362, 193] on input "Hearing Officer" at bounding box center [368, 191] width 12 height 12
radio input "true"
click at [443, 334] on div at bounding box center [422, 328] width 162 height 36
select select "8"
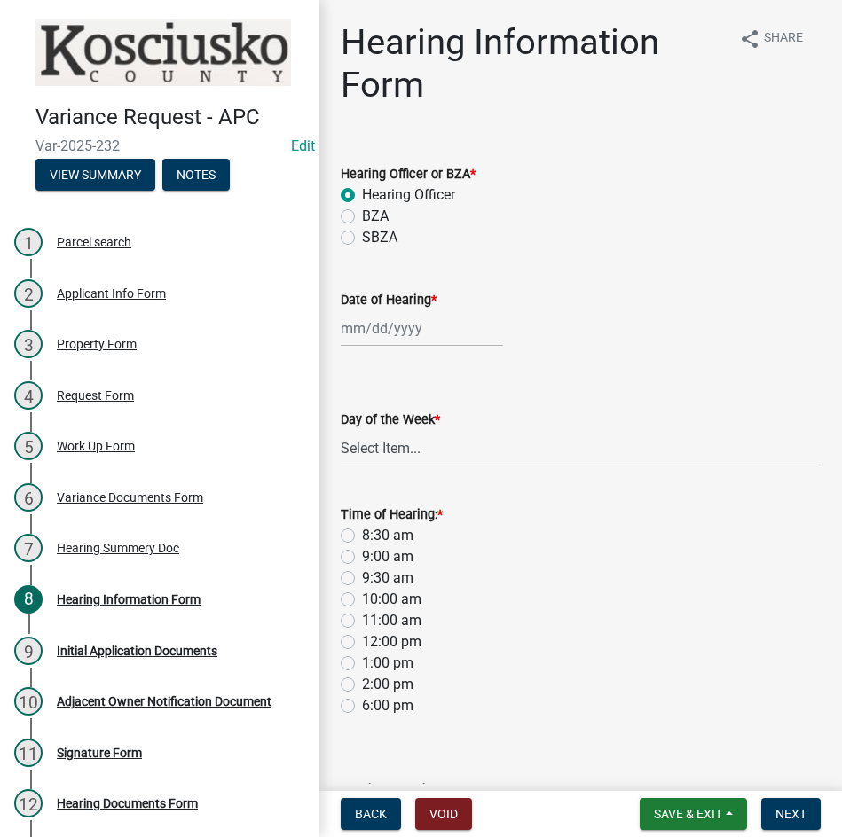
select select "2025"
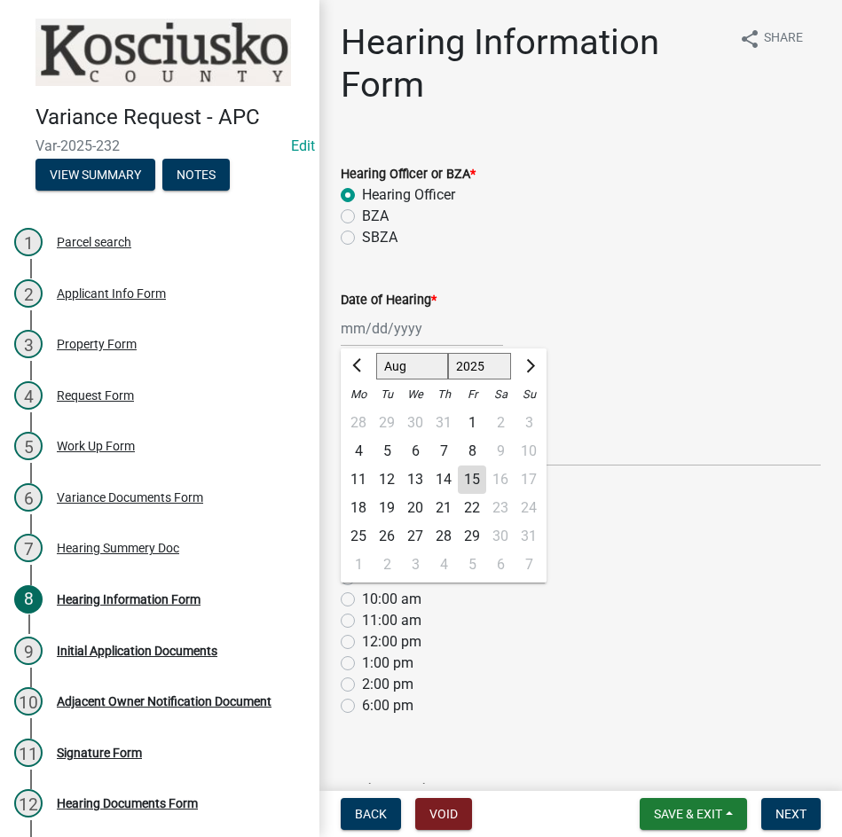
click at [409, 366] on select "Jan Feb Mar Apr May Jun Jul Aug Sep Oct Nov Dec" at bounding box center [412, 366] width 72 height 27
select select "9"
click at [376, 353] on select "Jan Feb Mar Apr May Jun Jul Aug Sep Oct Nov Dec" at bounding box center [412, 366] width 72 height 27
click at [357, 449] on div "8" at bounding box center [358, 451] width 28 height 28
type input "09/08/2025"
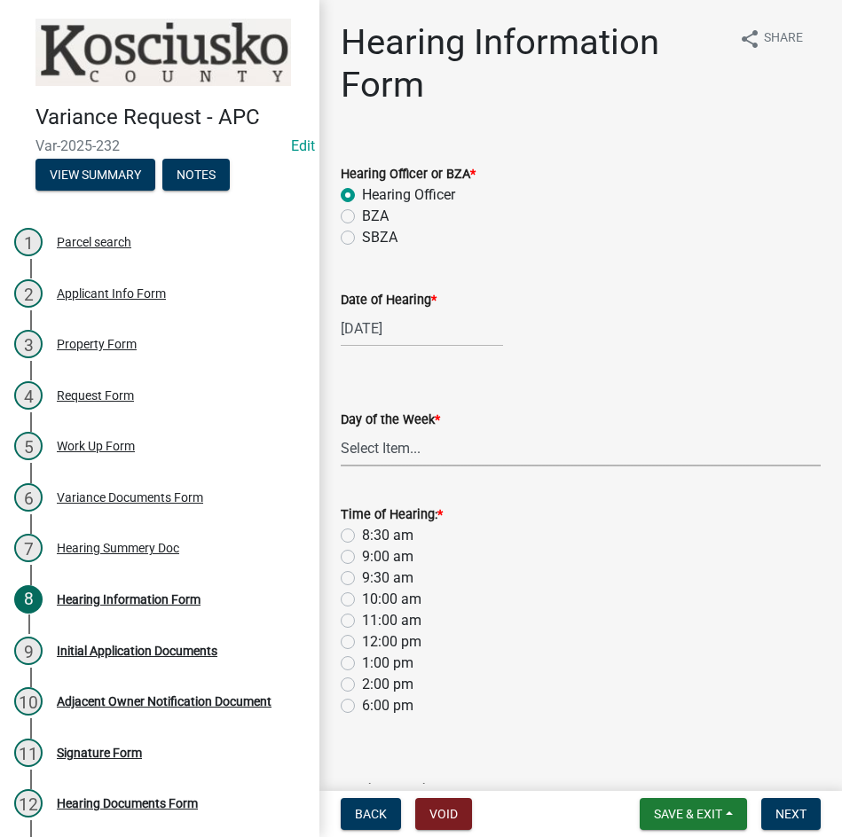
click at [423, 449] on select "Select Item... Monday Tuesday Wednesday Thursday Friday Saturday Sunday" at bounding box center [581, 448] width 480 height 36
click at [341, 430] on select "Select Item... Monday Tuesday Wednesday Thursday Friday Saturday Sunday" at bounding box center [581, 448] width 480 height 36
select select "61de0463-cc0d-410b-b5ab-11a135edeb29"
click at [362, 574] on label "9:30 am" at bounding box center [387, 578] width 51 height 21
click at [362, 574] on input "9:30 am" at bounding box center [368, 574] width 12 height 12
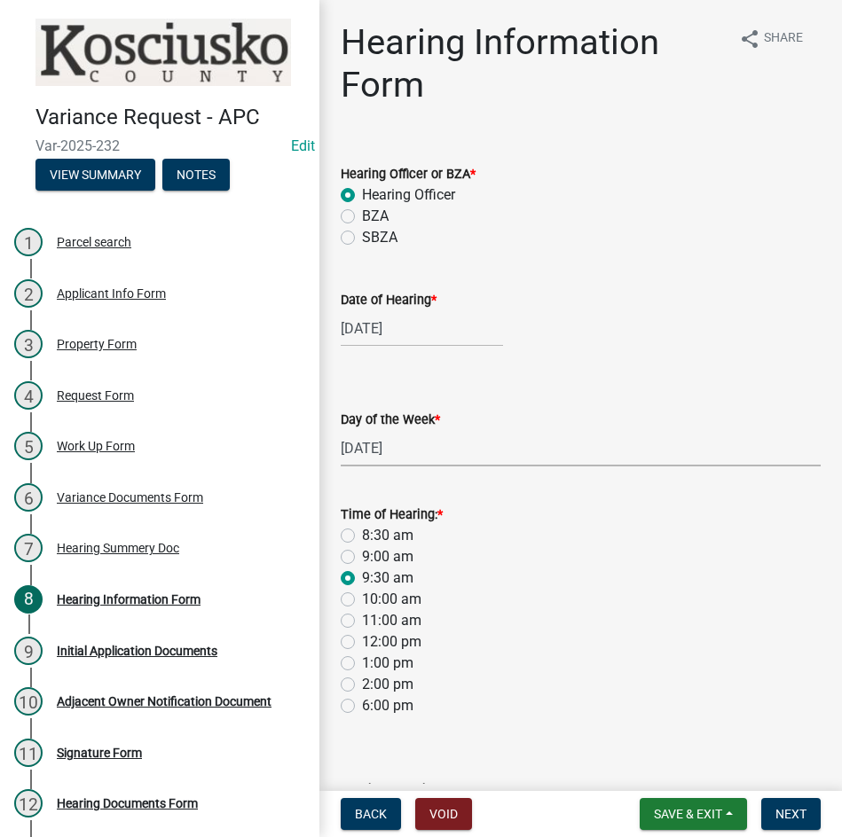
radio input "true"
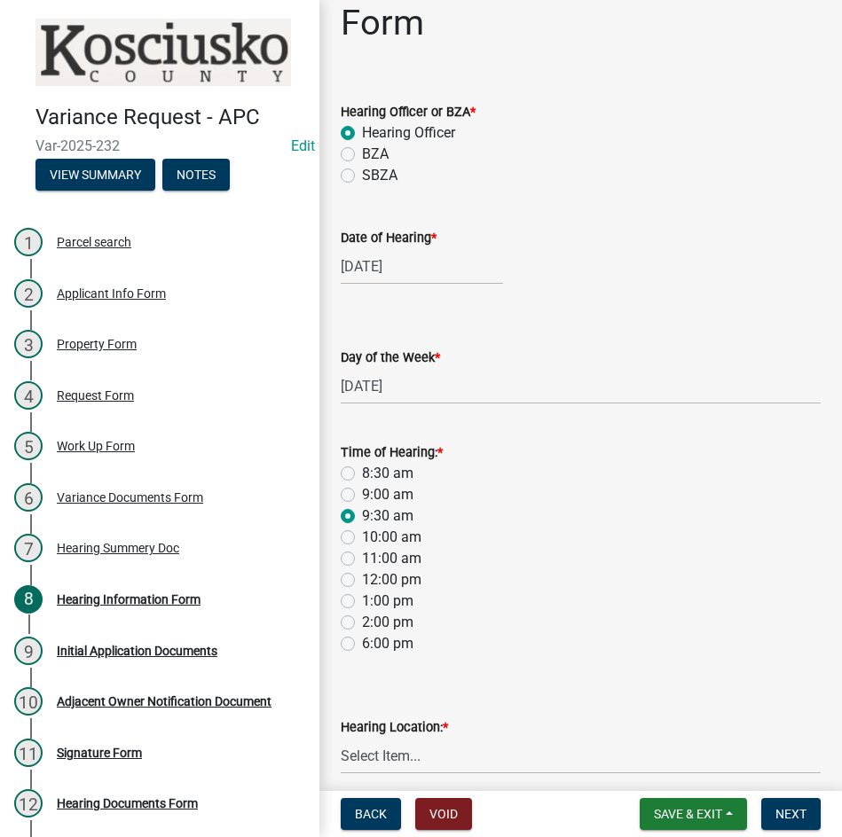
scroll to position [137, 0]
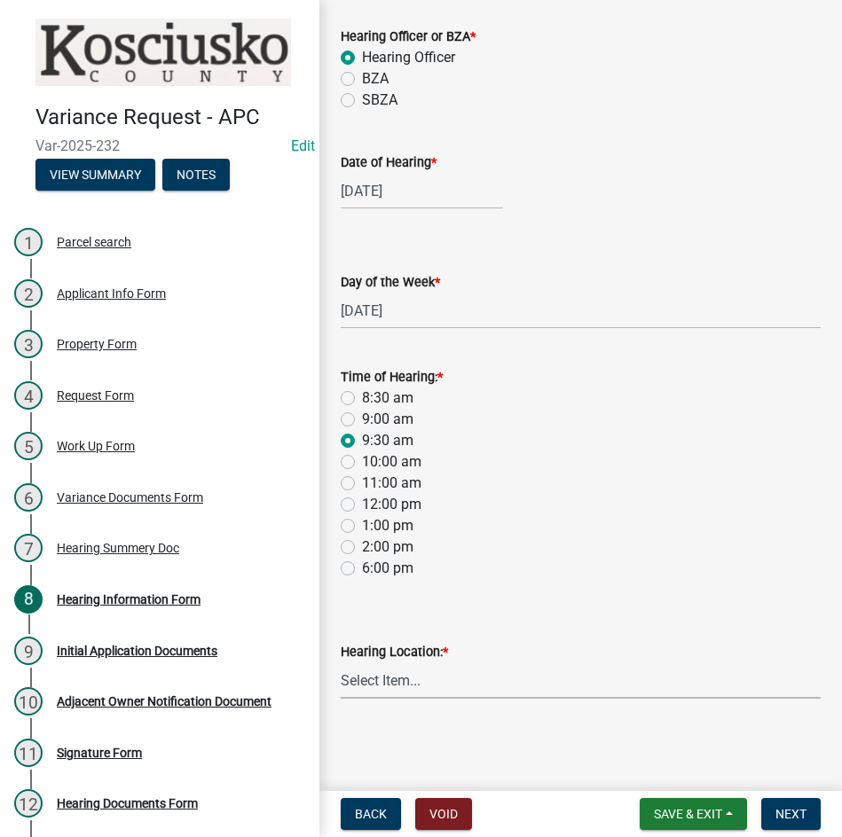
click at [528, 687] on select "Select Item... Area Plan Commission Office - 100 W Center St., Warsaw Justice B…" at bounding box center [581, 681] width 480 height 36
click at [341, 663] on select "Select Item... Area Plan Commission Office - 100 W Center St., Warsaw Justice B…" at bounding box center [581, 681] width 480 height 36
select select "9dcac0a2-b0c4-4f3b-8637-840d2209bdca"
click at [799, 813] on span "Next" at bounding box center [790, 814] width 31 height 14
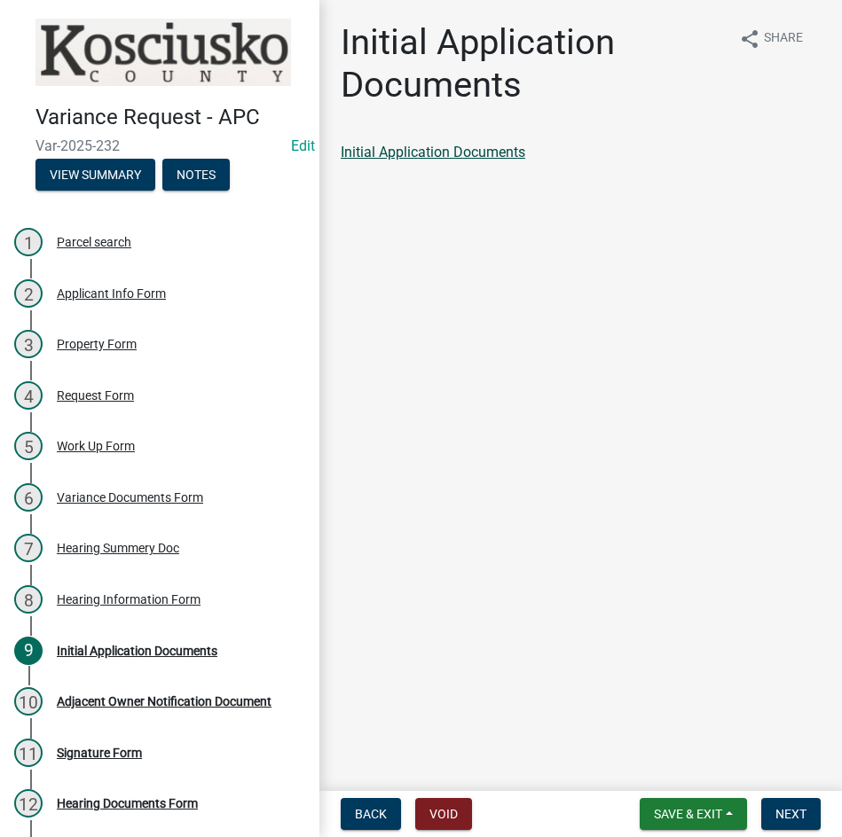
click at [437, 152] on link "Initial Application Documents" at bounding box center [433, 152] width 185 height 17
click at [797, 818] on span "Next" at bounding box center [790, 814] width 31 height 14
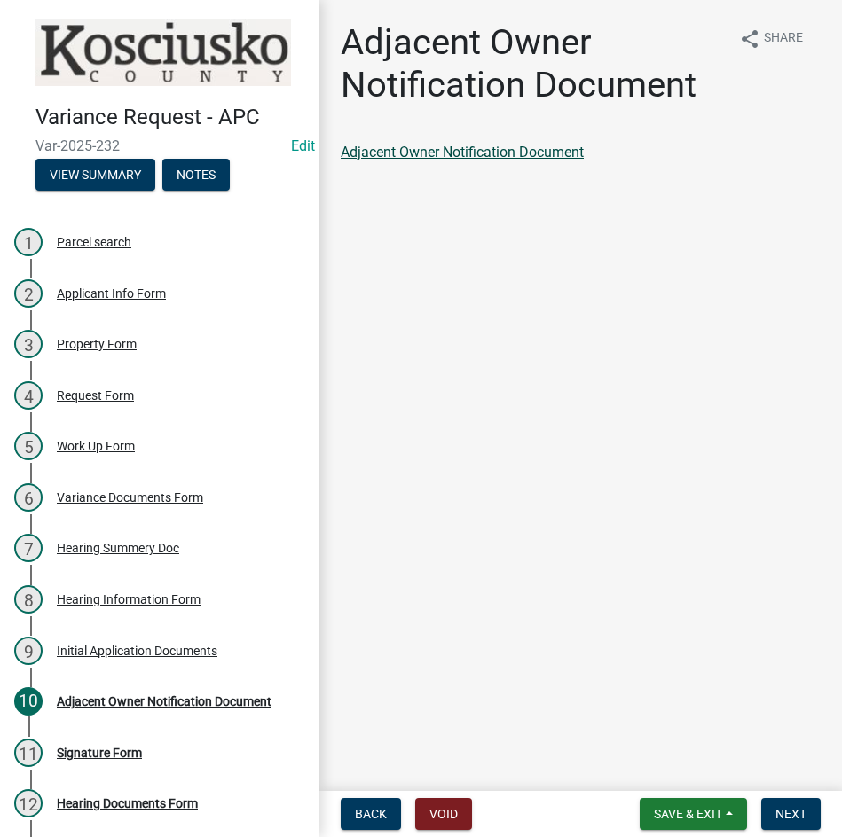
click at [502, 147] on link "Adjacent Owner Notification Document" at bounding box center [462, 152] width 243 height 17
click at [789, 809] on span "Next" at bounding box center [790, 814] width 31 height 14
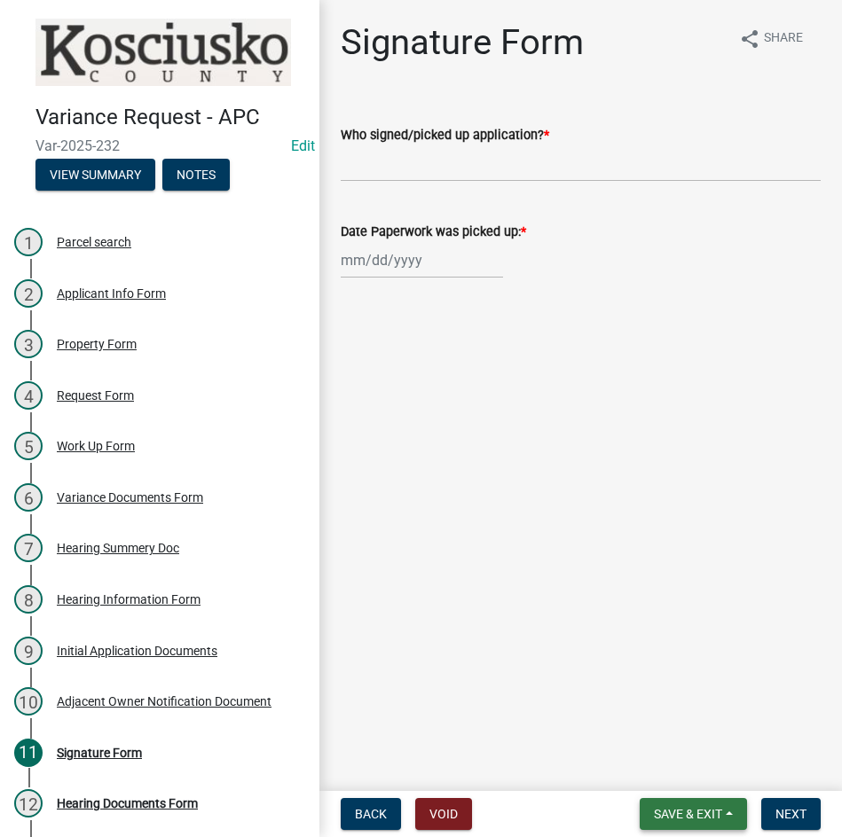
click at [655, 805] on button "Save & Exit" at bounding box center [693, 814] width 107 height 32
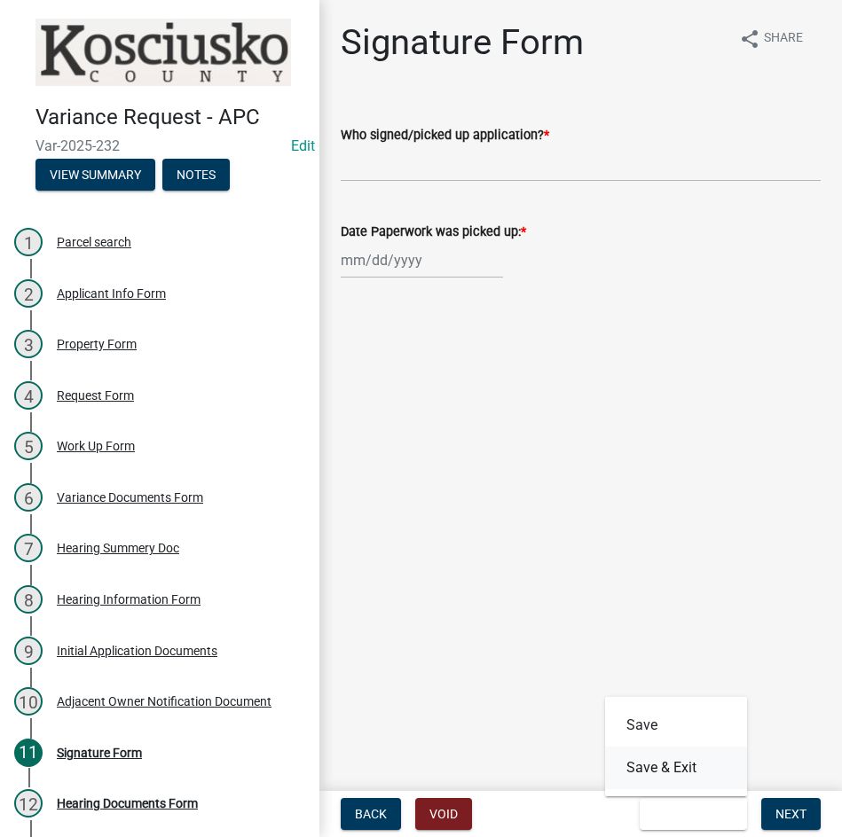
click at [654, 762] on button "Save & Exit" at bounding box center [676, 768] width 142 height 43
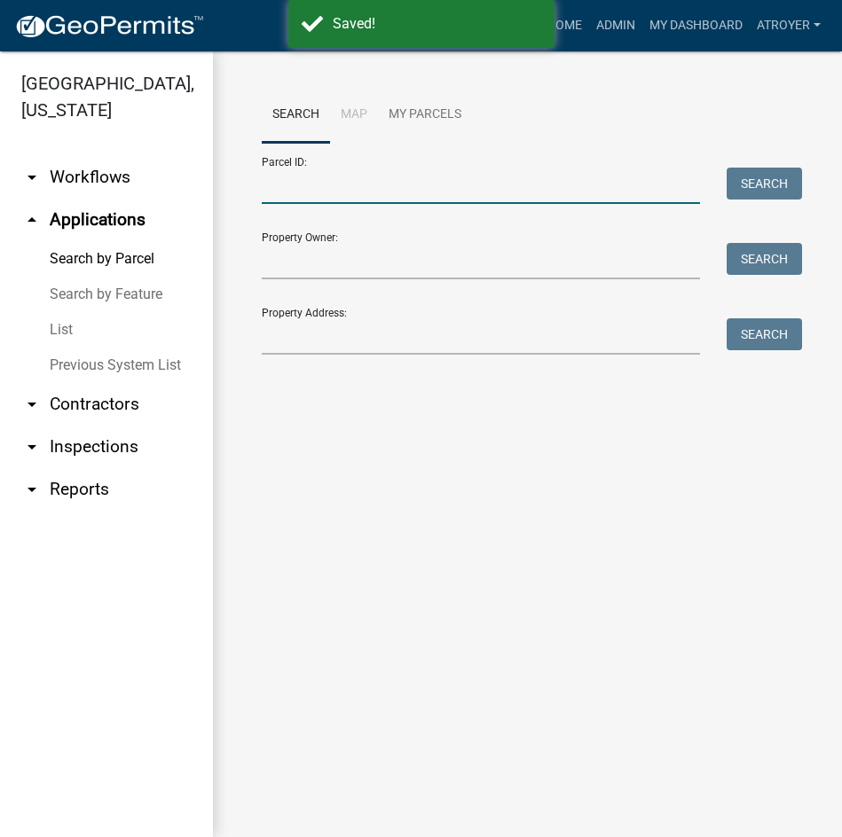
click at [469, 196] on input "Parcel ID:" at bounding box center [481, 186] width 438 height 36
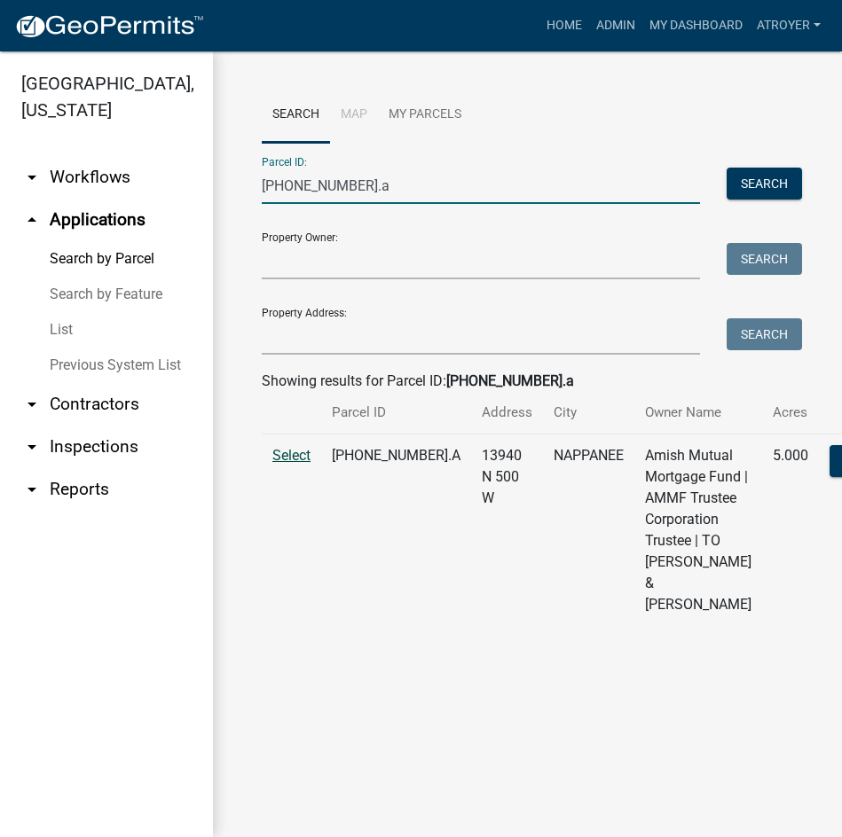
type input "033-002-001.a"
click at [302, 464] on span "Select" at bounding box center [291, 455] width 38 height 17
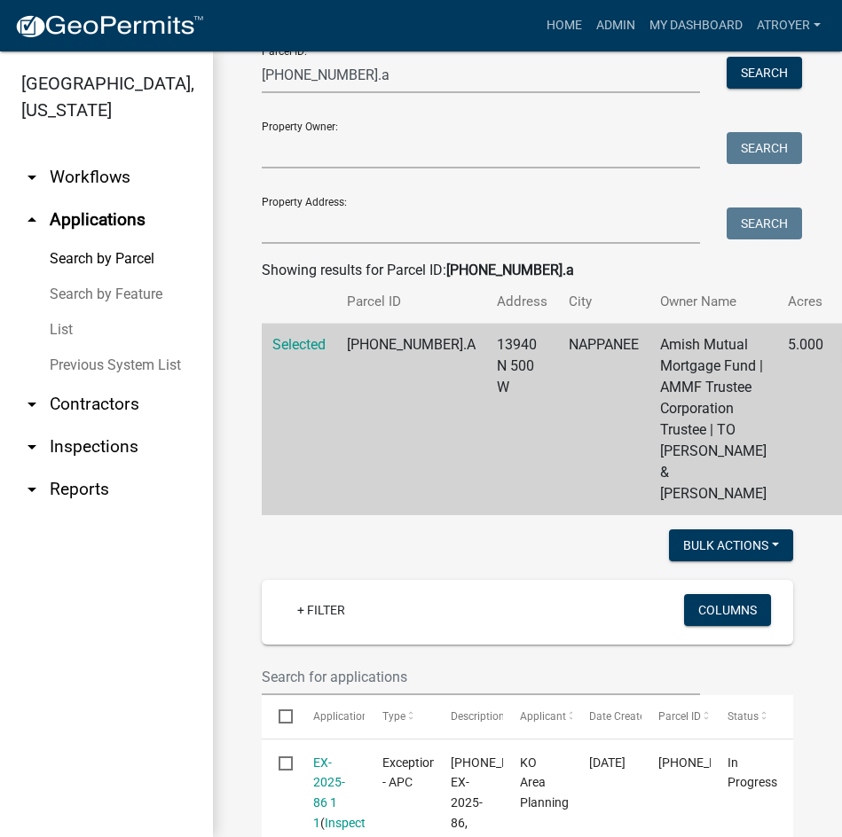
scroll to position [355, 0]
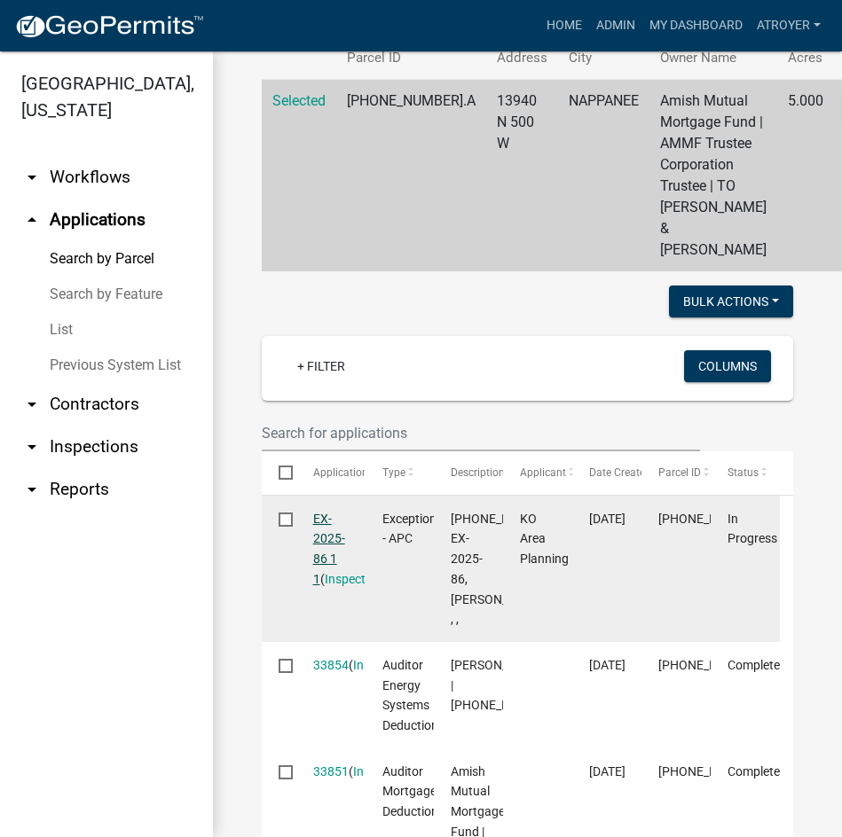
click at [320, 586] on link "EX-2025-86 1 1" at bounding box center [329, 549] width 32 height 75
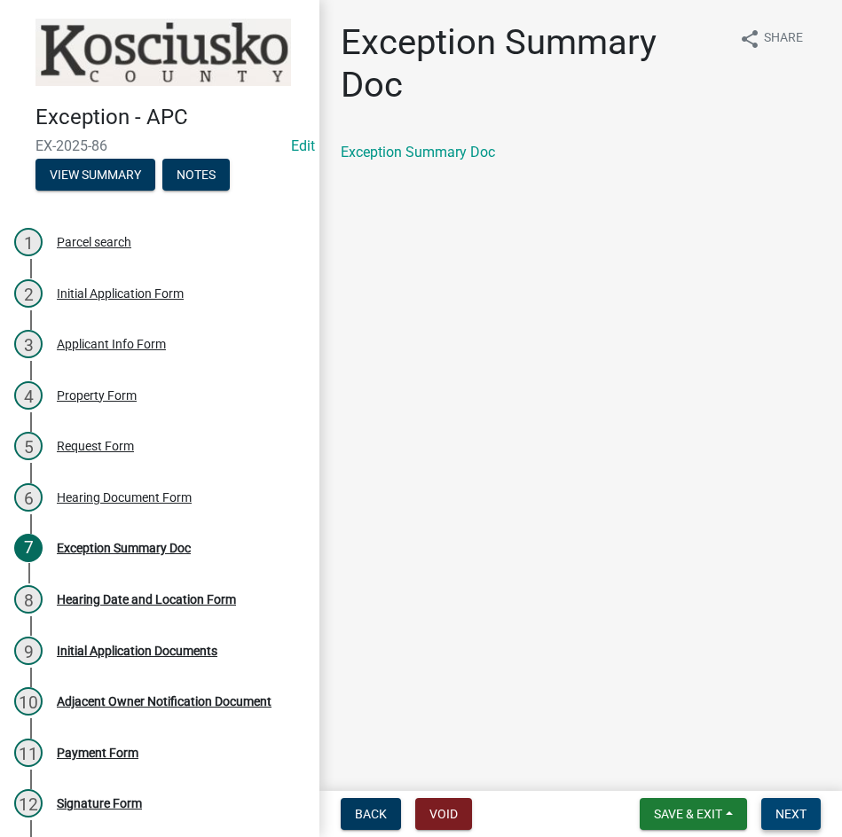
click at [782, 807] on span "Next" at bounding box center [790, 814] width 31 height 14
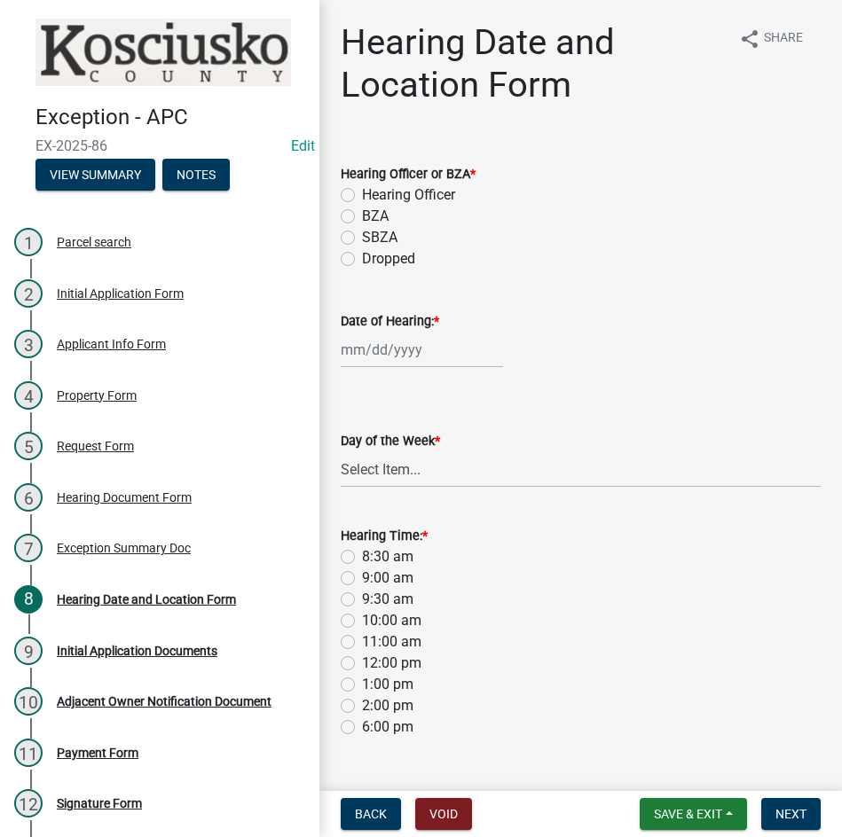
click at [362, 196] on label "Hearing Officer" at bounding box center [408, 195] width 93 height 21
click at [362, 196] on input "Hearing Officer" at bounding box center [368, 191] width 12 height 12
radio input "true"
click at [397, 364] on div at bounding box center [422, 350] width 162 height 36
select select "8"
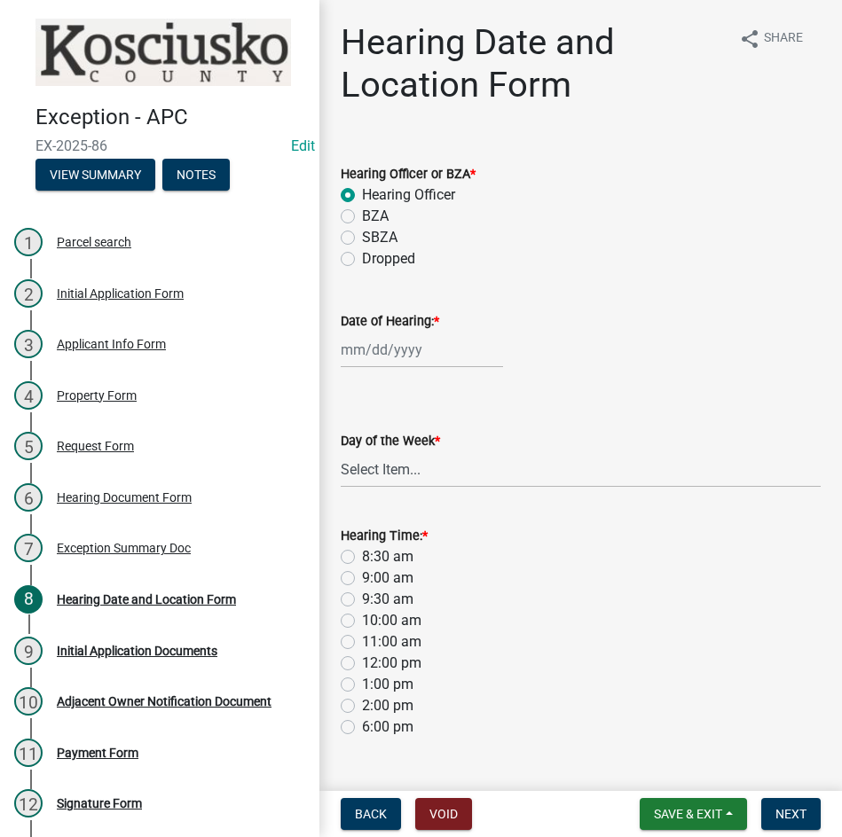
select select "2025"
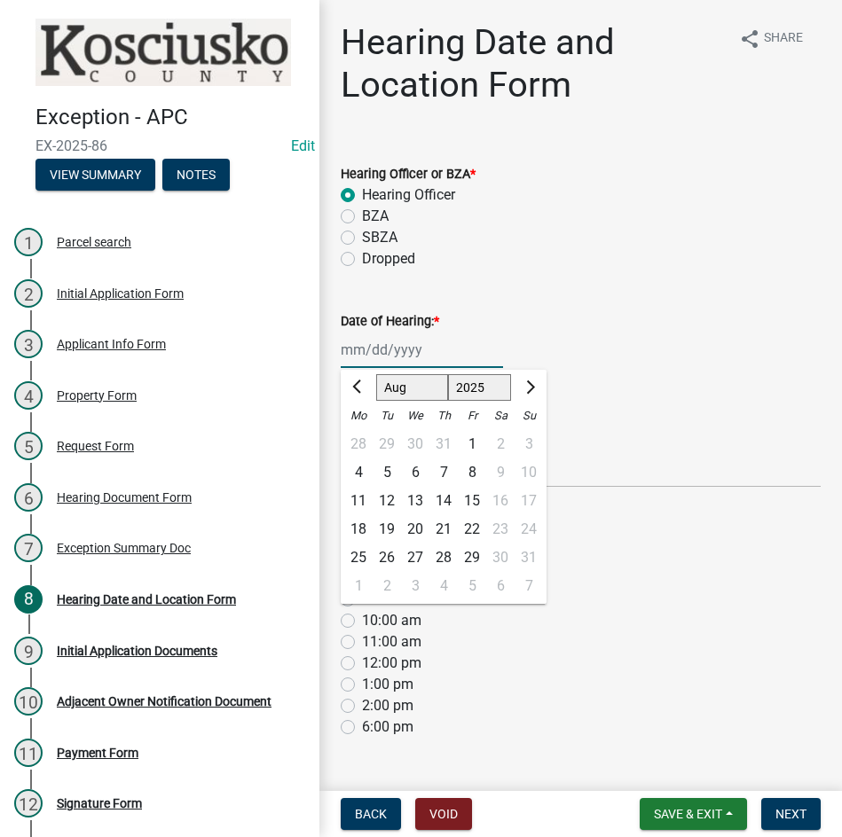
click at [401, 383] on select "Jan Feb Mar Apr May Jun Jul Aug Sep Oct Nov Dec" at bounding box center [412, 387] width 72 height 27
select select "9"
click at [376, 374] on select "Jan Feb Mar Apr May Jun Jul Aug Sep Oct Nov Dec" at bounding box center [412, 387] width 72 height 27
click at [356, 470] on div "8" at bounding box center [358, 473] width 28 height 28
type input "09/08/2025"
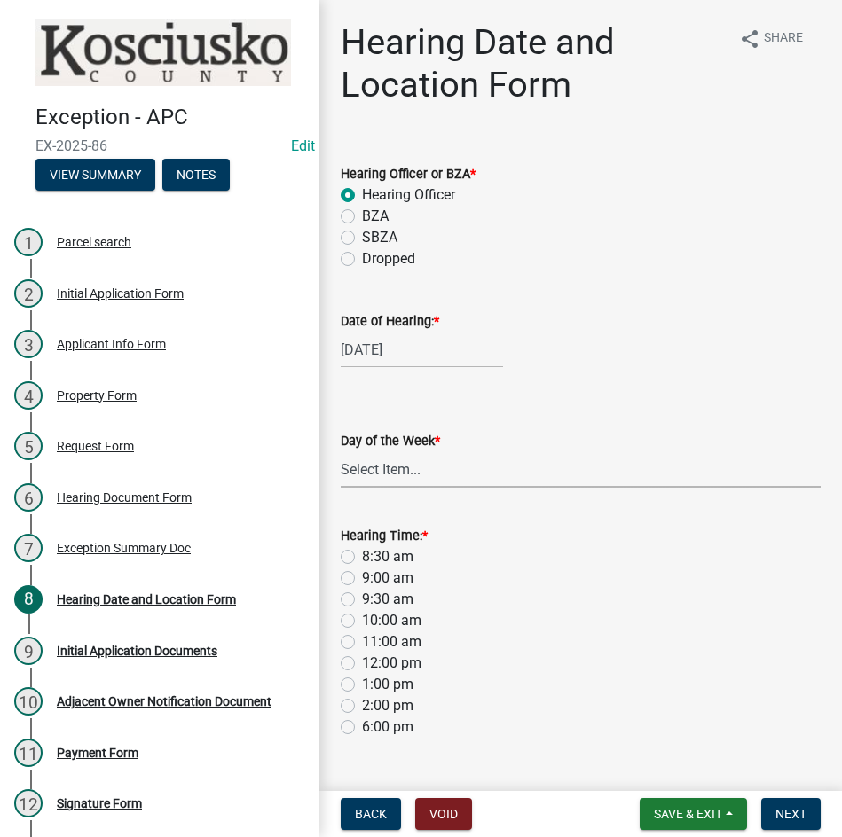
click at [373, 481] on select "Select Item... Monday Tuesday Wednesday Thursday Friday Saturday Sunday" at bounding box center [581, 470] width 480 height 36
click at [341, 452] on select "Select Item... Monday Tuesday Wednesday Thursday Friday Saturday Sunday" at bounding box center [581, 470] width 480 height 36
select select "561a16c8-198b-4fcd-8286-50f3971e9b88"
click at [362, 560] on label "8:30 am" at bounding box center [387, 556] width 51 height 21
click at [362, 558] on input "8:30 am" at bounding box center [368, 552] width 12 height 12
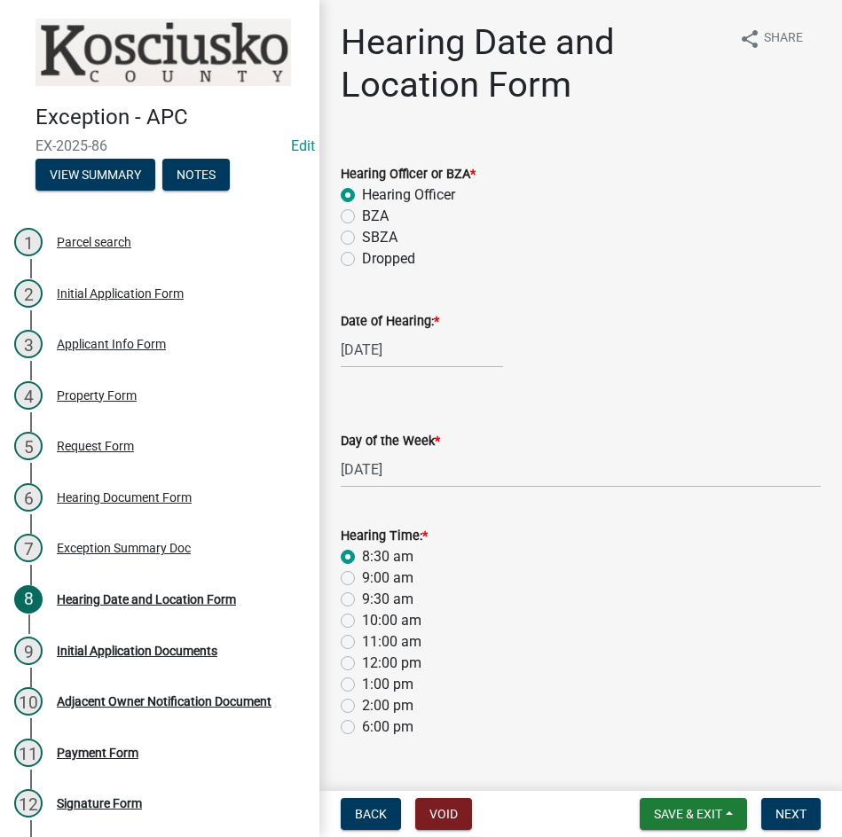
radio input "true"
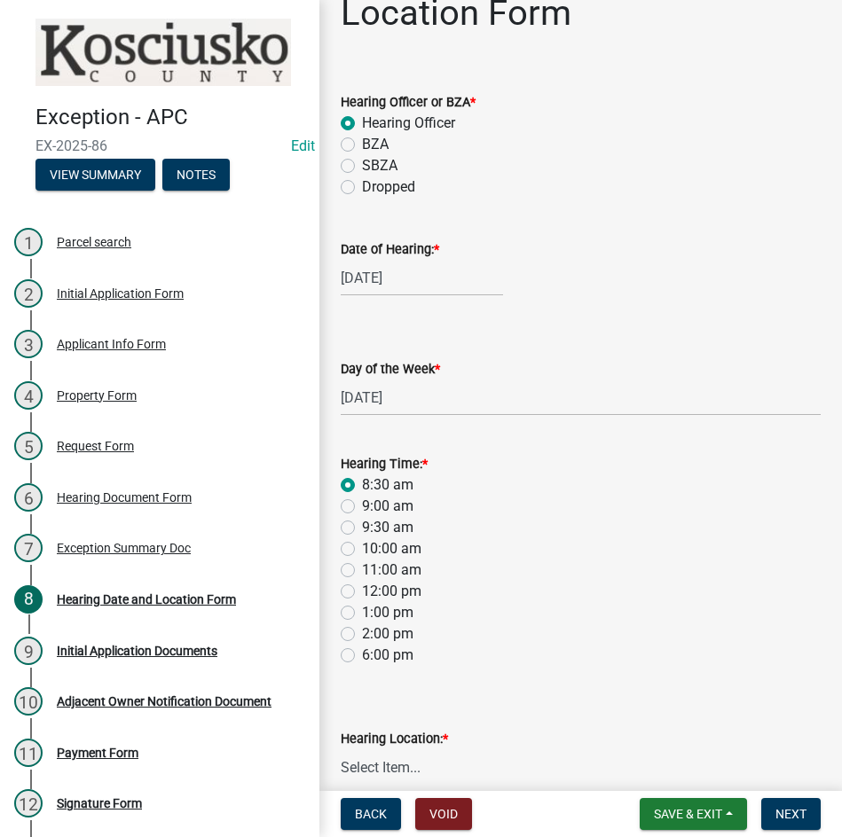
scroll to position [159, 0]
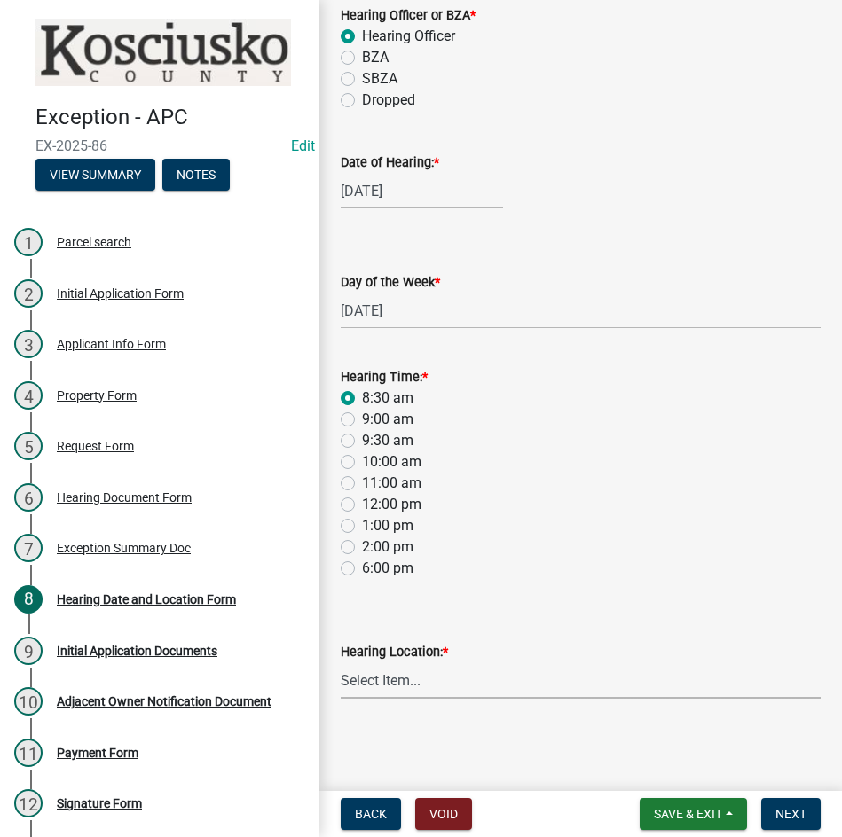
click at [546, 684] on select "Select Item... Area Plan Commission Office - 100 W Center St., Warsaw Justice B…" at bounding box center [581, 681] width 480 height 36
click at [341, 663] on select "Select Item... Area Plan Commission Office - 100 W Center St., Warsaw Justice B…" at bounding box center [581, 681] width 480 height 36
select select "9dcac0a2-b0c4-4f3b-8637-840d2209bdca"
click at [783, 810] on span "Next" at bounding box center [790, 814] width 31 height 14
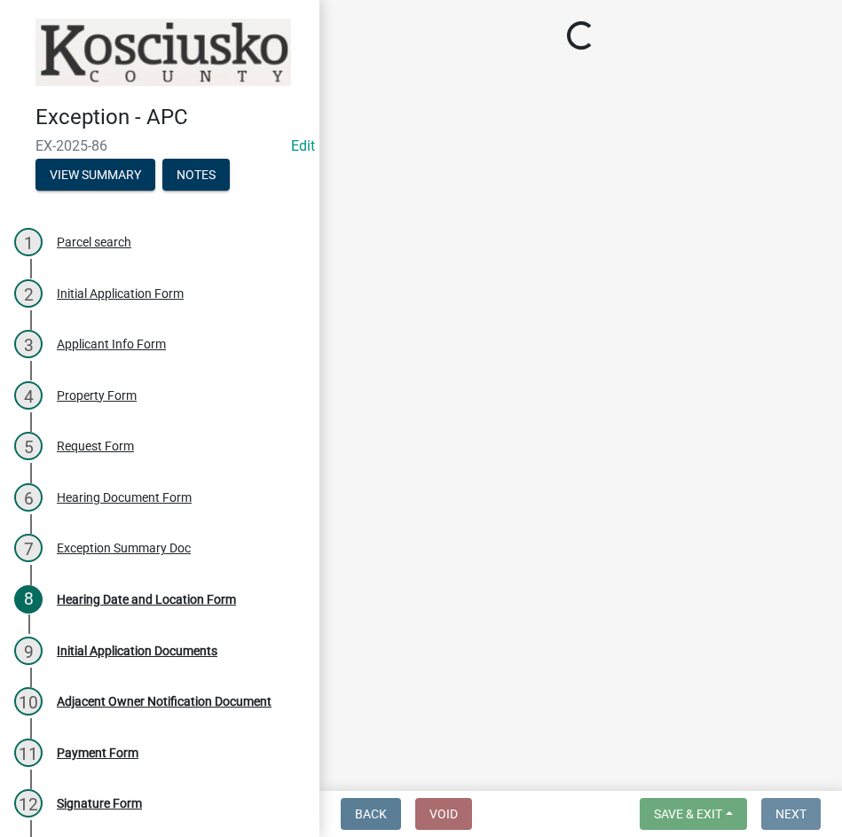
scroll to position [0, 0]
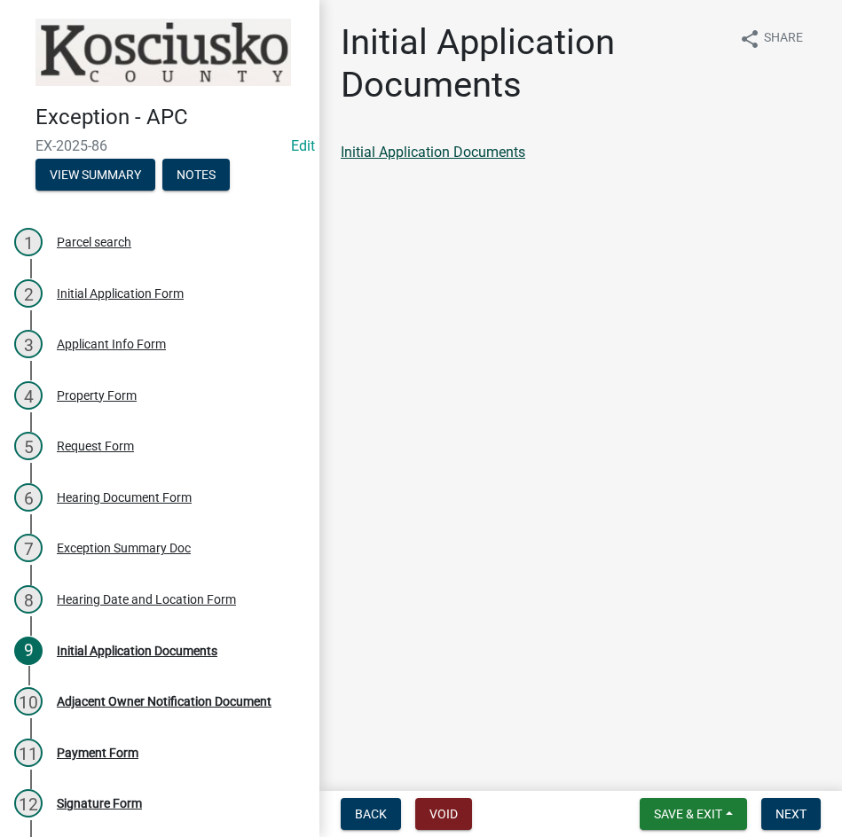
click at [436, 149] on link "Initial Application Documents" at bounding box center [433, 152] width 185 height 17
click at [797, 816] on span "Next" at bounding box center [790, 814] width 31 height 14
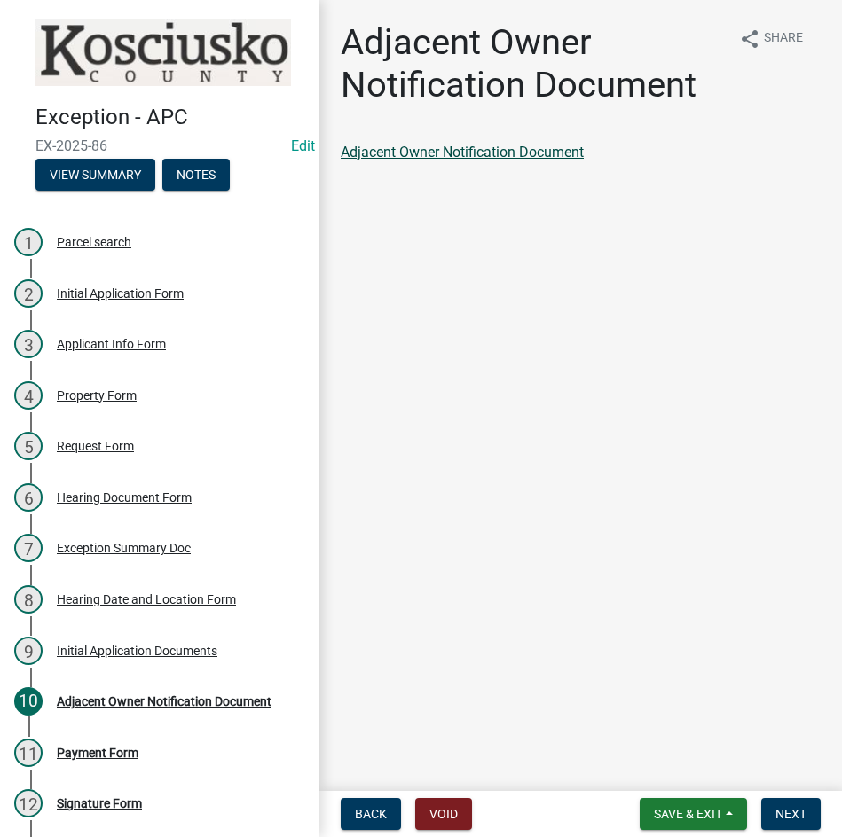
click at [433, 149] on link "Adjacent Owner Notification Document" at bounding box center [462, 152] width 243 height 17
click at [787, 809] on span "Next" at bounding box center [790, 814] width 31 height 14
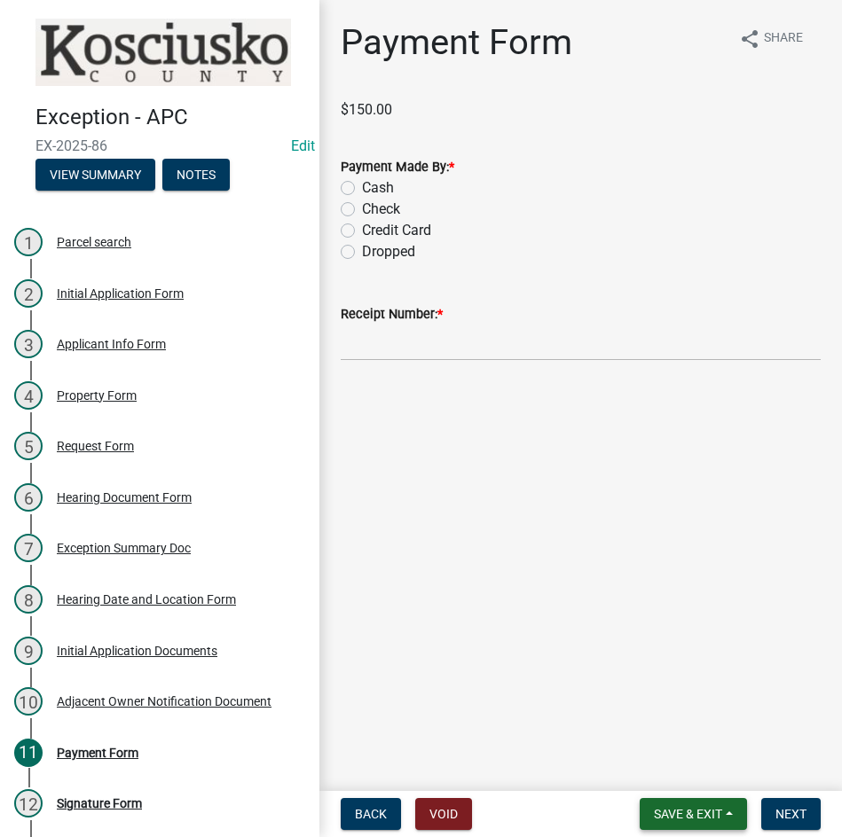
click at [685, 811] on span "Save & Exit" at bounding box center [688, 814] width 68 height 14
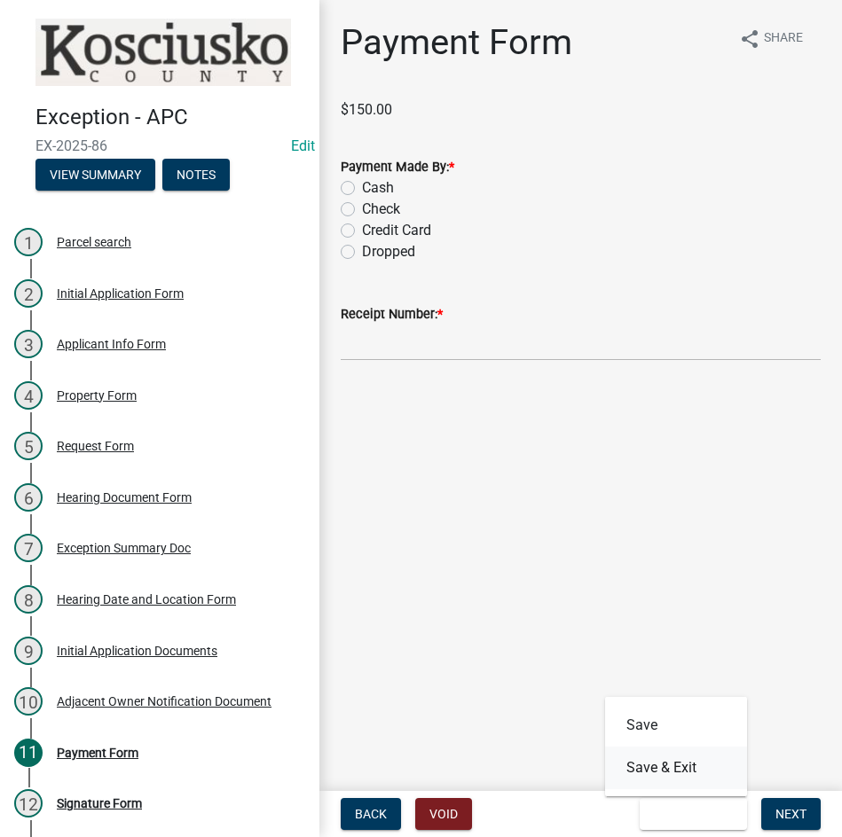
click at [679, 773] on button "Save & Exit" at bounding box center [676, 768] width 142 height 43
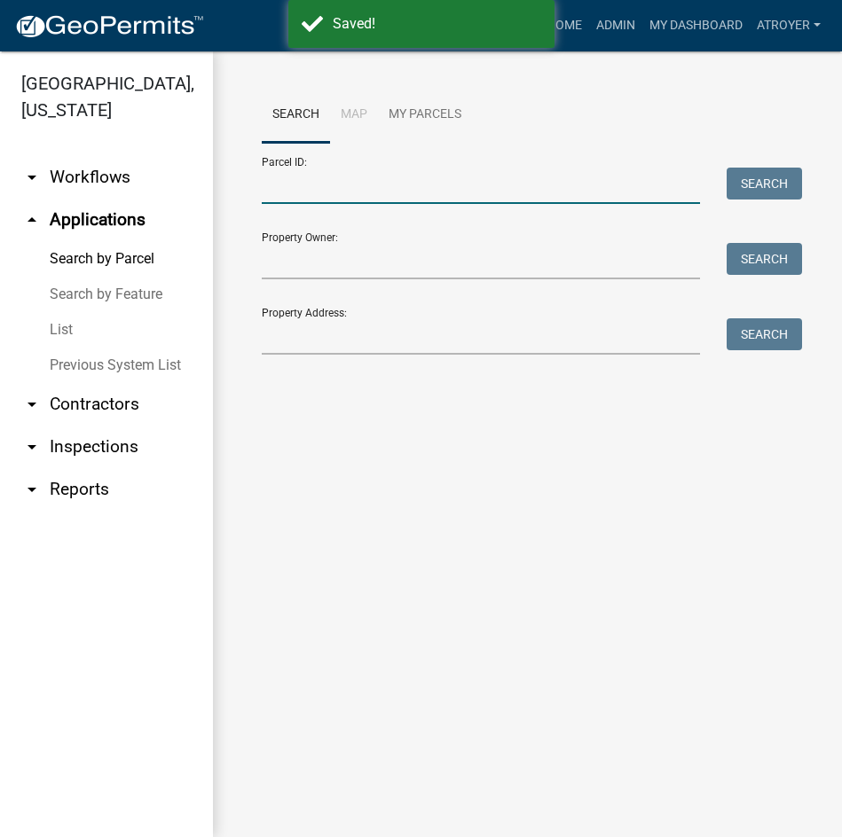
click at [444, 180] on input "Parcel ID:" at bounding box center [481, 186] width 438 height 36
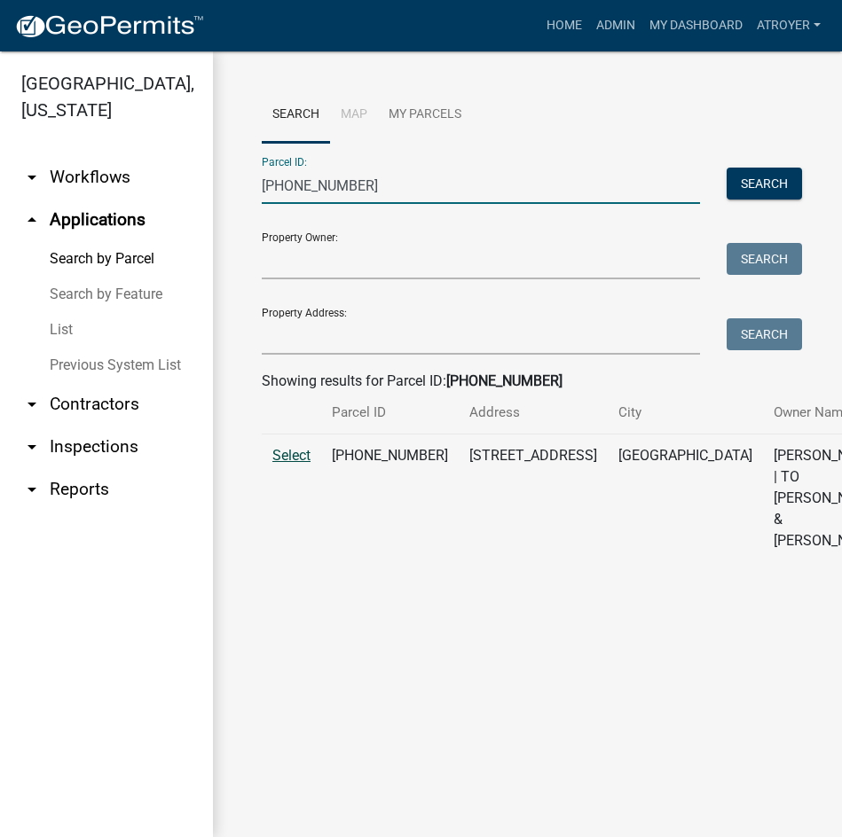
type input "018-066-059"
click at [287, 464] on span "Select" at bounding box center [291, 455] width 38 height 17
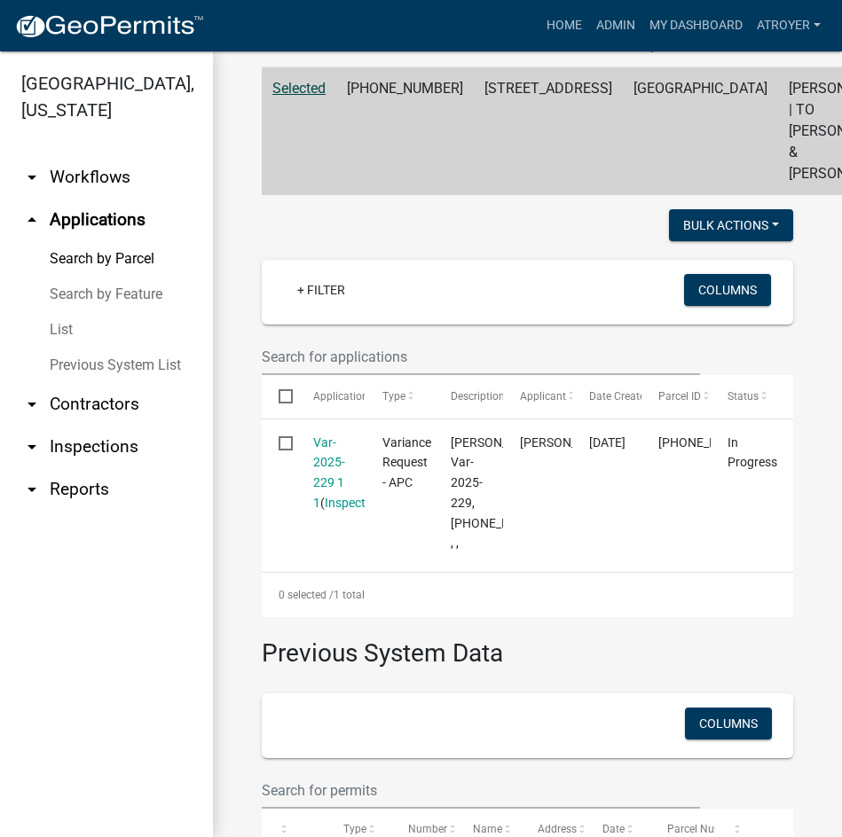
scroll to position [440, 0]
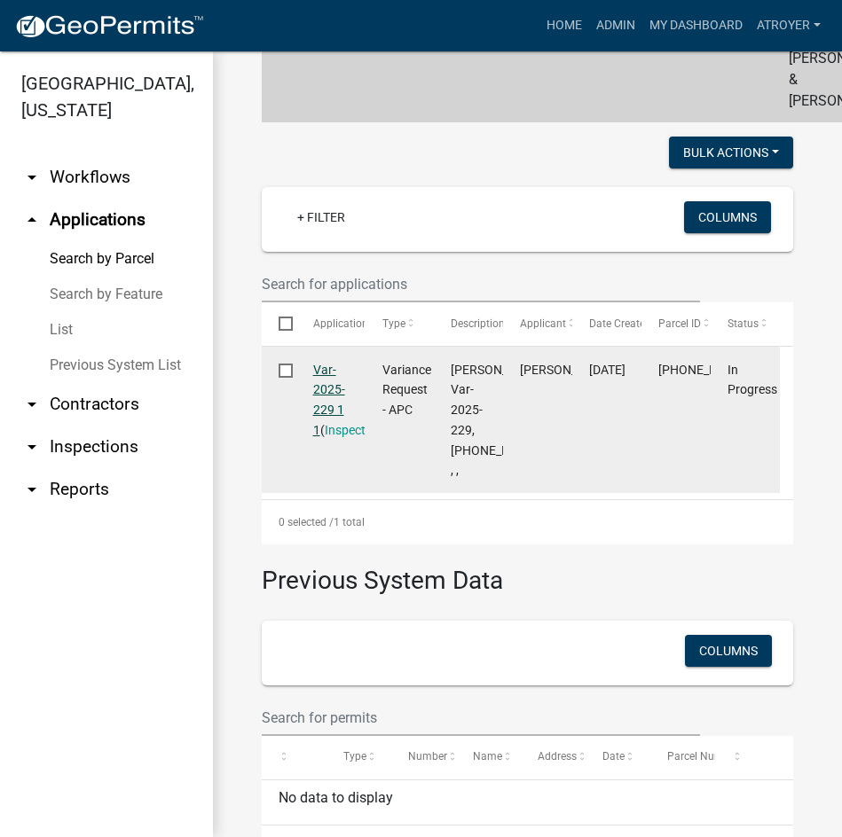
click at [322, 437] on link "Var-2025-229 1 1" at bounding box center [329, 400] width 32 height 75
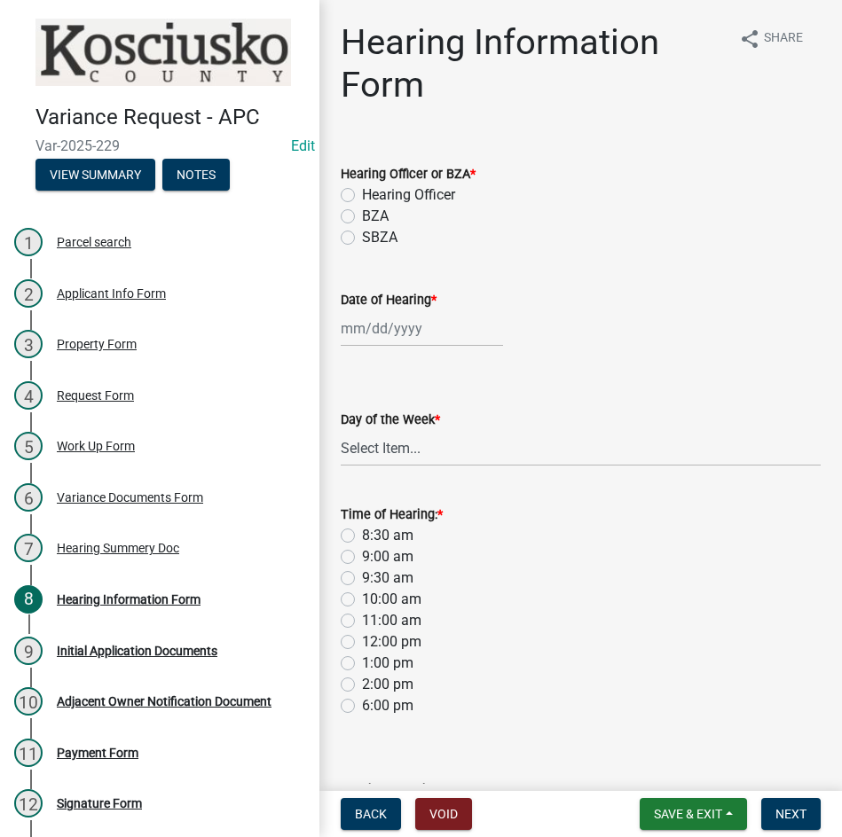
click at [362, 190] on label "Hearing Officer" at bounding box center [408, 195] width 93 height 21
click at [362, 190] on input "Hearing Officer" at bounding box center [368, 191] width 12 height 12
radio input "true"
select select "8"
select select "2025"
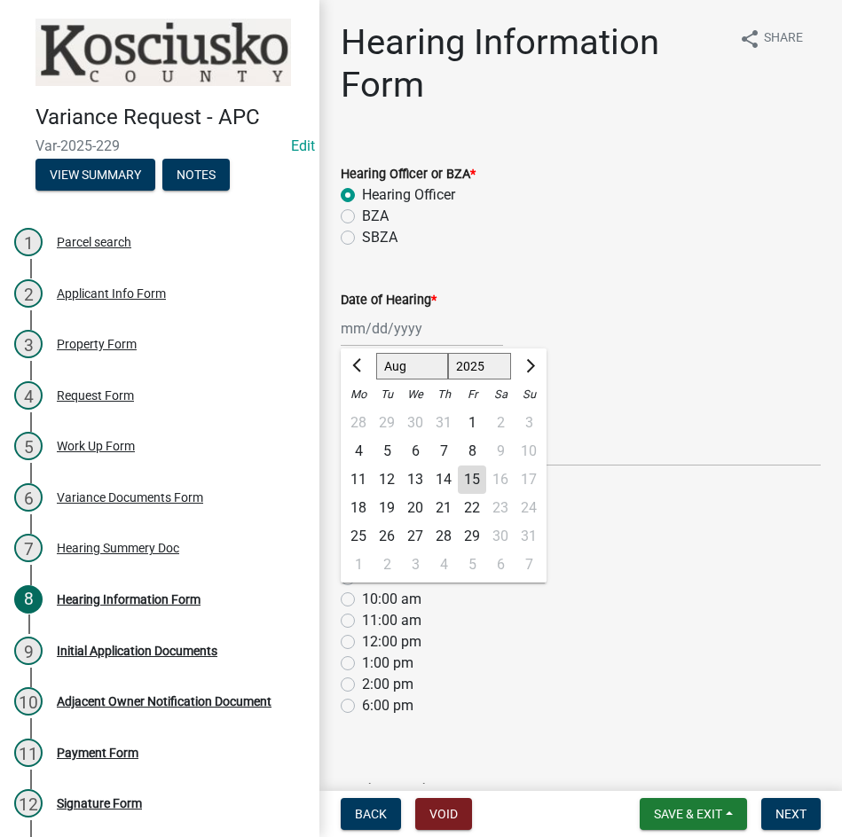
click at [369, 332] on div "Jan Feb Mar Apr May Jun Jul Aug Sep Oct Nov Dec 1525 1526 1527 1528 1529 1530 1…" at bounding box center [422, 328] width 162 height 36
click at [397, 358] on select "Jan Feb Mar Apr May Jun Jul Aug Sep Oct Nov Dec" at bounding box center [412, 366] width 72 height 27
select select "9"
click at [376, 353] on select "Jan Feb Mar Apr May Jun Jul Aug Sep Oct Nov Dec" at bounding box center [412, 366] width 72 height 27
click at [354, 451] on div "8" at bounding box center [358, 451] width 28 height 28
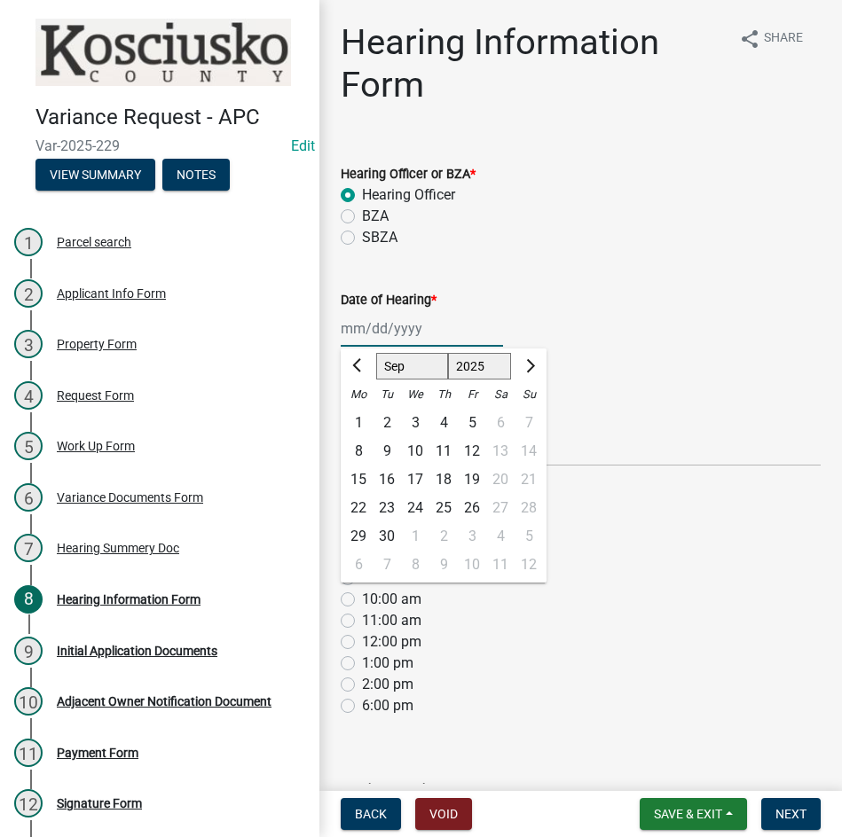
type input "09/08/2025"
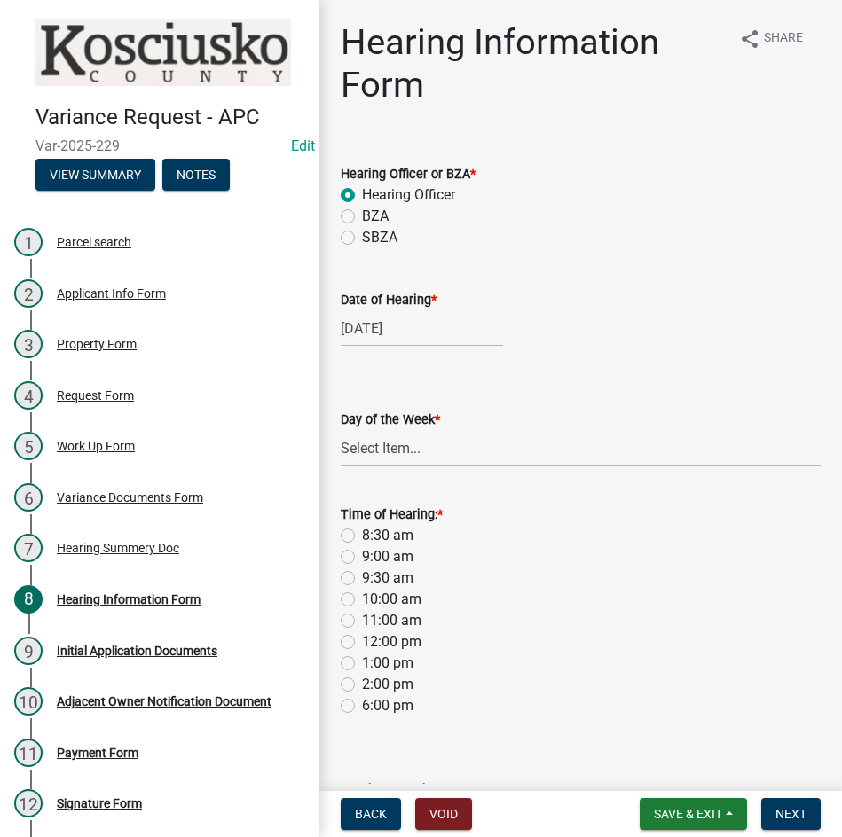
click at [390, 457] on select "Select Item... Monday Tuesday Wednesday Thursday Friday Saturday Sunday" at bounding box center [581, 448] width 480 height 36
click at [341, 430] on select "Select Item... Monday Tuesday Wednesday Thursday Friday Saturday Sunday" at bounding box center [581, 448] width 480 height 36
select select "61de0463-cc0d-410b-b5ab-11a135edeb29"
click at [362, 533] on label "8:30 am" at bounding box center [387, 535] width 51 height 21
click at [362, 533] on input "8:30 am" at bounding box center [368, 531] width 12 height 12
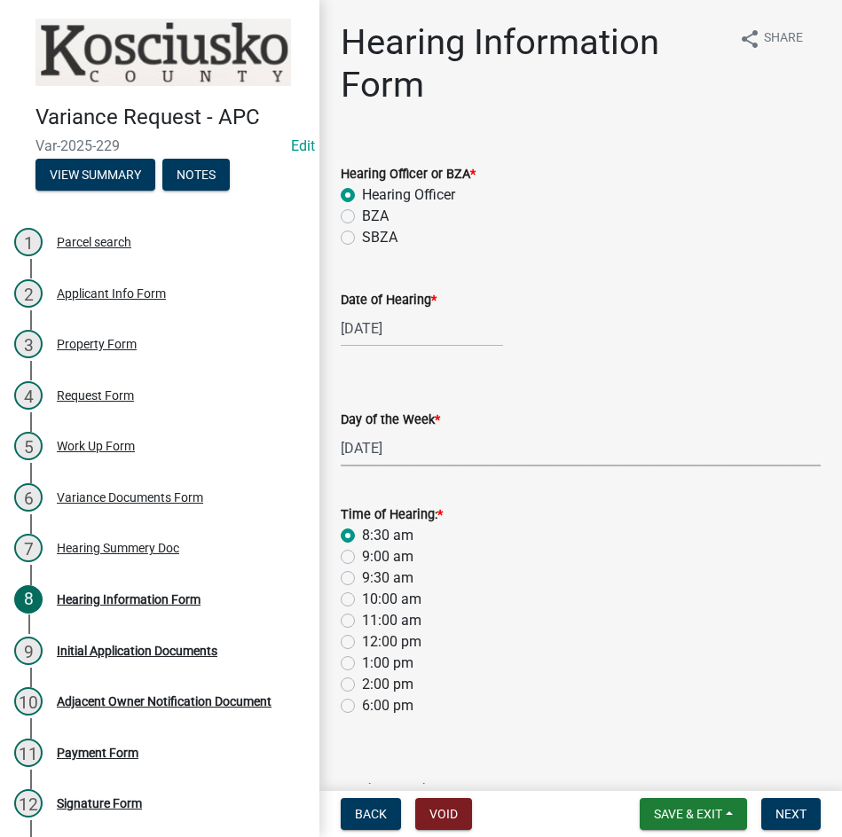
radio input "true"
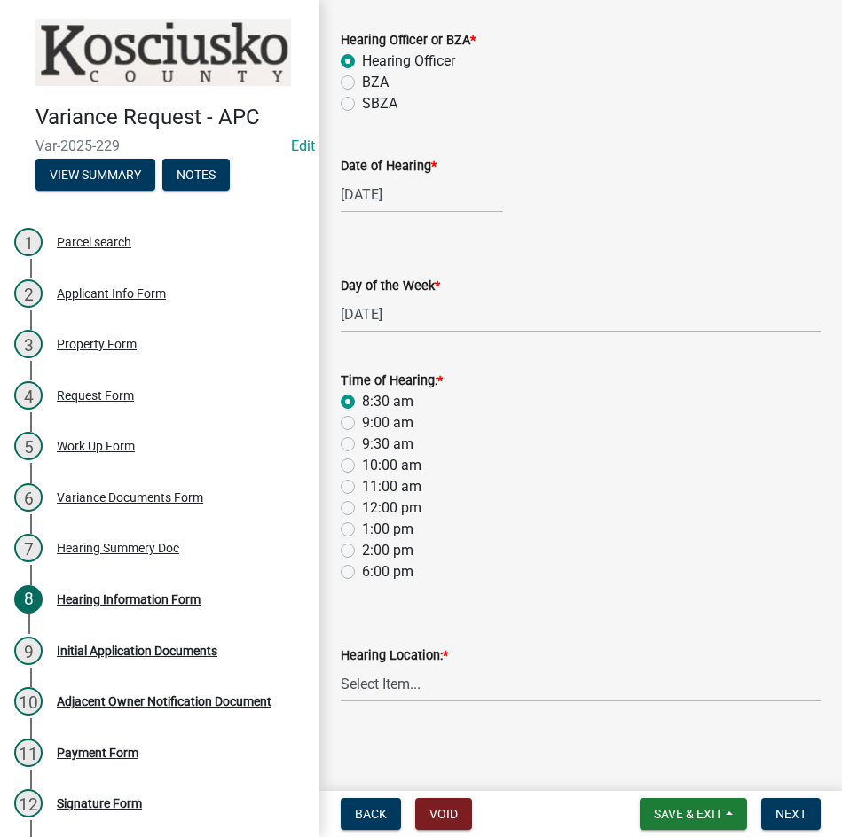
scroll to position [137, 0]
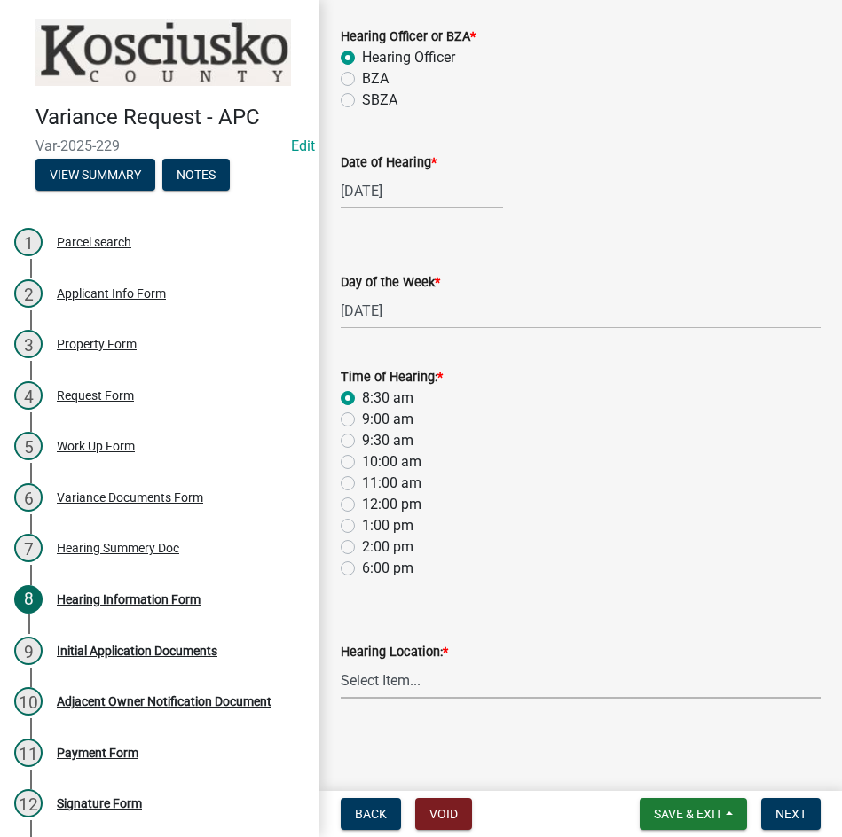
click at [523, 694] on select "Select Item... Area Plan Commission Office - 100 W Center St., Warsaw Justice B…" at bounding box center [581, 681] width 480 height 36
click at [341, 663] on select "Select Item... Area Plan Commission Office - 100 W Center St., Warsaw Justice B…" at bounding box center [581, 681] width 480 height 36
select select "9dcac0a2-b0c4-4f3b-8637-840d2209bdca"
click at [782, 805] on button "Next" at bounding box center [790, 814] width 59 height 32
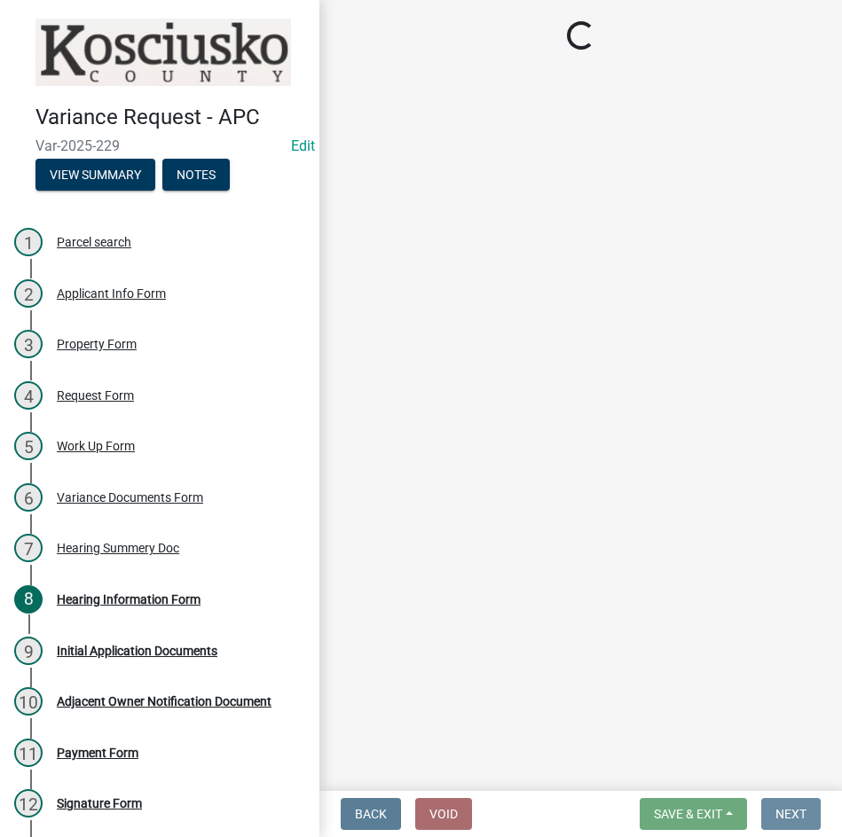
scroll to position [0, 0]
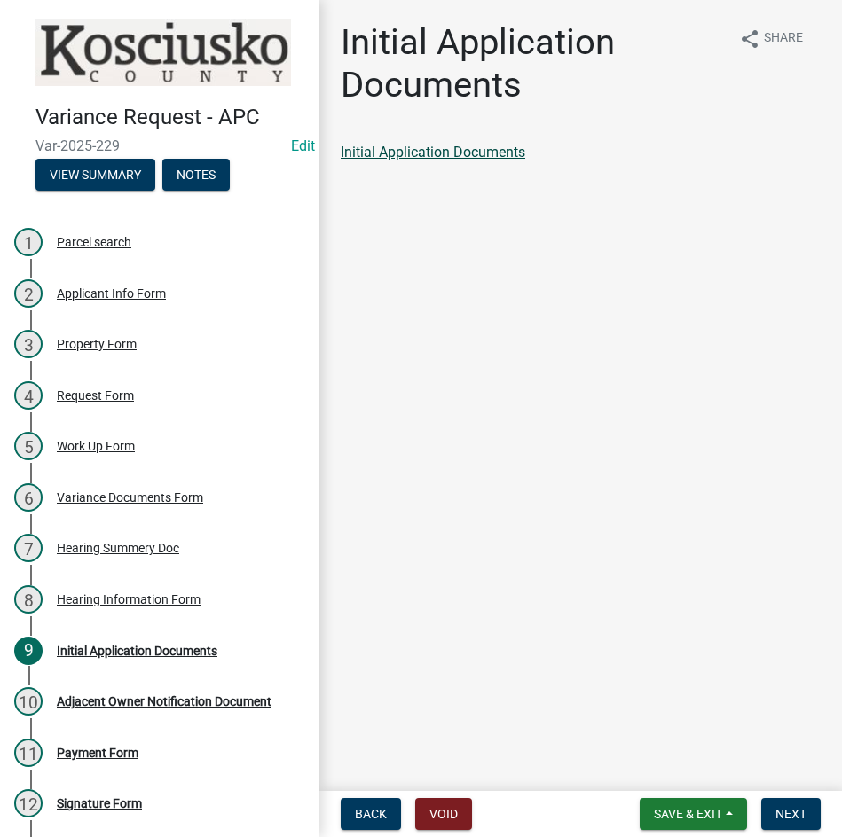
click at [482, 153] on link "Initial Application Documents" at bounding box center [433, 152] width 185 height 17
click at [789, 811] on span "Next" at bounding box center [790, 814] width 31 height 14
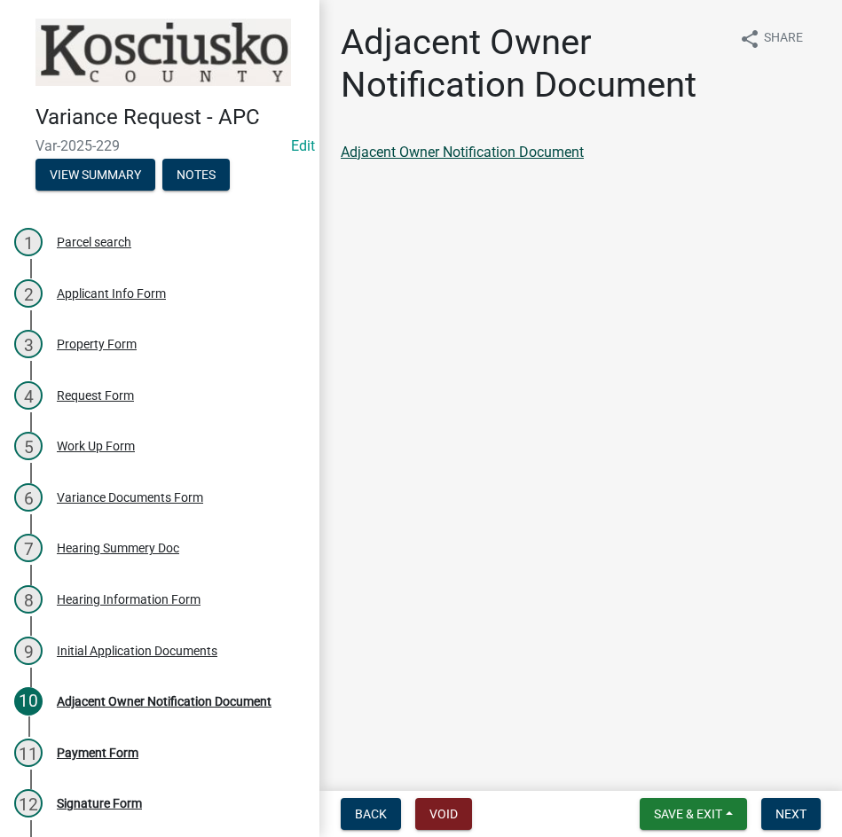
click at [418, 156] on link "Adjacent Owner Notification Document" at bounding box center [462, 152] width 243 height 17
click at [783, 813] on span "Next" at bounding box center [790, 814] width 31 height 14
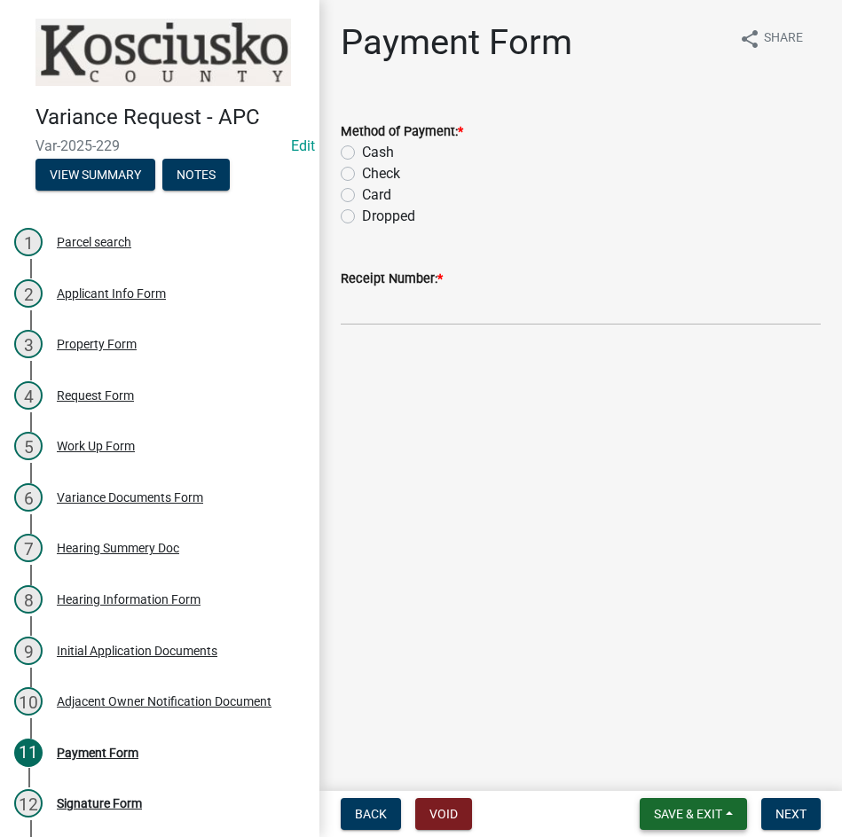
click at [658, 809] on span "Save & Exit" at bounding box center [688, 814] width 68 height 14
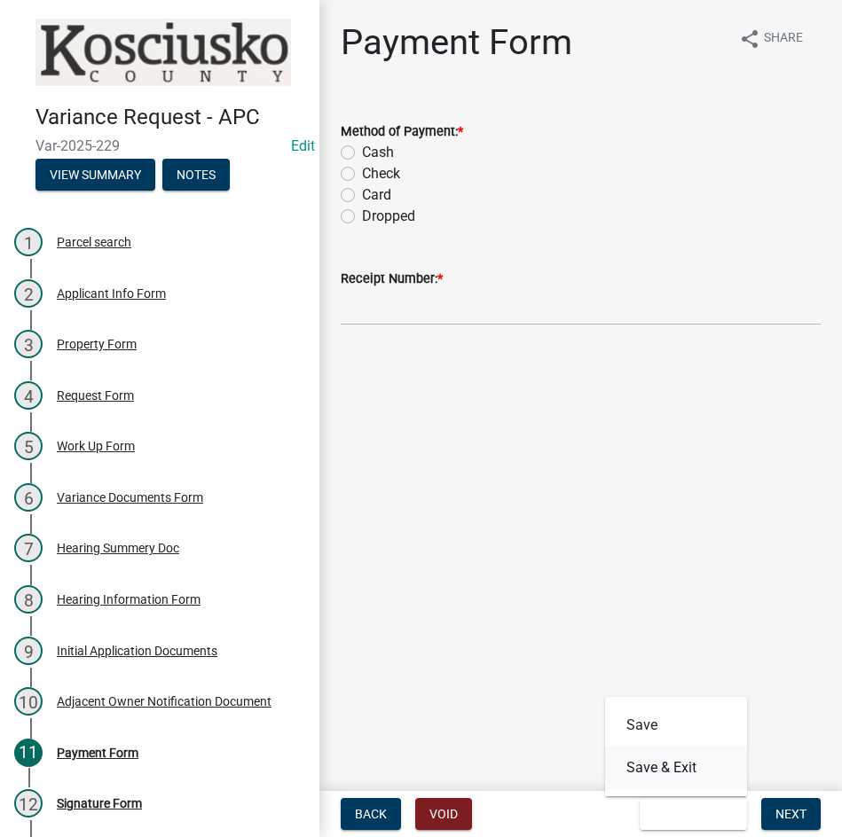
click at [657, 769] on button "Save & Exit" at bounding box center [676, 768] width 142 height 43
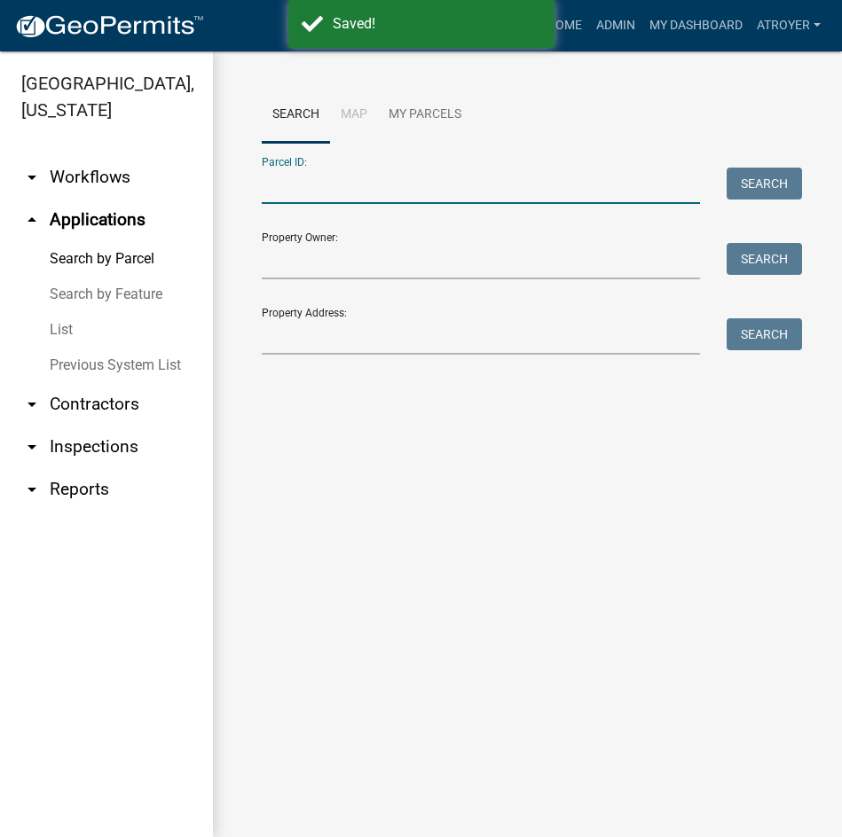
drag, startPoint x: 410, startPoint y: 180, endPoint x: 426, endPoint y: 205, distance: 29.5
click at [410, 180] on input "Parcel ID:" at bounding box center [481, 186] width 438 height 36
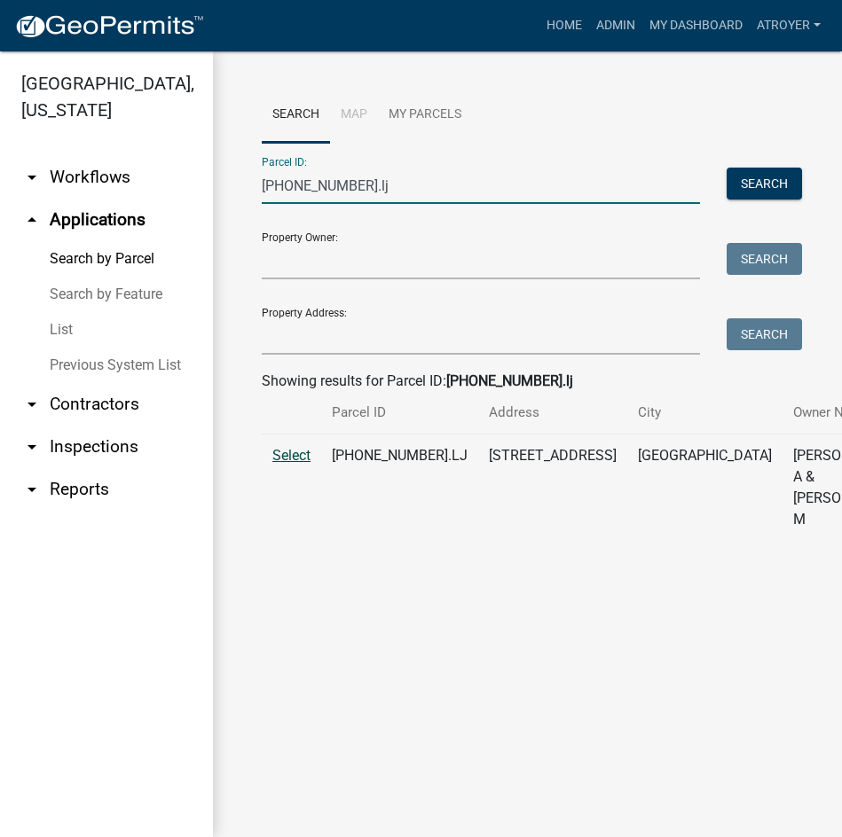
type input "005-102-007.lj"
click at [292, 464] on span "Select" at bounding box center [291, 455] width 38 height 17
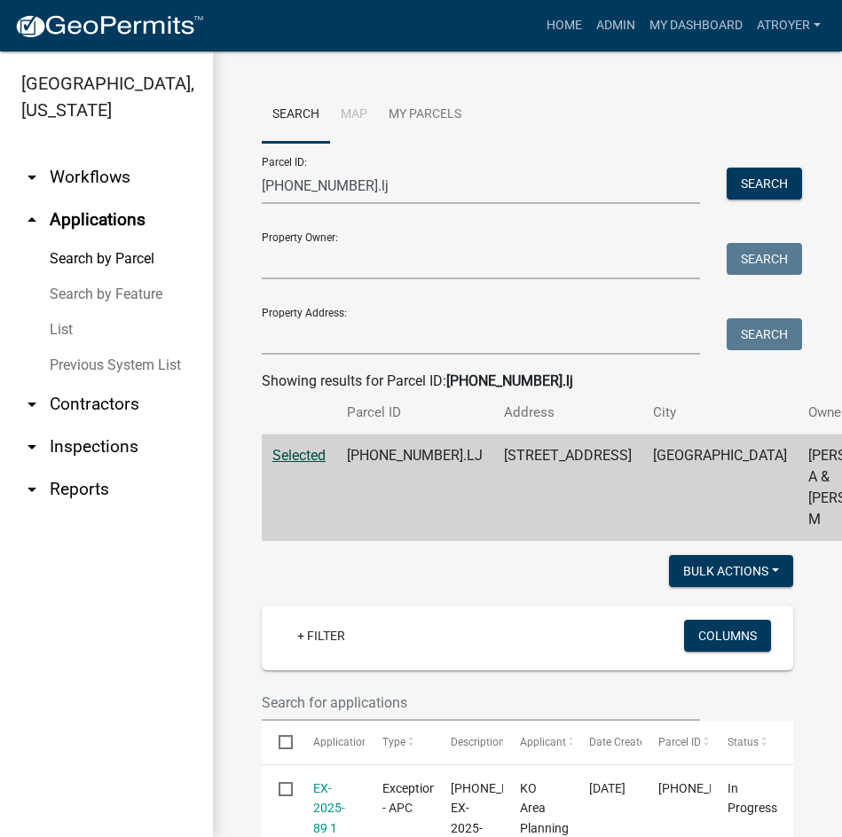
scroll to position [355, 0]
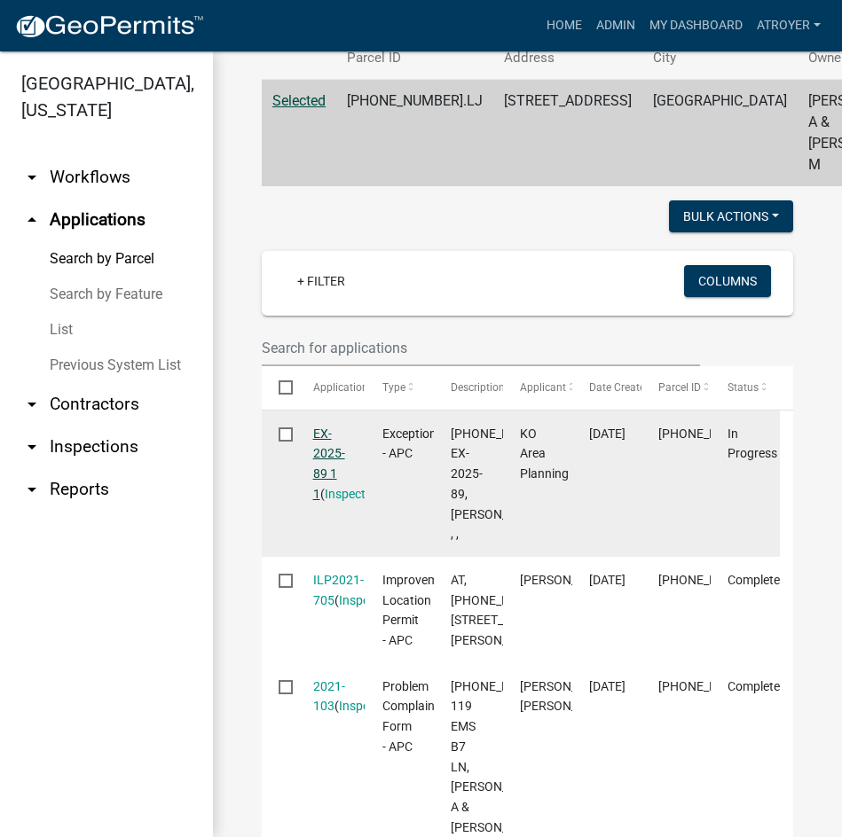
click at [324, 472] on link "EX-2025-89 1 1" at bounding box center [329, 464] width 32 height 75
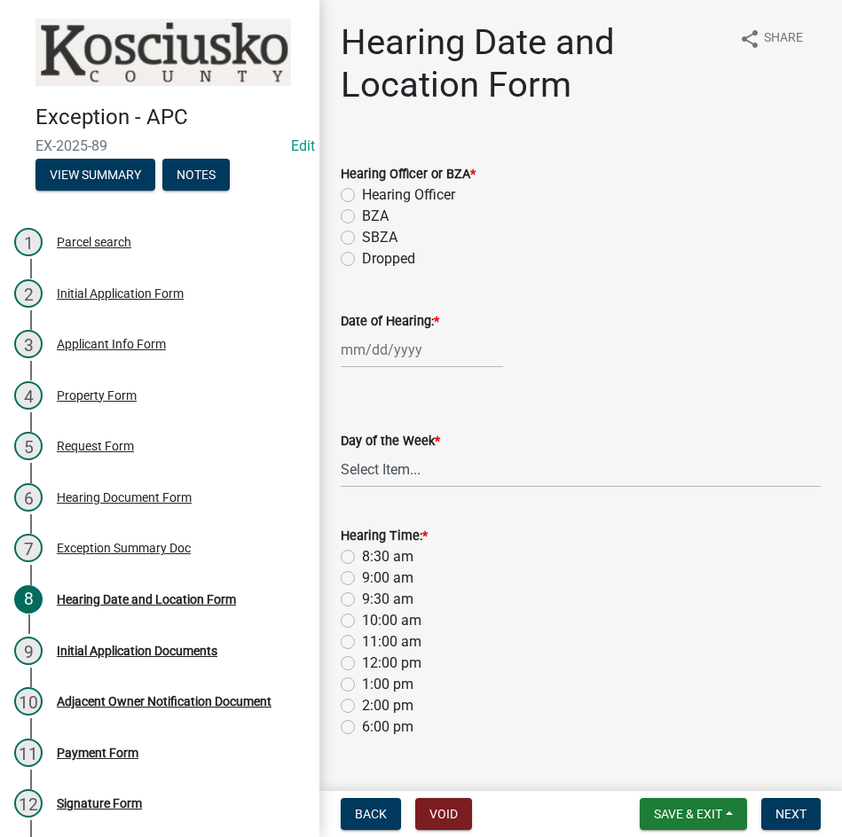
click at [362, 199] on label "Hearing Officer" at bounding box center [408, 195] width 93 height 21
click at [362, 196] on input "Hearing Officer" at bounding box center [368, 191] width 12 height 12
radio input "true"
click at [395, 342] on div at bounding box center [422, 350] width 162 height 36
select select "8"
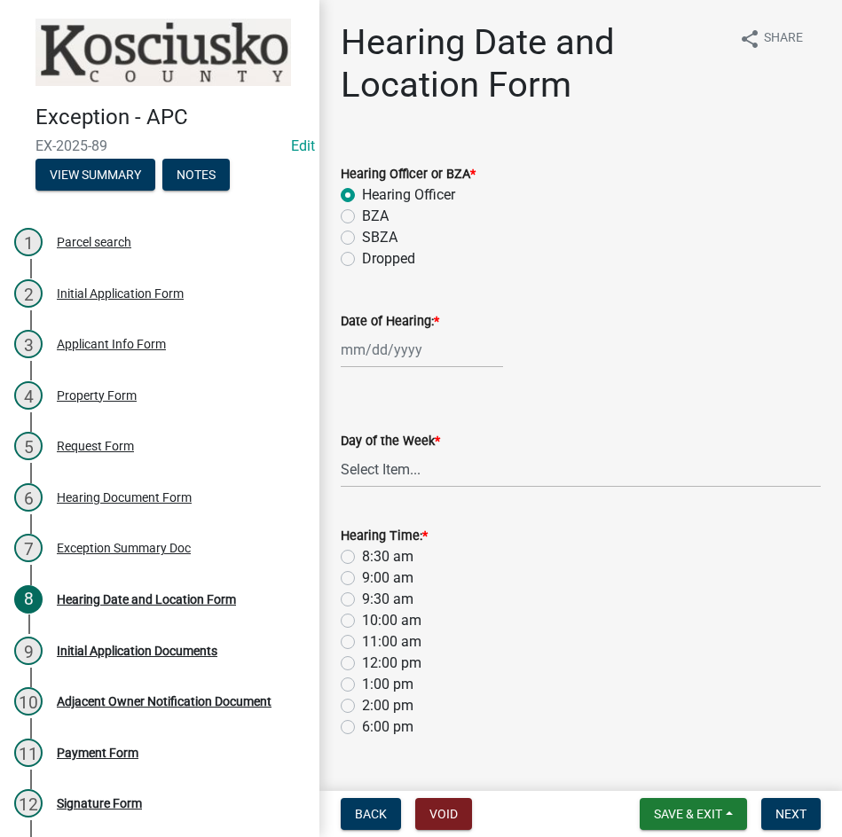
select select "2025"
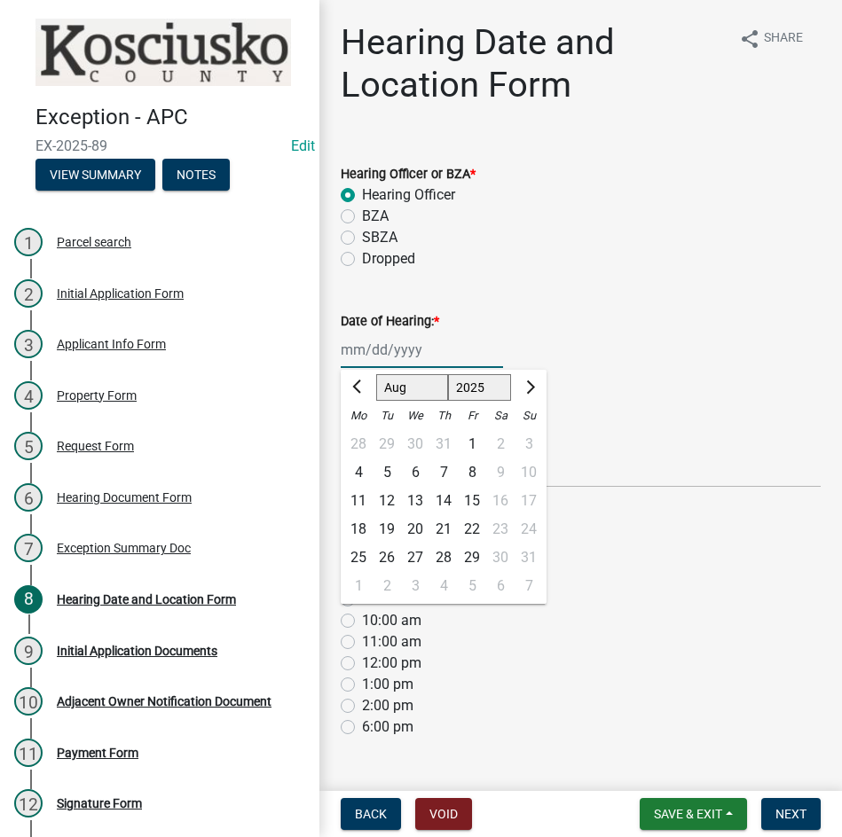
click at [397, 390] on select "Jan Feb Mar Apr May Jun Jul Aug Sep Oct Nov Dec" at bounding box center [412, 387] width 72 height 27
select select "9"
click at [376, 374] on select "Jan Feb Mar Apr May Jun Jul Aug Sep Oct Nov Dec" at bounding box center [412, 387] width 72 height 27
click at [357, 474] on div "8" at bounding box center [358, 473] width 28 height 28
type input "09/08/2025"
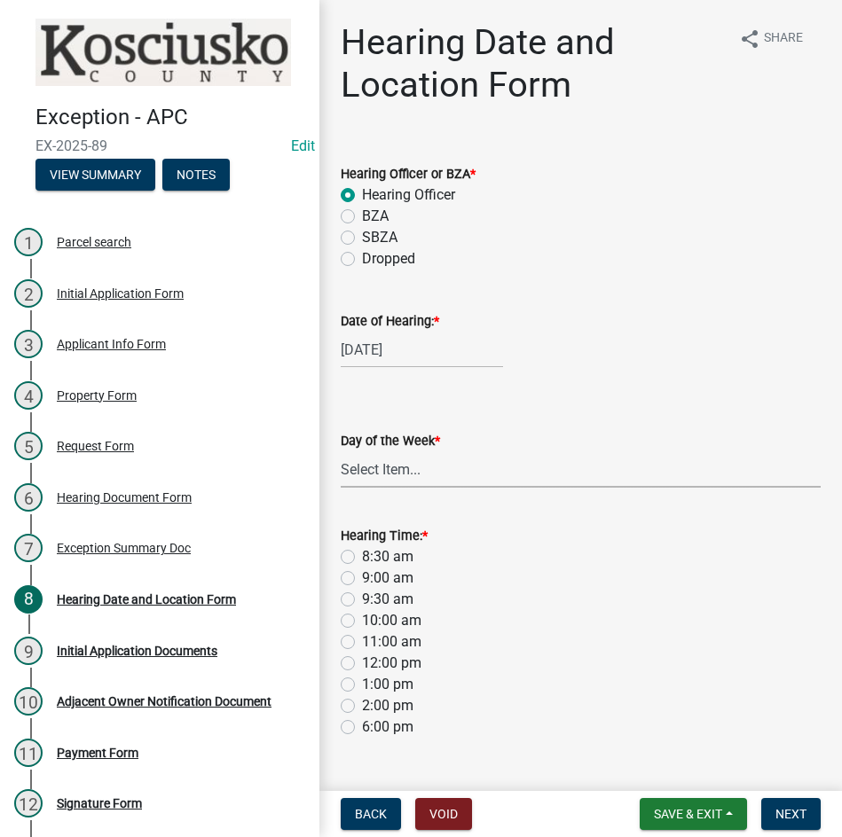
click at [407, 472] on select "Select Item... Monday Tuesday Wednesday Thursday Friday Saturday Sunday" at bounding box center [581, 470] width 480 height 36
click at [341, 452] on select "Select Item... Monday Tuesday Wednesday Thursday Friday Saturday Sunday" at bounding box center [581, 470] width 480 height 36
select select "561a16c8-198b-4fcd-8286-50f3971e9b88"
click at [362, 601] on label "9:30 am" at bounding box center [387, 599] width 51 height 21
click at [362, 601] on input "9:30 am" at bounding box center [368, 595] width 12 height 12
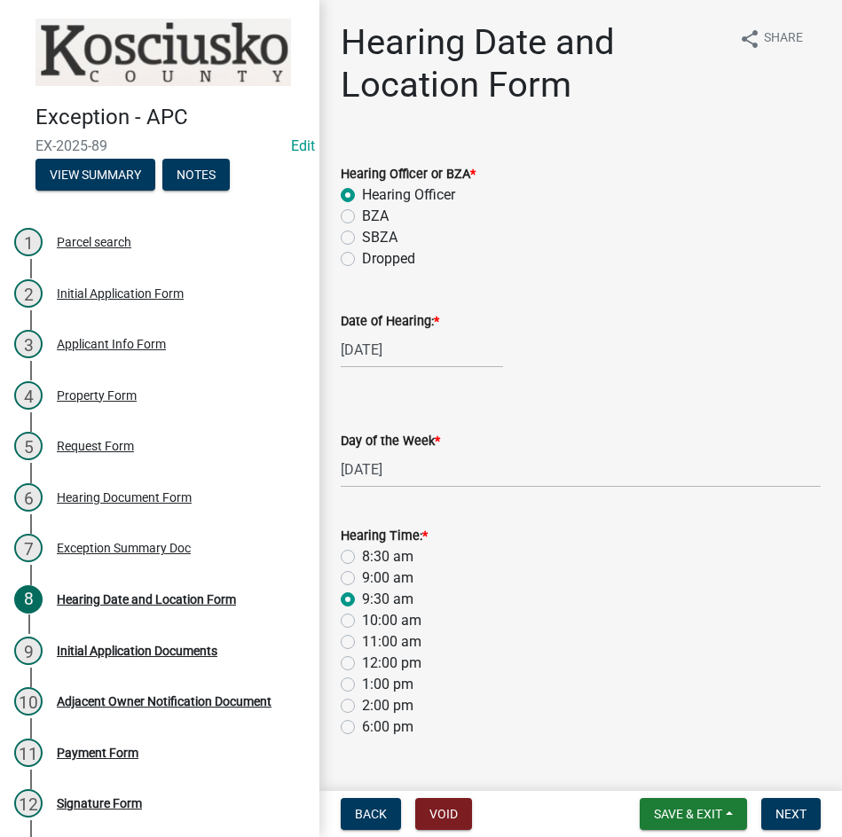
radio input "true"
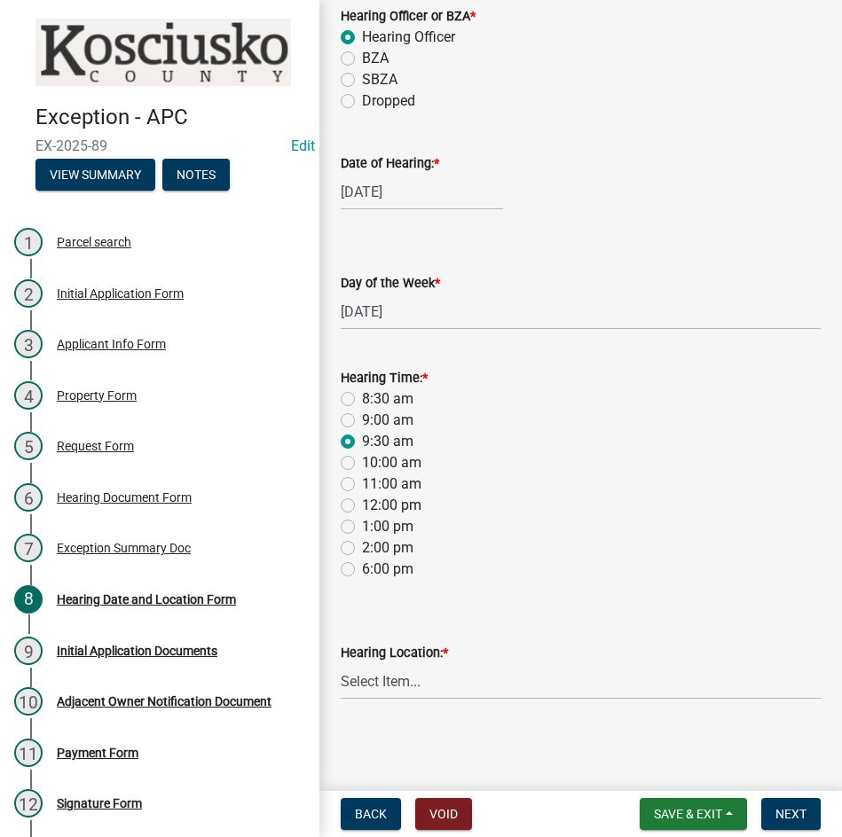
scroll to position [159, 0]
click at [538, 680] on select "Select Item... Area Plan Commission Office - 100 W Center St., Warsaw Justice B…" at bounding box center [581, 681] width 480 height 36
click at [341, 663] on select "Select Item... Area Plan Commission Office - 100 W Center St., Warsaw Justice B…" at bounding box center [581, 681] width 480 height 36
select select "9dcac0a2-b0c4-4f3b-8637-840d2209bdca"
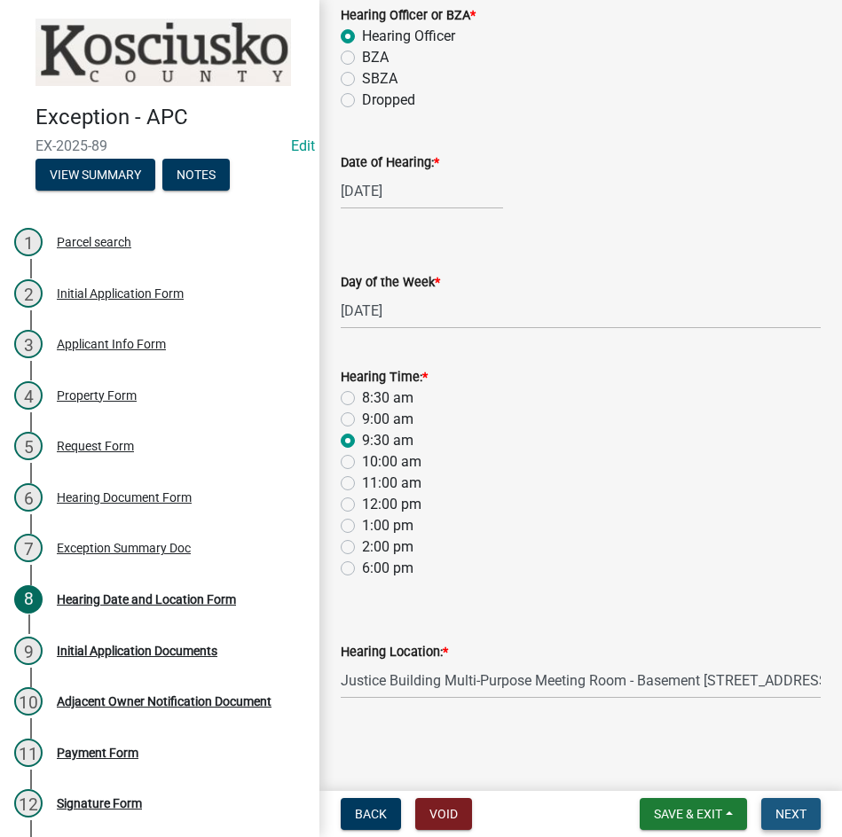
click at [780, 819] on span "Next" at bounding box center [790, 814] width 31 height 14
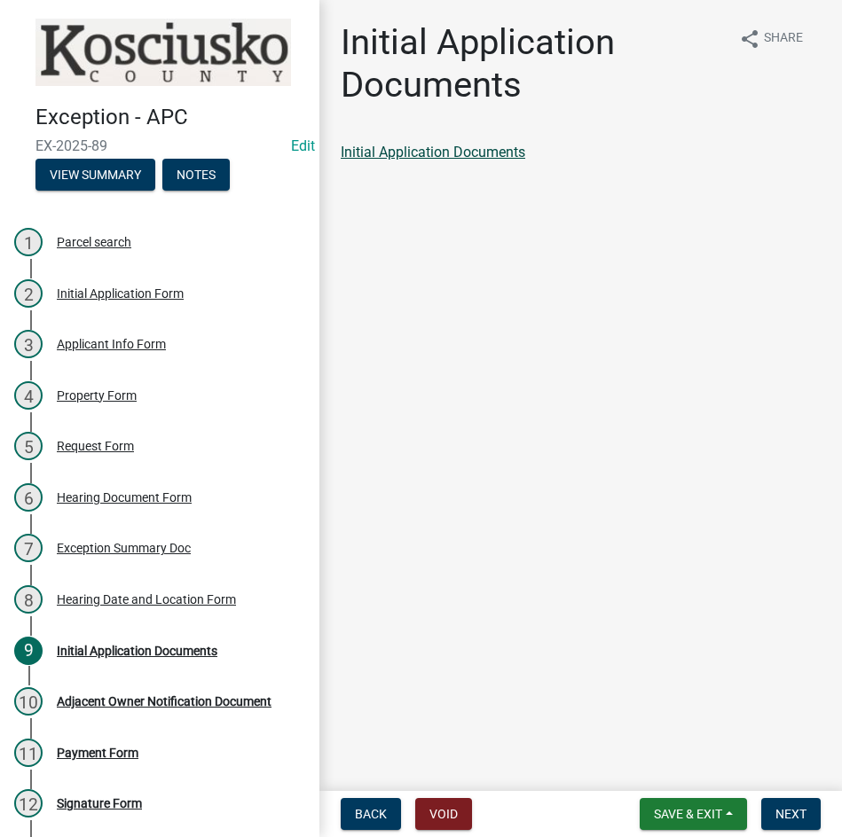
click at [430, 148] on link "Initial Application Documents" at bounding box center [433, 152] width 185 height 17
click at [776, 820] on span "Next" at bounding box center [790, 814] width 31 height 14
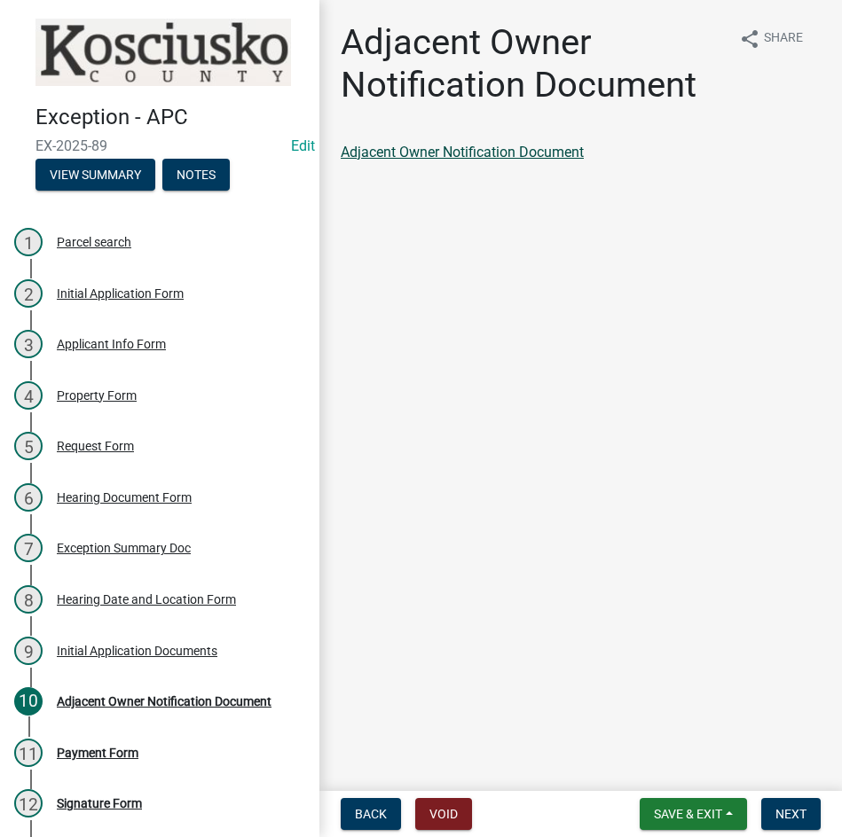
click at [427, 153] on link "Adjacent Owner Notification Document" at bounding box center [462, 152] width 243 height 17
click at [778, 813] on span "Next" at bounding box center [790, 814] width 31 height 14
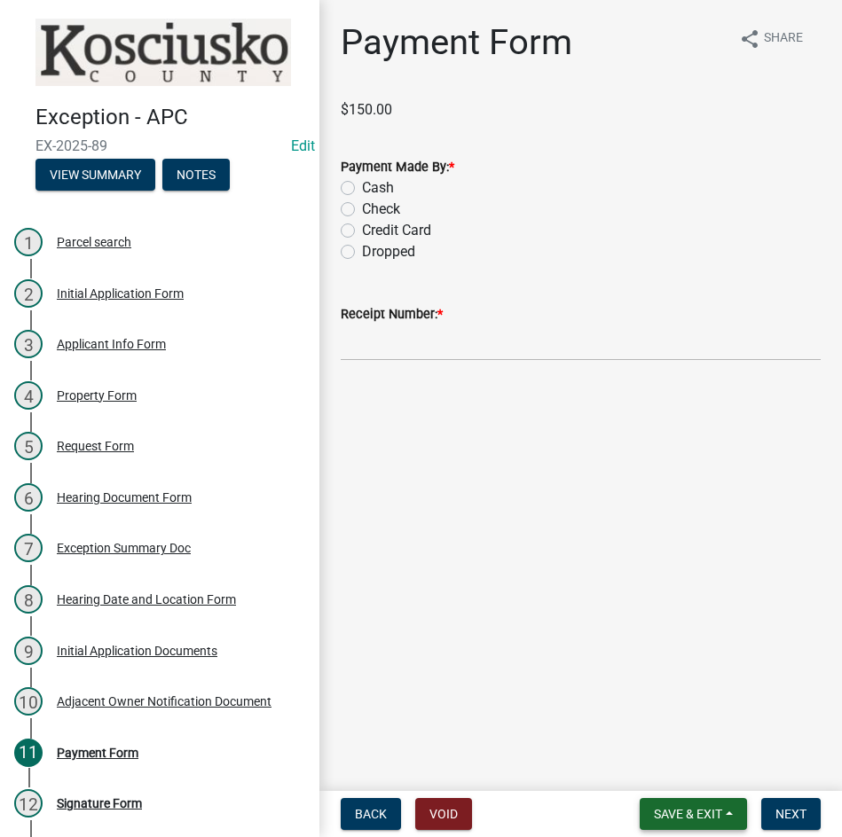
click at [676, 813] on span "Save & Exit" at bounding box center [688, 814] width 68 height 14
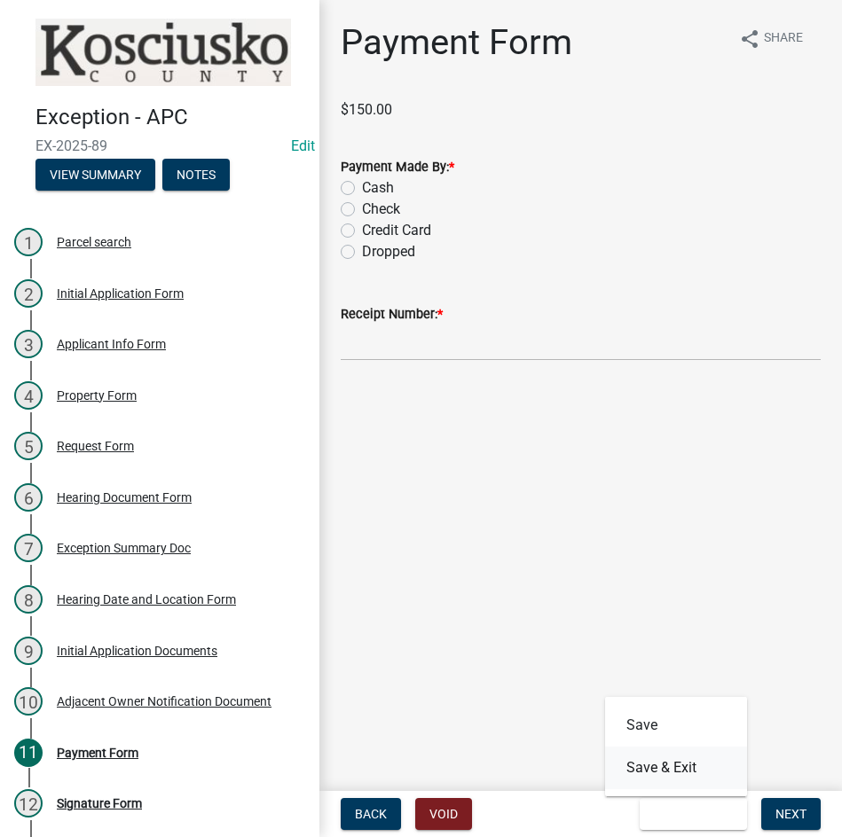
click at [667, 771] on button "Save & Exit" at bounding box center [676, 768] width 142 height 43
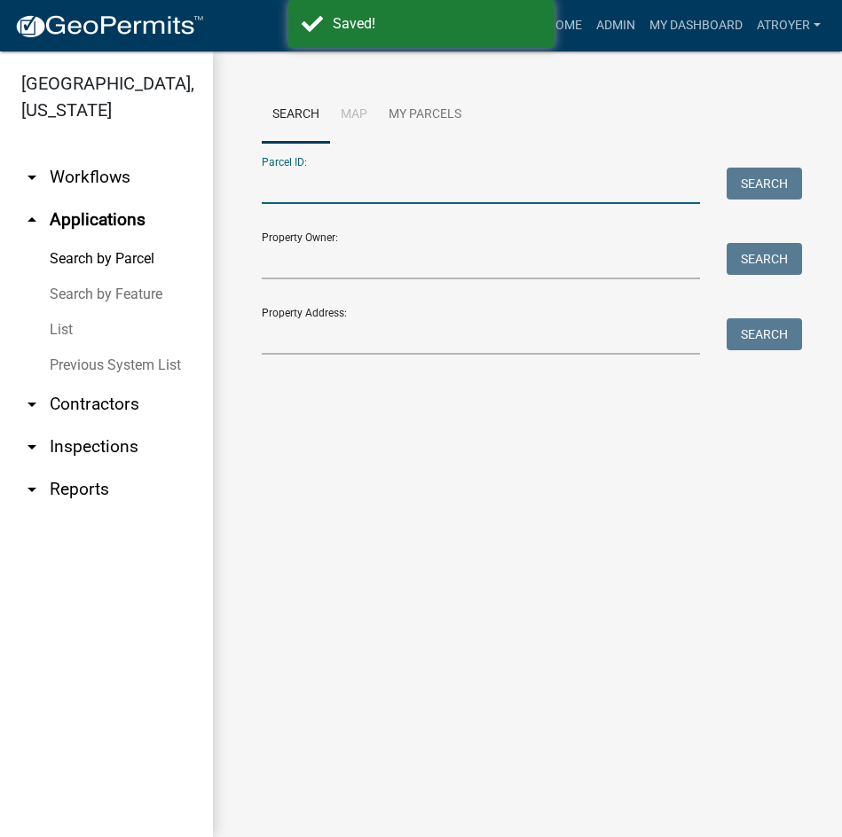
click at [516, 178] on input "Parcel ID:" at bounding box center [481, 186] width 438 height 36
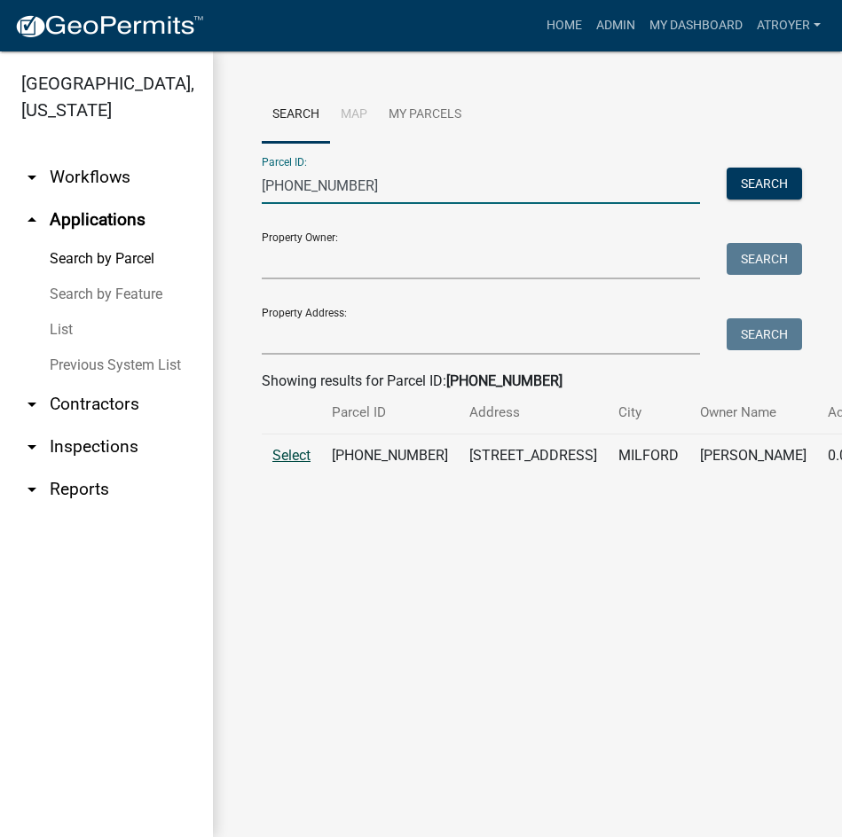
type input "020-032-077"
click at [282, 464] on span "Select" at bounding box center [291, 455] width 38 height 17
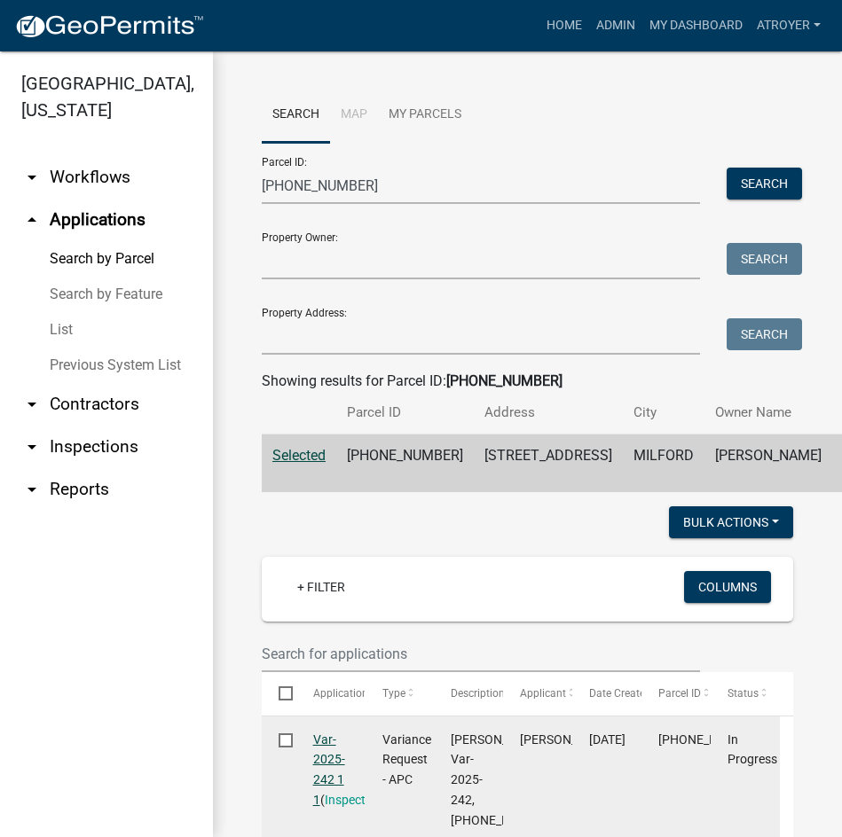
click at [323, 782] on link "Var-2025-242 1 1" at bounding box center [329, 770] width 32 height 75
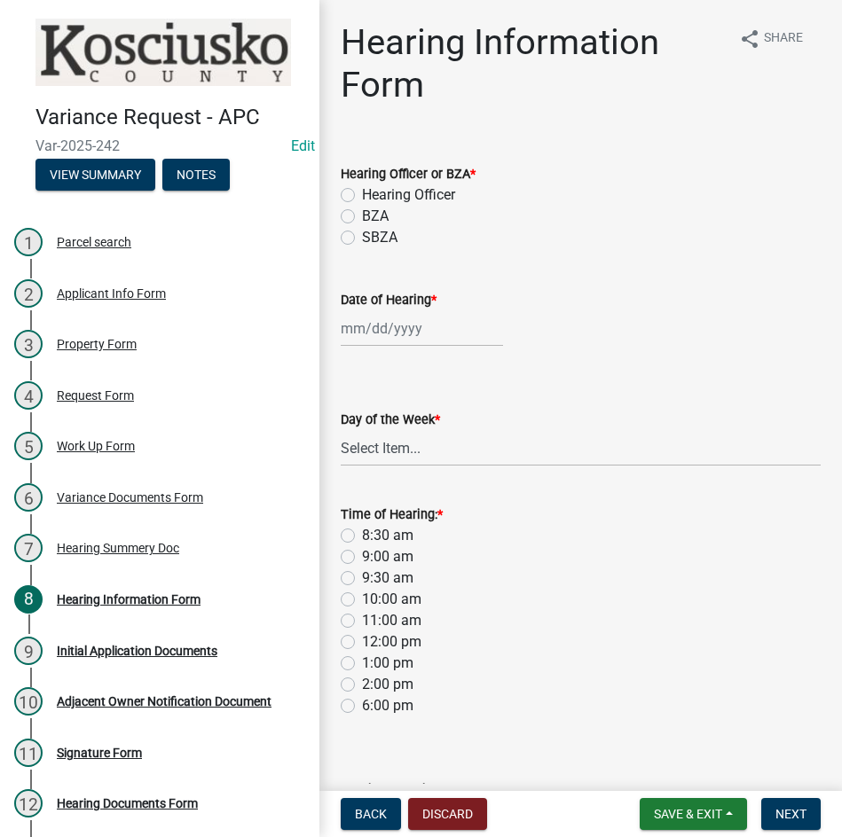
click at [362, 190] on label "Hearing Officer" at bounding box center [408, 195] width 93 height 21
click at [362, 190] on input "Hearing Officer" at bounding box center [368, 191] width 12 height 12
radio input "true"
click at [378, 326] on div at bounding box center [422, 328] width 162 height 36
select select "8"
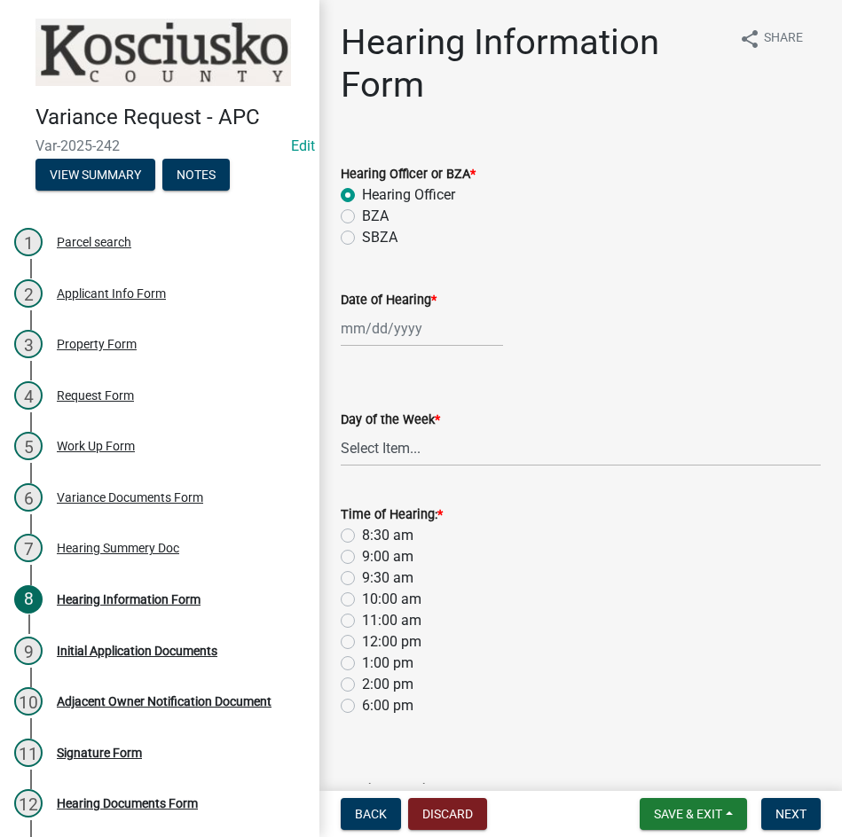
select select "2025"
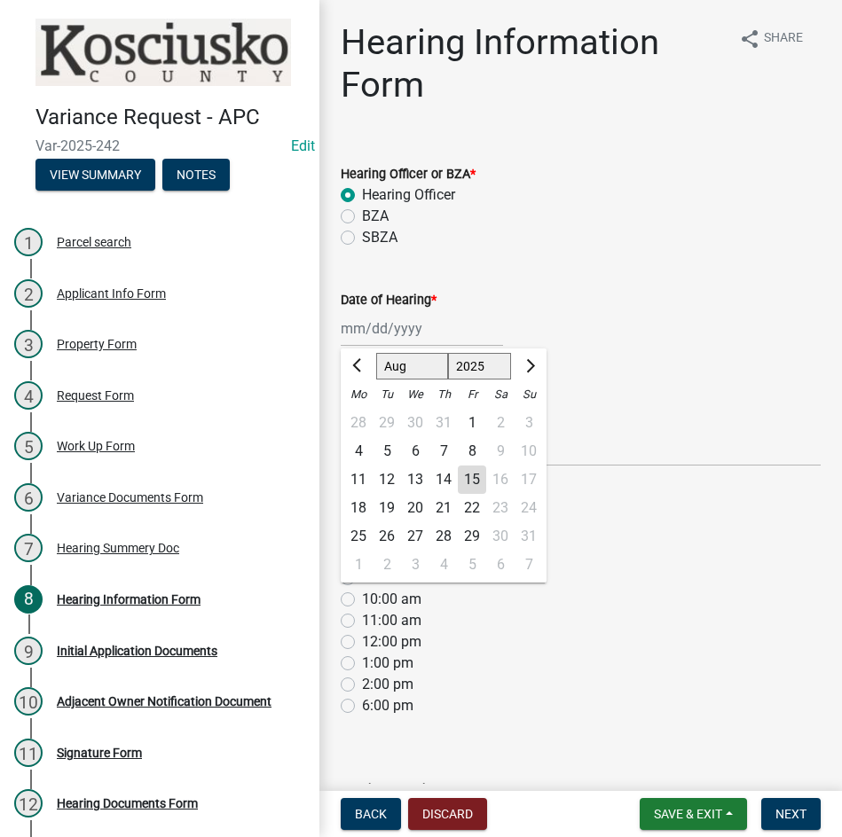
click at [391, 363] on select "Jan Feb Mar Apr May Jun Jul Aug Sep Oct Nov Dec" at bounding box center [412, 366] width 72 height 27
select select "9"
click at [376, 353] on select "Jan Feb Mar Apr May Jun Jul Aug Sep Oct Nov Dec" at bounding box center [412, 366] width 72 height 27
click at [361, 449] on div "8" at bounding box center [358, 451] width 28 height 28
type input "09/08/2025"
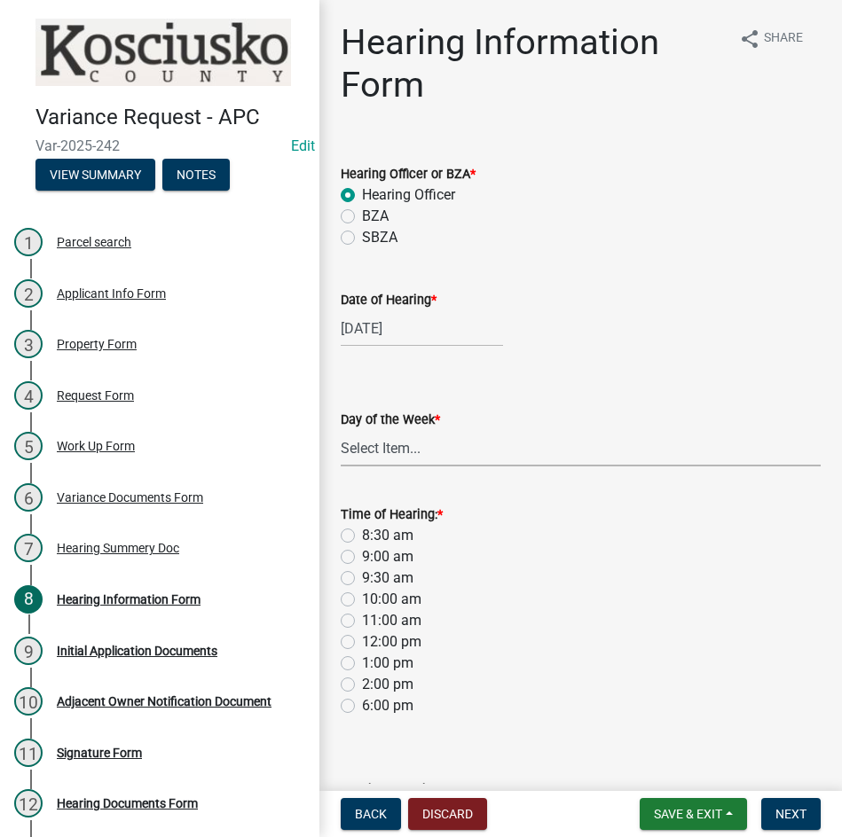
click at [368, 459] on select "Select Item... Monday Tuesday Wednesday Thursday Friday Saturday Sunday" at bounding box center [581, 448] width 480 height 36
click at [341, 430] on select "Select Item... Monday Tuesday Wednesday Thursday Friday Saturday Sunday" at bounding box center [581, 448] width 480 height 36
select select "61de0463-cc0d-410b-b5ab-11a135edeb29"
click at [362, 582] on label "9:30 am" at bounding box center [387, 578] width 51 height 21
click at [362, 579] on input "9:30 am" at bounding box center [368, 574] width 12 height 12
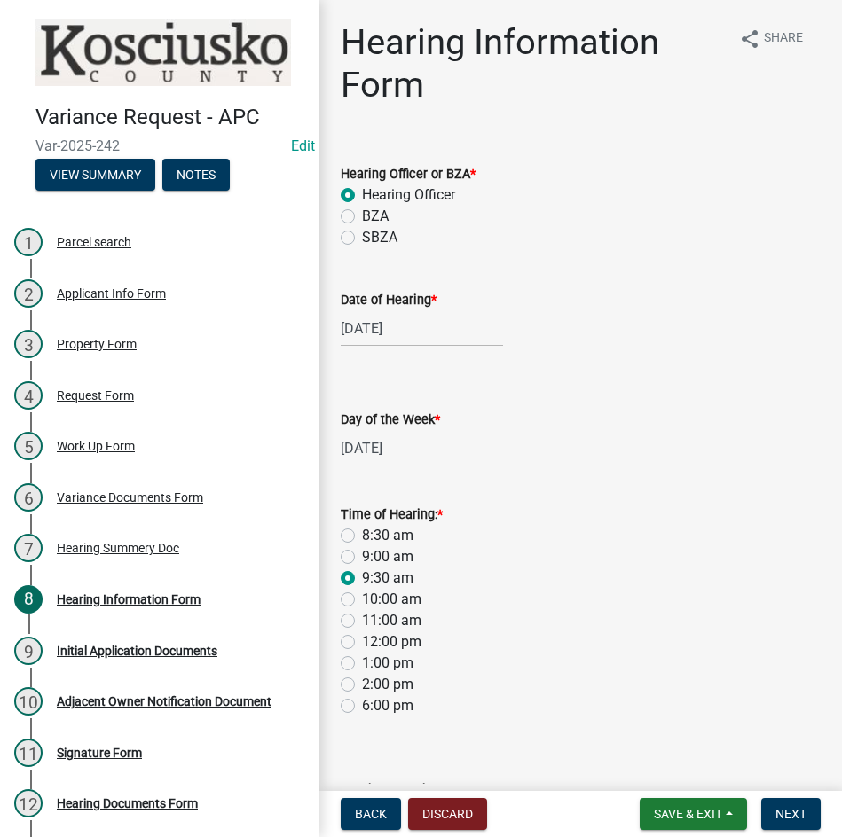
radio input "true"
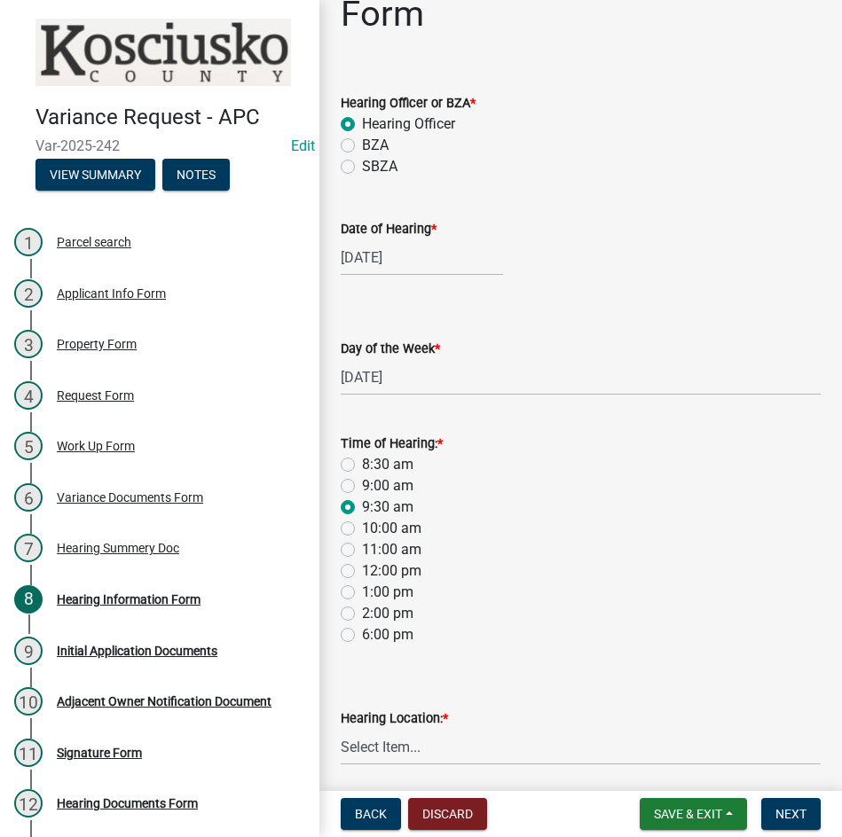
scroll to position [137, 0]
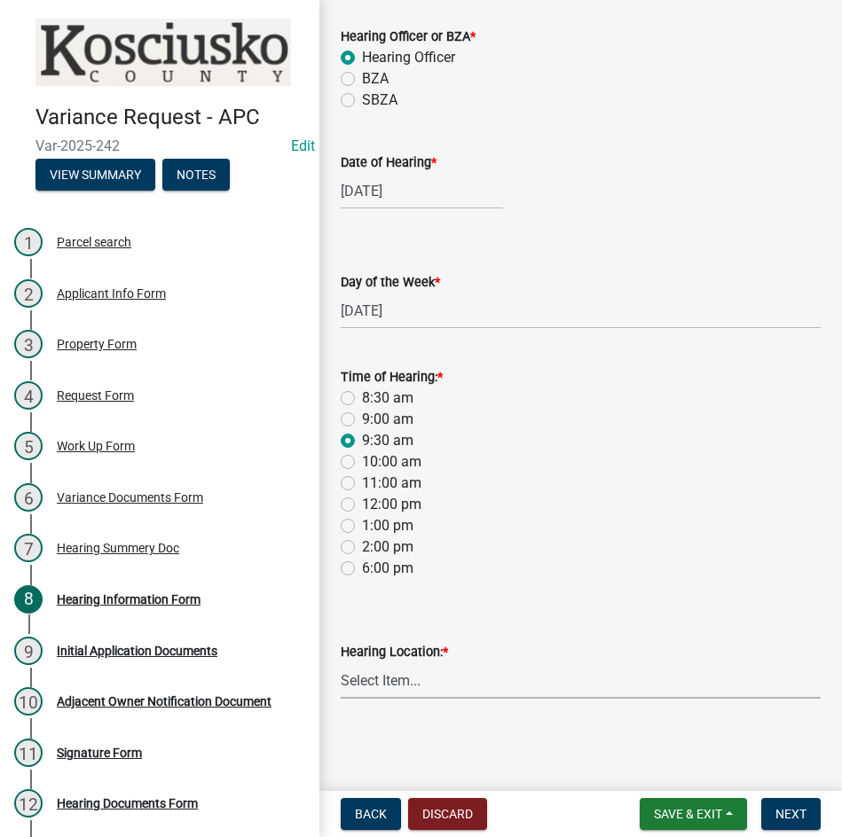
click at [523, 679] on select "Select Item... Area Plan Commission Office - 100 W Center St., Warsaw Justice B…" at bounding box center [581, 681] width 480 height 36
click at [341, 663] on select "Select Item... Area Plan Commission Office - 100 W Center St., Warsaw Justice B…" at bounding box center [581, 681] width 480 height 36
select select "9dcac0a2-b0c4-4f3b-8637-840d2209bdca"
click at [790, 807] on span "Next" at bounding box center [790, 814] width 31 height 14
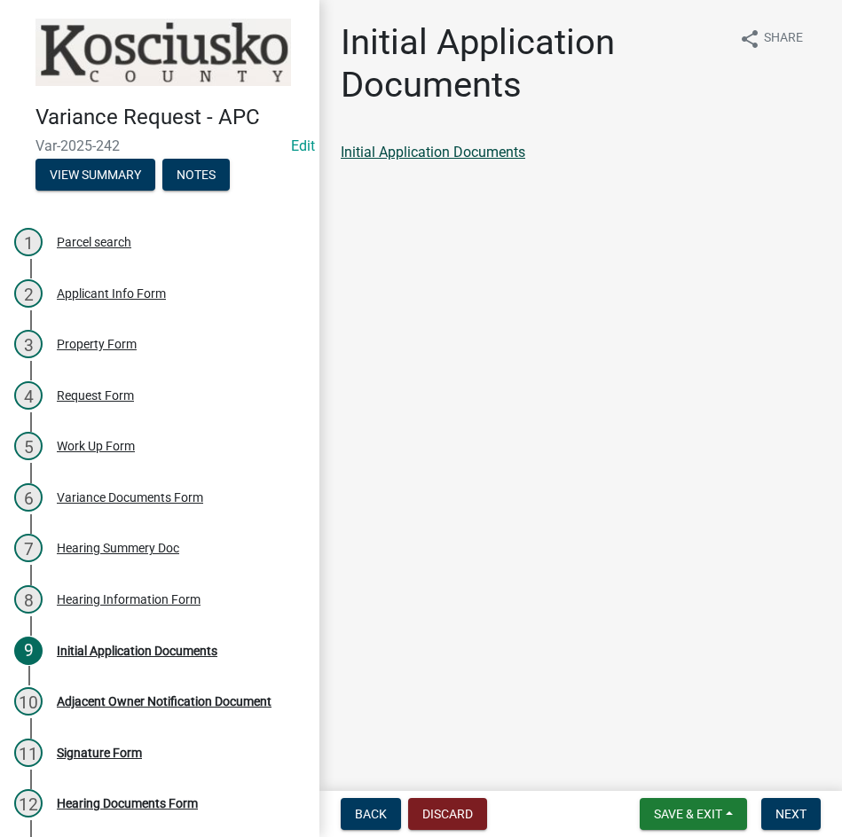
click at [407, 150] on link "Initial Application Documents" at bounding box center [433, 152] width 185 height 17
click at [797, 813] on span "Next" at bounding box center [790, 814] width 31 height 14
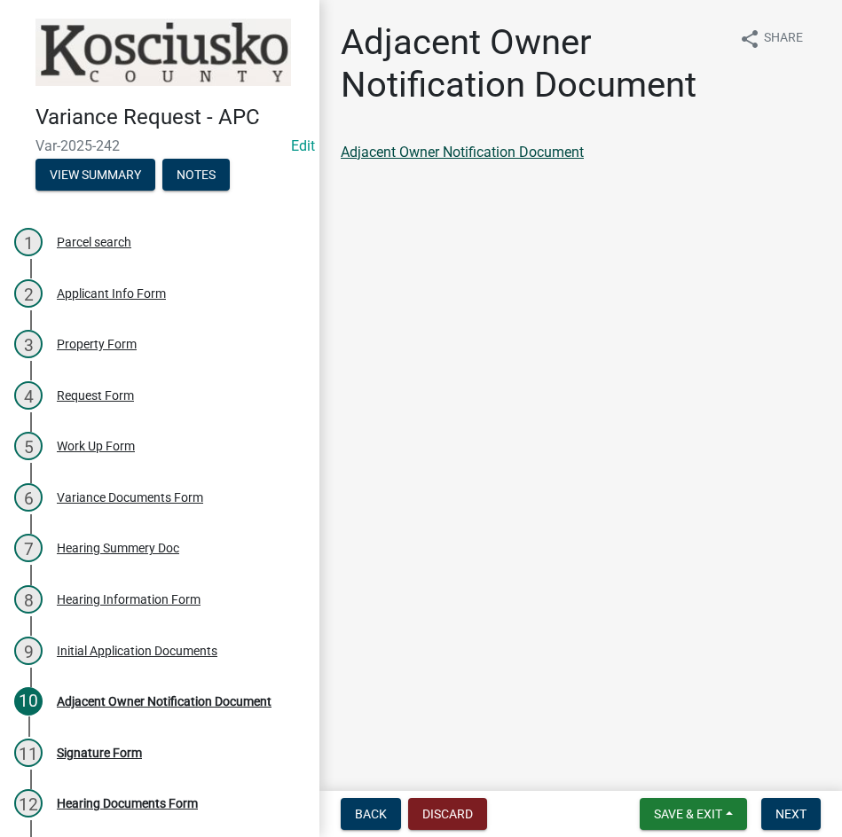
click at [477, 148] on link "Adjacent Owner Notification Document" at bounding box center [462, 152] width 243 height 17
click at [783, 818] on span "Next" at bounding box center [790, 814] width 31 height 14
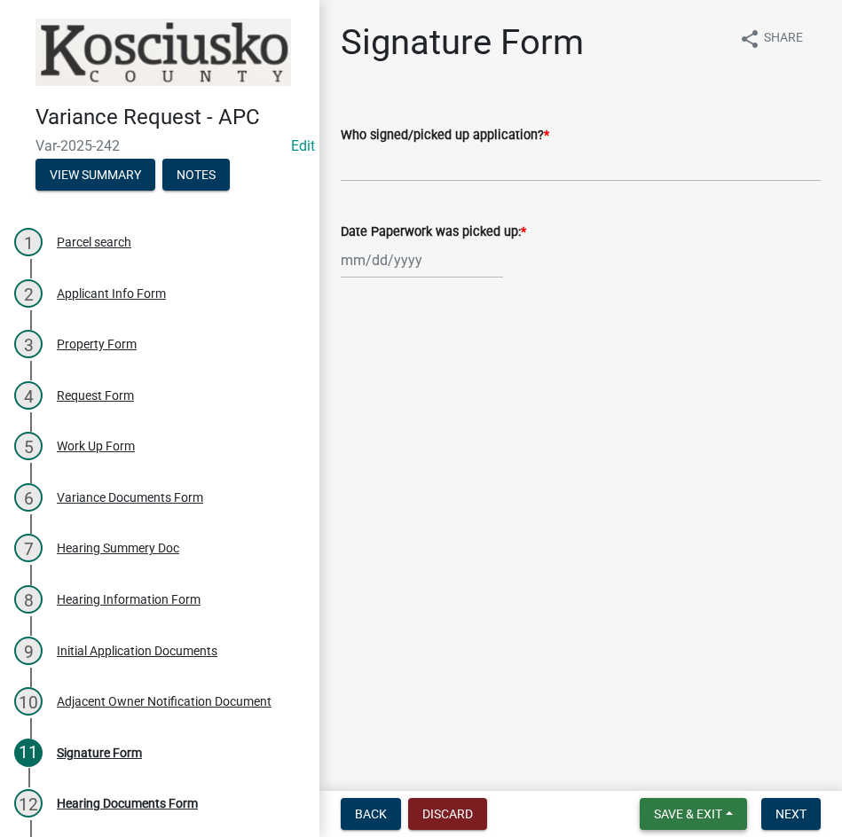
click at [677, 809] on span "Save & Exit" at bounding box center [688, 814] width 68 height 14
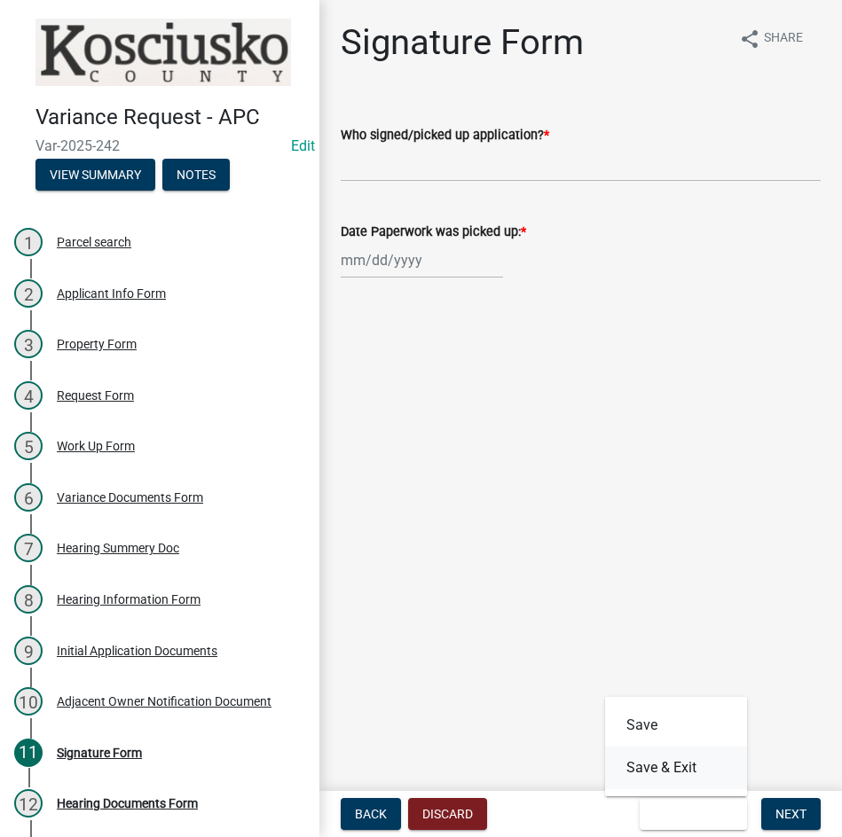
click at [673, 765] on button "Save & Exit" at bounding box center [676, 768] width 142 height 43
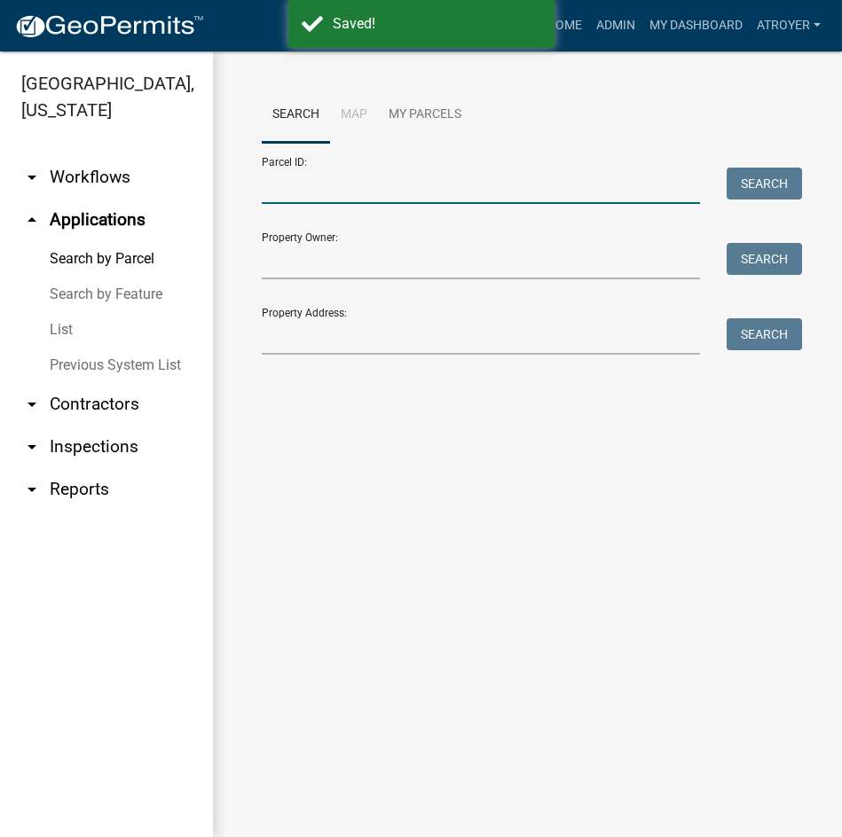
click at [433, 189] on input "Parcel ID:" at bounding box center [481, 186] width 438 height 36
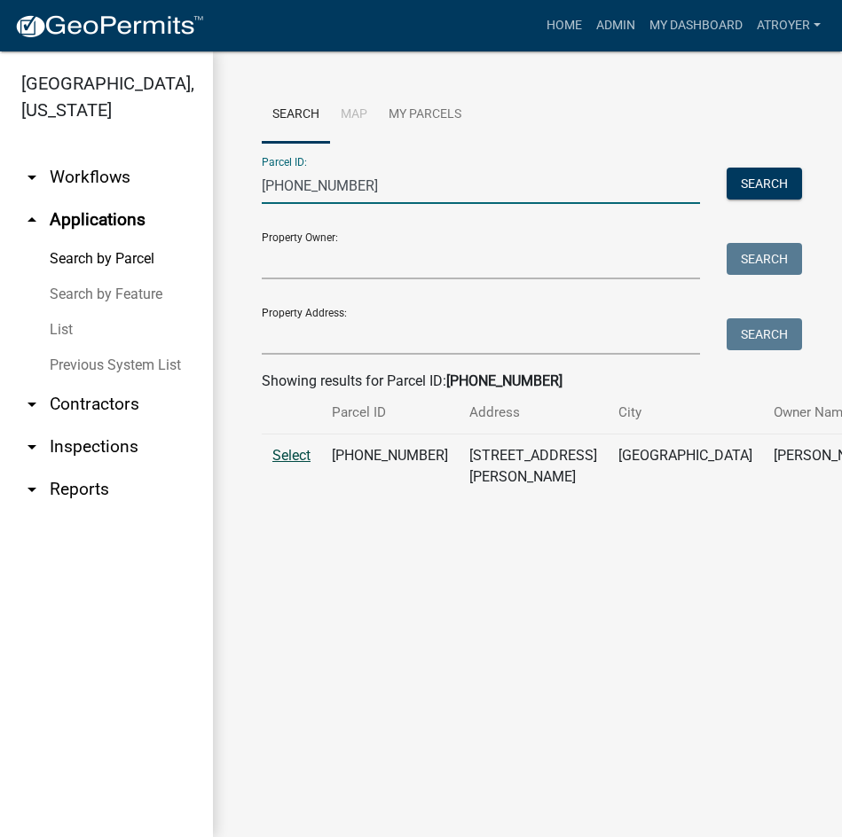
type input "018-028-262"
click at [287, 464] on span "Select" at bounding box center [291, 455] width 38 height 17
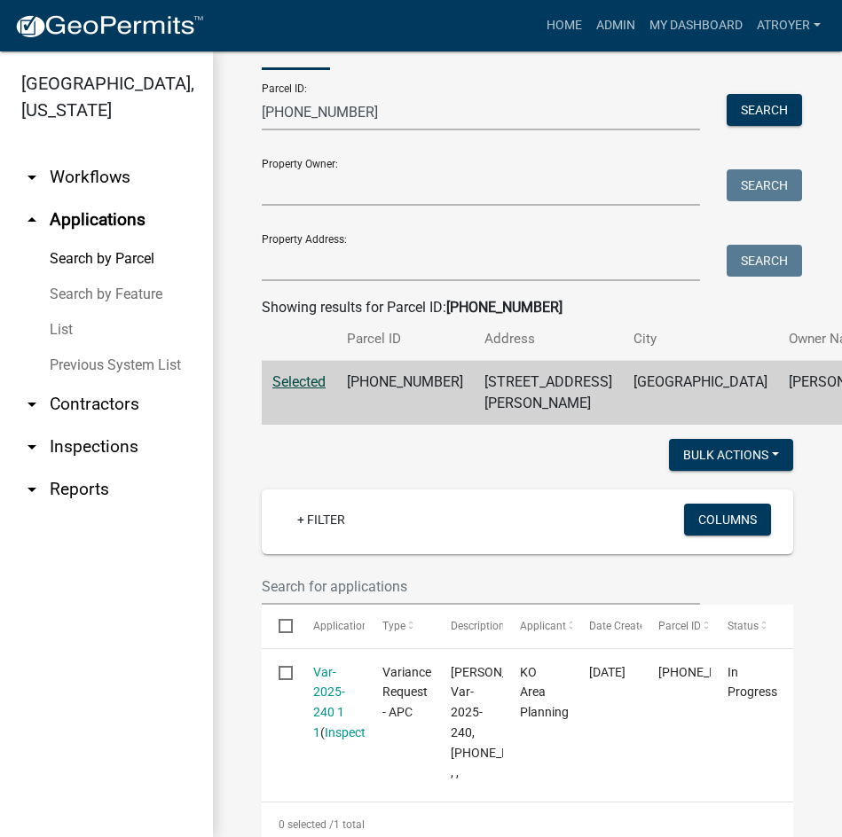
scroll to position [355, 0]
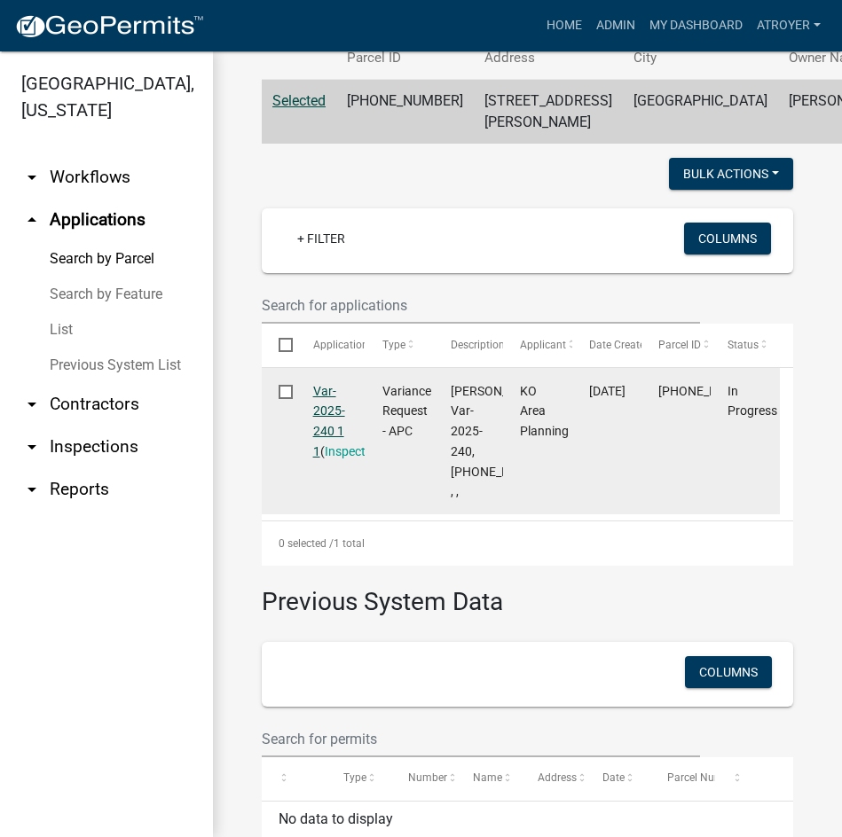
click at [324, 431] on link "Var-2025-240 1 1" at bounding box center [329, 421] width 32 height 75
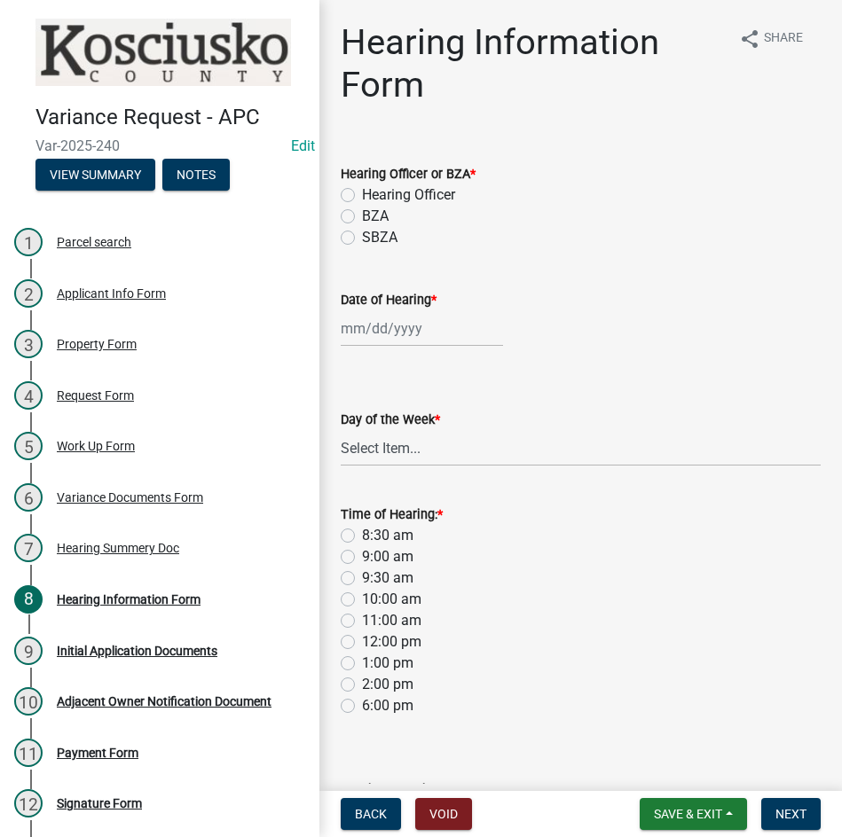
click at [362, 191] on label "Hearing Officer" at bounding box center [408, 195] width 93 height 21
click at [362, 191] on input "Hearing Officer" at bounding box center [368, 191] width 12 height 12
radio input "true"
click at [448, 334] on div at bounding box center [422, 328] width 162 height 36
select select "8"
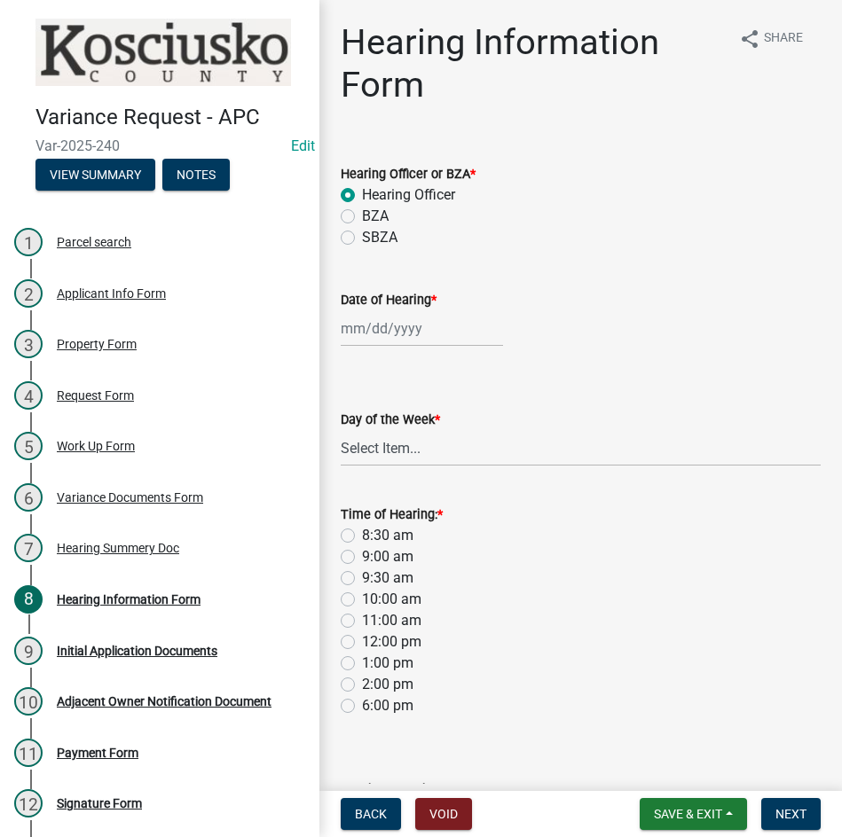
select select "2025"
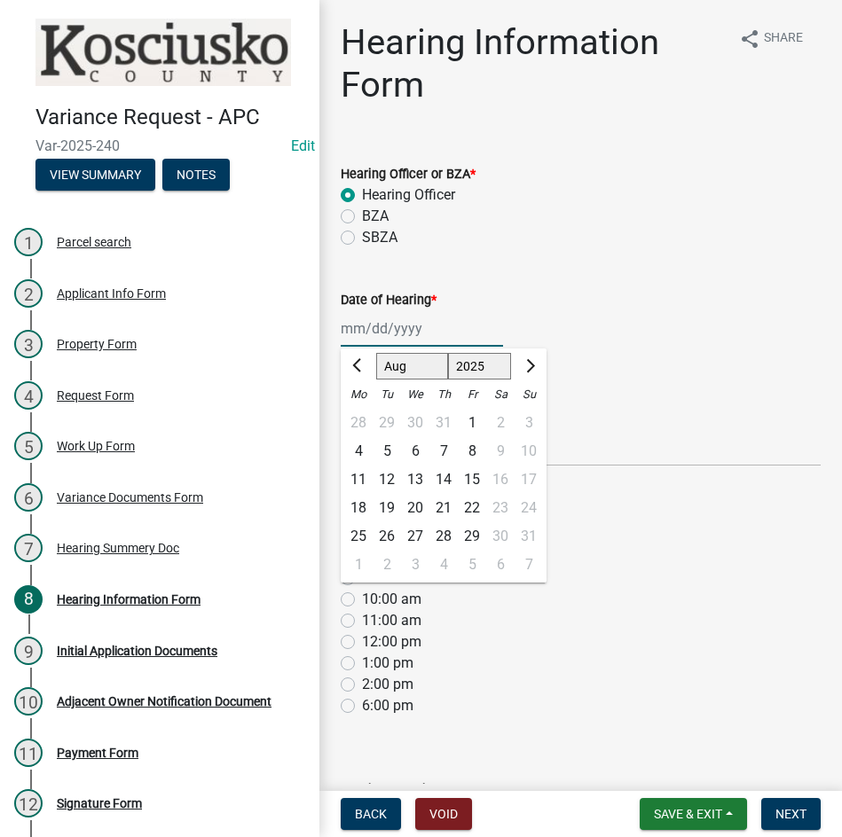
click at [405, 371] on select "Jan Feb Mar Apr May Jun Jul Aug Sep Oct Nov Dec" at bounding box center [412, 366] width 72 height 27
select select "9"
click at [376, 353] on select "Jan Feb Mar Apr May Jun Jul Aug Sep Oct Nov Dec" at bounding box center [412, 366] width 72 height 27
click at [358, 448] on div "8" at bounding box center [358, 451] width 28 height 28
type input "09/08/2025"
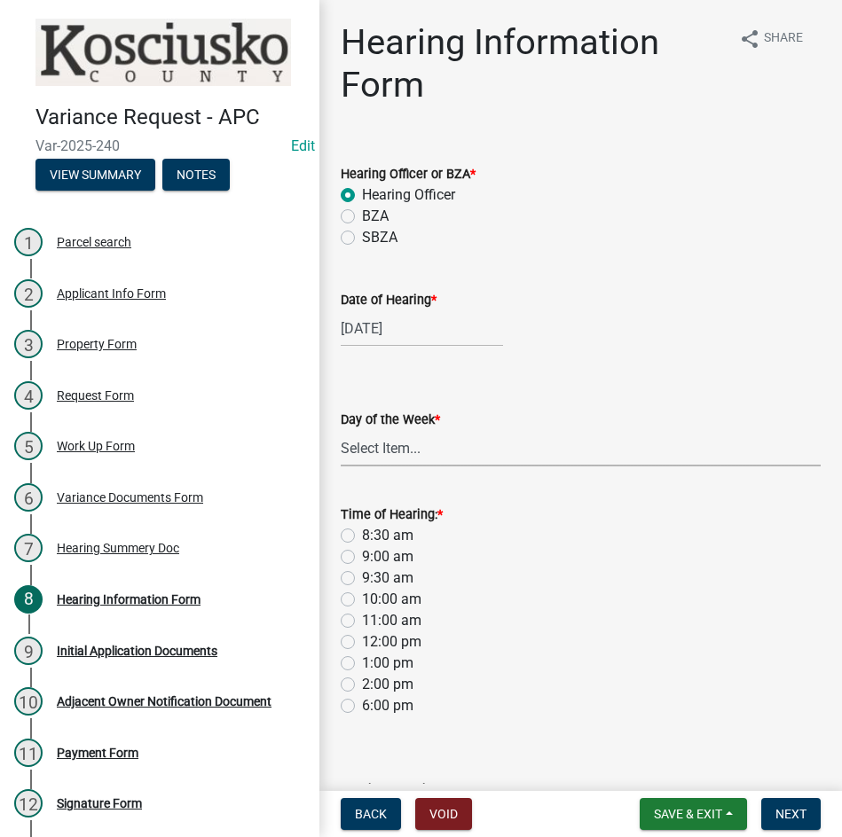
click at [374, 448] on select "Select Item... Monday Tuesday Wednesday Thursday Friday Saturday Sunday" at bounding box center [581, 448] width 480 height 36
click at [341, 430] on select "Select Item... Monday Tuesday Wednesday Thursday Friday Saturday Sunday" at bounding box center [581, 448] width 480 height 36
select select "61de0463-cc0d-410b-b5ab-11a135edeb29"
click at [362, 582] on label "9:30 am" at bounding box center [387, 578] width 51 height 21
click at [362, 579] on input "9:30 am" at bounding box center [368, 574] width 12 height 12
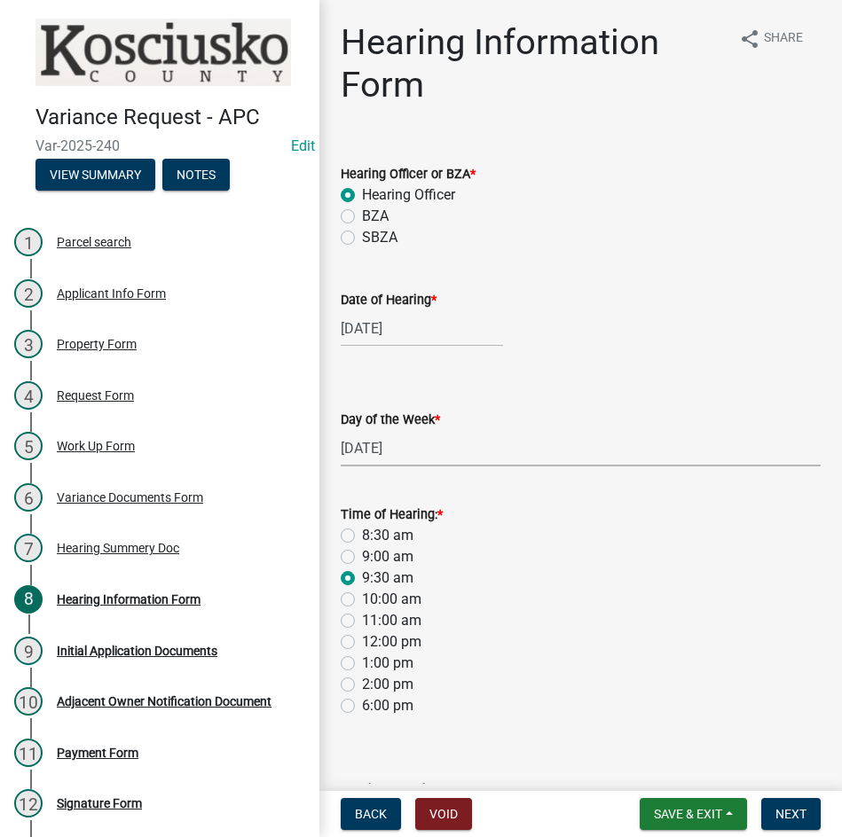
radio input "true"
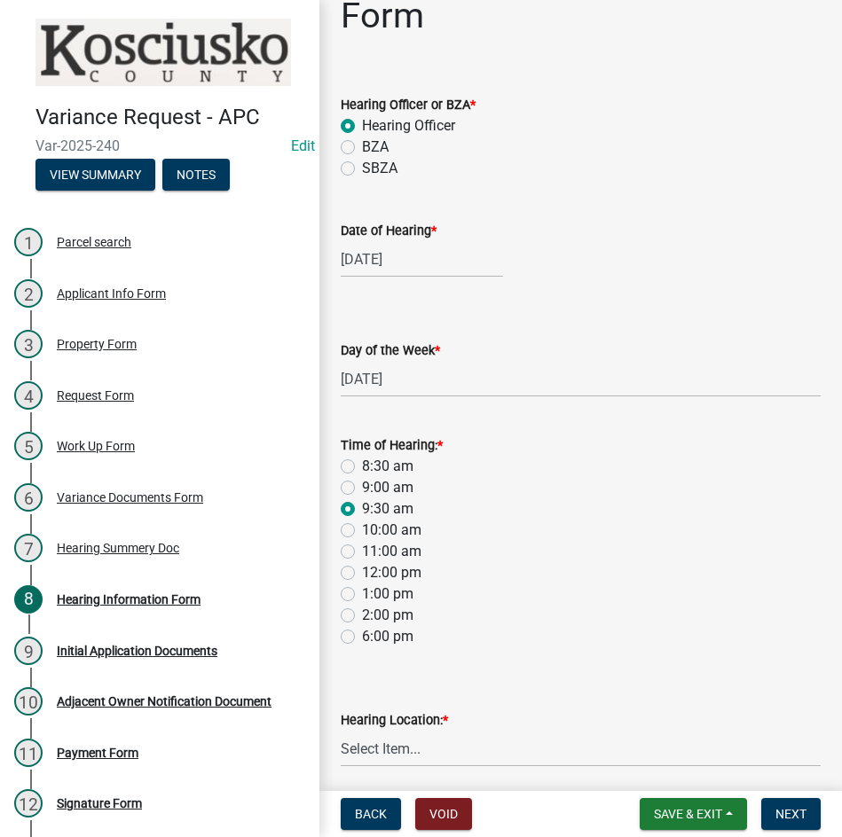
scroll to position [137, 0]
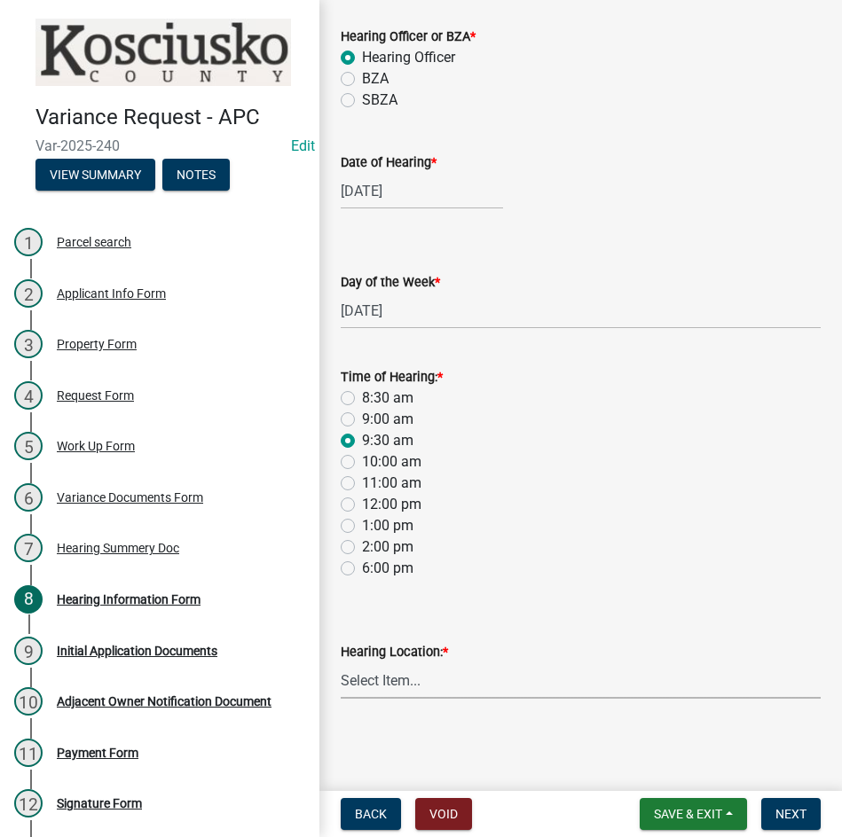
click at [543, 683] on select "Select Item... Area Plan Commission Office - 100 W Center St., Warsaw Justice B…" at bounding box center [581, 681] width 480 height 36
click at [341, 663] on select "Select Item... Area Plan Commission Office - 100 W Center St., Warsaw Justice B…" at bounding box center [581, 681] width 480 height 36
select select "9dcac0a2-b0c4-4f3b-8637-840d2209bdca"
click at [781, 813] on span "Next" at bounding box center [790, 814] width 31 height 14
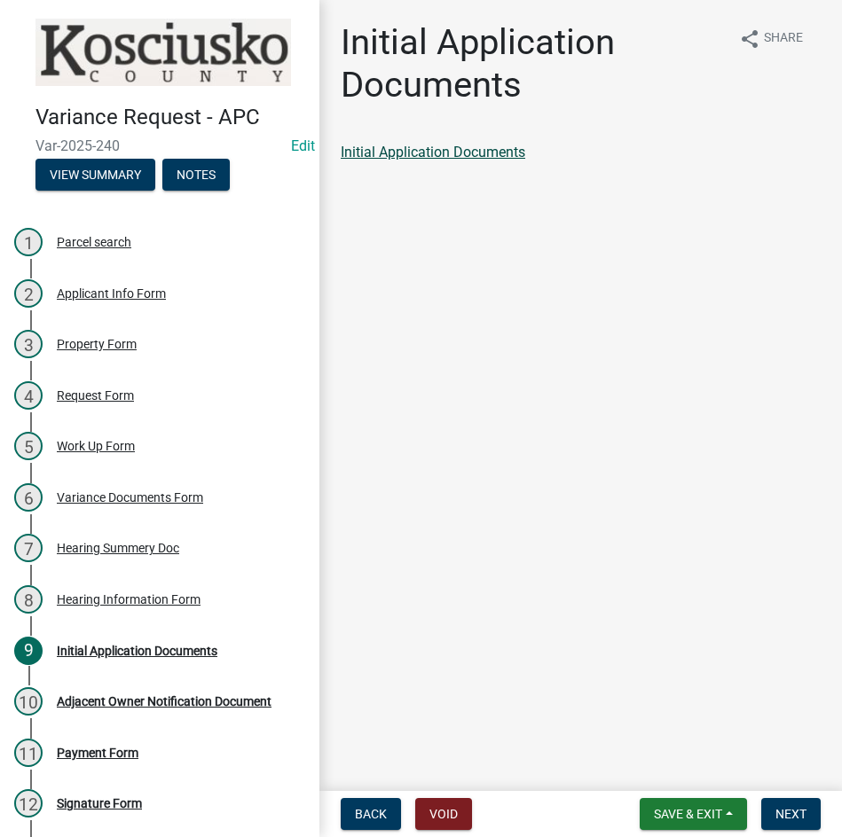
click at [391, 151] on link "Initial Application Documents" at bounding box center [433, 152] width 185 height 17
click at [802, 814] on span "Next" at bounding box center [790, 814] width 31 height 14
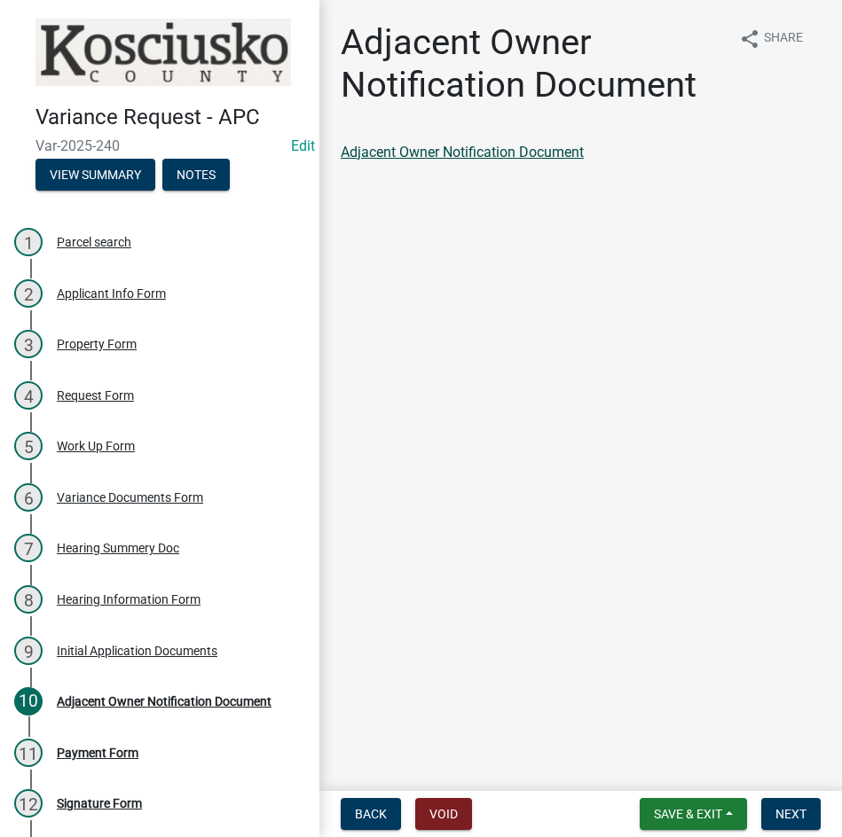
click at [431, 151] on link "Adjacent Owner Notification Document" at bounding box center [462, 152] width 243 height 17
click at [799, 819] on span "Next" at bounding box center [790, 814] width 31 height 14
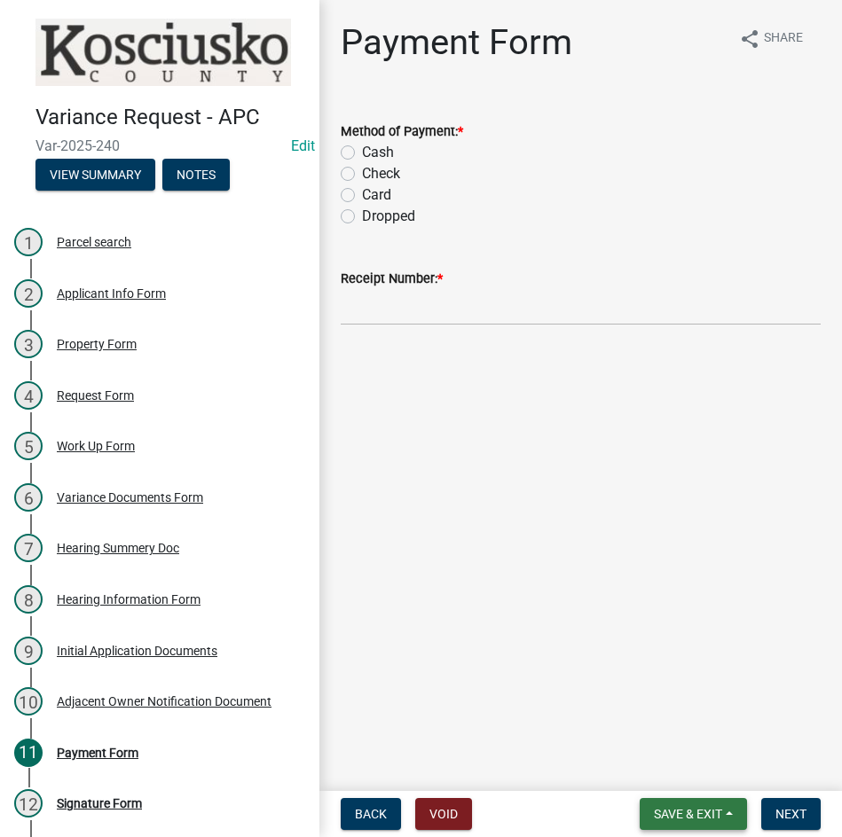
click at [673, 812] on span "Save & Exit" at bounding box center [688, 814] width 68 height 14
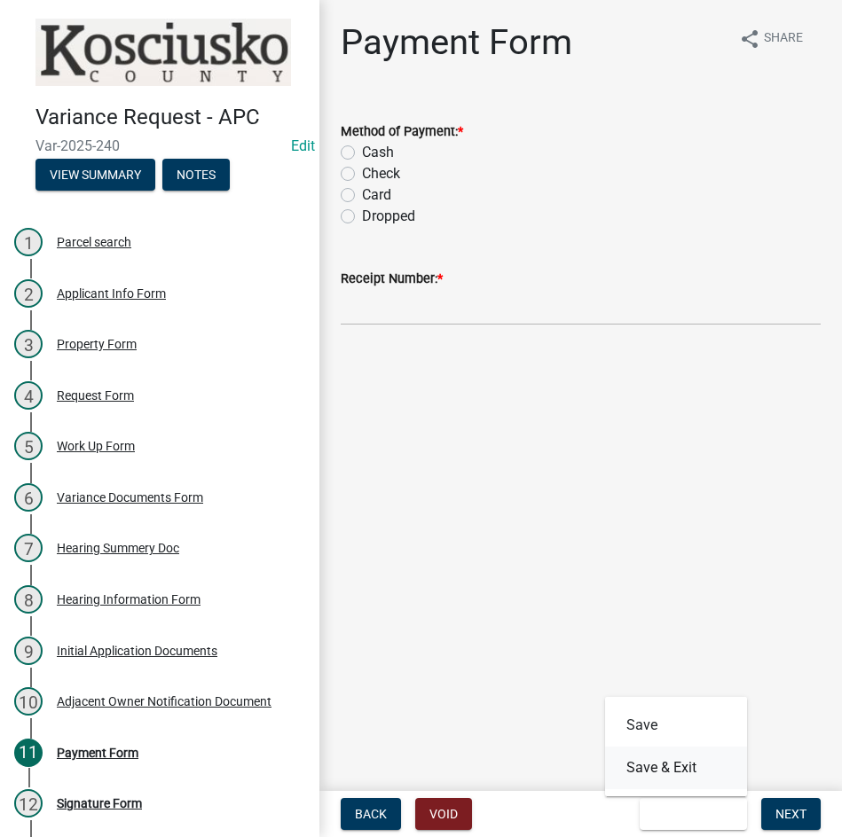
click at [695, 762] on button "Save & Exit" at bounding box center [676, 768] width 142 height 43
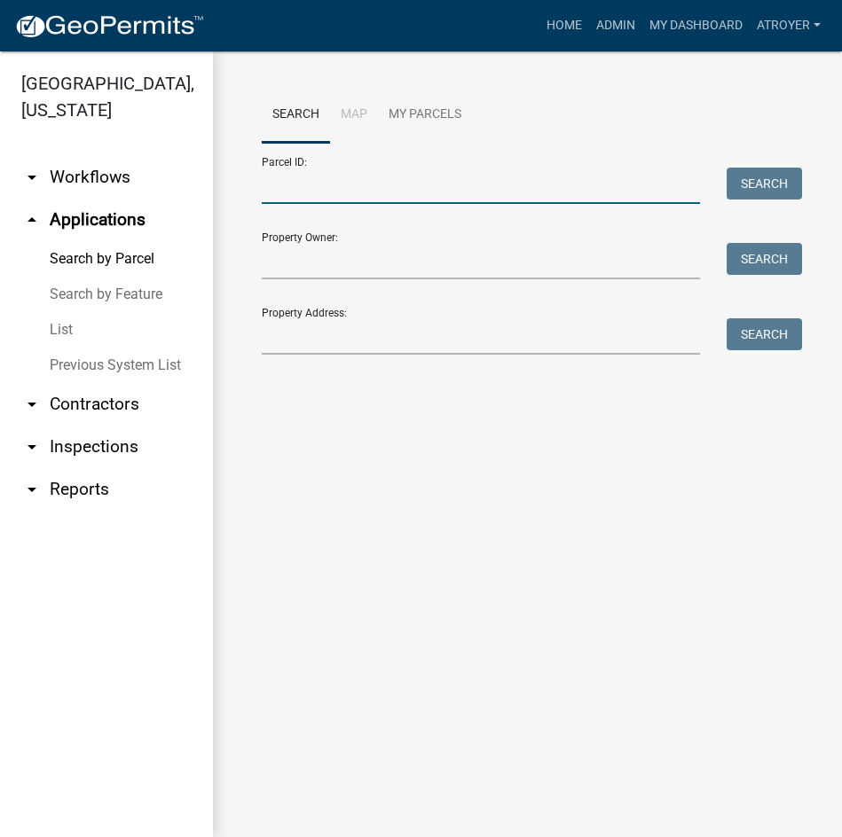
click at [466, 181] on input "Parcel ID:" at bounding box center [481, 186] width 438 height 36
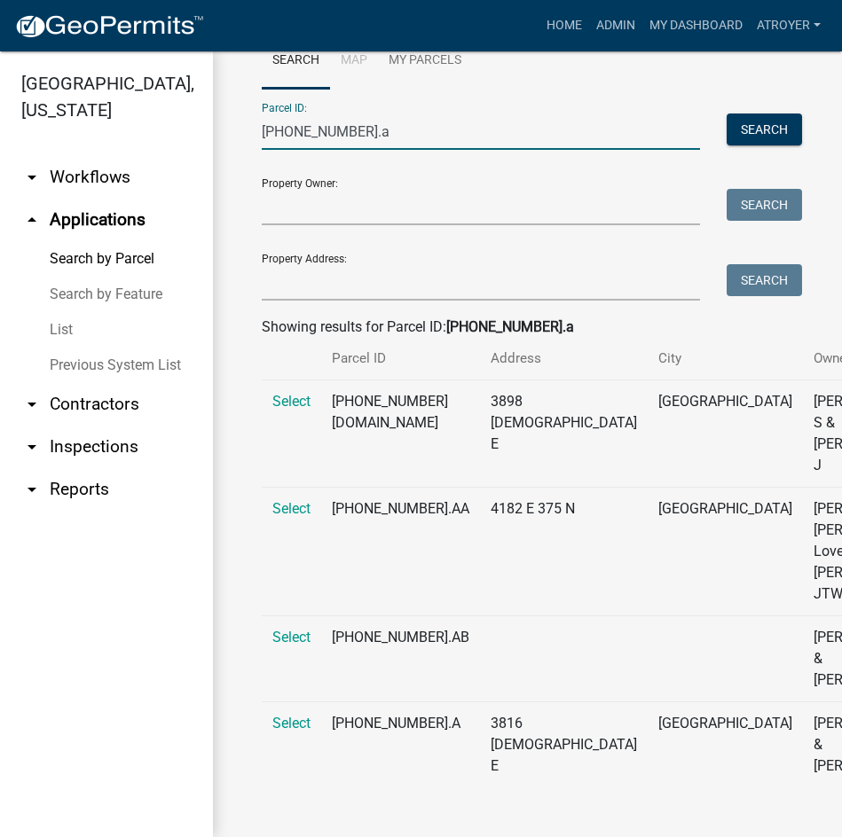
scroll to position [117, 0]
type input "005-118-002.a"
click at [287, 639] on span "Select" at bounding box center [291, 637] width 38 height 17
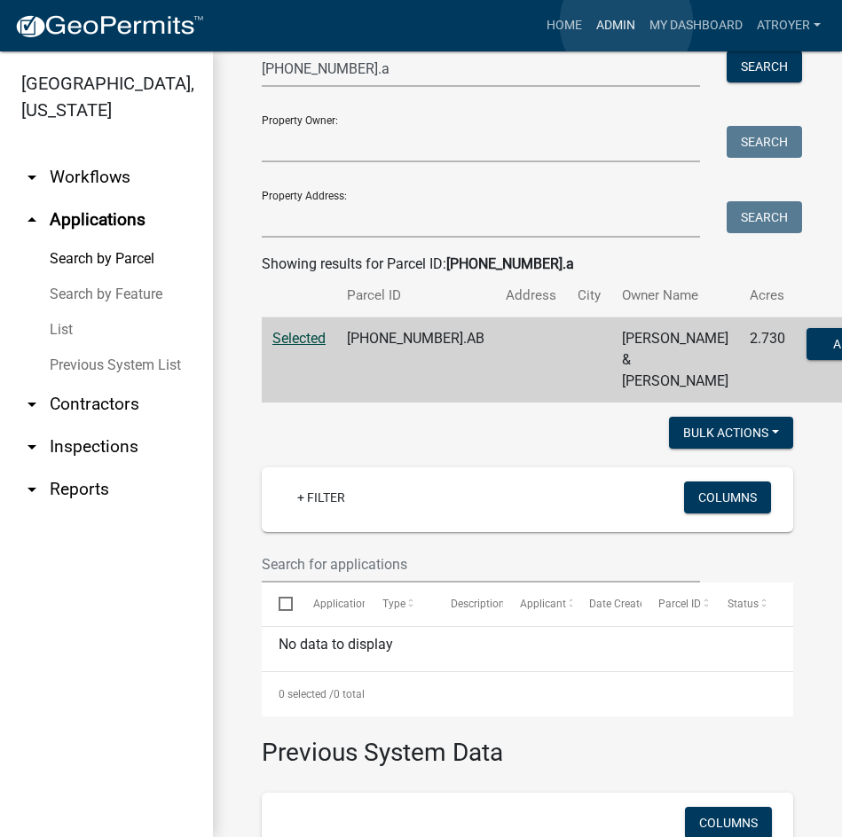
click at [626, 23] on link "Admin" at bounding box center [615, 26] width 53 height 34
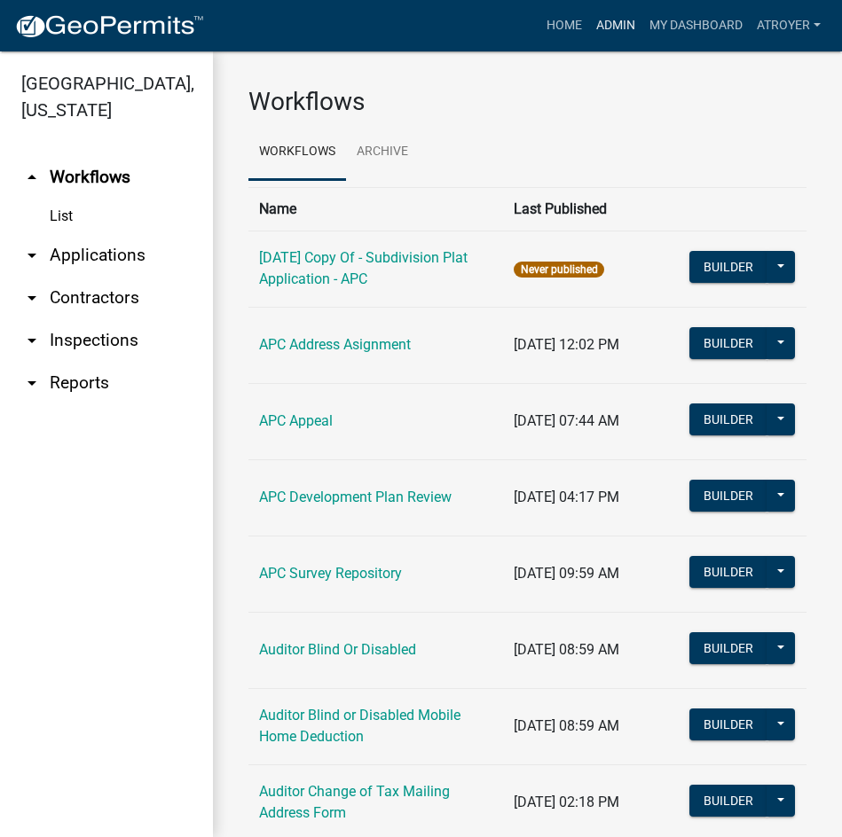
click at [623, 20] on link "Admin" at bounding box center [615, 26] width 53 height 34
click at [576, 27] on link "Home" at bounding box center [564, 26] width 50 height 34
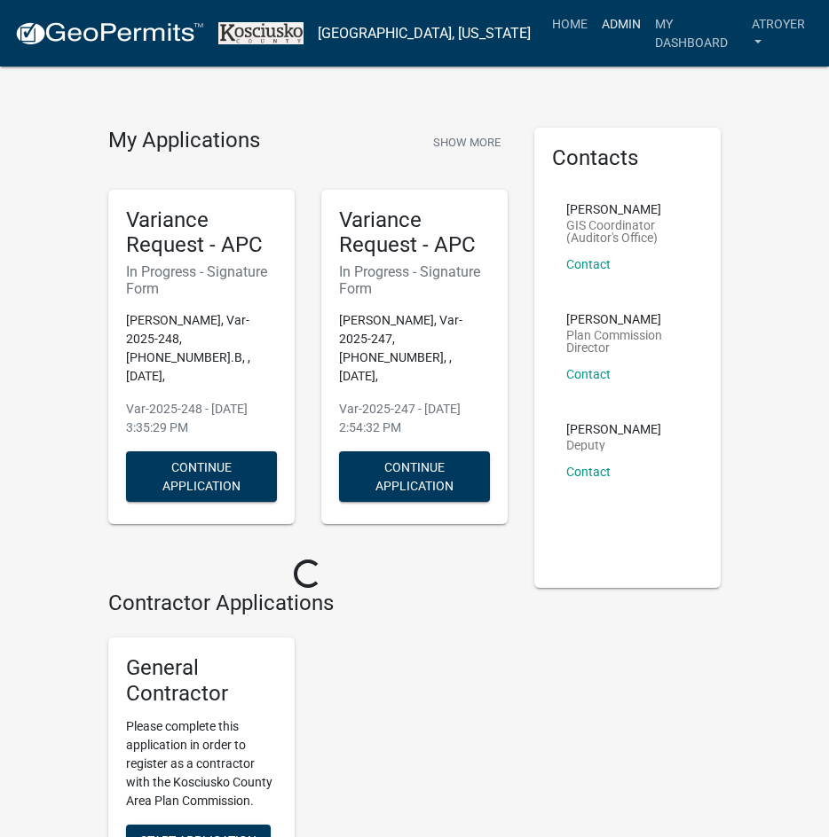
click at [602, 20] on link "Admin" at bounding box center [620, 24] width 53 height 34
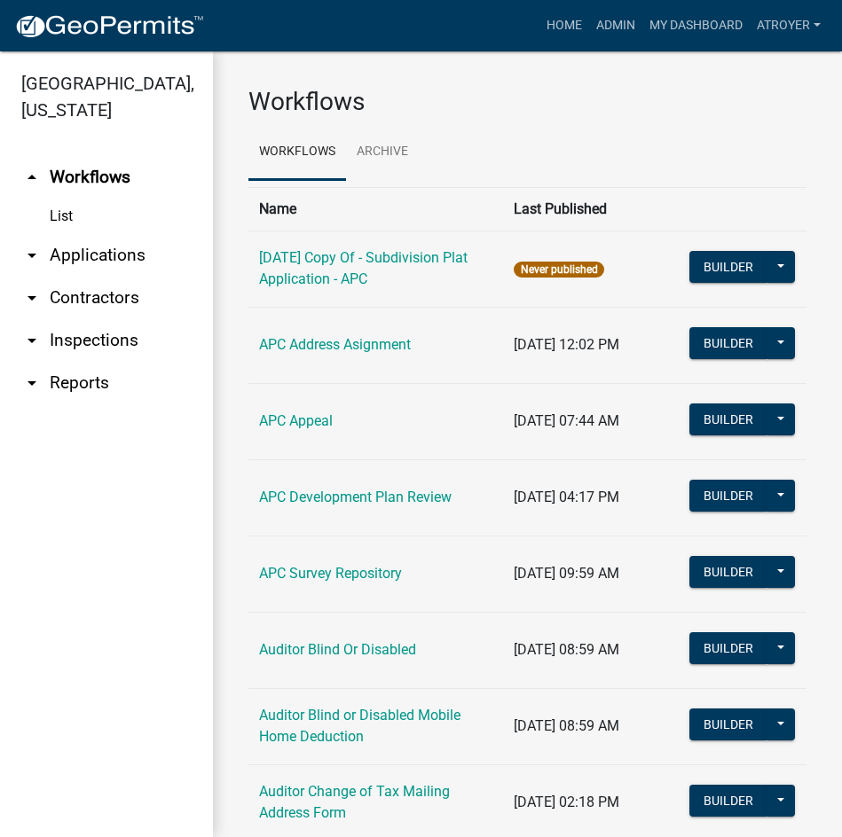
click at [98, 245] on link "arrow_drop_down Applications" at bounding box center [106, 255] width 213 height 43
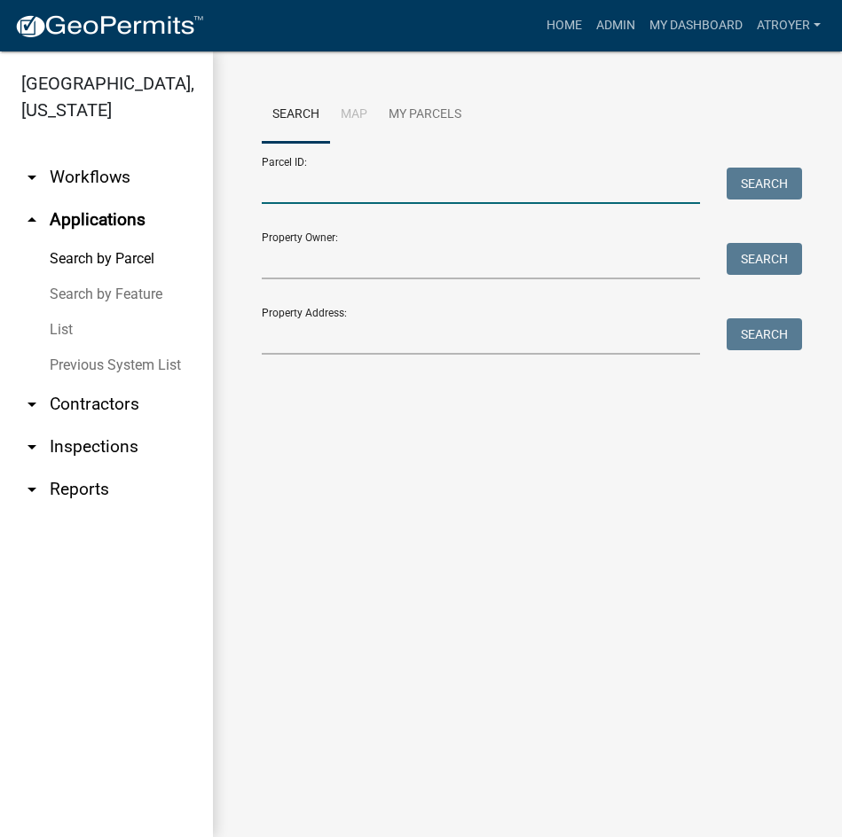
click at [383, 182] on input "Parcel ID:" at bounding box center [481, 186] width 438 height 36
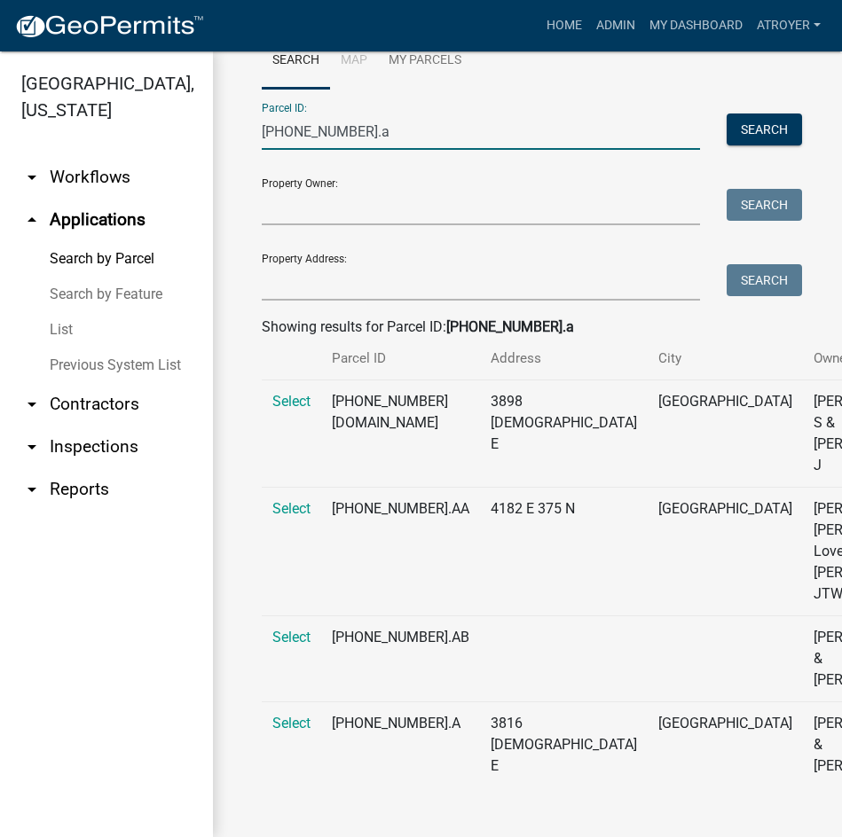
scroll to position [117, 0]
type input "005-118-002.a"
click at [302, 724] on span "Select" at bounding box center [291, 723] width 38 height 17
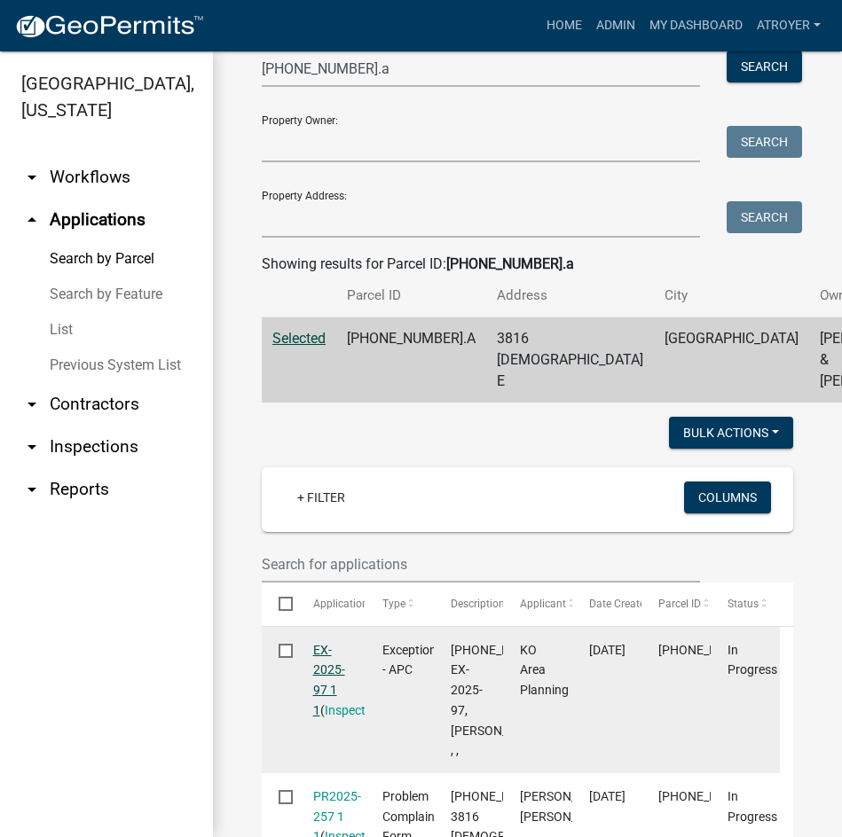
click at [326, 696] on link "EX-2025-97 1 1" at bounding box center [329, 680] width 32 height 75
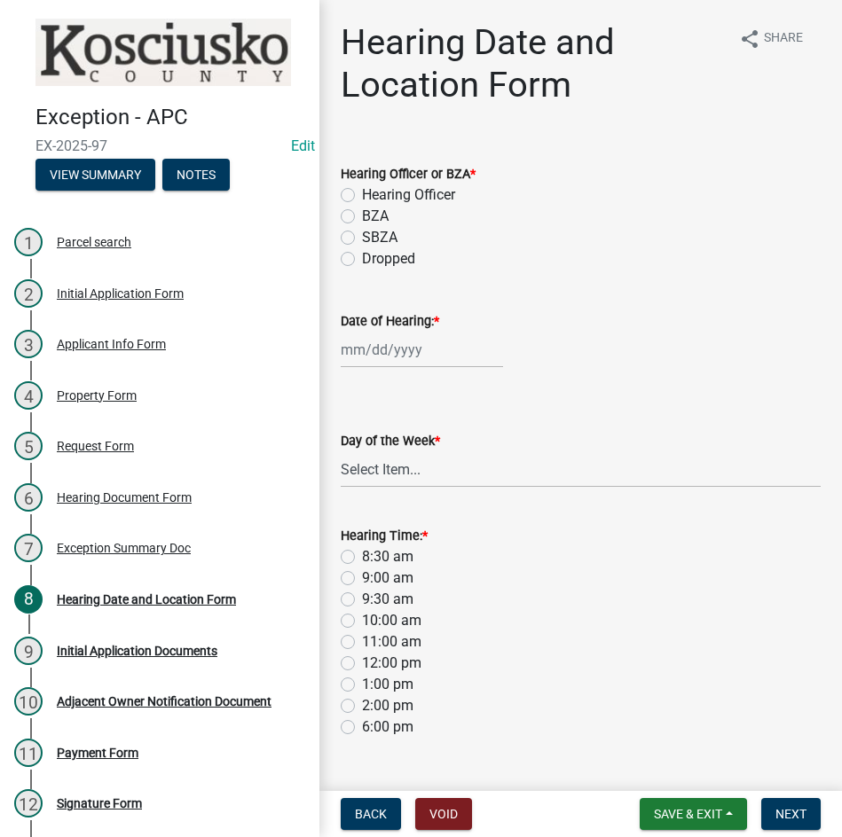
click at [362, 215] on label "BZA" at bounding box center [375, 216] width 27 height 21
click at [362, 215] on input "BZA" at bounding box center [368, 212] width 12 height 12
radio input "true"
select select "8"
select select "2025"
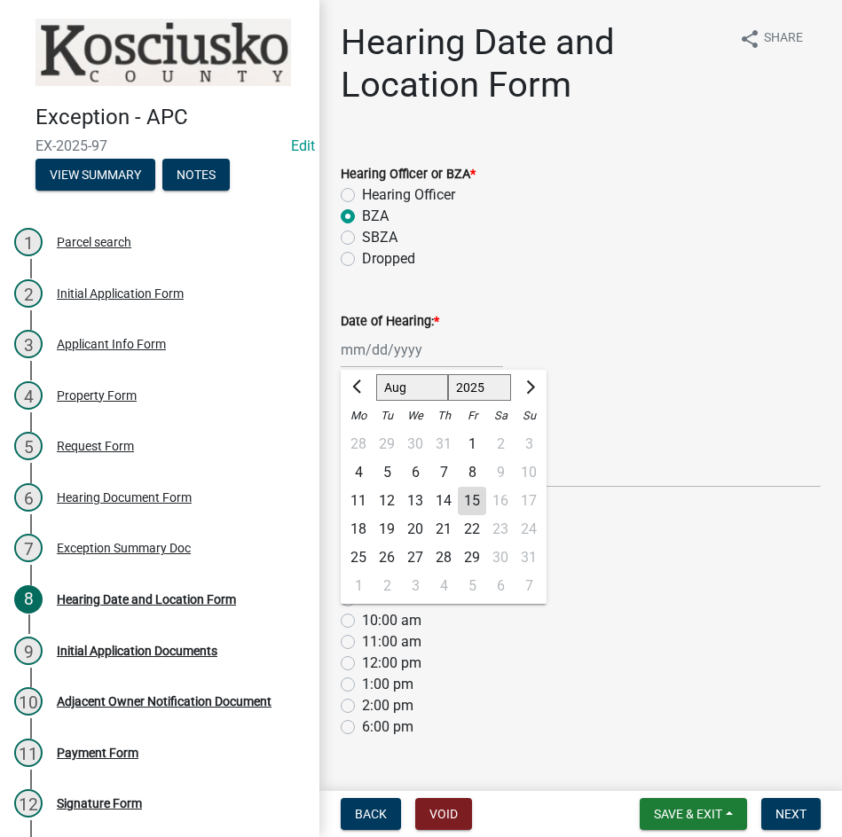
click at [457, 341] on div "Jan Feb Mar Apr May Jun Jul Aug Sep Oct Nov Dec 2022 2023 2024 2025 2026 2027 2…" at bounding box center [422, 350] width 162 height 36
click at [395, 392] on select "Jan Feb Mar Apr May Jun Jul Aug Sep Oct Nov Dec" at bounding box center [412, 387] width 72 height 27
select select "9"
click at [376, 374] on select "Jan Feb Mar Apr May Jun Jul Aug Sep Oct Nov Dec" at bounding box center [412, 387] width 72 height 27
click at [390, 465] on div "9" at bounding box center [387, 473] width 28 height 28
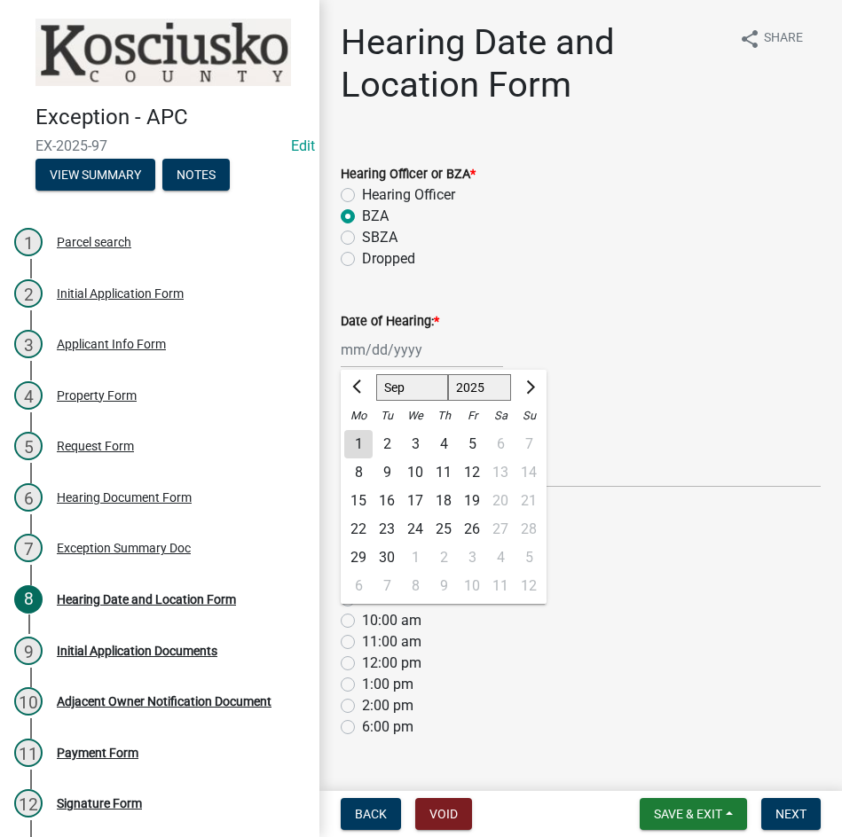
type input "09/09/2025"
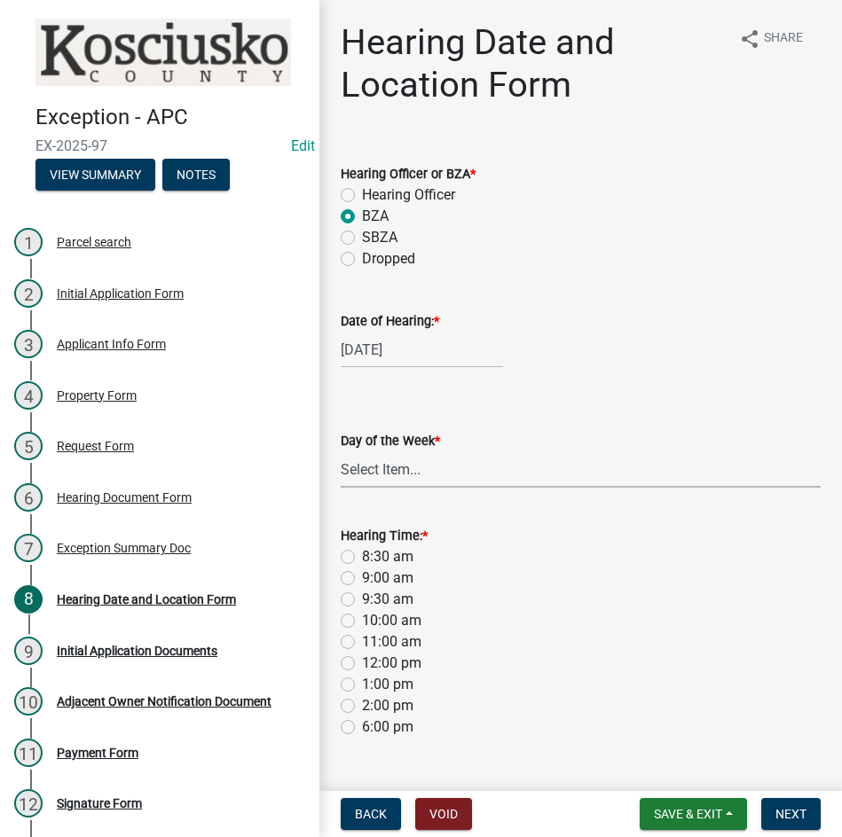
click at [424, 483] on select "Select Item... Monday Tuesday Wednesday Thursday Friday Saturday Sunday" at bounding box center [581, 470] width 480 height 36
click at [341, 452] on select "Select Item... Monday Tuesday Wednesday Thursday Friday Saturday Sunday" at bounding box center [581, 470] width 480 height 36
select select "a48e76f8-de41-403b-83ad-1628186786b9"
click at [362, 576] on label "9:00 am" at bounding box center [387, 578] width 51 height 21
click at [362, 576] on input "9:00 am" at bounding box center [368, 574] width 12 height 12
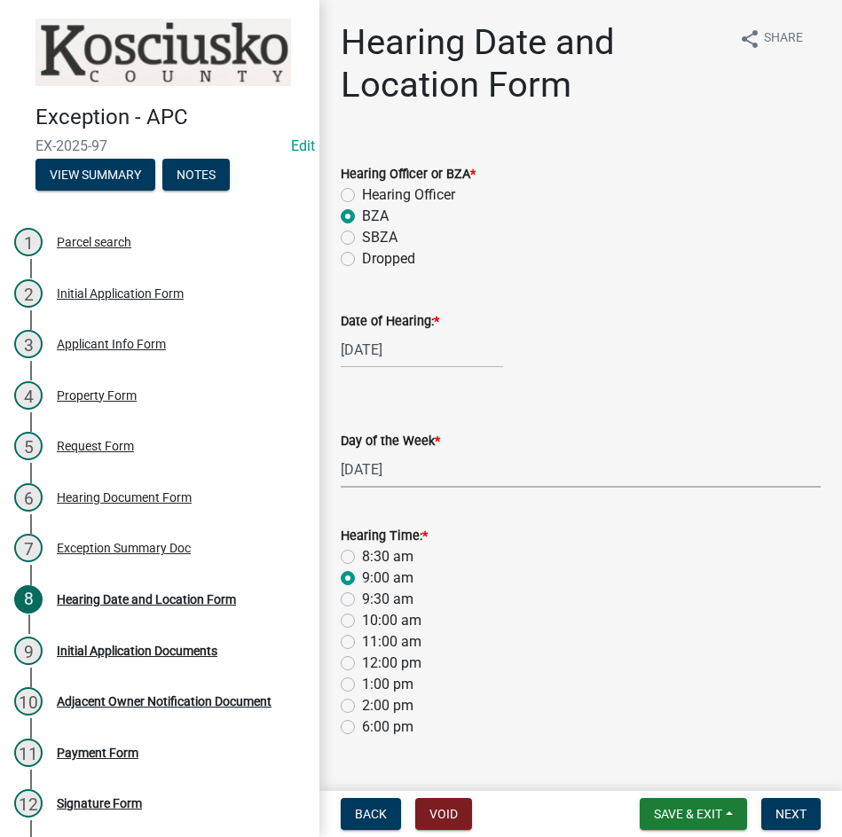
radio input "true"
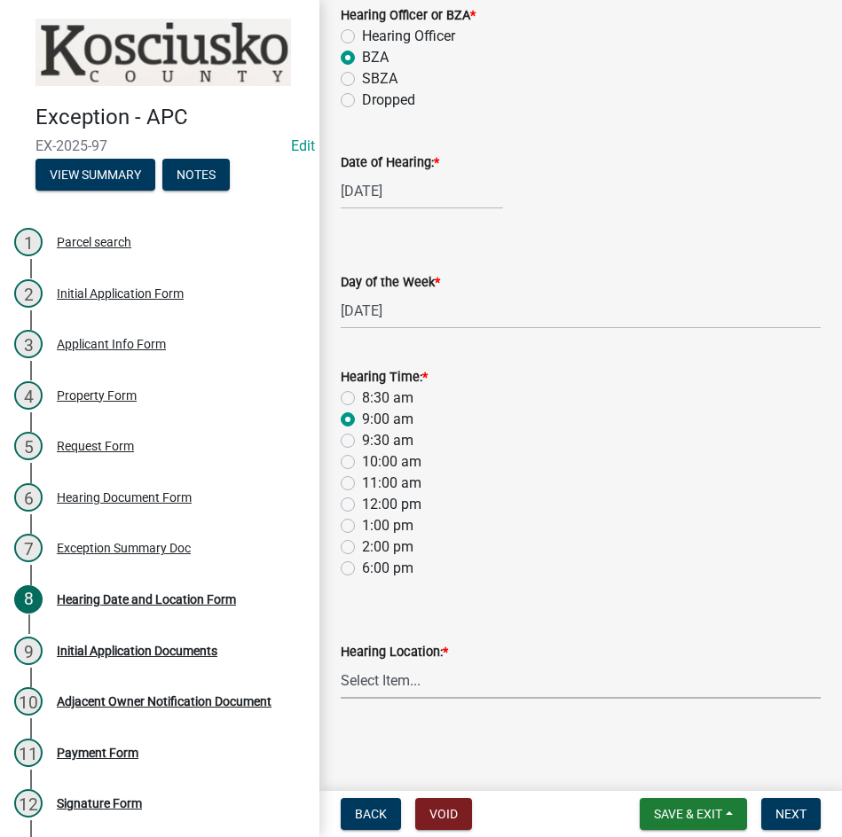
click at [551, 679] on select "Select Item... Area Plan Commission Office - 100 W Center St., Warsaw Justice B…" at bounding box center [581, 681] width 480 height 36
click at [341, 663] on select "Select Item... Area Plan Commission Office - 100 W Center St., Warsaw Justice B…" at bounding box center [581, 681] width 480 height 36
select select "9dcac0a2-b0c4-4f3b-8637-840d2209bdca"
drag, startPoint x: 793, startPoint y: 807, endPoint x: 780, endPoint y: 803, distance: 14.0
click at [792, 807] on span "Next" at bounding box center [790, 814] width 31 height 14
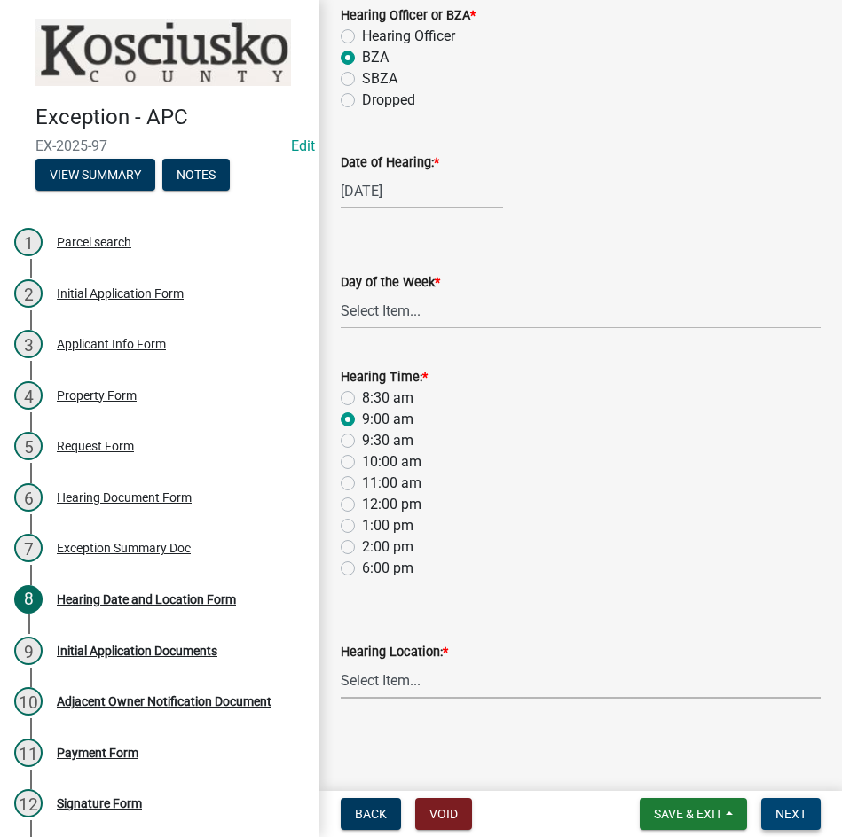
scroll to position [0, 0]
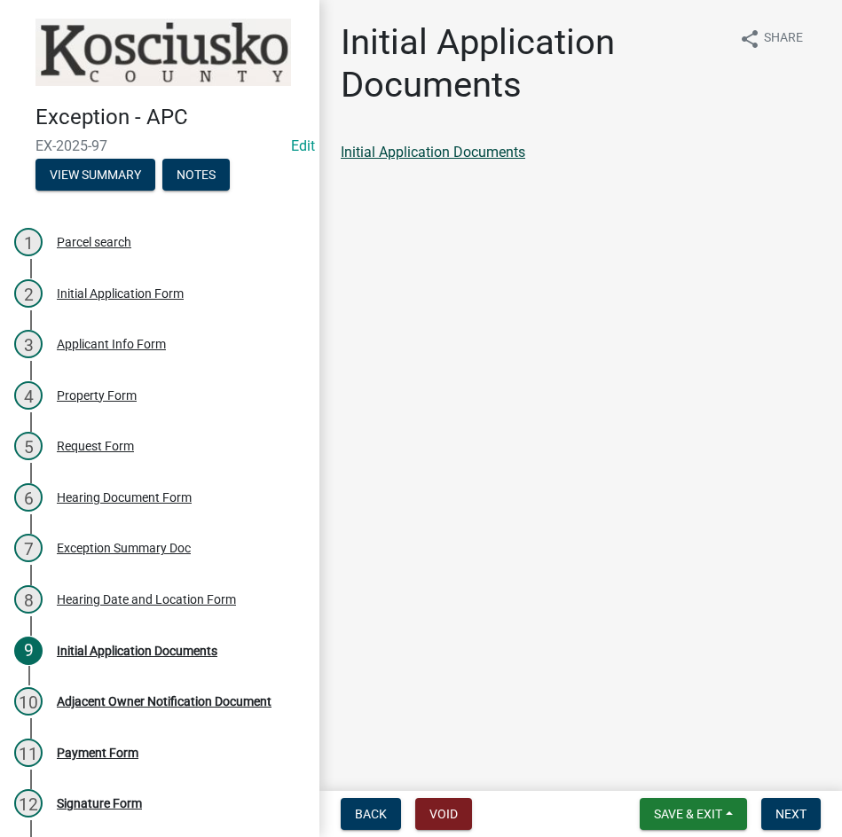
click at [384, 147] on link "Initial Application Documents" at bounding box center [433, 152] width 185 height 17
drag, startPoint x: 797, startPoint y: 810, endPoint x: 769, endPoint y: 791, distance: 34.0
click at [784, 807] on span "Next" at bounding box center [790, 814] width 31 height 14
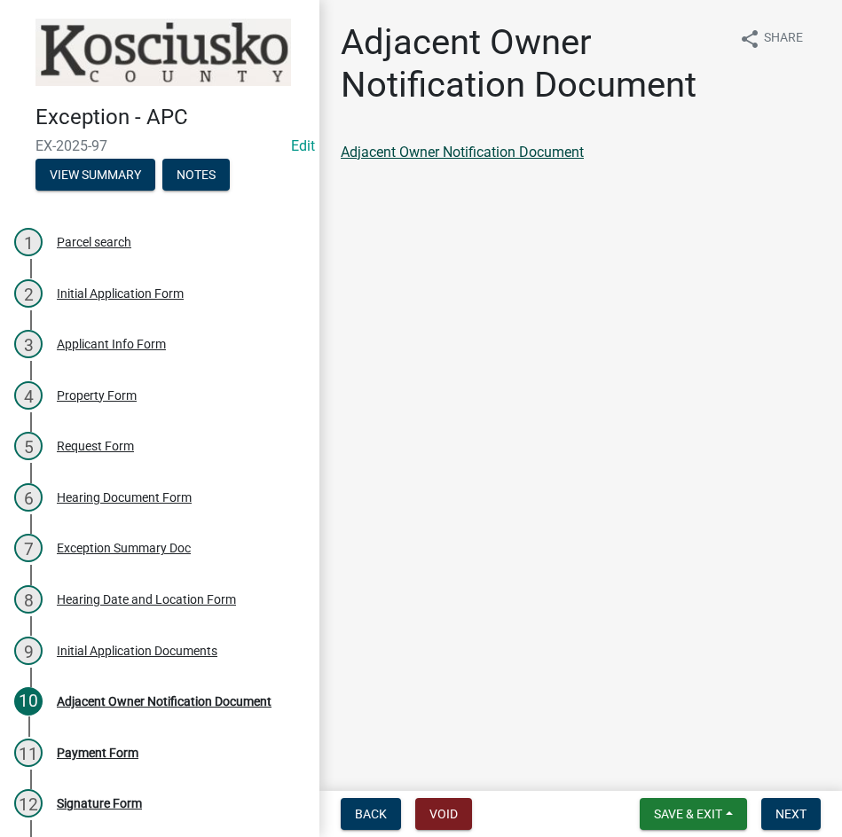
click at [426, 154] on link "Adjacent Owner Notification Document" at bounding box center [462, 152] width 243 height 17
click at [106, 652] on div "Initial Application Documents" at bounding box center [137, 651] width 161 height 12
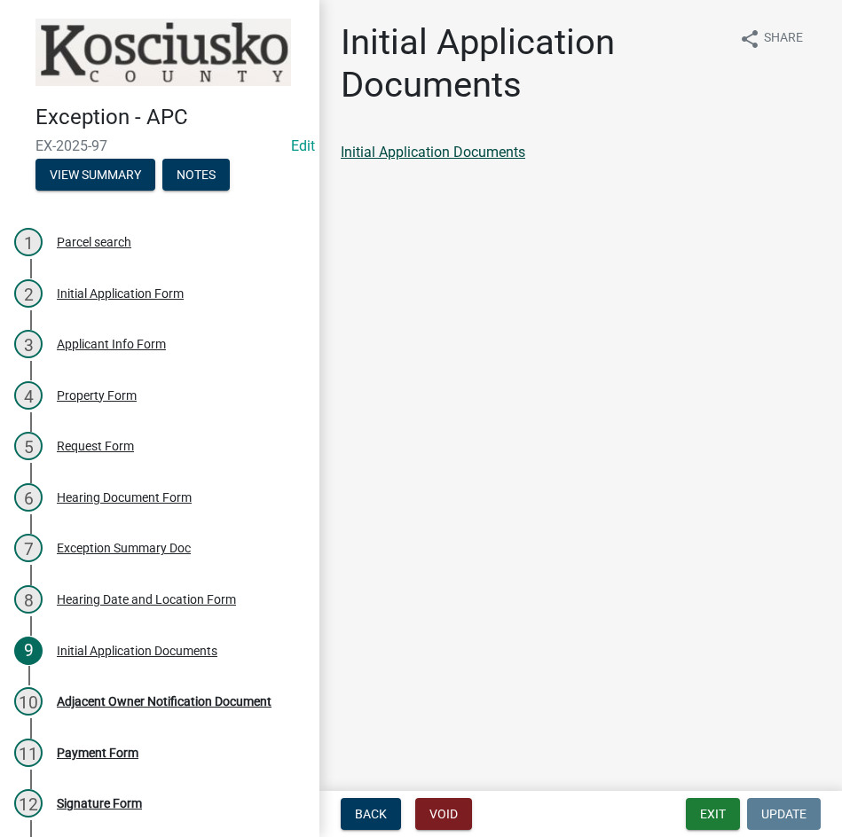
click at [470, 147] on link "Initial Application Documents" at bounding box center [433, 152] width 185 height 17
click at [138, 695] on div "Adjacent Owner Notification Document" at bounding box center [164, 701] width 215 height 12
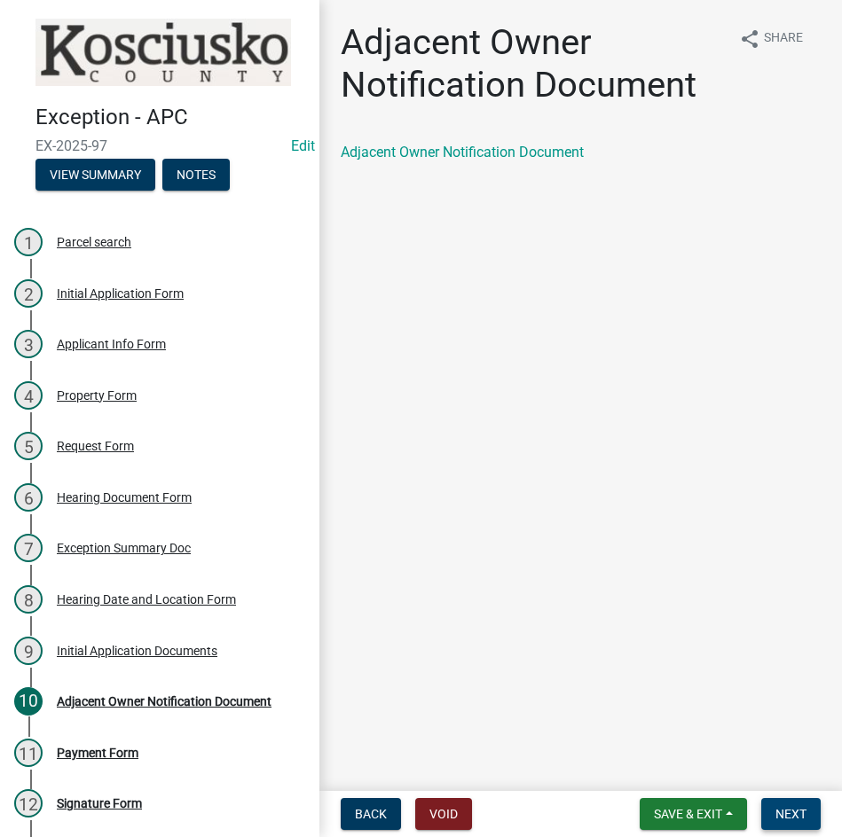
click at [779, 808] on span "Next" at bounding box center [790, 814] width 31 height 14
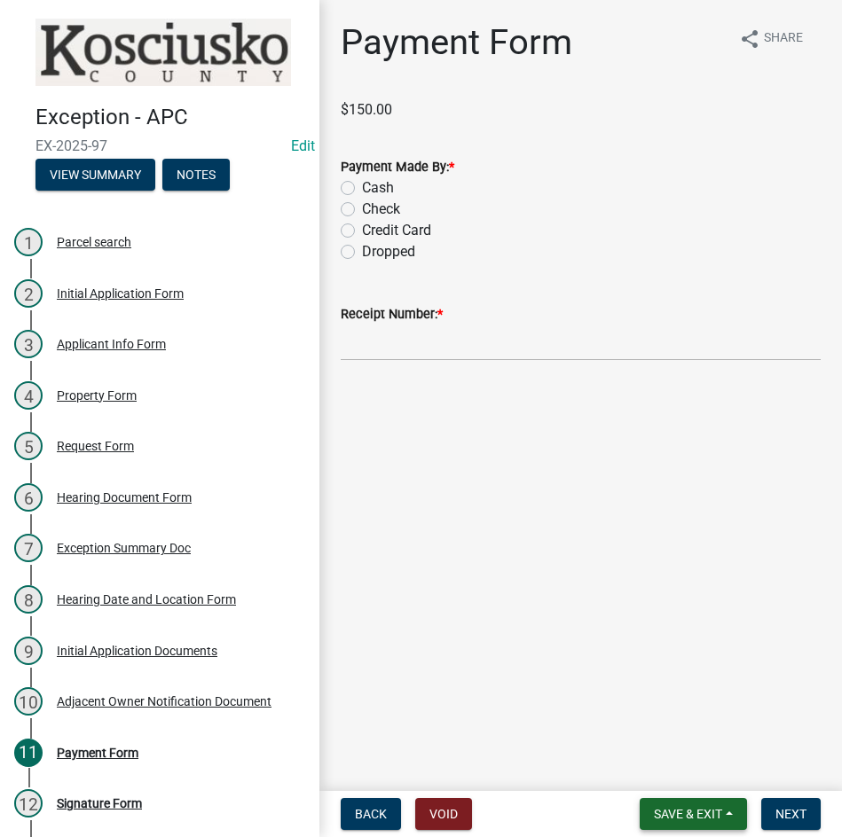
drag, startPoint x: 669, startPoint y: 806, endPoint x: 663, endPoint y: 797, distance: 10.8
click at [668, 807] on span "Save & Exit" at bounding box center [688, 814] width 68 height 14
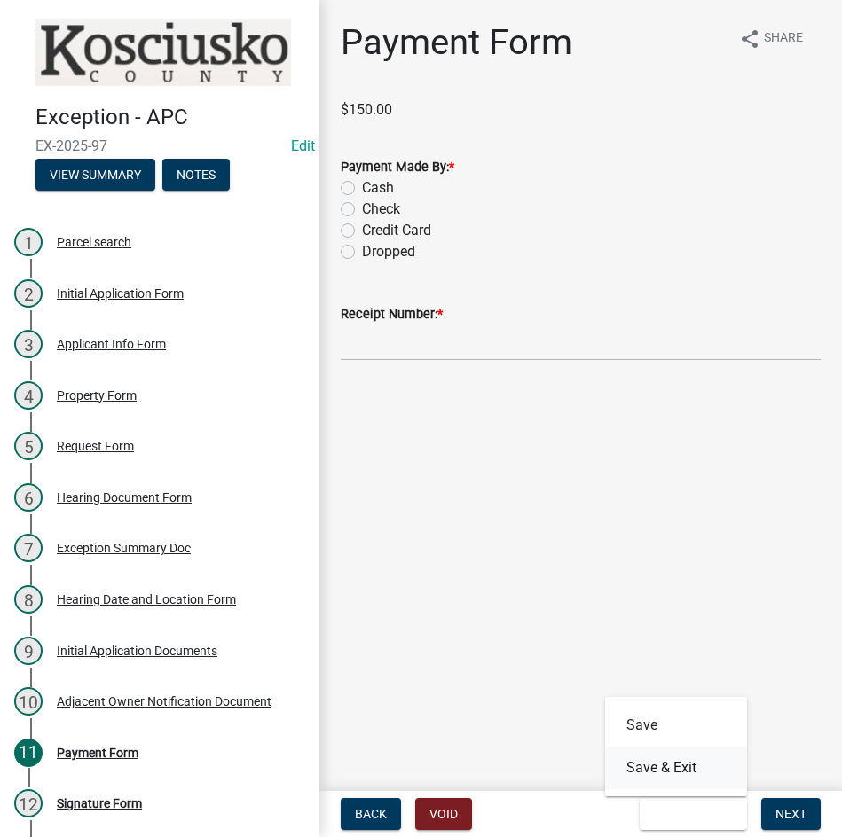
click at [663, 761] on button "Save & Exit" at bounding box center [676, 768] width 142 height 43
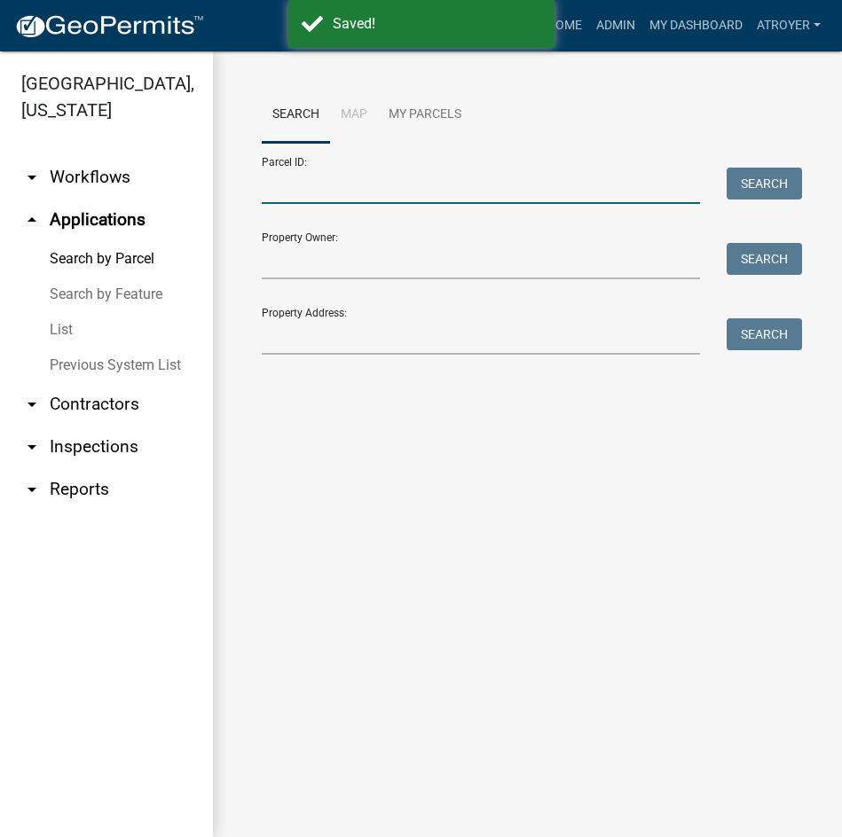
click at [460, 177] on input "Parcel ID:" at bounding box center [481, 186] width 438 height 36
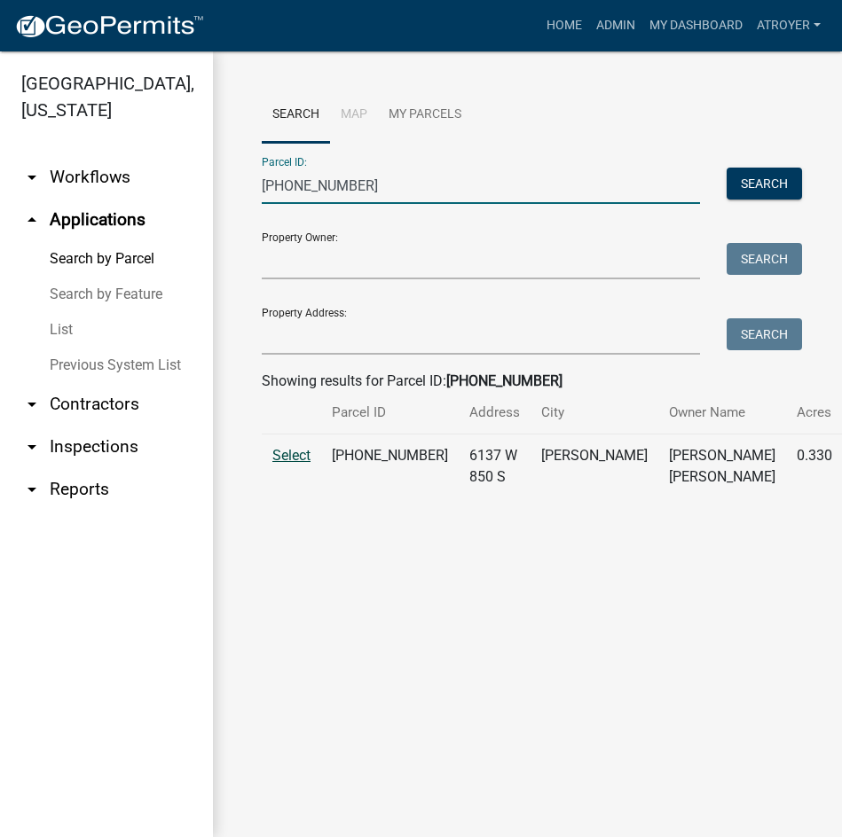
type input "025-076-016"
click at [295, 464] on span "Select" at bounding box center [291, 455] width 38 height 17
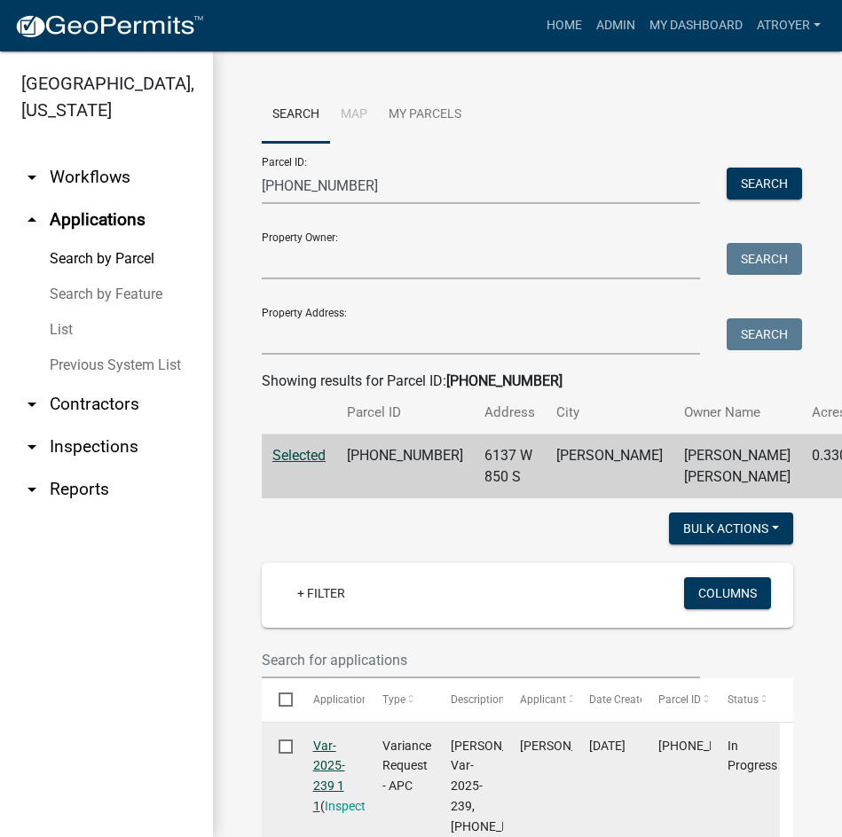
click at [333, 787] on link "Var-2025-239 1 1" at bounding box center [329, 776] width 32 height 75
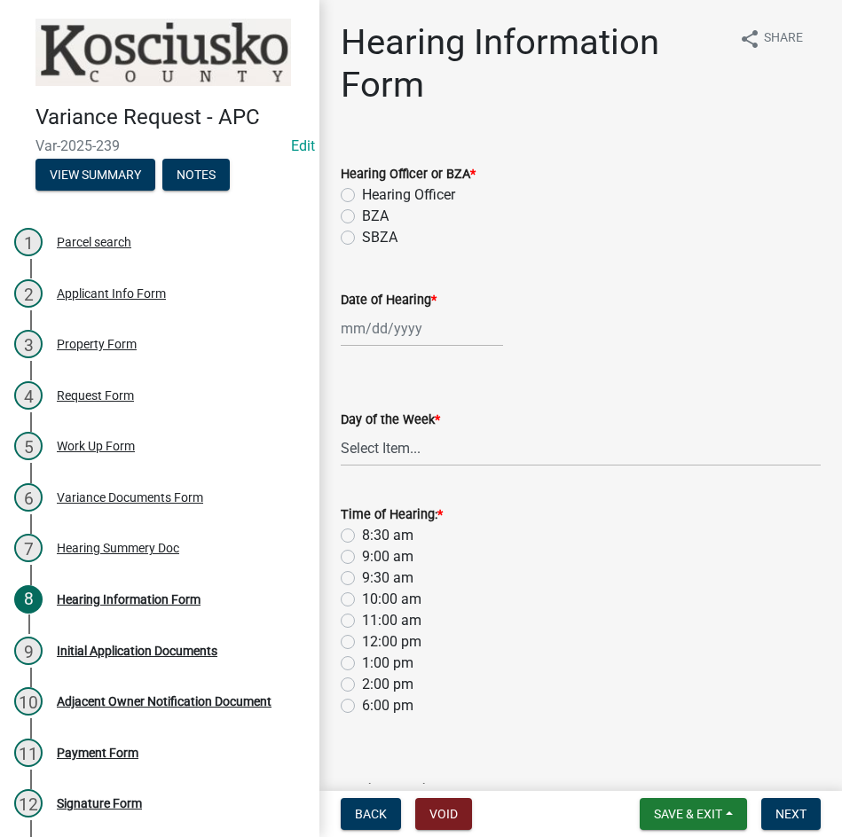
click at [362, 212] on label "BZA" at bounding box center [375, 216] width 27 height 21
click at [362, 212] on input "BZA" at bounding box center [368, 212] width 12 height 12
radio input "true"
click at [381, 326] on div at bounding box center [422, 328] width 162 height 36
select select "8"
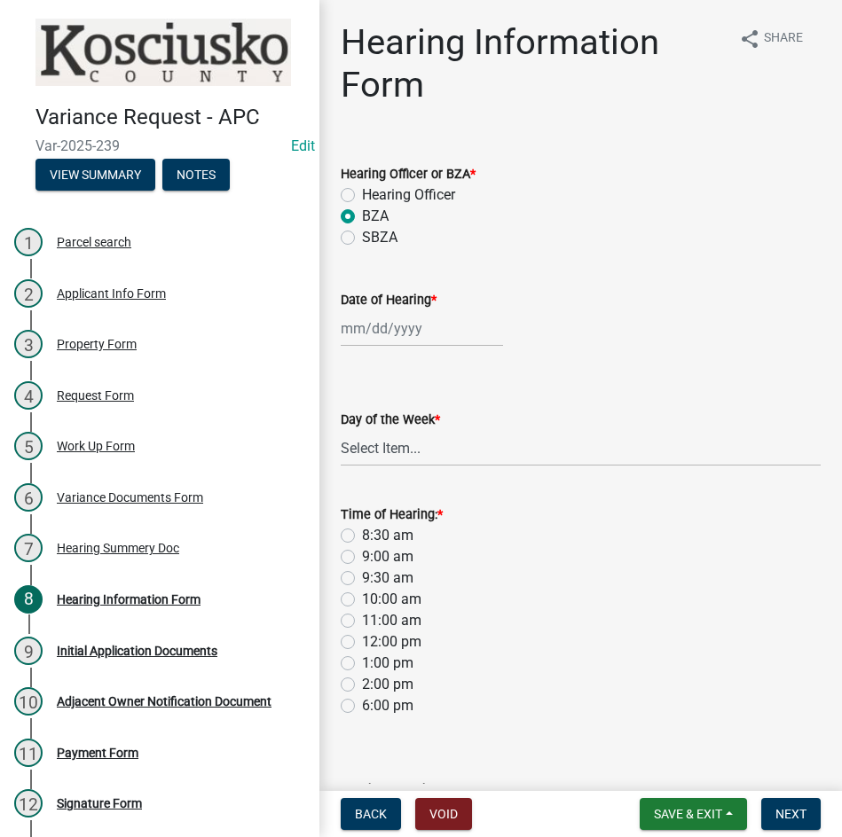
select select "2025"
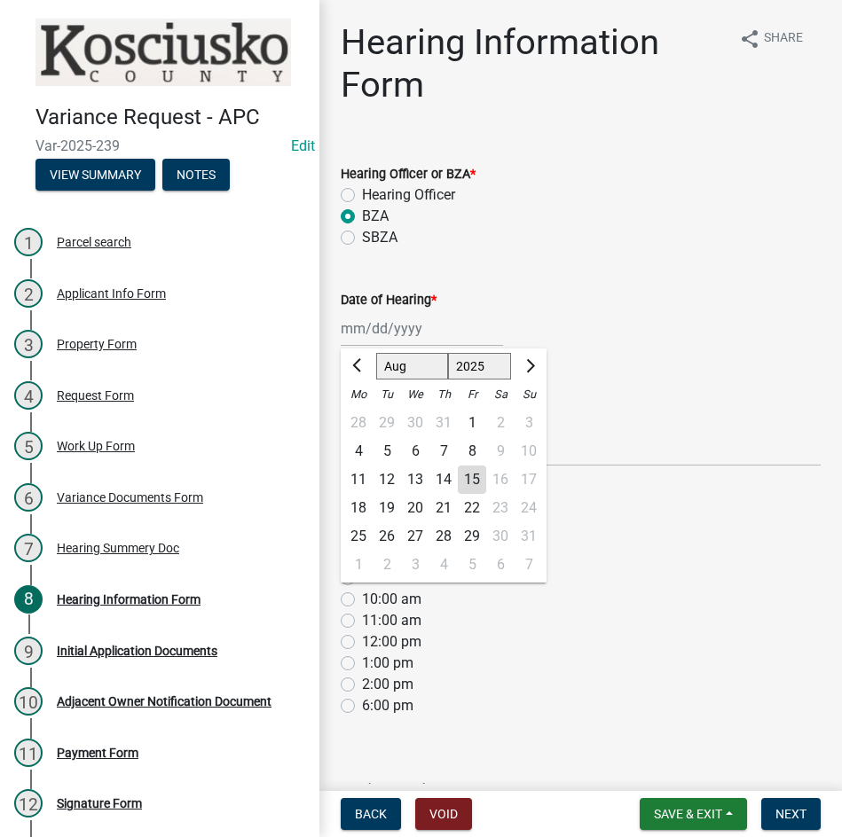
click at [390, 365] on select "Jan Feb Mar Apr May Jun Jul Aug Sep Oct Nov Dec" at bounding box center [412, 366] width 72 height 27
select select "9"
click at [376, 353] on select "Jan Feb Mar Apr May Jun Jul Aug Sep Oct Nov Dec" at bounding box center [412, 366] width 72 height 27
click at [385, 451] on div "9" at bounding box center [387, 451] width 28 height 28
type input "09/09/2025"
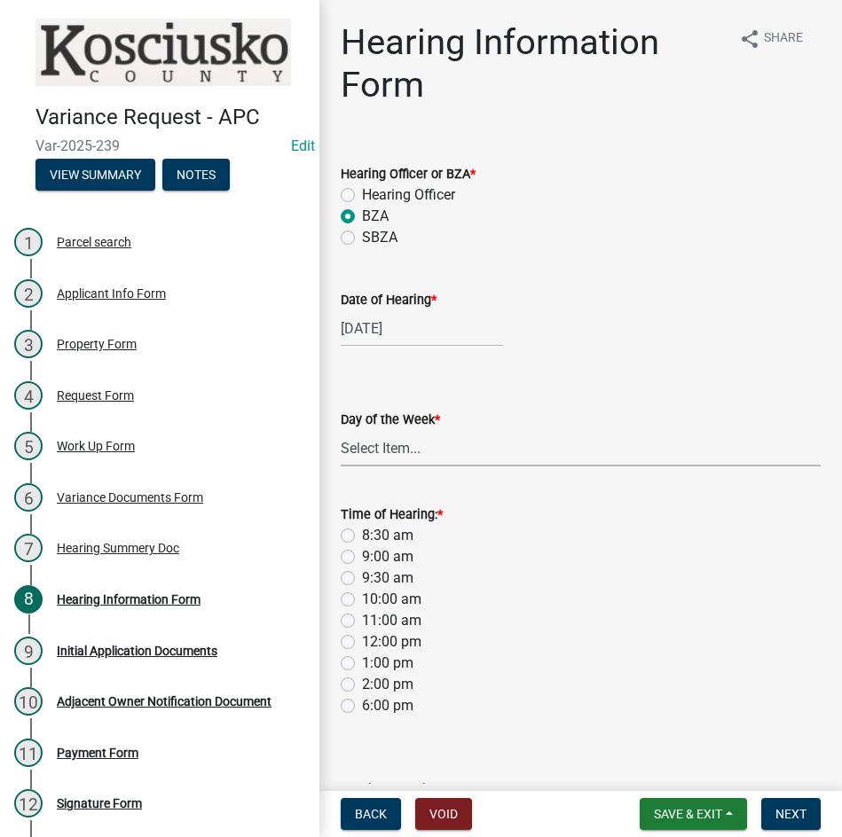
click at [373, 455] on select "Select Item... Monday Tuesday Wednesday Thursday Friday Saturday Sunday" at bounding box center [581, 448] width 480 height 36
click at [341, 430] on select "Select Item... Monday Tuesday Wednesday Thursday Friday Saturday Sunday" at bounding box center [581, 448] width 480 height 36
select select "2c42e77b-91e7-4635-824d-3d7e3b59fa99"
click at [362, 557] on label "9:00 am" at bounding box center [387, 556] width 51 height 21
click at [362, 557] on input "9:00 am" at bounding box center [368, 552] width 12 height 12
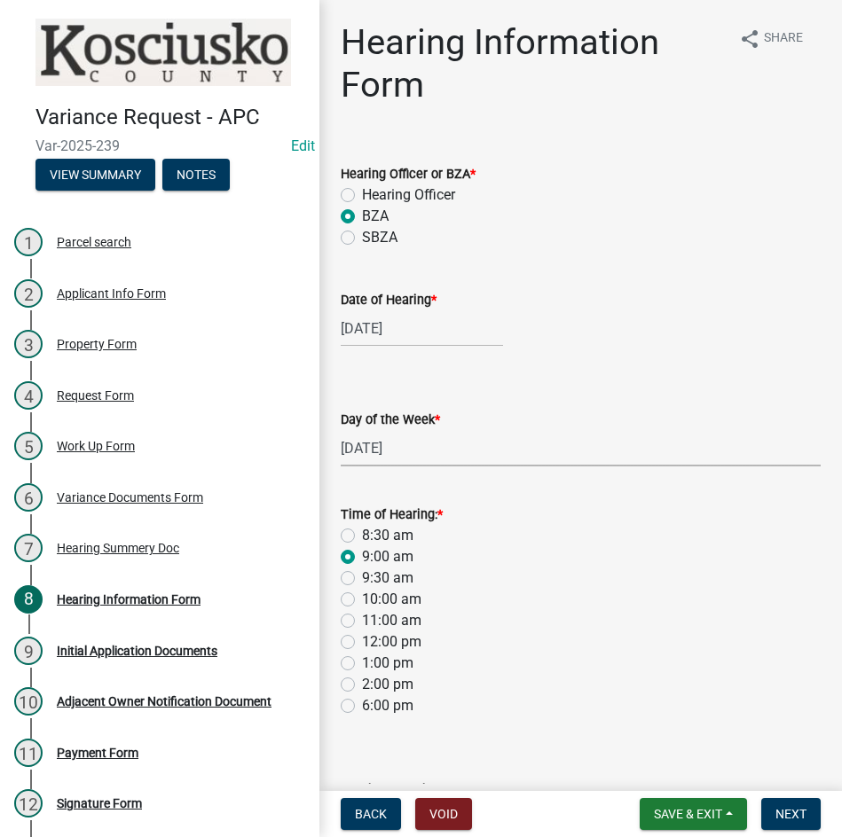
radio input "true"
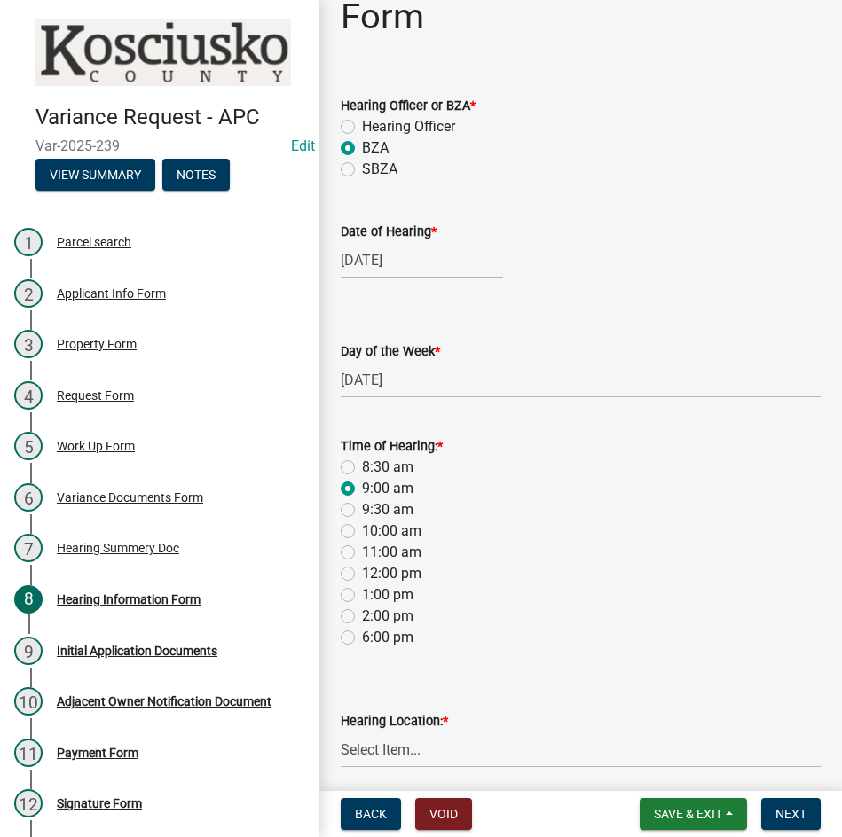
scroll to position [137, 0]
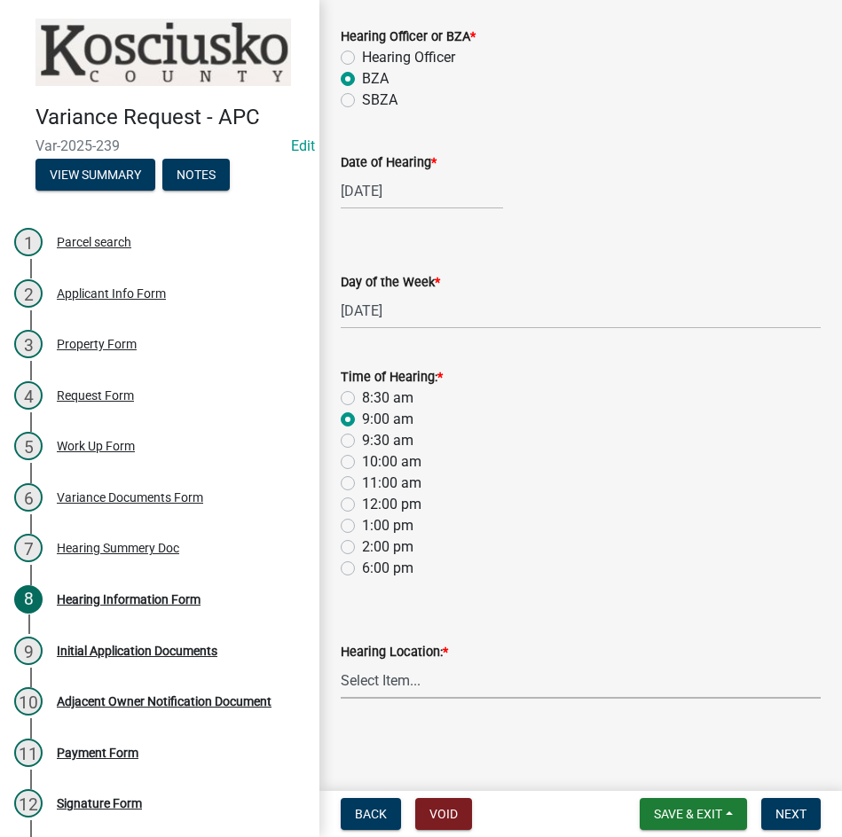
click at [526, 679] on select "Select Item... Area Plan Commission Office - 100 W Center St., Warsaw Justice B…" at bounding box center [581, 681] width 480 height 36
click at [341, 663] on select "Select Item... Area Plan Commission Office - 100 W Center St., Warsaw Justice B…" at bounding box center [581, 681] width 480 height 36
select select "9dcac0a2-b0c4-4f3b-8637-840d2209bdca"
click at [785, 813] on span "Next" at bounding box center [790, 814] width 31 height 14
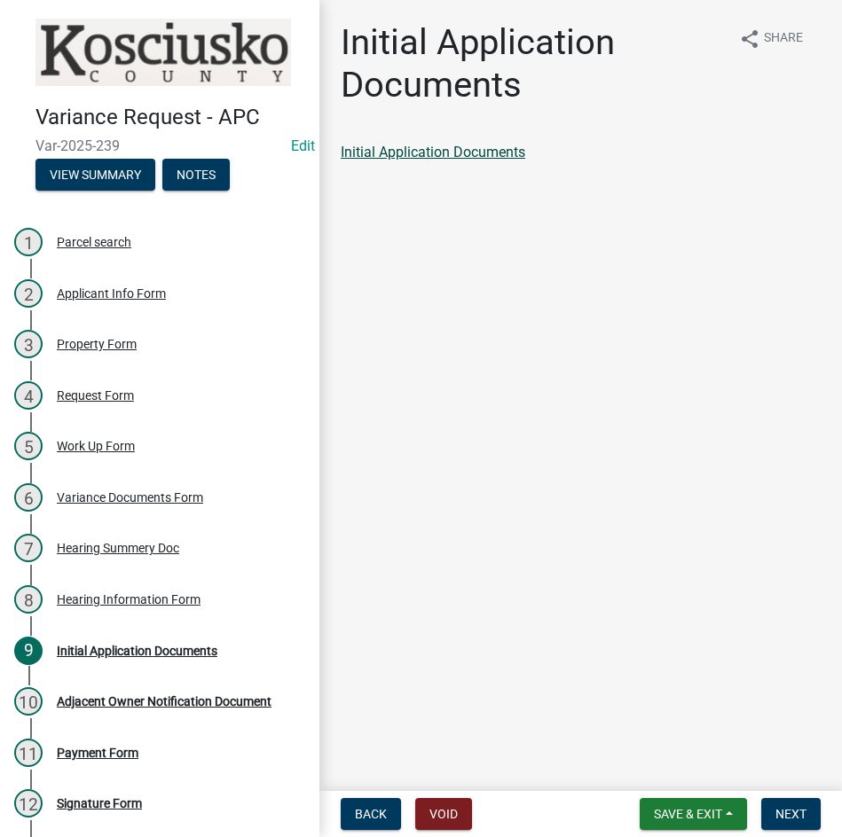
click at [470, 148] on link "Initial Application Documents" at bounding box center [433, 152] width 185 height 17
click at [785, 813] on span "Next" at bounding box center [790, 814] width 31 height 14
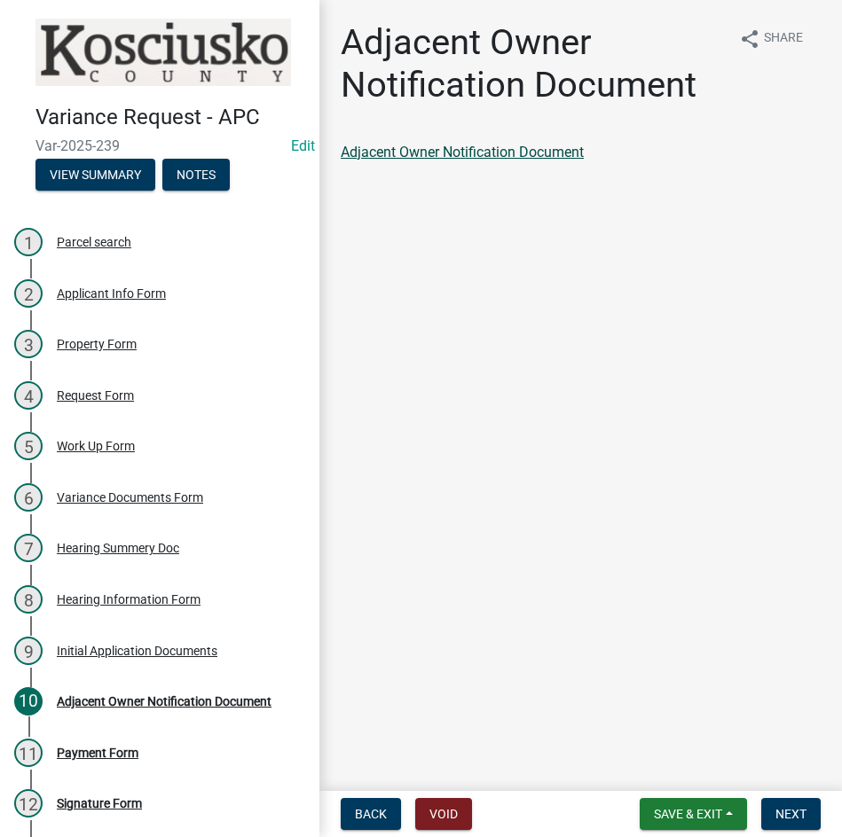
click at [413, 156] on link "Adjacent Owner Notification Document" at bounding box center [462, 152] width 243 height 17
click at [791, 813] on span "Next" at bounding box center [790, 814] width 31 height 14
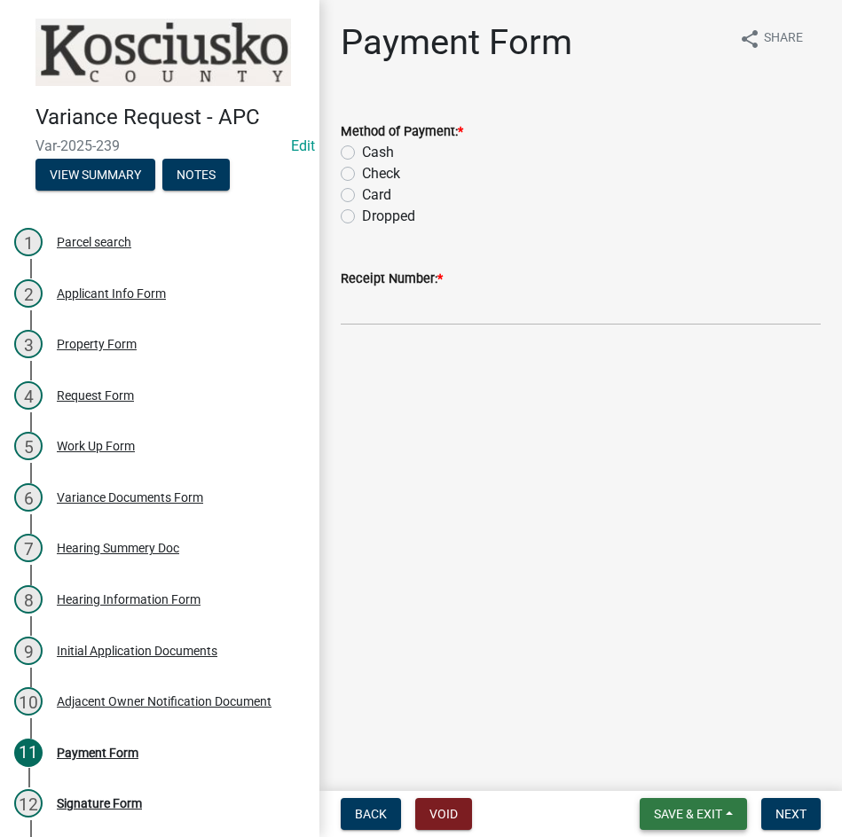
click at [691, 814] on span "Save & Exit" at bounding box center [688, 814] width 68 height 14
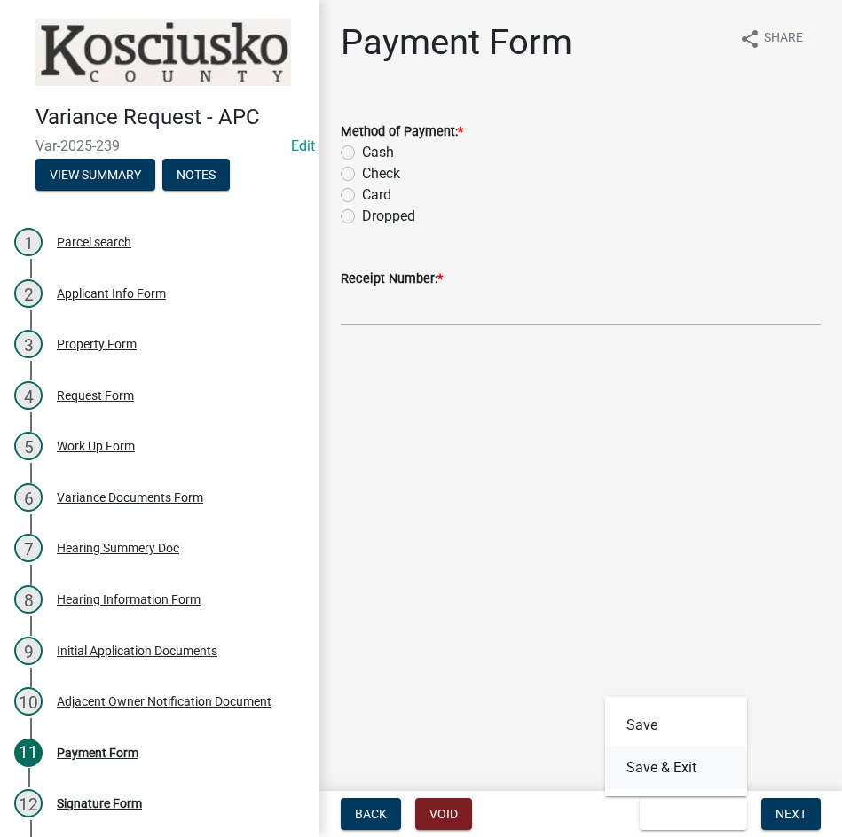
click at [681, 772] on button "Save & Exit" at bounding box center [676, 768] width 142 height 43
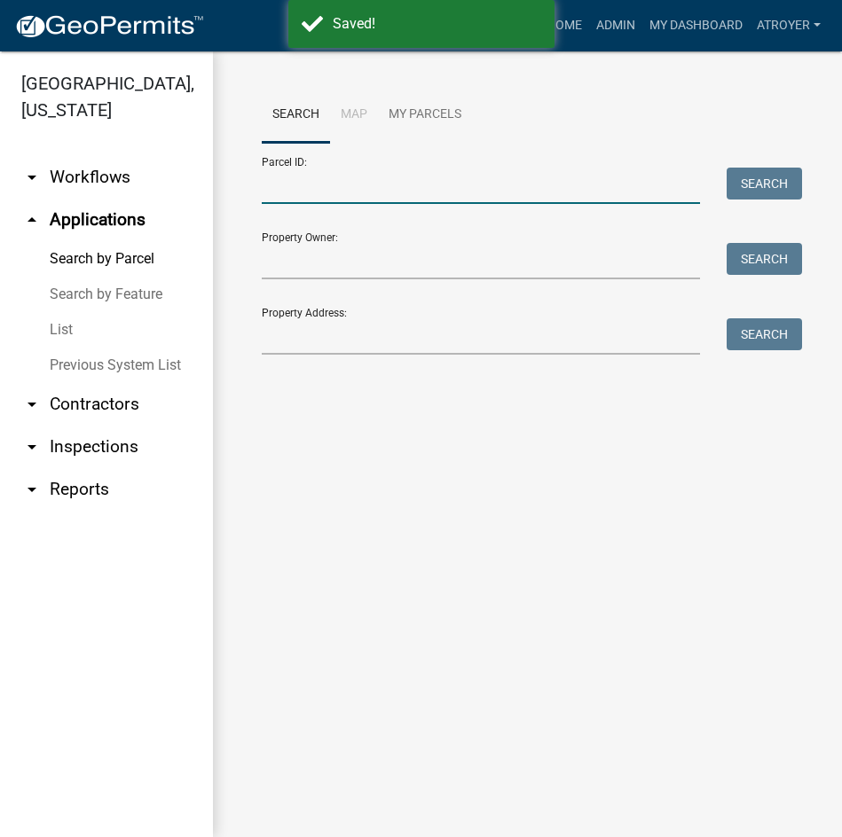
click at [422, 176] on input "Parcel ID:" at bounding box center [481, 186] width 438 height 36
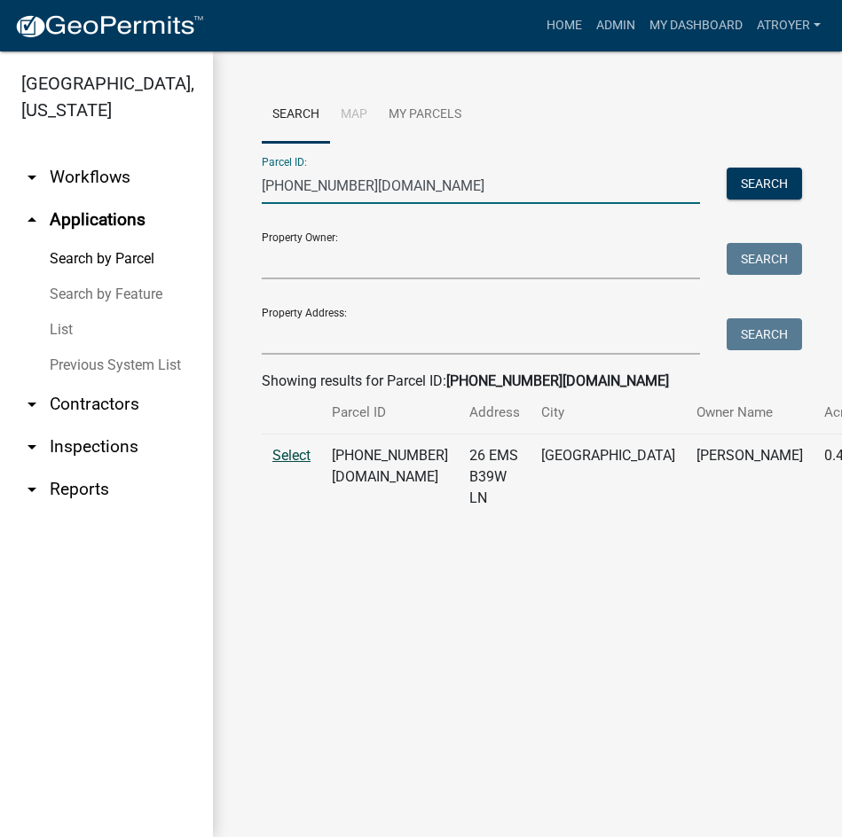
type input "005-078-010.ba"
click at [276, 464] on span "Select" at bounding box center [291, 455] width 38 height 17
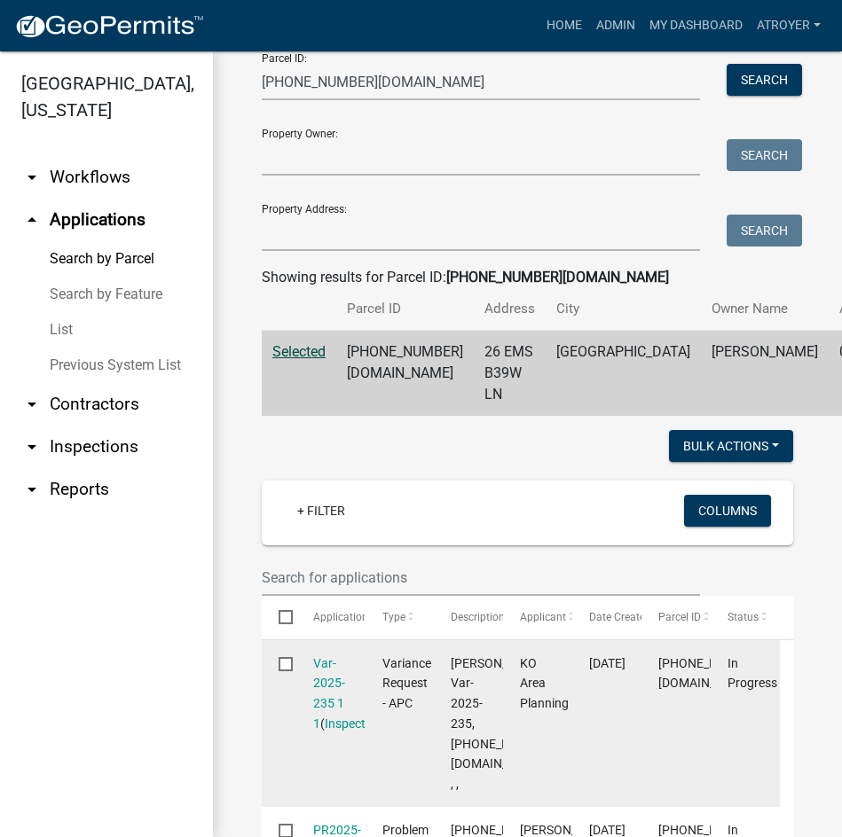
scroll to position [266, 0]
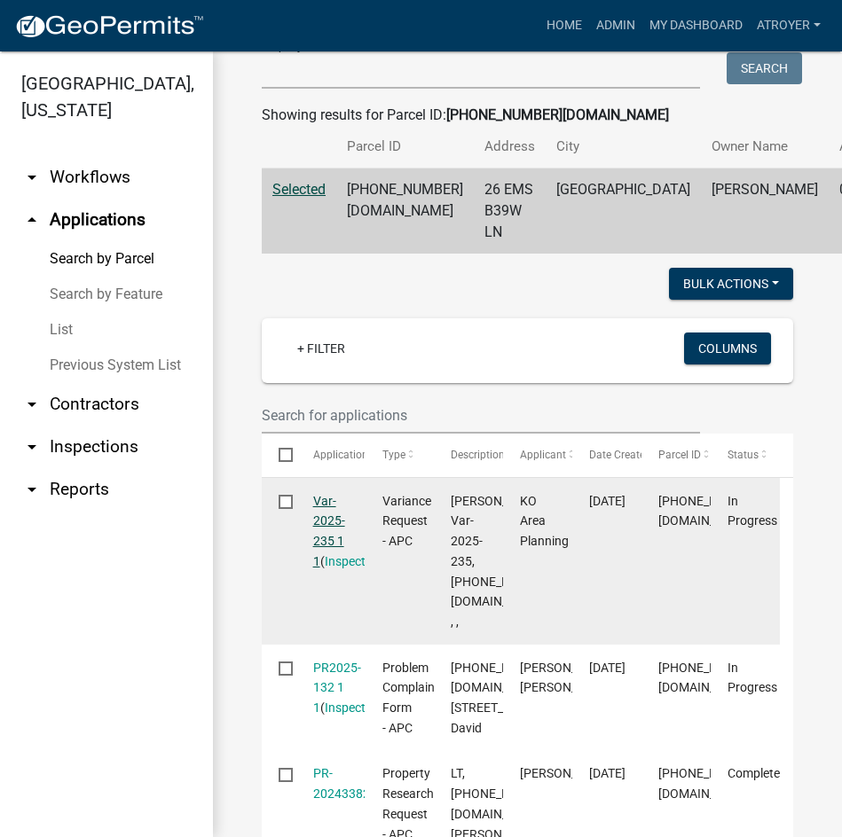
click at [325, 516] on link "Var-2025-235 1 1" at bounding box center [329, 531] width 32 height 75
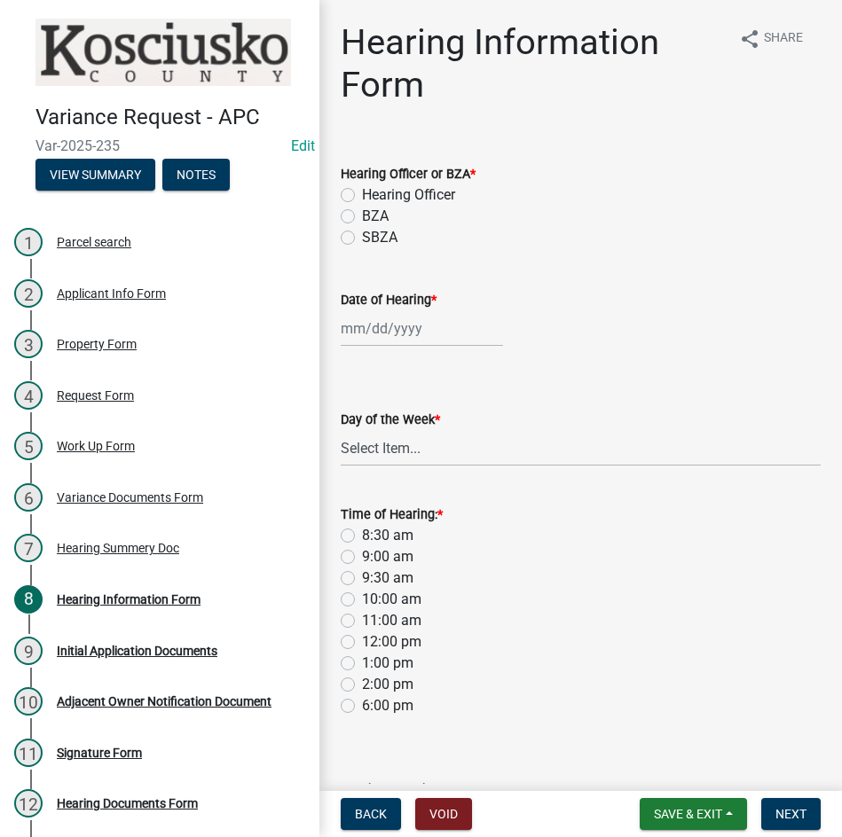
click at [362, 215] on label "BZA" at bounding box center [375, 216] width 27 height 21
click at [362, 215] on input "BZA" at bounding box center [368, 212] width 12 height 12
radio input "true"
click at [422, 323] on div at bounding box center [422, 328] width 162 height 36
select select "8"
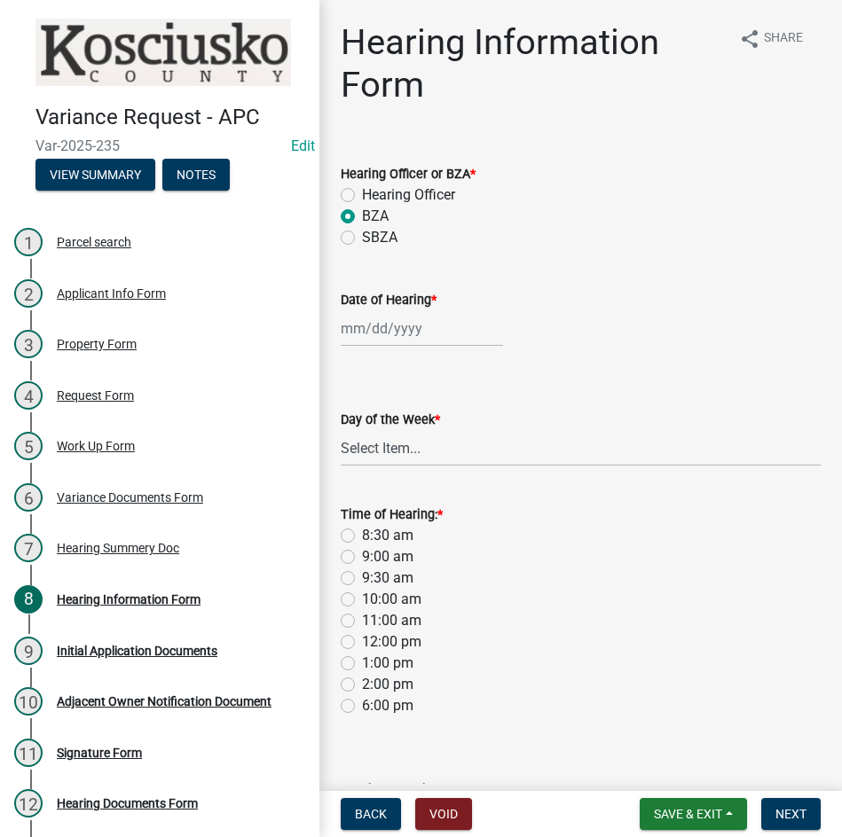
select select "2025"
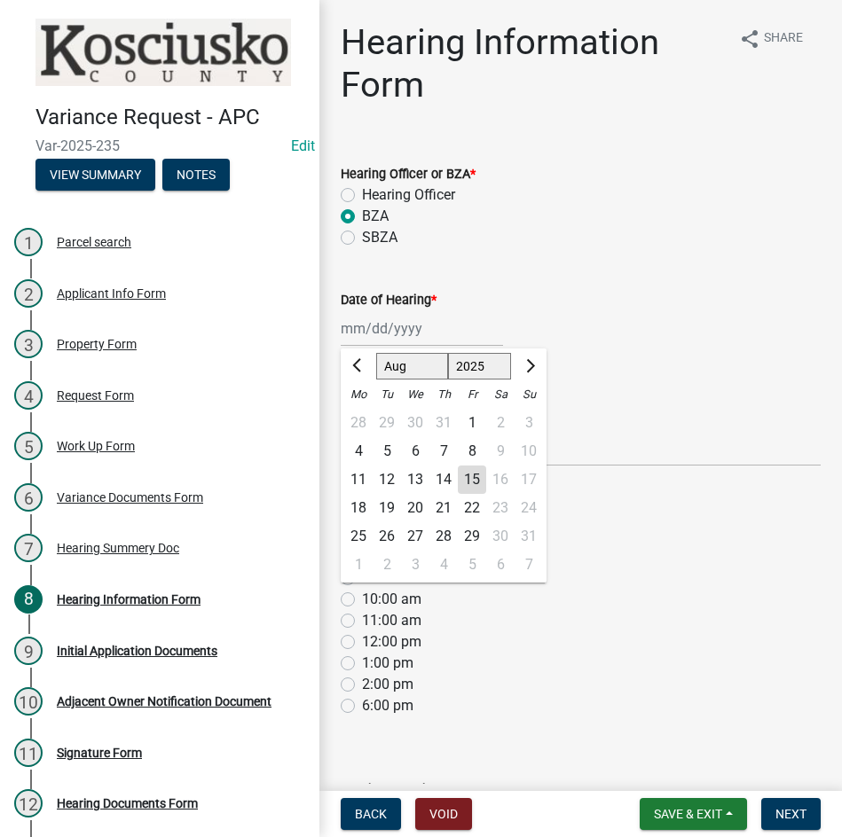
click at [422, 362] on select "Jan Feb Mar Apr May Jun Jul Aug Sep Oct Nov Dec" at bounding box center [412, 366] width 72 height 27
select select "9"
click at [376, 353] on select "Jan Feb Mar Apr May Jun Jul Aug Sep Oct Nov Dec" at bounding box center [412, 366] width 72 height 27
click at [383, 453] on div "9" at bounding box center [387, 451] width 28 height 28
type input "09/09/2025"
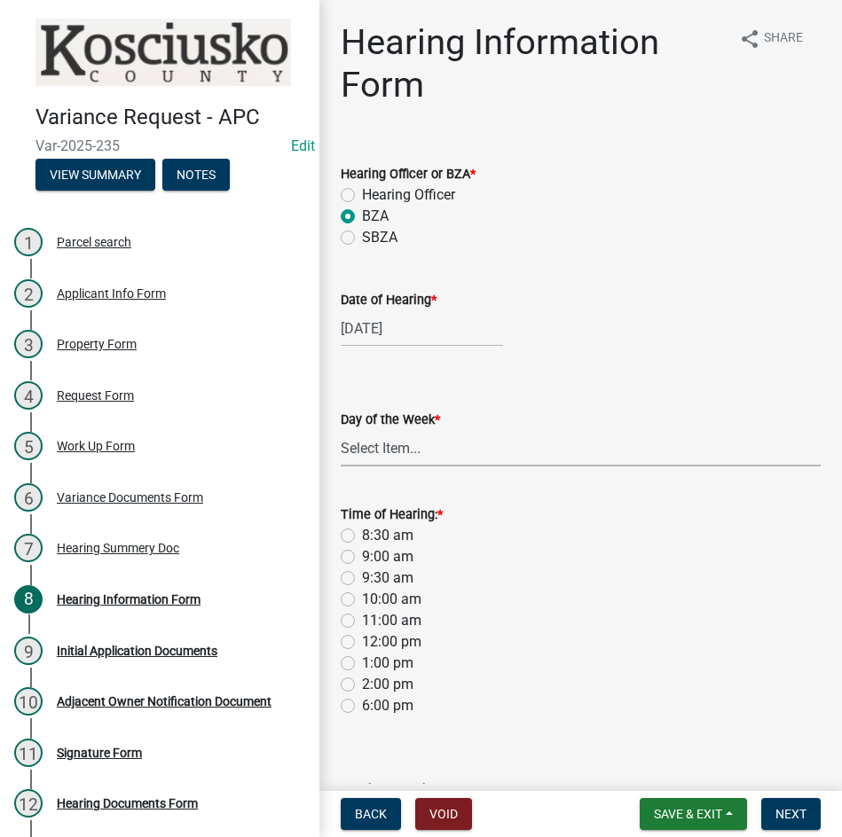
click at [383, 461] on select "Select Item... Monday Tuesday Wednesday Thursday Friday Saturday Sunday" at bounding box center [581, 448] width 480 height 36
click at [341, 430] on select "Select Item... Monday Tuesday Wednesday Thursday Friday Saturday Sunday" at bounding box center [581, 448] width 480 height 36
select select "2c42e77b-91e7-4635-824d-3d7e3b59fa99"
click at [362, 556] on label "9:00 am" at bounding box center [387, 556] width 51 height 21
click at [362, 556] on input "9:00 am" at bounding box center [368, 552] width 12 height 12
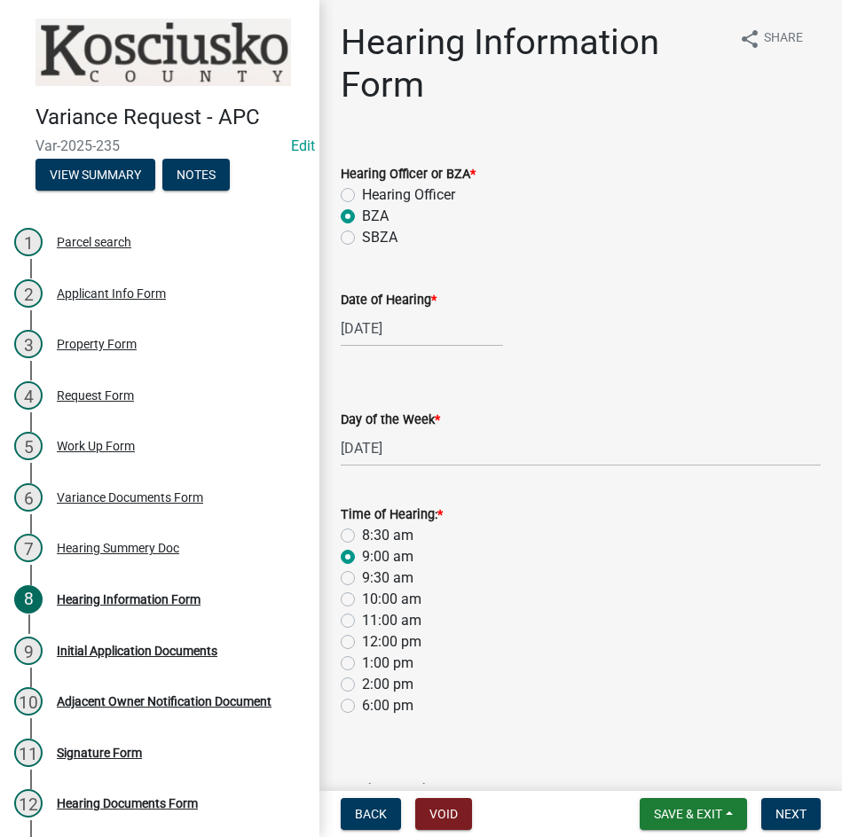
radio input "true"
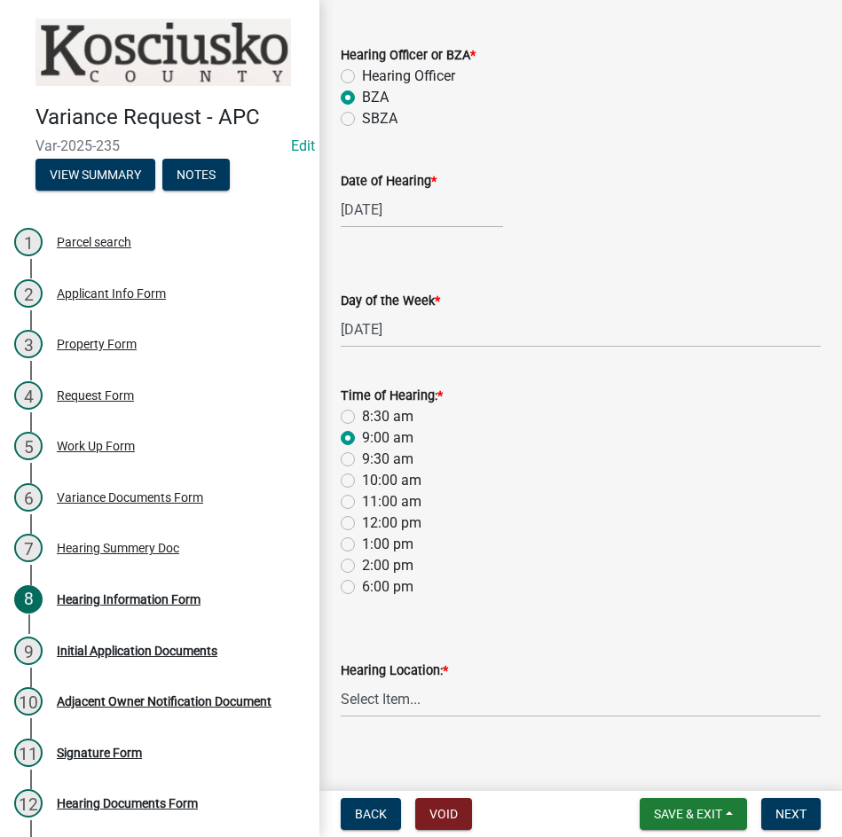
scroll to position [137, 0]
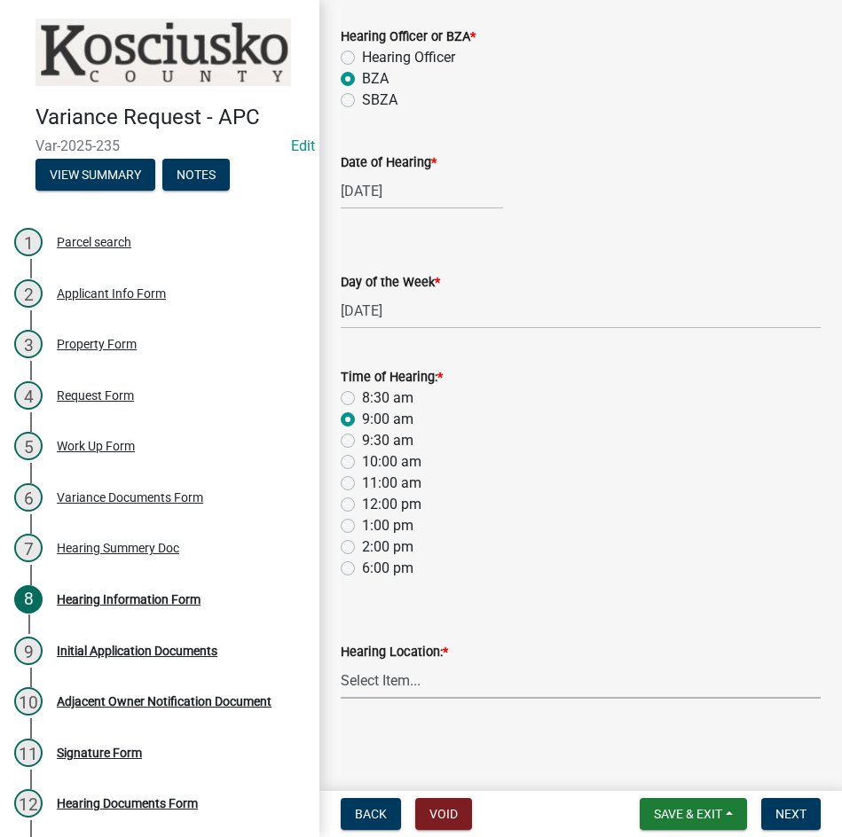
click at [459, 685] on select "Select Item... Area Plan Commission Office - 100 W Center St., Warsaw Justice B…" at bounding box center [581, 681] width 480 height 36
click at [341, 663] on select "Select Item... Area Plan Commission Office - 100 W Center St., Warsaw Justice B…" at bounding box center [581, 681] width 480 height 36
select select "9dcac0a2-b0c4-4f3b-8637-840d2209bdca"
click at [775, 813] on span "Next" at bounding box center [790, 814] width 31 height 14
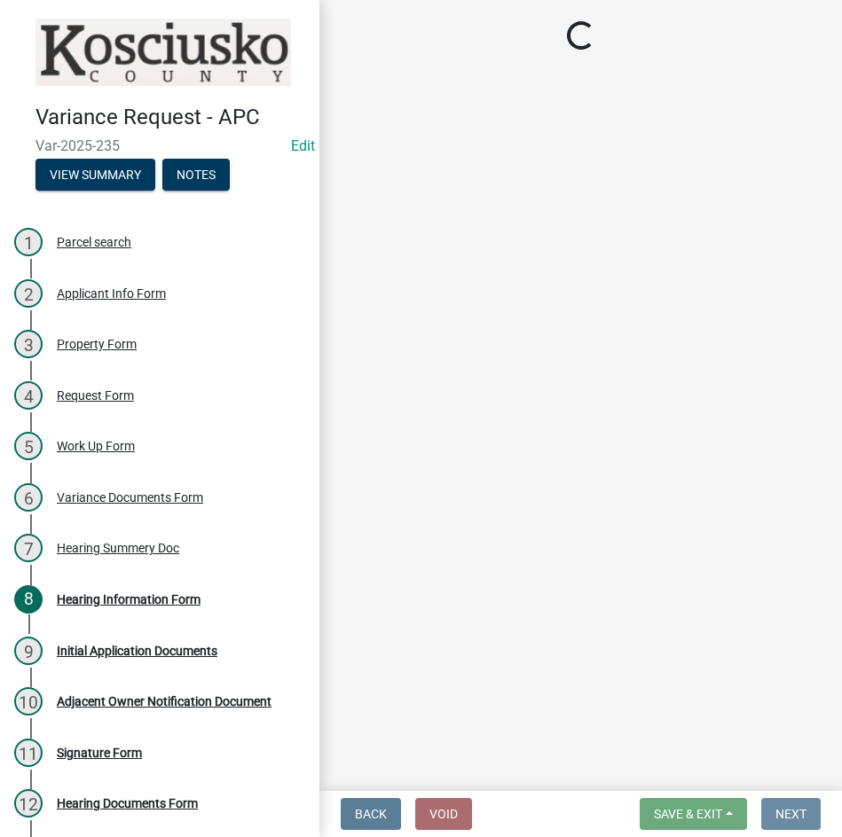
scroll to position [0, 0]
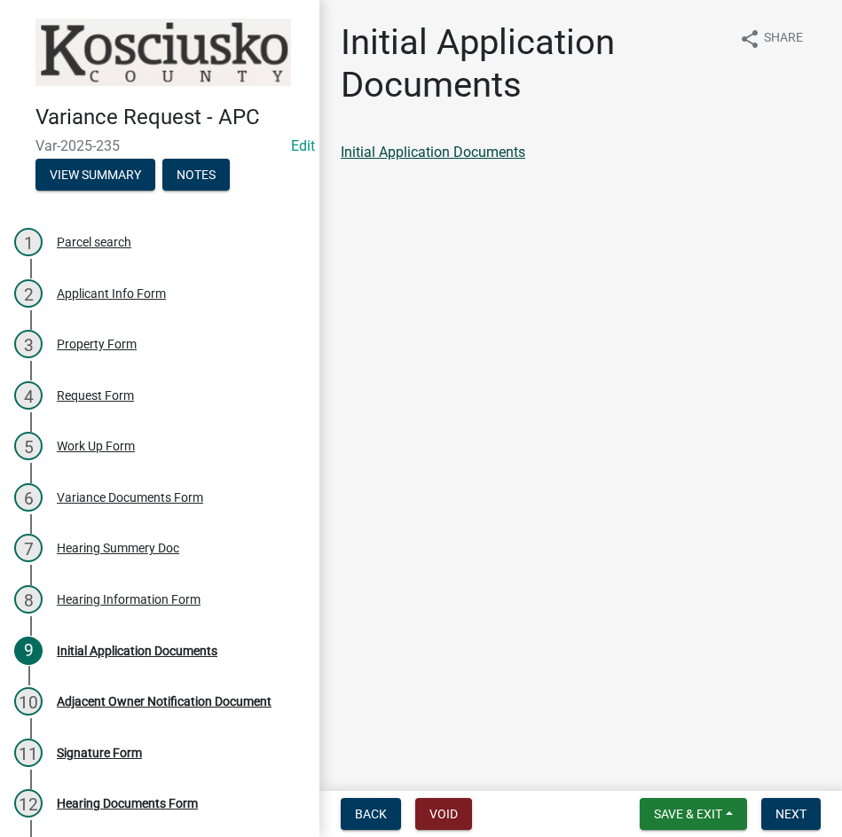
click at [447, 151] on link "Initial Application Documents" at bounding box center [433, 152] width 185 height 17
click at [782, 813] on span "Next" at bounding box center [790, 814] width 31 height 14
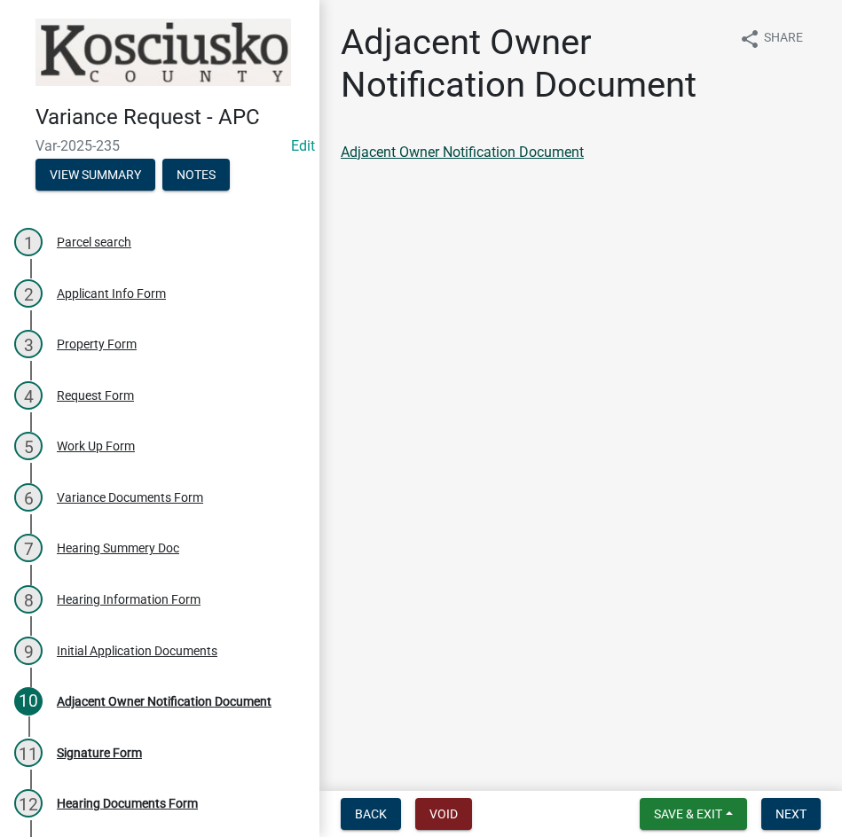
click at [456, 152] on link "Adjacent Owner Notification Document" at bounding box center [462, 152] width 243 height 17
click at [784, 811] on span "Next" at bounding box center [790, 814] width 31 height 14
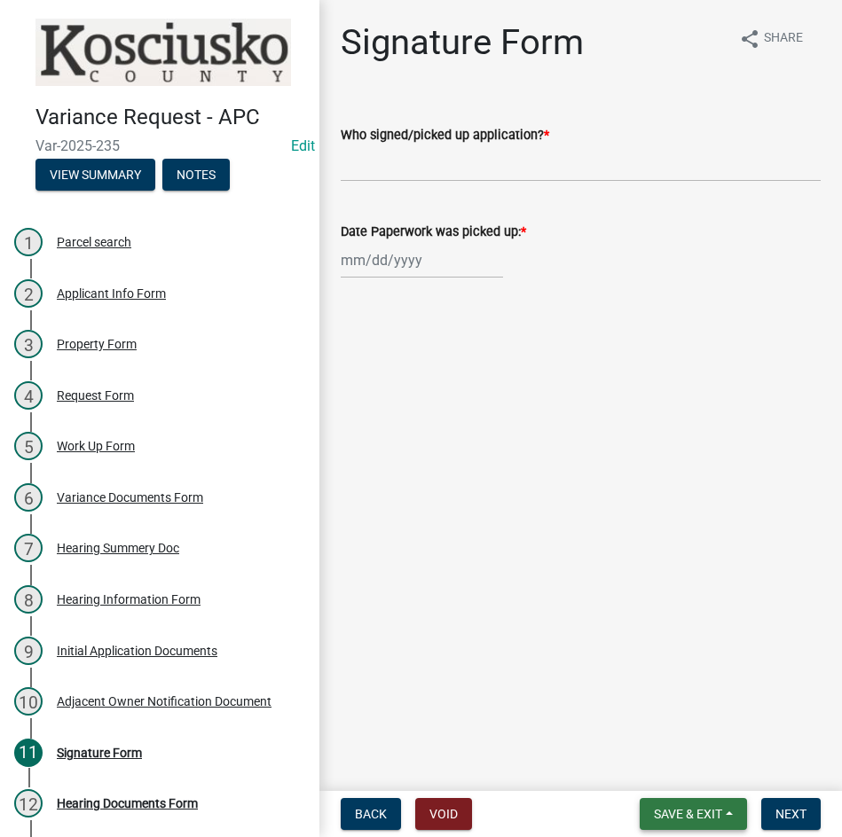
click at [684, 815] on span "Save & Exit" at bounding box center [688, 814] width 68 height 14
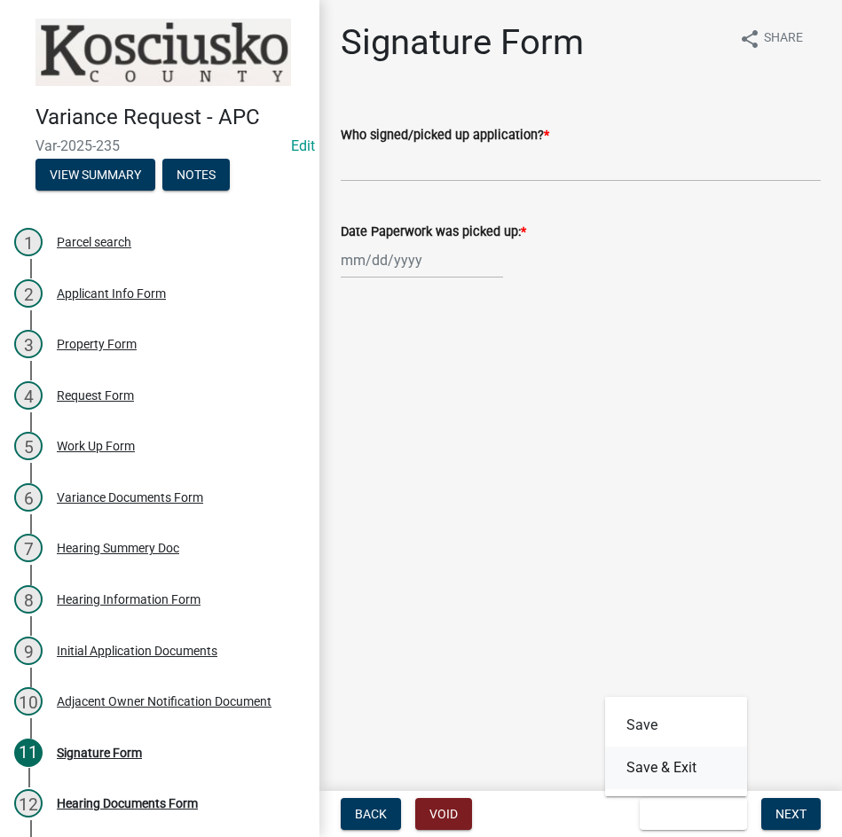
click at [683, 762] on button "Save & Exit" at bounding box center [676, 768] width 142 height 43
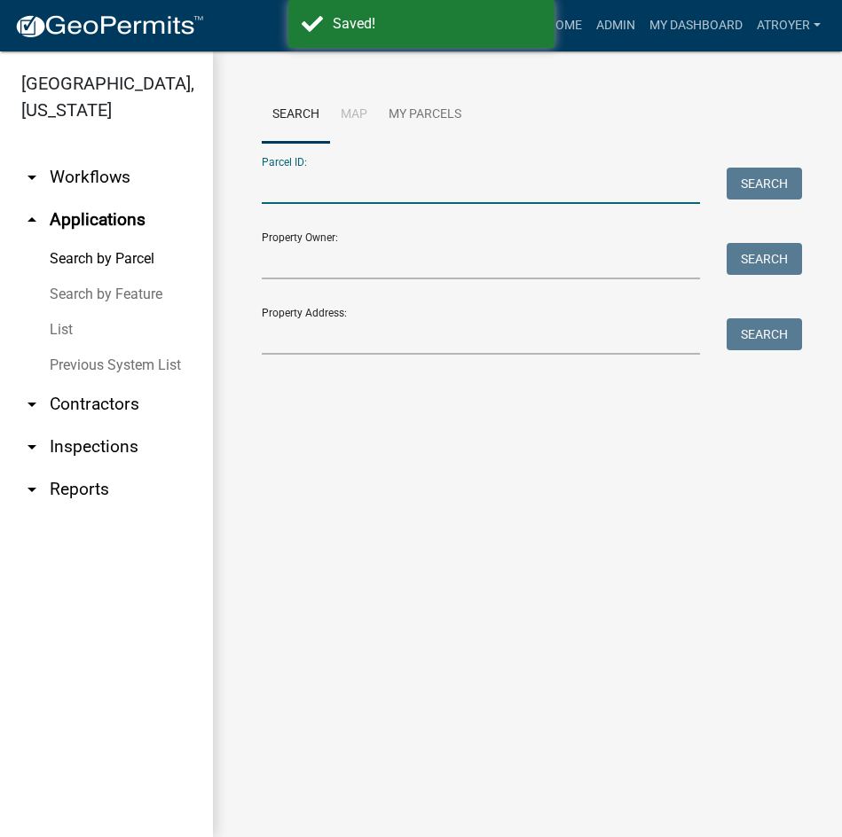
click at [396, 192] on input "Parcel ID:" at bounding box center [481, 186] width 438 height 36
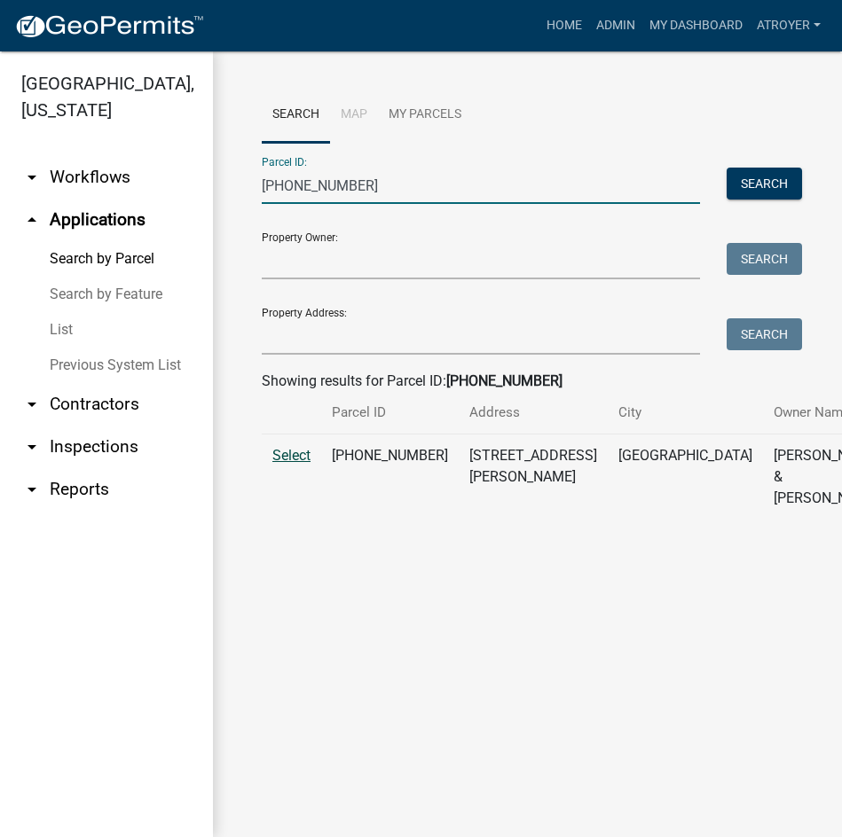
type input "007-033-063"
click at [295, 464] on span "Select" at bounding box center [291, 455] width 38 height 17
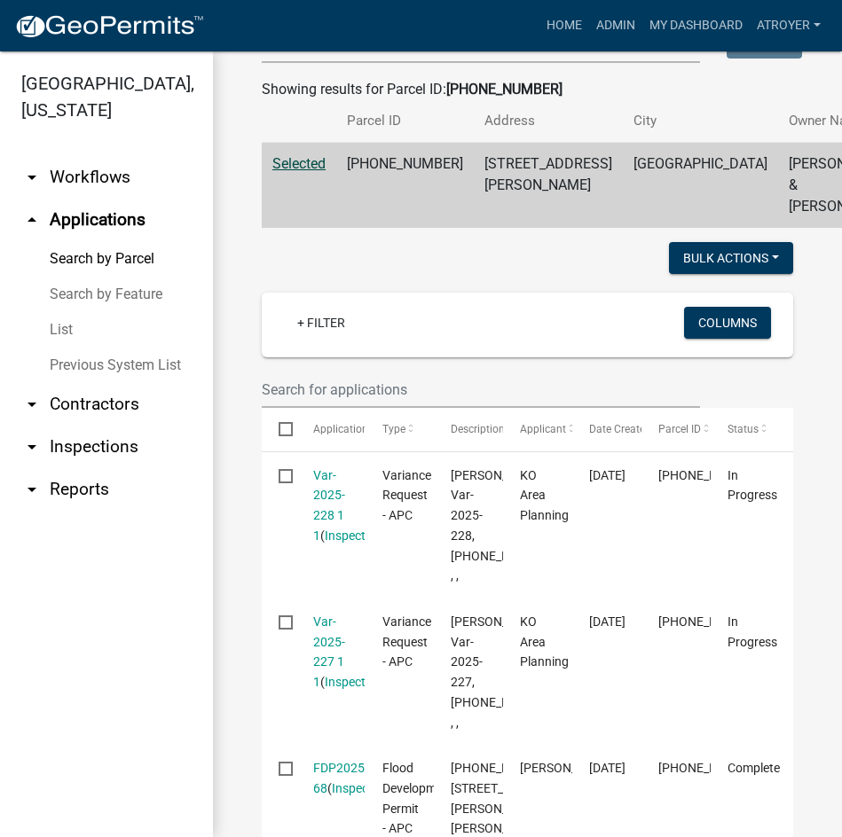
scroll to position [355, 0]
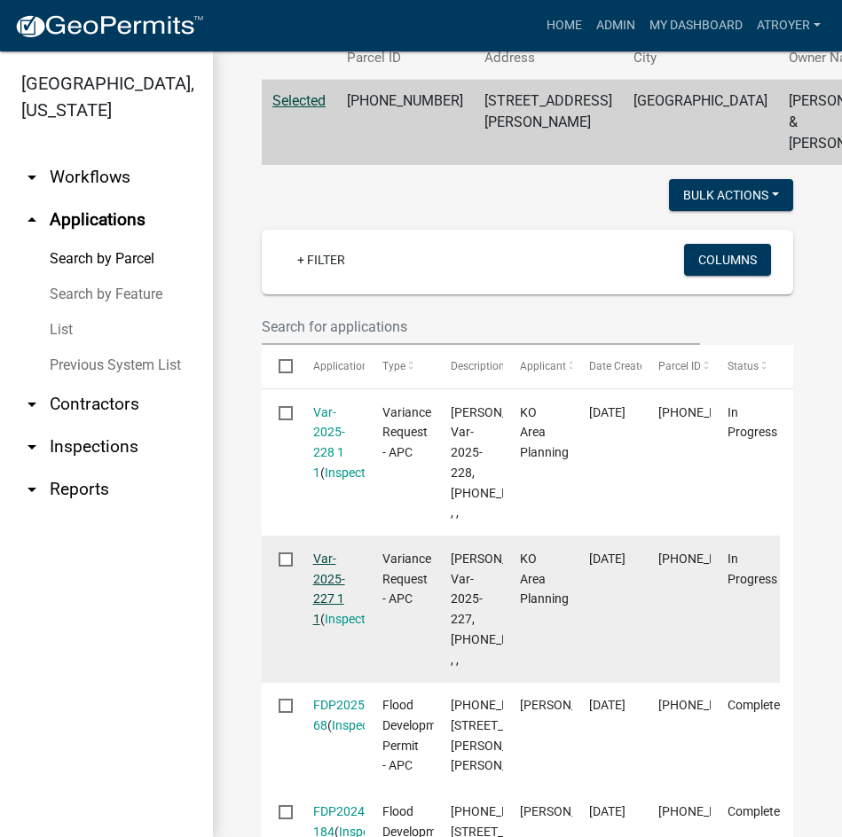
click at [316, 626] on link "Var-2025-227 1 1" at bounding box center [329, 589] width 32 height 75
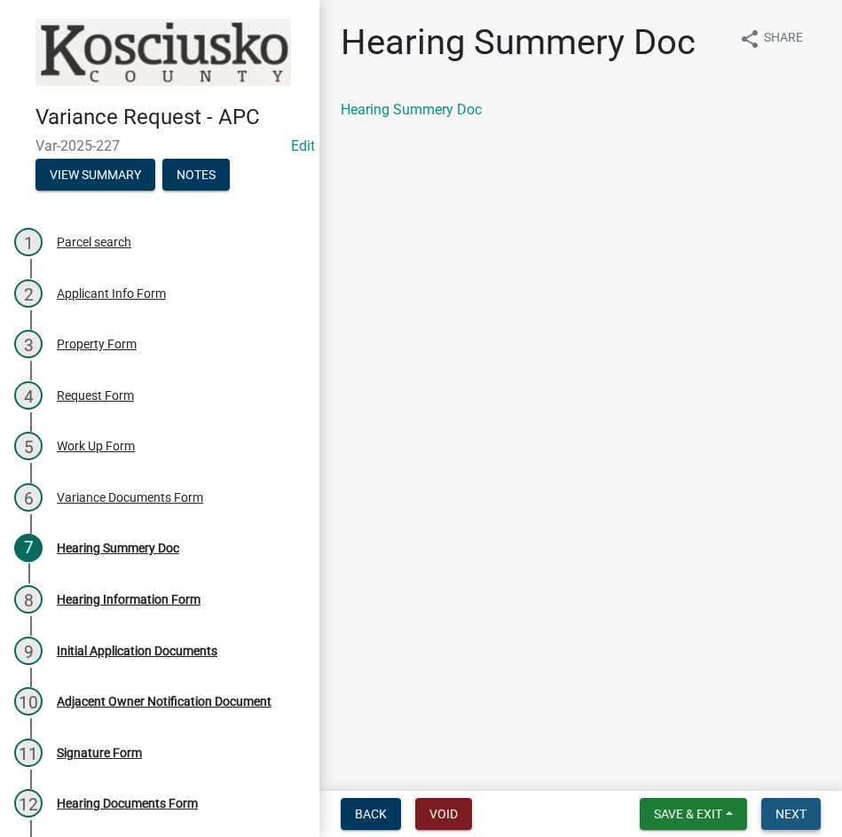
click at [795, 808] on span "Next" at bounding box center [790, 814] width 31 height 14
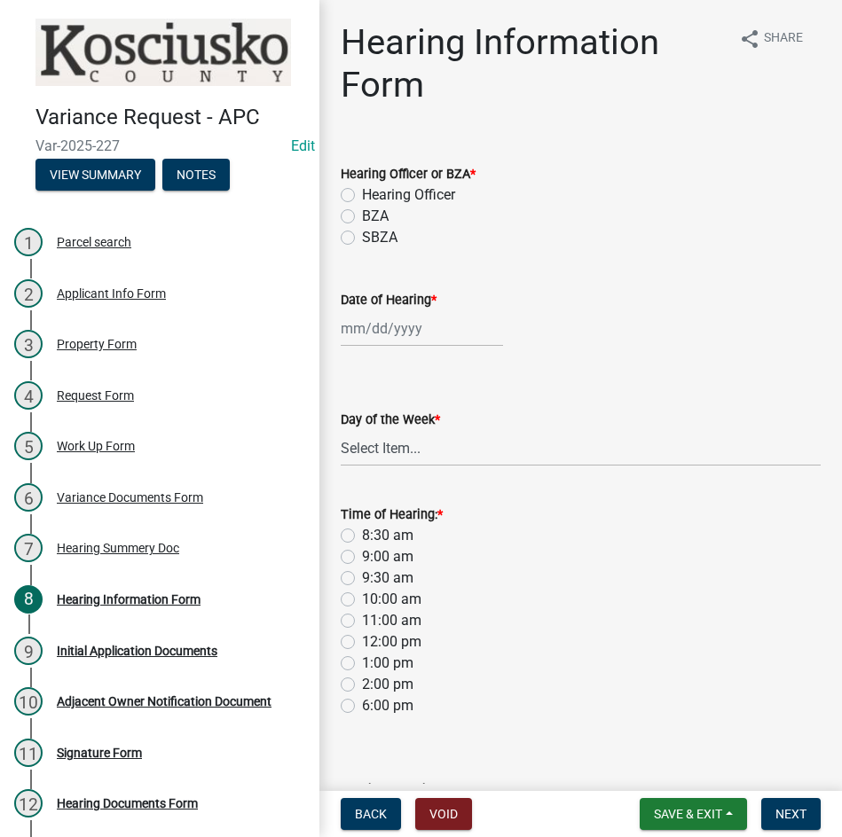
click at [362, 215] on label "BZA" at bounding box center [375, 216] width 27 height 21
click at [362, 215] on input "BZA" at bounding box center [368, 212] width 12 height 12
radio input "true"
click at [453, 344] on div at bounding box center [422, 328] width 162 height 36
select select "8"
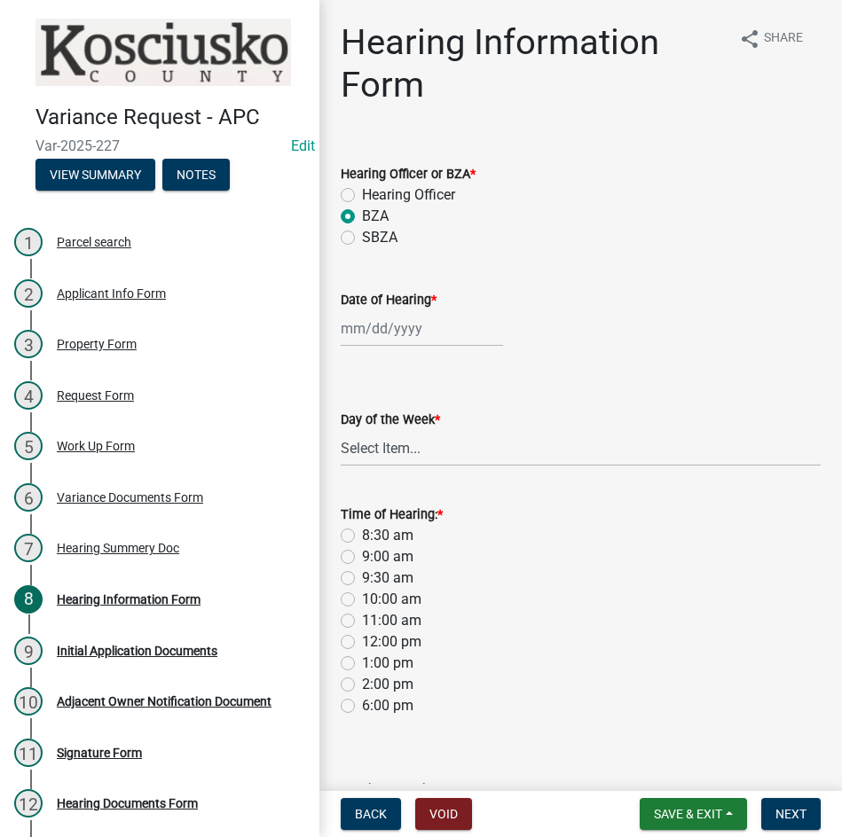
select select "2025"
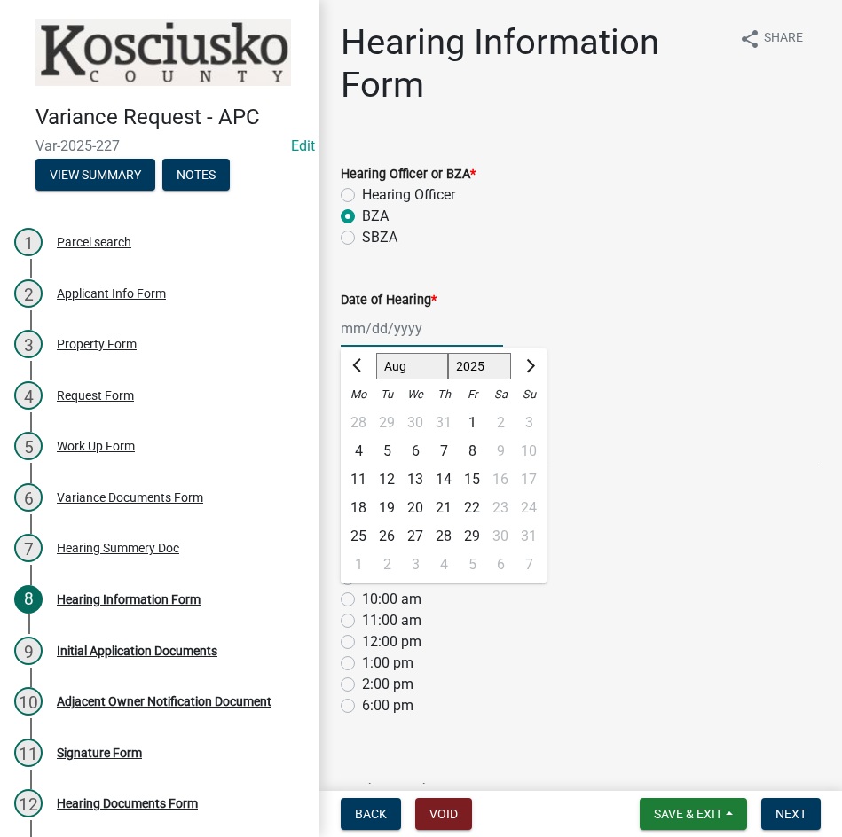
click at [408, 365] on select "Jan Feb Mar Apr May Jun Jul Aug Sep Oct Nov Dec" at bounding box center [412, 366] width 72 height 27
select select "9"
click at [376, 353] on select "Jan Feb Mar Apr May Jun Jul Aug Sep Oct Nov Dec" at bounding box center [412, 366] width 72 height 27
click at [392, 450] on div "9" at bounding box center [387, 451] width 28 height 28
type input "09/09/2025"
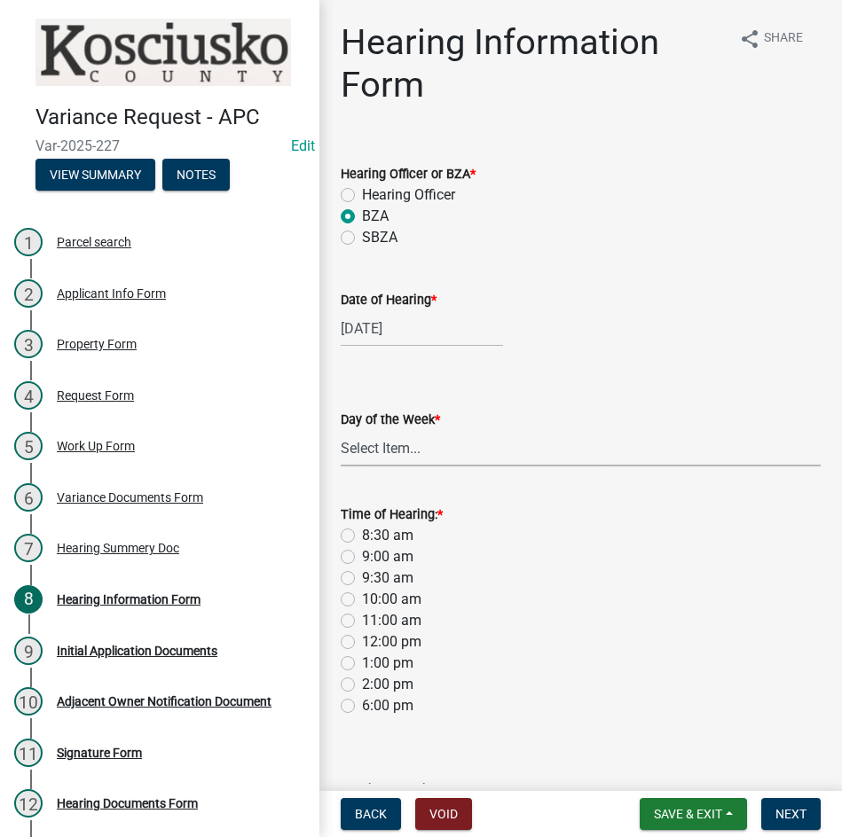
click at [385, 451] on select "Select Item... Monday Tuesday Wednesday Thursday Friday Saturday Sunday" at bounding box center [581, 448] width 480 height 36
click at [341, 430] on select "Select Item... Monday Tuesday Wednesday Thursday Friday Saturday Sunday" at bounding box center [581, 448] width 480 height 36
select select "2c42e77b-91e7-4635-824d-3d7e3b59fa99"
click at [362, 553] on label "9:00 am" at bounding box center [387, 556] width 51 height 21
click at [362, 553] on input "9:00 am" at bounding box center [368, 552] width 12 height 12
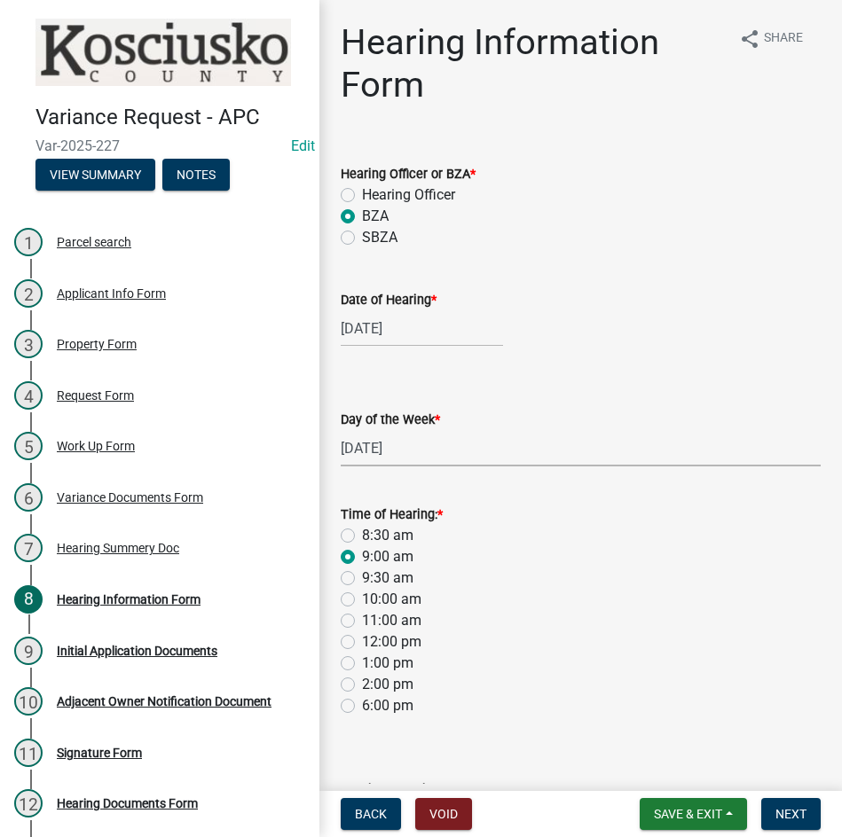
radio input "true"
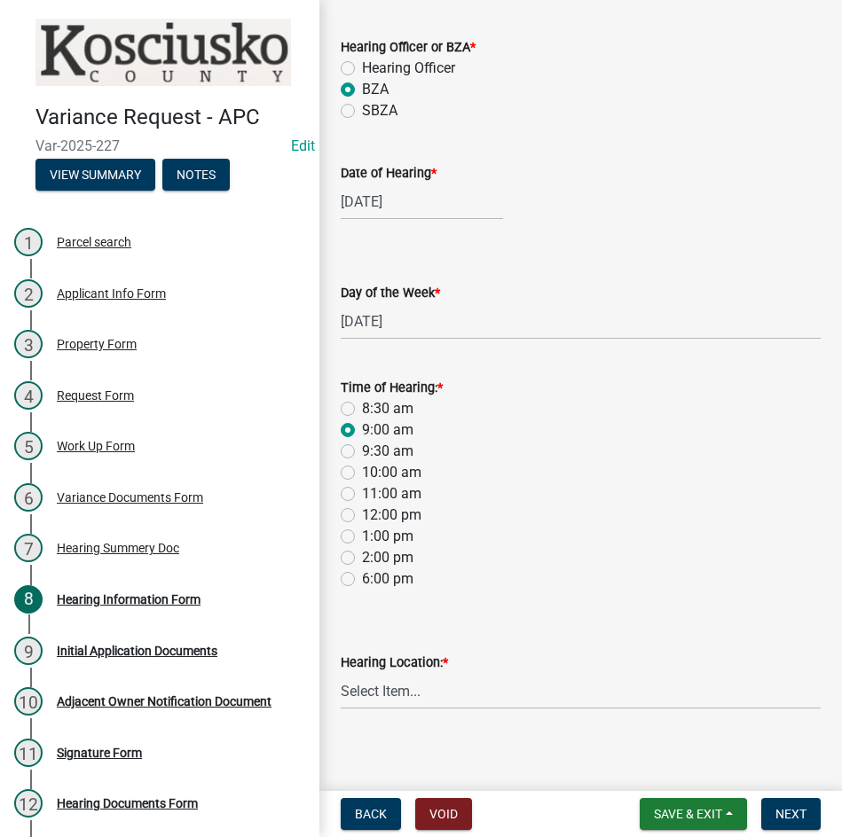
scroll to position [137, 0]
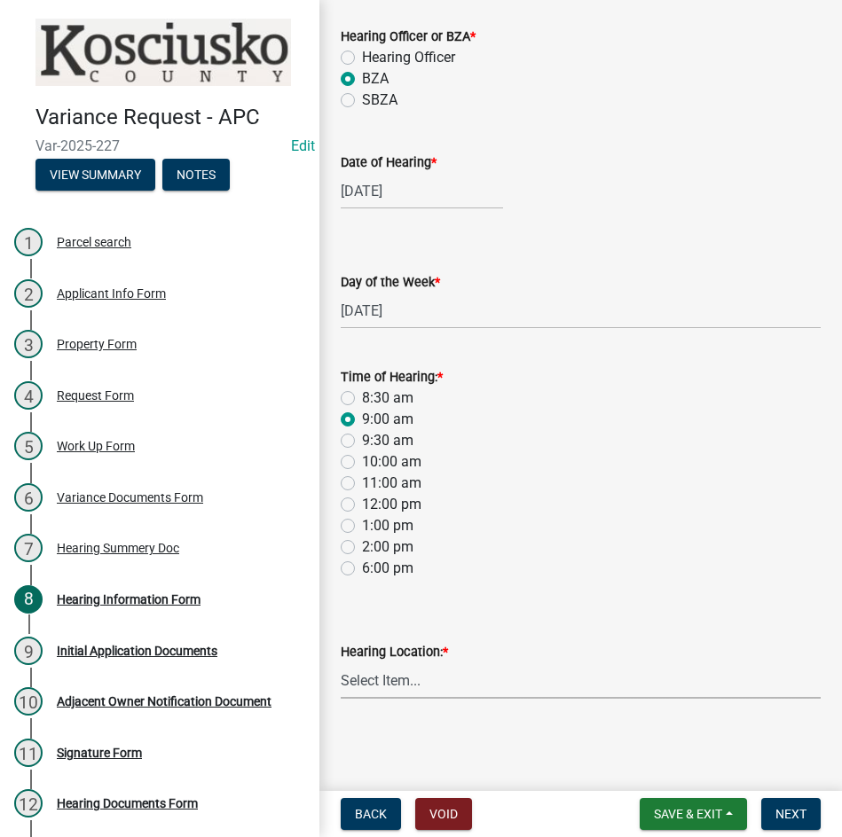
click at [472, 672] on select "Select Item... Area Plan Commission Office - 100 W Center St., Warsaw Justice B…" at bounding box center [581, 681] width 480 height 36
click at [341, 663] on select "Select Item... Area Plan Commission Office - 100 W Center St., Warsaw Justice B…" at bounding box center [581, 681] width 480 height 36
select select "9dcac0a2-b0c4-4f3b-8637-840d2209bdca"
click at [797, 813] on span "Next" at bounding box center [790, 814] width 31 height 14
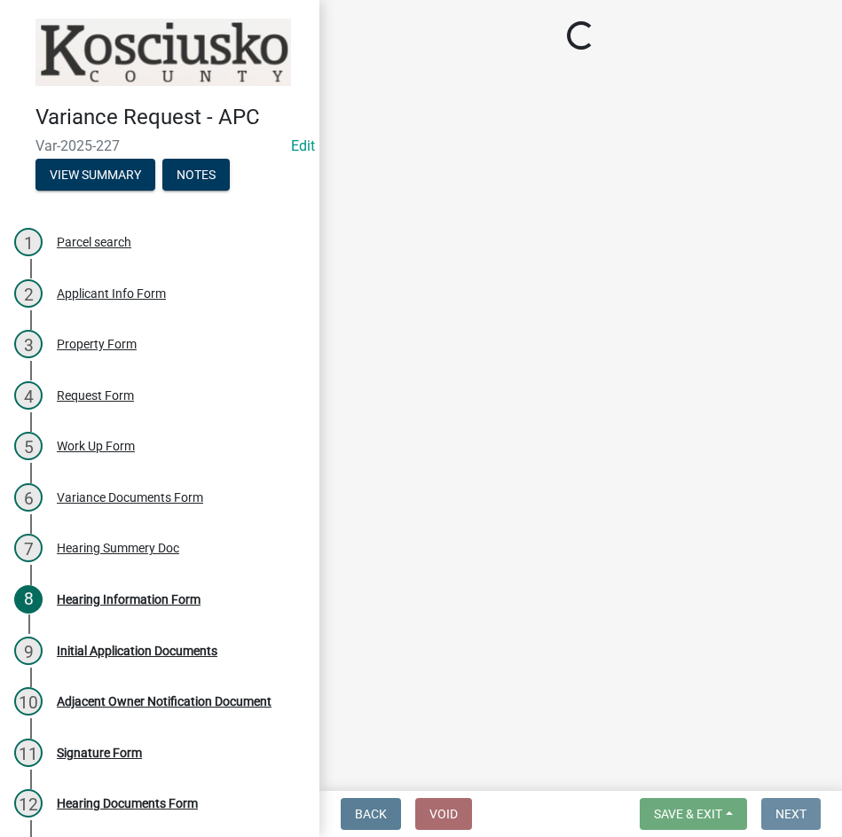
scroll to position [0, 0]
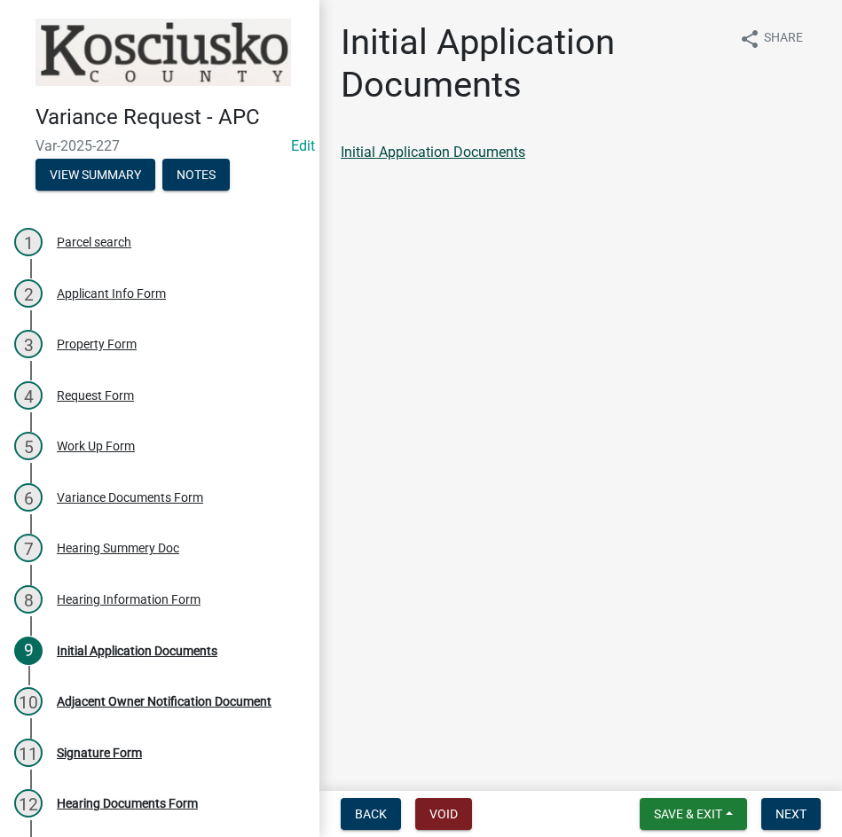
click at [480, 156] on link "Initial Application Documents" at bounding box center [433, 152] width 185 height 17
click at [781, 802] on button "Next" at bounding box center [790, 814] width 59 height 32
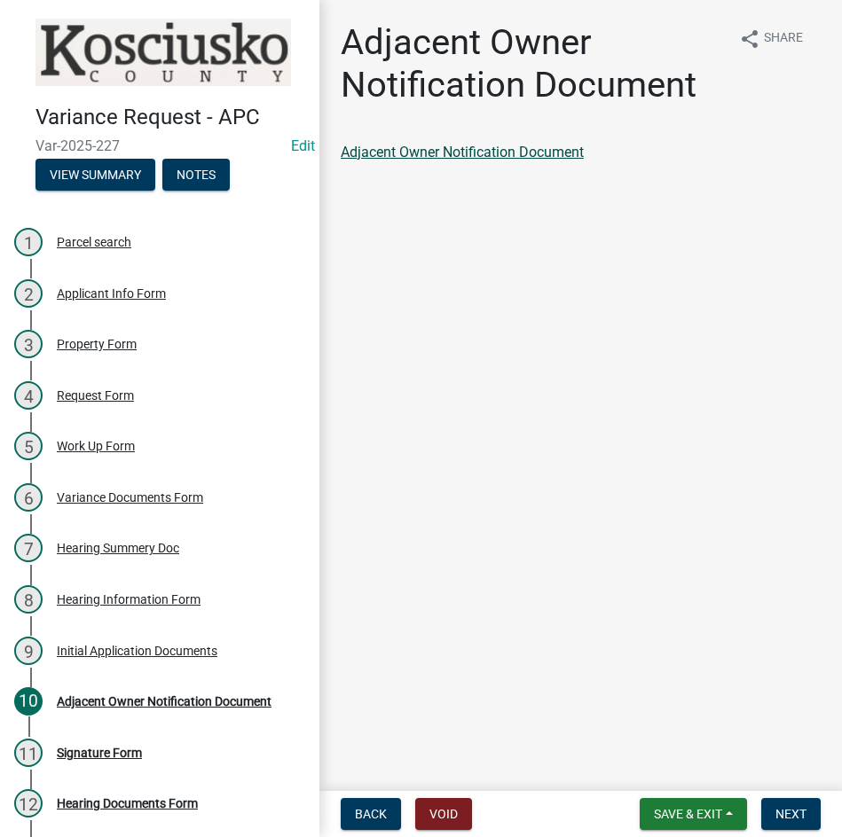
click at [426, 149] on link "Adjacent Owner Notification Document" at bounding box center [462, 152] width 243 height 17
click at [773, 805] on button "Next" at bounding box center [790, 814] width 59 height 32
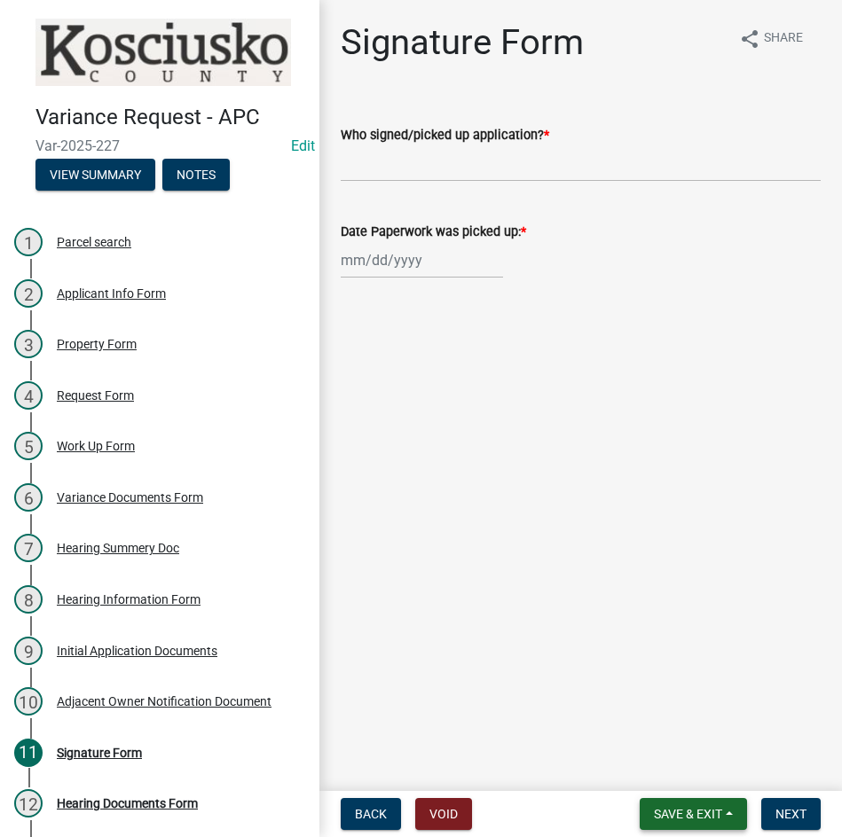
click at [683, 814] on span "Save & Exit" at bounding box center [688, 814] width 68 height 14
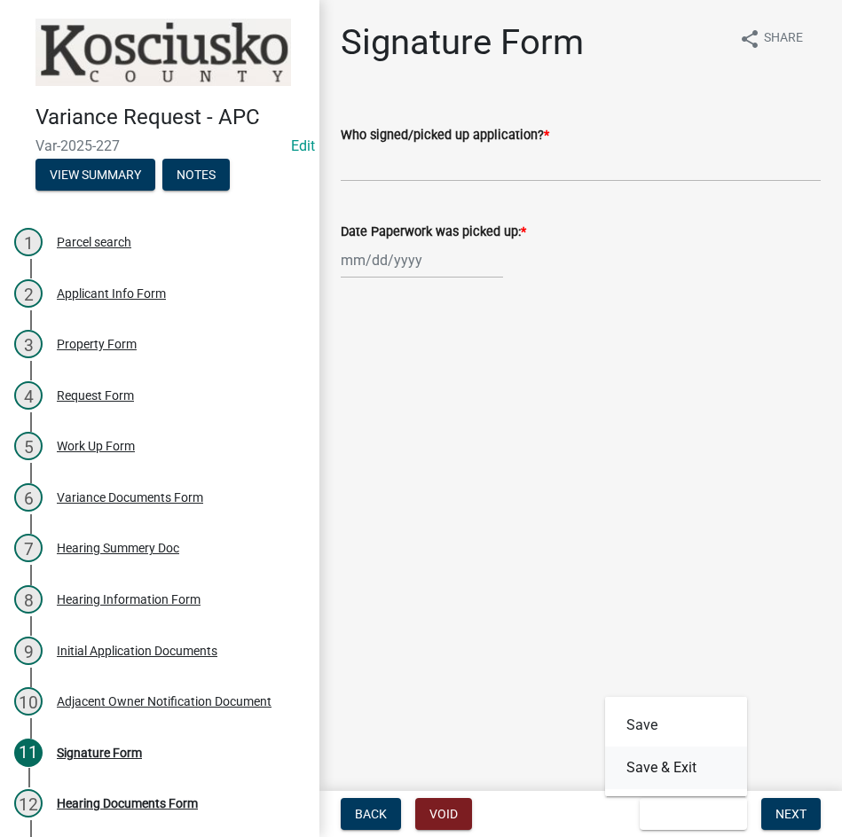
click at [675, 761] on button "Save & Exit" at bounding box center [676, 768] width 142 height 43
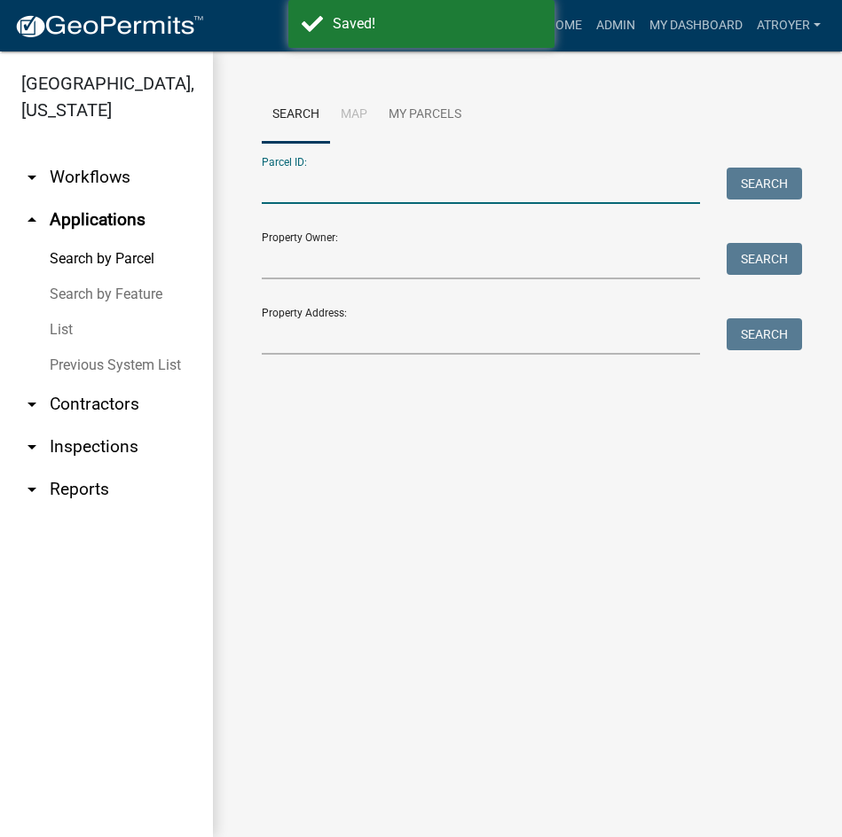
click at [475, 178] on input "Parcel ID:" at bounding box center [481, 186] width 438 height 36
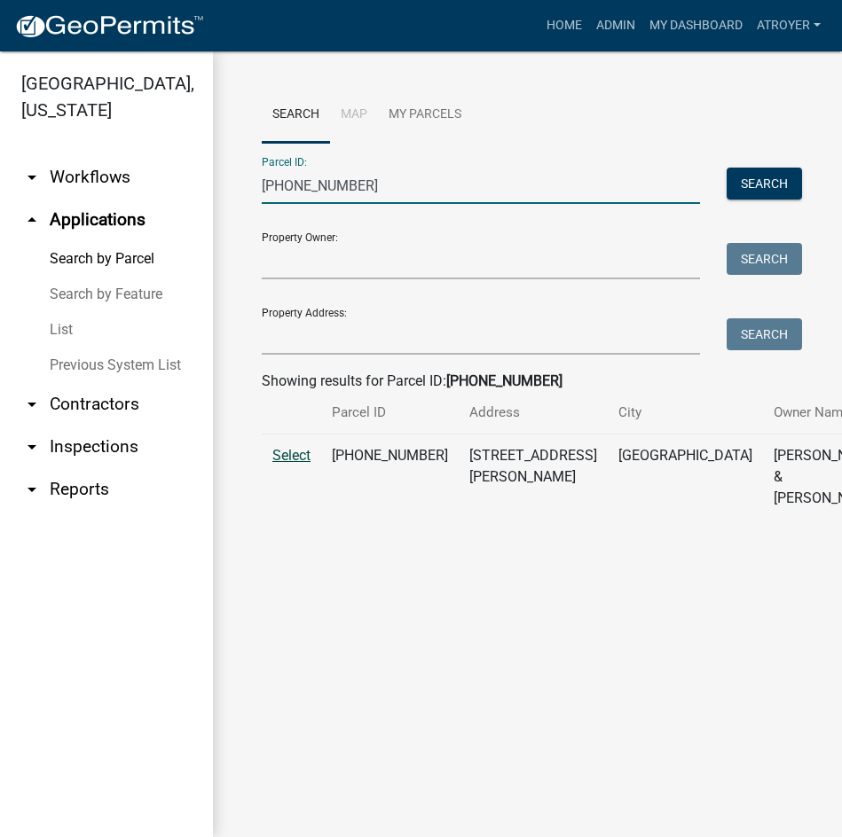
type input "007-033-063"
click at [288, 464] on span "Select" at bounding box center [291, 455] width 38 height 17
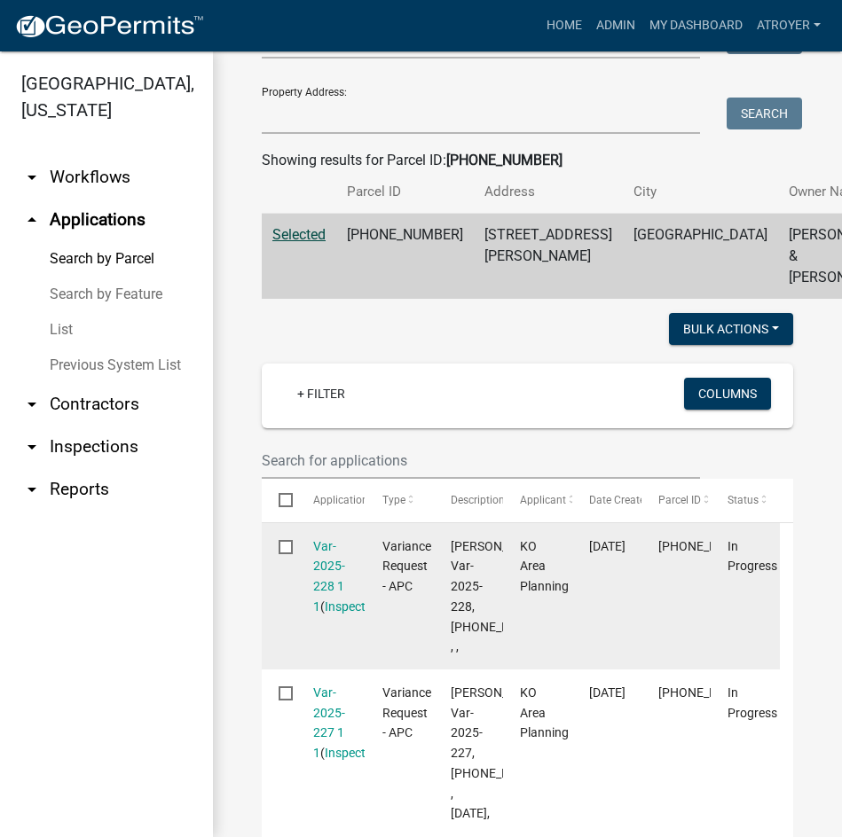
scroll to position [266, 0]
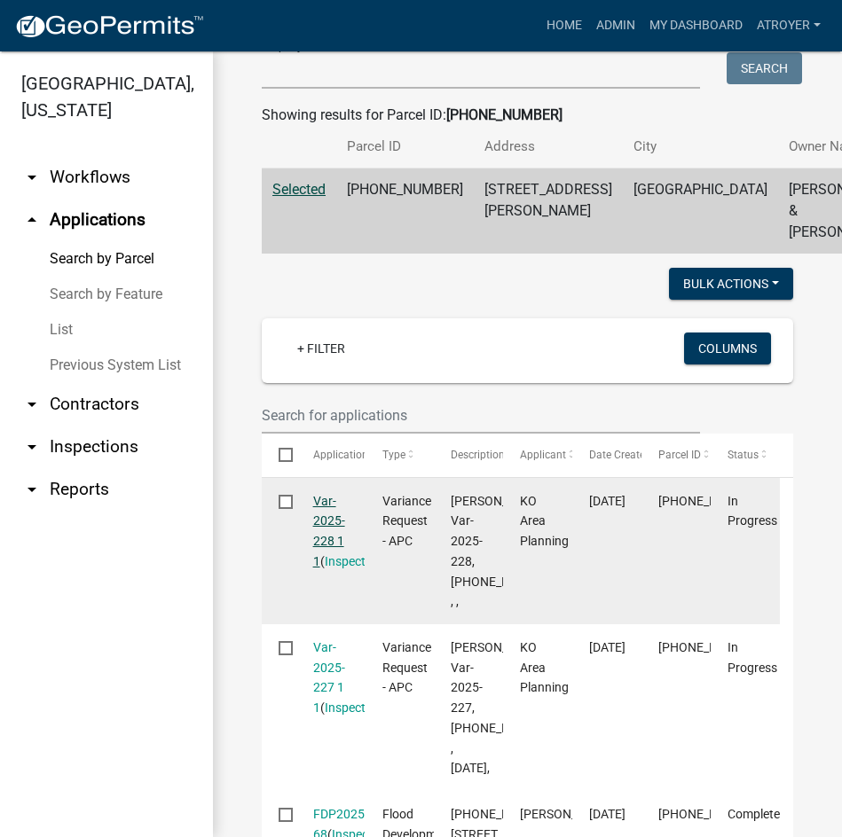
click at [326, 542] on link "Var-2025-228 1 1" at bounding box center [329, 531] width 32 height 75
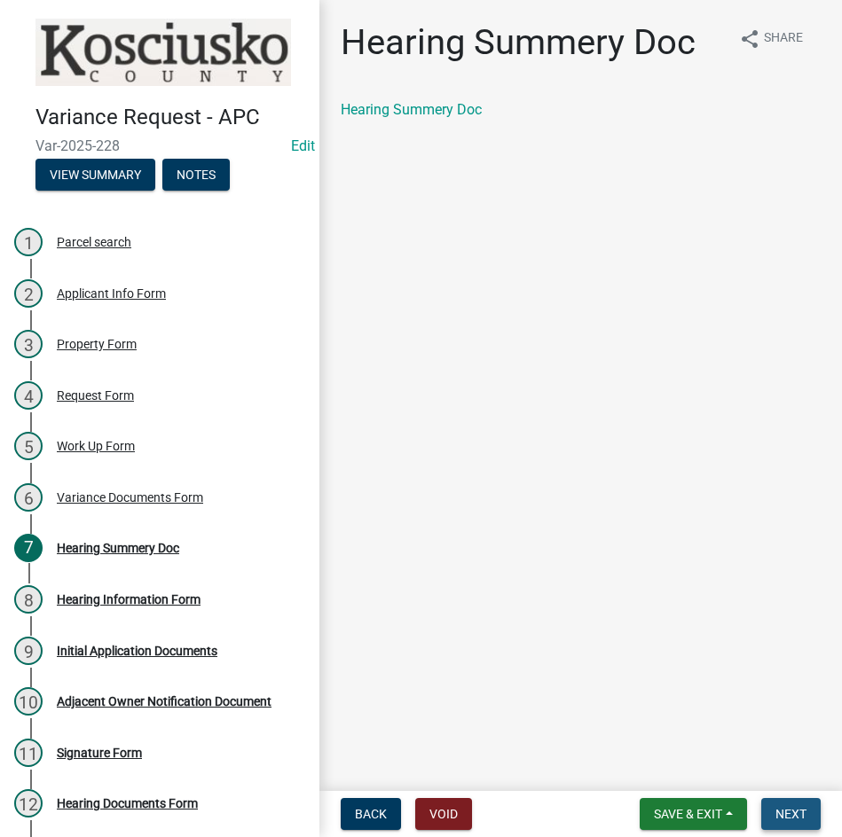
click at [783, 813] on span "Next" at bounding box center [790, 814] width 31 height 14
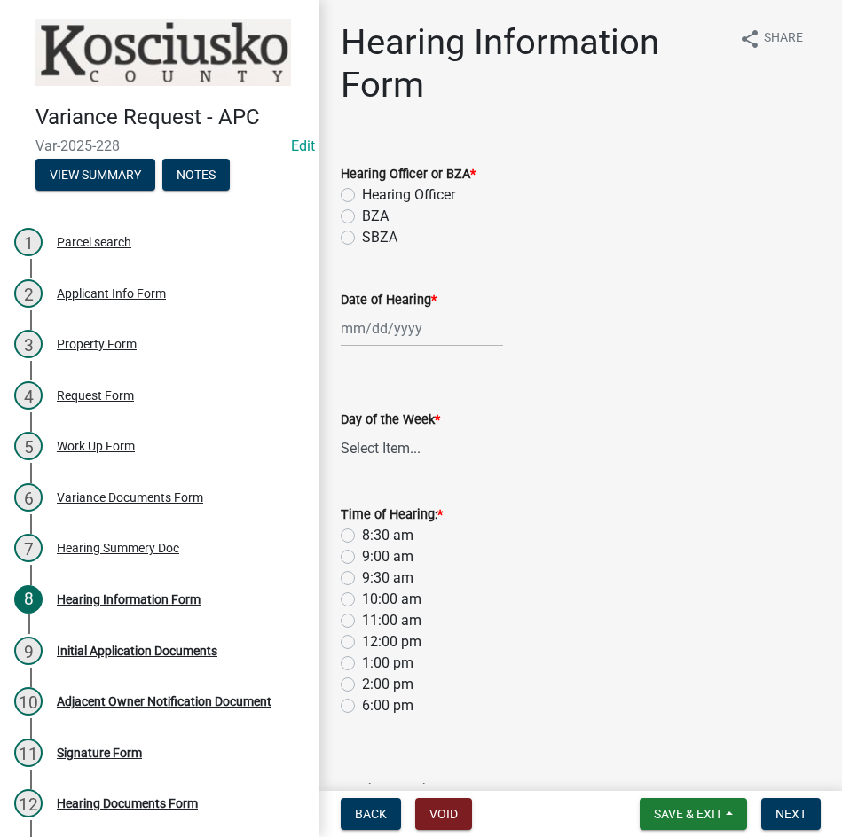
click at [362, 215] on label "BZA" at bounding box center [375, 216] width 27 height 21
click at [362, 215] on input "BZA" at bounding box center [368, 212] width 12 height 12
radio input "true"
select select "8"
select select "2025"
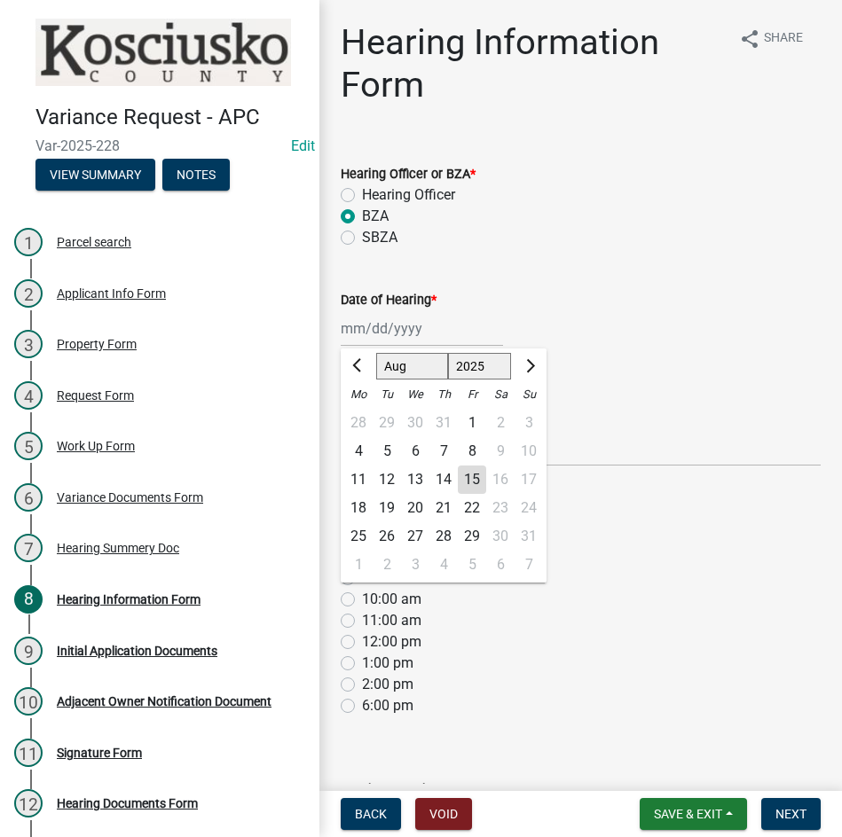
click at [454, 317] on div "Jan Feb Mar Apr May Jun Jul Aug Sep Oct Nov Dec 1525 1526 1527 1528 1529 1530 1…" at bounding box center [422, 328] width 162 height 36
click at [397, 362] on select "Jan Feb Mar Apr May Jun Jul Aug Sep Oct Nov Dec" at bounding box center [412, 366] width 72 height 27
select select "9"
click at [376, 353] on select "Jan Feb Mar Apr May Jun Jul Aug Sep Oct Nov Dec" at bounding box center [412, 366] width 72 height 27
click at [384, 456] on div "9" at bounding box center [387, 451] width 28 height 28
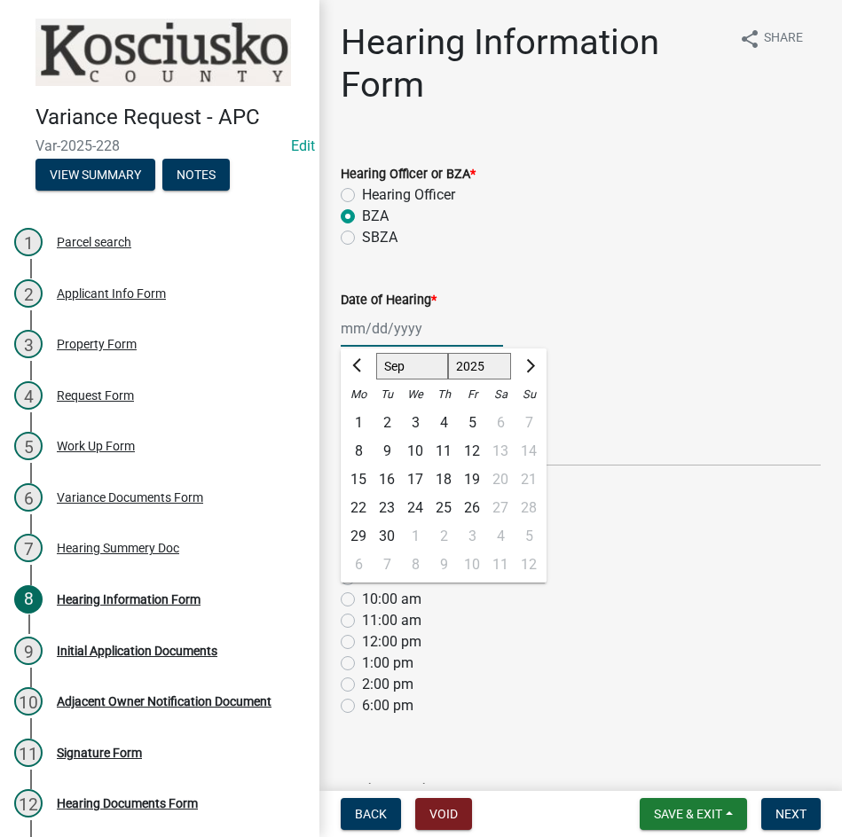
type input "09/09/2025"
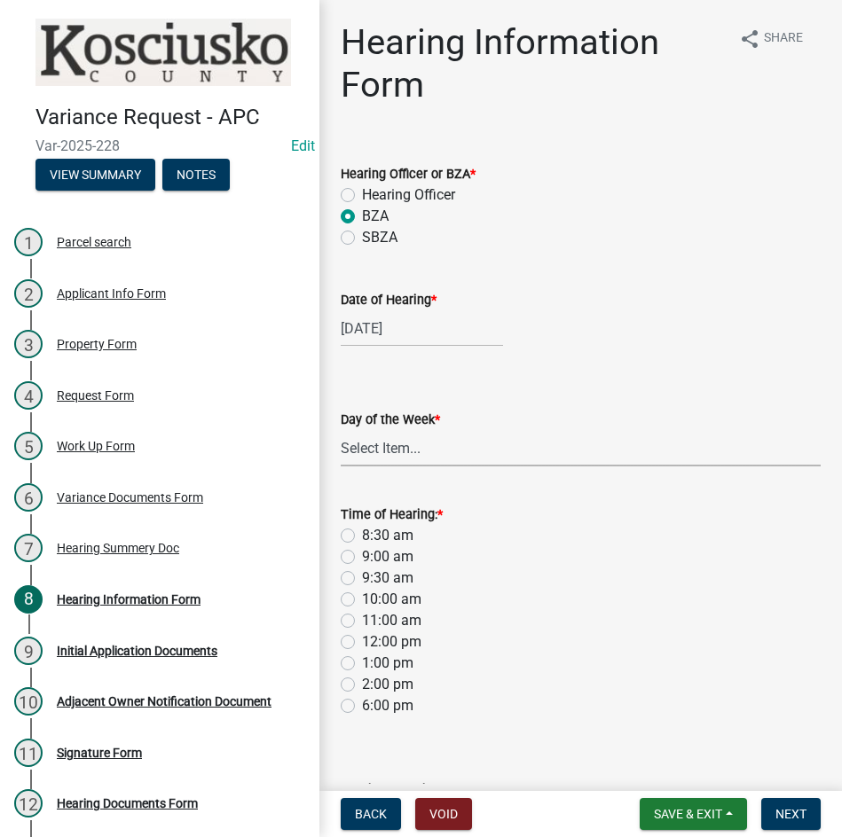
click at [382, 446] on select "Select Item... Monday Tuesday Wednesday Thursday Friday Saturday Sunday" at bounding box center [581, 448] width 480 height 36
click at [341, 430] on select "Select Item... Monday Tuesday Wednesday Thursday Friday Saturday Sunday" at bounding box center [581, 448] width 480 height 36
select select "2c42e77b-91e7-4635-824d-3d7e3b59fa99"
click at [362, 555] on label "9:00 am" at bounding box center [387, 556] width 51 height 21
click at [362, 555] on input "9:00 am" at bounding box center [368, 552] width 12 height 12
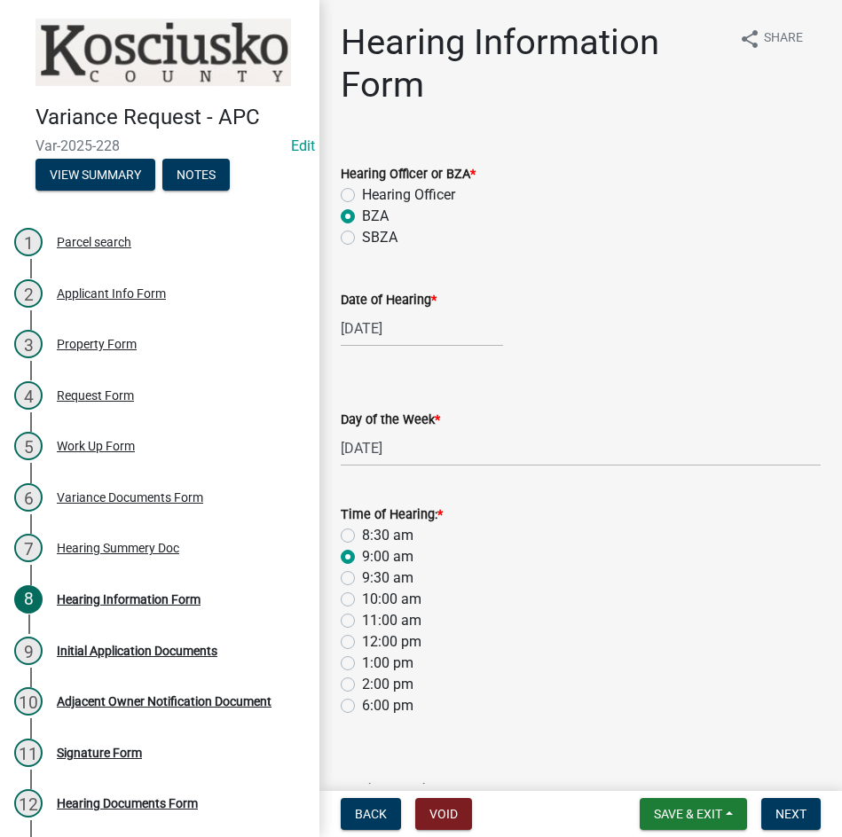
radio input "true"
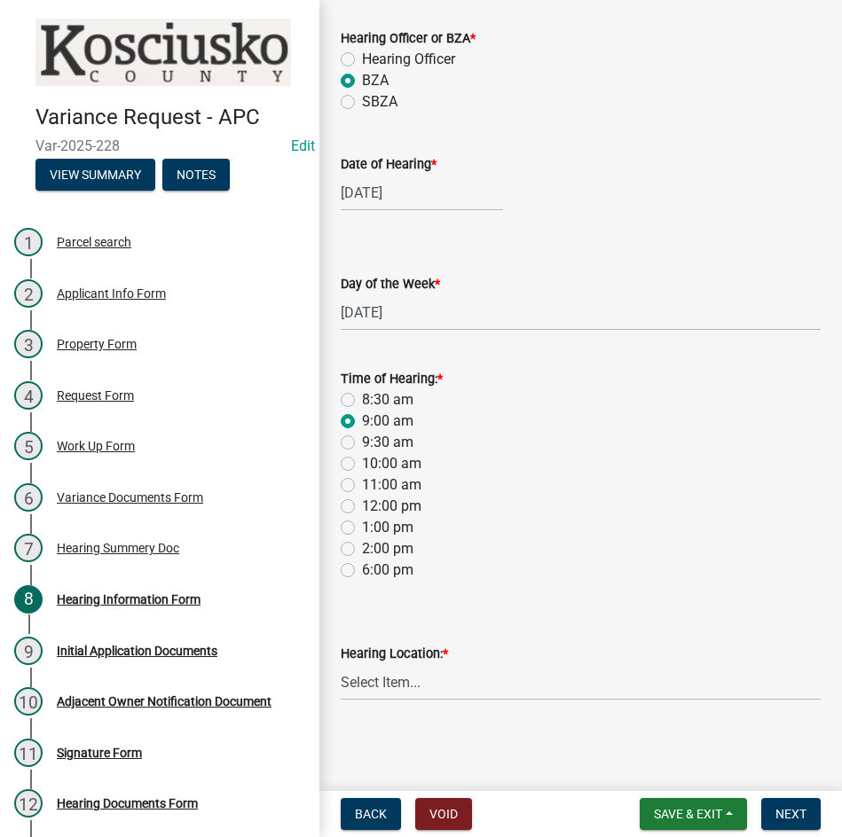
scroll to position [137, 0]
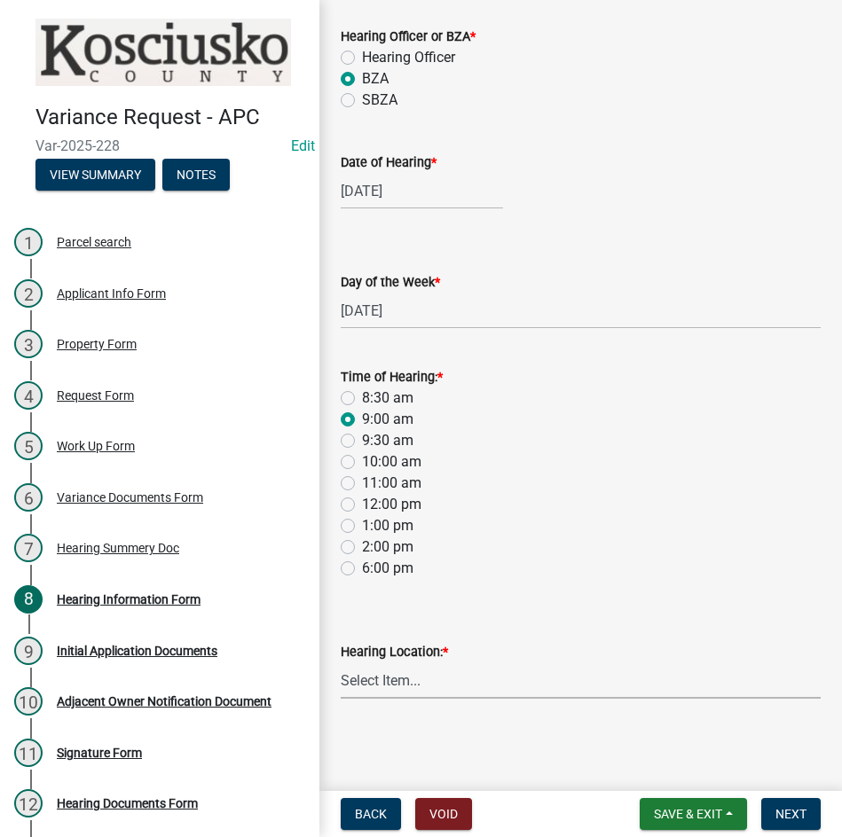
click at [510, 687] on select "Select Item... Area Plan Commission Office - 100 W Center St., Warsaw Justice B…" at bounding box center [581, 681] width 480 height 36
click at [341, 663] on select "Select Item... Area Plan Commission Office - 100 W Center St., Warsaw Justice B…" at bounding box center [581, 681] width 480 height 36
select select "9dcac0a2-b0c4-4f3b-8637-840d2209bdca"
click at [787, 810] on span "Next" at bounding box center [790, 814] width 31 height 14
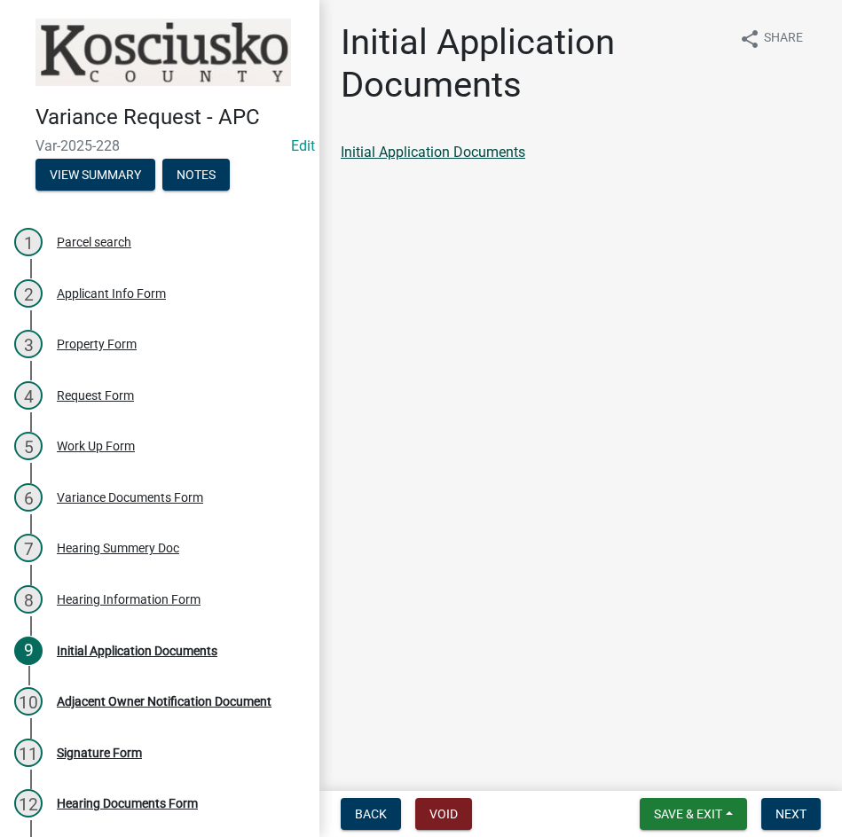
click at [465, 147] on link "Initial Application Documents" at bounding box center [433, 152] width 185 height 17
click at [797, 810] on span "Next" at bounding box center [790, 814] width 31 height 14
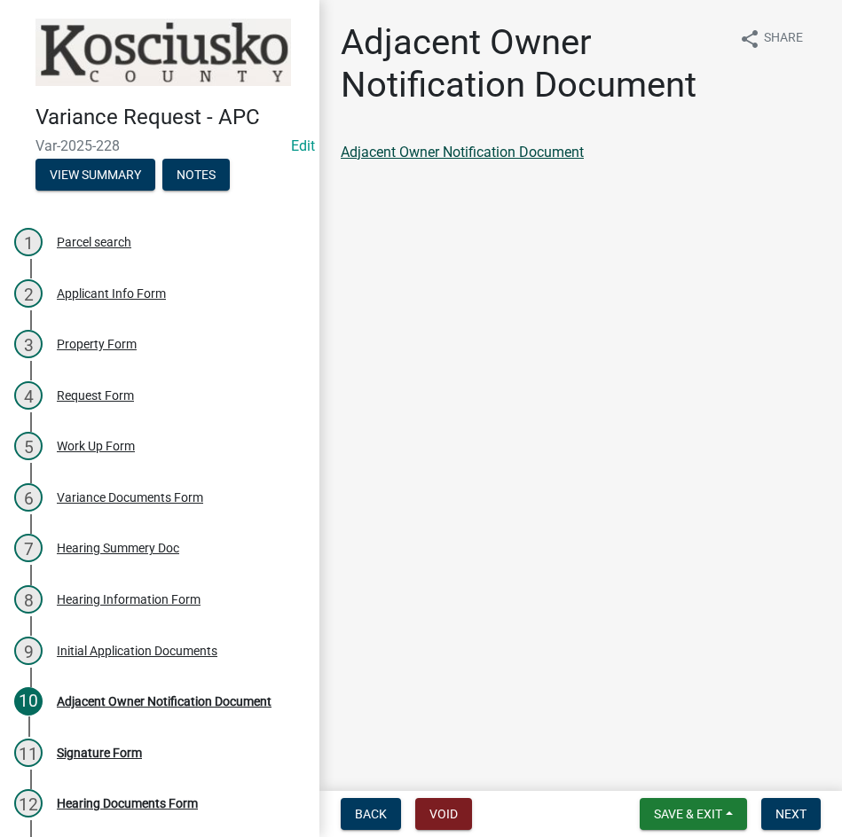
click at [417, 148] on link "Adjacent Owner Notification Document" at bounding box center [462, 152] width 243 height 17
click at [789, 810] on span "Next" at bounding box center [790, 814] width 31 height 14
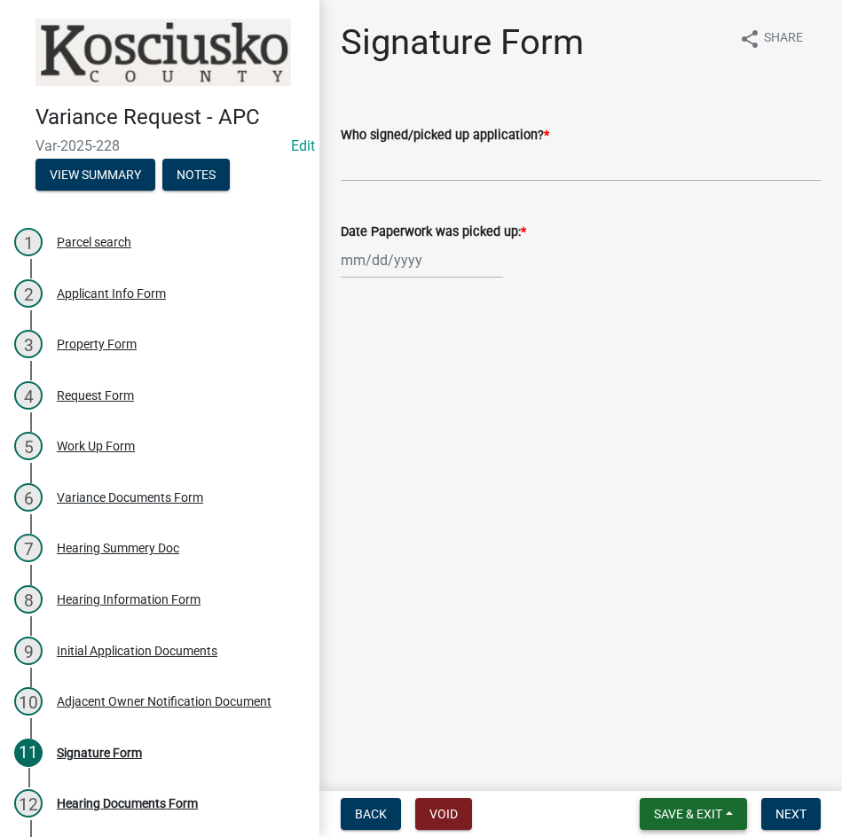
click at [689, 822] on button "Save & Exit" at bounding box center [693, 814] width 107 height 32
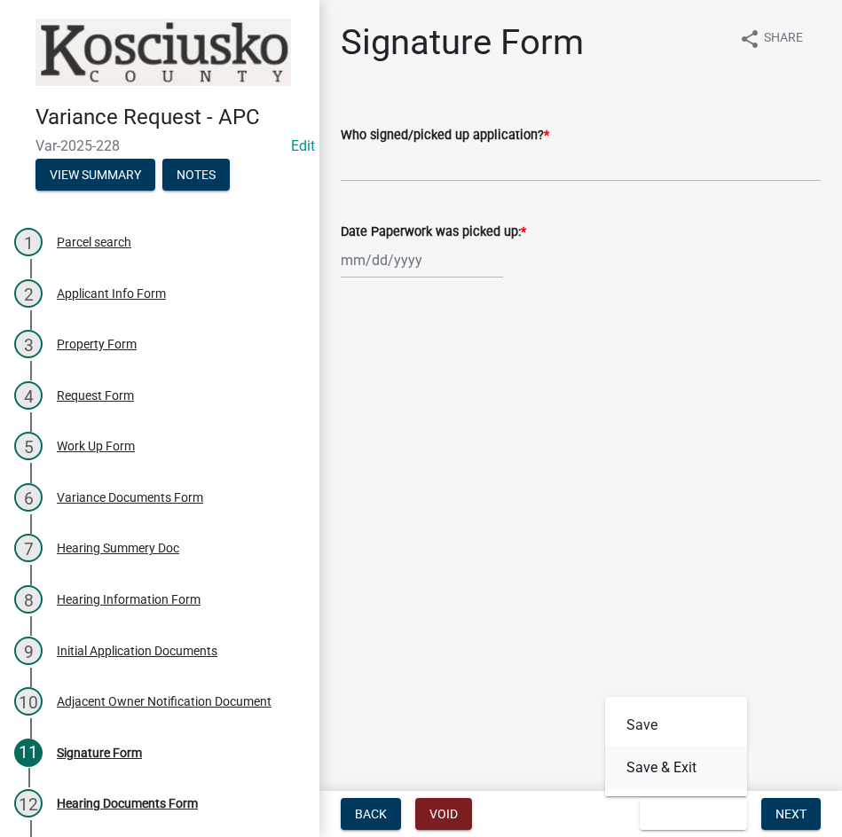
click at [651, 773] on button "Save & Exit" at bounding box center [676, 768] width 142 height 43
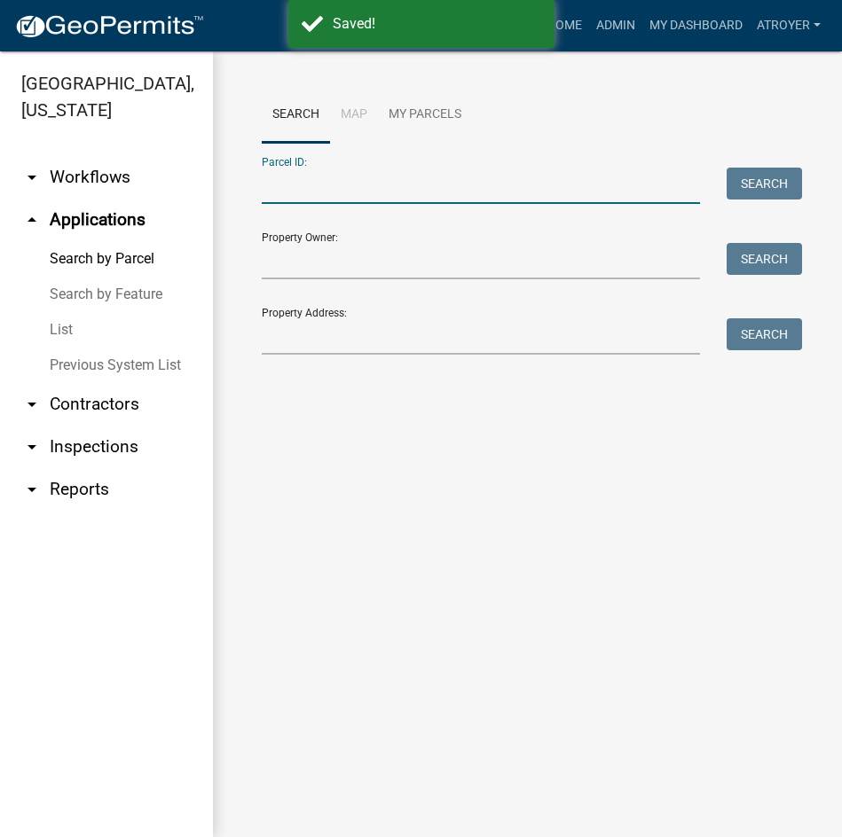
click at [378, 196] on input "Parcel ID:" at bounding box center [481, 186] width 438 height 36
click at [380, 194] on input "Parcel ID:" at bounding box center [481, 186] width 438 height 36
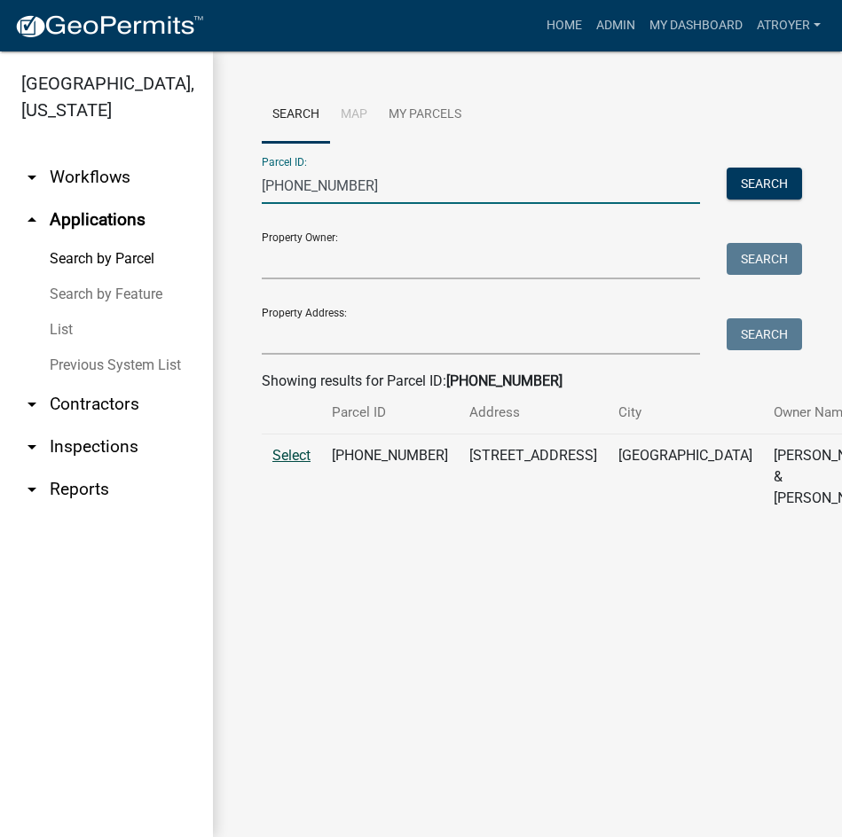
type input "007-055-077"
click at [286, 464] on span "Select" at bounding box center [291, 455] width 38 height 17
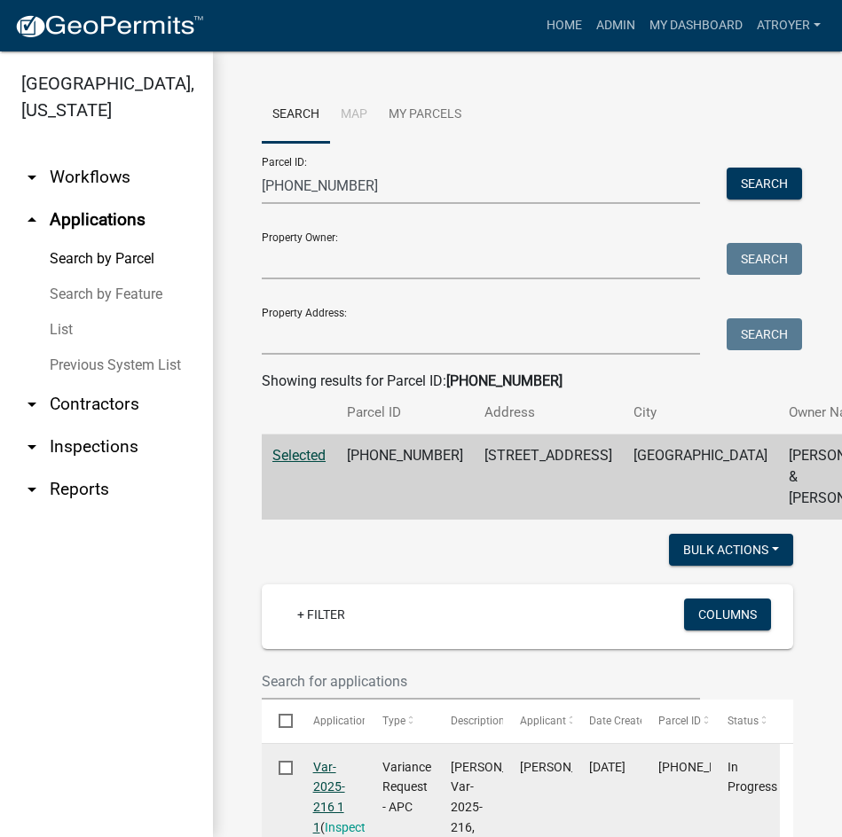
click at [329, 804] on link "Var-2025-216 1 1" at bounding box center [329, 797] width 32 height 75
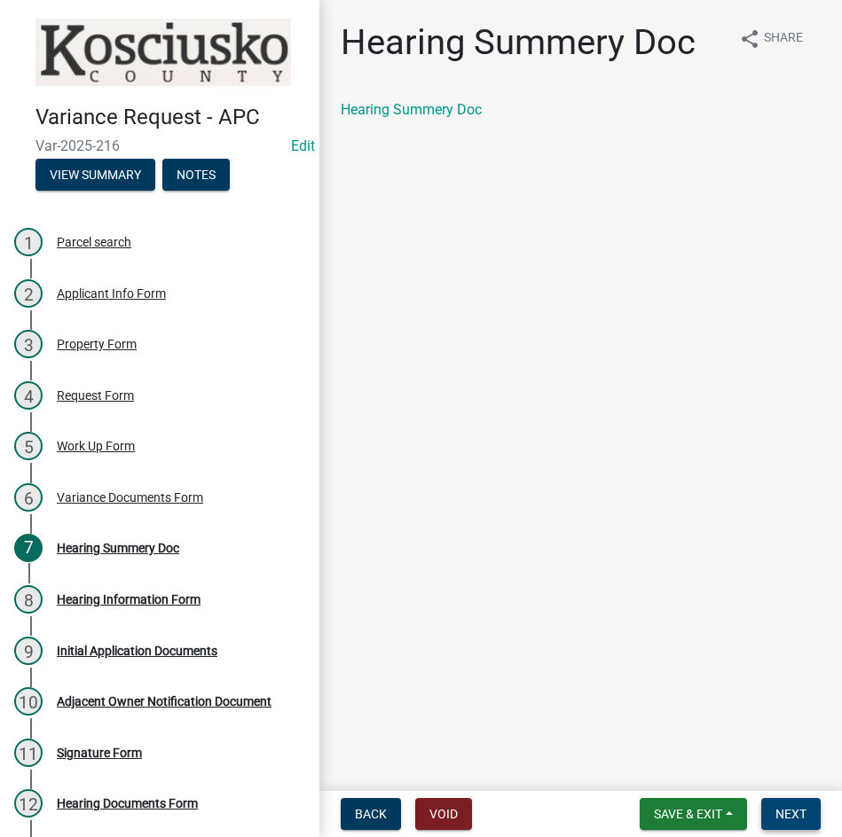
click at [801, 815] on span "Next" at bounding box center [790, 814] width 31 height 14
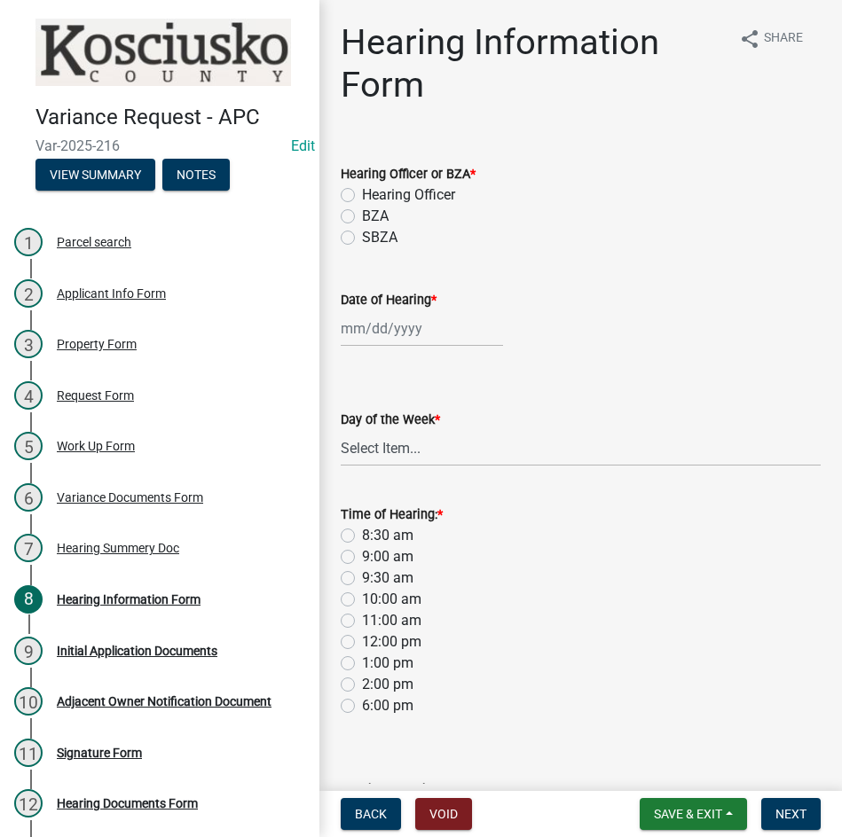
click at [362, 219] on label "BZA" at bounding box center [375, 216] width 27 height 21
click at [362, 217] on input "BZA" at bounding box center [368, 212] width 12 height 12
radio input "true"
click at [432, 328] on div at bounding box center [422, 328] width 162 height 36
select select "8"
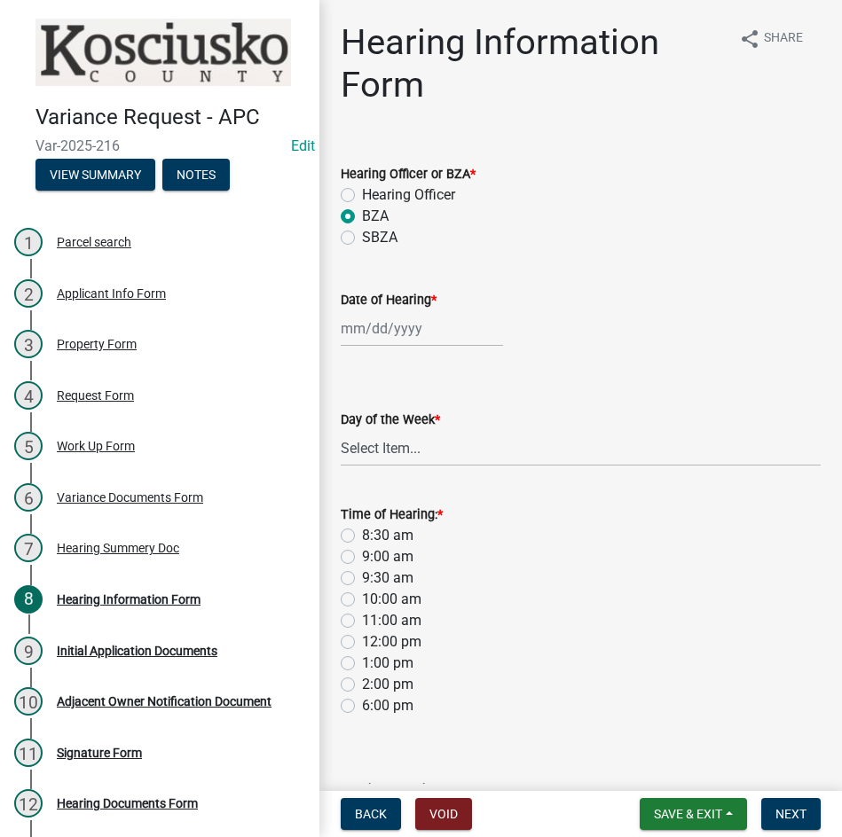
select select "2025"
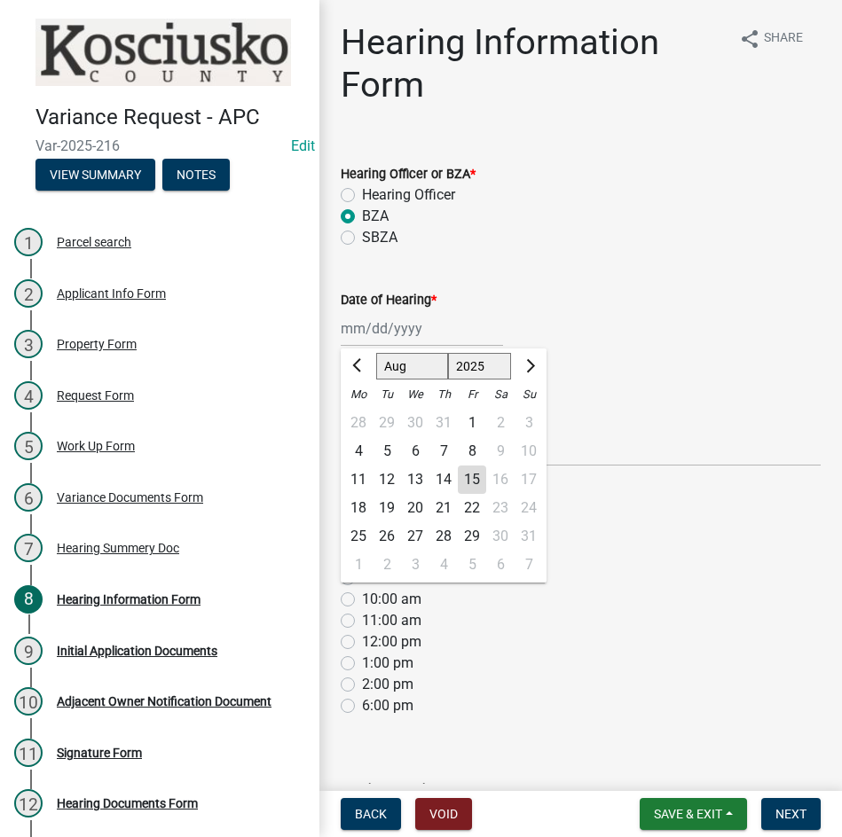
click at [405, 361] on select "Jan Feb Mar Apr May Jun Jul Aug Sep Oct Nov Dec" at bounding box center [412, 366] width 72 height 27
select select "9"
click at [376, 353] on select "Jan Feb Mar Apr May Jun Jul Aug Sep Oct Nov Dec" at bounding box center [412, 366] width 72 height 27
click at [389, 444] on div "9" at bounding box center [387, 451] width 28 height 28
type input "09/09/2025"
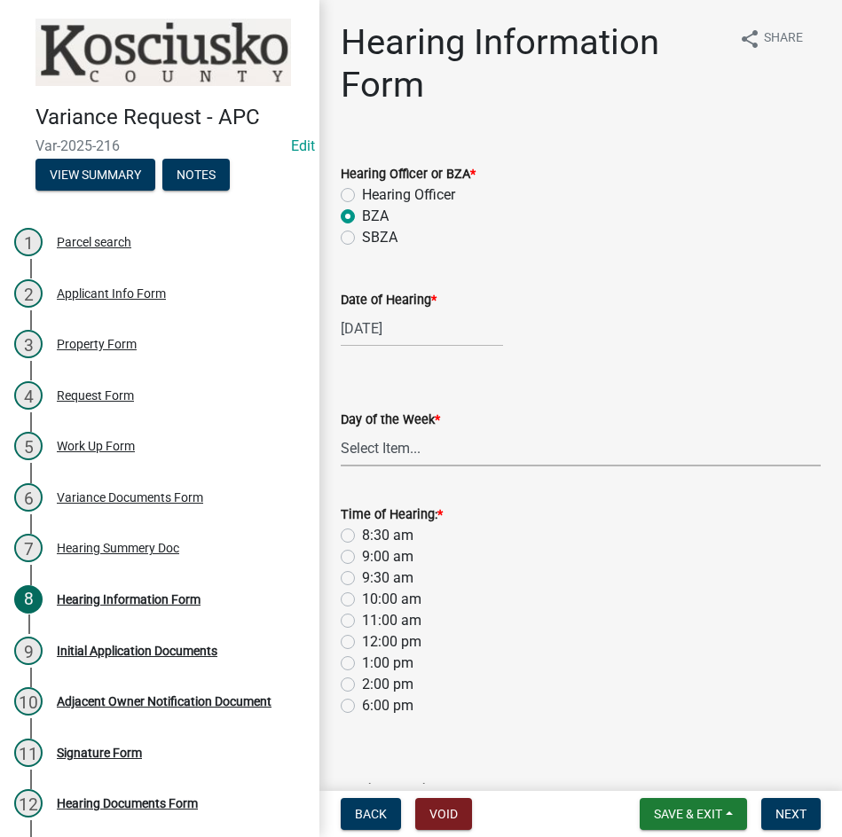
click at [388, 459] on select "Select Item... Monday Tuesday Wednesday Thursday Friday Saturday Sunday" at bounding box center [581, 448] width 480 height 36
click at [341, 430] on select "Select Item... Monday Tuesday Wednesday Thursday Friday Saturday Sunday" at bounding box center [581, 448] width 480 height 36
select select "2c42e77b-91e7-4635-824d-3d7e3b59fa99"
drag, startPoint x: 350, startPoint y: 553, endPoint x: 399, endPoint y: 568, distance: 51.1
click at [362, 552] on label "9:00 am" at bounding box center [387, 556] width 51 height 21
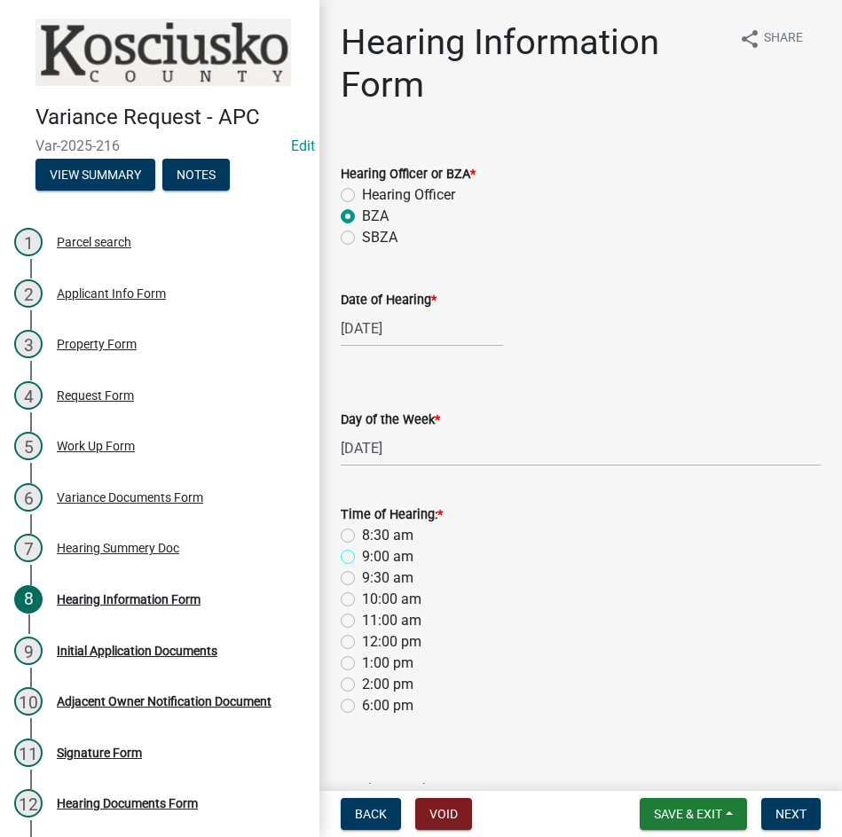
click at [362, 552] on input "9:00 am" at bounding box center [368, 552] width 12 height 12
radio input "true"
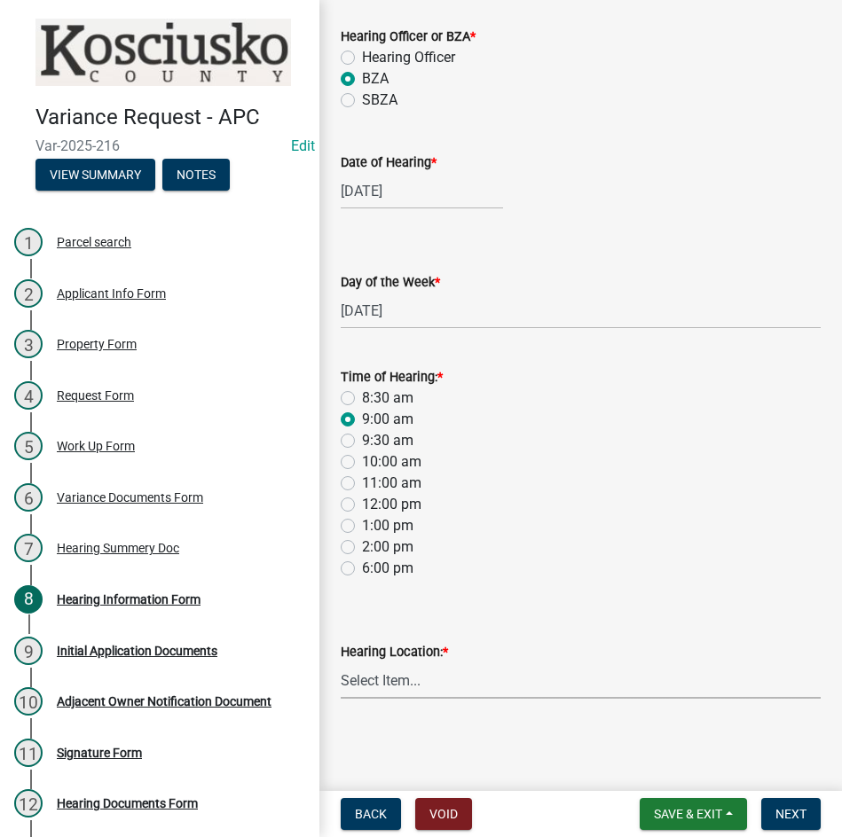
click at [537, 687] on select "Select Item... Area Plan Commission Office - 100 W Center St., Warsaw Justice B…" at bounding box center [581, 681] width 480 height 36
click at [341, 663] on select "Select Item... Area Plan Commission Office - 100 W Center St., Warsaw Justice B…" at bounding box center [581, 681] width 480 height 36
select select "9dcac0a2-b0c4-4f3b-8637-840d2209bdca"
drag, startPoint x: 796, startPoint y: 814, endPoint x: 786, endPoint y: 813, distance: 9.9
click at [797, 816] on span "Next" at bounding box center [790, 814] width 31 height 14
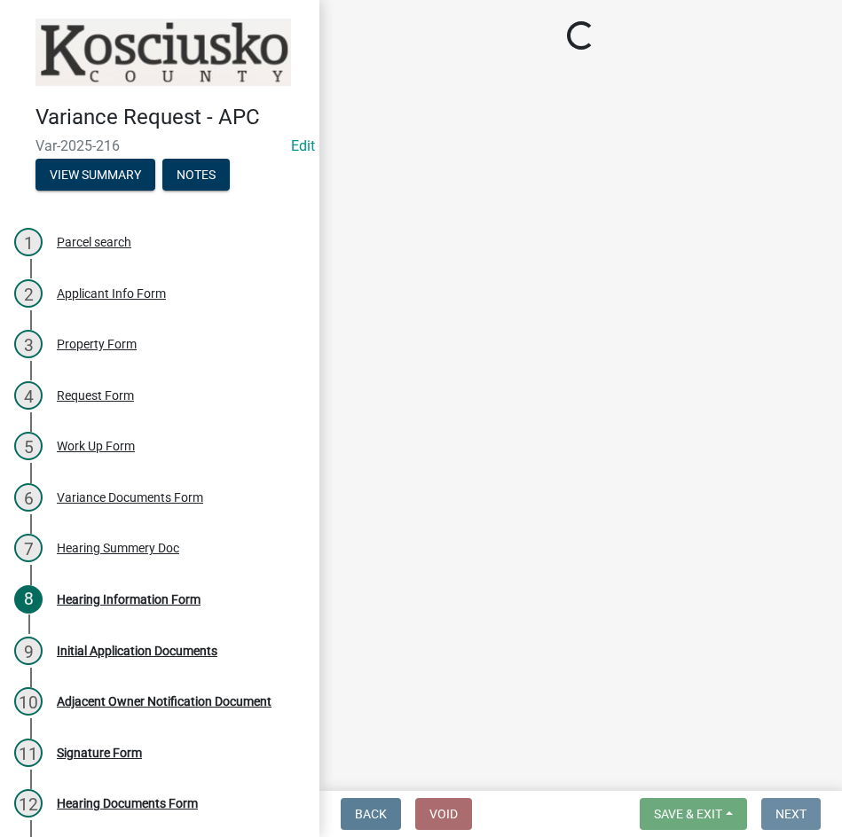
scroll to position [0, 0]
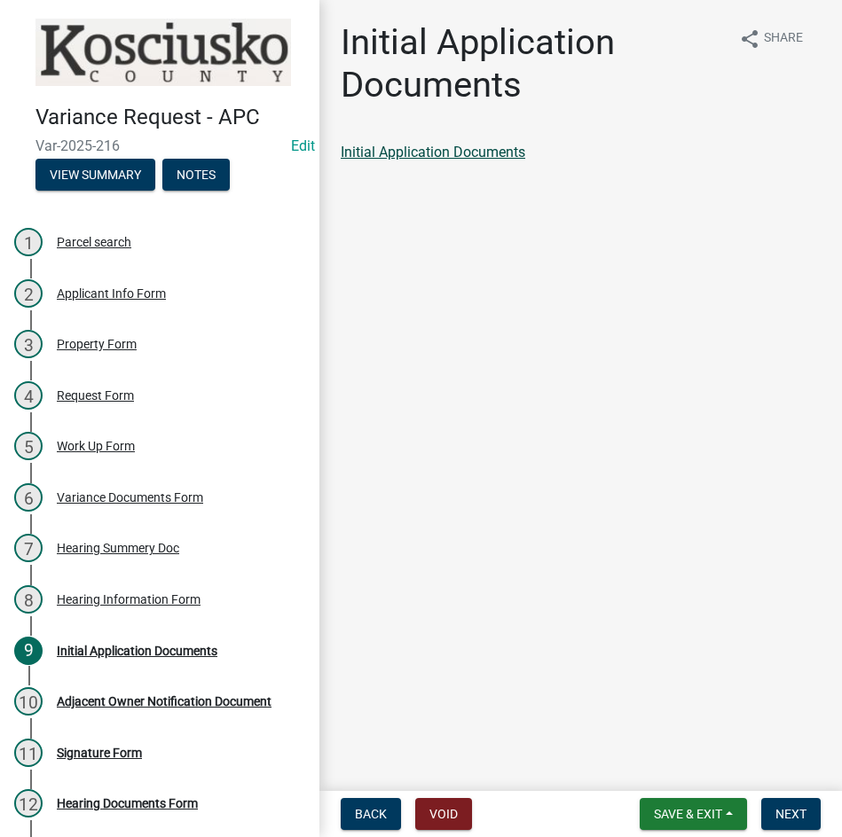
click at [398, 156] on link "Initial Application Documents" at bounding box center [433, 152] width 185 height 17
click at [788, 813] on span "Next" at bounding box center [790, 814] width 31 height 14
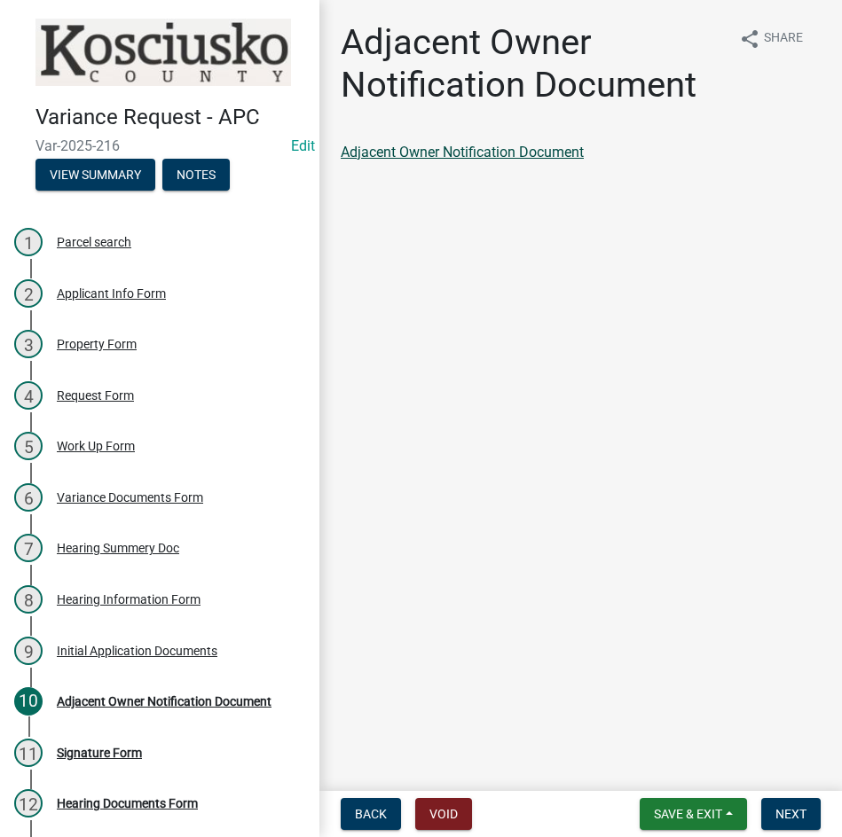
click at [530, 153] on link "Adjacent Owner Notification Document" at bounding box center [462, 152] width 243 height 17
click at [791, 805] on button "Next" at bounding box center [790, 814] width 59 height 32
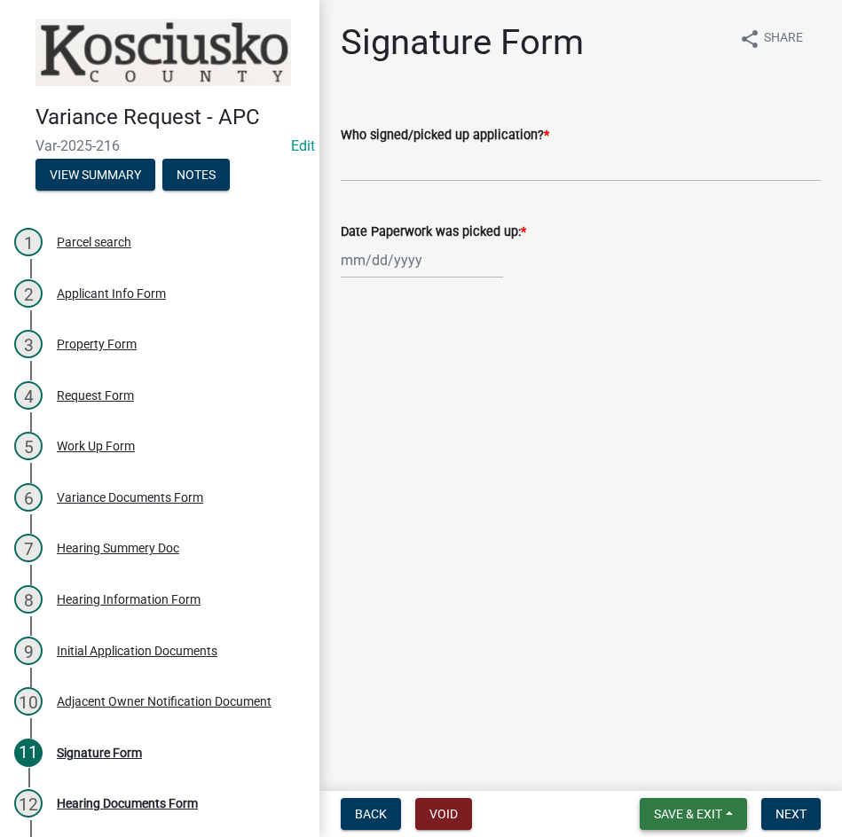
click at [659, 808] on span "Save & Exit" at bounding box center [688, 814] width 68 height 14
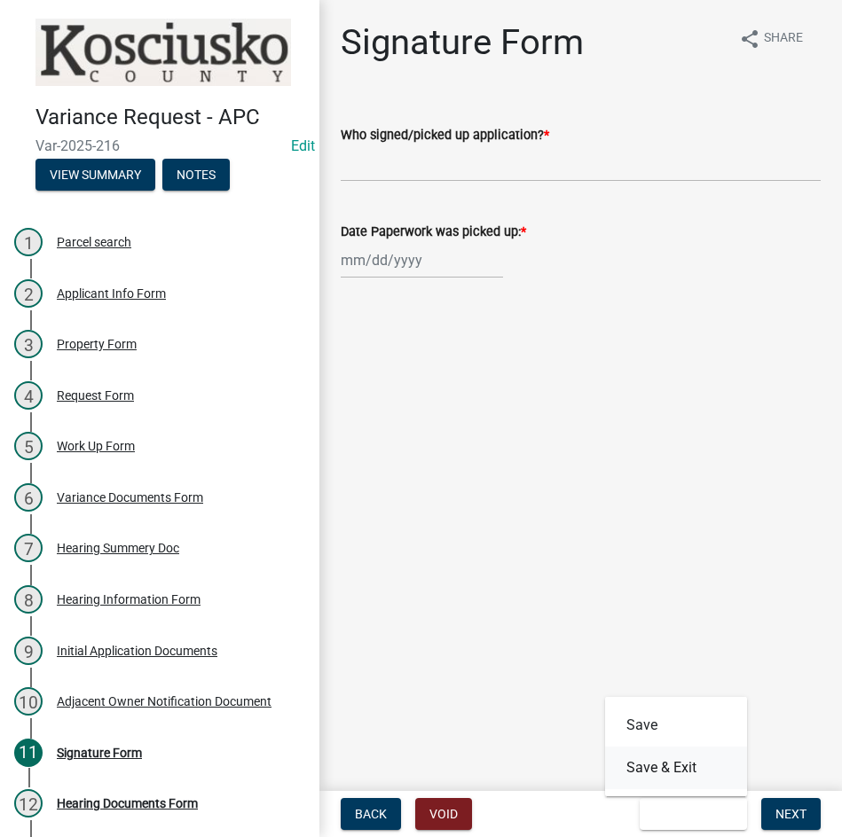
click at [661, 774] on button "Save & Exit" at bounding box center [676, 768] width 142 height 43
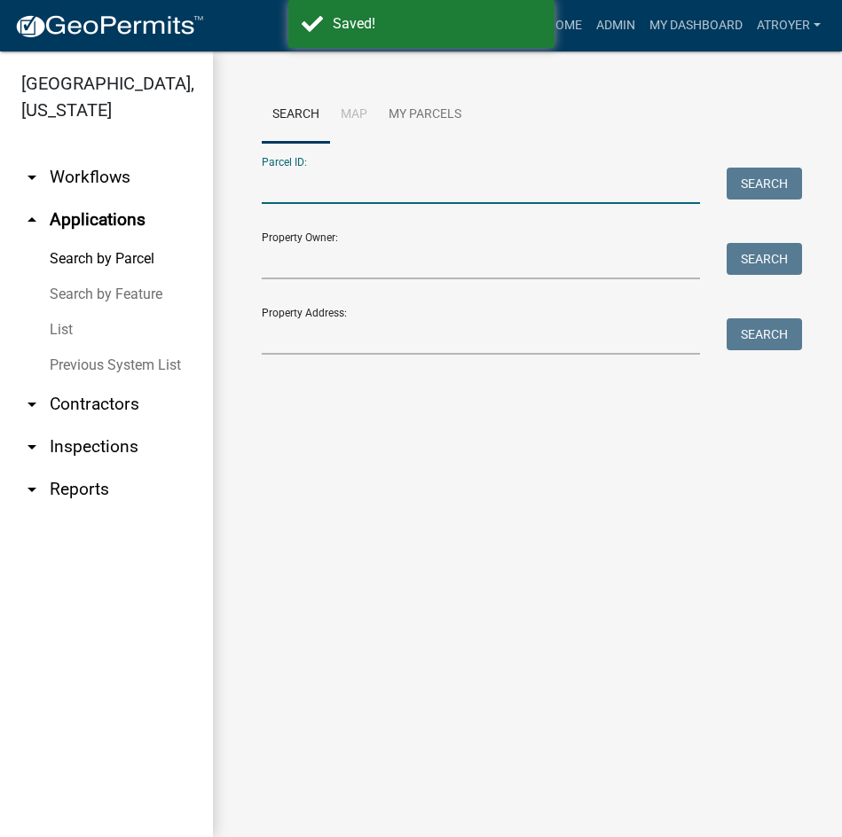
click at [449, 192] on input "Parcel ID:" at bounding box center [481, 186] width 438 height 36
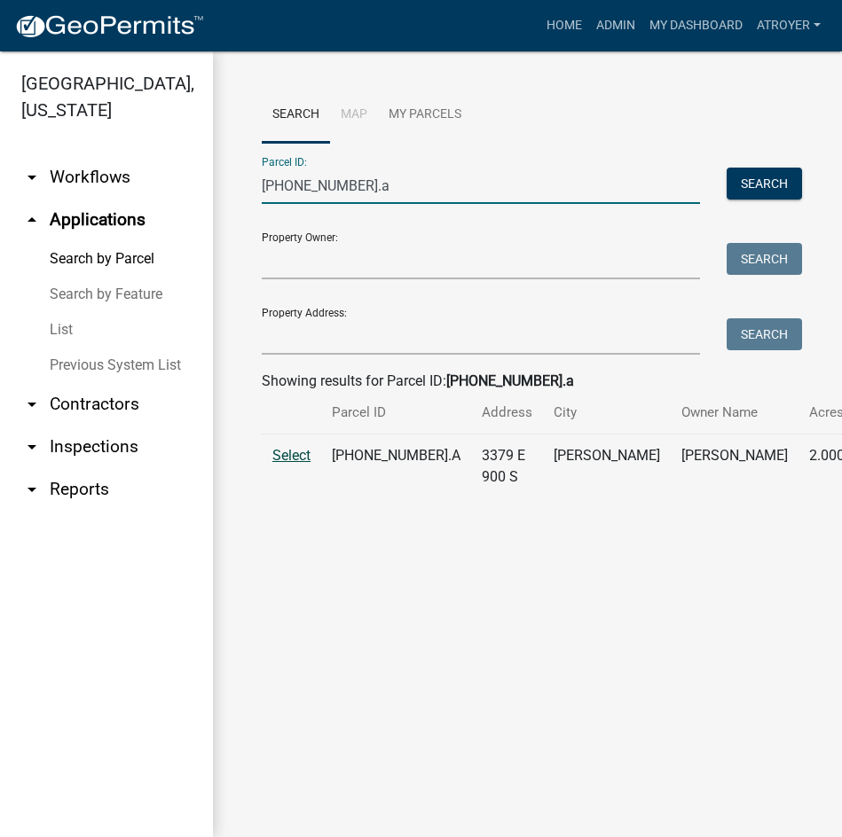
type input "019-030-004.a"
click at [284, 464] on span "Select" at bounding box center [291, 455] width 38 height 17
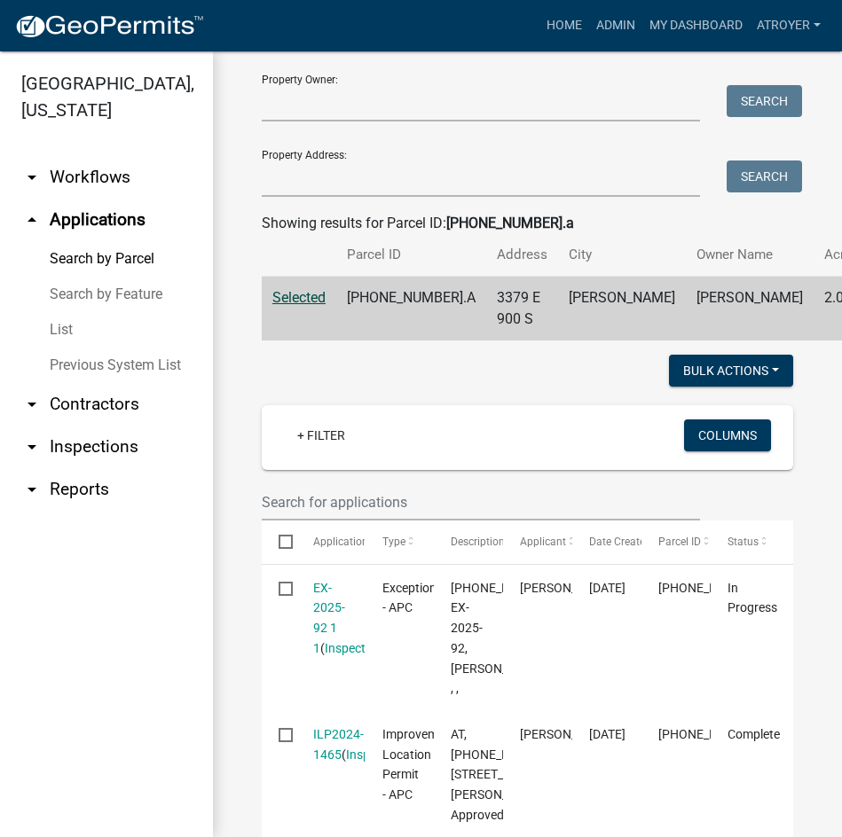
scroll to position [444, 0]
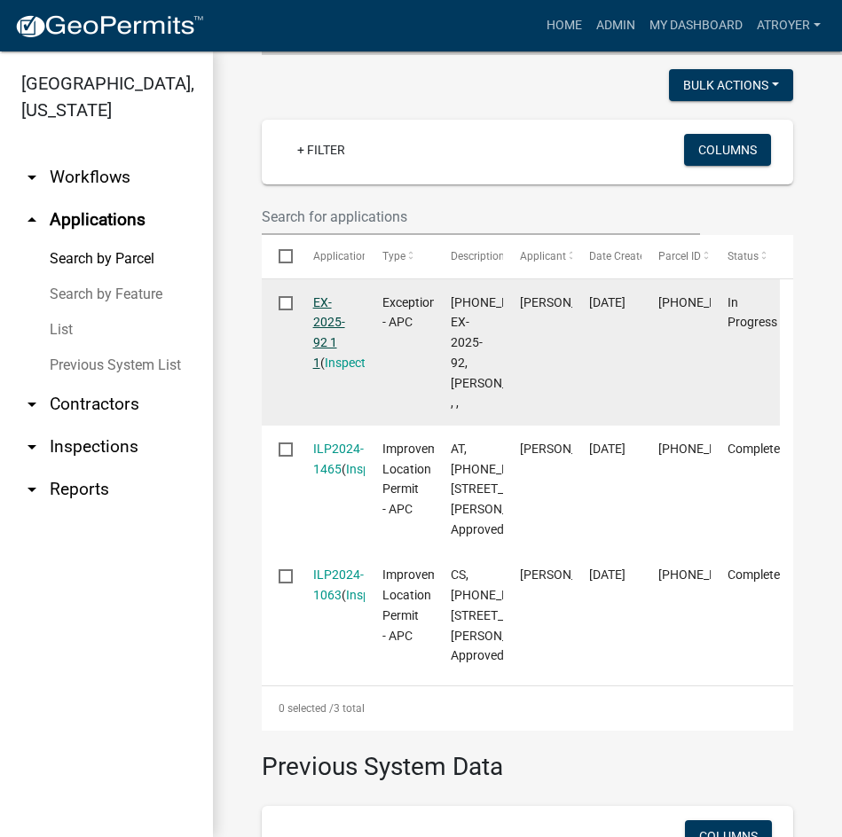
click at [313, 347] on link "EX-2025-92 1 1" at bounding box center [329, 332] width 32 height 75
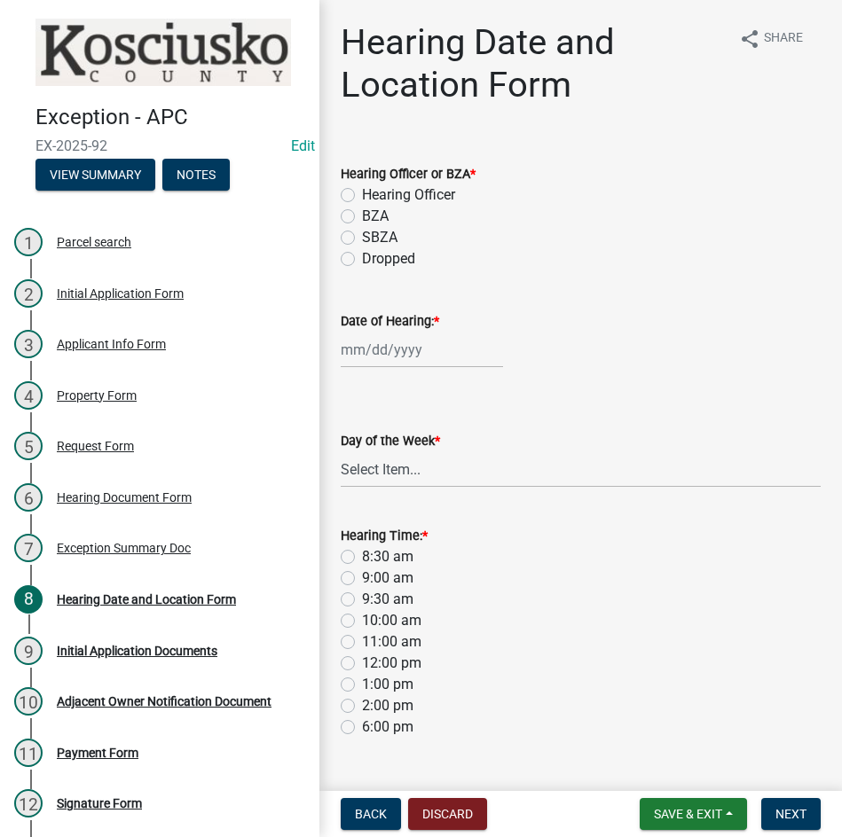
click at [362, 217] on label "BZA" at bounding box center [375, 216] width 27 height 21
click at [362, 217] on input "BZA" at bounding box center [368, 212] width 12 height 12
radio input "true"
click at [423, 357] on div at bounding box center [422, 350] width 162 height 36
select select "8"
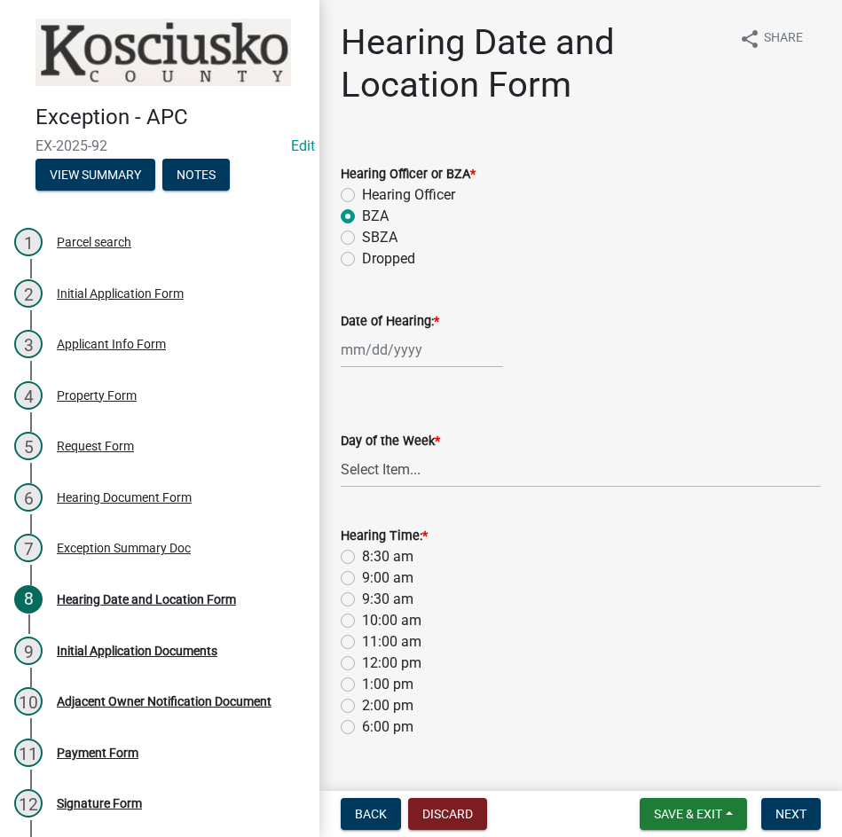
select select "2025"
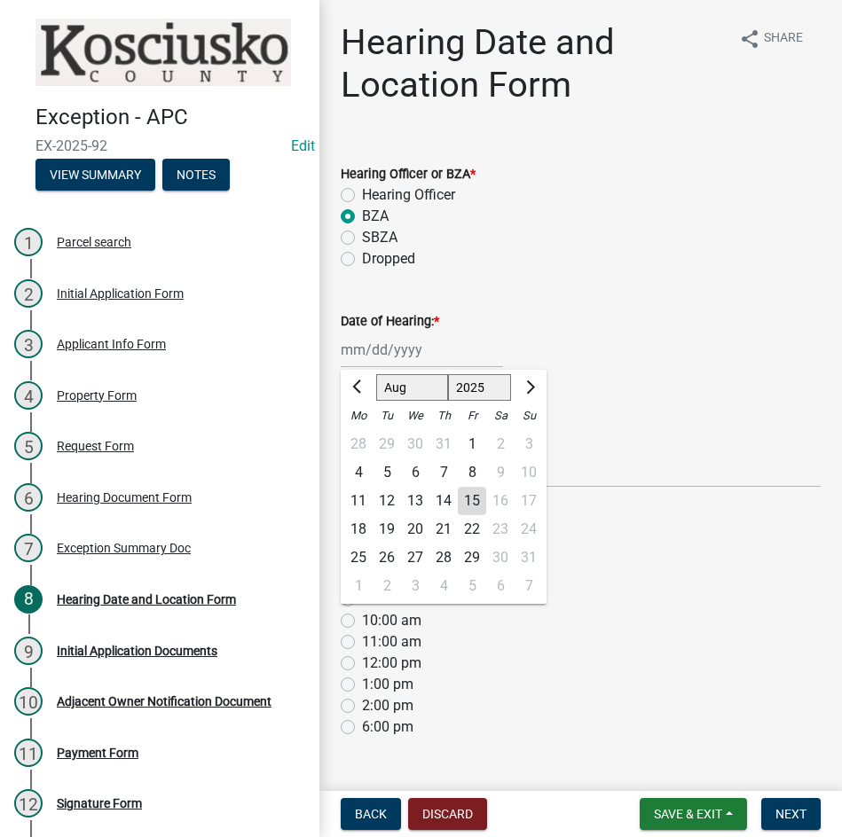
click at [416, 385] on select "Jan Feb Mar Apr May Jun Jul Aug Sep Oct Nov Dec" at bounding box center [412, 387] width 72 height 27
select select "9"
click at [376, 374] on select "Jan Feb Mar Apr May Jun Jul Aug Sep Oct Nov Dec" at bounding box center [412, 387] width 72 height 27
click at [385, 468] on div "9" at bounding box center [387, 473] width 28 height 28
type input "09/09/2025"
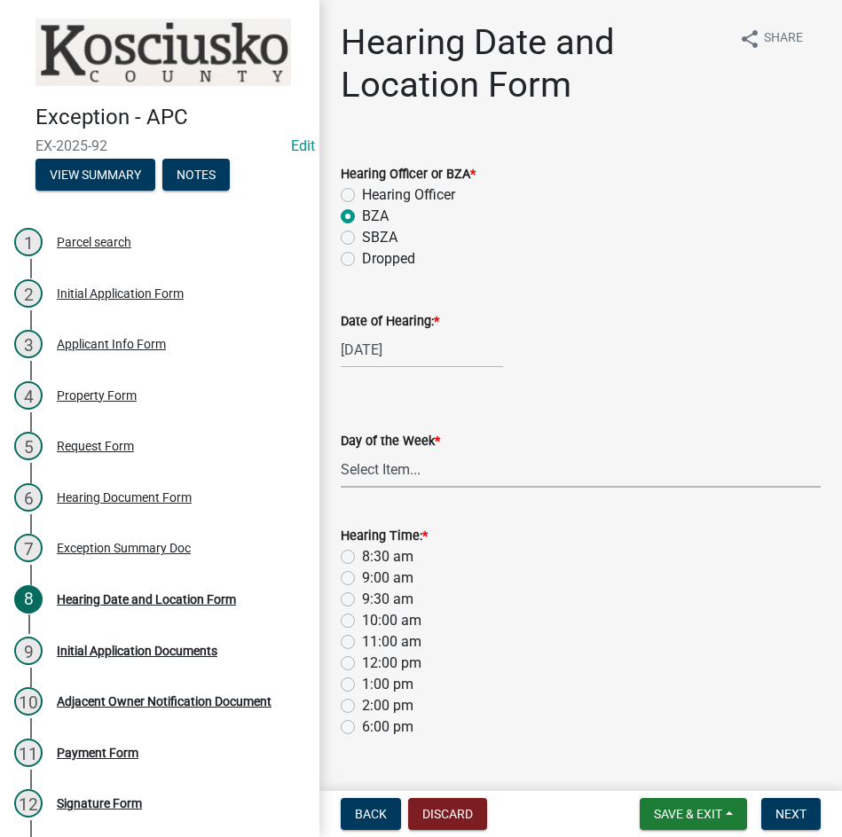
click at [389, 476] on select "Select Item... Monday Tuesday Wednesday Thursday Friday Saturday Sunday" at bounding box center [581, 470] width 480 height 36
click at [341, 452] on select "Select Item... Monday Tuesday Wednesday Thursday Friday Saturday Sunday" at bounding box center [581, 470] width 480 height 36
select select "a48e76f8-de41-403b-83ad-1628186786b9"
click at [362, 578] on label "9:00 am" at bounding box center [387, 578] width 51 height 21
click at [362, 578] on input "9:00 am" at bounding box center [368, 574] width 12 height 12
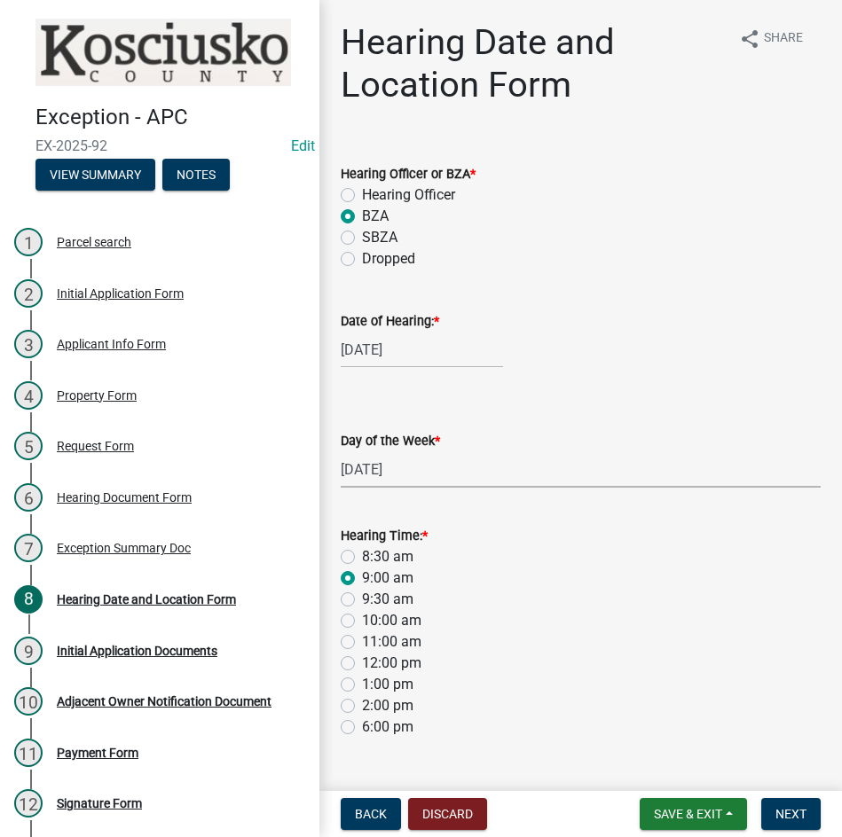
radio input "true"
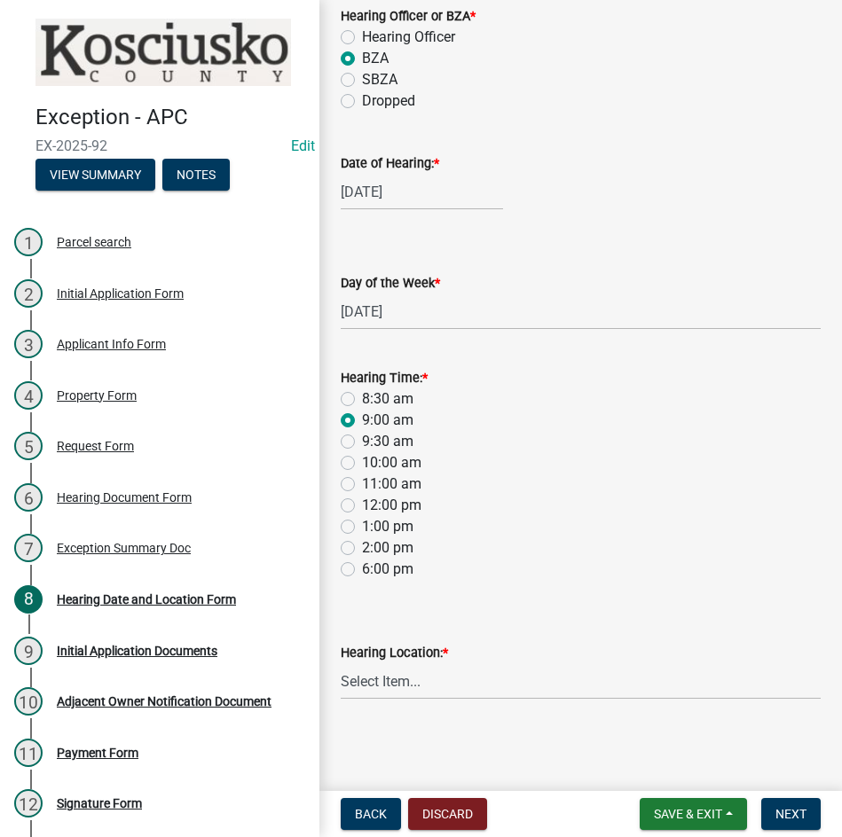
scroll to position [159, 0]
click at [503, 687] on select "Select Item... Area Plan Commission Office - 100 W Center St., Warsaw Justice B…" at bounding box center [581, 681] width 480 height 36
click at [341, 663] on select "Select Item... Area Plan Commission Office - 100 W Center St., Warsaw Justice B…" at bounding box center [581, 681] width 480 height 36
select select "9dcac0a2-b0c4-4f3b-8637-840d2209bdca"
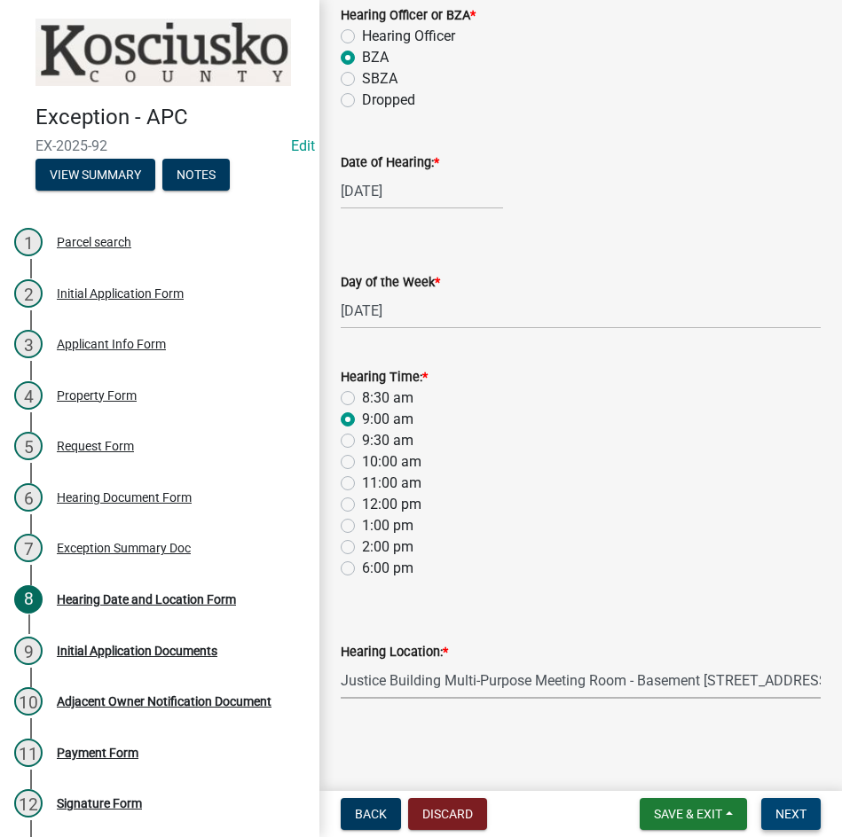
click at [789, 814] on span "Next" at bounding box center [790, 814] width 31 height 14
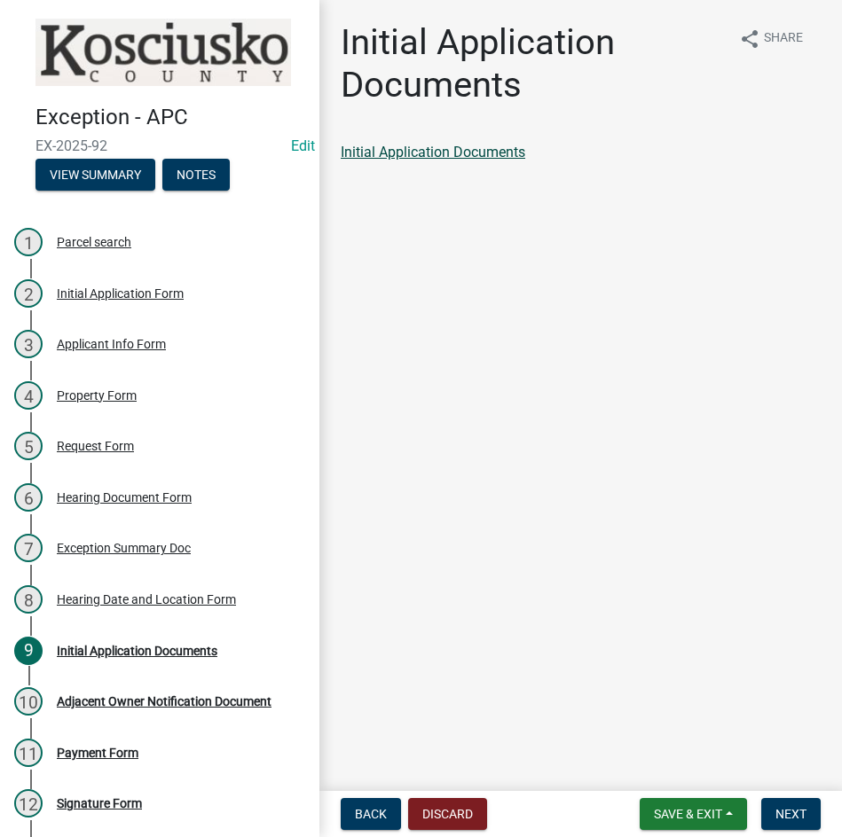
click at [459, 145] on link "Initial Application Documents" at bounding box center [433, 152] width 185 height 17
click at [793, 821] on span "Next" at bounding box center [790, 814] width 31 height 14
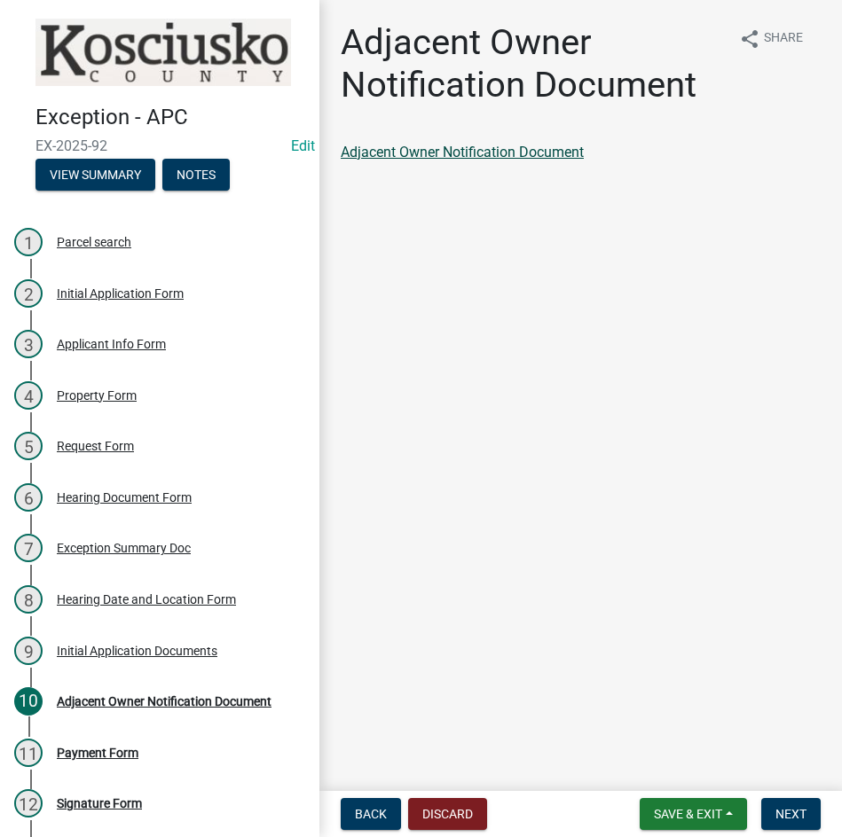
click at [412, 151] on link "Adjacent Owner Notification Document" at bounding box center [462, 152] width 243 height 17
click at [806, 810] on span "Next" at bounding box center [790, 814] width 31 height 14
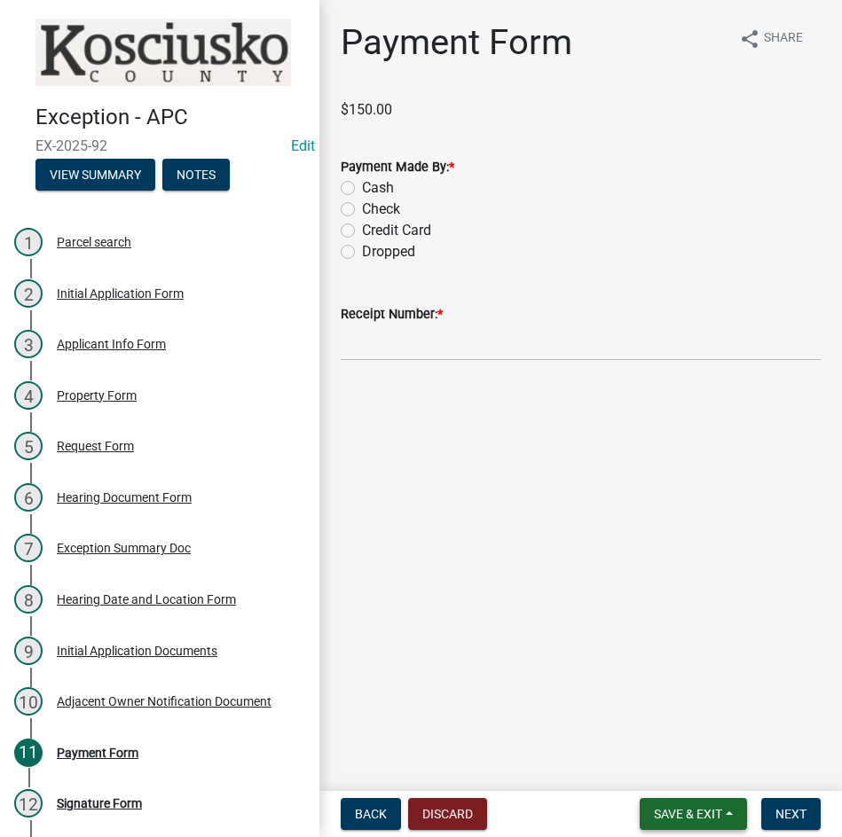
click at [696, 815] on span "Save & Exit" at bounding box center [688, 814] width 68 height 14
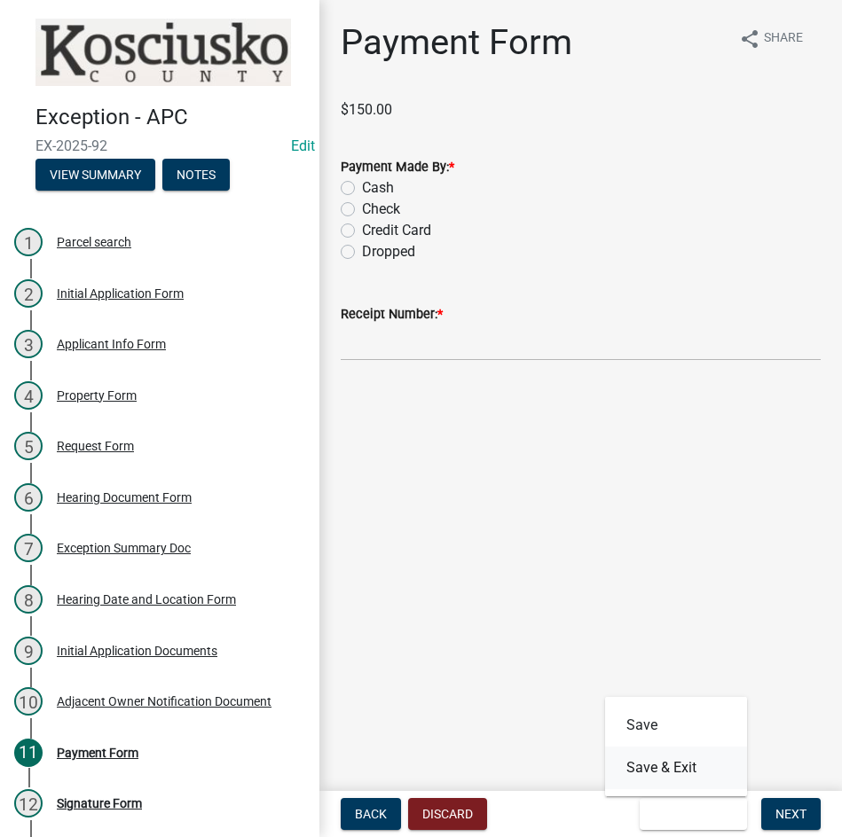
click at [689, 782] on button "Save & Exit" at bounding box center [676, 768] width 142 height 43
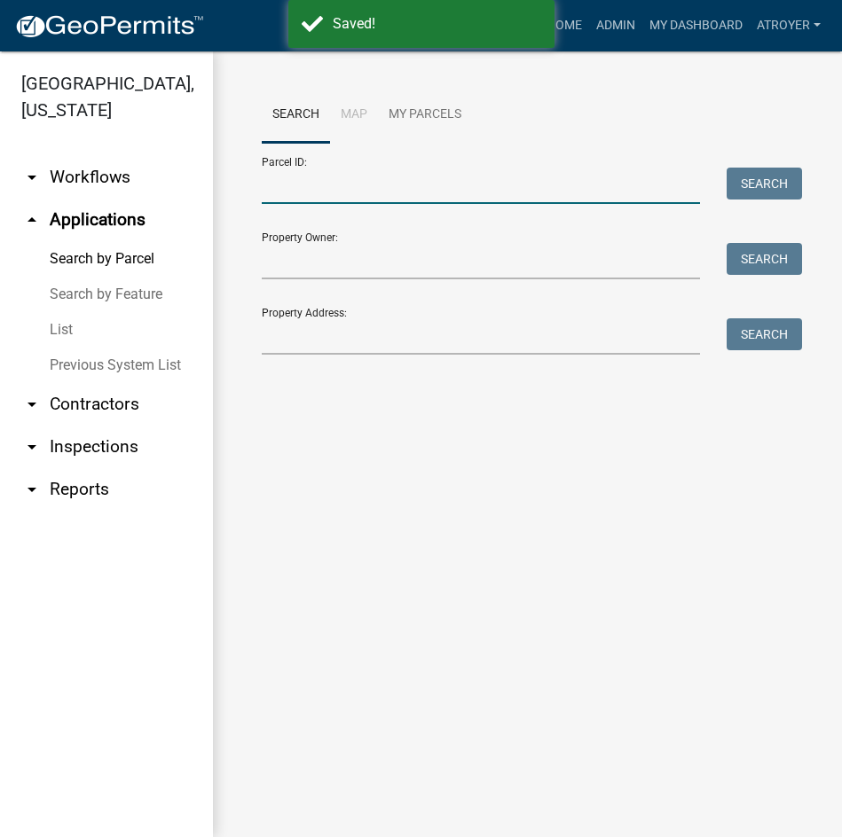
click at [402, 176] on input "Parcel ID:" at bounding box center [481, 186] width 438 height 36
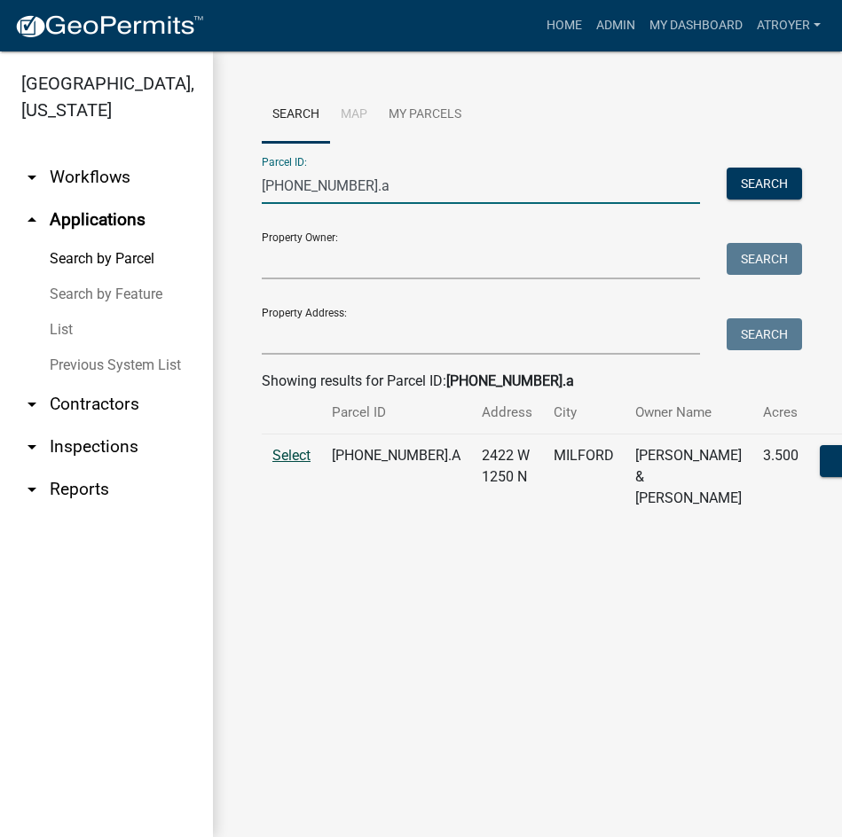
type input "031-016-006.a"
click at [290, 464] on span "Select" at bounding box center [291, 455] width 38 height 17
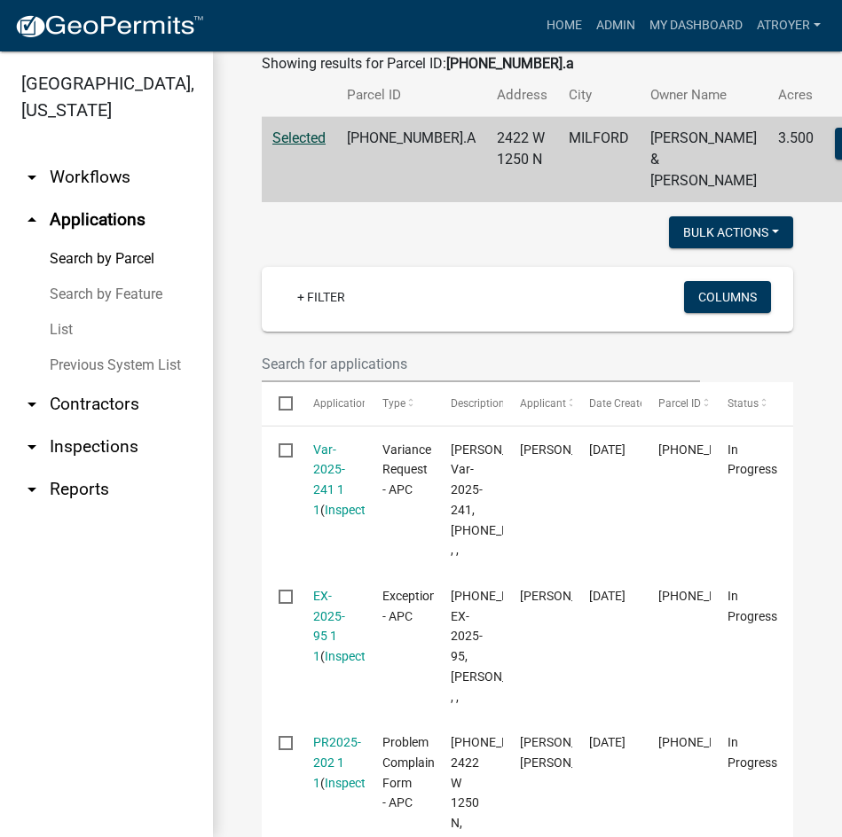
scroll to position [355, 0]
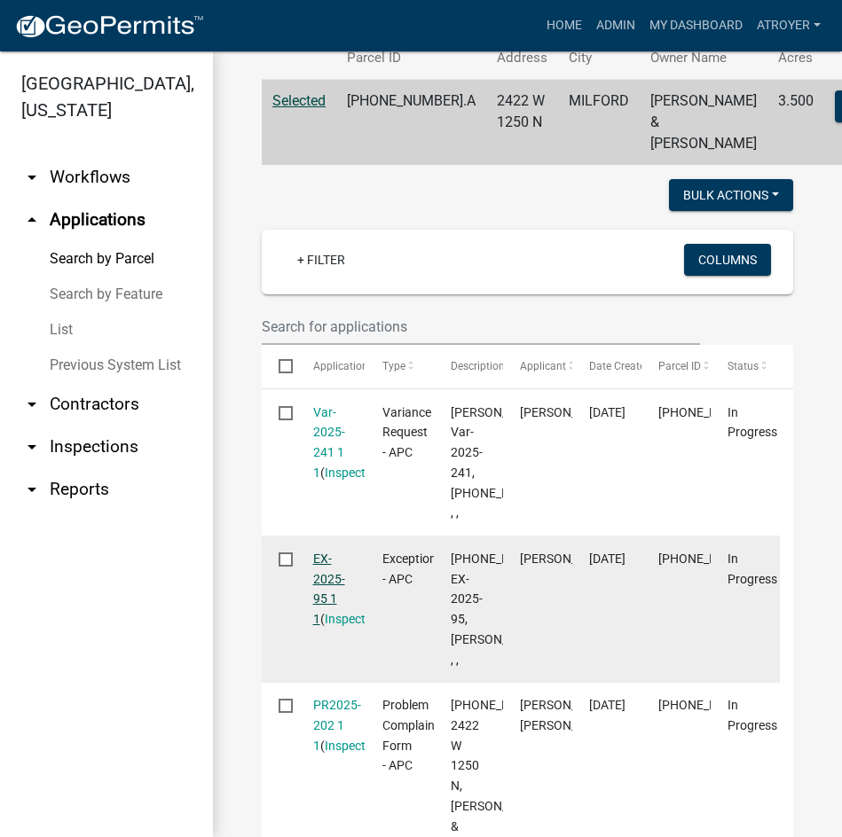
click at [320, 626] on link "EX-2025-95 1 1" at bounding box center [329, 589] width 32 height 75
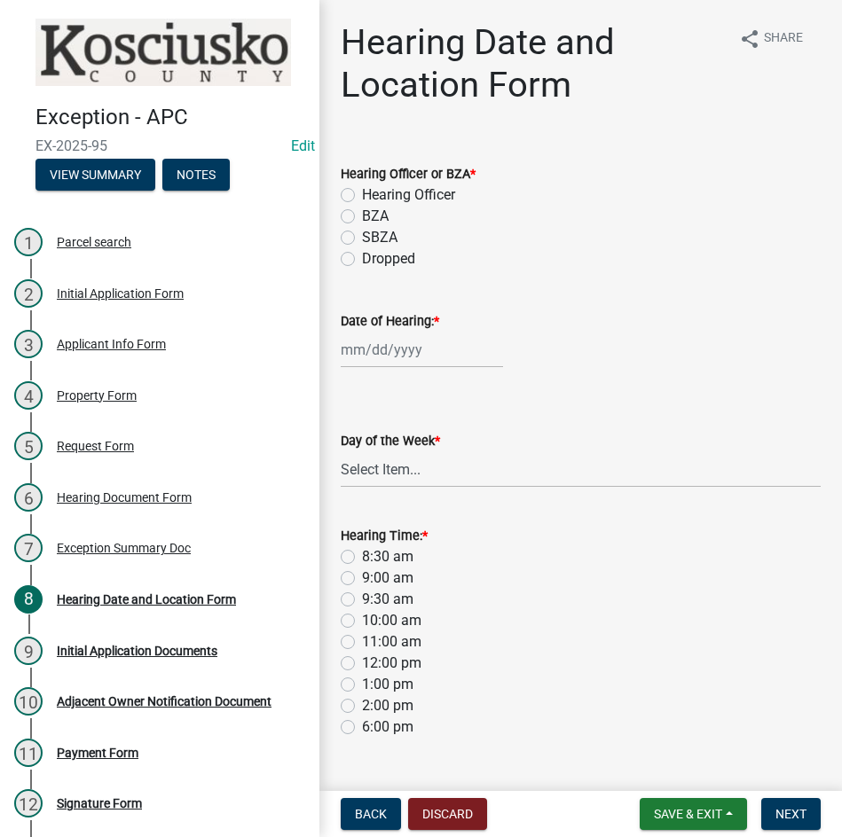
click at [362, 216] on label "BZA" at bounding box center [375, 216] width 27 height 21
click at [362, 216] on input "BZA" at bounding box center [368, 212] width 12 height 12
radio input "true"
click at [439, 343] on div at bounding box center [422, 350] width 162 height 36
select select "8"
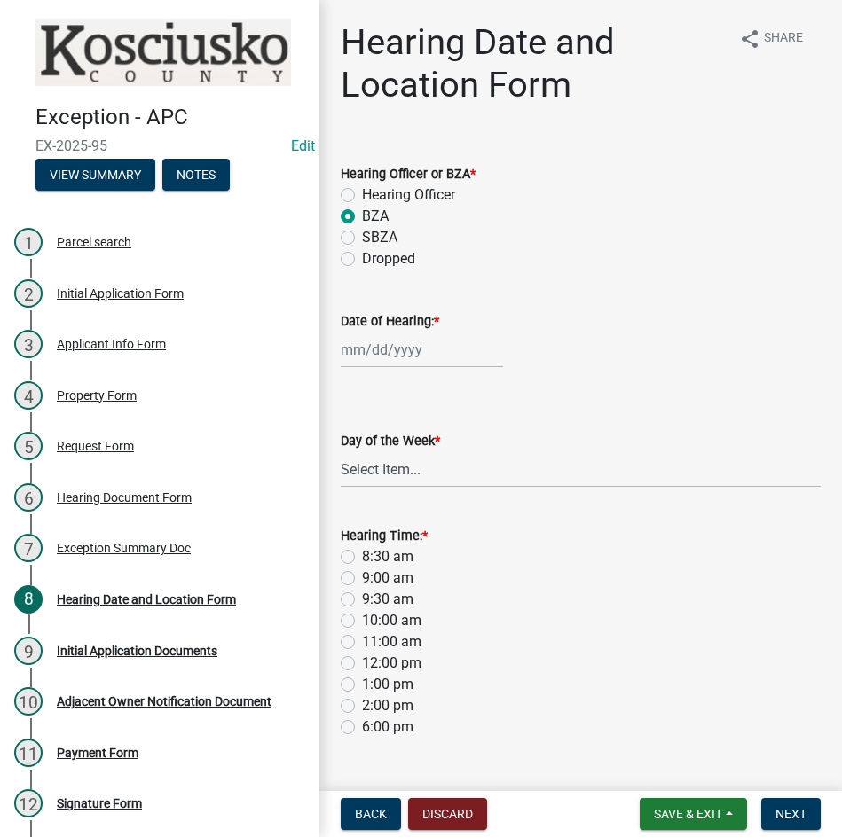
select select "2025"
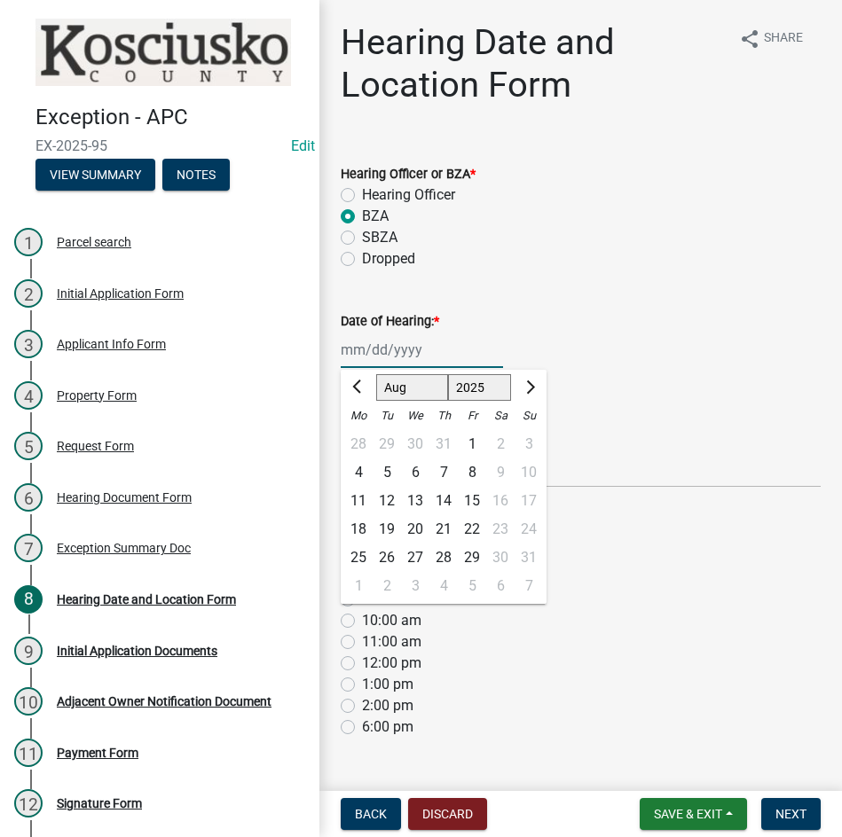
click at [418, 385] on select "Jan Feb Mar Apr May Jun Jul Aug Sep Oct Nov Dec" at bounding box center [412, 387] width 72 height 27
select select "9"
click at [376, 374] on select "Jan Feb Mar Apr May Jun Jul Aug Sep Oct Nov Dec" at bounding box center [412, 387] width 72 height 27
click at [383, 466] on div "9" at bounding box center [387, 473] width 28 height 28
type input "09/09/2025"
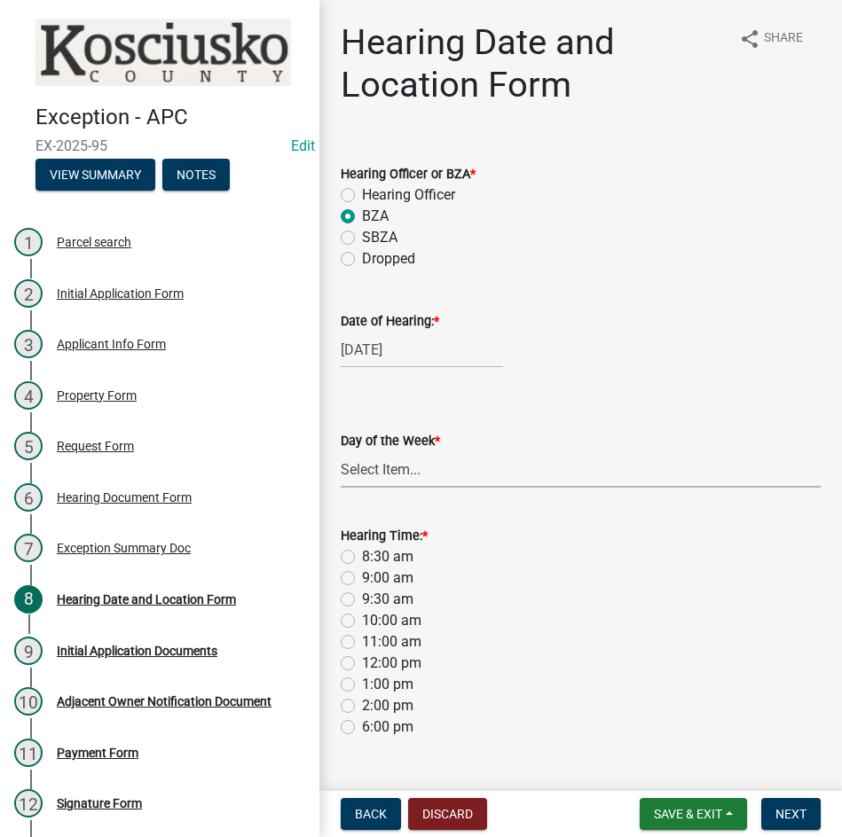
click at [395, 475] on select "Select Item... Monday Tuesday Wednesday Thursday Friday Saturday Sunday" at bounding box center [581, 470] width 480 height 36
click at [341, 452] on select "Select Item... Monday Tuesday Wednesday Thursday Friday Saturday Sunday" at bounding box center [581, 470] width 480 height 36
select select "a48e76f8-de41-403b-83ad-1628186786b9"
drag, startPoint x: 347, startPoint y: 579, endPoint x: 335, endPoint y: 575, distance: 12.4
click at [362, 580] on label "9:00 am" at bounding box center [387, 578] width 51 height 21
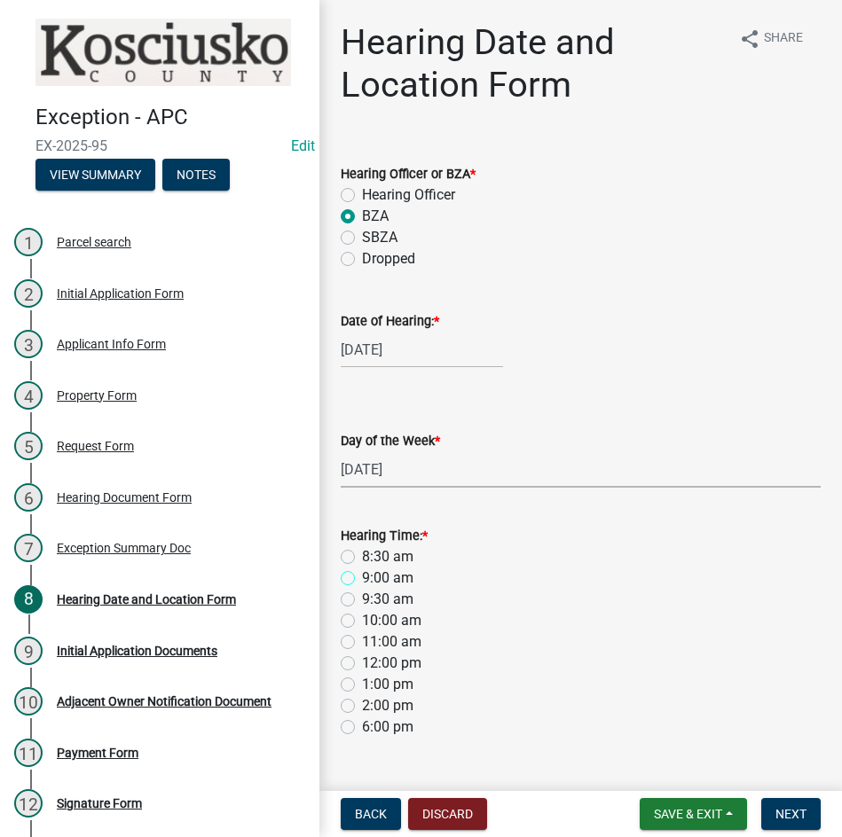
click at [362, 579] on input "9:00 am" at bounding box center [368, 574] width 12 height 12
radio input "true"
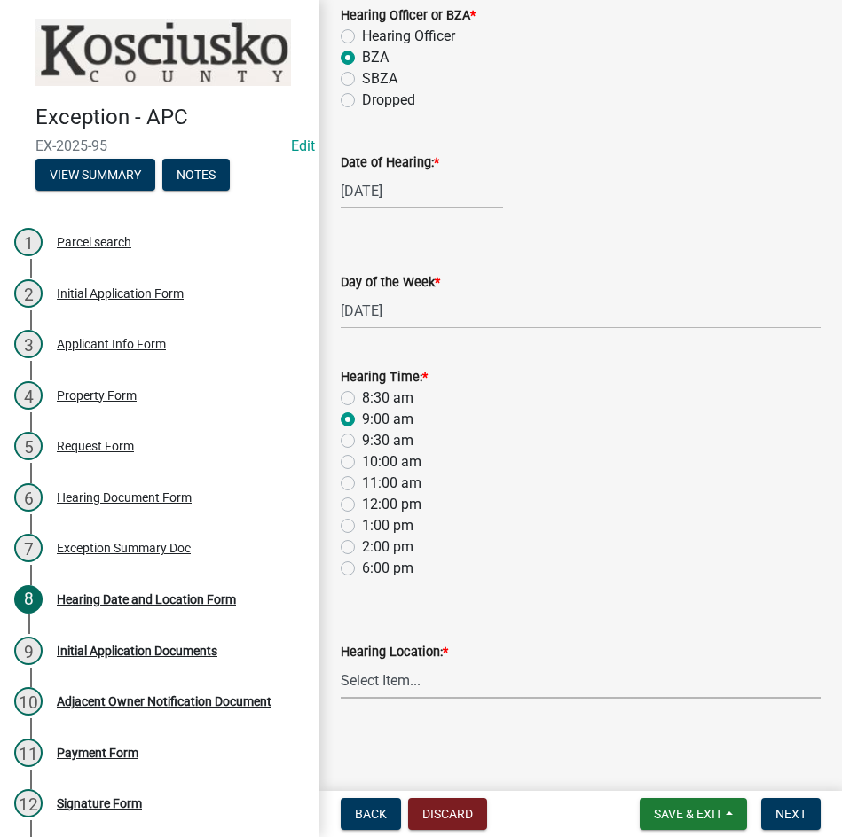
click at [440, 692] on select "Select Item... Area Plan Commission Office - 100 W Center St., Warsaw Justice B…" at bounding box center [581, 681] width 480 height 36
click at [341, 663] on select "Select Item... Area Plan Commission Office - 100 W Center St., Warsaw Justice B…" at bounding box center [581, 681] width 480 height 36
select select "9dcac0a2-b0c4-4f3b-8637-840d2209bdca"
click at [786, 814] on span "Next" at bounding box center [790, 814] width 31 height 14
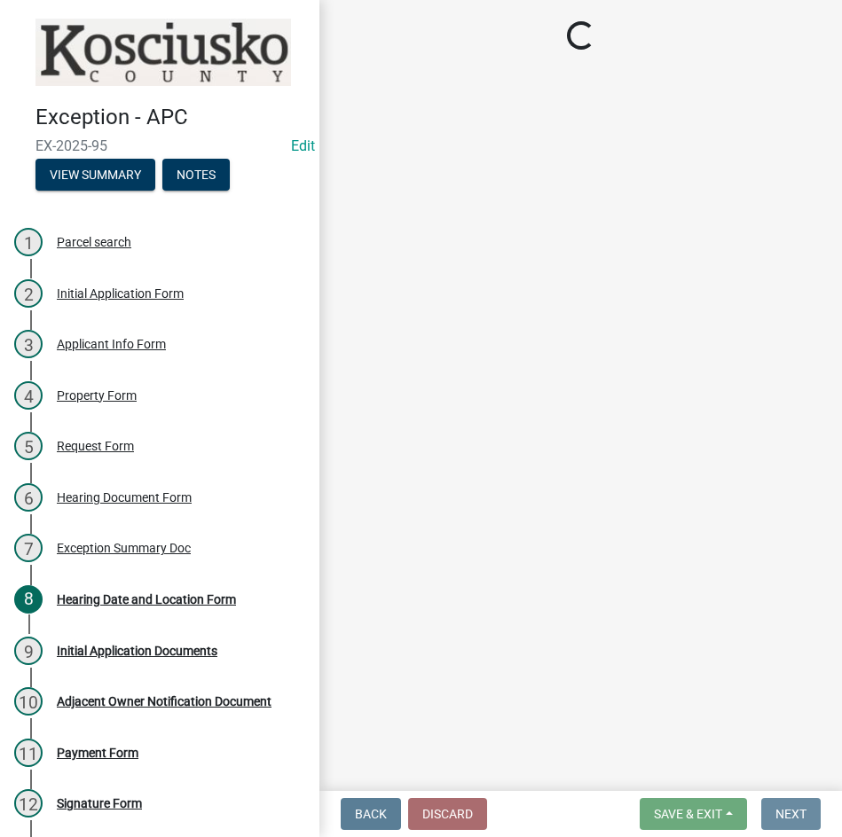
scroll to position [0, 0]
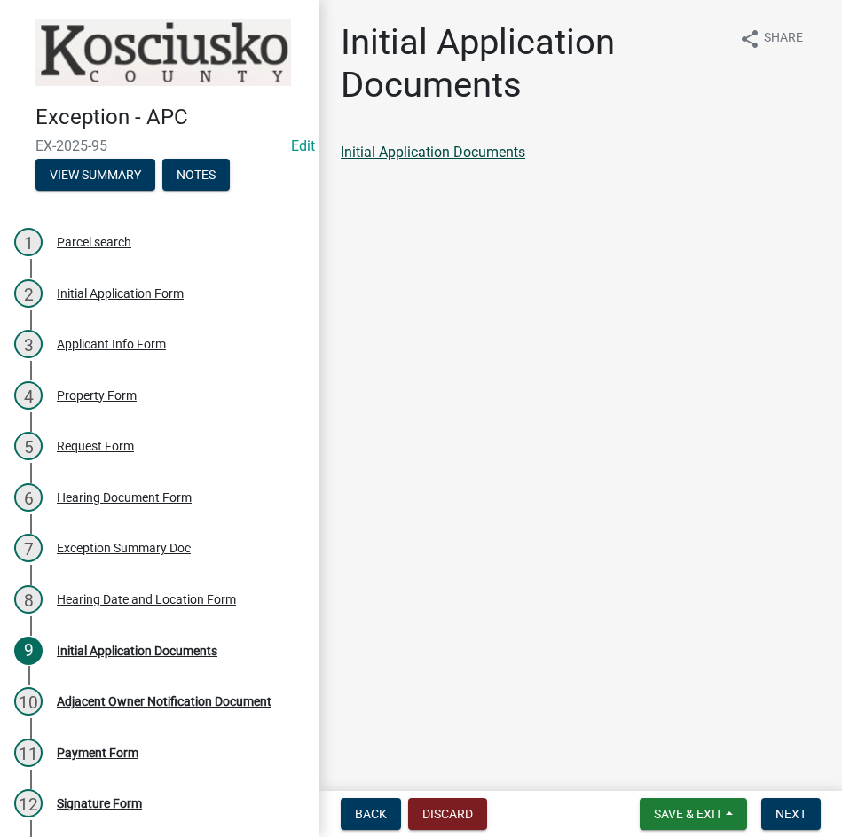
click at [399, 152] on link "Initial Application Documents" at bounding box center [433, 152] width 185 height 17
click at [780, 811] on span "Next" at bounding box center [790, 814] width 31 height 14
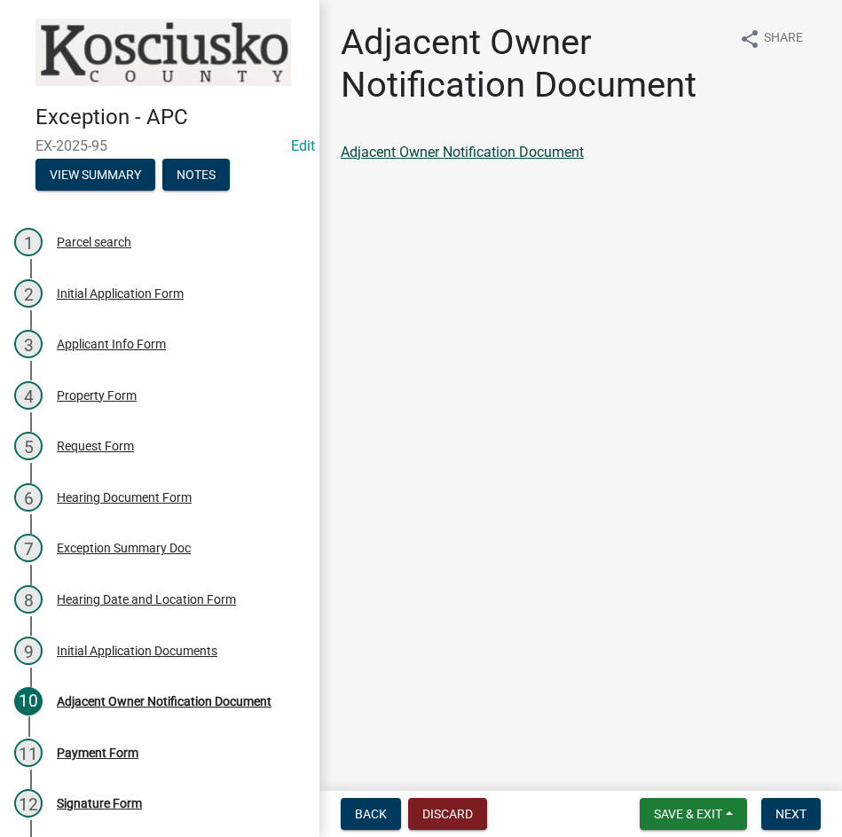
click at [499, 149] on link "Adjacent Owner Notification Document" at bounding box center [462, 152] width 243 height 17
click at [802, 820] on span "Next" at bounding box center [790, 814] width 31 height 14
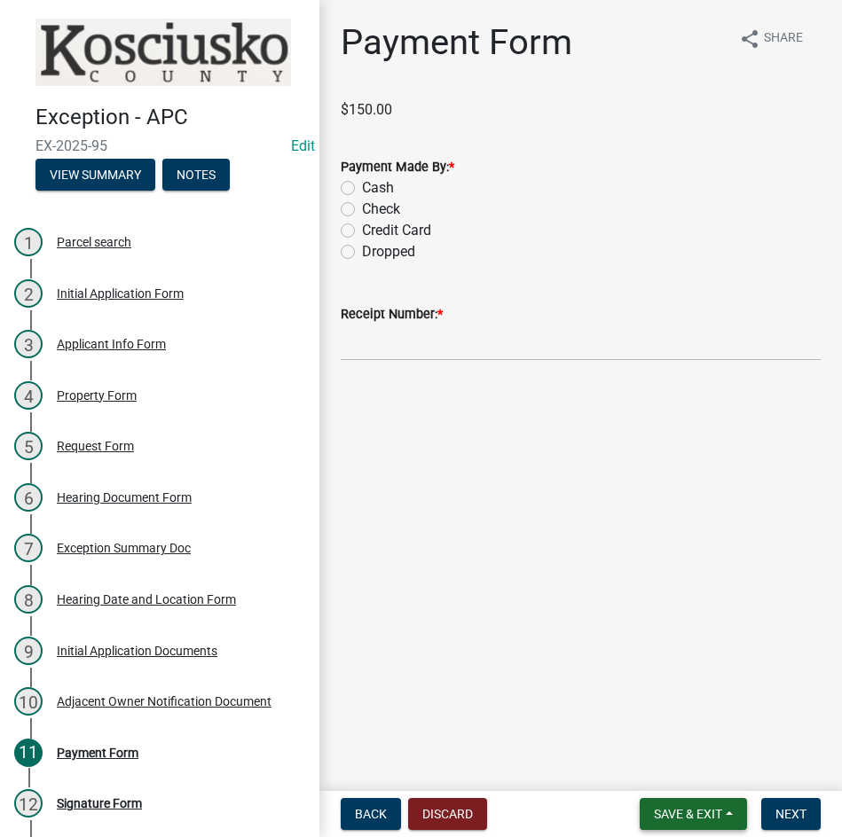
click at [687, 815] on span "Save & Exit" at bounding box center [688, 814] width 68 height 14
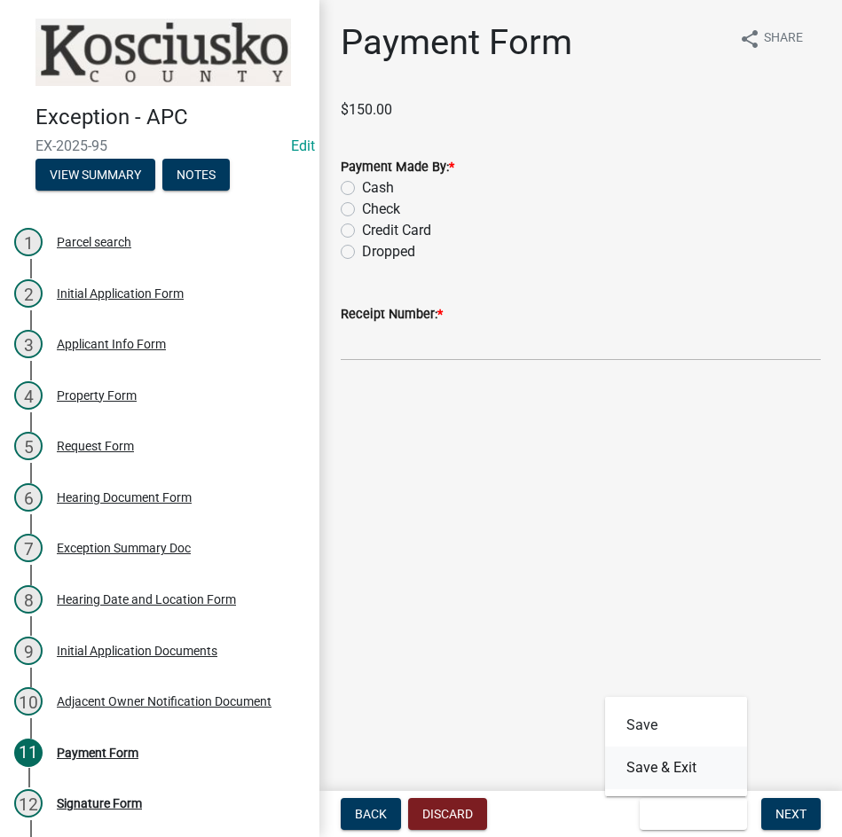
click at [673, 771] on button "Save & Exit" at bounding box center [676, 768] width 142 height 43
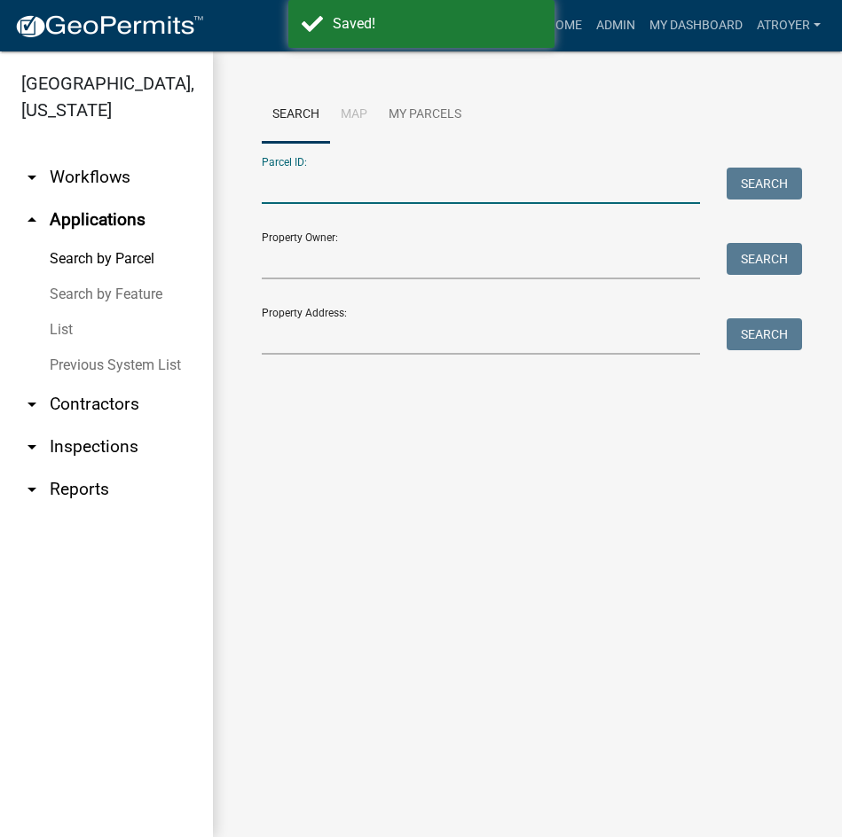
click at [537, 178] on input "Parcel ID:" at bounding box center [481, 186] width 438 height 36
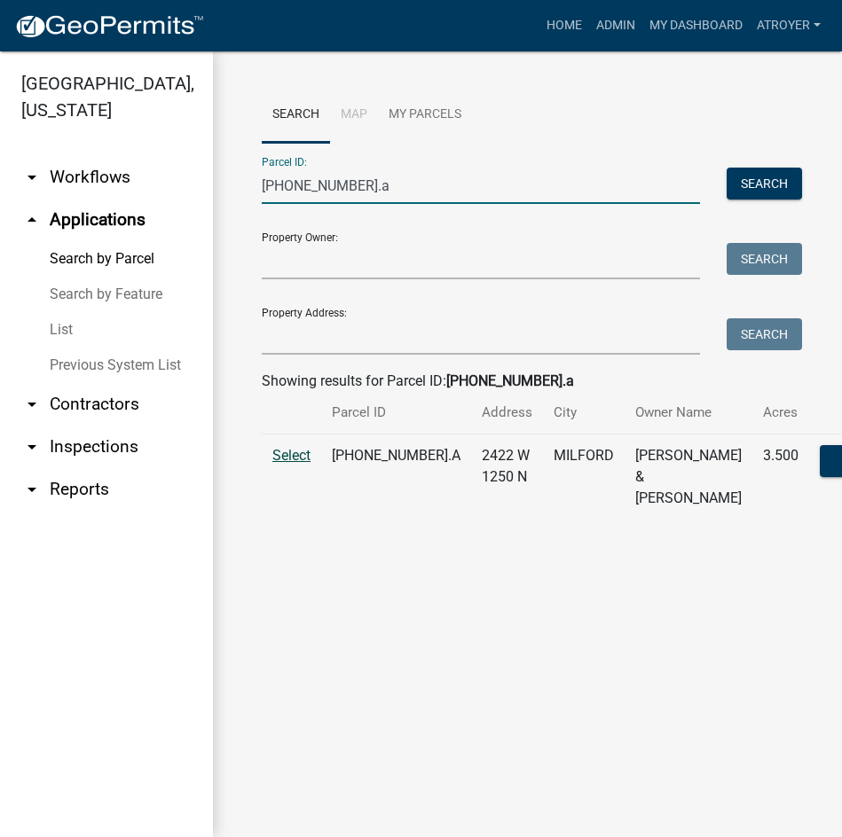
type input "031-016-006.a"
click at [295, 464] on span "Select" at bounding box center [291, 455] width 38 height 17
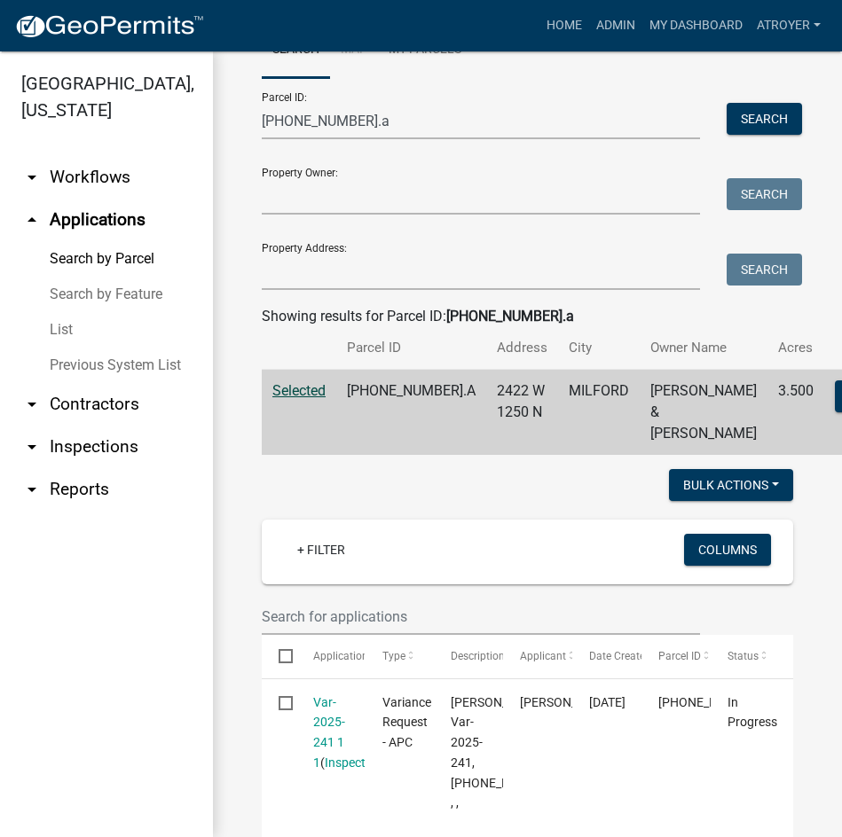
scroll to position [177, 0]
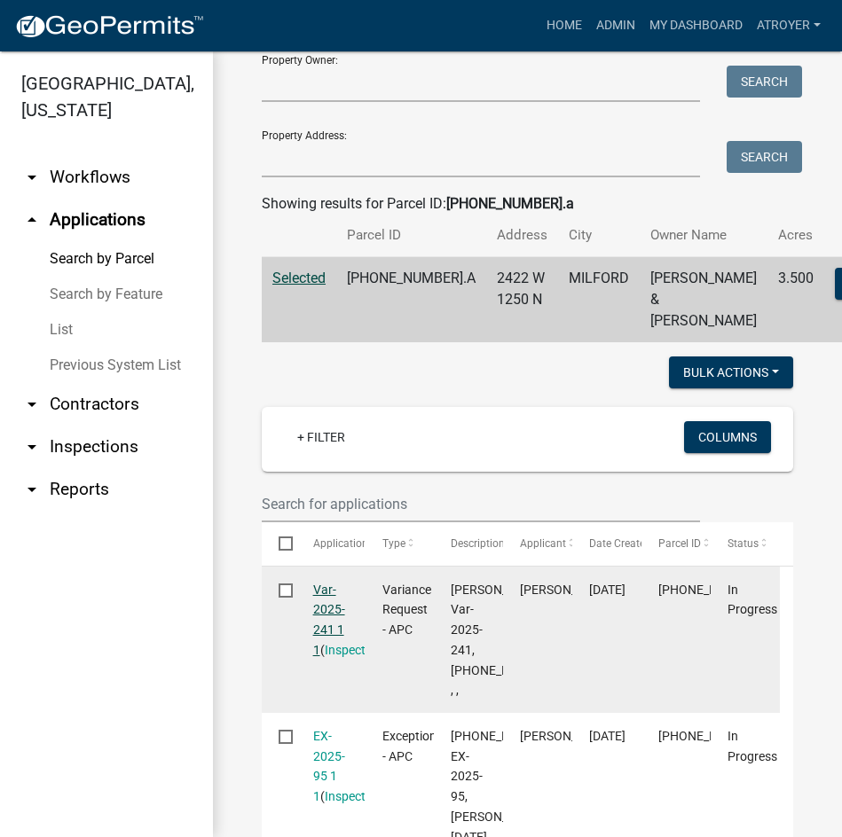
click at [329, 608] on link "Var-2025-241 1 1" at bounding box center [329, 620] width 32 height 75
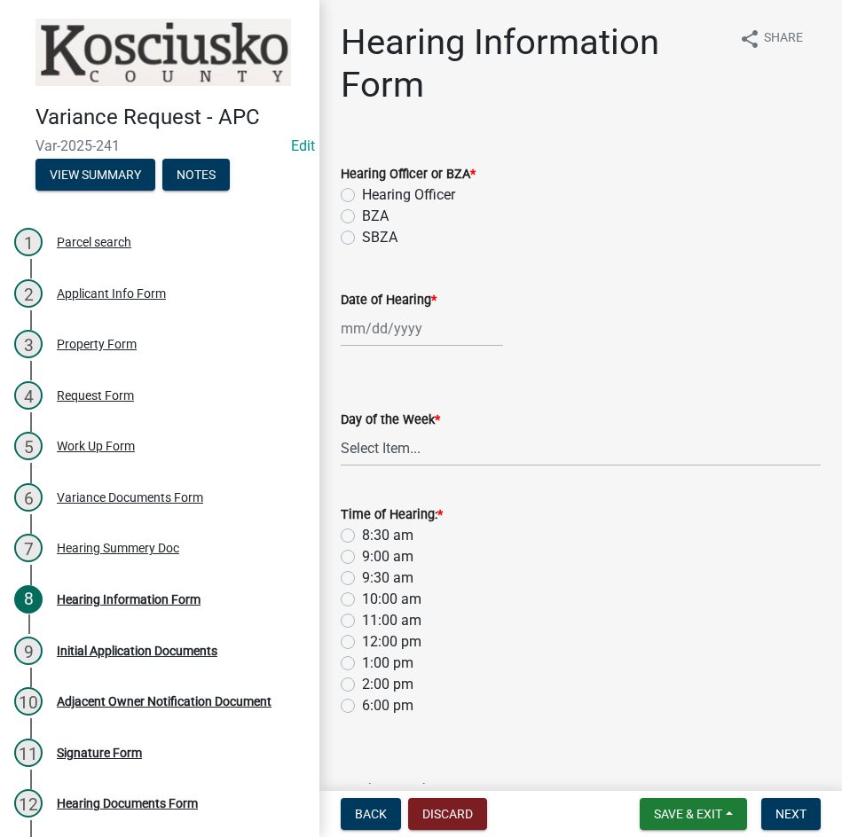
click at [356, 216] on div "BZA" at bounding box center [581, 216] width 480 height 21
click at [362, 217] on label "BZA" at bounding box center [375, 216] width 27 height 21
click at [362, 217] on input "BZA" at bounding box center [368, 212] width 12 height 12
radio input "true"
click at [397, 335] on div at bounding box center [422, 328] width 162 height 36
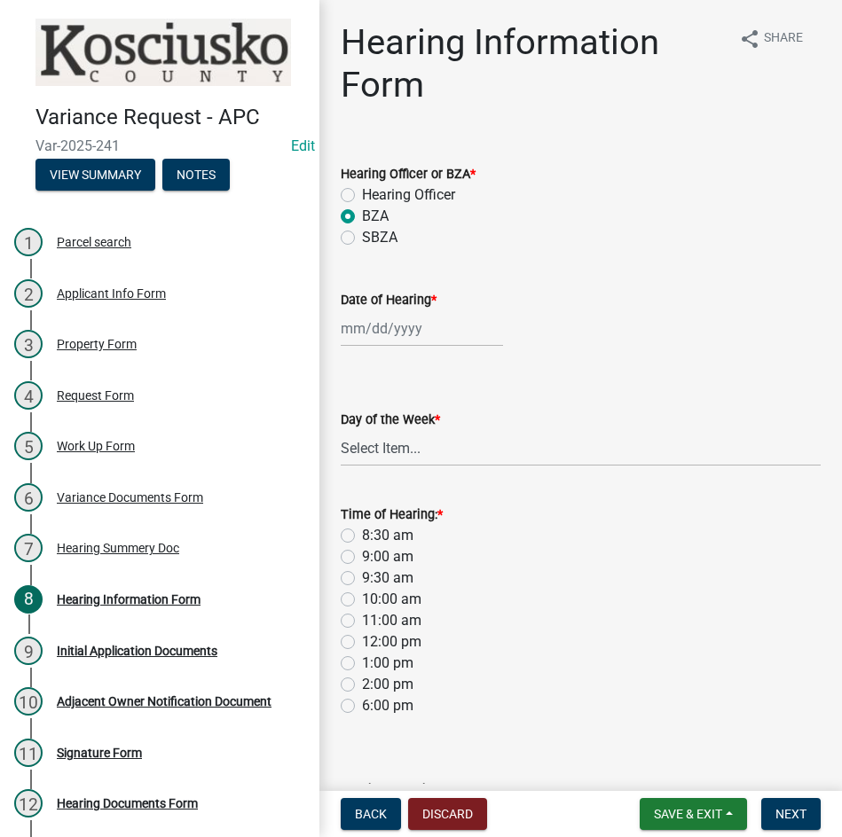
select select "8"
select select "2025"
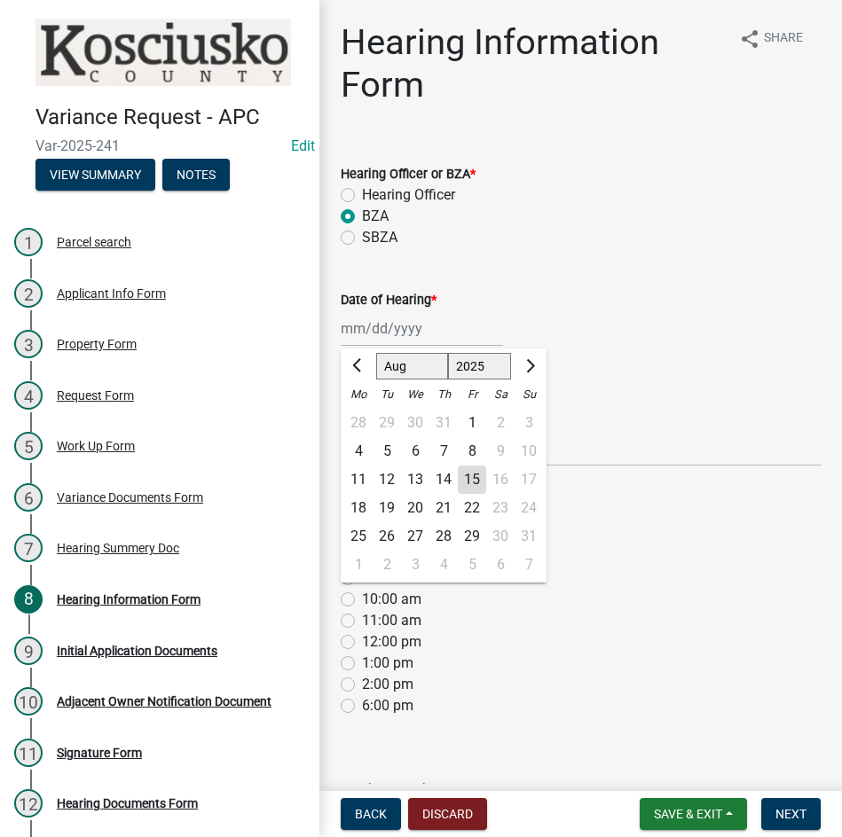
click at [397, 364] on select "Jan Feb Mar Apr May Jun Jul Aug Sep Oct Nov Dec" at bounding box center [412, 366] width 72 height 27
select select "9"
click at [376, 353] on select "Jan Feb Mar Apr May Jun Jul Aug Sep Oct Nov Dec" at bounding box center [412, 366] width 72 height 27
click at [387, 448] on div "9" at bounding box center [387, 451] width 28 height 28
type input "09/09/2025"
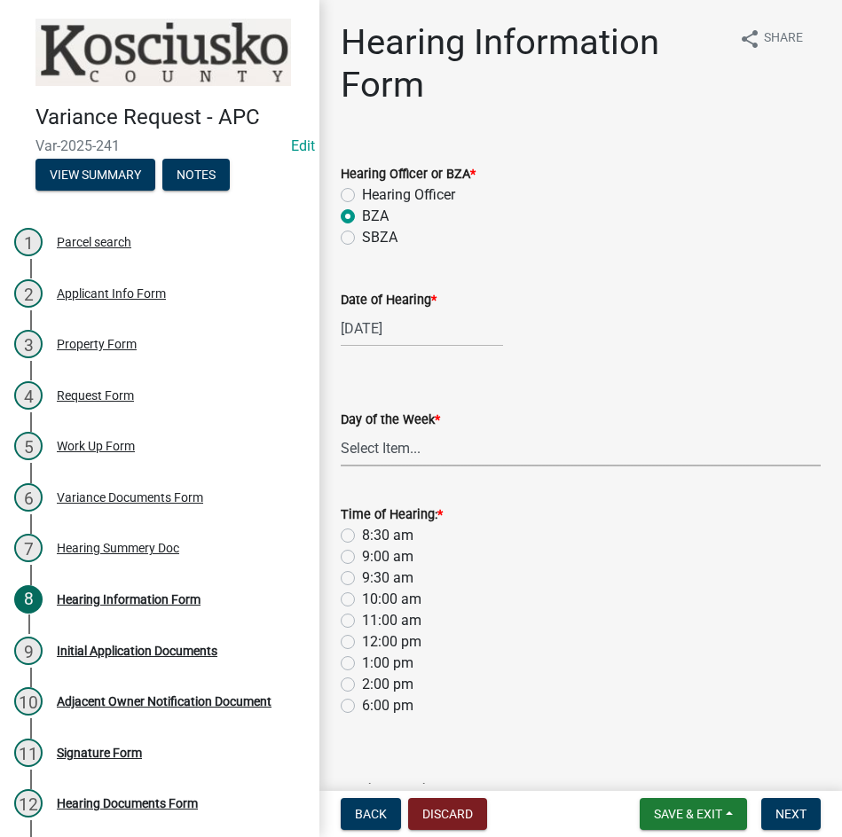
click at [389, 455] on select "Select Item... Monday Tuesday Wednesday Thursday Friday Saturday Sunday" at bounding box center [581, 448] width 480 height 36
click at [341, 430] on select "Select Item... Monday Tuesday Wednesday Thursday Friday Saturday Sunday" at bounding box center [581, 448] width 480 height 36
select select "2c42e77b-91e7-4635-824d-3d7e3b59fa99"
click at [362, 561] on label "9:00 am" at bounding box center [387, 556] width 51 height 21
click at [362, 558] on input "9:00 am" at bounding box center [368, 552] width 12 height 12
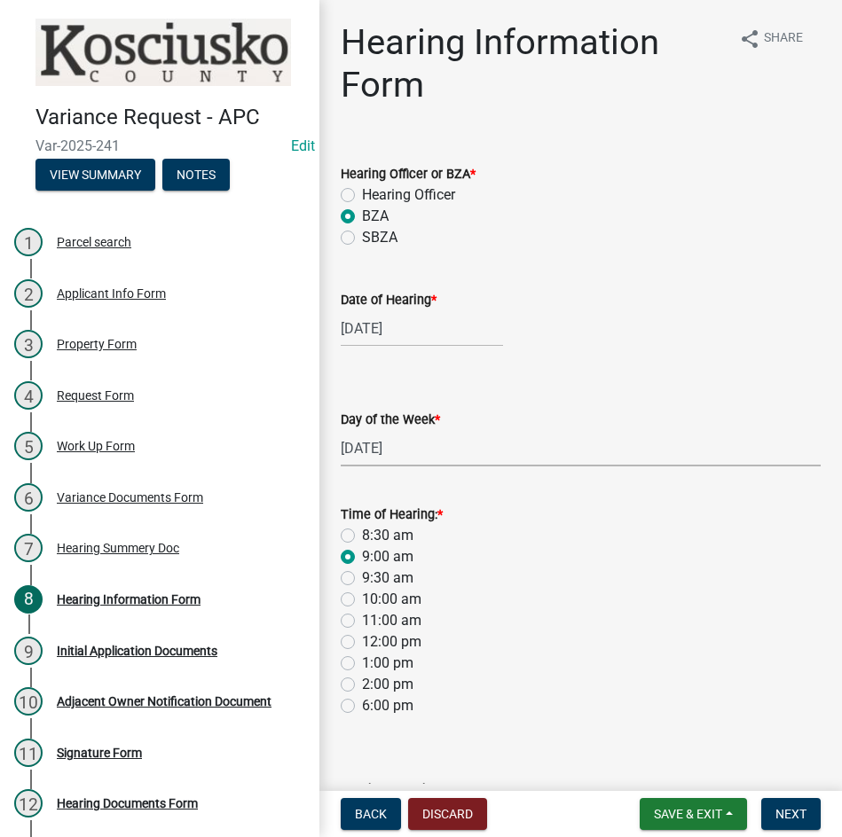
radio input "true"
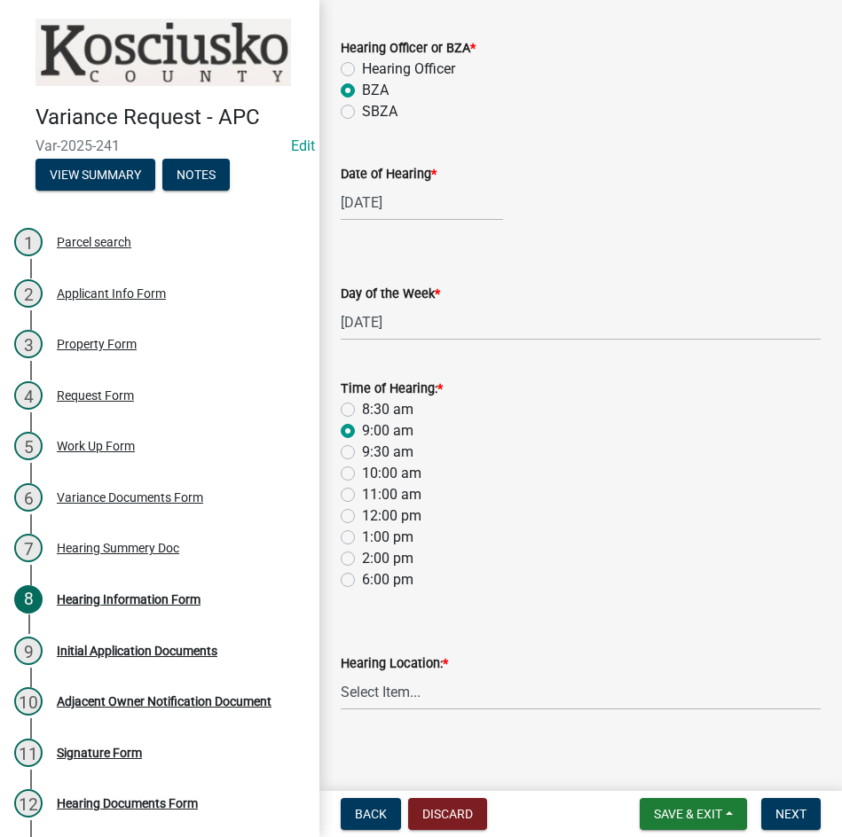
scroll to position [137, 0]
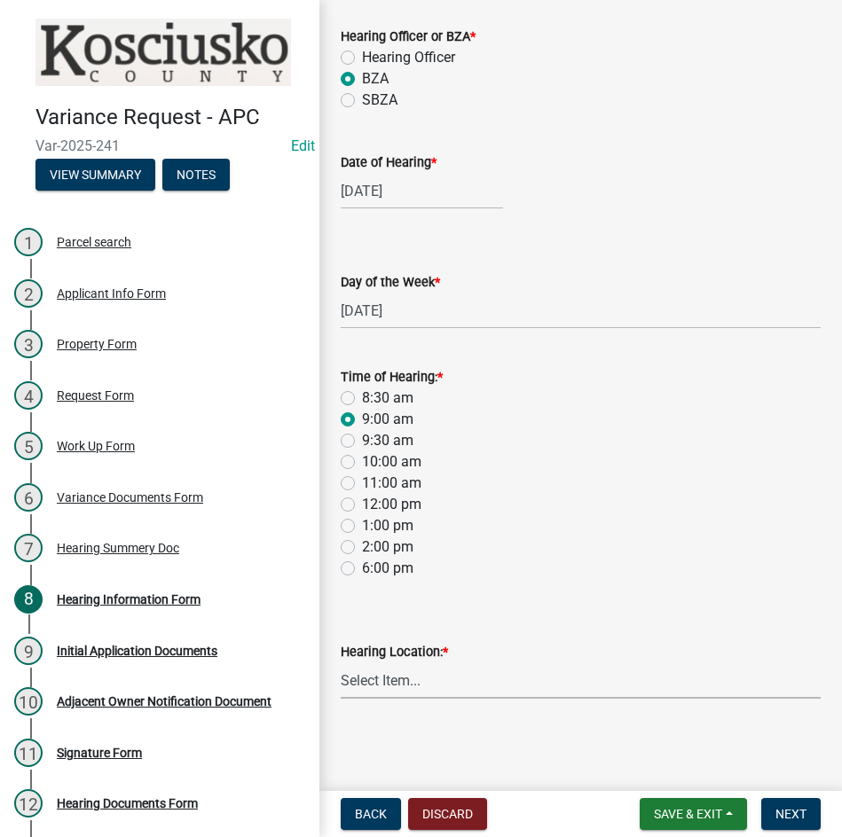
click at [591, 685] on select "Select Item... Area Plan Commission Office - 100 W Center St., Warsaw Justice B…" at bounding box center [581, 681] width 480 height 36
click at [341, 663] on select "Select Item... Area Plan Commission Office - 100 W Center St., Warsaw Justice B…" at bounding box center [581, 681] width 480 height 36
select select "9dcac0a2-b0c4-4f3b-8637-840d2209bdca"
click at [779, 809] on span "Next" at bounding box center [790, 814] width 31 height 14
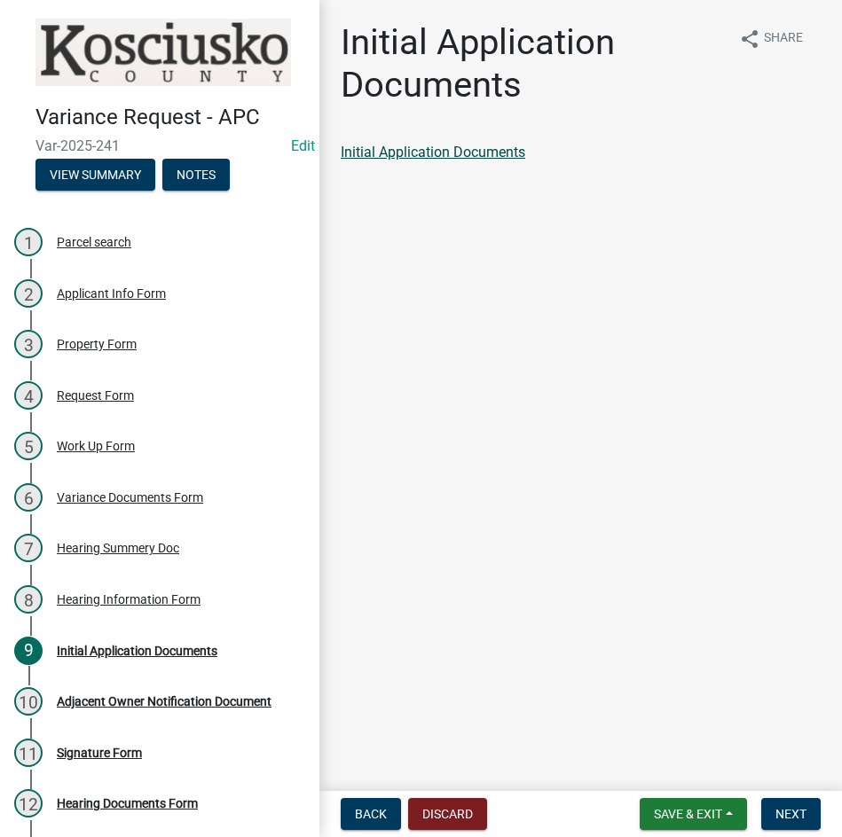
click at [393, 152] on link "Initial Application Documents" at bounding box center [433, 152] width 185 height 17
click at [790, 808] on span "Next" at bounding box center [790, 814] width 31 height 14
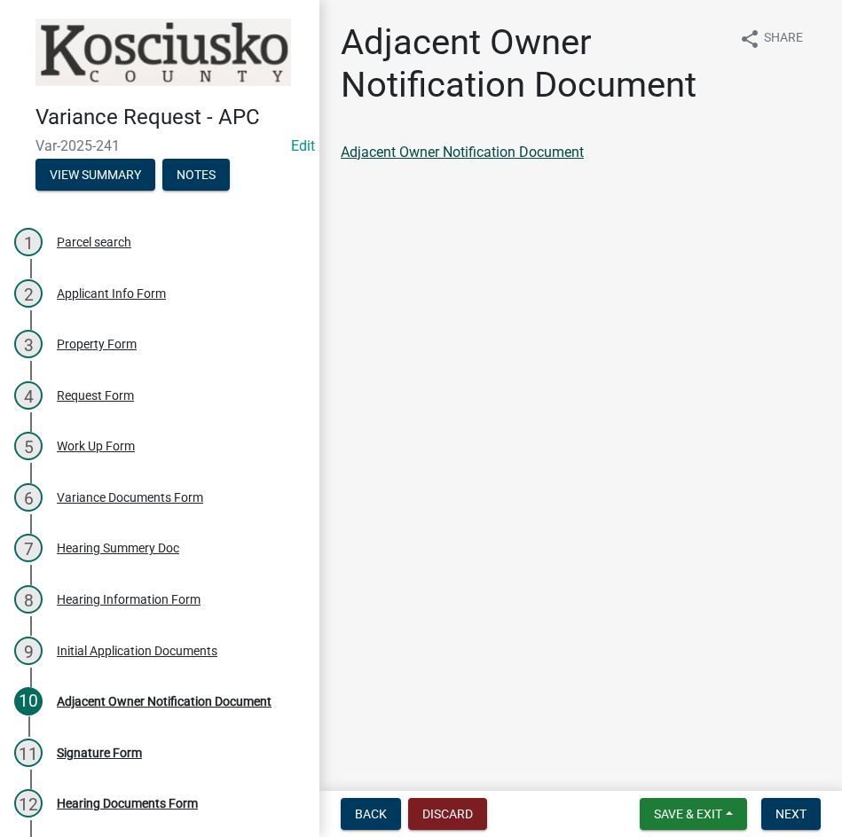
click at [484, 153] on link "Adjacent Owner Notification Document" at bounding box center [462, 152] width 243 height 17
click at [777, 813] on span "Next" at bounding box center [790, 814] width 31 height 14
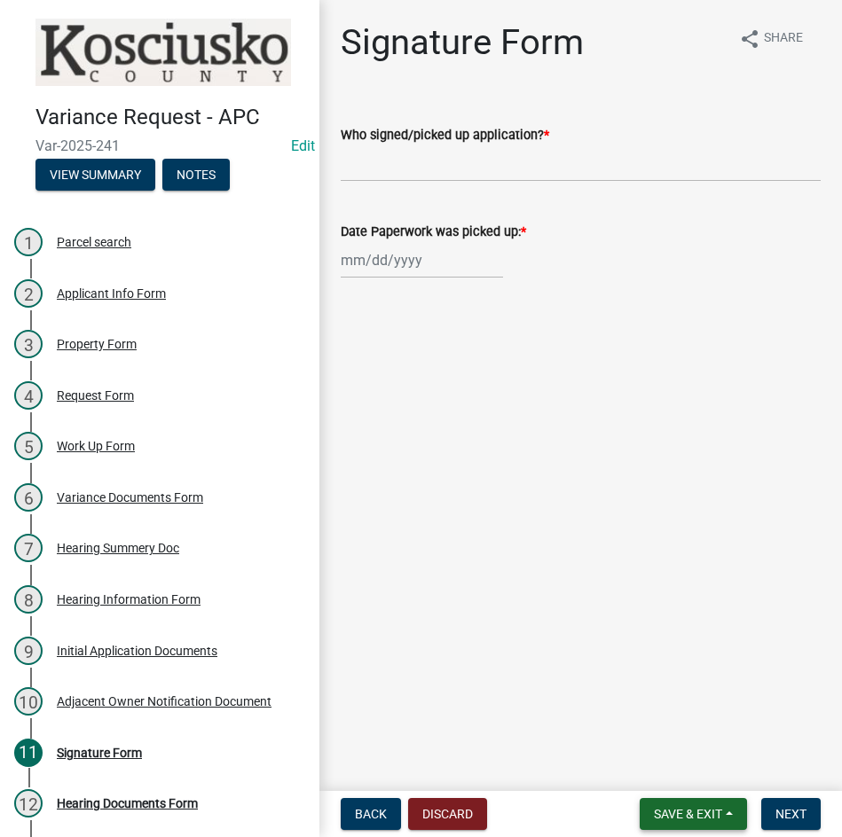
click at [654, 814] on span "Save & Exit" at bounding box center [688, 814] width 68 height 14
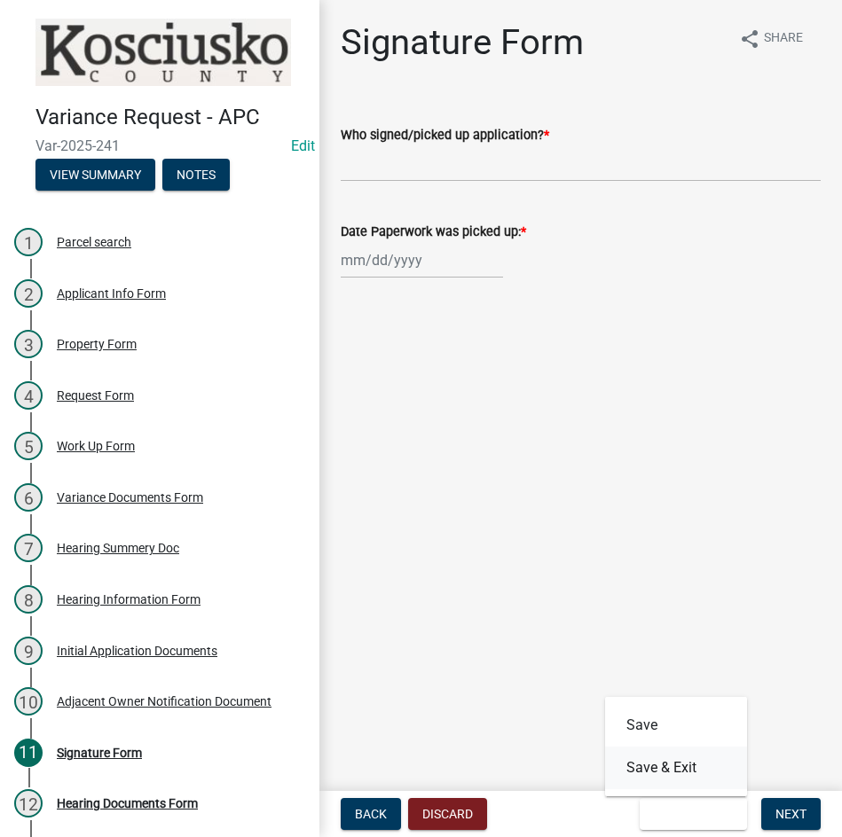
click at [648, 773] on button "Save & Exit" at bounding box center [676, 768] width 142 height 43
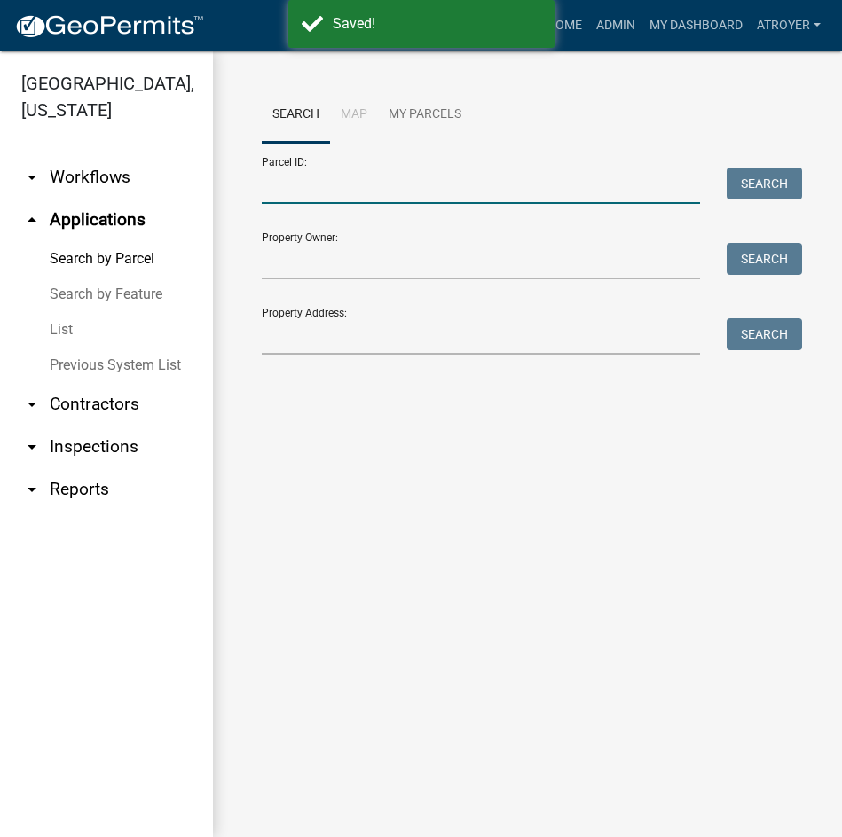
click at [462, 192] on input "Parcel ID:" at bounding box center [481, 186] width 438 height 36
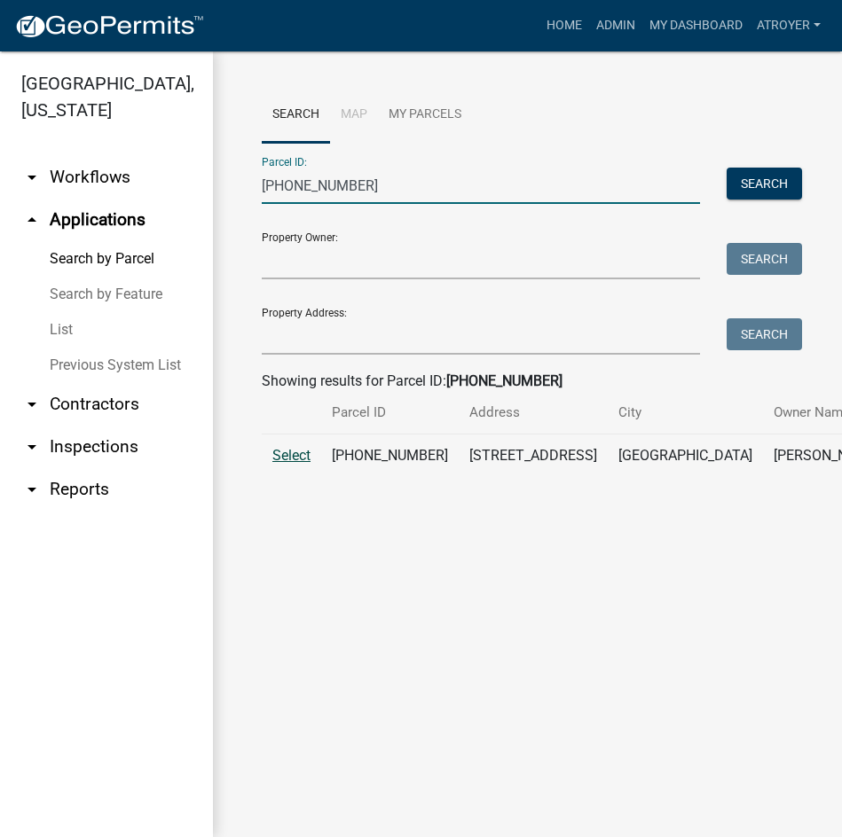
type input "027-100-057"
click at [302, 464] on span "Select" at bounding box center [291, 455] width 38 height 17
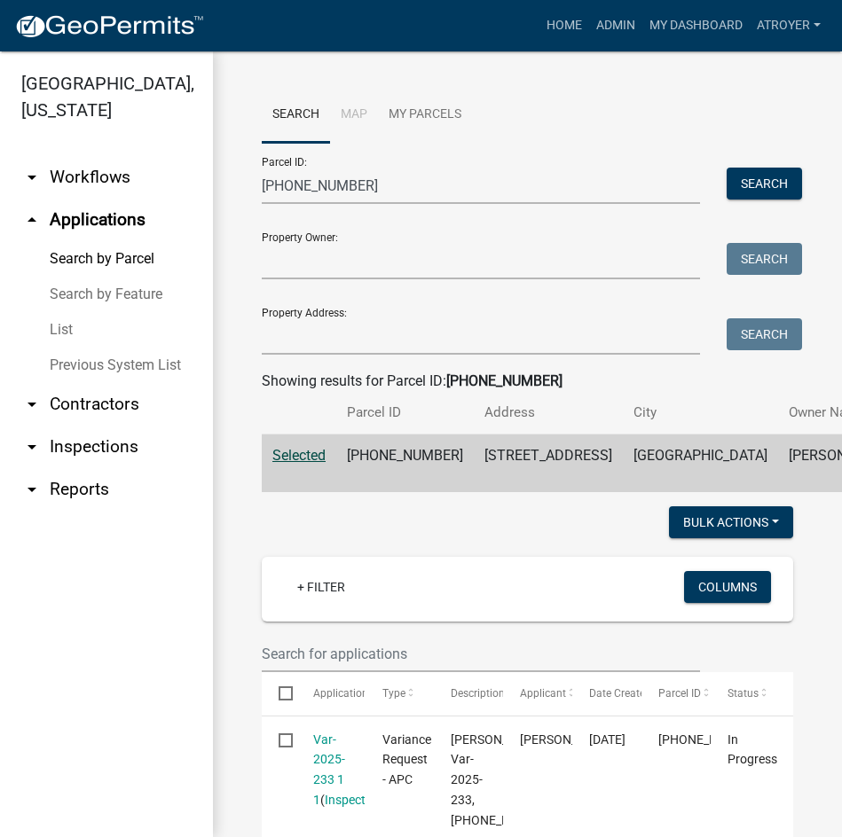
scroll to position [266, 0]
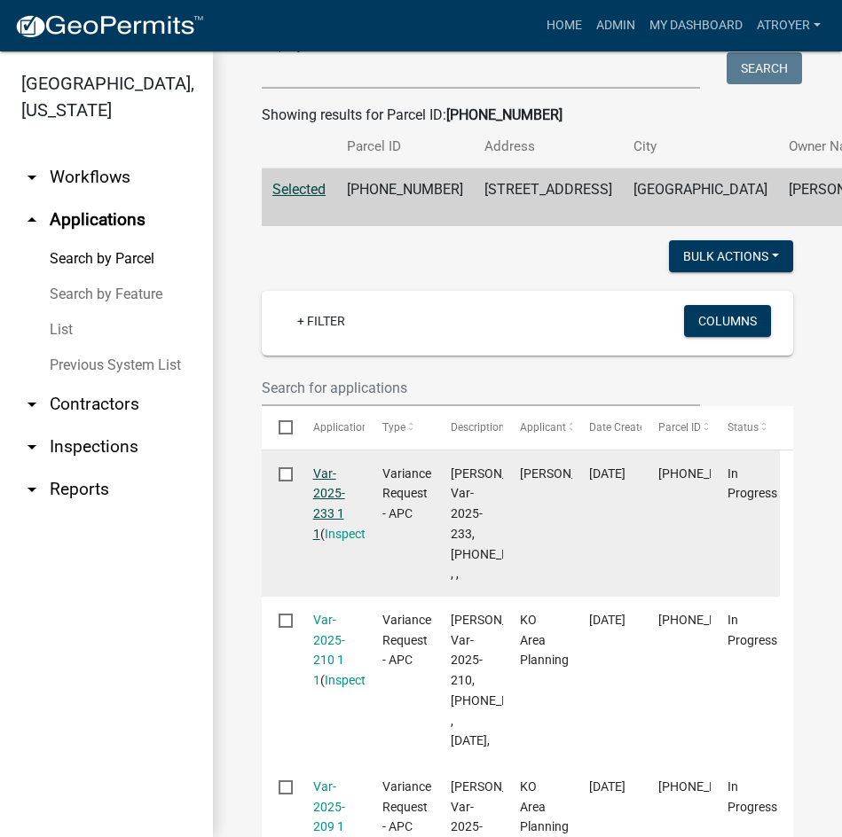
click at [325, 538] on link "Var-2025-233 1 1" at bounding box center [329, 504] width 32 height 75
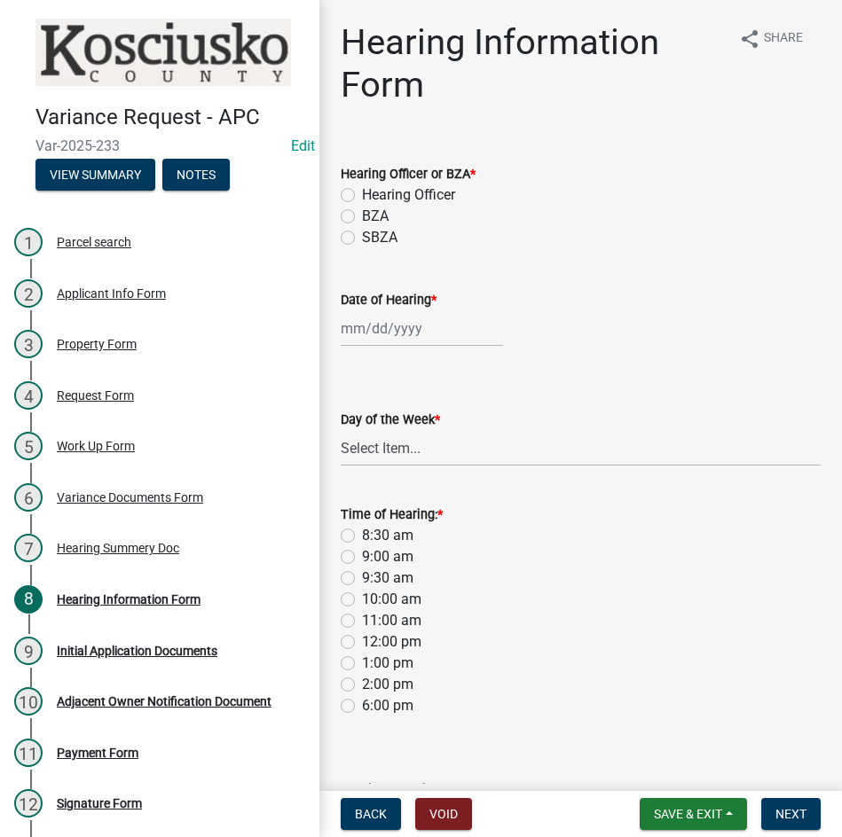
click at [362, 216] on label "BZA" at bounding box center [375, 216] width 27 height 21
click at [362, 216] on input "BZA" at bounding box center [368, 212] width 12 height 12
radio input "true"
select select "8"
select select "2025"
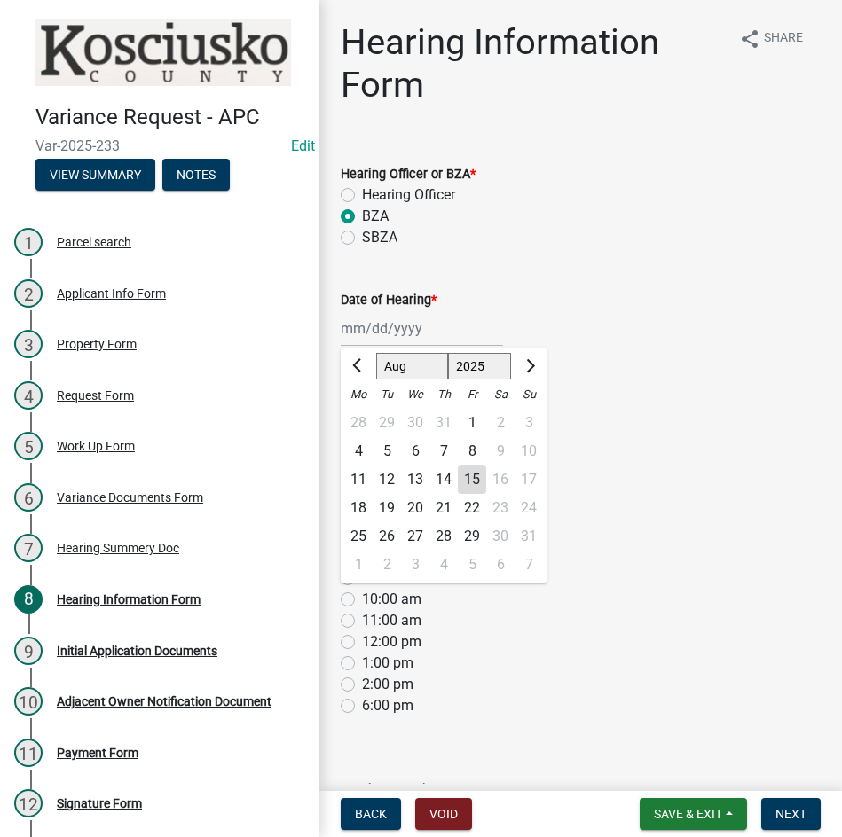
click at [425, 336] on div "Jan Feb Mar Apr May Jun Jul Aug Sep Oct Nov Dec 1525 1526 1527 1528 1529 1530 1…" at bounding box center [422, 328] width 162 height 36
click at [393, 361] on select "Jan Feb Mar Apr May Jun Jul Aug Sep Oct Nov Dec" at bounding box center [412, 366] width 72 height 27
select select "9"
click at [376, 353] on select "Jan Feb Mar Apr May Jun Jul Aug Sep Oct Nov Dec" at bounding box center [412, 366] width 72 height 27
click at [385, 448] on div "9" at bounding box center [387, 451] width 28 height 28
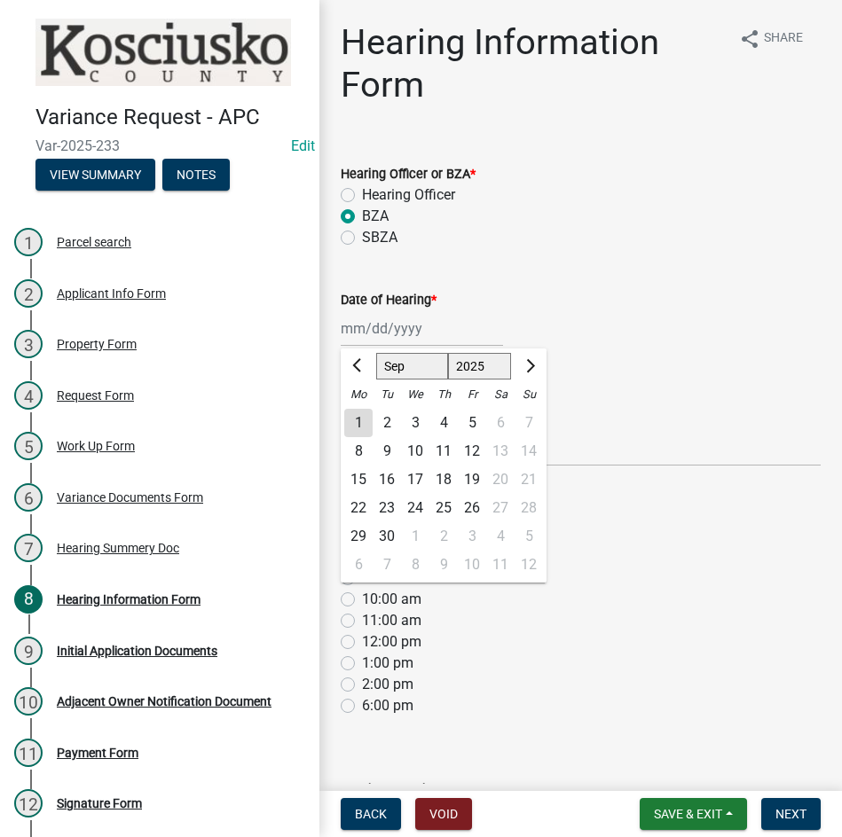
type input "09/09/2025"
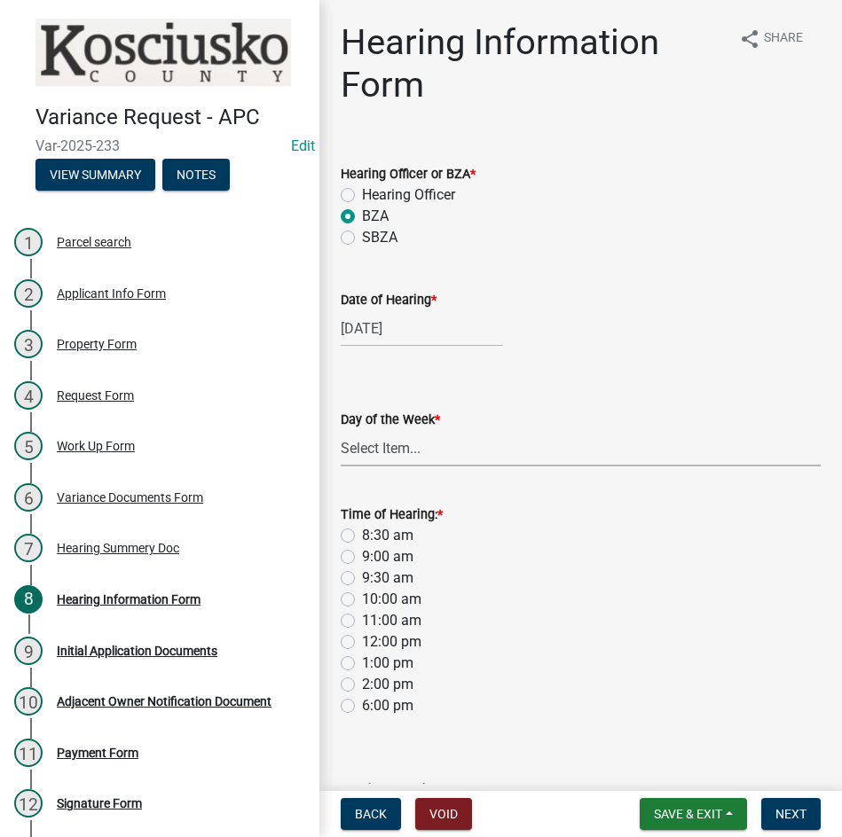
click at [384, 446] on select "Select Item... Monday Tuesday Wednesday Thursday Friday Saturday Sunday" at bounding box center [581, 448] width 480 height 36
click at [341, 430] on select "Select Item... Monday Tuesday Wednesday Thursday Friday Saturday Sunday" at bounding box center [581, 448] width 480 height 36
select select "2c42e77b-91e7-4635-824d-3d7e3b59fa99"
click at [362, 554] on label "9:00 am" at bounding box center [387, 556] width 51 height 21
click at [362, 554] on input "9:00 am" at bounding box center [368, 552] width 12 height 12
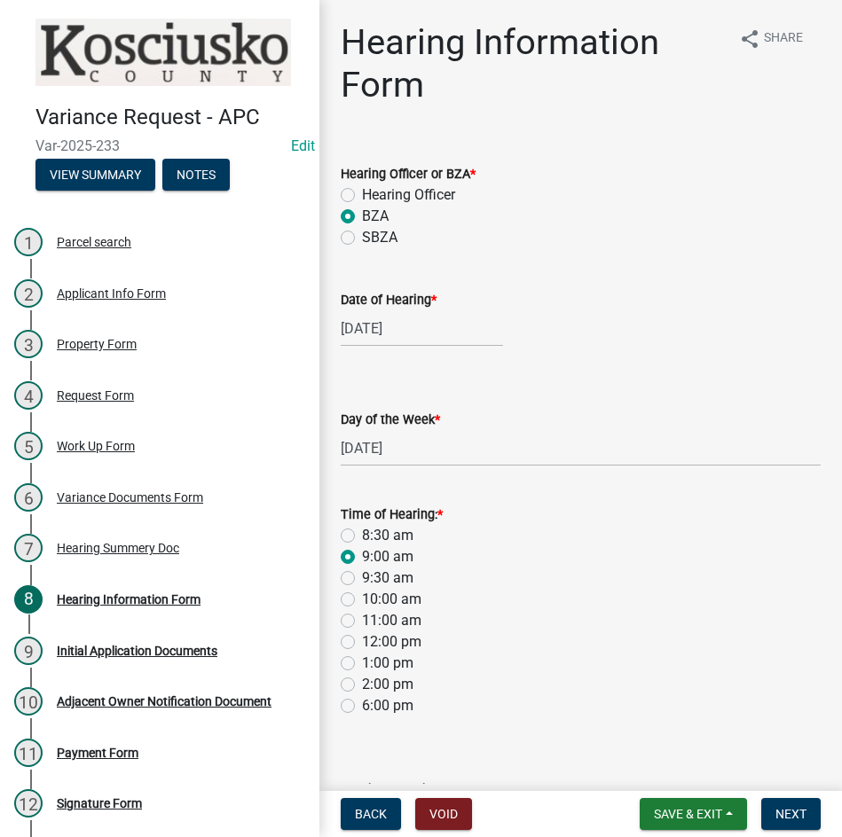
radio input "true"
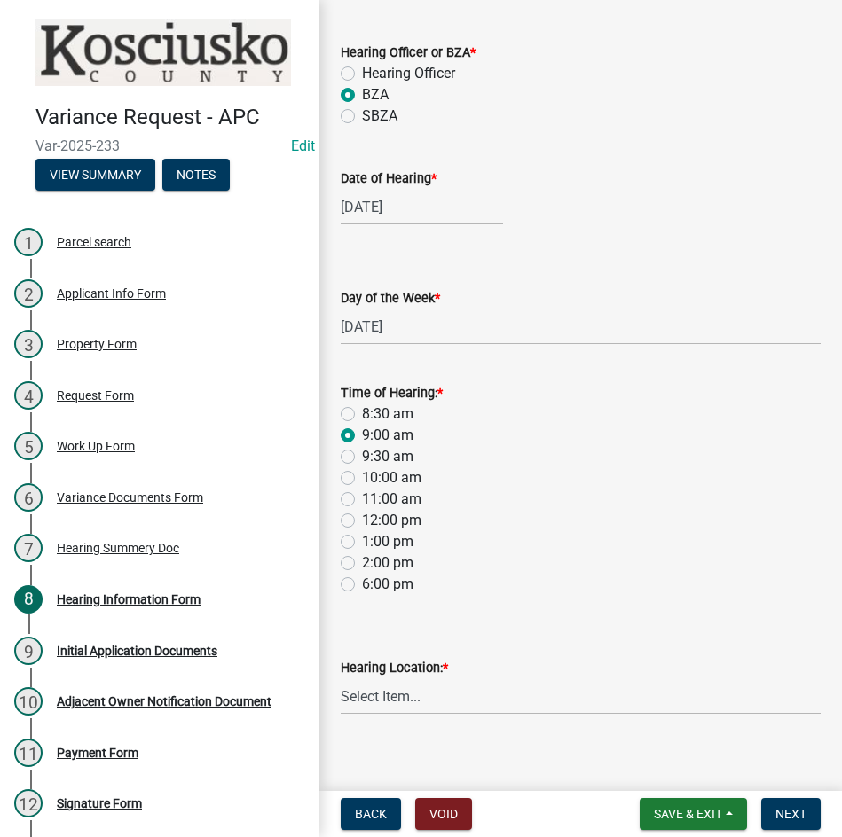
scroll to position [137, 0]
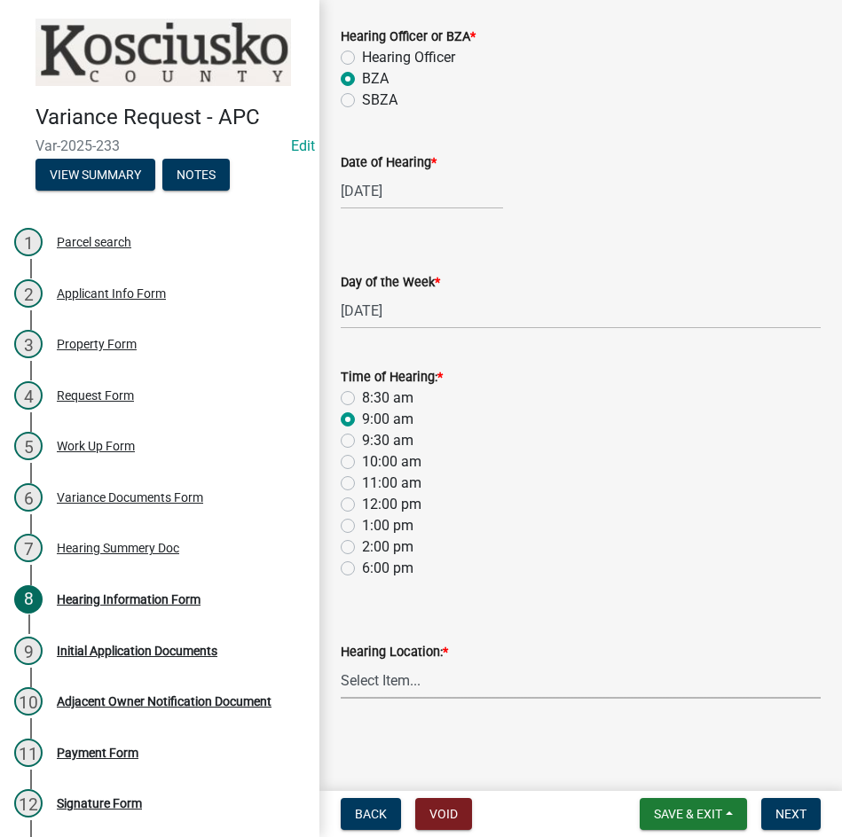
click at [439, 689] on select "Select Item... Area Plan Commission Office - 100 W Center St., Warsaw Justice B…" at bounding box center [581, 681] width 480 height 36
click at [341, 663] on select "Select Item... Area Plan Commission Office - 100 W Center St., Warsaw Justice B…" at bounding box center [581, 681] width 480 height 36
select select "9dcac0a2-b0c4-4f3b-8637-840d2209bdca"
click at [798, 817] on span "Next" at bounding box center [790, 814] width 31 height 14
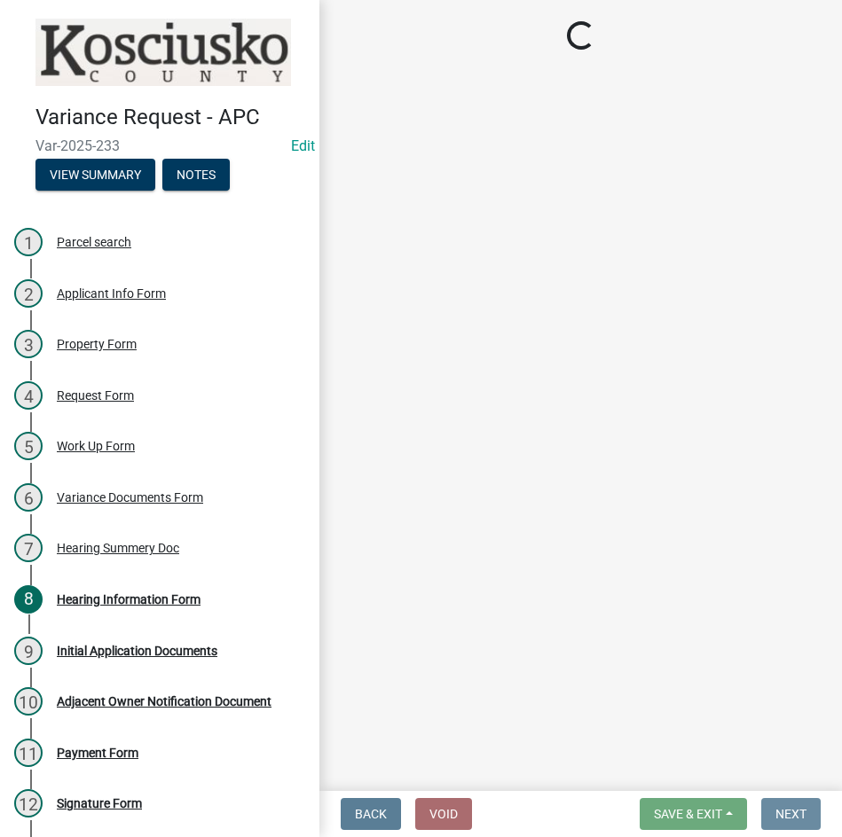
scroll to position [0, 0]
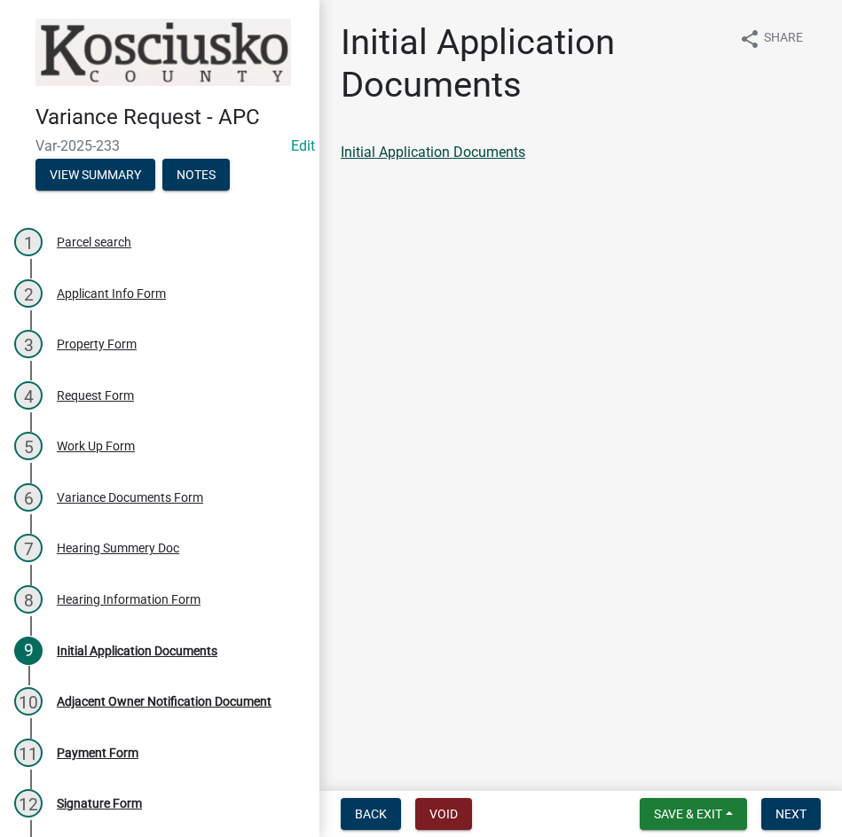
click at [473, 149] on link "Initial Application Documents" at bounding box center [433, 152] width 185 height 17
click at [793, 817] on span "Next" at bounding box center [790, 814] width 31 height 14
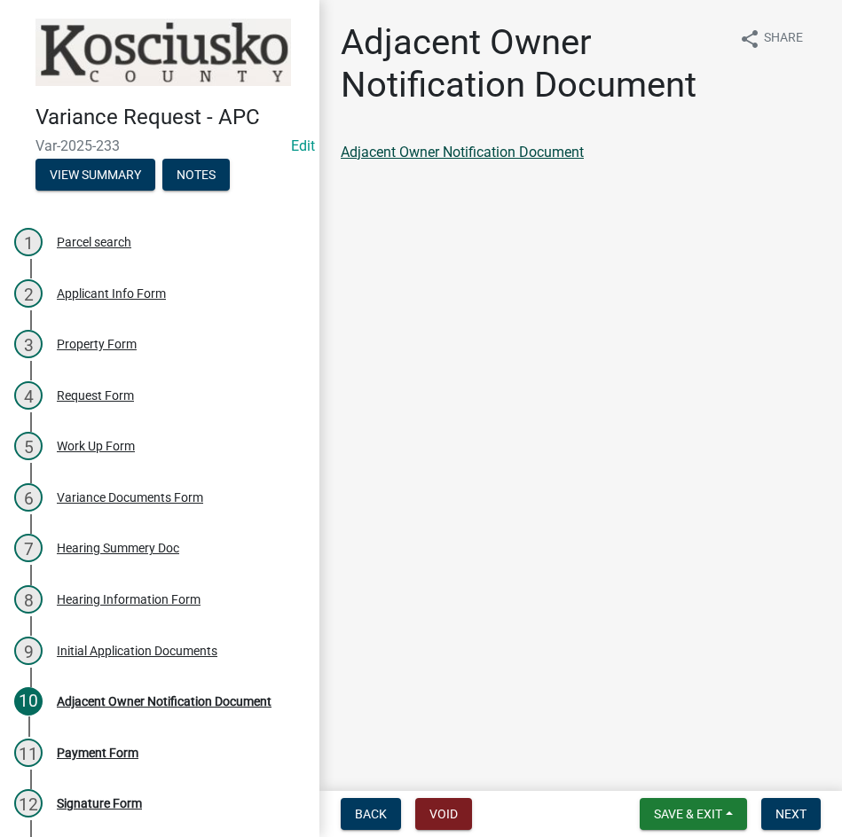
click at [473, 152] on link "Adjacent Owner Notification Document" at bounding box center [462, 152] width 243 height 17
click at [775, 821] on span "Next" at bounding box center [790, 814] width 31 height 14
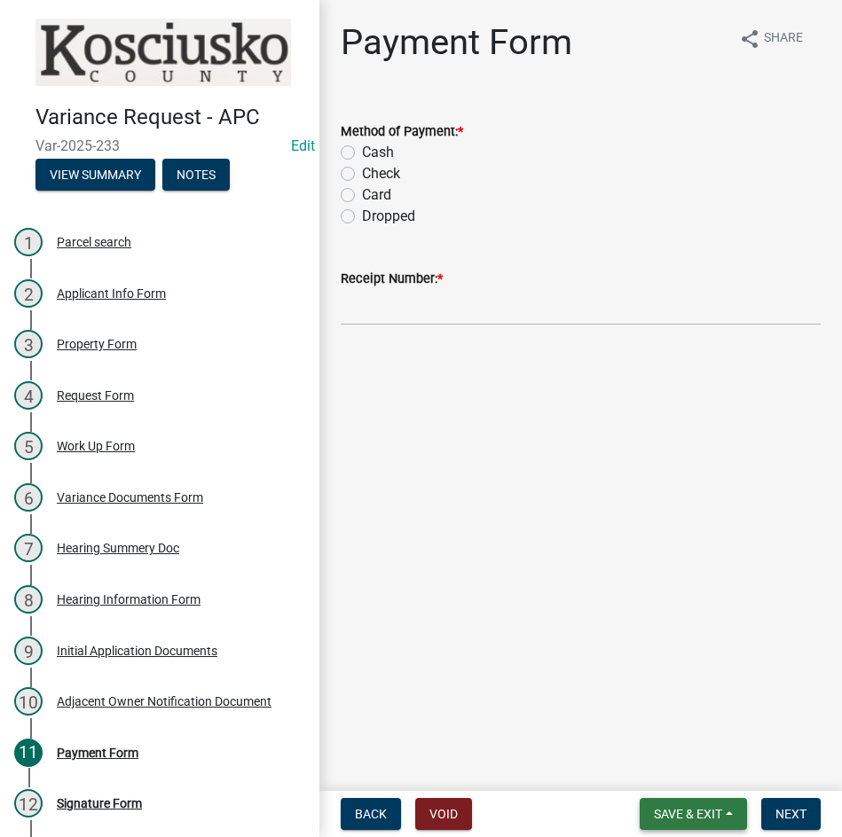
click at [671, 814] on span "Save & Exit" at bounding box center [688, 814] width 68 height 14
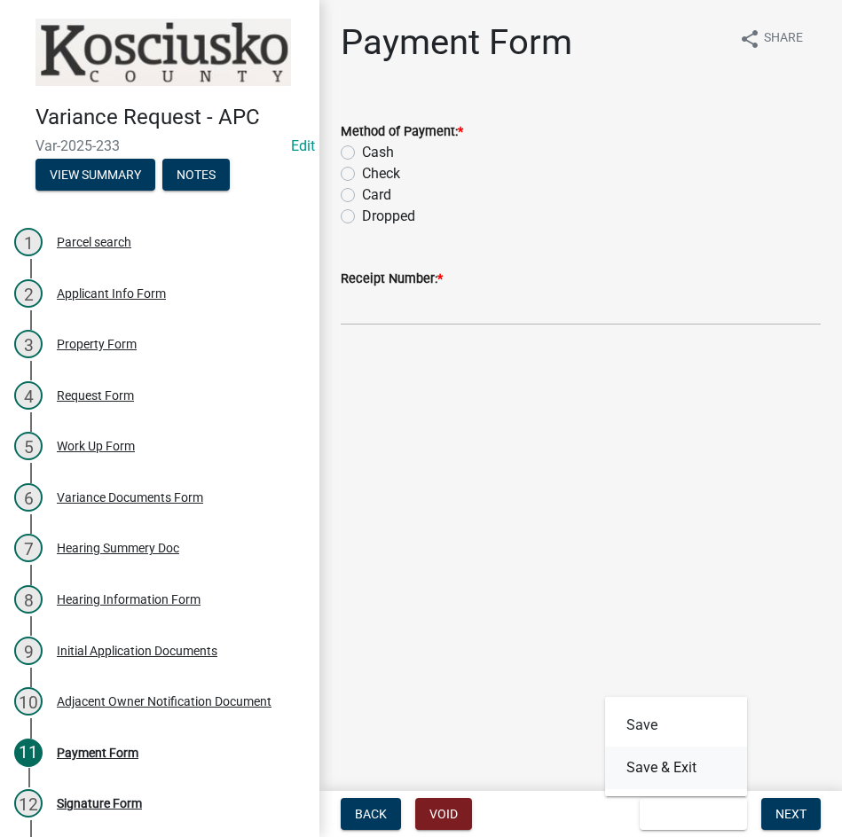
click at [667, 779] on button "Save & Exit" at bounding box center [676, 768] width 142 height 43
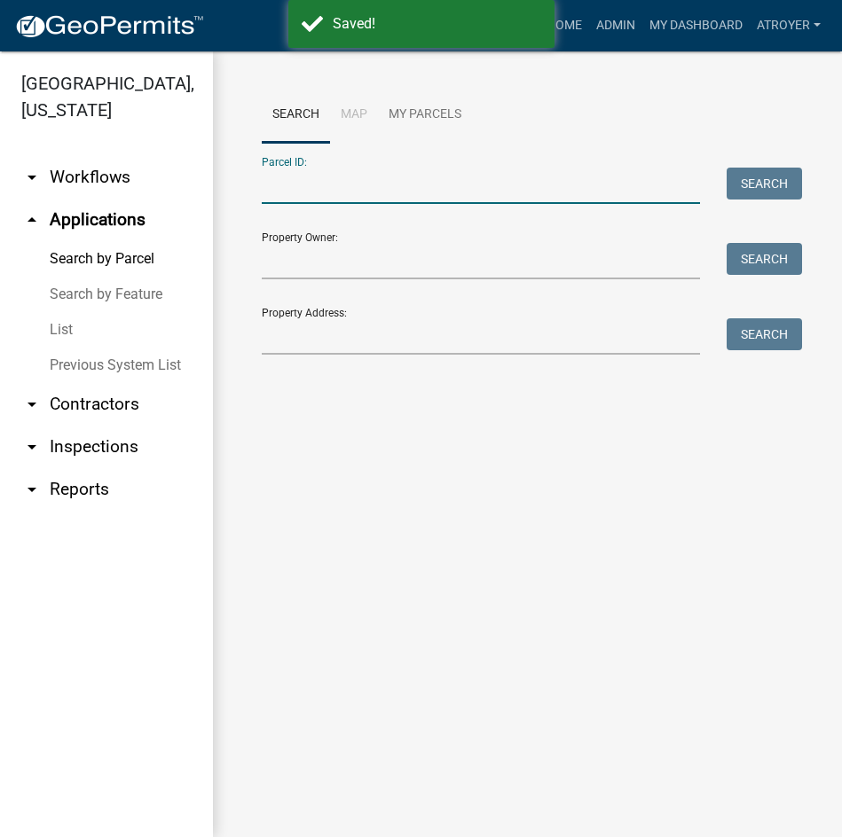
click at [426, 181] on input "Parcel ID:" at bounding box center [481, 186] width 438 height 36
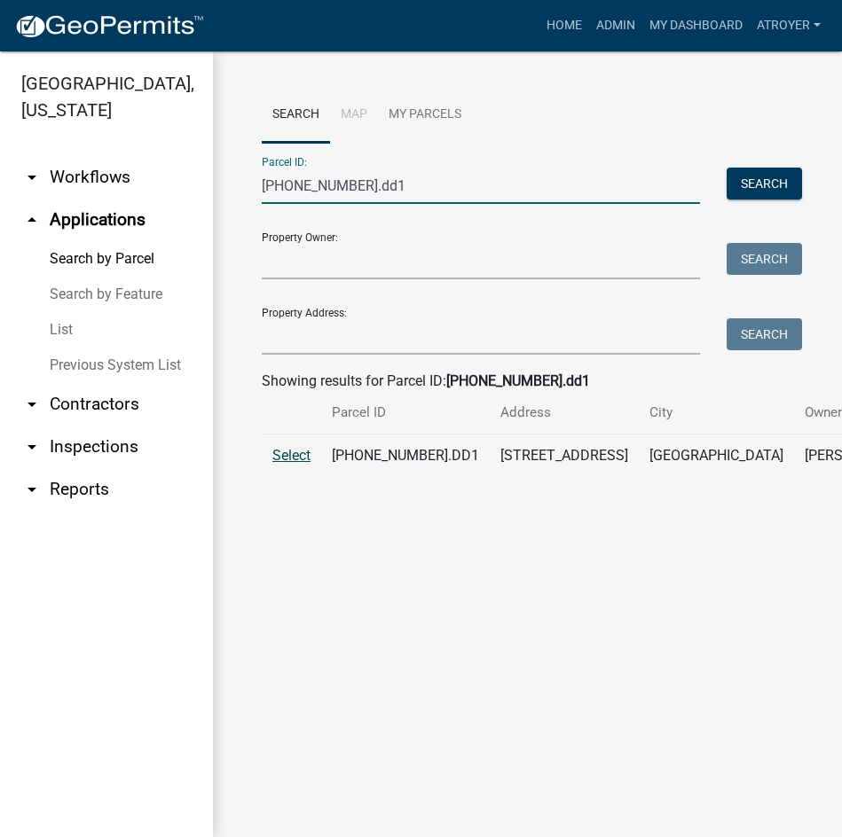
type input "007-094-001.dd1"
click at [280, 464] on span "Select" at bounding box center [291, 455] width 38 height 17
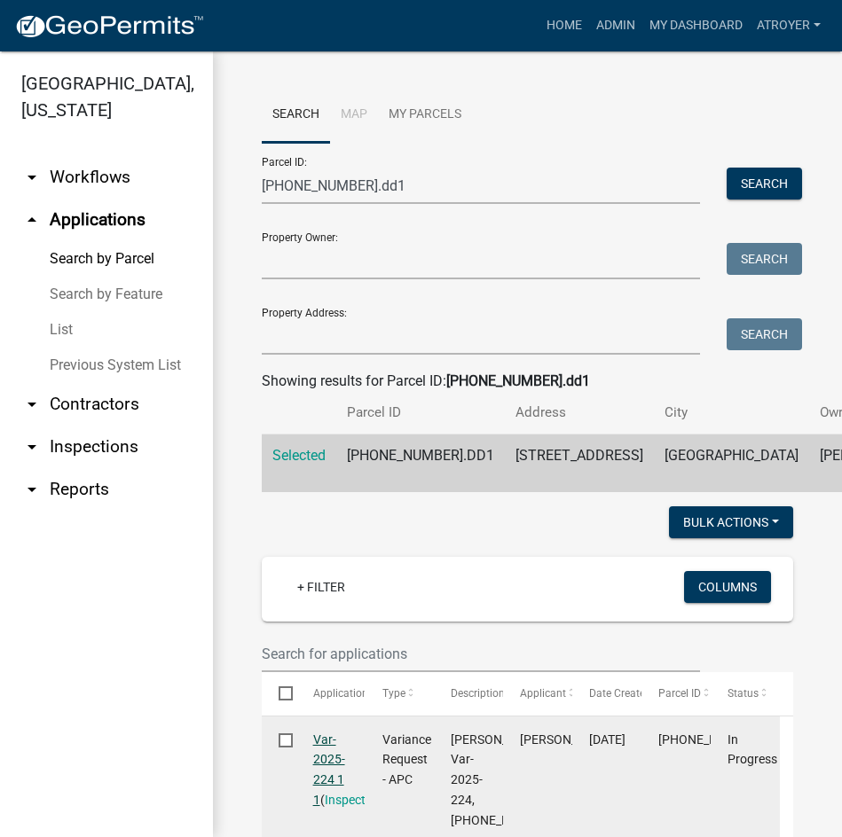
click at [318, 788] on link "Var-2025-224 1 1" at bounding box center [329, 770] width 32 height 75
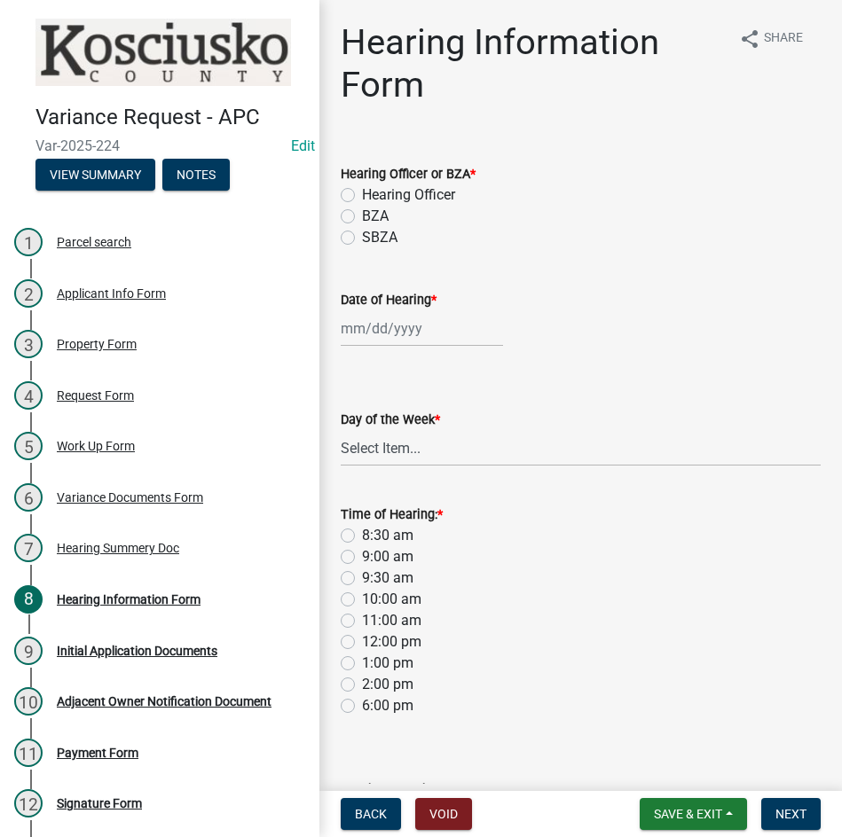
click at [362, 213] on label "BZA" at bounding box center [375, 216] width 27 height 21
click at [362, 213] on input "BZA" at bounding box center [368, 212] width 12 height 12
radio input "true"
select select "8"
select select "2025"
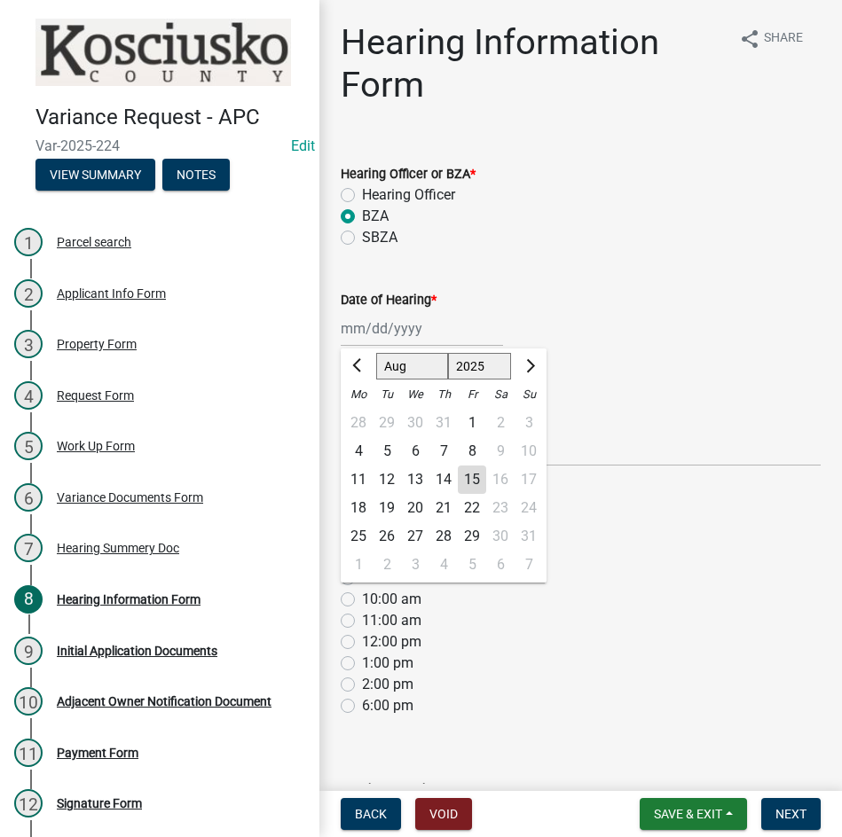
click at [430, 328] on div "Jan Feb Mar Apr May Jun Jul Aug Sep Oct Nov Dec 1525 1526 1527 1528 1529 1530 1…" at bounding box center [422, 328] width 162 height 36
click at [405, 365] on select "Jan Feb Mar Apr May Jun Jul Aug Sep Oct Nov Dec" at bounding box center [412, 366] width 72 height 27
select select "9"
click at [376, 353] on select "Jan Feb Mar Apr May Jun Jul Aug Sep Oct Nov Dec" at bounding box center [412, 366] width 72 height 27
click at [381, 450] on div "9" at bounding box center [387, 451] width 28 height 28
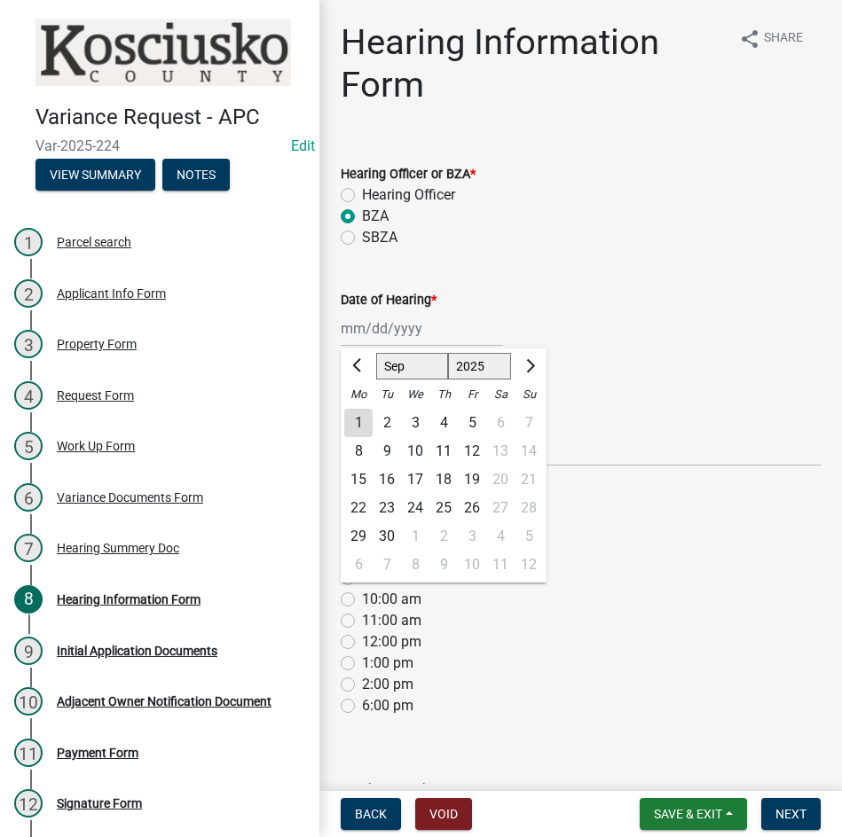
type input "09/09/2025"
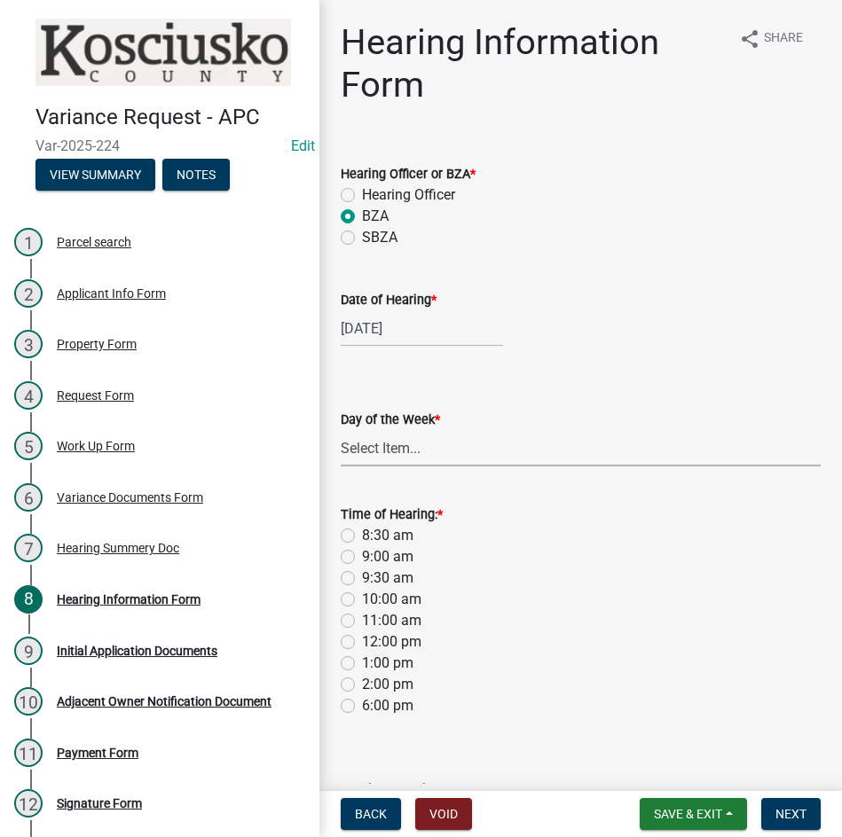
click at [379, 450] on select "Select Item... Monday Tuesday Wednesday Thursday Friday Saturday Sunday" at bounding box center [581, 448] width 480 height 36
click at [341, 430] on select "Select Item... Monday Tuesday Wednesday Thursday Friday Saturday Sunday" at bounding box center [581, 448] width 480 height 36
select select "2c42e77b-91e7-4635-824d-3d7e3b59fa99"
click at [362, 562] on label "9:00 am" at bounding box center [387, 556] width 51 height 21
click at [362, 558] on input "9:00 am" at bounding box center [368, 552] width 12 height 12
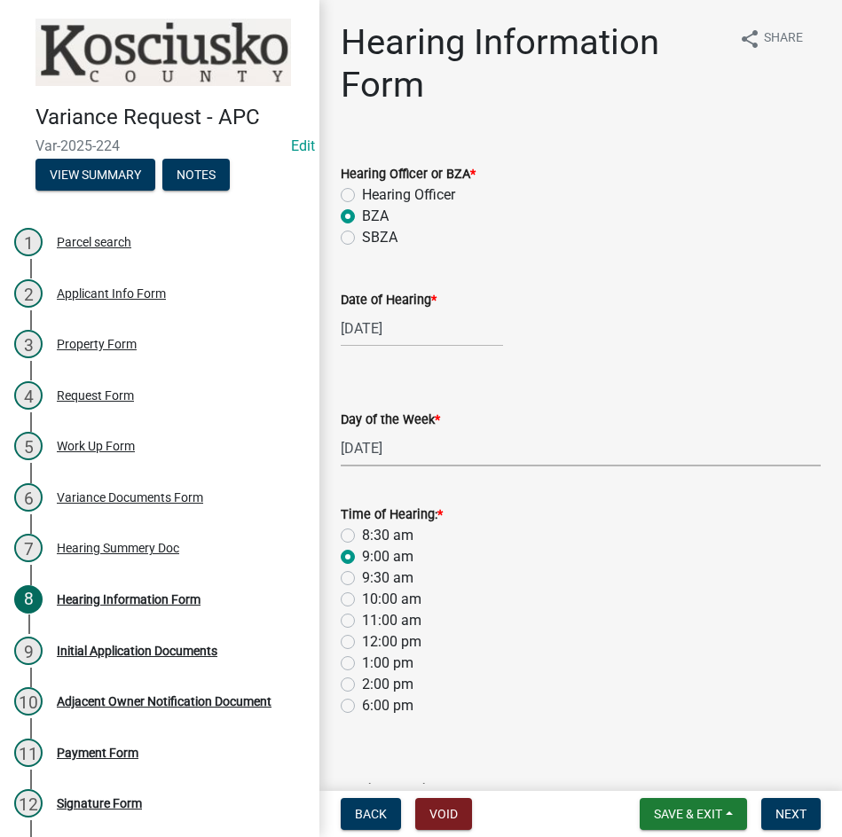
radio input "true"
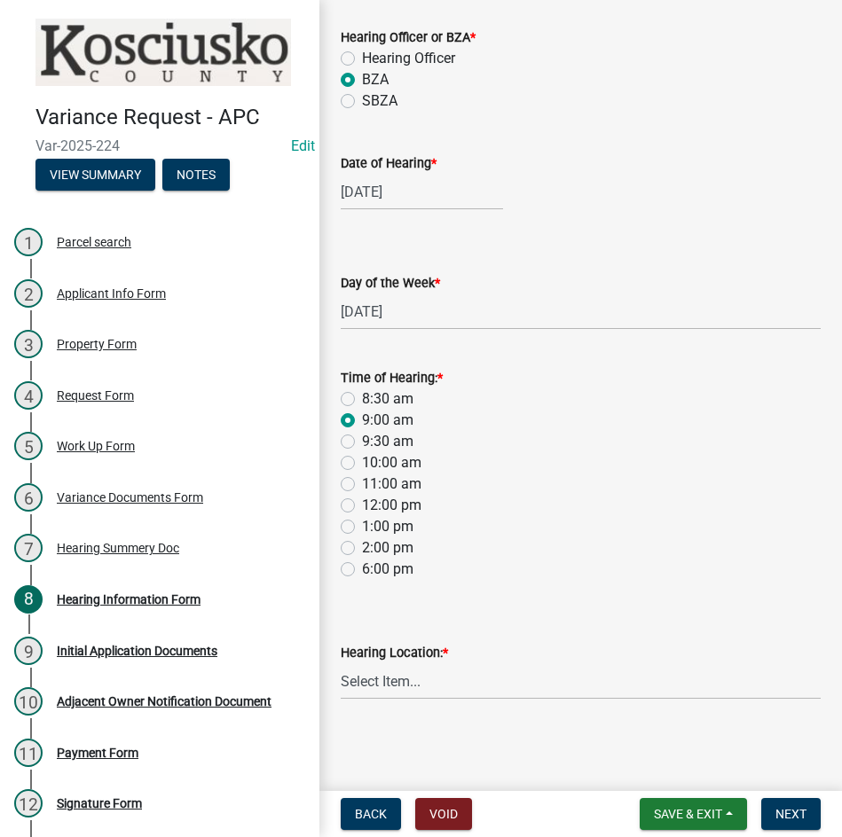
scroll to position [137, 0]
click at [516, 688] on select "Select Item... Area Plan Commission Office - 100 W Center St., Warsaw Justice B…" at bounding box center [581, 681] width 480 height 36
click at [341, 663] on select "Select Item... Area Plan Commission Office - 100 W Center St., Warsaw Justice B…" at bounding box center [581, 681] width 480 height 36
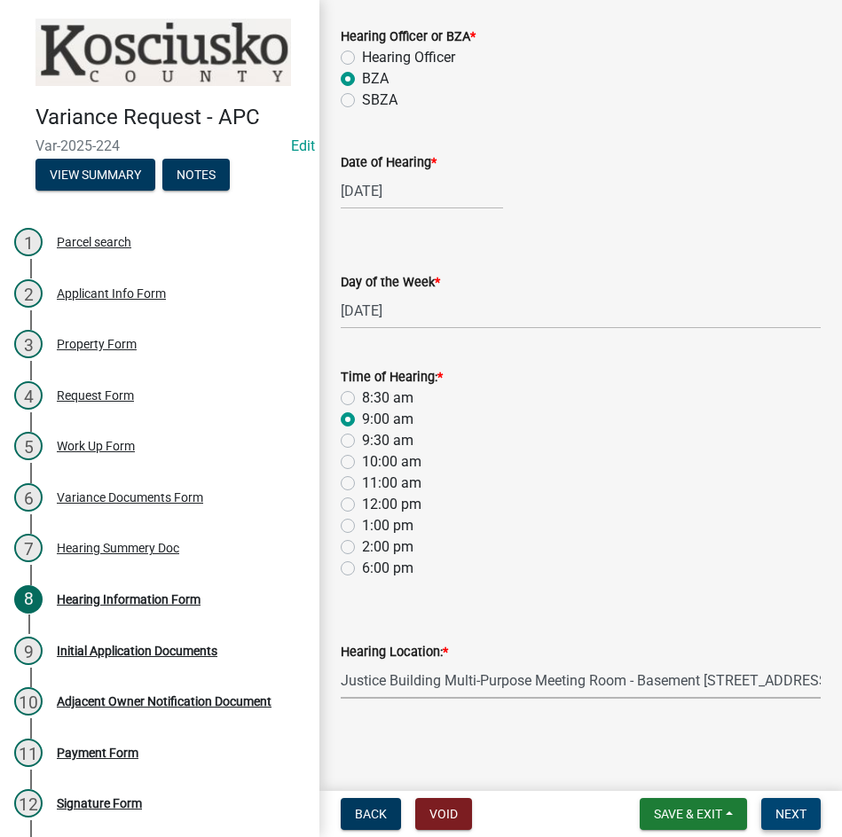
click at [776, 818] on span "Next" at bounding box center [790, 814] width 31 height 14
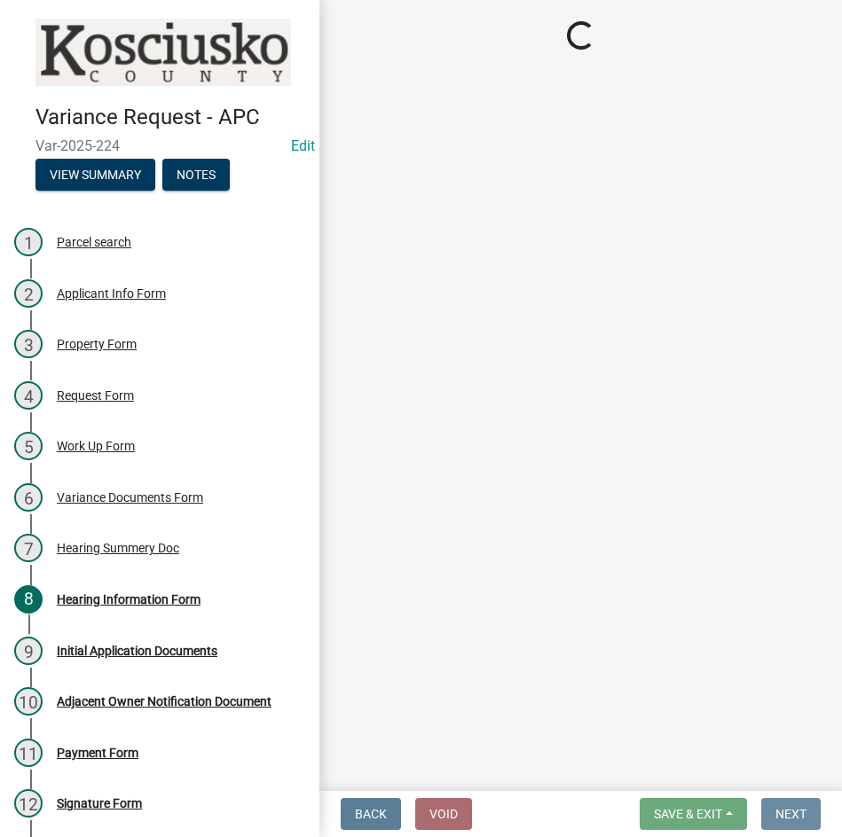
scroll to position [0, 0]
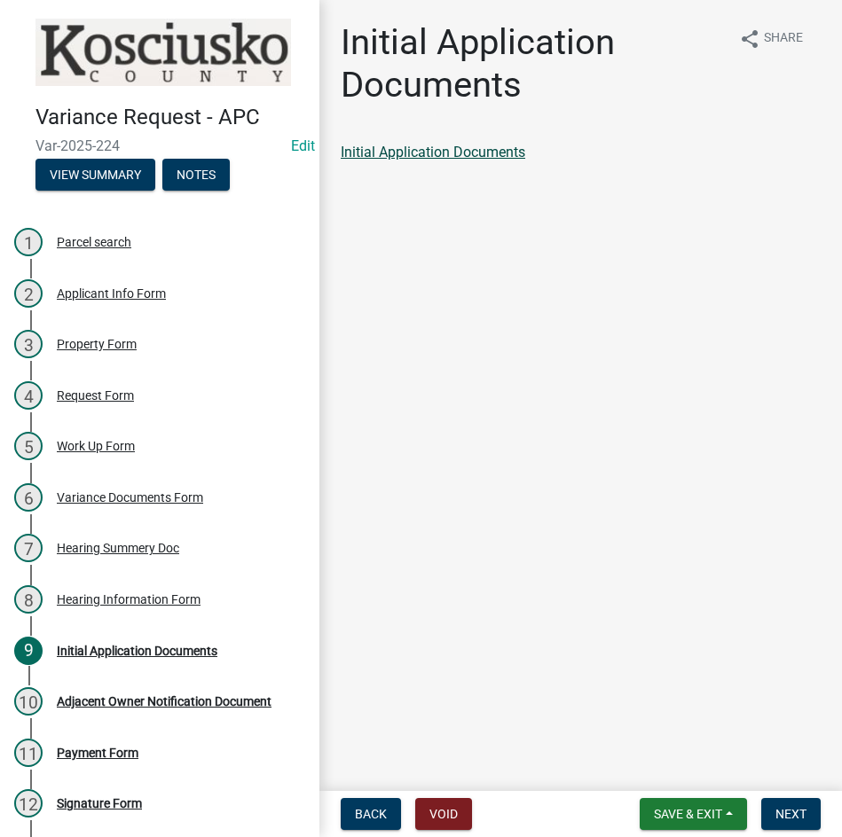
click at [404, 147] on link "Initial Application Documents" at bounding box center [433, 152] width 185 height 17
click at [801, 819] on span "Next" at bounding box center [790, 814] width 31 height 14
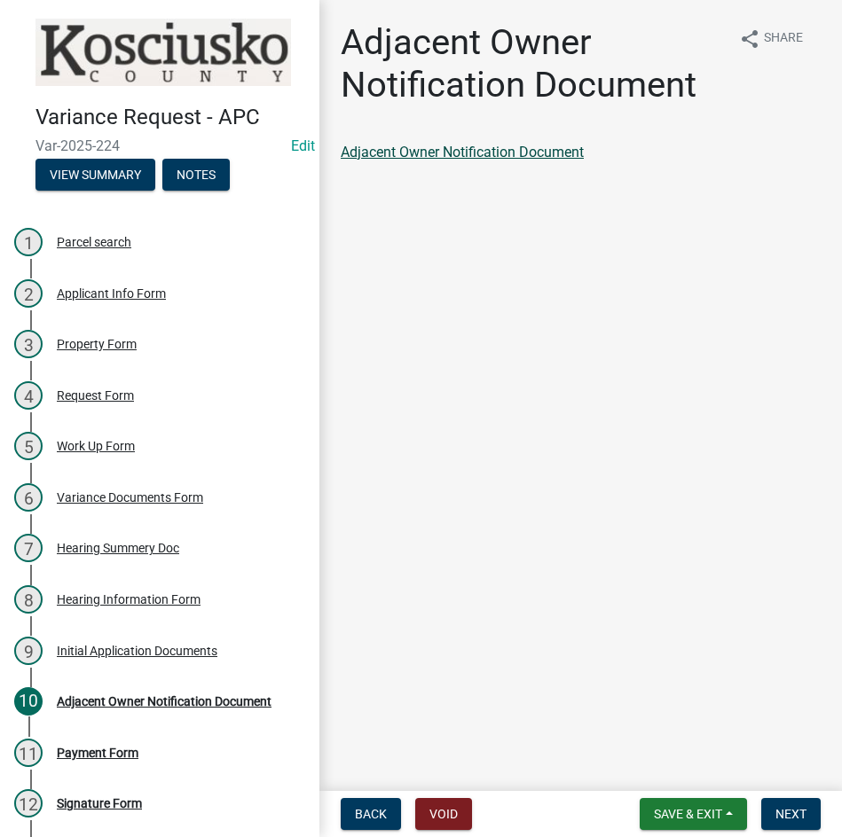
click at [466, 145] on link "Adjacent Owner Notification Document" at bounding box center [462, 152] width 243 height 17
click at [799, 814] on span "Next" at bounding box center [790, 814] width 31 height 14
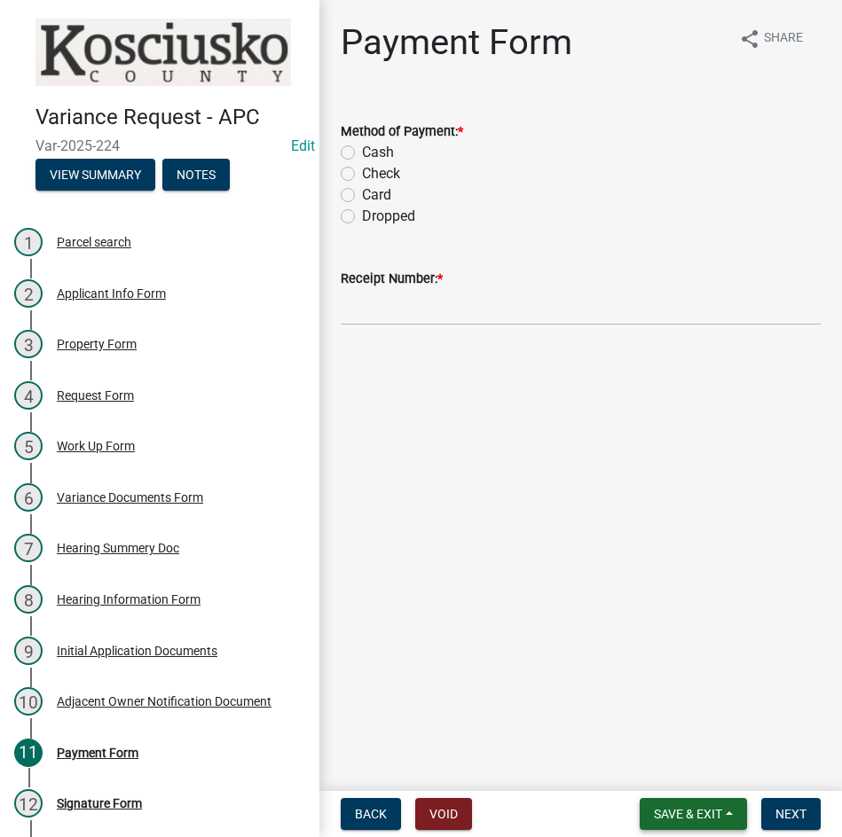
click at [673, 818] on span "Save & Exit" at bounding box center [688, 814] width 68 height 14
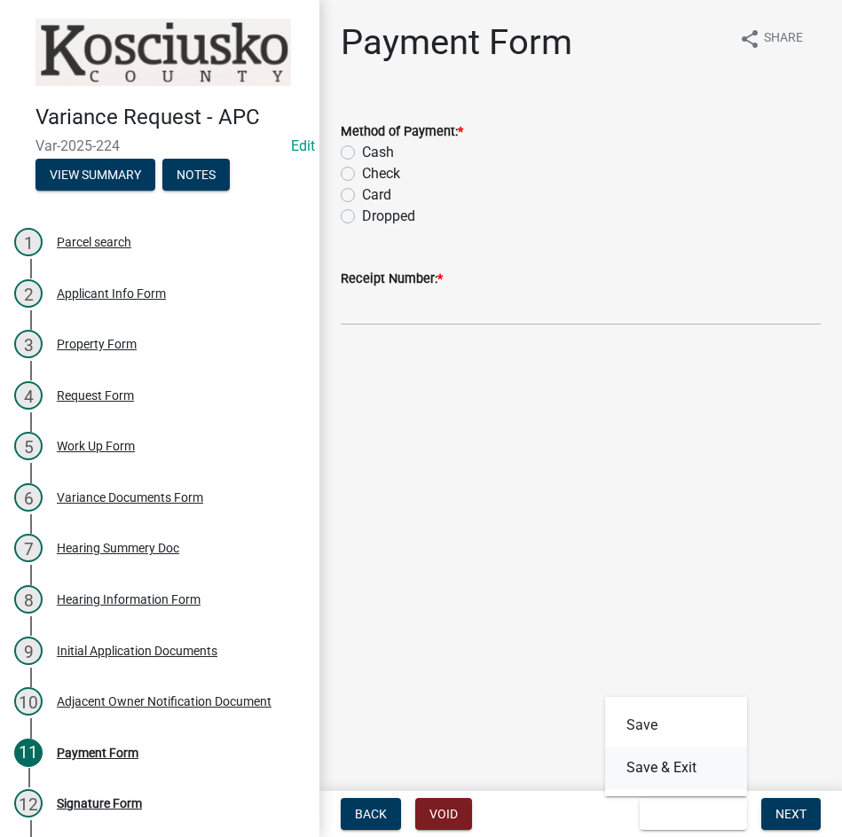
click at [679, 769] on button "Save & Exit" at bounding box center [676, 768] width 142 height 43
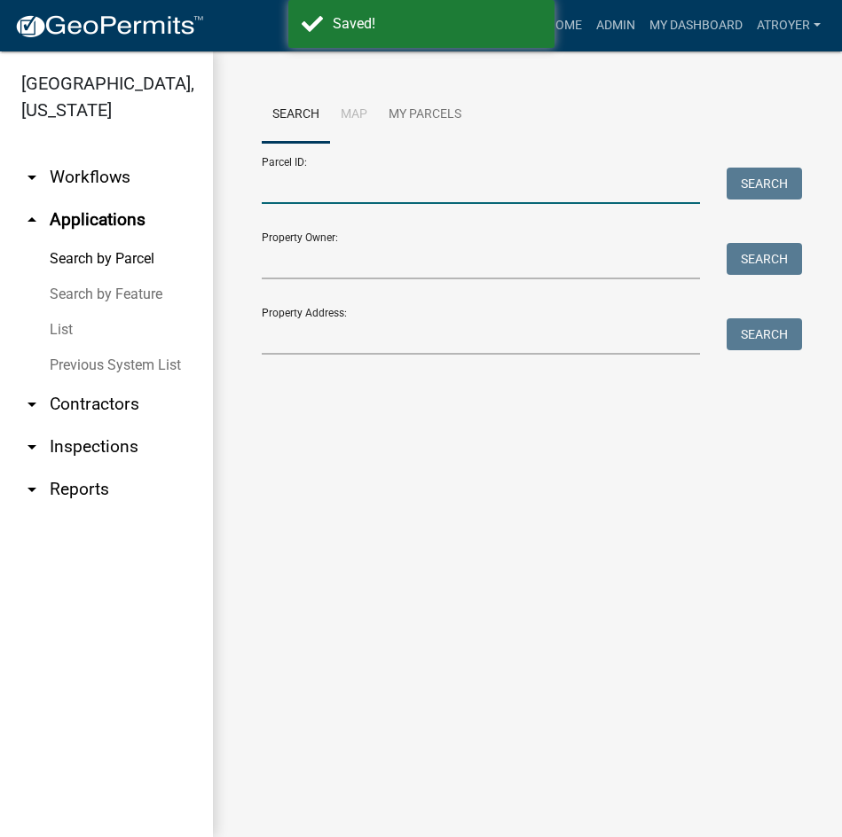
drag, startPoint x: 388, startPoint y: 199, endPoint x: 467, endPoint y: 205, distance: 79.2
click at [388, 199] on input "Parcel ID:" at bounding box center [481, 186] width 438 height 36
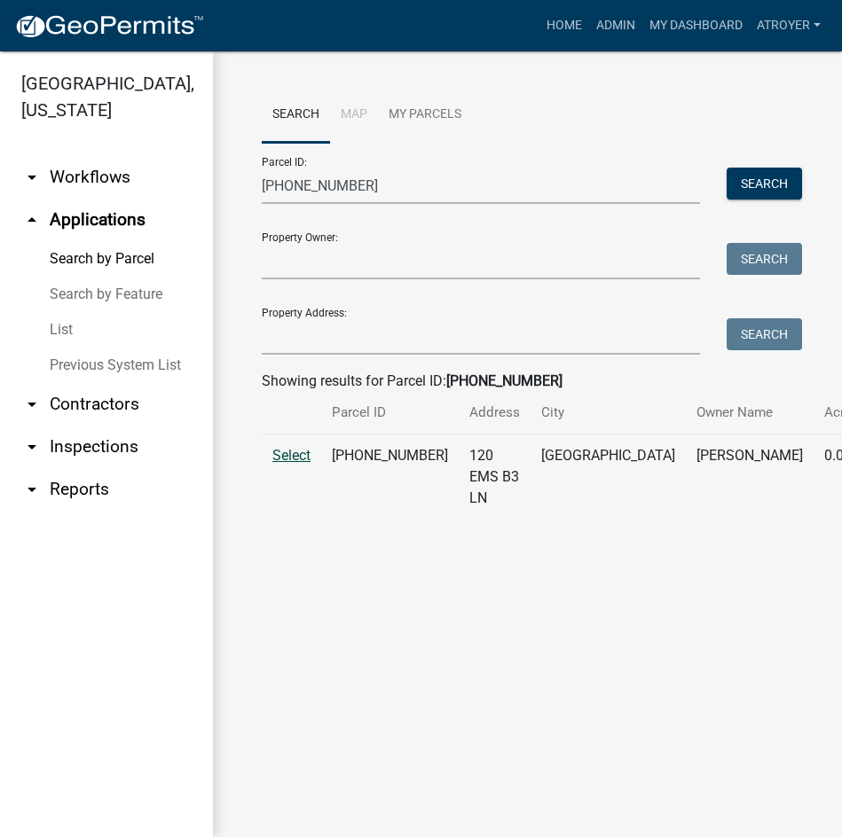
click at [302, 464] on span "Select" at bounding box center [291, 455] width 38 height 17
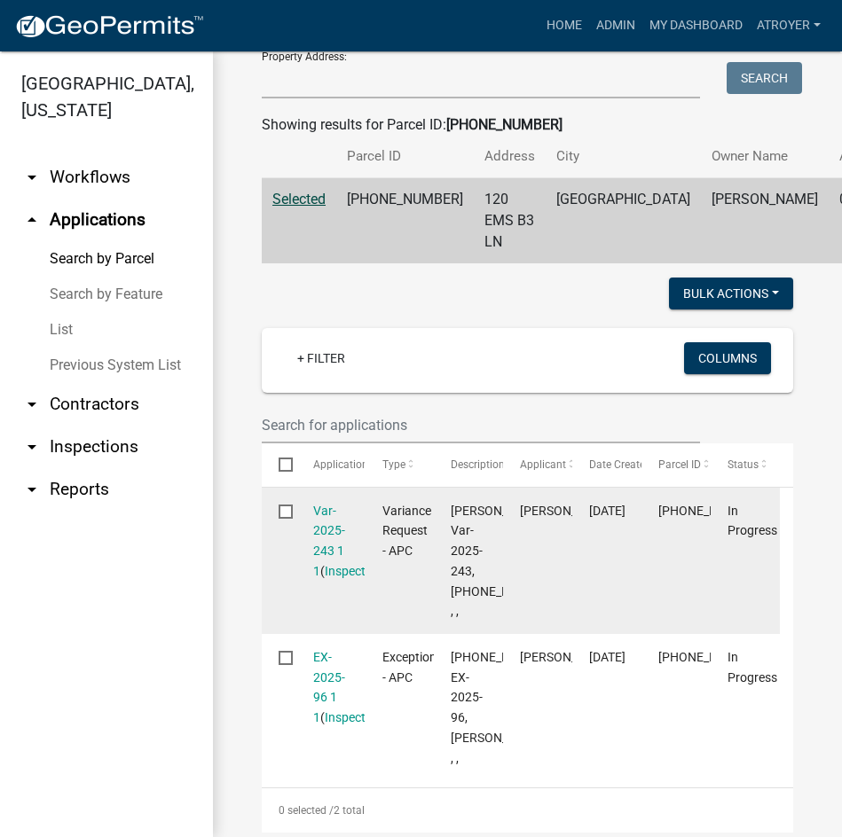
scroll to position [266, 0]
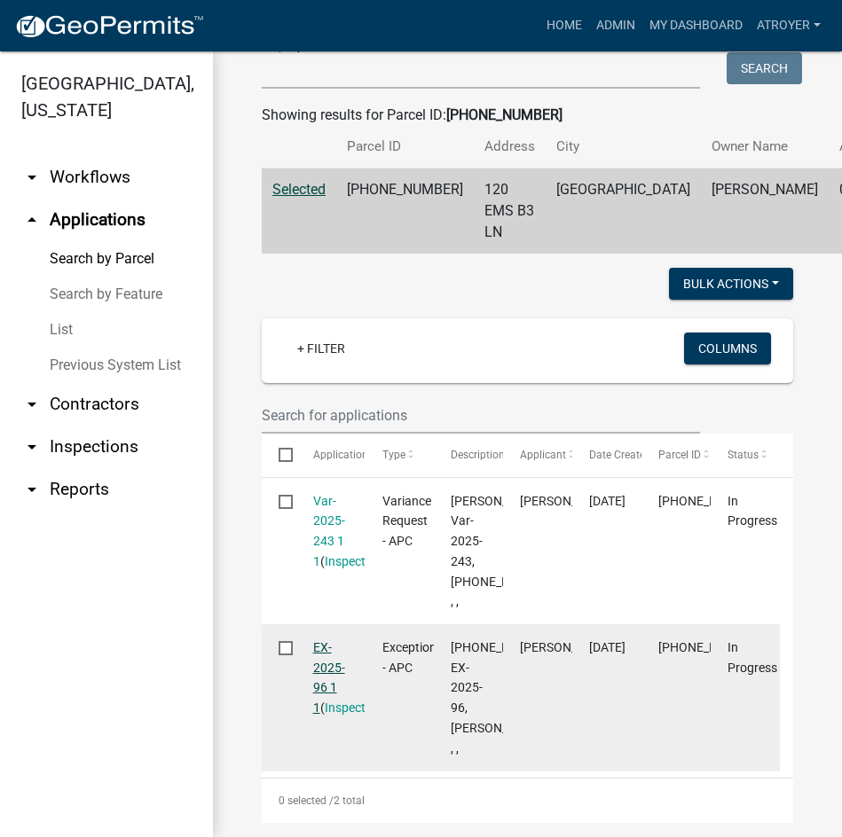
click at [328, 707] on link "EX-2025-96 1 1" at bounding box center [329, 677] width 32 height 75
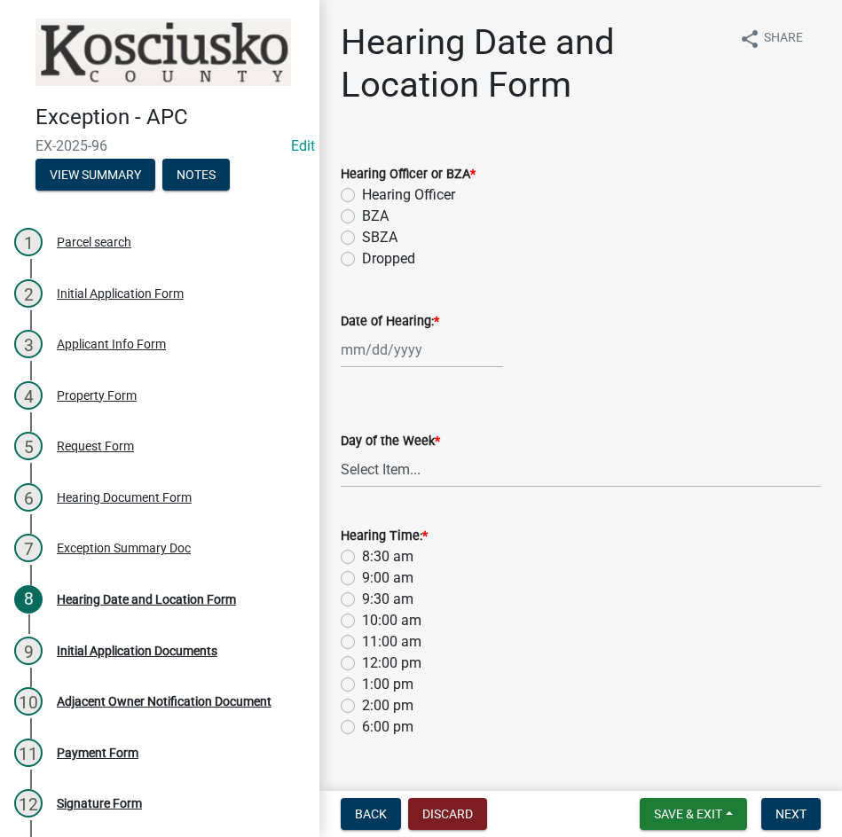
click at [362, 220] on label "BZA" at bounding box center [375, 216] width 27 height 21
click at [362, 217] on input "BZA" at bounding box center [368, 212] width 12 height 12
click at [424, 366] on div at bounding box center [422, 350] width 162 height 36
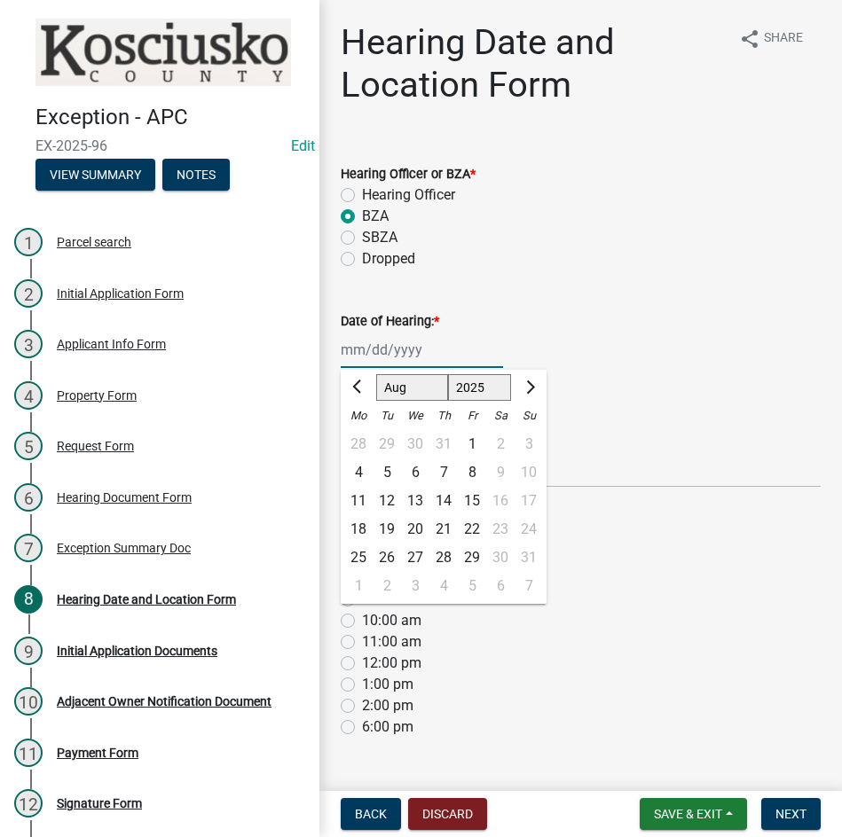
click at [411, 381] on select "Jan Feb Mar Apr May Jun Jul Aug Sep Oct Nov Dec" at bounding box center [412, 387] width 72 height 27
click at [376, 374] on select "Jan Feb Mar Apr May Jun Jul Aug Sep Oct Nov Dec" at bounding box center [412, 387] width 72 height 27
click at [383, 478] on div "9" at bounding box center [387, 473] width 28 height 28
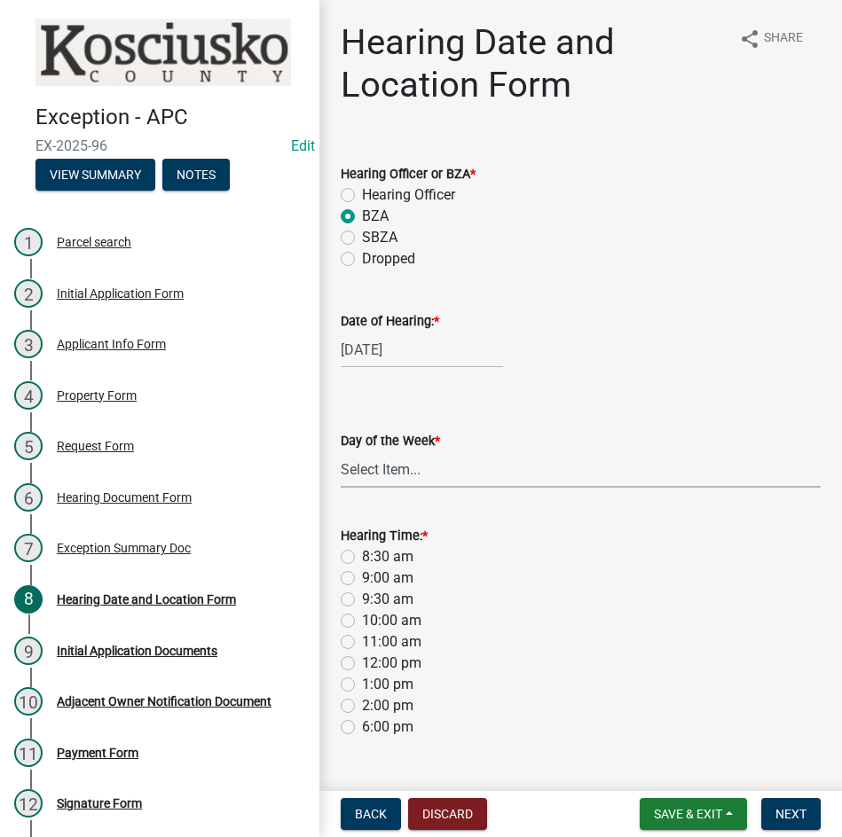
click at [388, 471] on select "Select Item... Monday Tuesday Wednesday Thursday Friday Saturday Sunday" at bounding box center [581, 470] width 480 height 36
click at [341, 452] on select "Select Item... Monday Tuesday Wednesday Thursday Friday Saturday Sunday" at bounding box center [581, 470] width 480 height 36
click at [362, 576] on label "9:00 am" at bounding box center [387, 578] width 51 height 21
click at [362, 576] on input "9:00 am" at bounding box center [368, 574] width 12 height 12
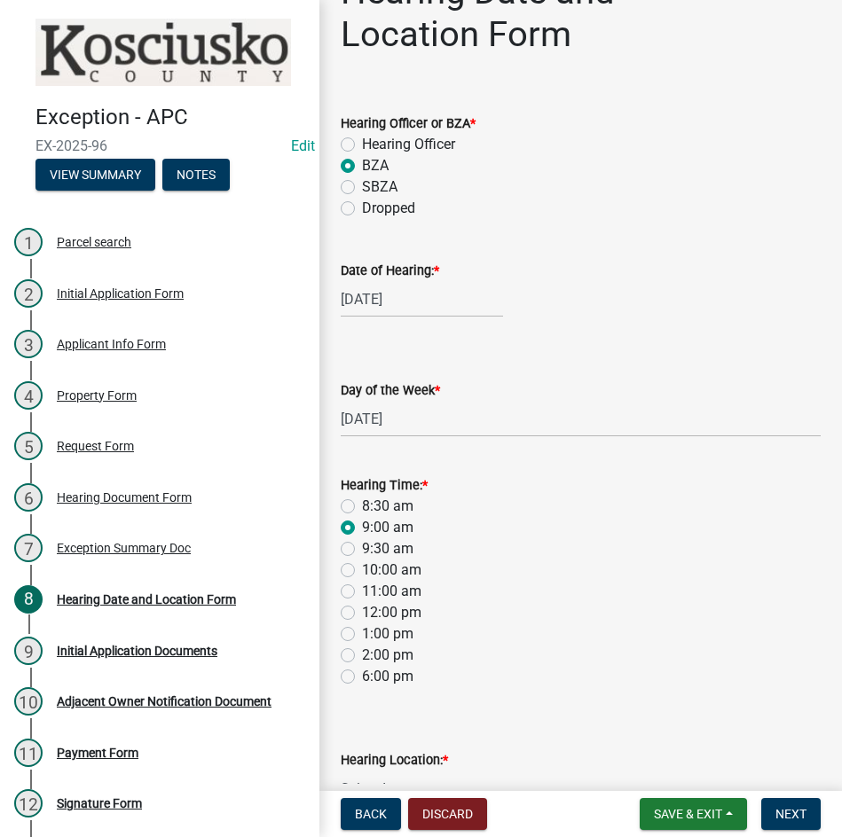
scroll to position [159, 0]
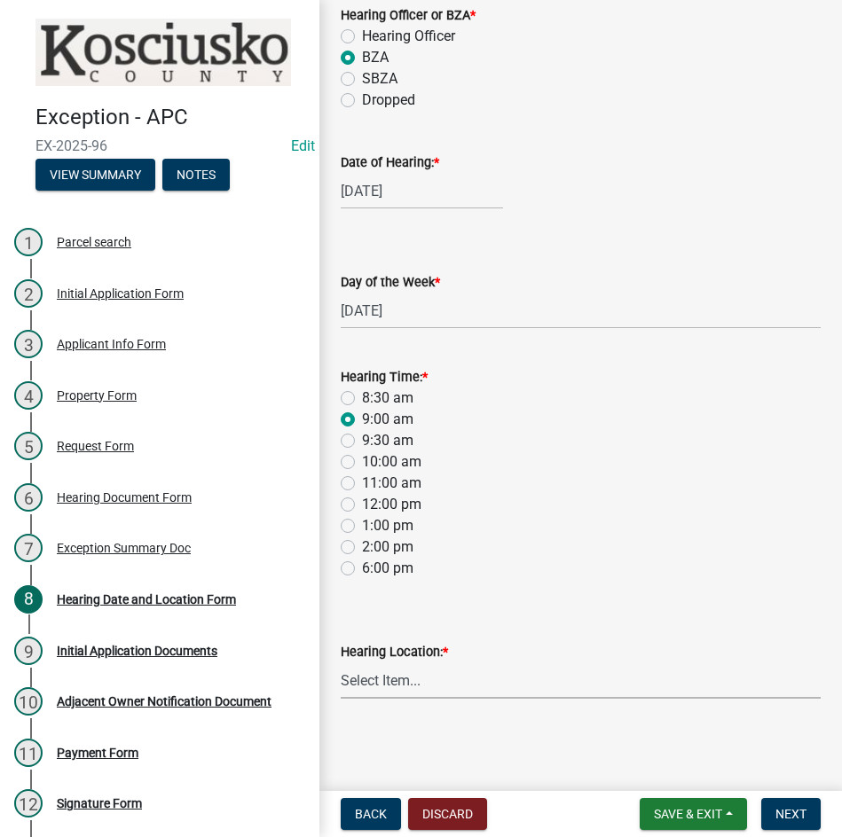
click at [440, 679] on select "Select Item... Area Plan Commission Office - 100 W Center St., Warsaw Justice B…" at bounding box center [581, 681] width 480 height 36
click at [341, 663] on select "Select Item... Area Plan Commission Office - 100 W Center St., Warsaw Justice B…" at bounding box center [581, 681] width 480 height 36
click at [795, 800] on button "Next" at bounding box center [790, 814] width 59 height 32
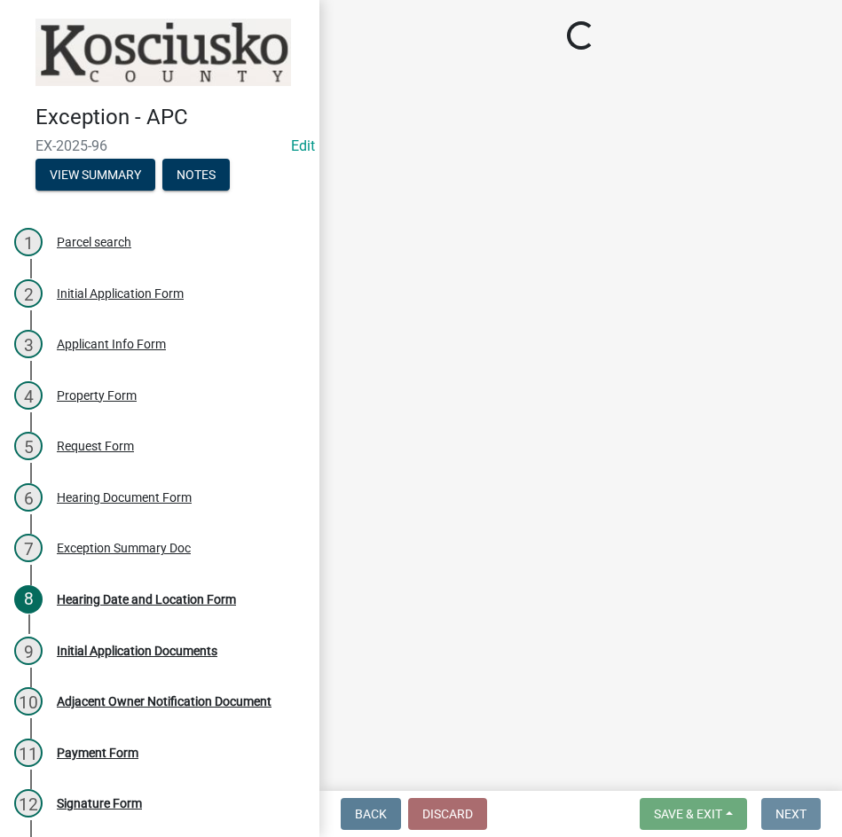
scroll to position [0, 0]
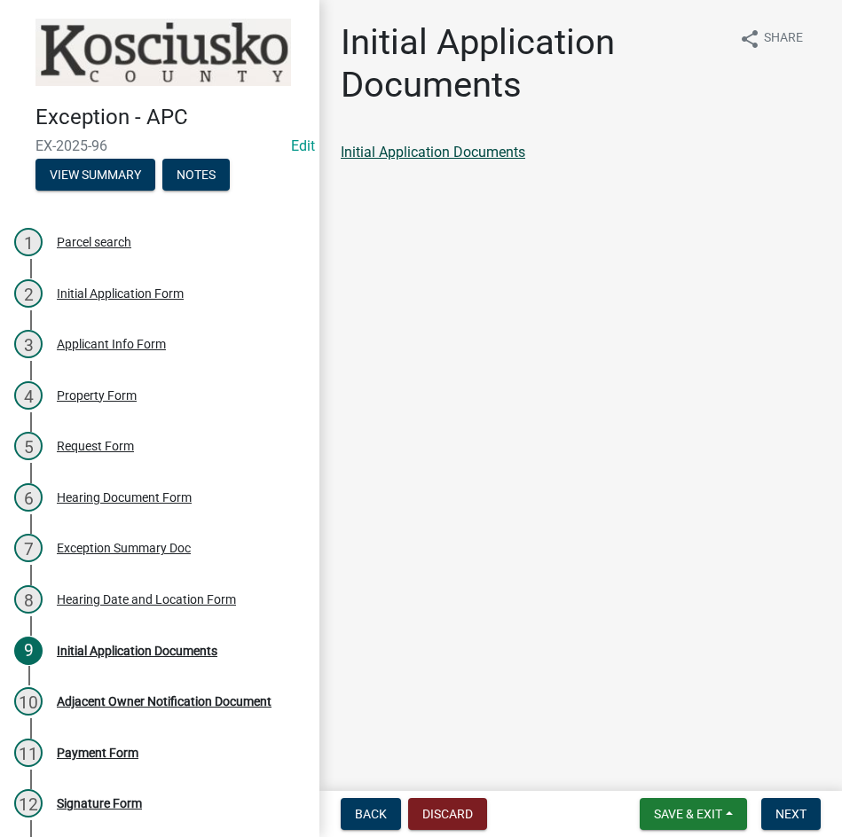
click at [406, 145] on link "Initial Application Documents" at bounding box center [433, 152] width 185 height 17
click at [775, 793] on nav "Back Discard Save & Exit Save Save & Exit Next" at bounding box center [580, 814] width 522 height 46
click at [782, 805] on button "Next" at bounding box center [790, 814] width 59 height 32
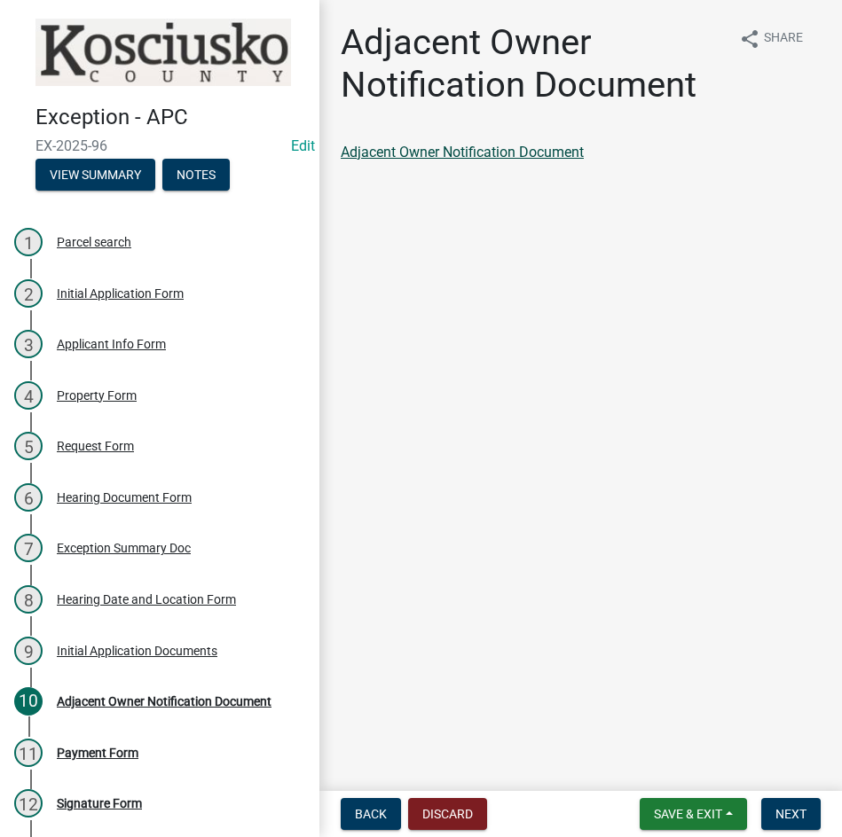
click at [461, 152] on link "Adjacent Owner Notification Document" at bounding box center [462, 152] width 243 height 17
click at [782, 809] on span "Next" at bounding box center [790, 814] width 31 height 14
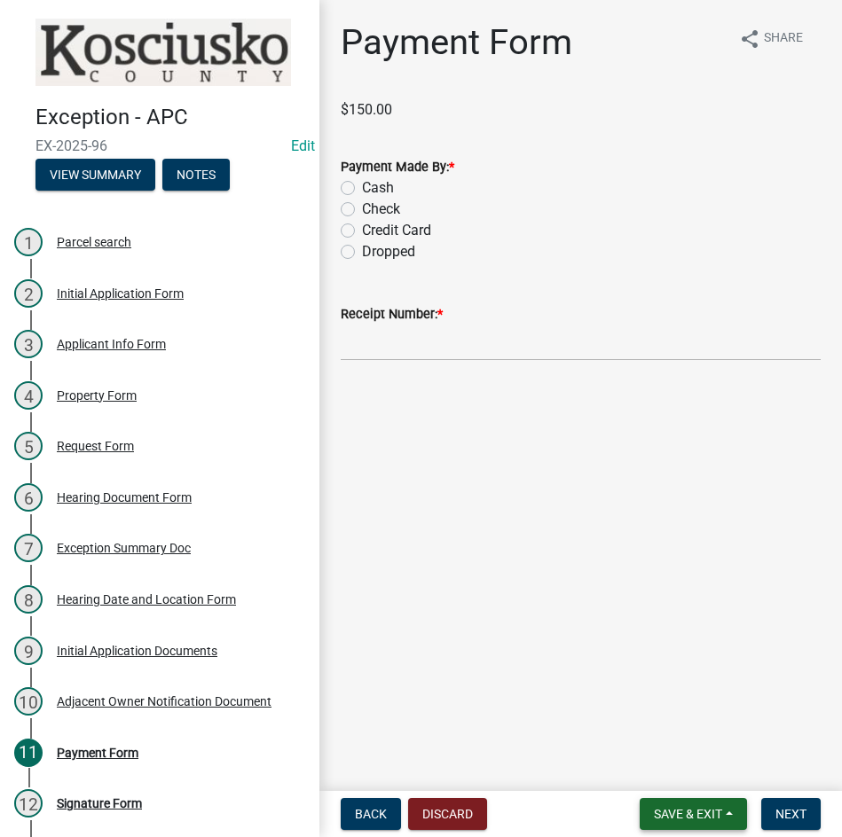
click at [703, 810] on span "Save & Exit" at bounding box center [688, 814] width 68 height 14
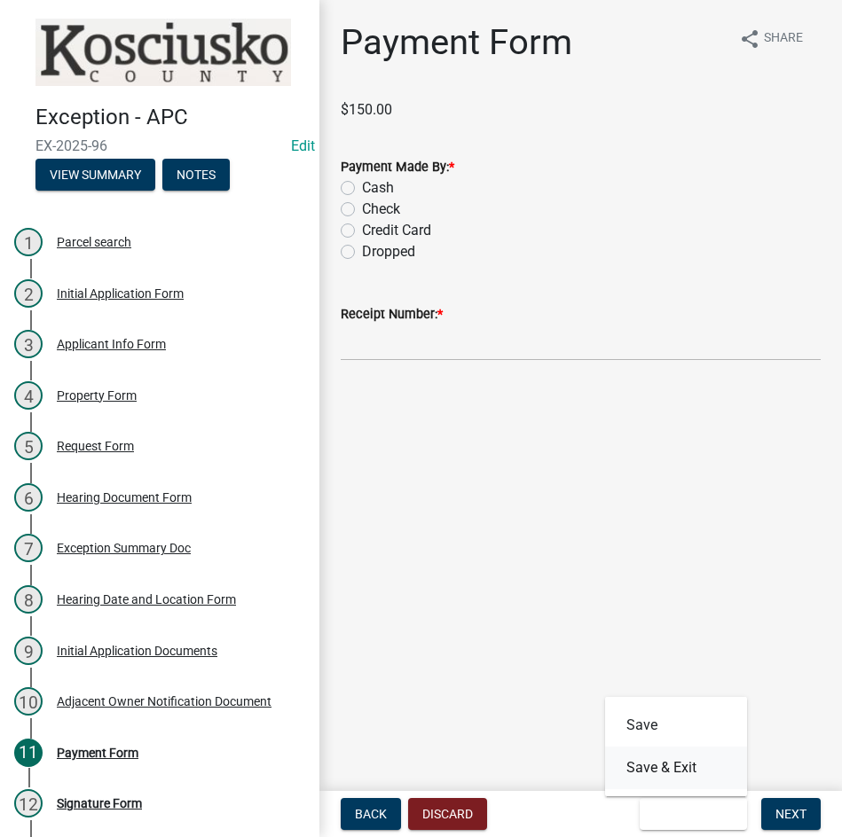
click at [646, 773] on button "Save & Exit" at bounding box center [676, 768] width 142 height 43
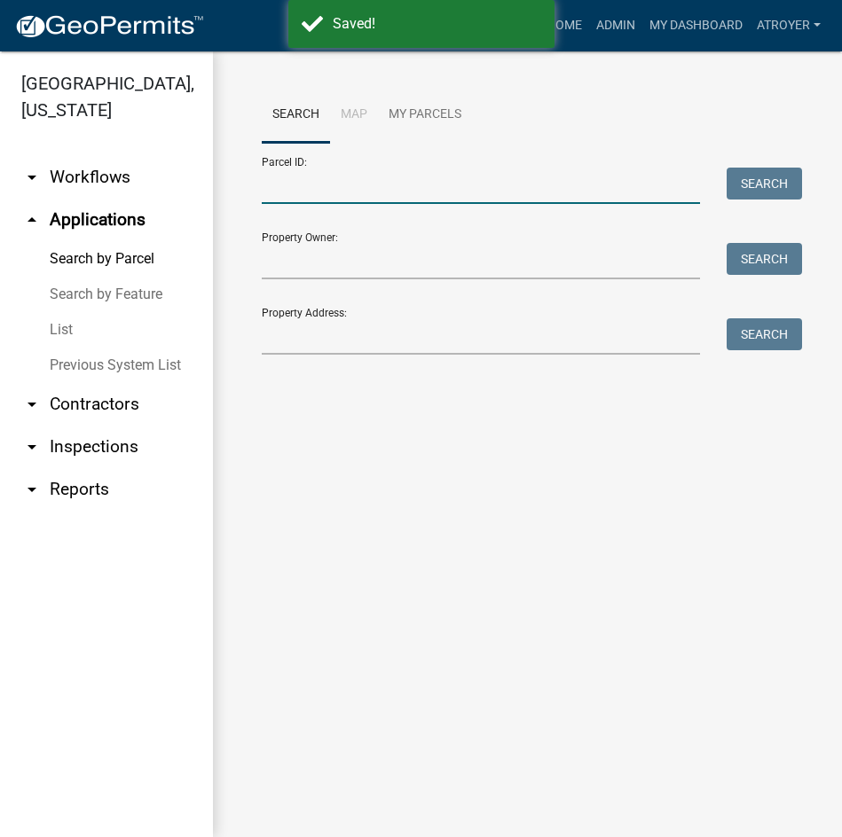
click at [380, 192] on input "Parcel ID:" at bounding box center [481, 186] width 438 height 36
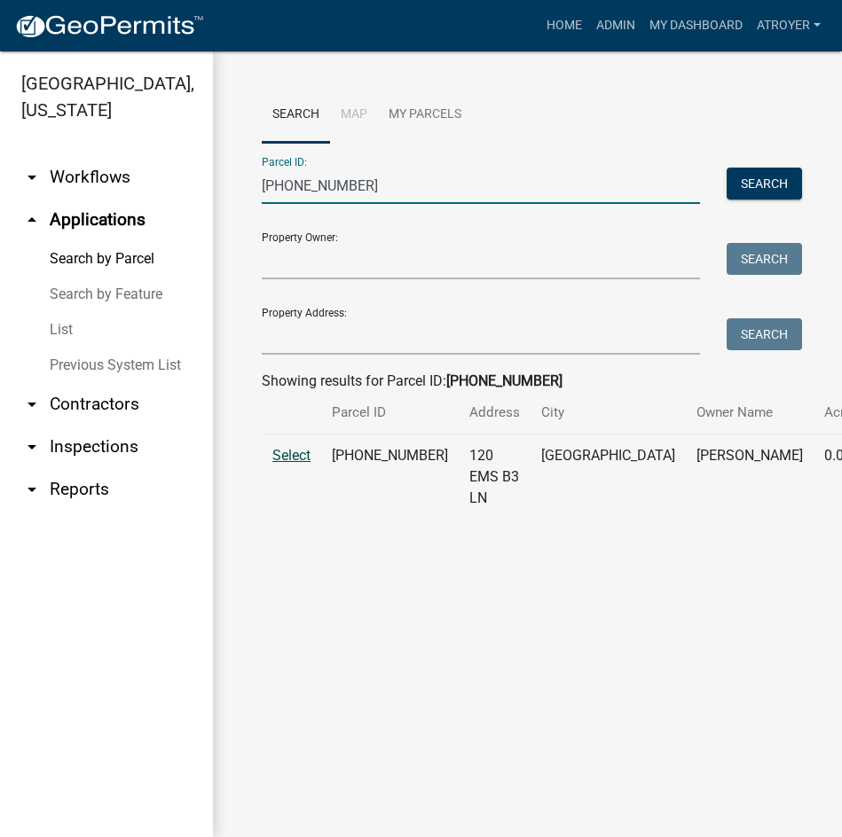
click at [301, 464] on span "Select" at bounding box center [291, 455] width 38 height 17
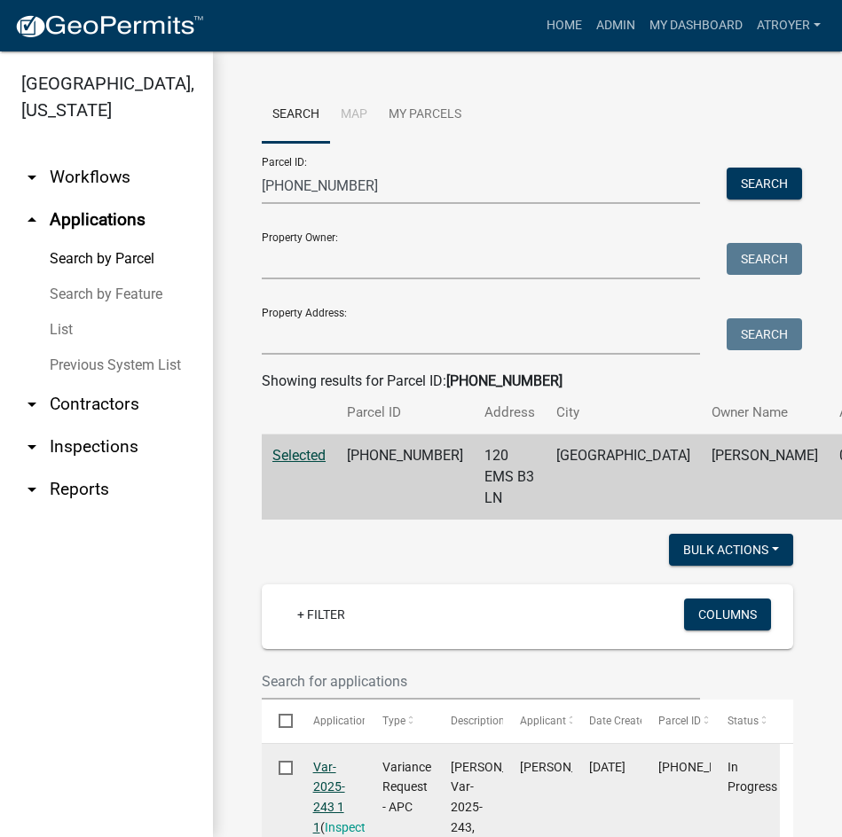
click at [326, 787] on link "Var-2025-243 1 1" at bounding box center [329, 797] width 32 height 75
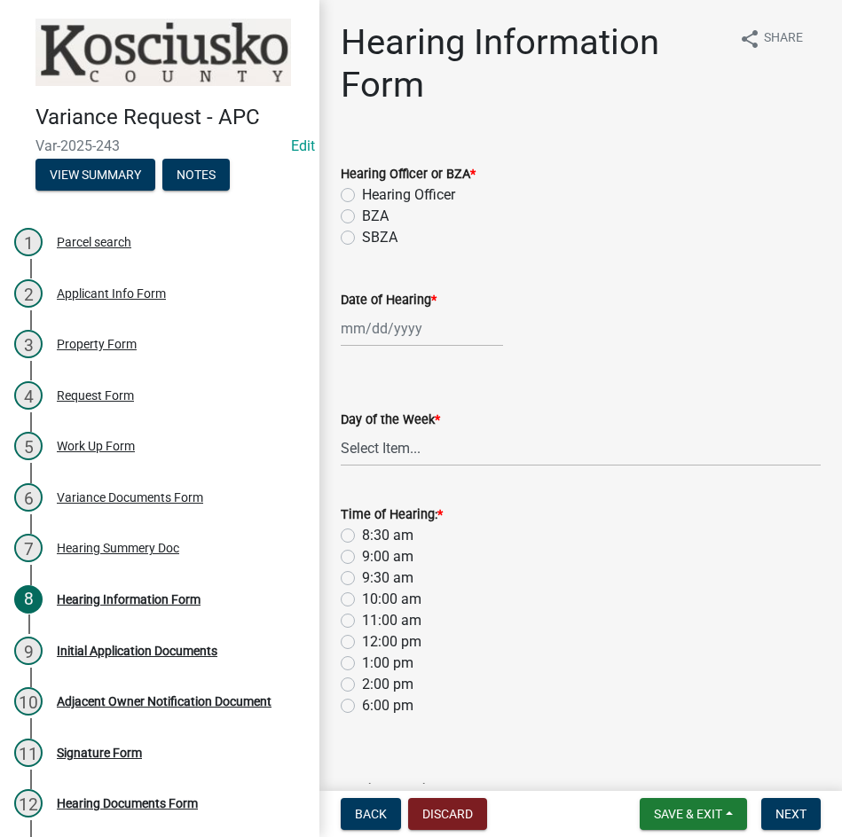
click at [362, 214] on label "BZA" at bounding box center [375, 216] width 27 height 21
click at [362, 214] on input "BZA" at bounding box center [368, 212] width 12 height 12
click at [393, 334] on div at bounding box center [422, 328] width 162 height 36
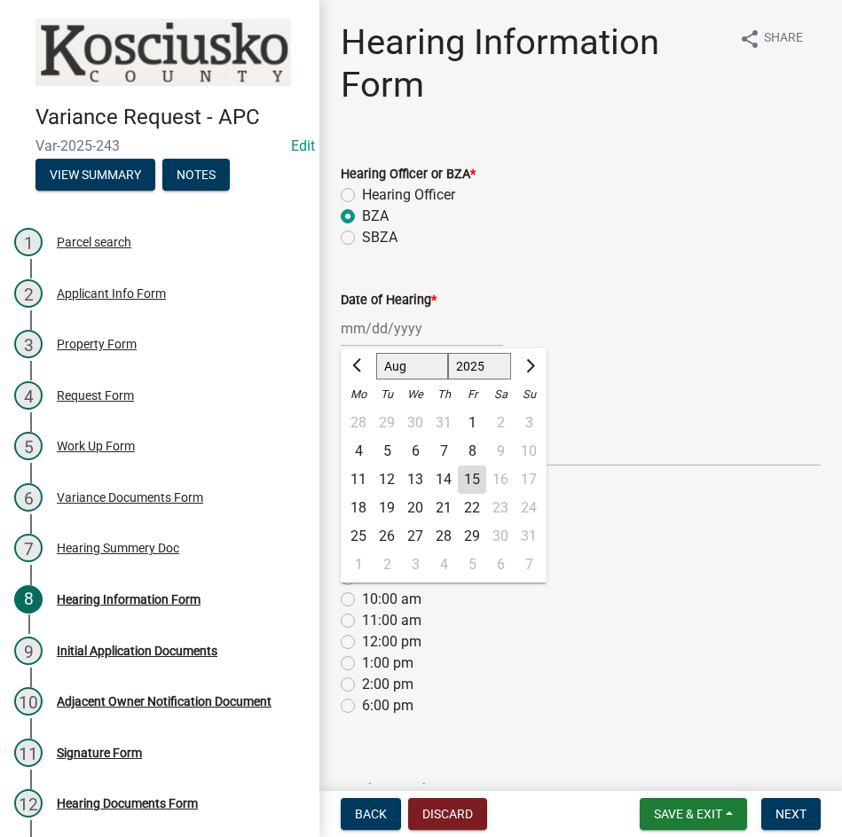
click at [397, 371] on select "Jan Feb Mar Apr May Jun Jul Aug Sep Oct Nov Dec" at bounding box center [412, 366] width 72 height 27
click at [376, 353] on select "Jan Feb Mar Apr May Jun Jul Aug Sep Oct Nov Dec" at bounding box center [412, 366] width 72 height 27
click at [387, 453] on div "9" at bounding box center [387, 451] width 28 height 28
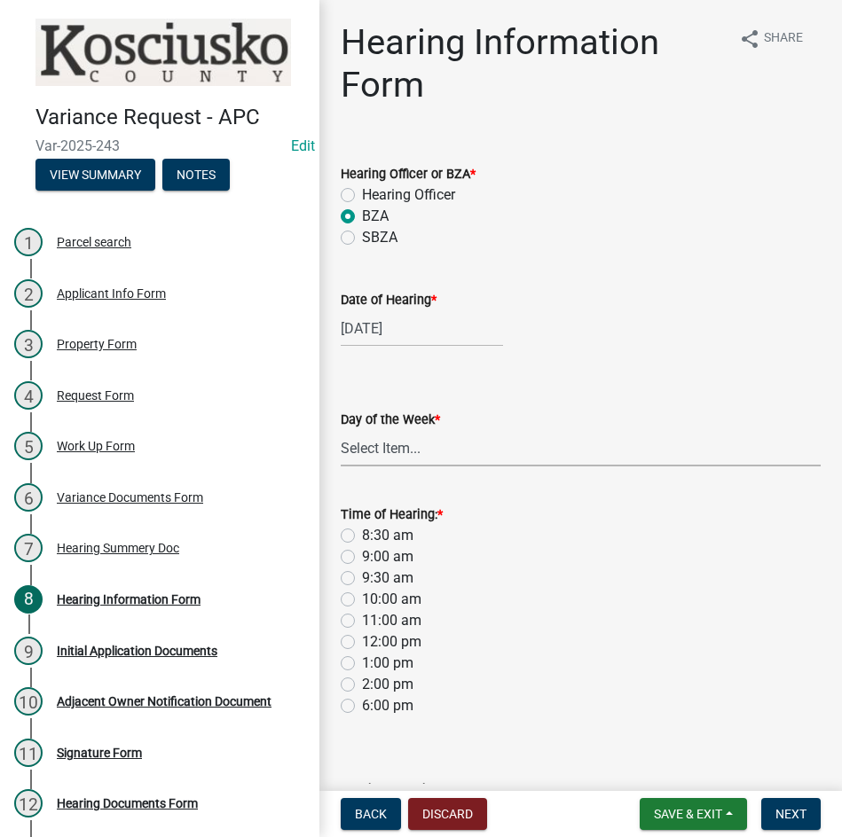
click at [387, 452] on select "Select Item... Monday Tuesday Wednesday Thursday Friday Saturday Sunday" at bounding box center [581, 448] width 480 height 36
click at [341, 430] on select "Select Item... Monday Tuesday Wednesday Thursday Friday Saturday Sunday" at bounding box center [581, 448] width 480 height 36
drag, startPoint x: 349, startPoint y: 556, endPoint x: 441, endPoint y: 569, distance: 93.2
click at [362, 556] on label "9:00 am" at bounding box center [387, 556] width 51 height 21
click at [362, 556] on input "9:00 am" at bounding box center [368, 552] width 12 height 12
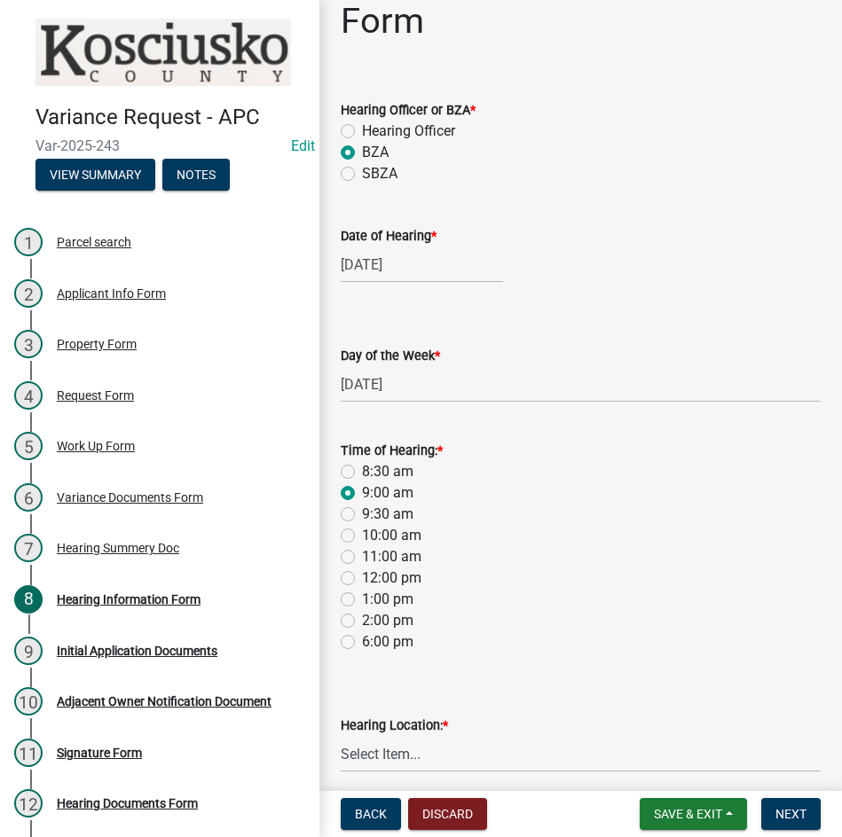
scroll to position [137, 0]
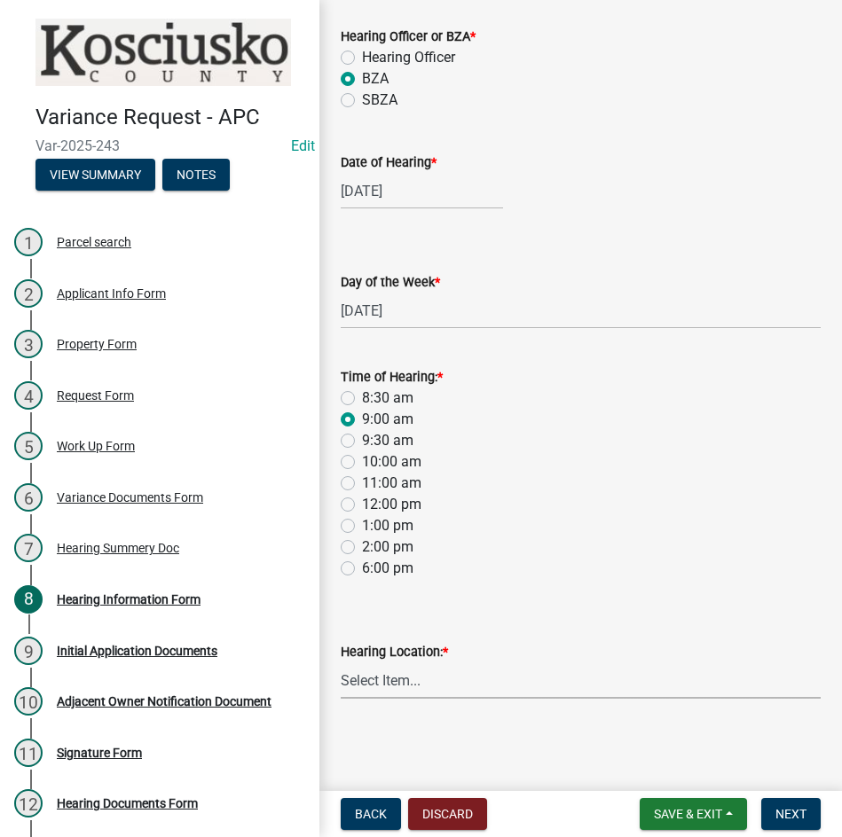
click at [569, 683] on select "Select Item... Area Plan Commission Office - 100 W Center St., Warsaw Justice B…" at bounding box center [581, 681] width 480 height 36
click at [341, 663] on select "Select Item... Area Plan Commission Office - 100 W Center St., Warsaw Justice B…" at bounding box center [581, 681] width 480 height 36
click at [803, 807] on span "Next" at bounding box center [790, 814] width 31 height 14
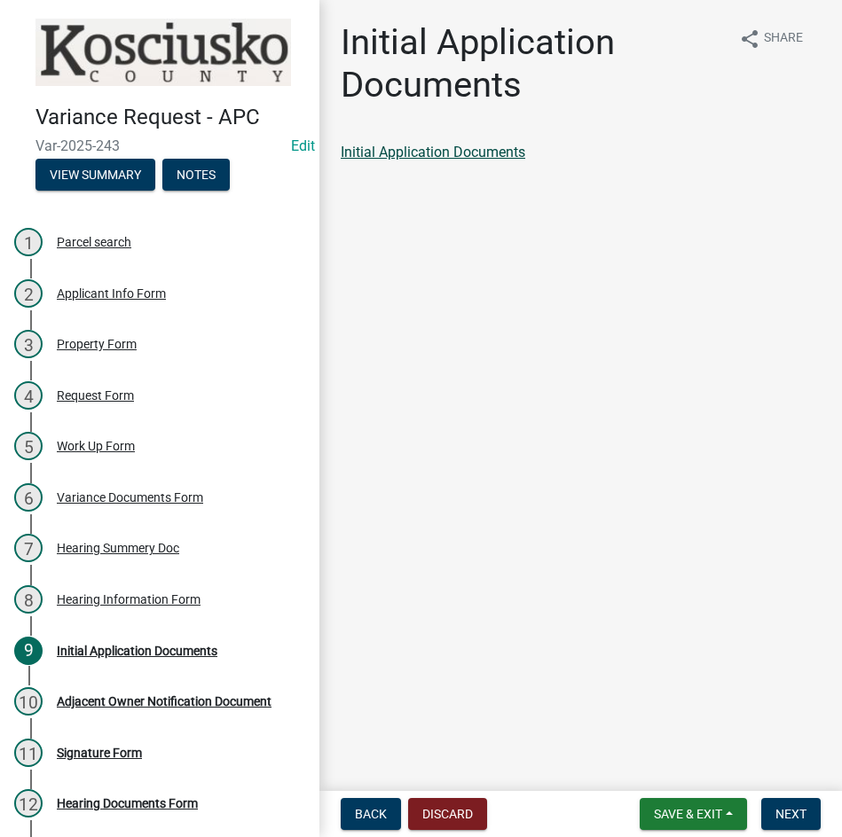
click at [459, 153] on link "Initial Application Documents" at bounding box center [433, 152] width 185 height 17
click at [798, 807] on span "Next" at bounding box center [790, 814] width 31 height 14
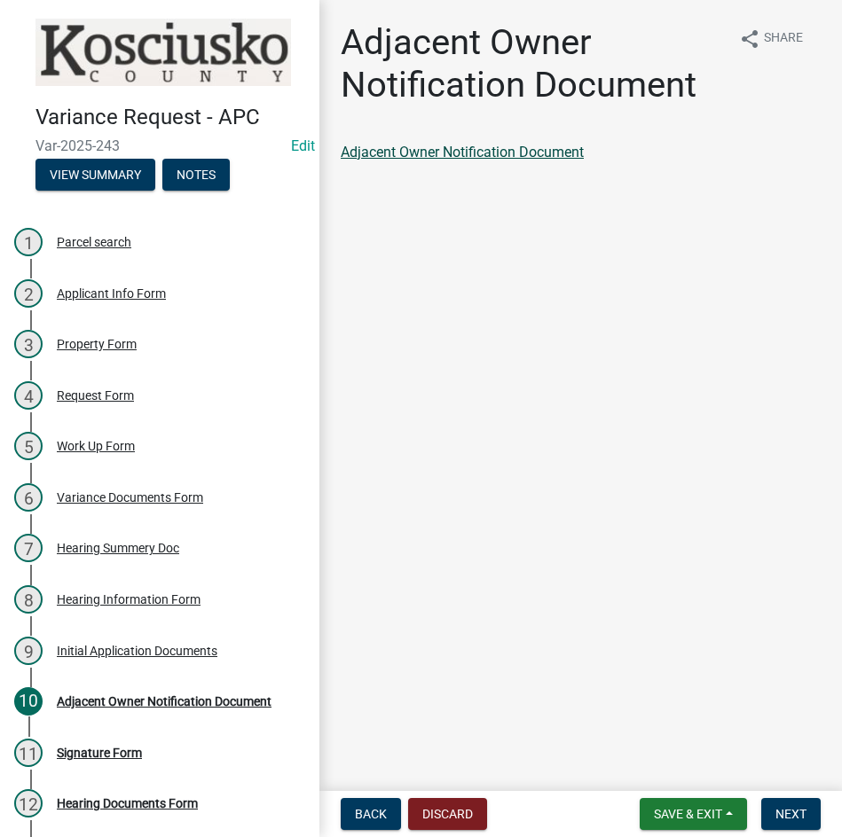
click at [460, 155] on link "Adjacent Owner Notification Document" at bounding box center [462, 152] width 243 height 17
click at [794, 809] on span "Next" at bounding box center [790, 814] width 31 height 14
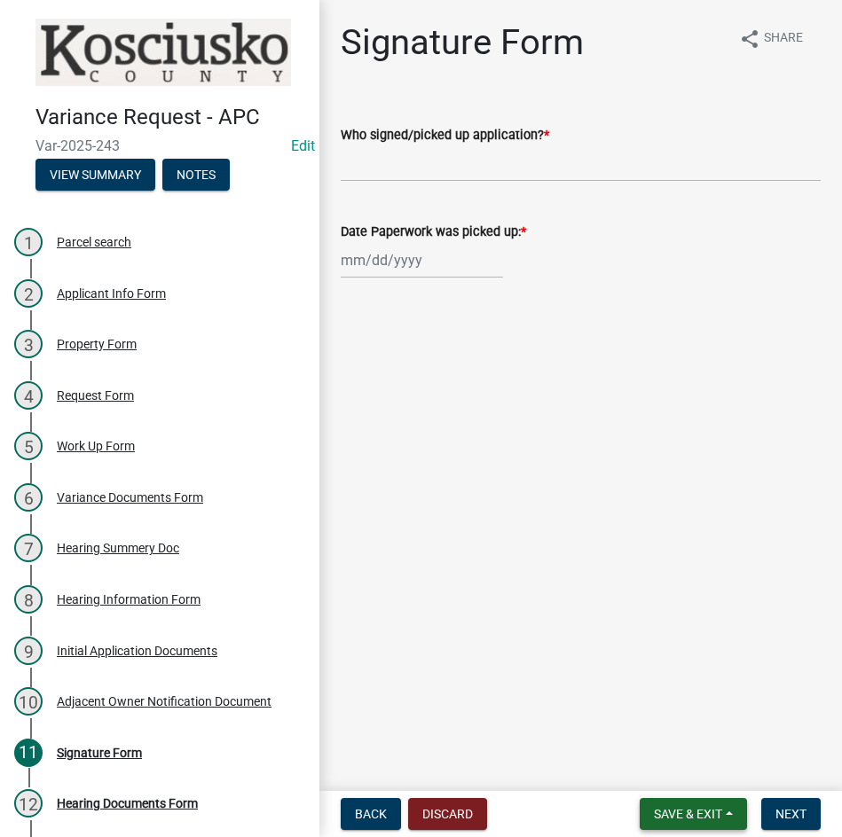
click at [689, 804] on button "Save & Exit" at bounding box center [693, 814] width 107 height 32
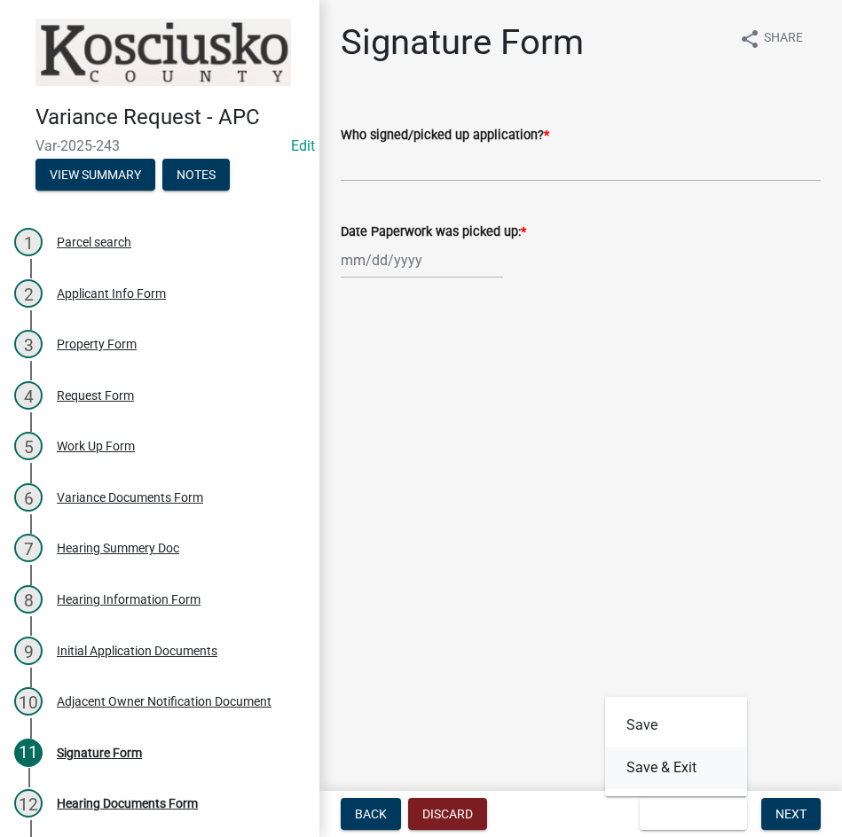
click at [686, 768] on button "Save & Exit" at bounding box center [676, 768] width 142 height 43
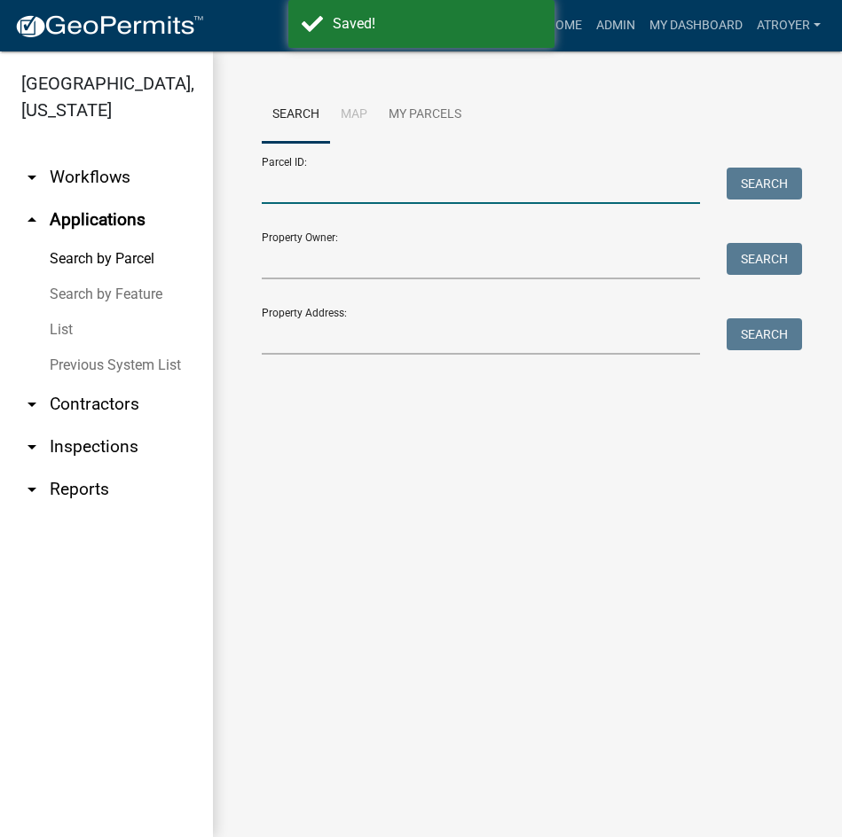
click at [491, 178] on input "Parcel ID:" at bounding box center [481, 186] width 438 height 36
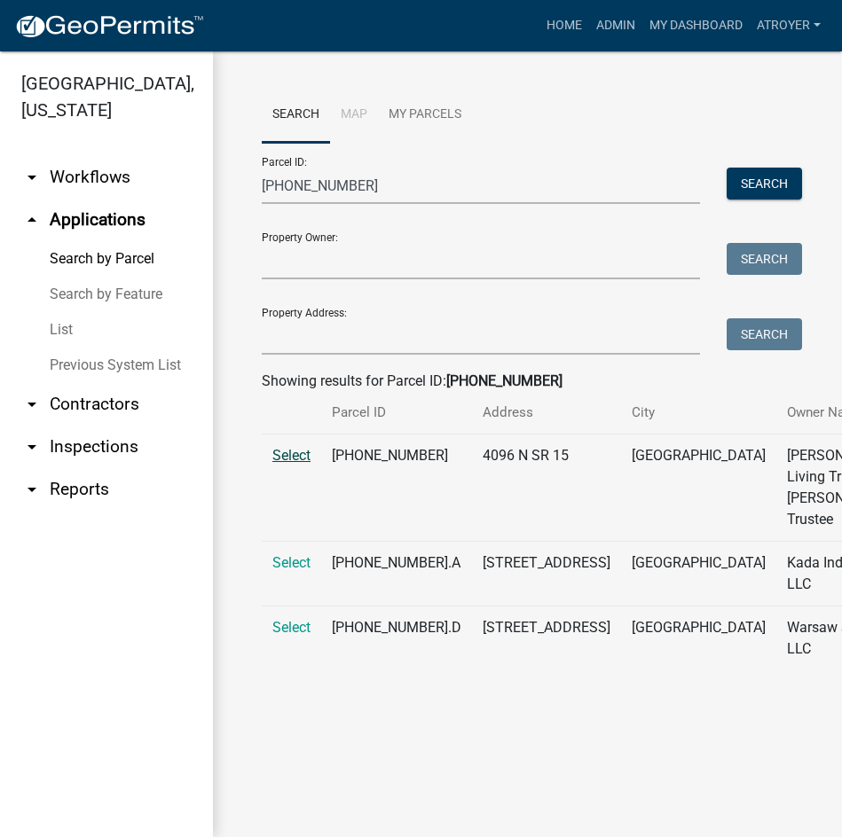
click at [296, 464] on span "Select" at bounding box center [291, 455] width 38 height 17
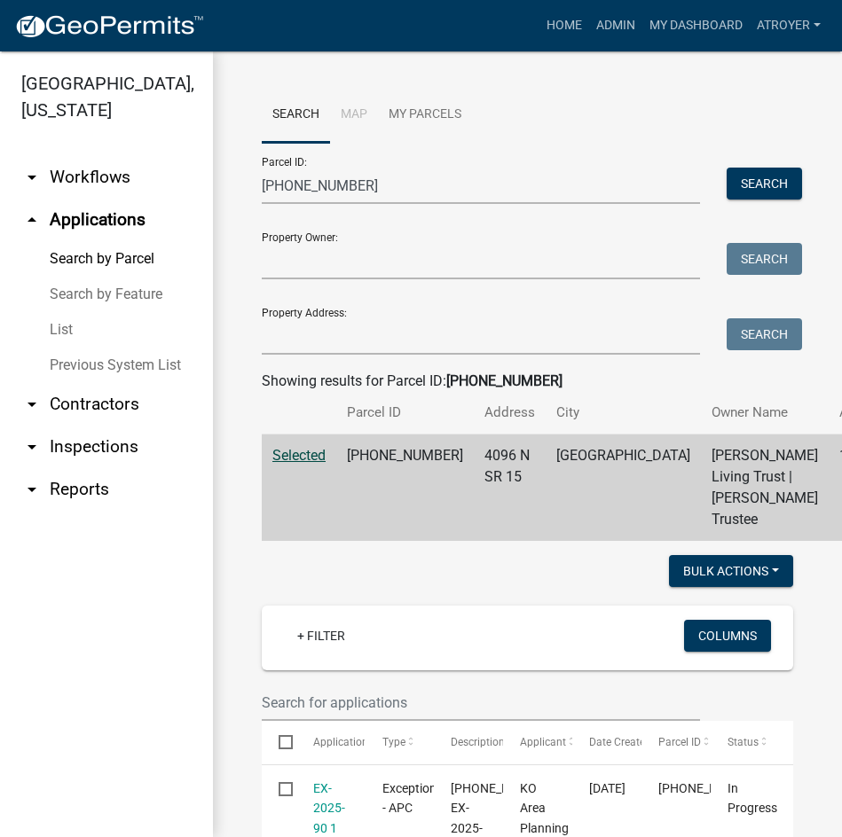
scroll to position [355, 0]
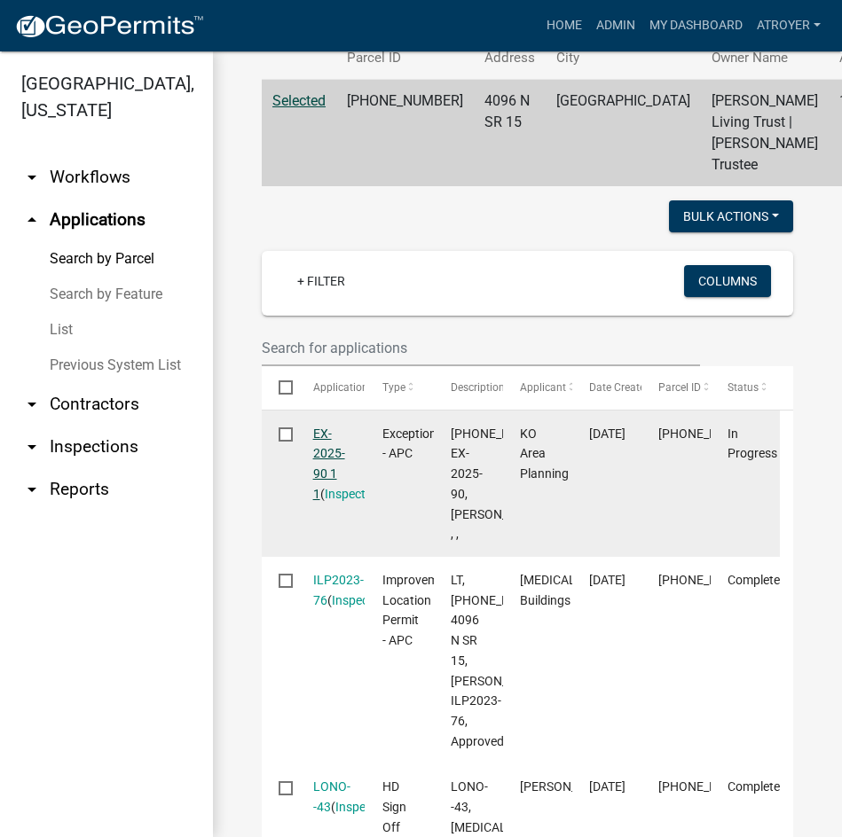
click at [325, 501] on link "EX-2025-90 1 1" at bounding box center [329, 464] width 32 height 75
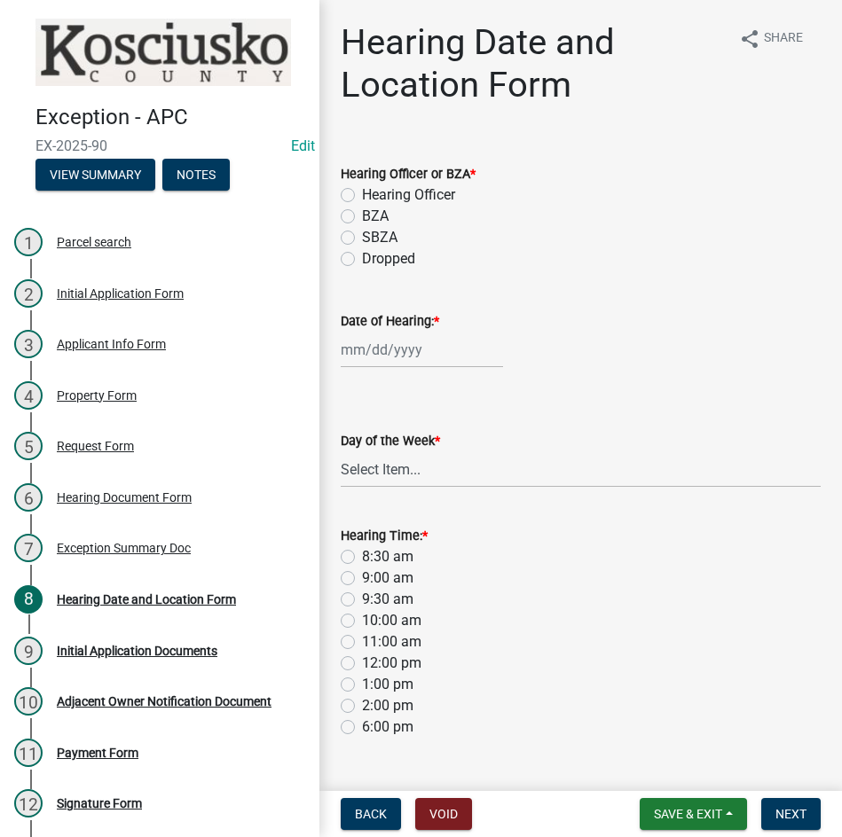
click at [362, 214] on label "BZA" at bounding box center [375, 216] width 27 height 21
click at [362, 214] on input "BZA" at bounding box center [368, 212] width 12 height 12
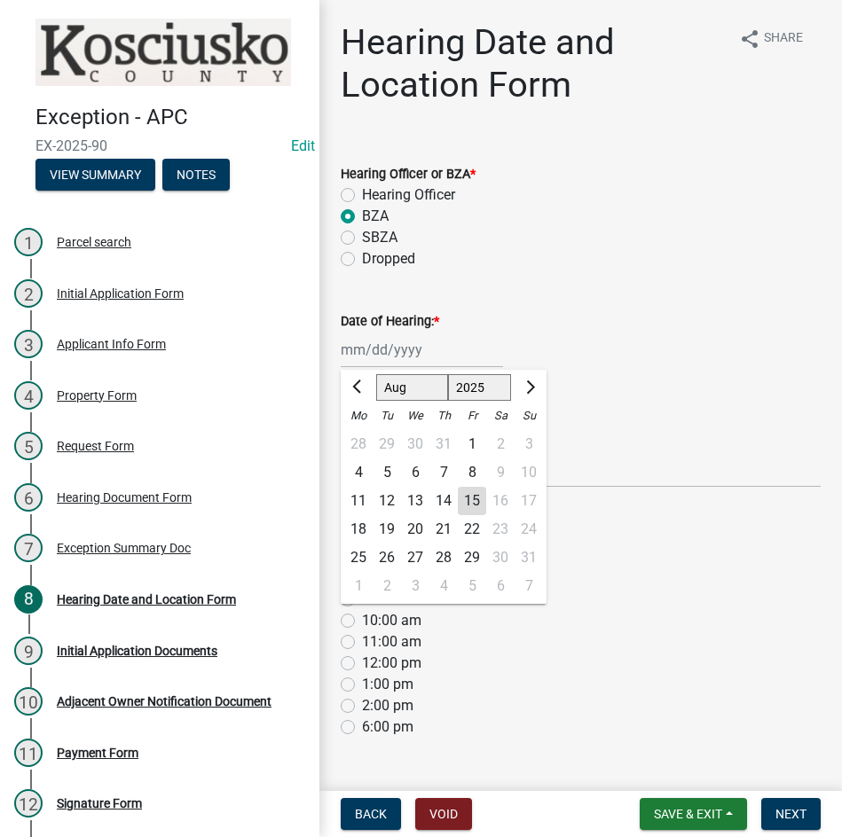
click at [412, 344] on div "Jan Feb Mar Apr May Jun Jul Aug Sep Oct Nov Dec 2022 2023 2024 2025 2026 2027 2…" at bounding box center [422, 350] width 162 height 36
click at [405, 391] on select "Jan Feb Mar Apr May Jun Jul Aug Sep Oct Nov Dec" at bounding box center [412, 387] width 72 height 27
click at [376, 374] on select "Jan Feb Mar Apr May Jun Jul Aug Sep Oct Nov Dec" at bounding box center [412, 387] width 72 height 27
click at [389, 475] on div "9" at bounding box center [387, 473] width 28 height 28
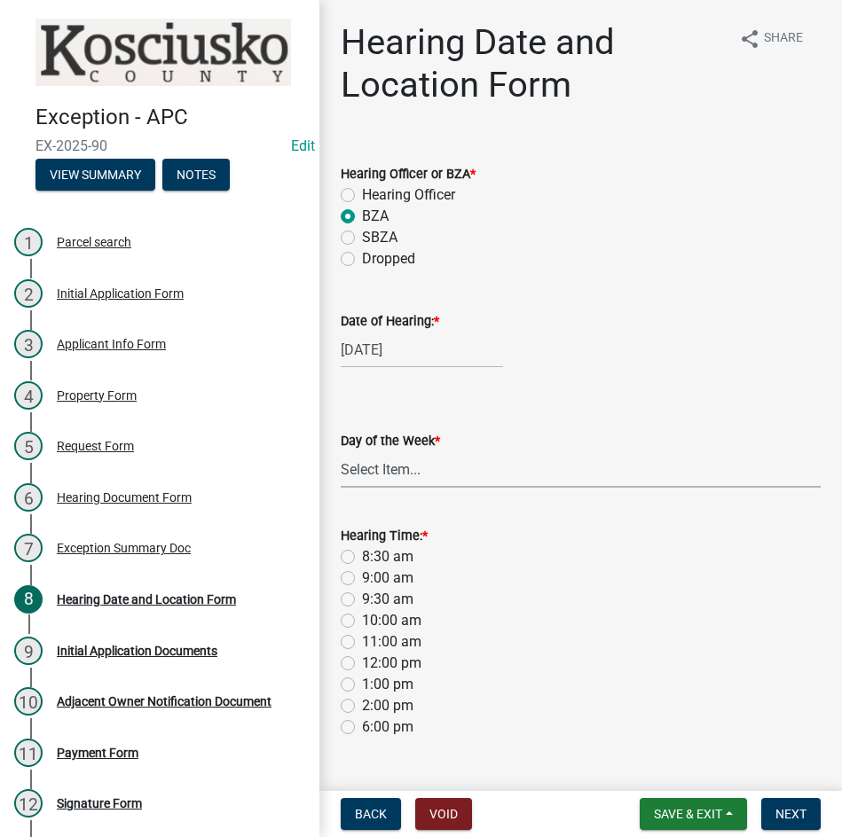
click at [404, 467] on select "Select Item... Monday Tuesday Wednesday Thursday Friday Saturday Sunday" at bounding box center [581, 470] width 480 height 36
click at [341, 452] on select "Select Item... Monday Tuesday Wednesday Thursday Friday Saturday Sunday" at bounding box center [581, 470] width 480 height 36
click at [362, 579] on label "9:00 am" at bounding box center [387, 578] width 51 height 21
click at [362, 579] on input "9:00 am" at bounding box center [368, 574] width 12 height 12
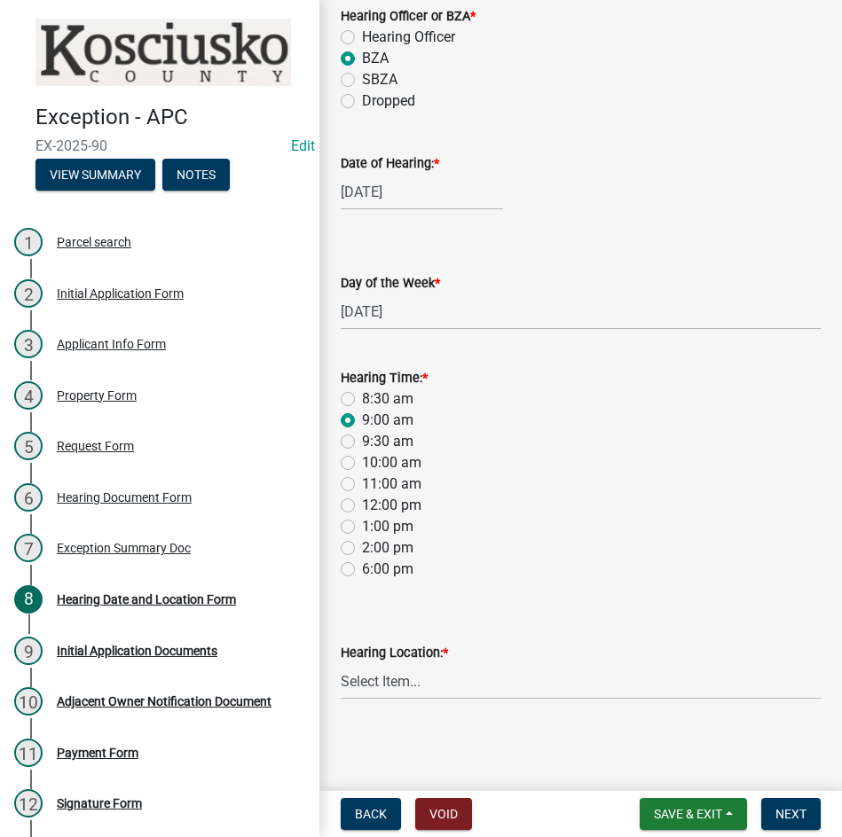
scroll to position [159, 0]
click at [492, 681] on select "Select Item... Area Plan Commission Office - 100 W Center St., Warsaw Justice B…" at bounding box center [581, 681] width 480 height 36
click at [341, 663] on select "Select Item... Area Plan Commission Office - 100 W Center St., Warsaw Justice B…" at bounding box center [581, 681] width 480 height 36
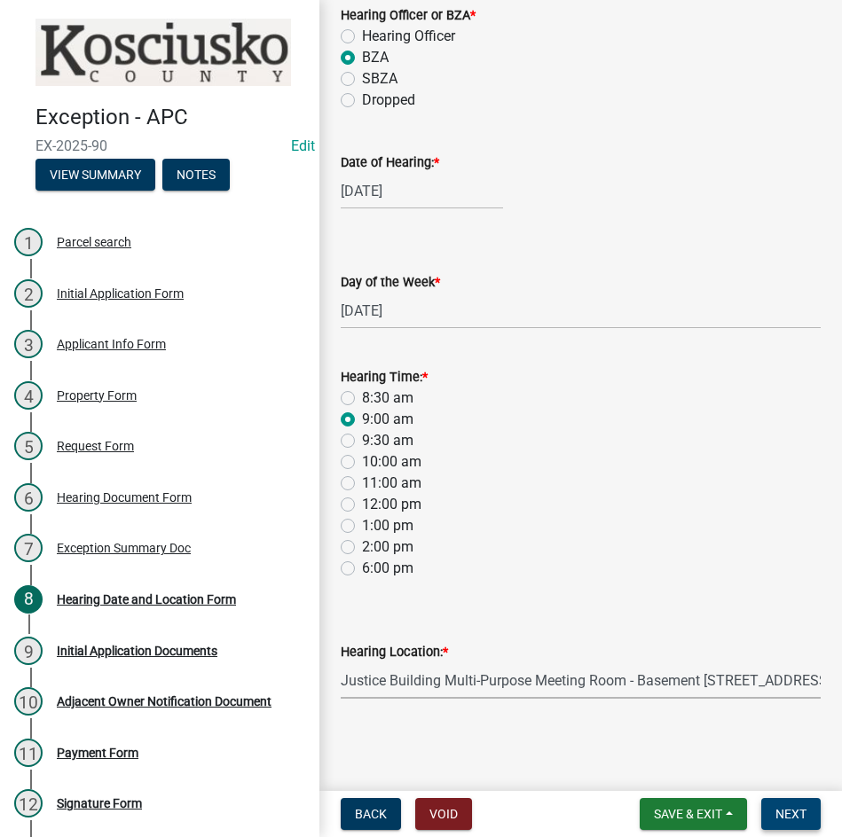
click at [782, 809] on span "Next" at bounding box center [790, 814] width 31 height 14
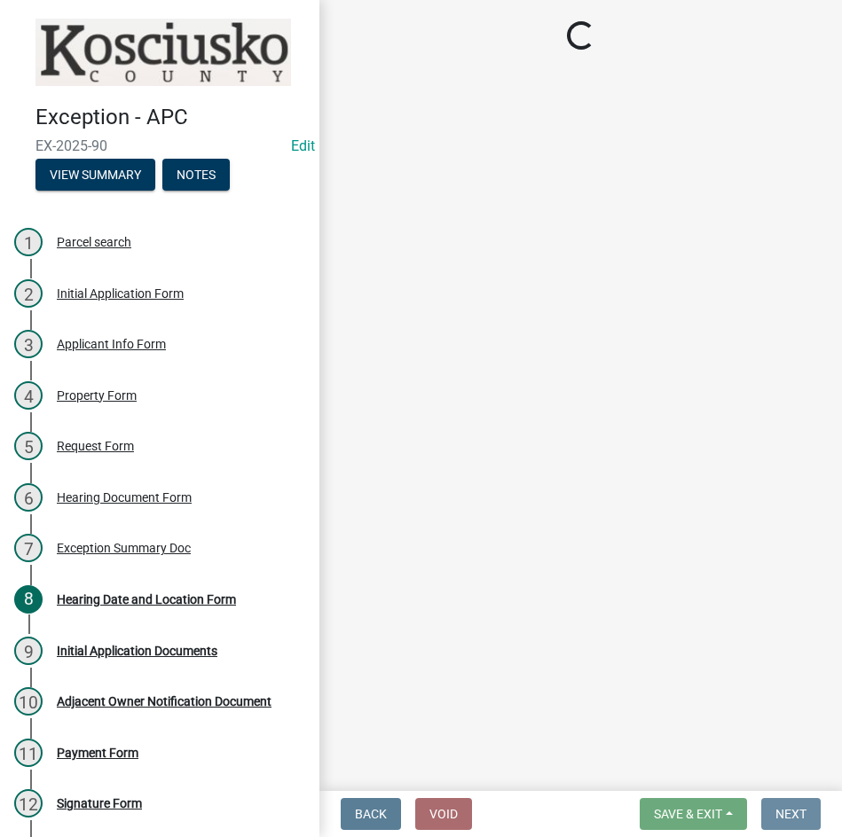
scroll to position [0, 0]
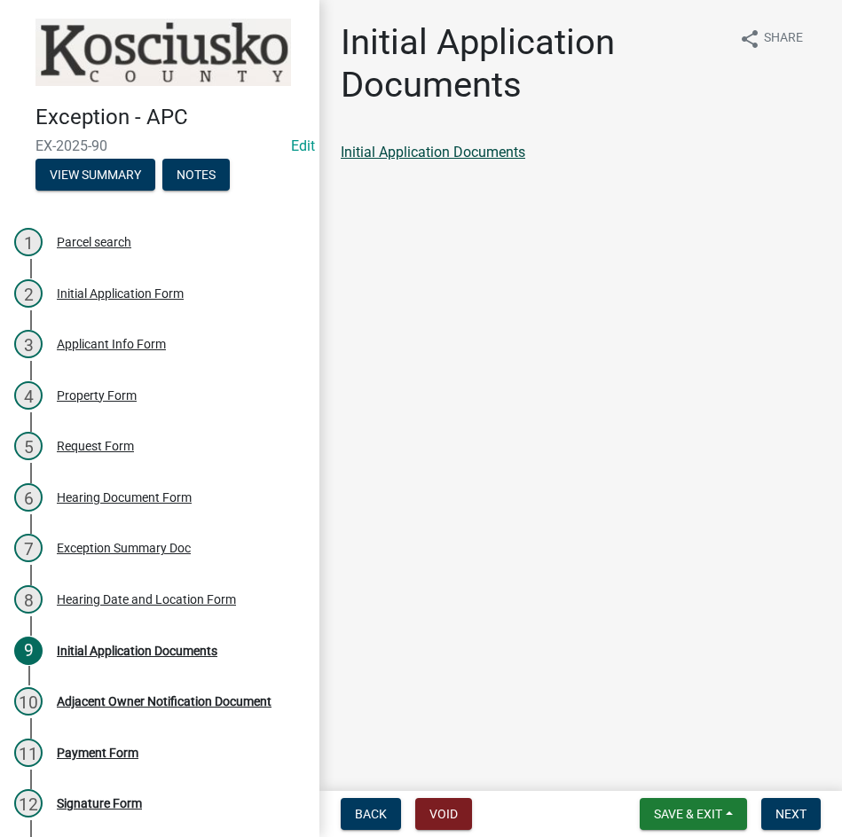
click at [460, 153] on link "Initial Application Documents" at bounding box center [433, 152] width 185 height 17
click at [782, 823] on button "Next" at bounding box center [790, 814] width 59 height 32
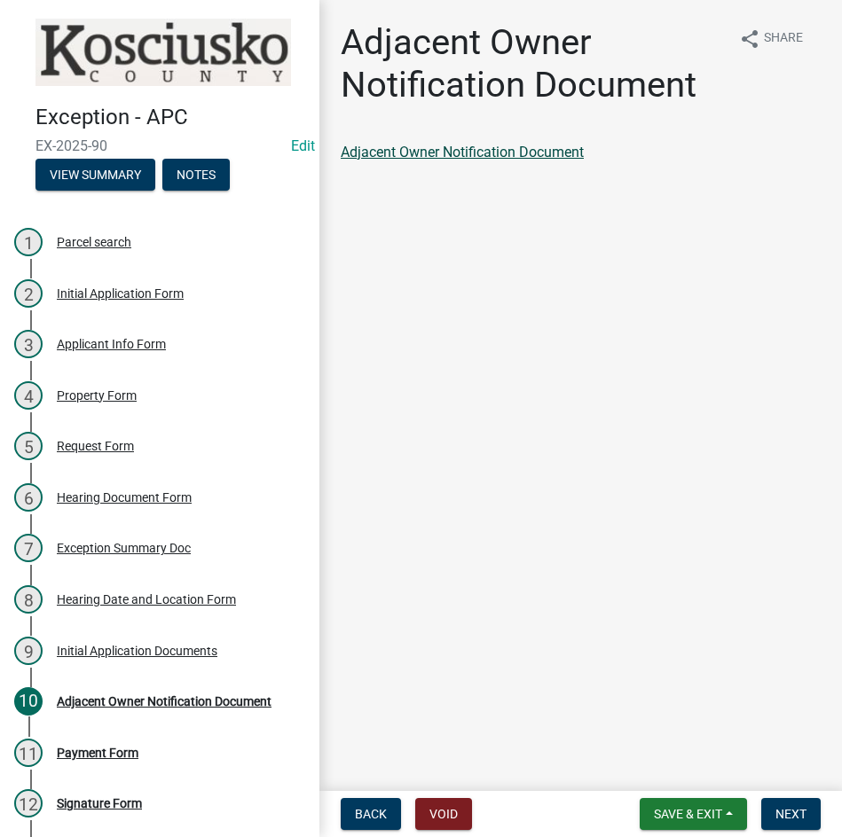
click at [498, 155] on link "Adjacent Owner Notification Document" at bounding box center [462, 152] width 243 height 17
drag, startPoint x: 788, startPoint y: 810, endPoint x: 734, endPoint y: 807, distance: 53.3
click at [789, 809] on span "Next" at bounding box center [790, 814] width 31 height 14
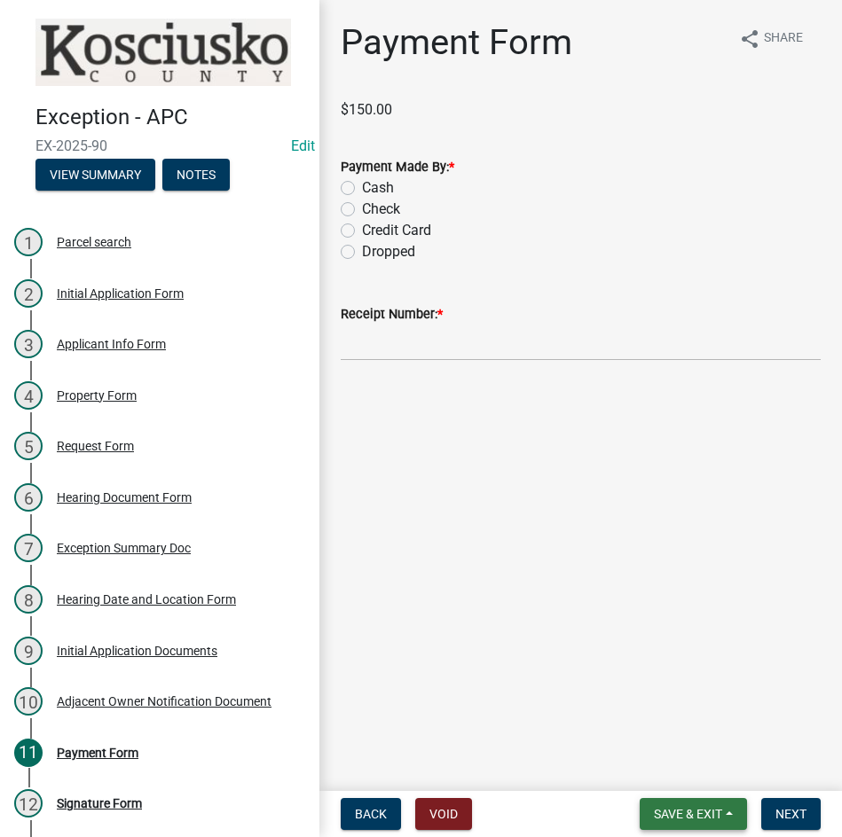
click at [683, 815] on span "Save & Exit" at bounding box center [688, 814] width 68 height 14
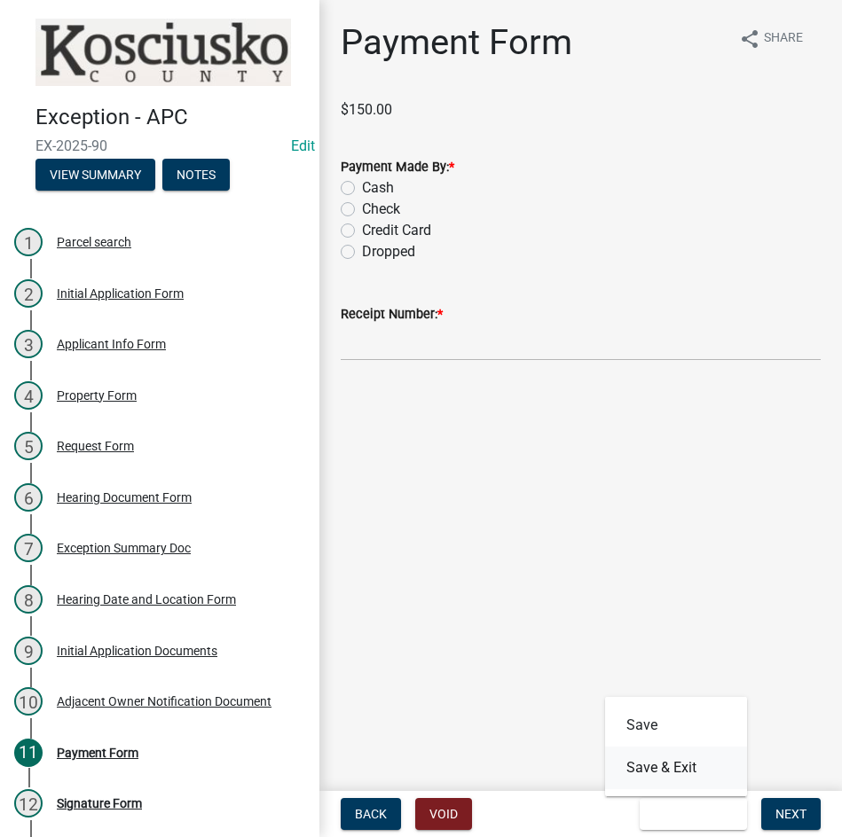
click at [665, 774] on button "Save & Exit" at bounding box center [676, 768] width 142 height 43
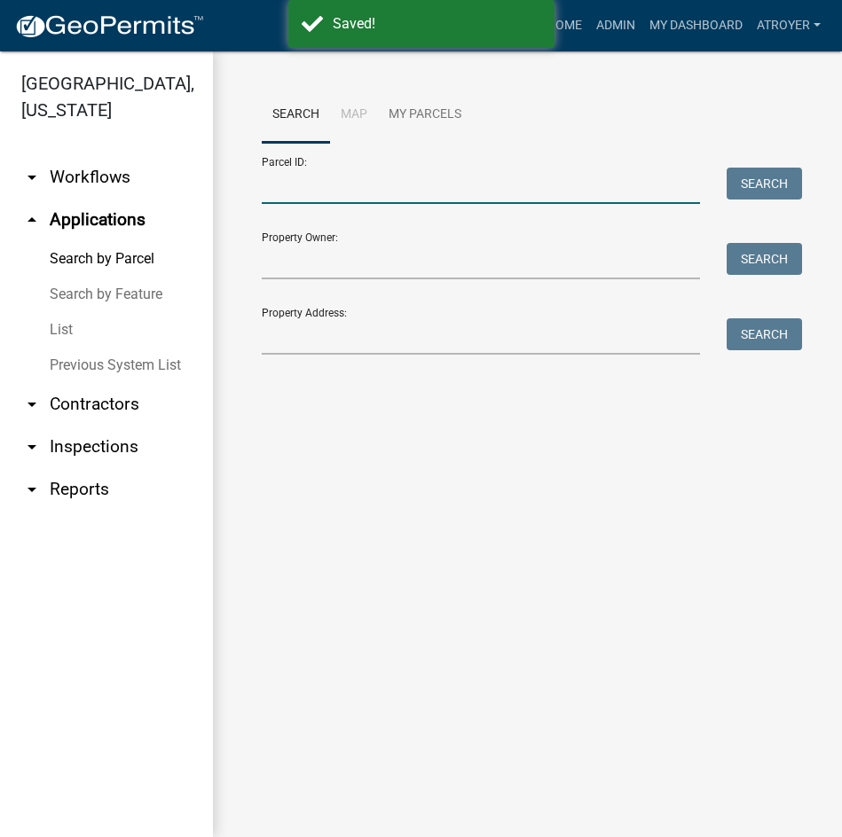
click at [502, 196] on input "Parcel ID:" at bounding box center [481, 186] width 438 height 36
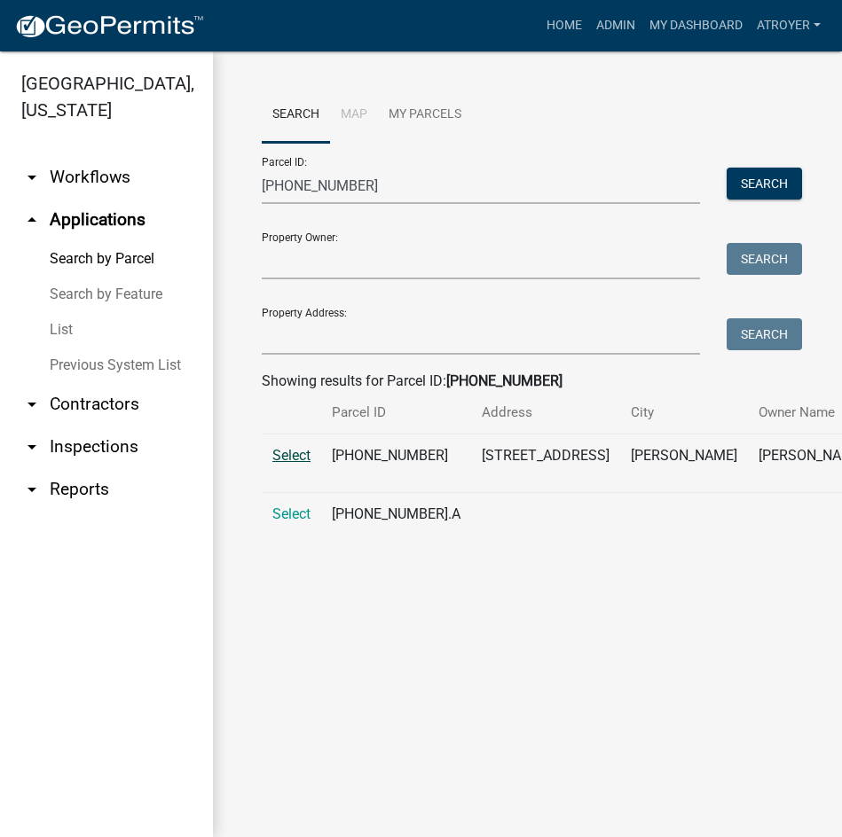
click at [285, 464] on span "Select" at bounding box center [291, 455] width 38 height 17
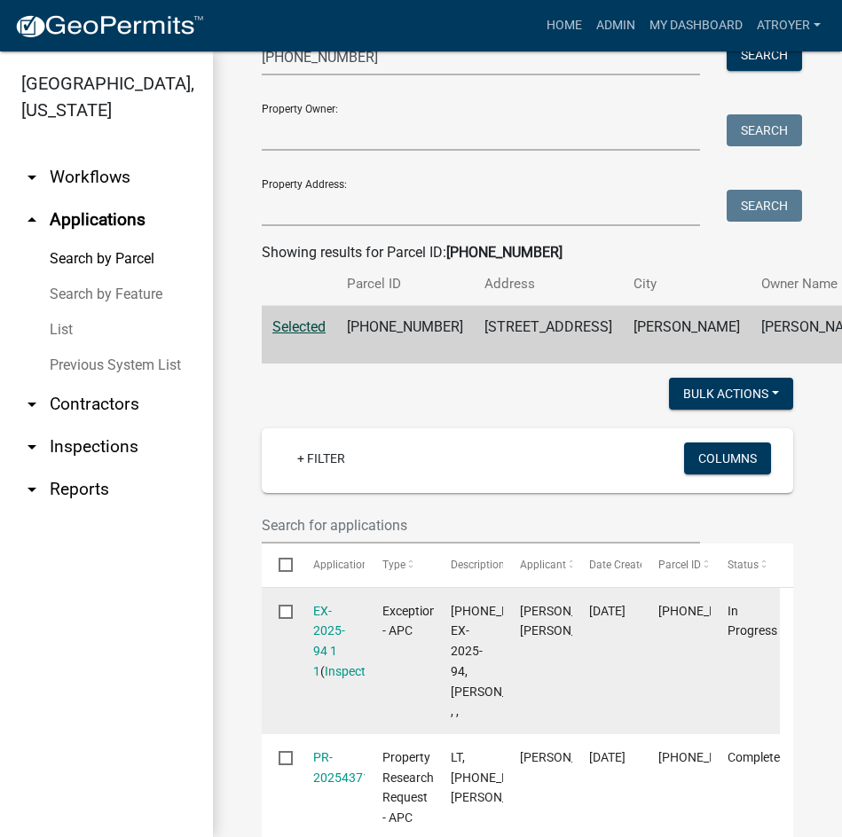
scroll to position [355, 0]
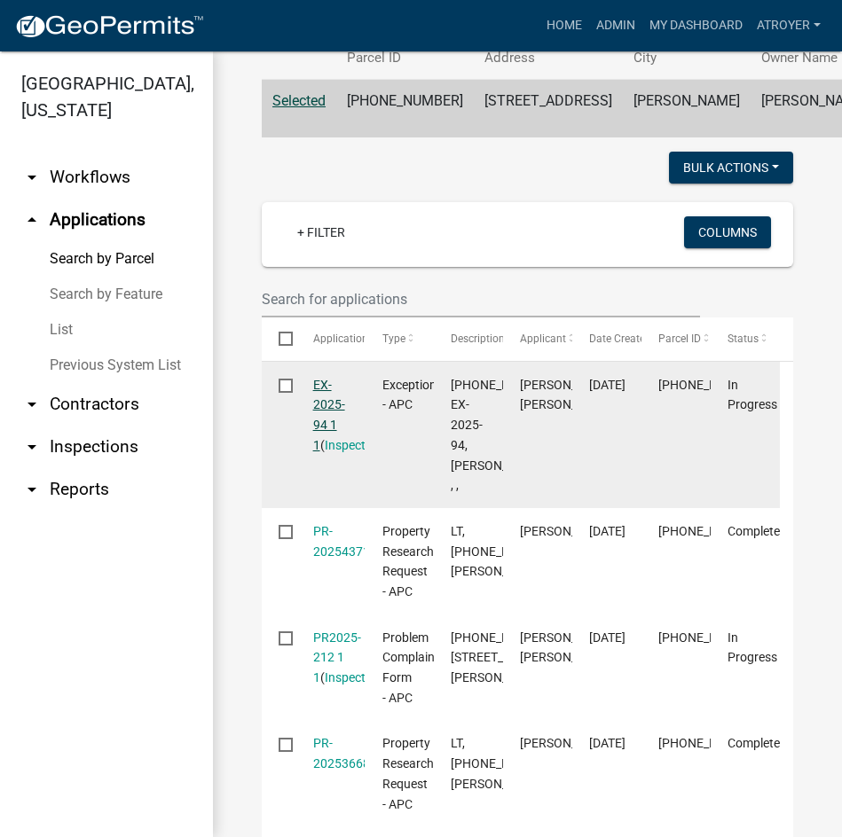
click at [317, 452] on link "EX-2025-94 1 1" at bounding box center [329, 415] width 32 height 75
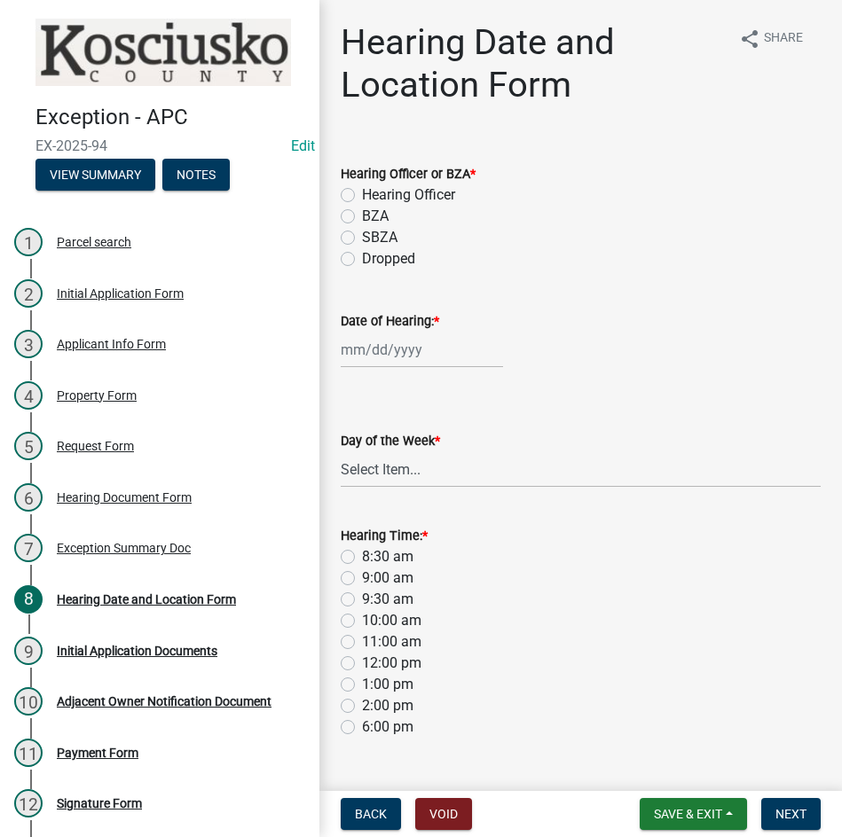
click at [362, 216] on label "BZA" at bounding box center [375, 216] width 27 height 21
click at [362, 216] on input "BZA" at bounding box center [368, 212] width 12 height 12
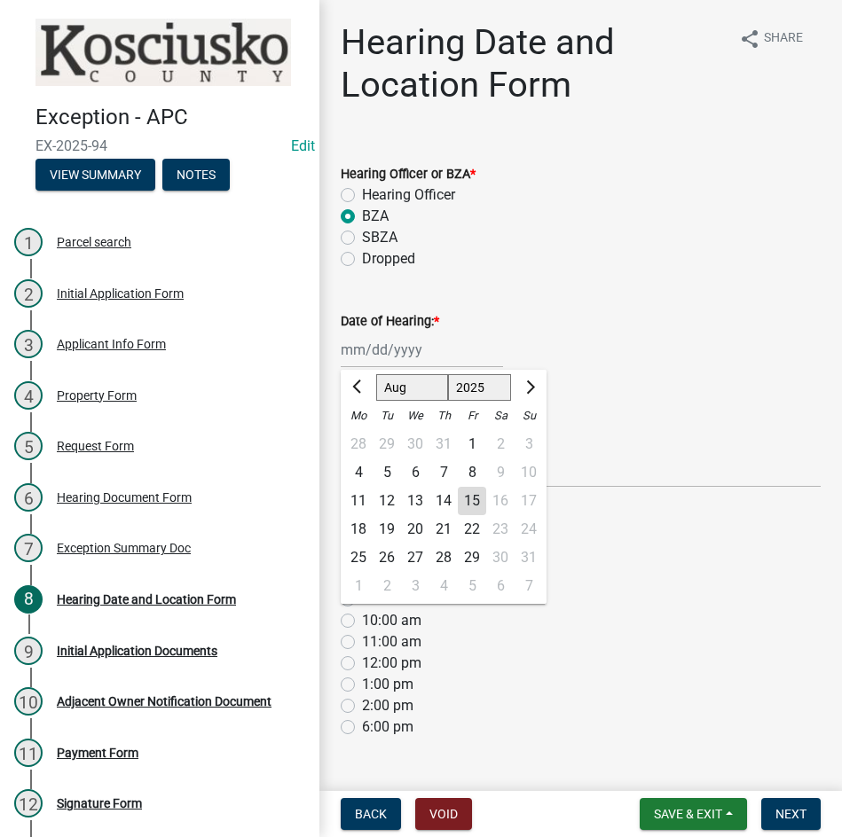
click at [405, 349] on div "Jan Feb Mar Apr May Jun Jul Aug Sep Oct Nov Dec 2022 2023 2024 2025 2026 2027 2…" at bounding box center [422, 350] width 162 height 36
click at [409, 386] on select "Jan Feb Mar Apr May Jun Jul Aug Sep Oct Nov Dec" at bounding box center [412, 387] width 72 height 27
click at [376, 374] on select "Jan Feb Mar Apr May Jun Jul Aug Sep Oct Nov Dec" at bounding box center [412, 387] width 72 height 27
click at [385, 473] on div "9" at bounding box center [387, 473] width 28 height 28
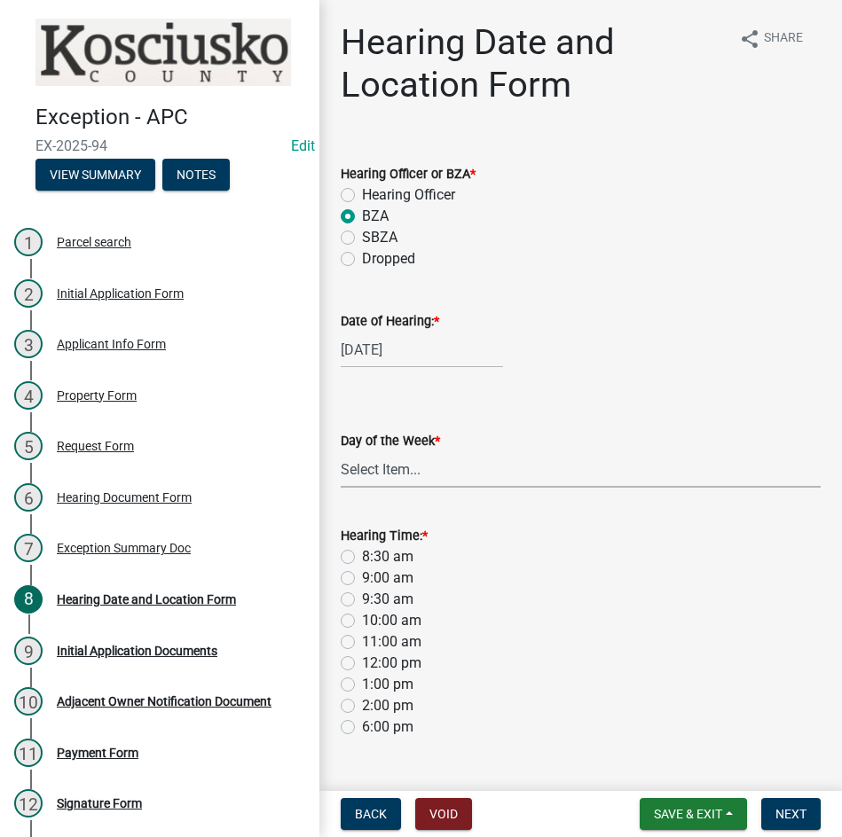
drag, startPoint x: 371, startPoint y: 469, endPoint x: 365, endPoint y: 477, distance: 9.6
click at [371, 469] on select "Select Item... Monday Tuesday Wednesday Thursday Friday Saturday Sunday" at bounding box center [581, 470] width 480 height 36
click at [341, 452] on select "Select Item... Monday Tuesday Wednesday Thursday Friday Saturday Sunday" at bounding box center [581, 470] width 480 height 36
click at [362, 573] on label "9:00 am" at bounding box center [387, 578] width 51 height 21
click at [362, 573] on input "9:00 am" at bounding box center [368, 574] width 12 height 12
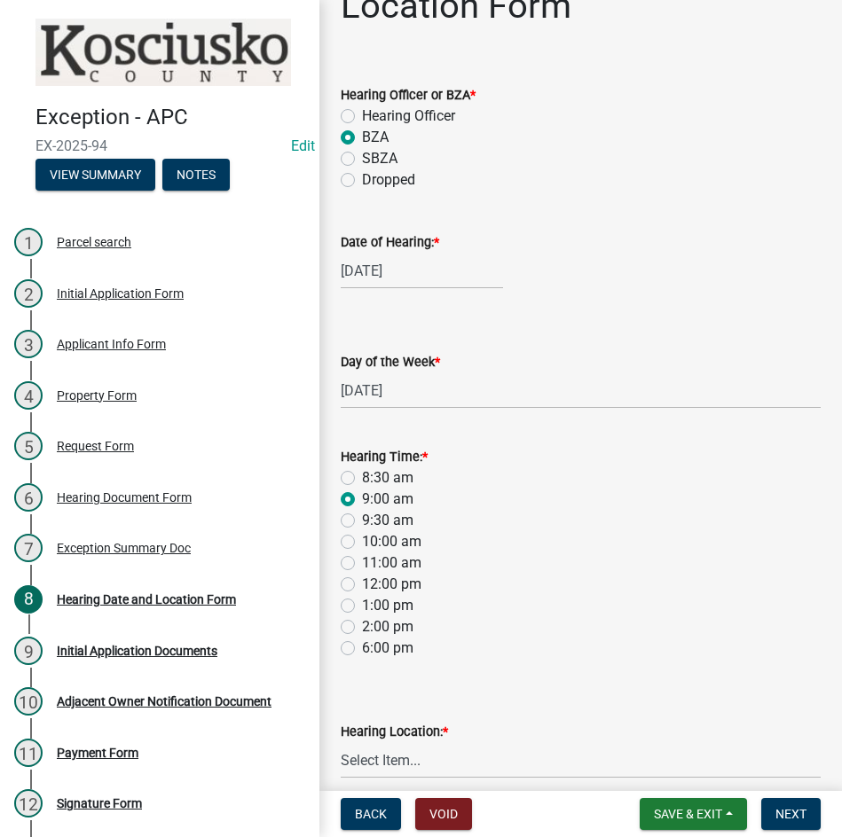
scroll to position [159, 0]
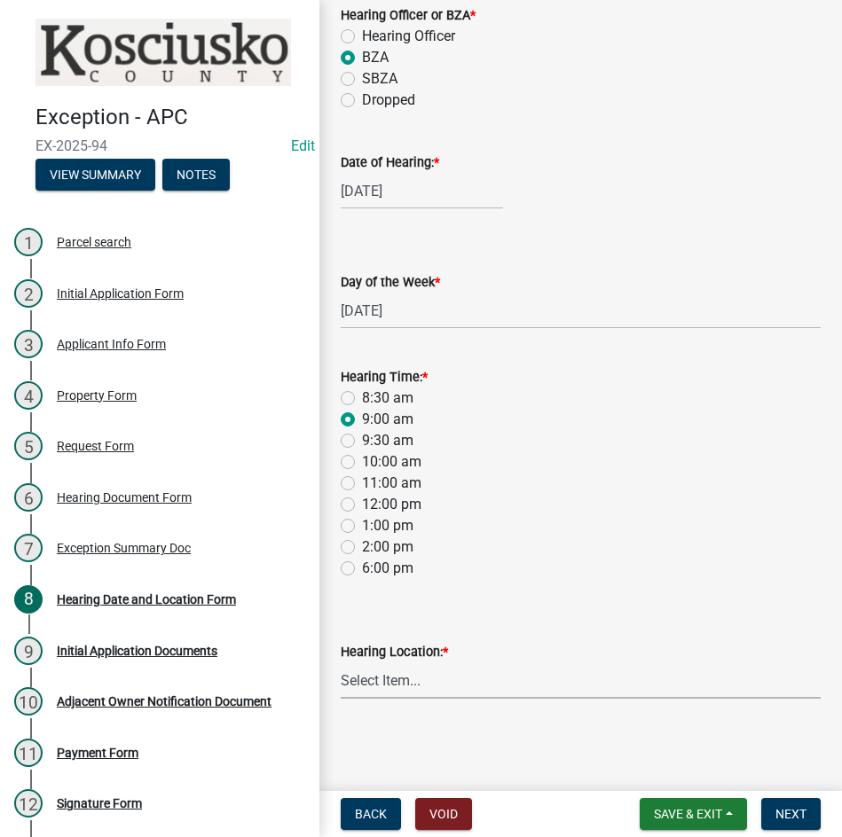
click at [434, 677] on select "Select Item... Area Plan Commission Office - 100 W Center St., Warsaw Justice B…" at bounding box center [581, 681] width 480 height 36
click at [341, 663] on select "Select Item... Area Plan Commission Office - 100 W Center St., Warsaw Justice B…" at bounding box center [581, 681] width 480 height 36
click at [789, 815] on span "Next" at bounding box center [790, 814] width 31 height 14
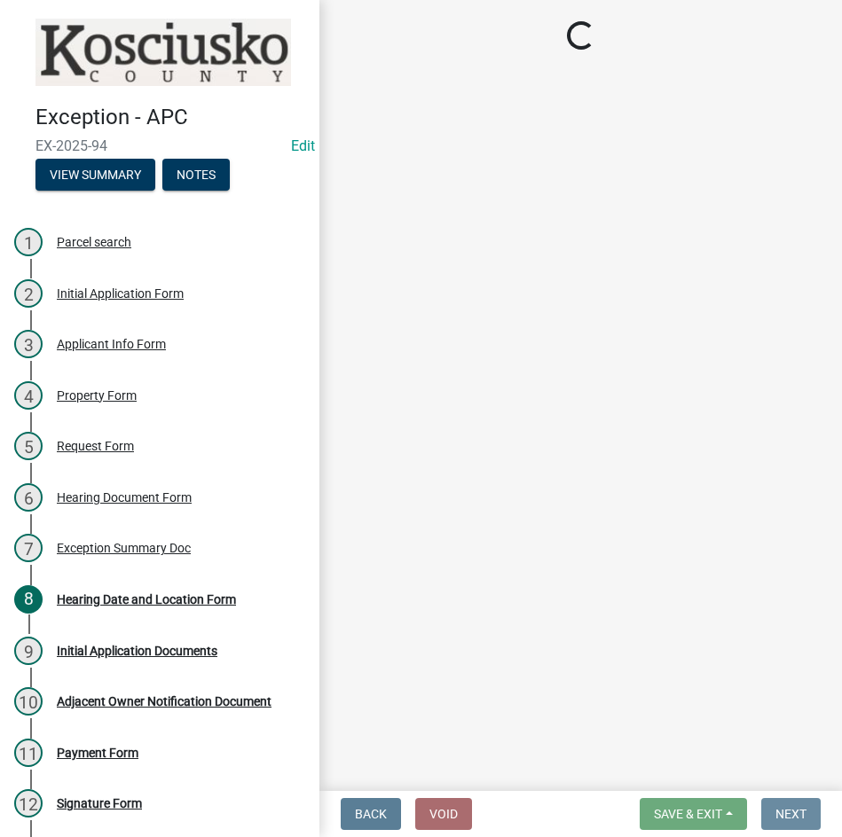
scroll to position [0, 0]
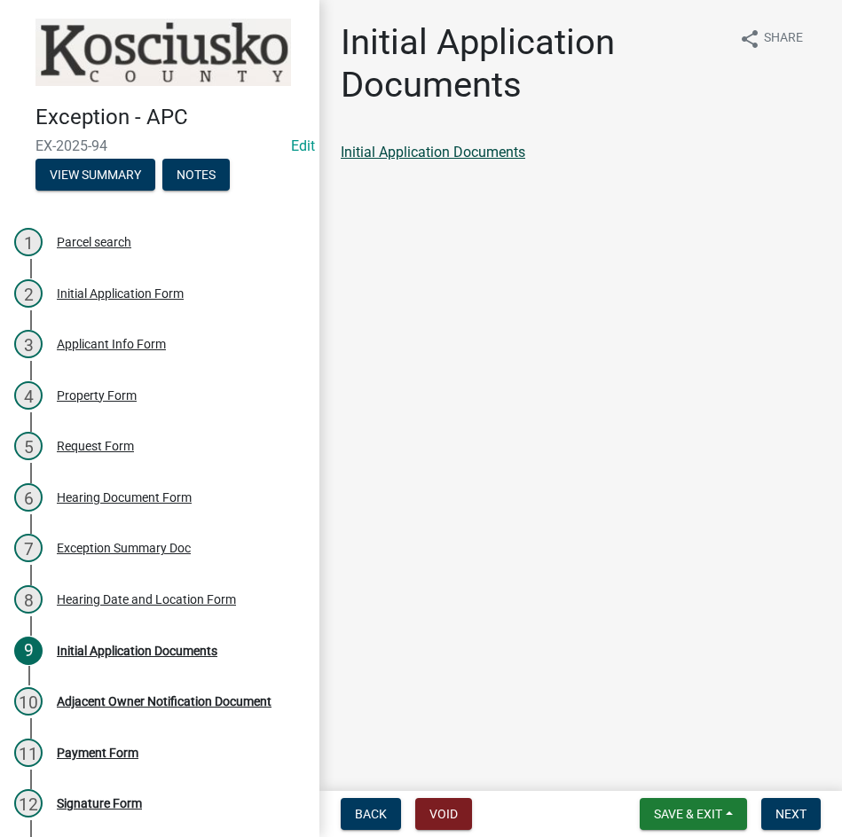
click at [420, 145] on link "Initial Application Documents" at bounding box center [433, 152] width 185 height 17
click at [788, 814] on span "Next" at bounding box center [790, 814] width 31 height 14
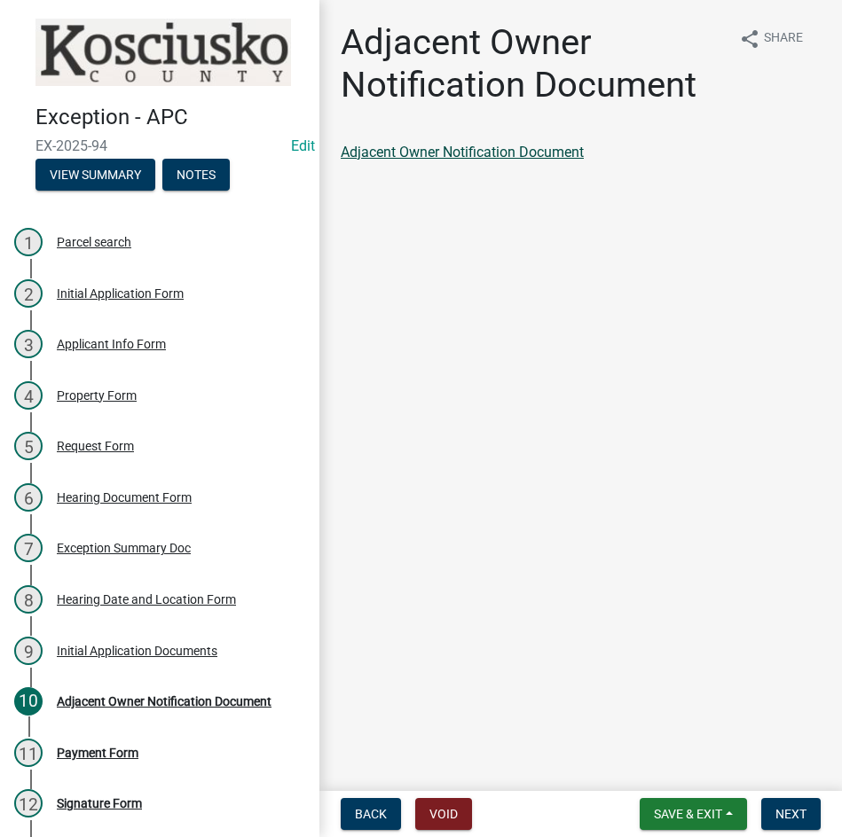
click at [457, 145] on link "Adjacent Owner Notification Document" at bounding box center [462, 152] width 243 height 17
click at [785, 811] on span "Next" at bounding box center [790, 814] width 31 height 14
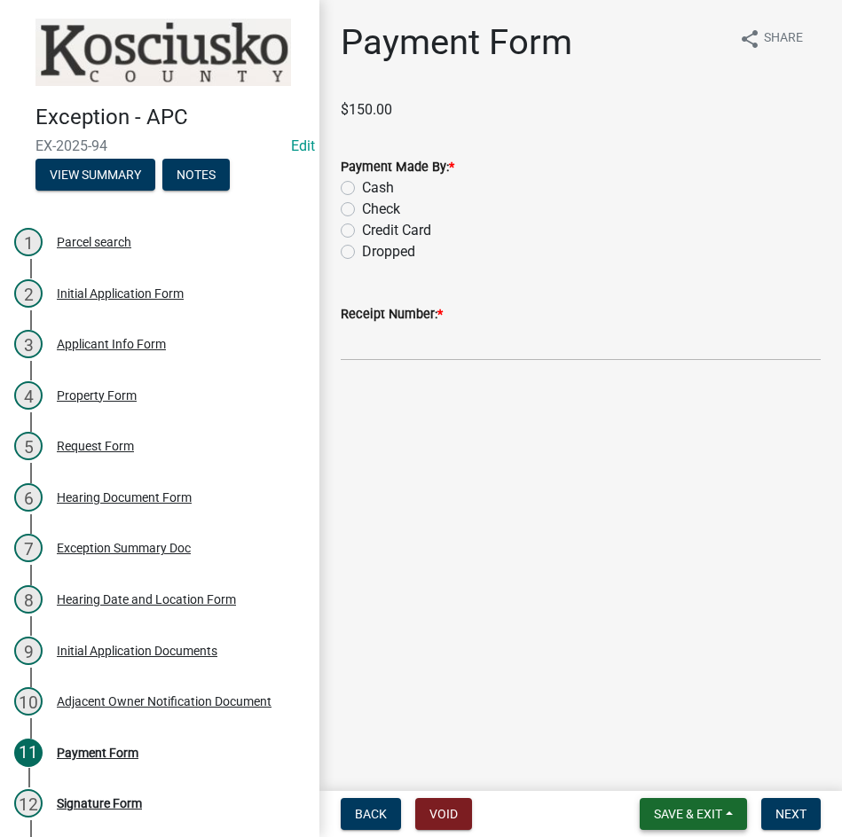
click at [672, 824] on button "Save & Exit" at bounding box center [693, 814] width 107 height 32
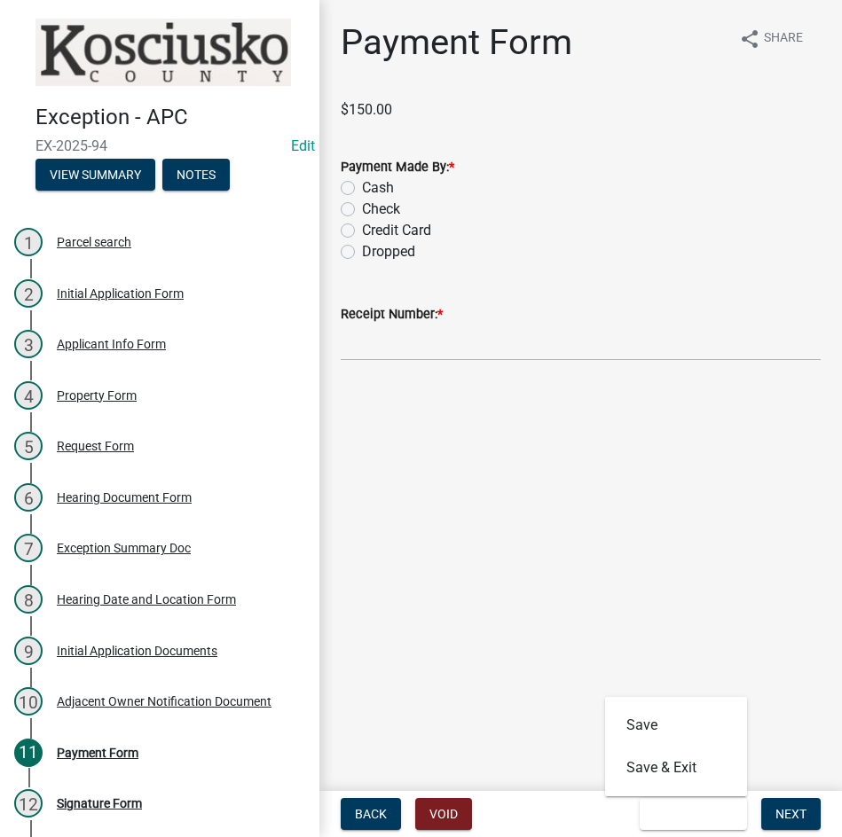
click at [479, 570] on main "Payment Form share Share $150.00 Payment Made By: * Cash Check Credit Card Drop…" at bounding box center [580, 392] width 522 height 784
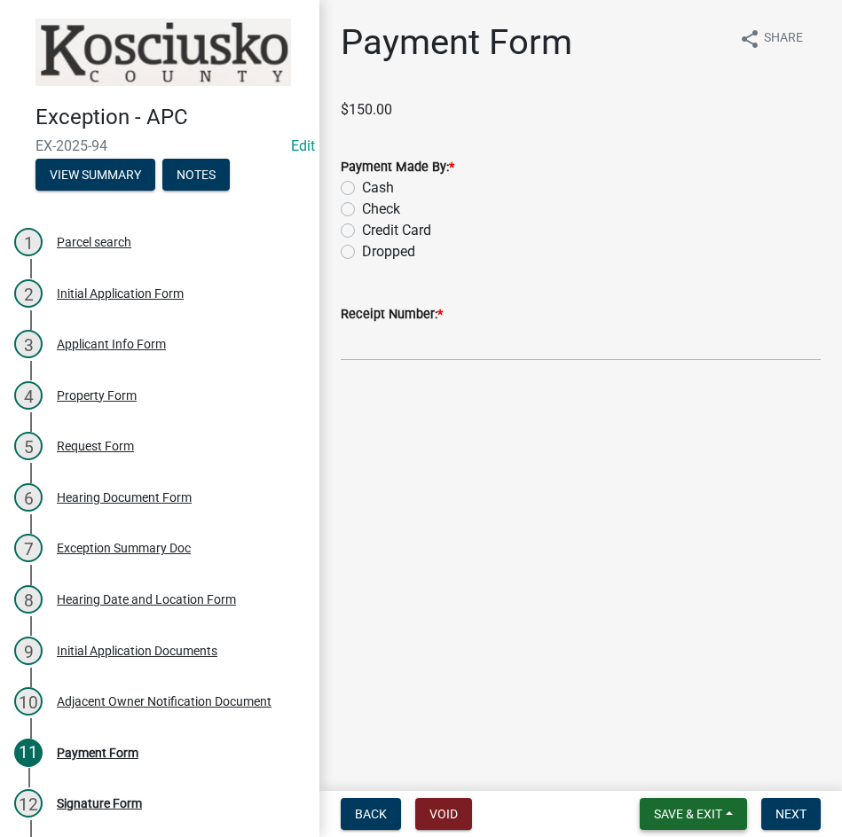
drag, startPoint x: 683, startPoint y: 812, endPoint x: 682, endPoint y: 803, distance: 8.9
click at [682, 807] on span "Save & Exit" at bounding box center [688, 814] width 68 height 14
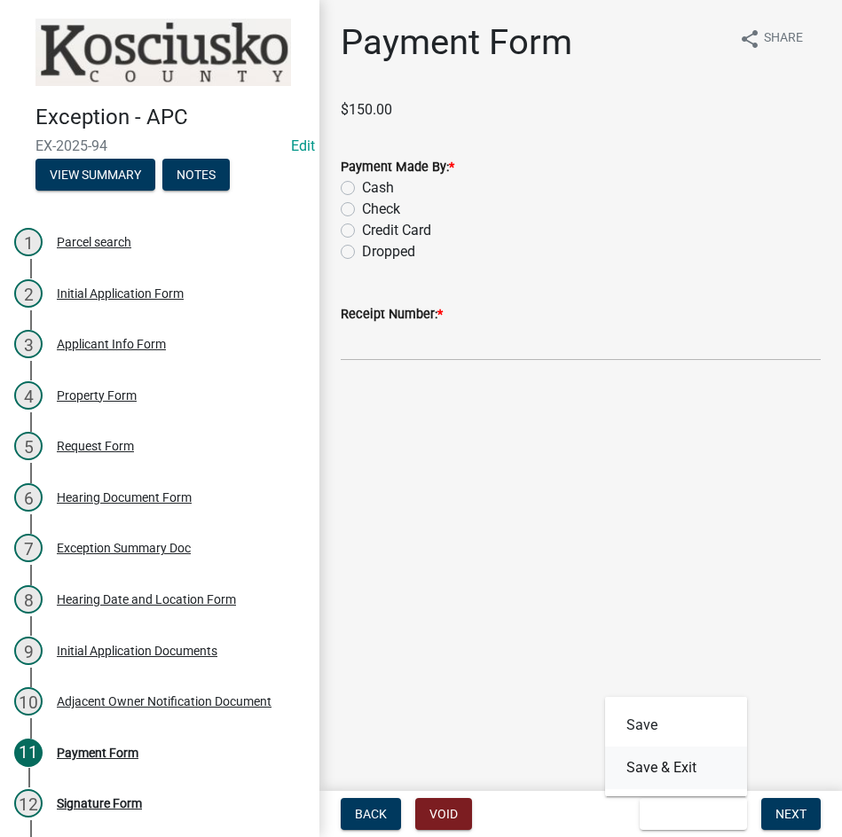
click at [676, 767] on button "Save & Exit" at bounding box center [676, 768] width 142 height 43
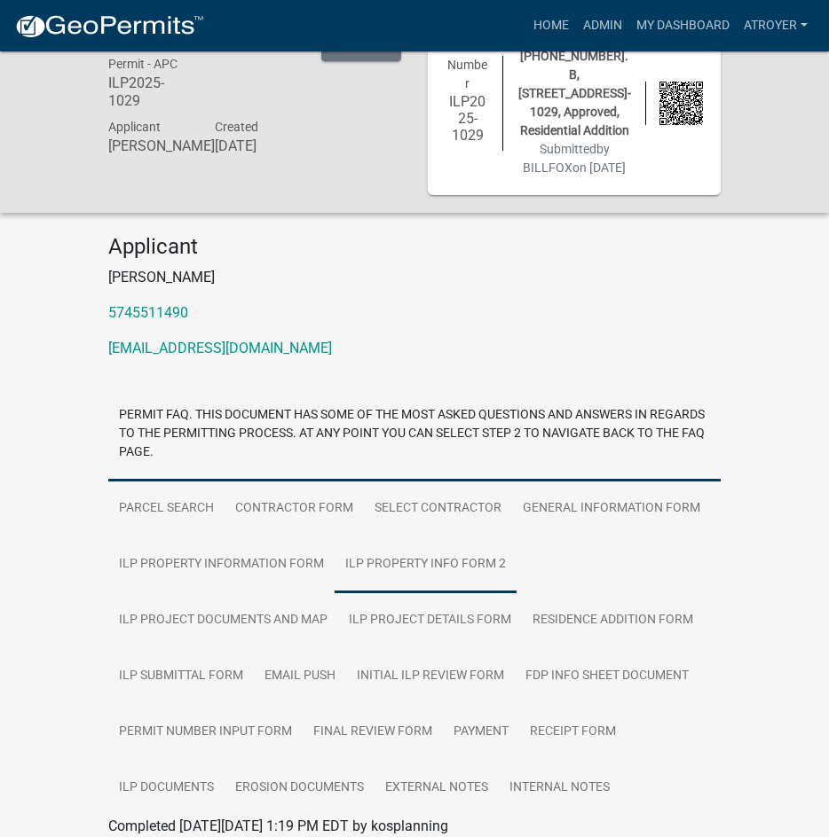
scroll to position [89, 0]
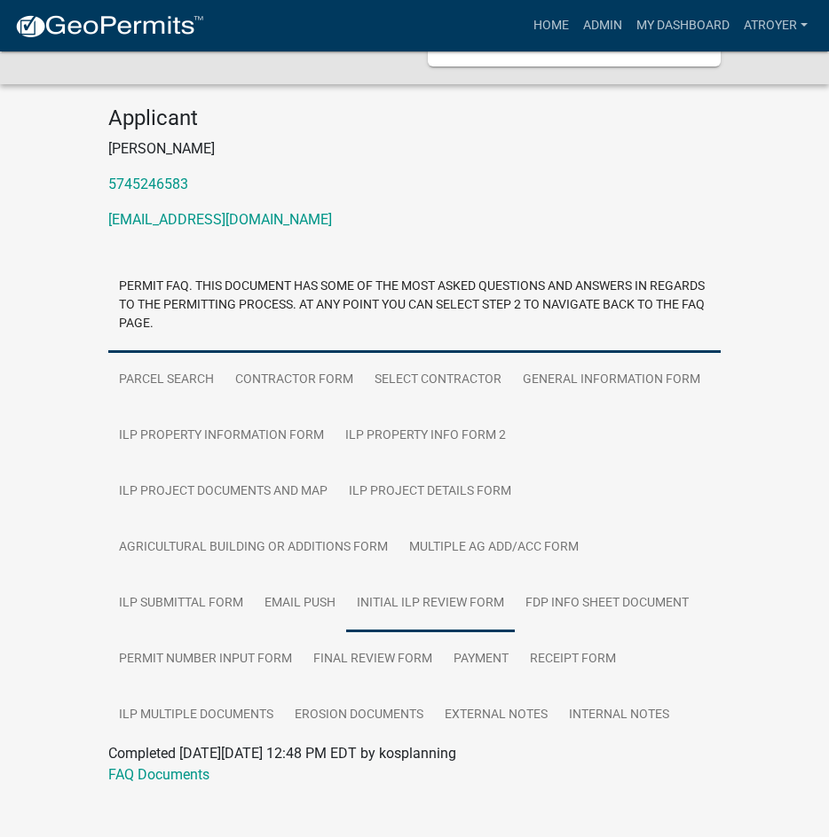
scroll to position [247, 0]
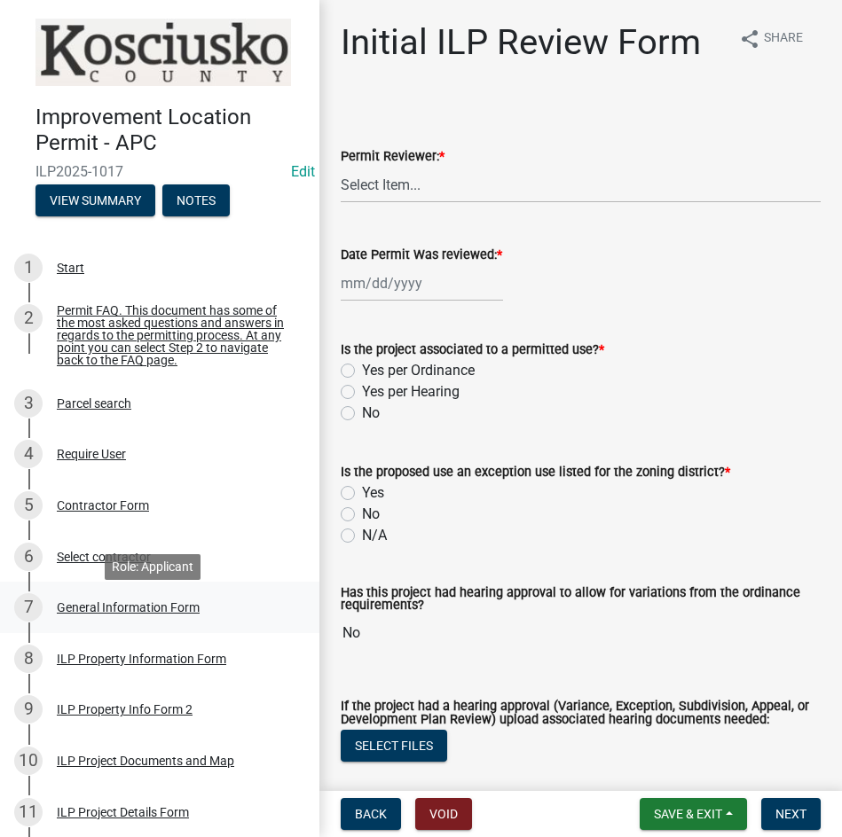
click at [133, 614] on div "General Information Form" at bounding box center [128, 607] width 143 height 12
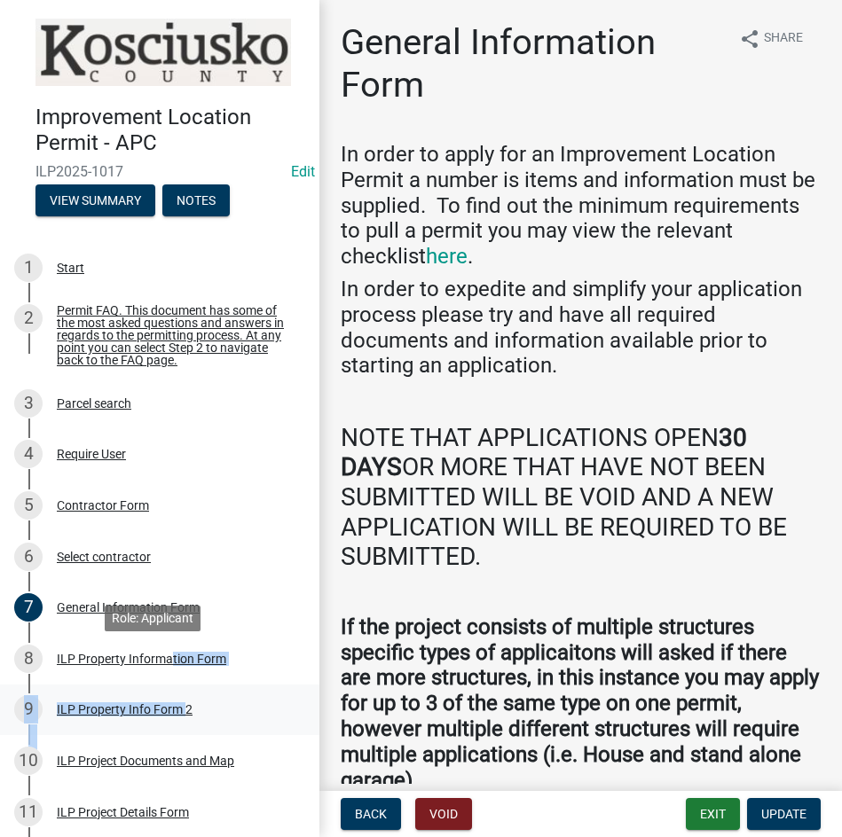
click at [181, 708] on ul "1 Start 2 Permit FAQ. This document has some of the most asked questions and an…" at bounding box center [159, 744] width 319 height 1018
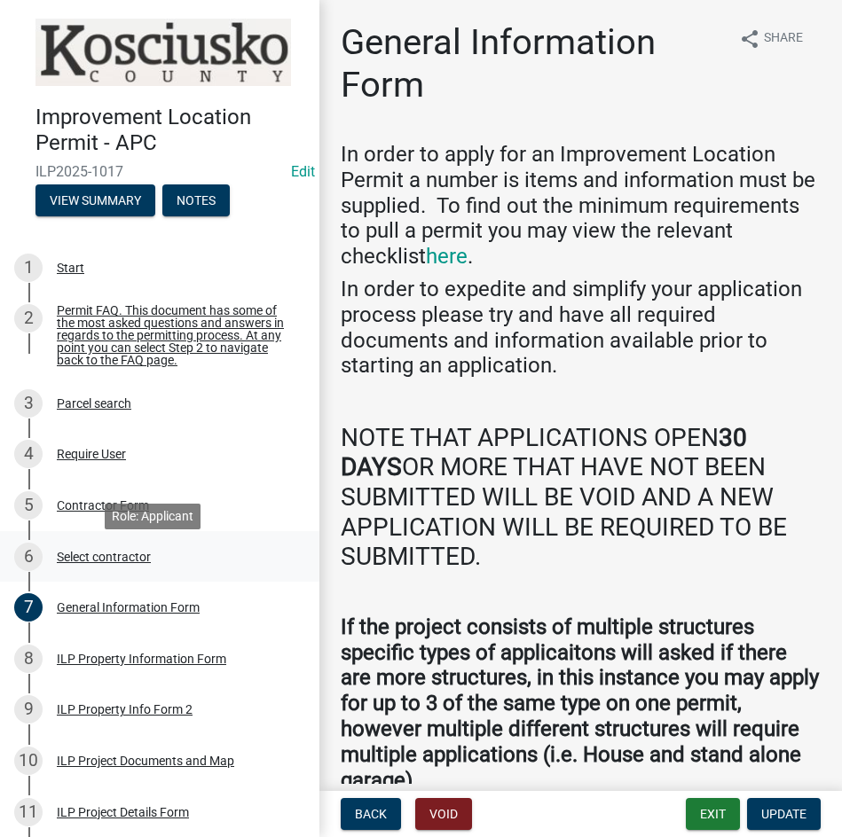
click at [257, 559] on div "6 Select contractor" at bounding box center [152, 557] width 277 height 28
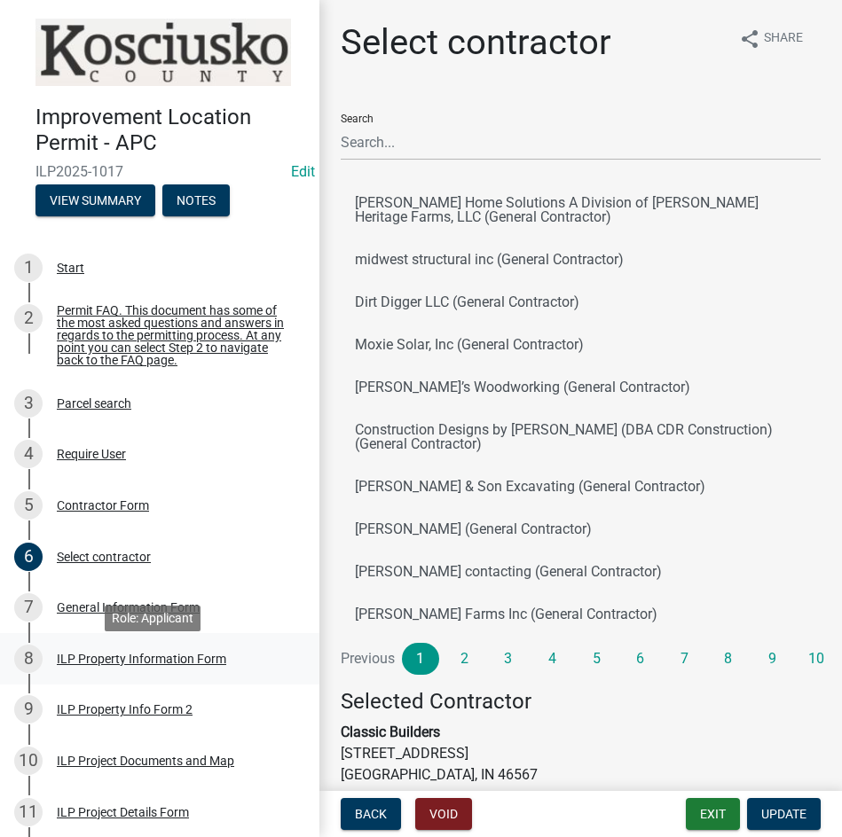
click at [188, 654] on div "8 ILP Property Information Form" at bounding box center [152, 659] width 277 height 28
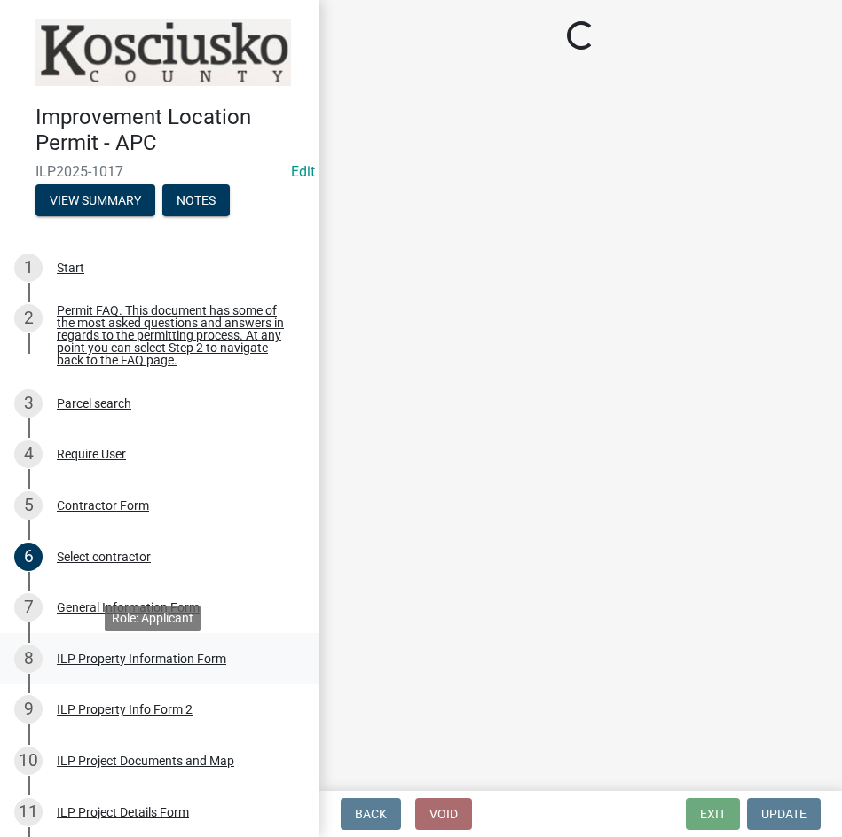
select select "57368d26-defc-477e-a8be-5a23ab554a17"
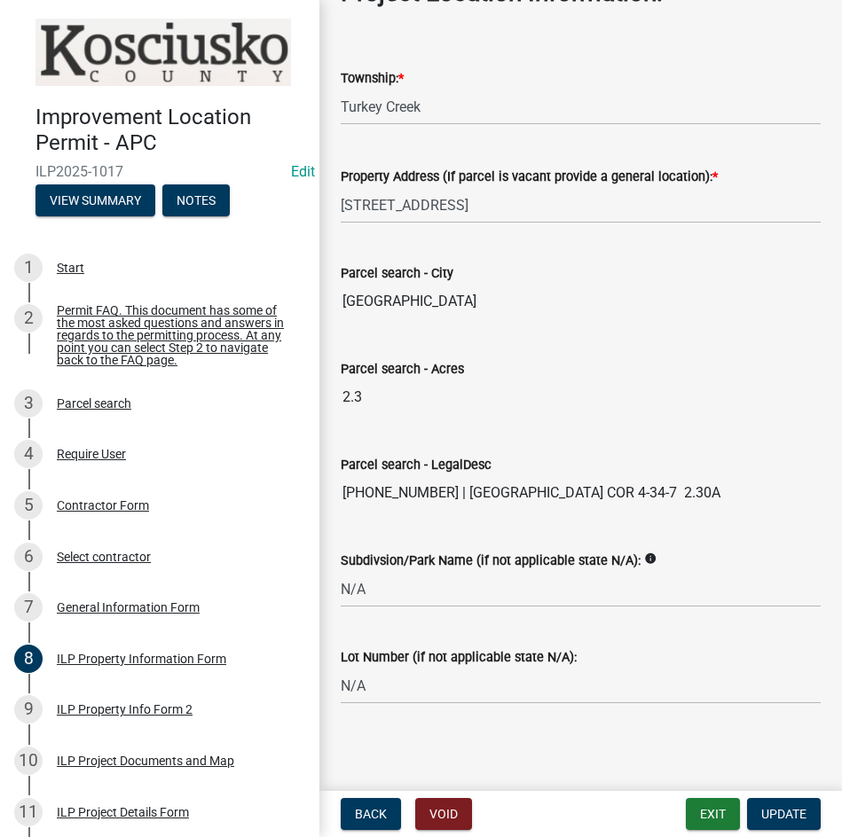
scroll to position [1368, 0]
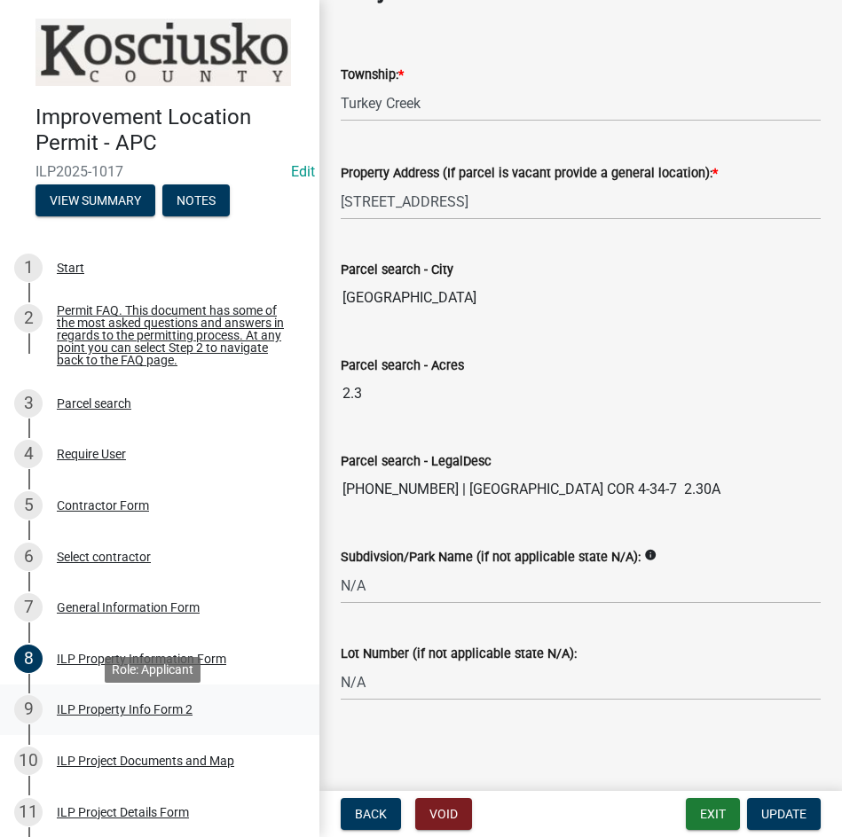
click at [75, 716] on div "ILP Property Info Form 2" at bounding box center [125, 709] width 136 height 12
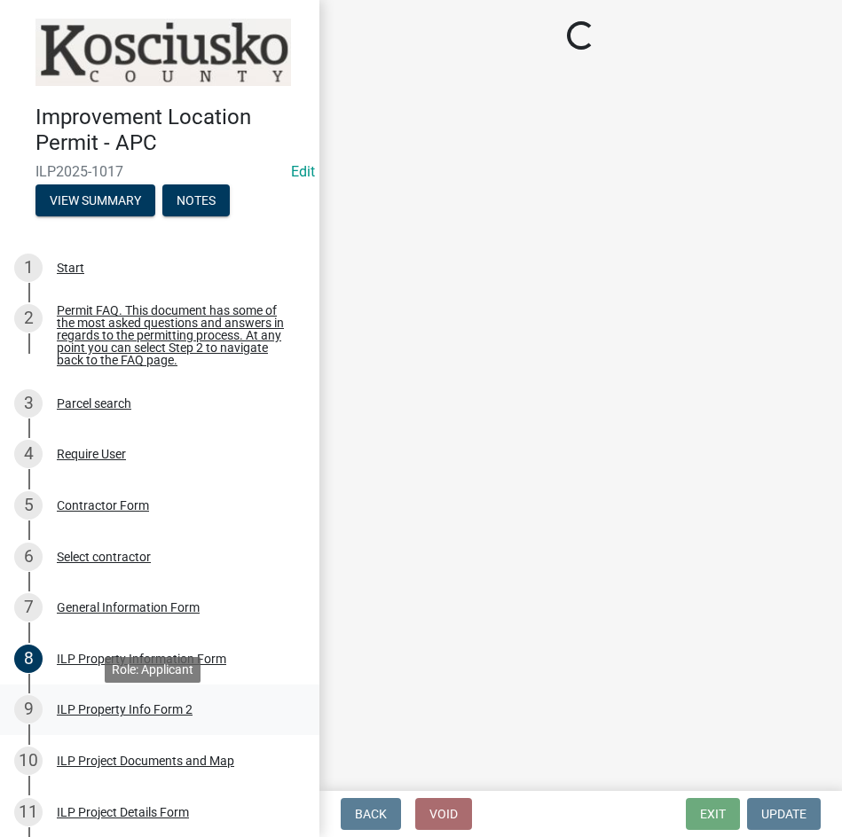
scroll to position [0, 0]
select select "d5ef8917-5513-464f-93cd-11bc9adf3566"
select select "1146270b-2111-4e23-bf7f-74ce85cf7041"
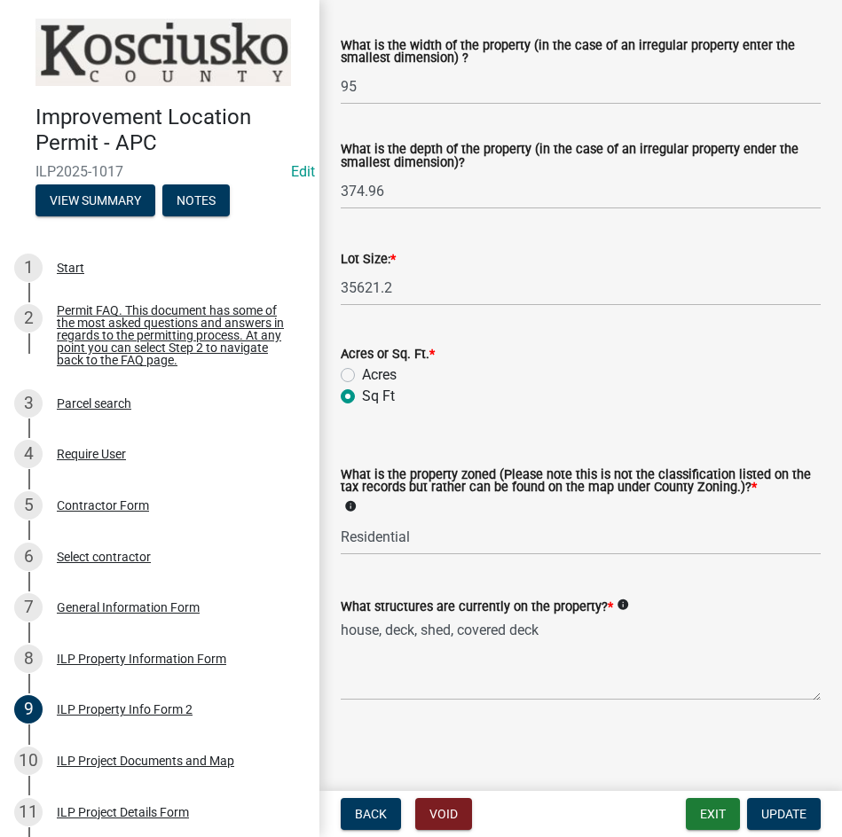
scroll to position [734, 0]
click at [118, 767] on div "ILP Project Documents and Map" at bounding box center [145, 761] width 177 height 12
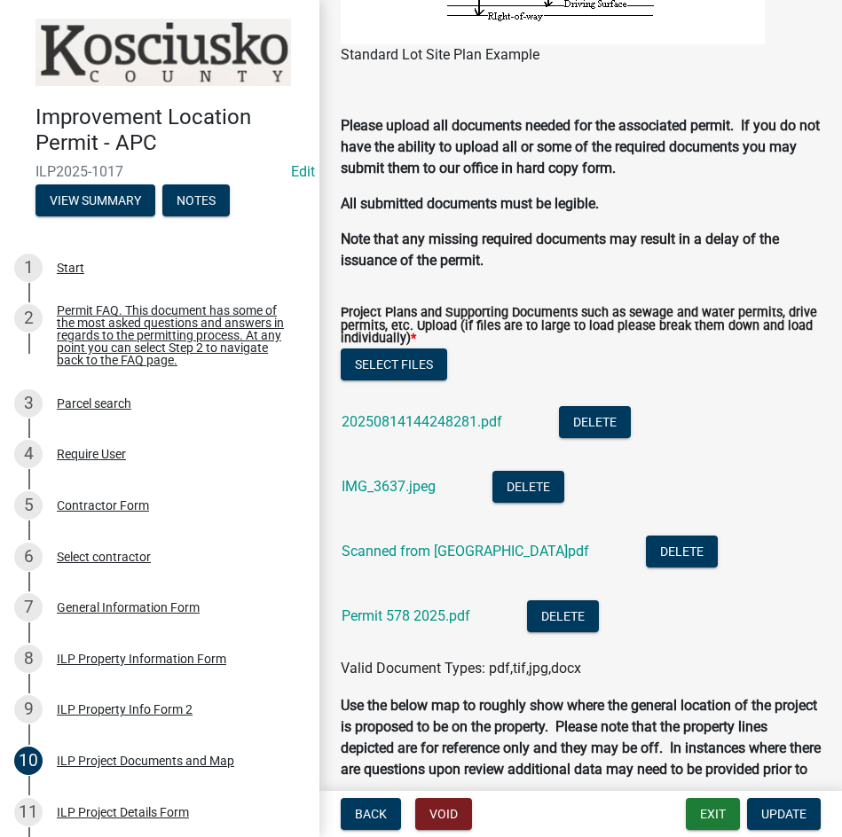
scroll to position [1952, 0]
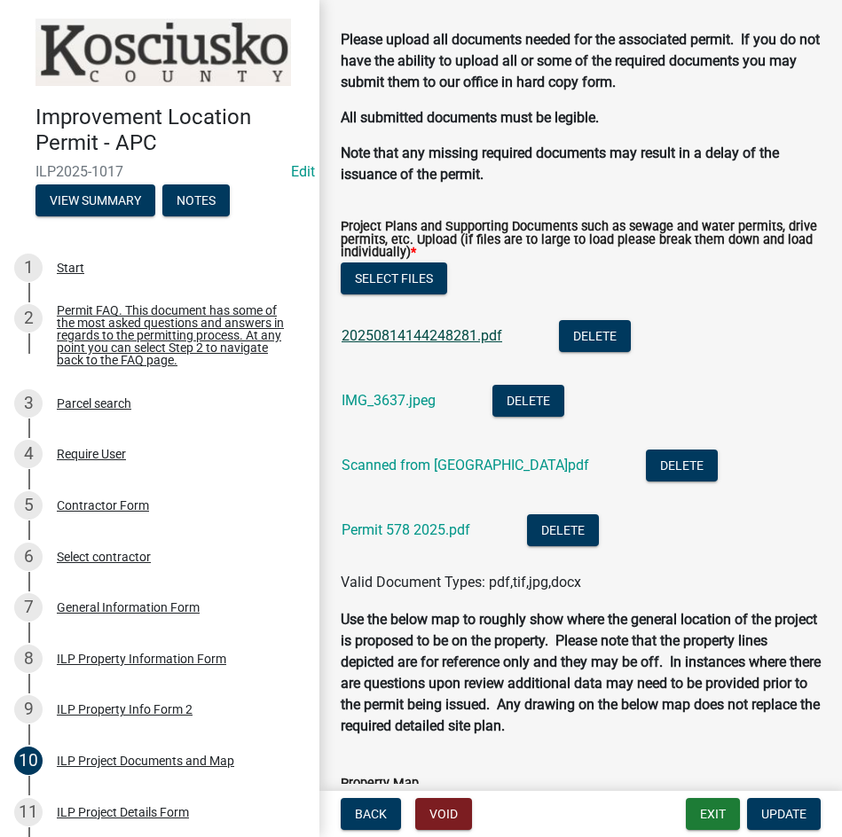
click at [423, 342] on link "20250814144248281.pdf" at bounding box center [422, 335] width 161 height 17
click at [493, 466] on link "Scanned from [GEOGRAPHIC_DATA]pdf" at bounding box center [465, 465] width 247 height 17
click at [393, 398] on link "IMG_3637.jpeg" at bounding box center [389, 400] width 94 height 17
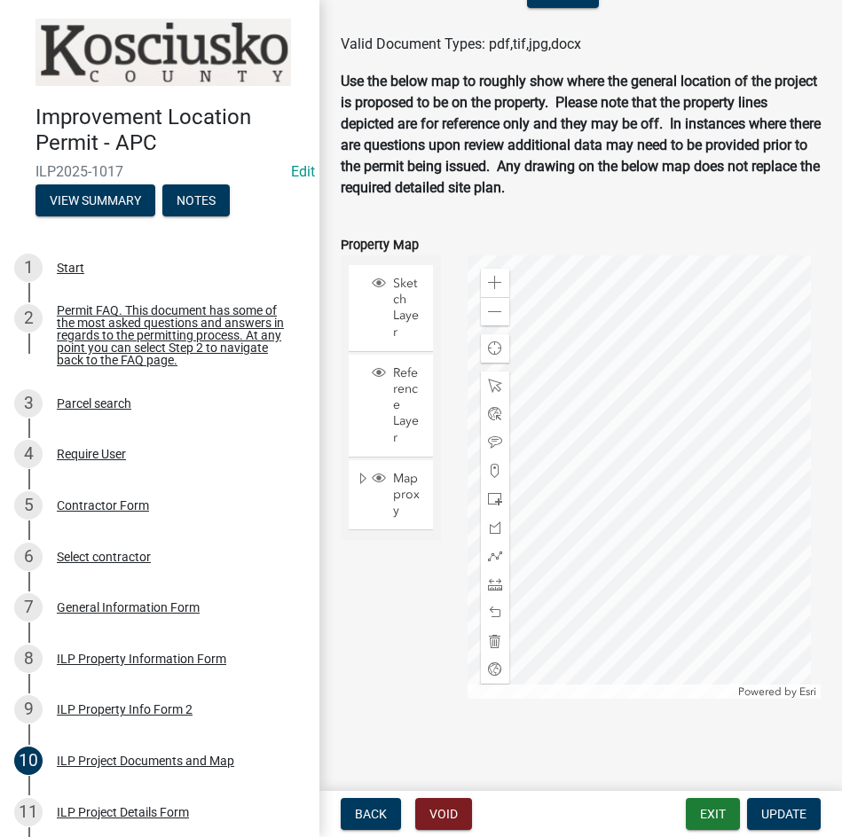
scroll to position [2515, 0]
click at [91, 813] on div "ILP Project Details Form" at bounding box center [123, 812] width 132 height 12
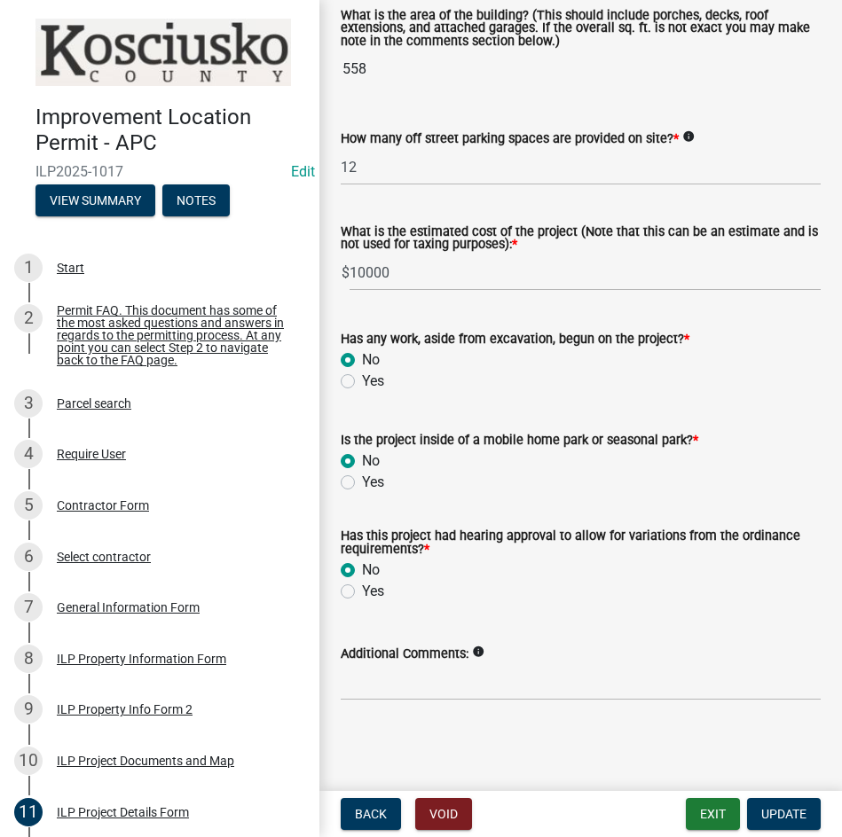
scroll to position [915, 0]
